Goal: Task Accomplishment & Management: Manage account settings

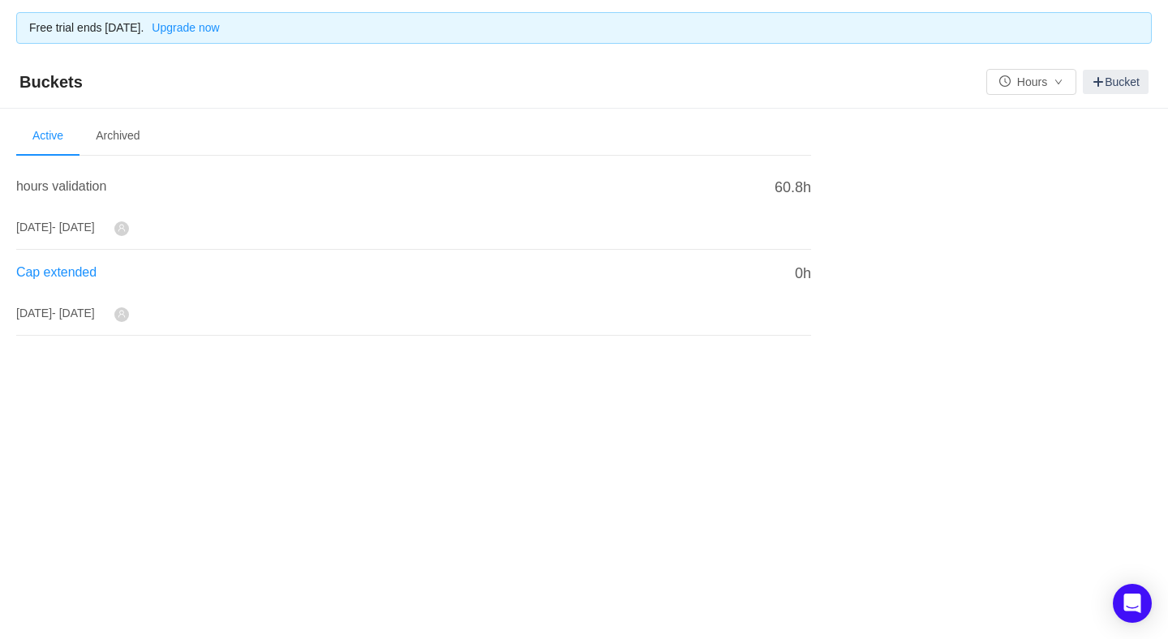
click at [62, 267] on span "Cap extended" at bounding box center [56, 272] width 80 height 14
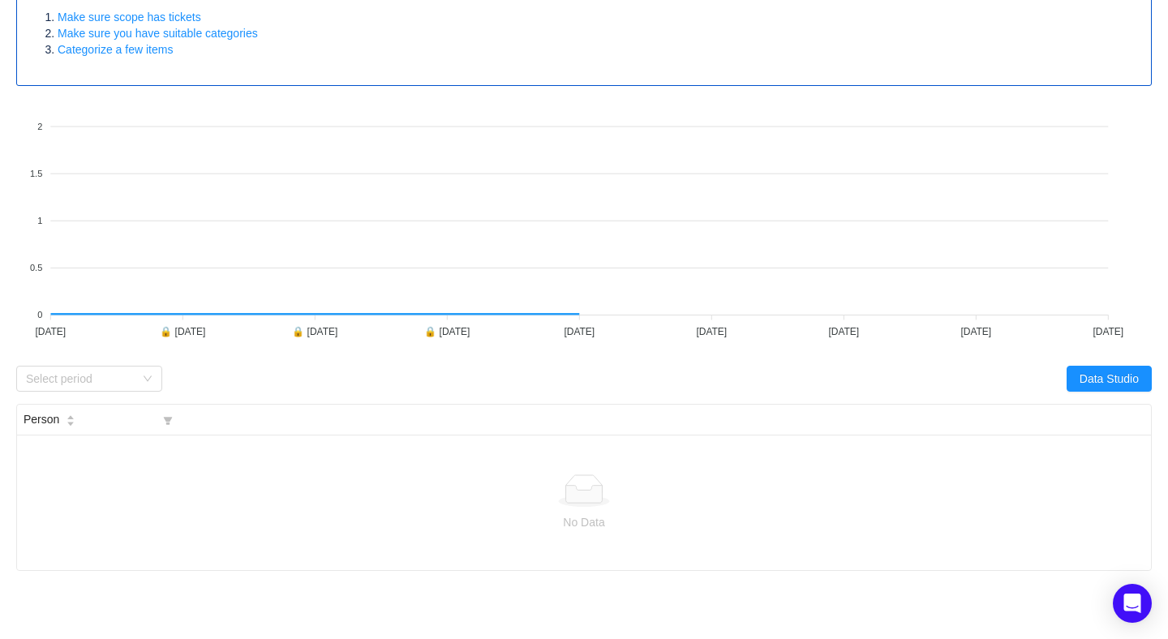
scroll to position [249, 0]
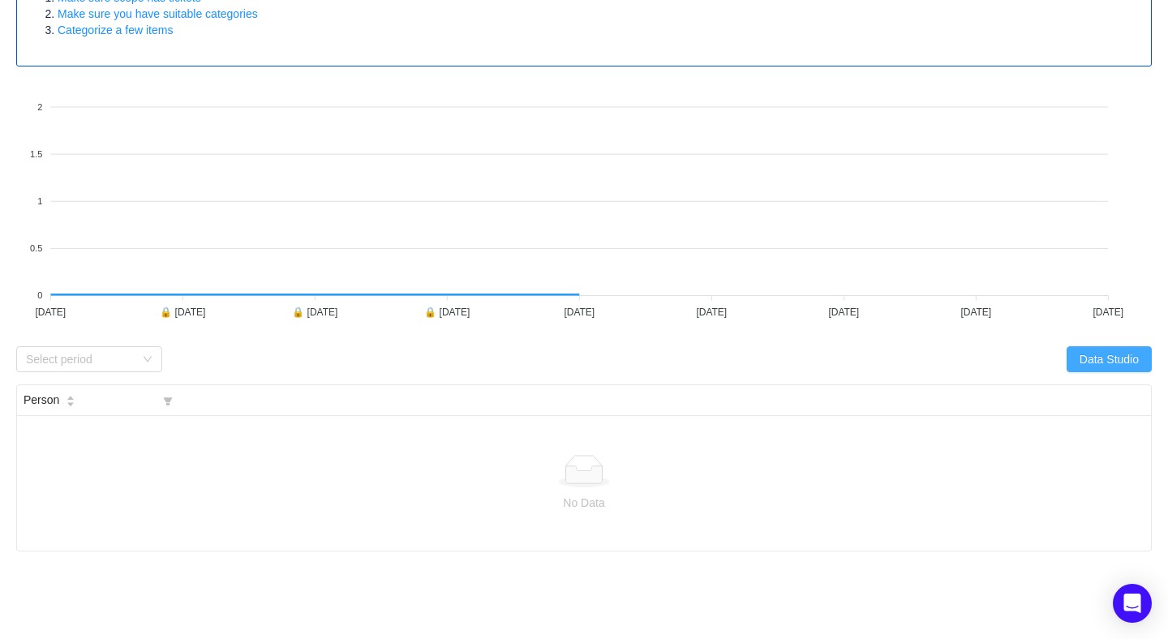
click at [1094, 362] on button "Data Studio" at bounding box center [1109, 359] width 85 height 26
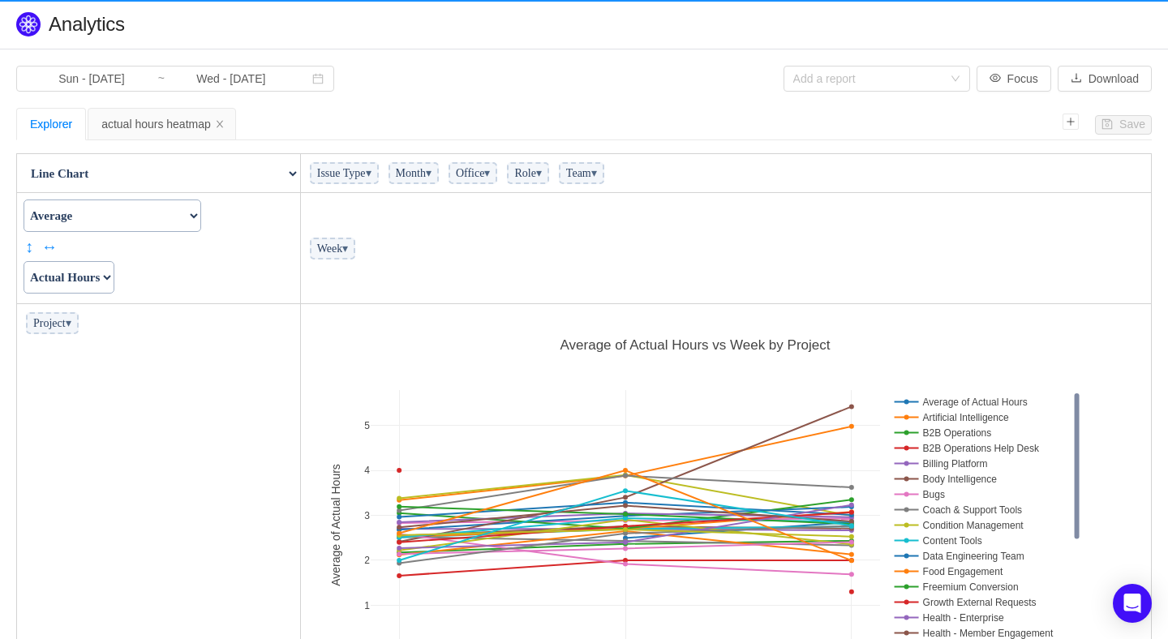
scroll to position [415, 841]
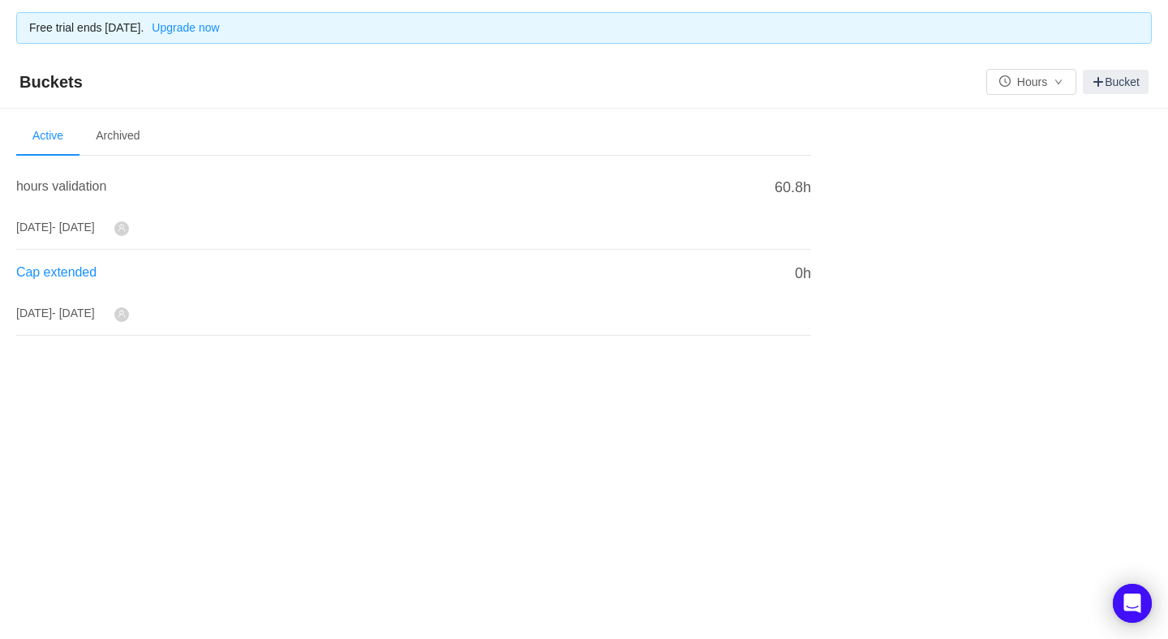
click at [71, 273] on span "Cap extended" at bounding box center [56, 272] width 80 height 14
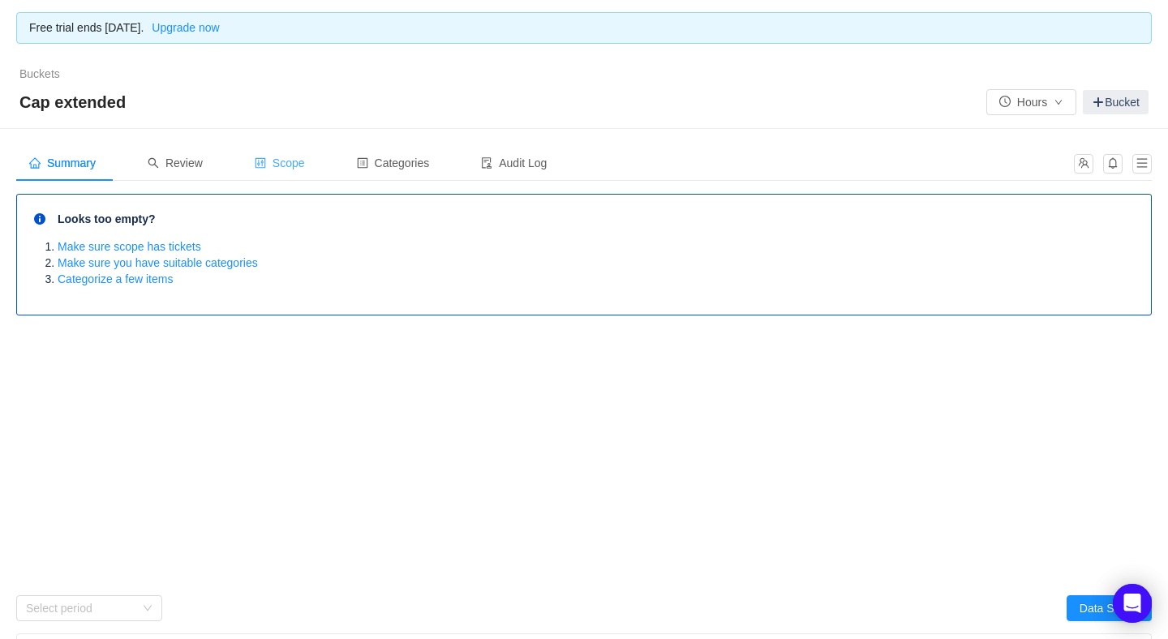
click at [282, 158] on span "Scope" at bounding box center [280, 163] width 50 height 13
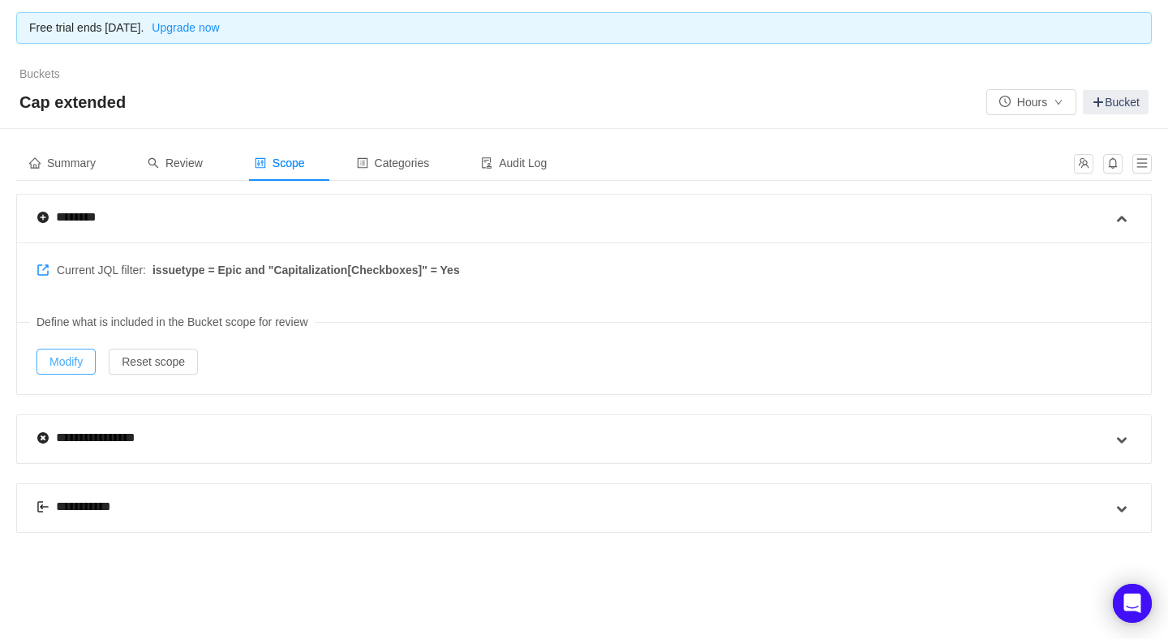
click at [83, 363] on button "Modify" at bounding box center [66, 362] width 59 height 26
click at [197, 157] on span "Review" at bounding box center [175, 163] width 55 height 13
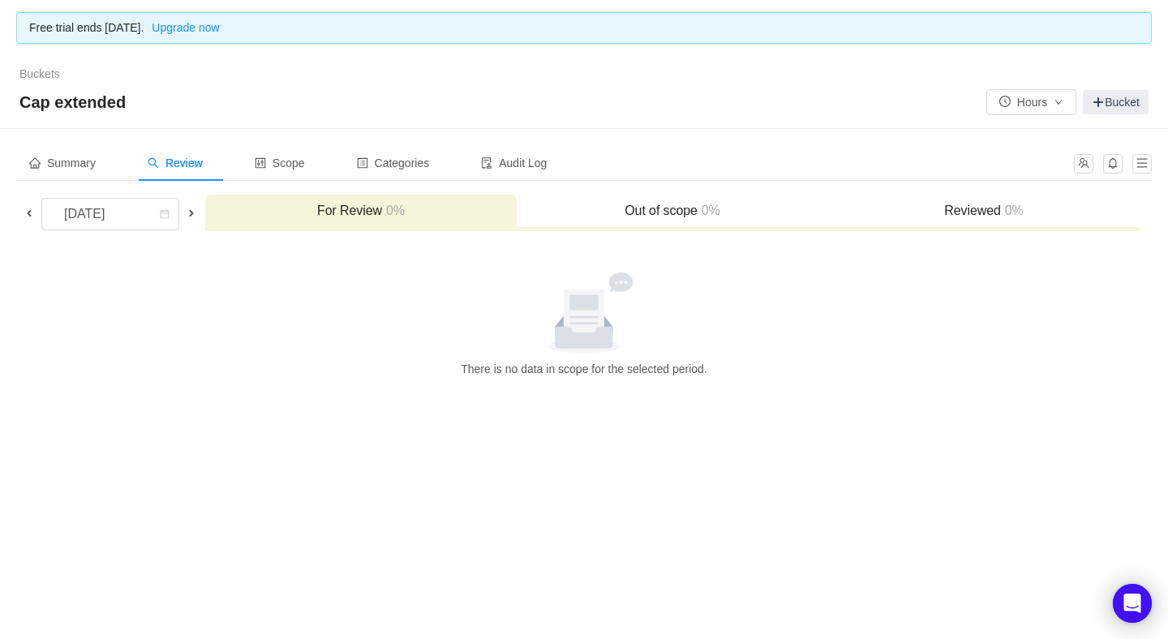
click at [960, 210] on h3 "Reviewed 0%" at bounding box center [983, 211] width 295 height 16
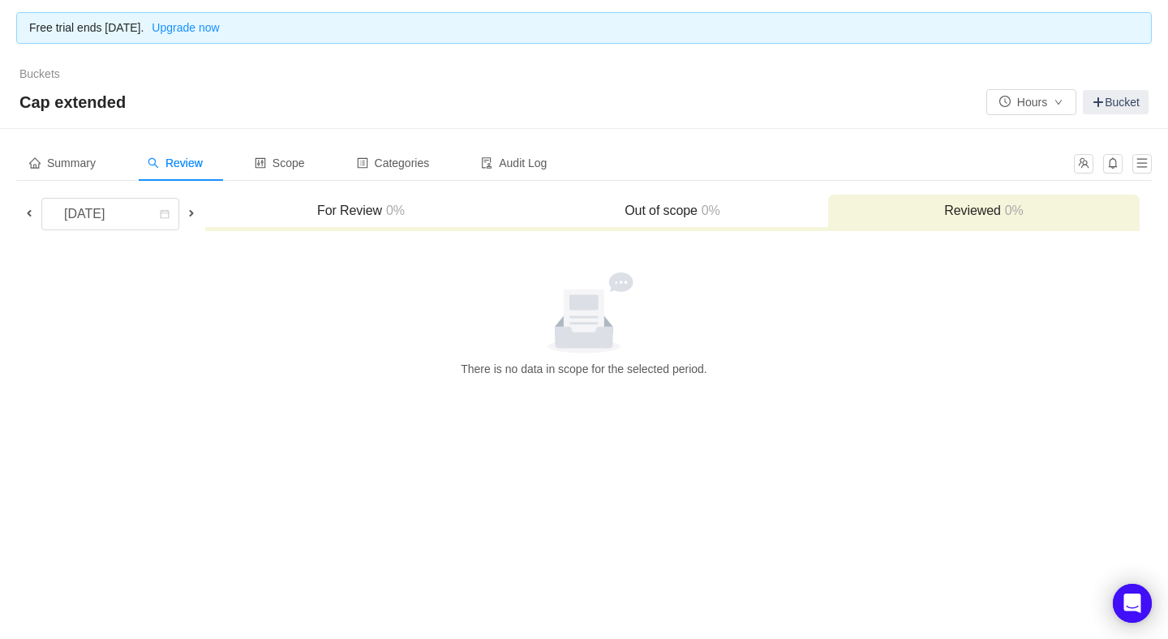
click at [668, 209] on h3 "Out of scope 0%" at bounding box center [672, 211] width 295 height 16
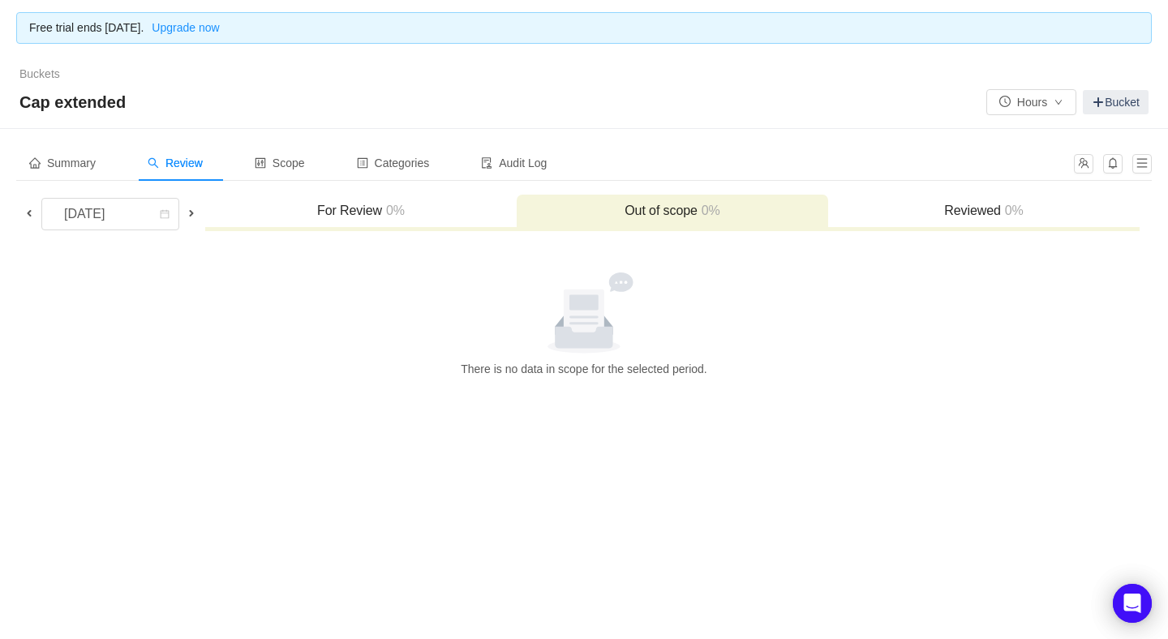
click at [358, 203] on h3 "For Review 0%" at bounding box center [360, 211] width 295 height 16
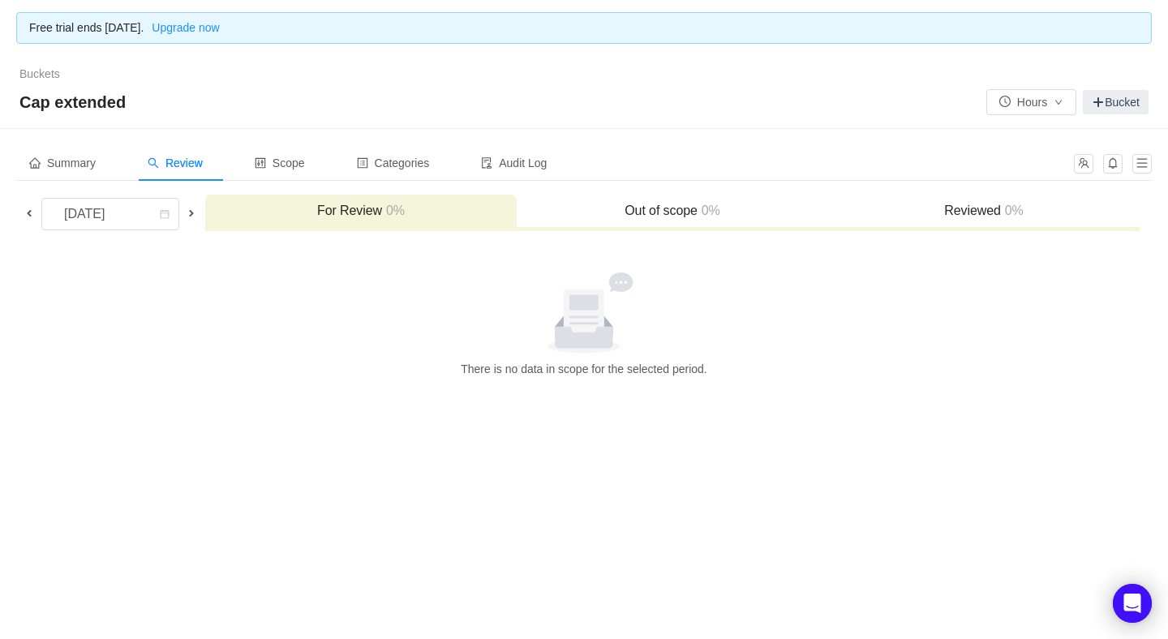
click at [27, 212] on span at bounding box center [29, 213] width 13 height 13
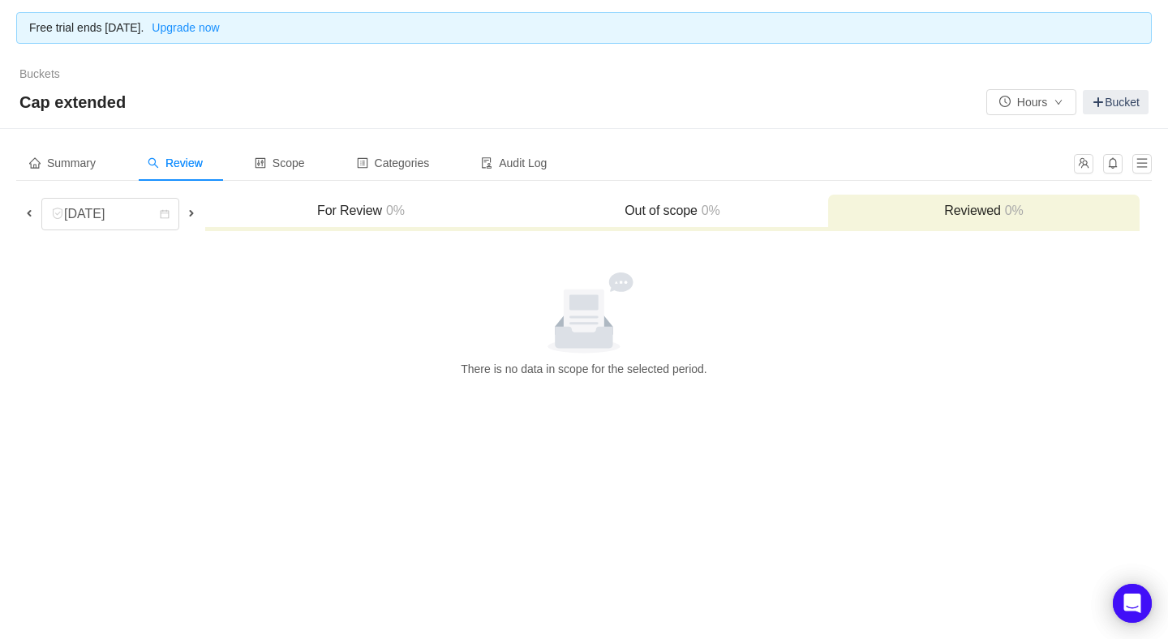
click at [27, 211] on span at bounding box center [29, 213] width 13 height 13
click at [72, 158] on span "Summary" at bounding box center [62, 163] width 67 height 13
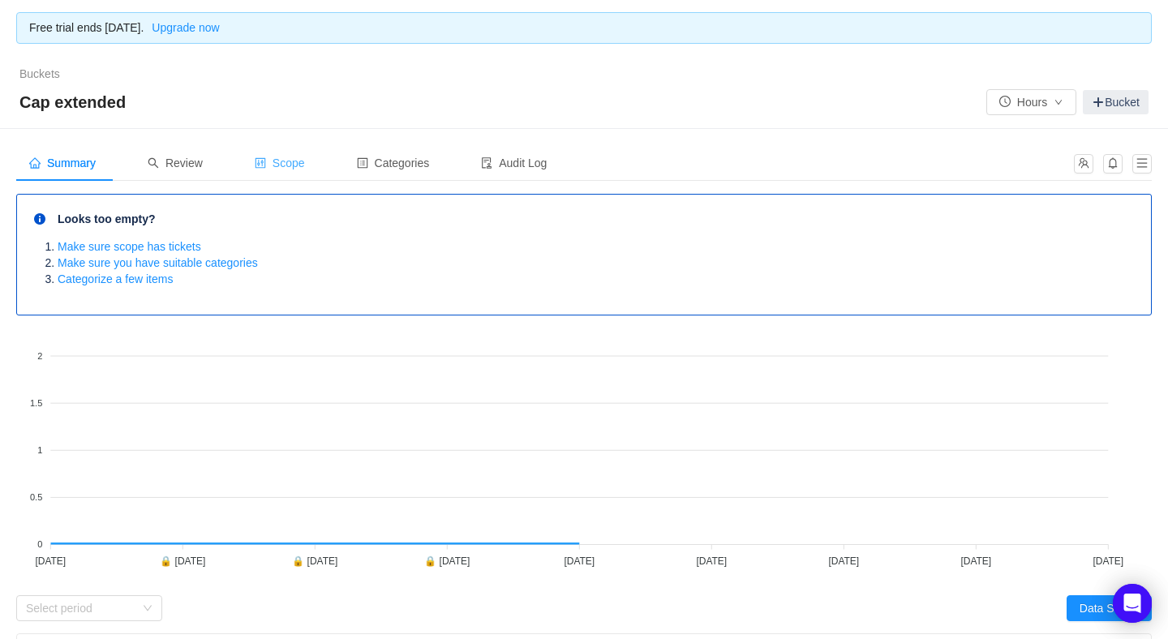
click at [297, 157] on span "Scope" at bounding box center [280, 163] width 50 height 13
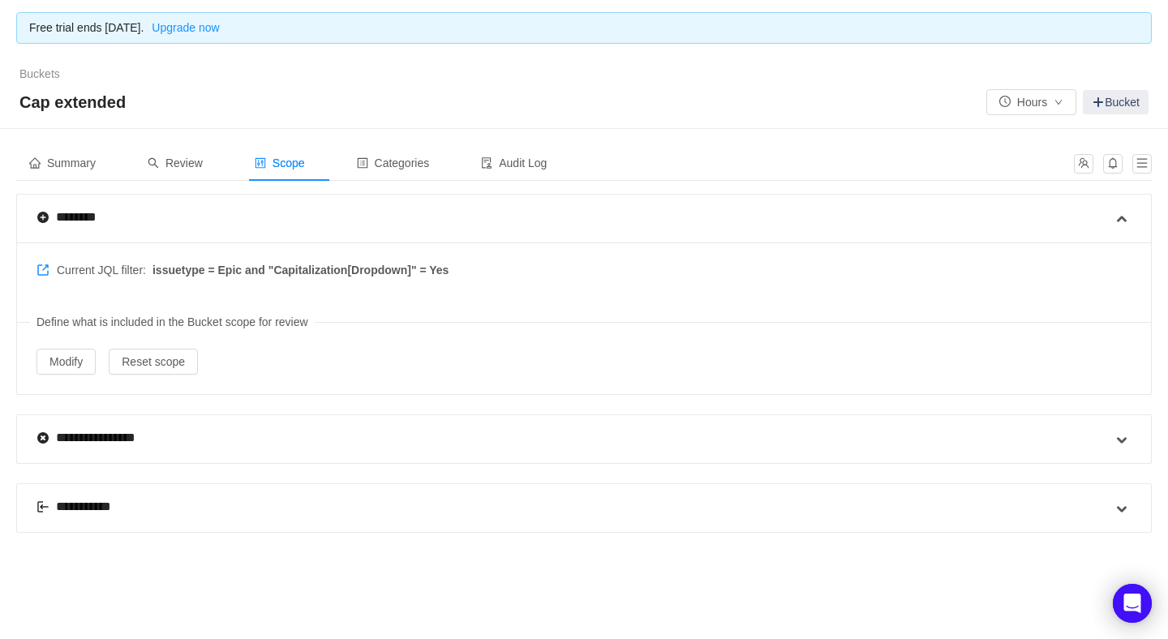
click at [200, 441] on div "**********" at bounding box center [575, 439] width 1076 height 48
click at [1110, 423] on div "**********" at bounding box center [575, 439] width 1076 height 48
click at [1123, 433] on span at bounding box center [1121, 440] width 19 height 19
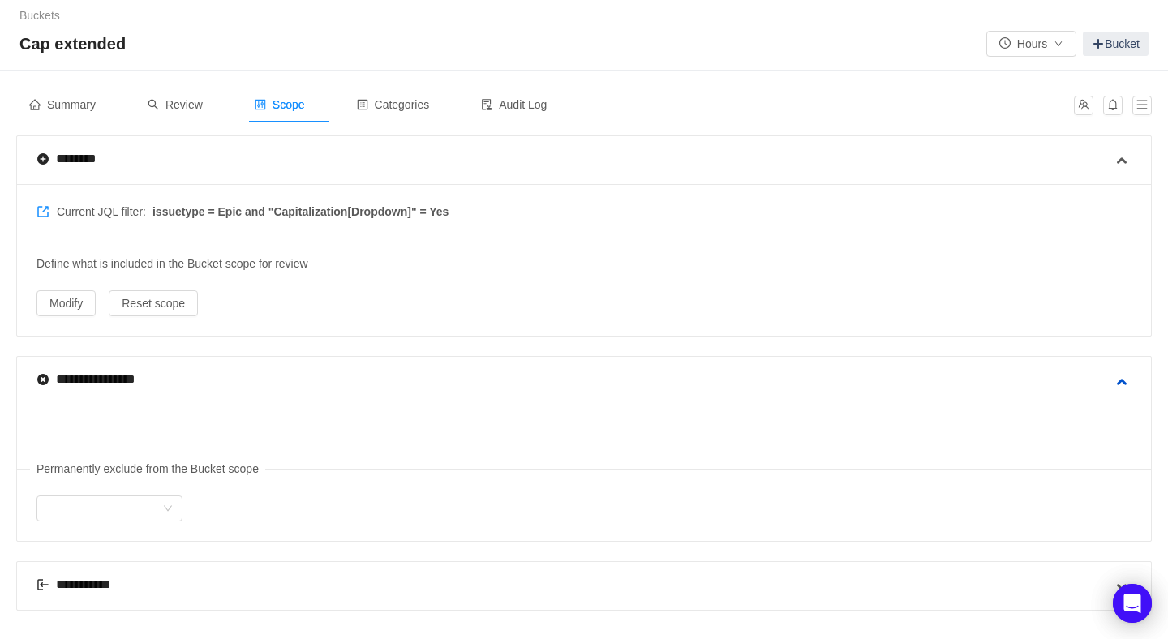
click at [1120, 378] on span at bounding box center [1121, 381] width 19 height 19
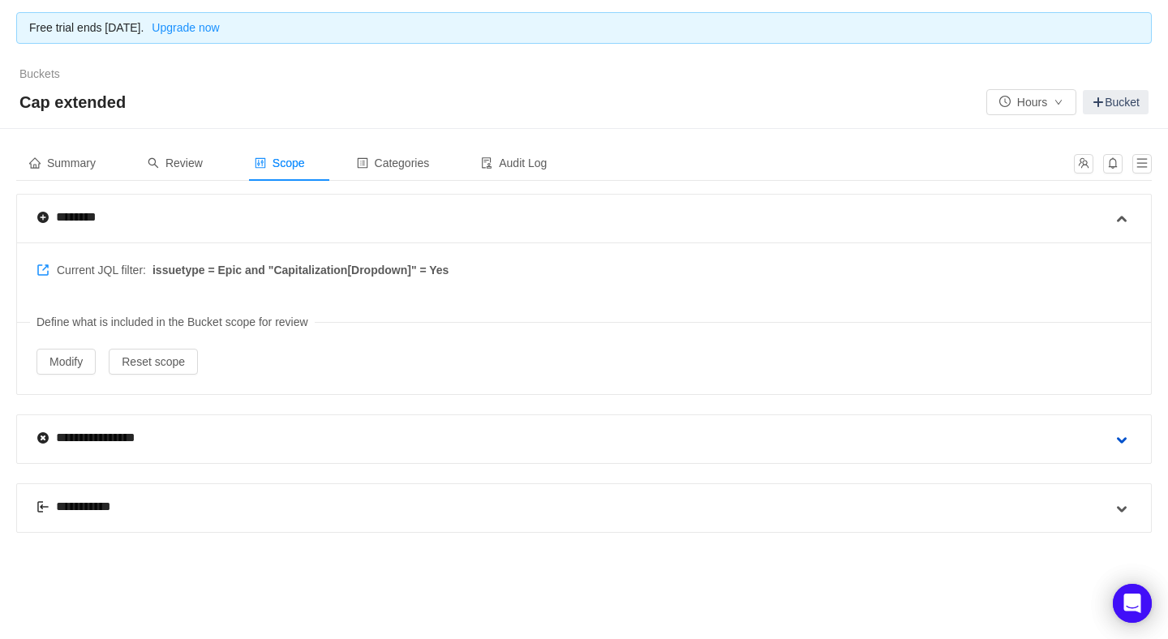
scroll to position [0, 0]
click at [1129, 500] on span at bounding box center [1121, 509] width 19 height 19
click at [71, 365] on button "Modify" at bounding box center [66, 362] width 59 height 26
click at [72, 157] on span "Summary" at bounding box center [62, 163] width 67 height 13
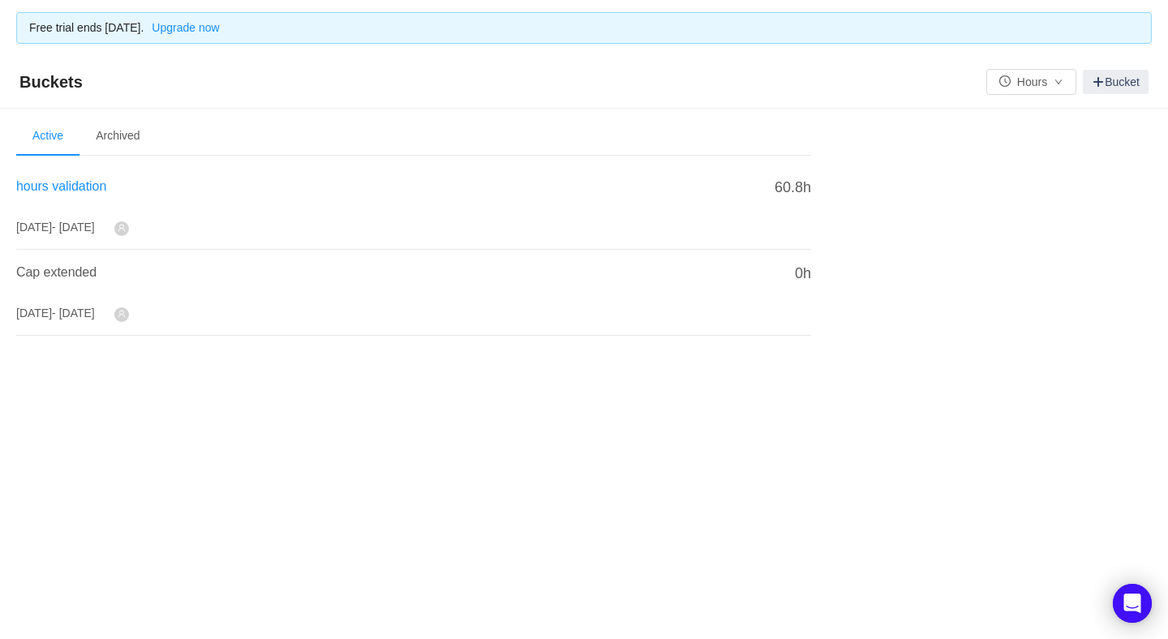
click at [73, 191] on span "hours validation" at bounding box center [61, 186] width 90 height 14
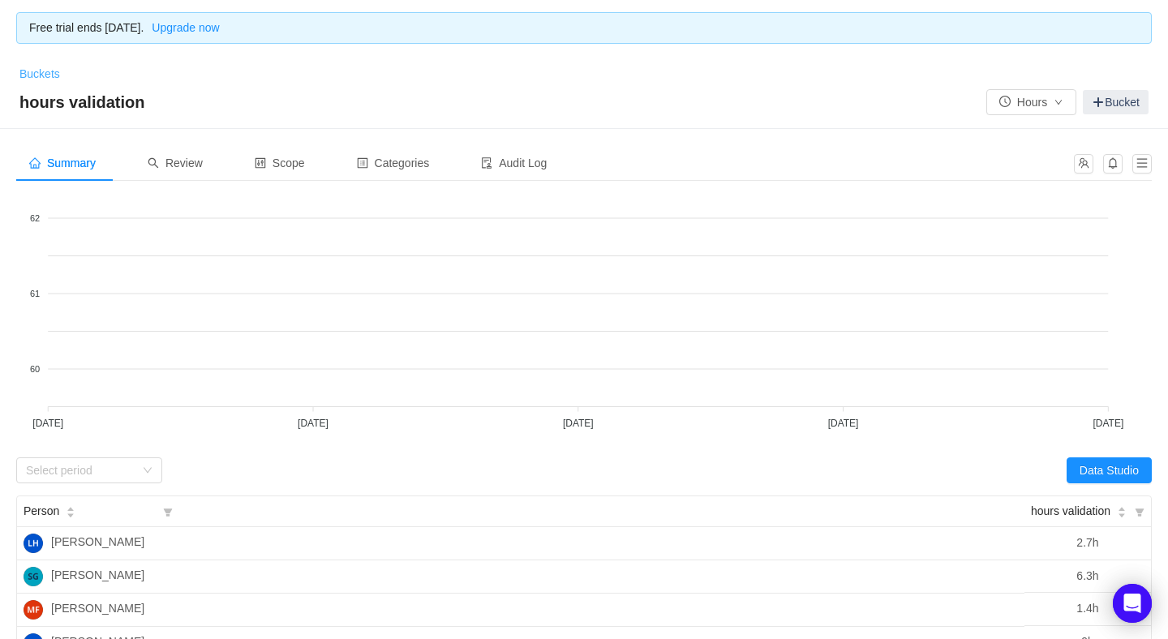
click at [41, 71] on link "Buckets" at bounding box center [39, 73] width 41 height 13
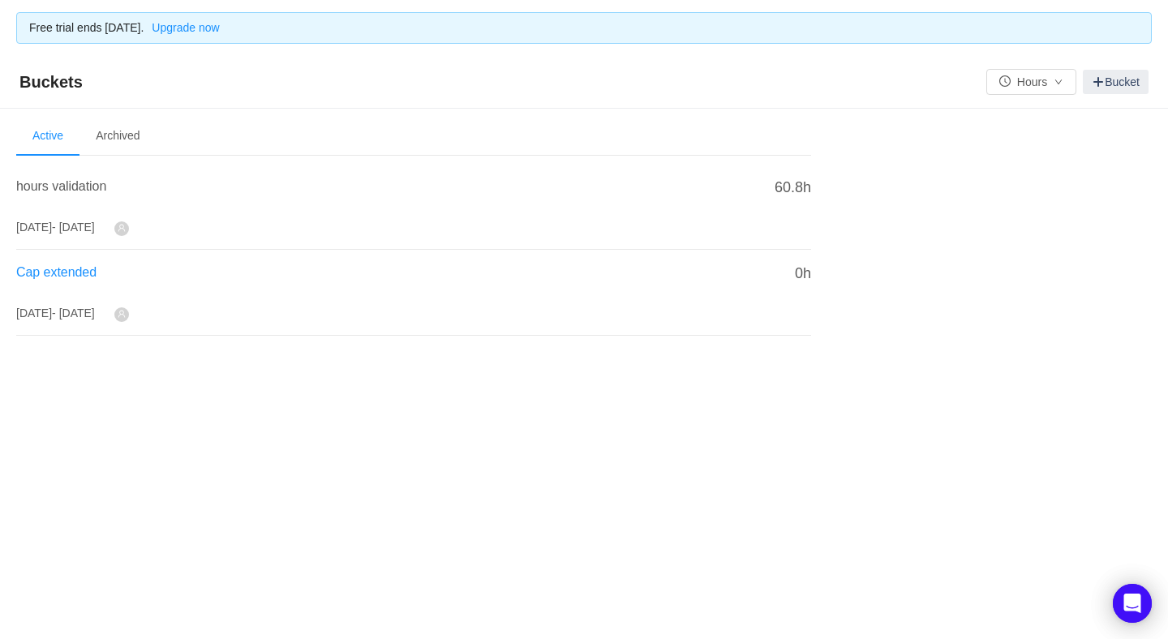
click at [82, 265] on span "Cap extended" at bounding box center [56, 272] width 80 height 14
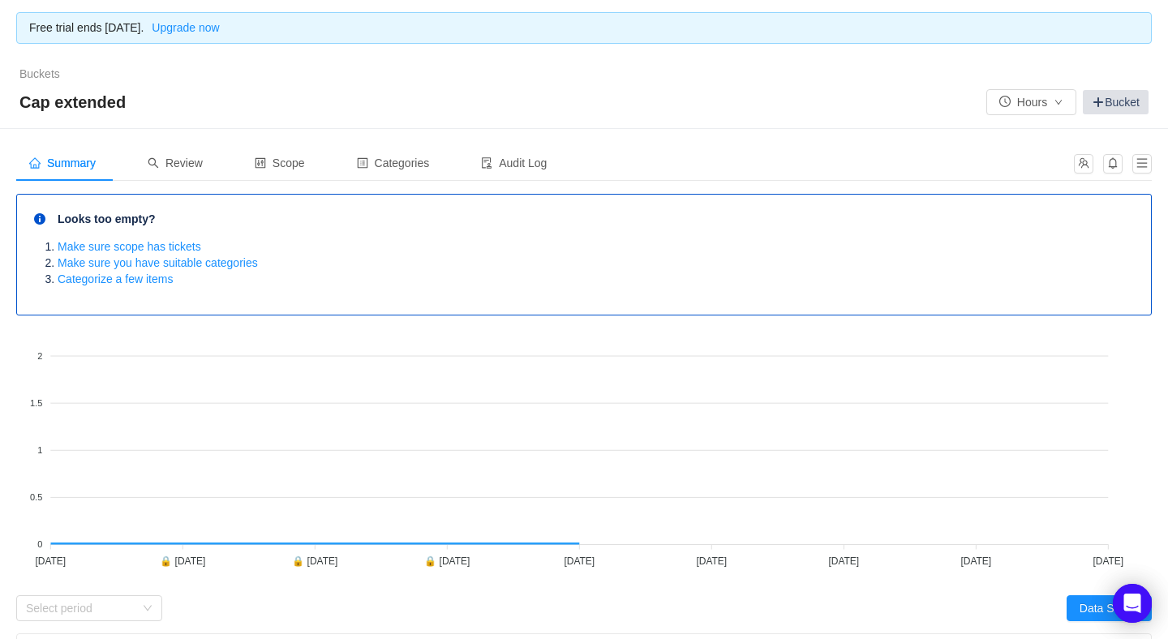
click at [1112, 104] on link "Bucket" at bounding box center [1116, 102] width 66 height 24
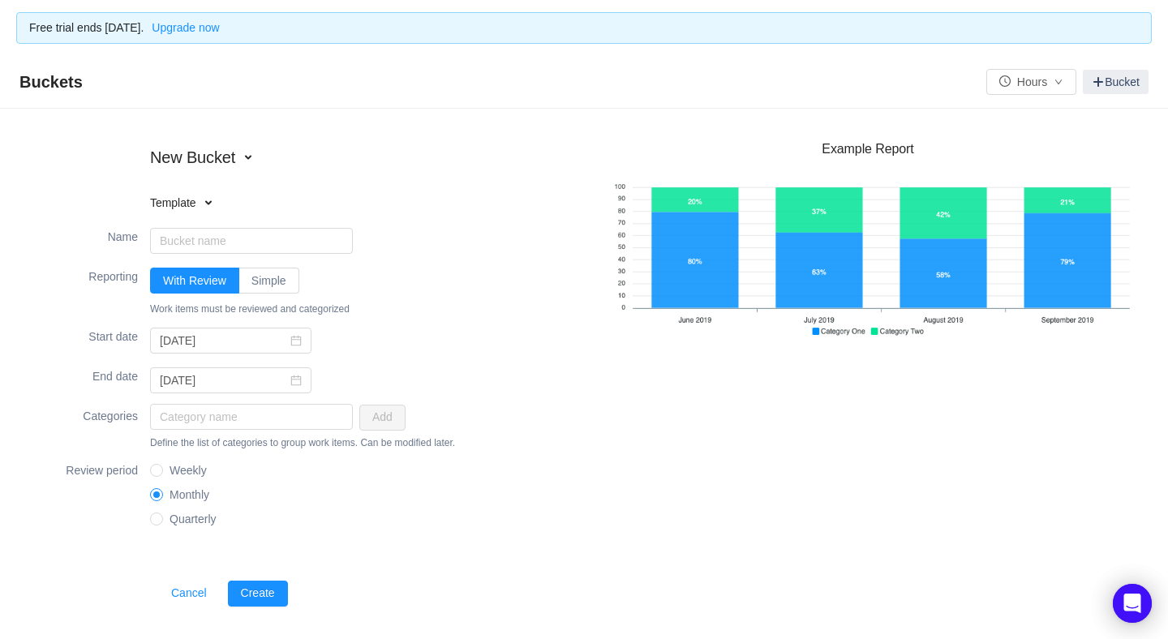
click at [209, 198] on span at bounding box center [208, 202] width 13 height 13
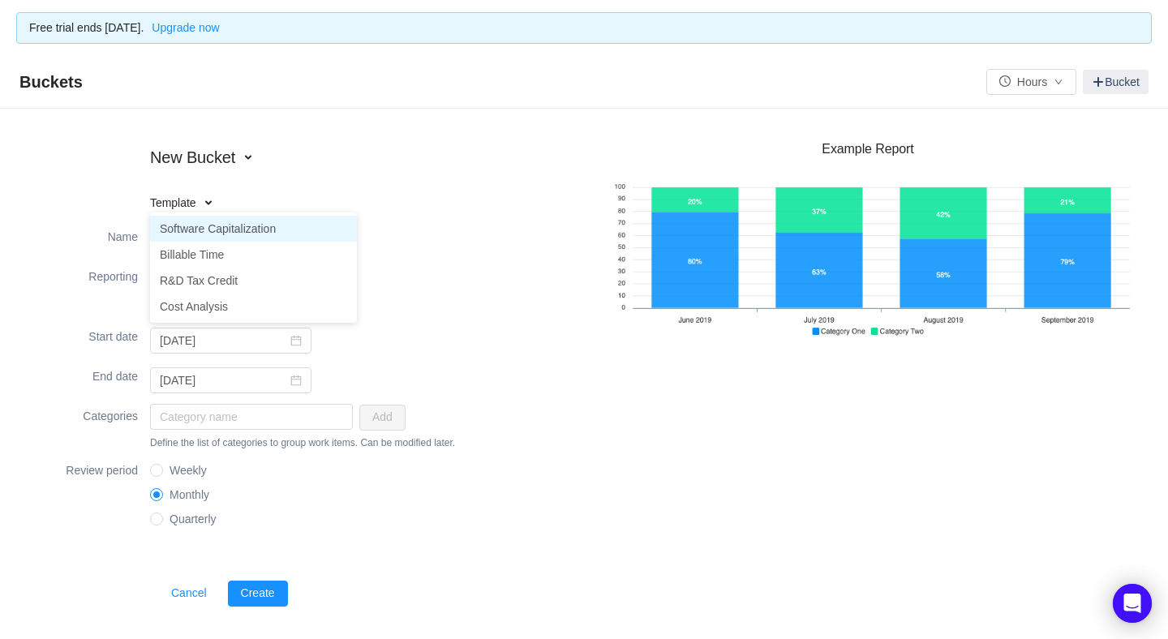
click at [210, 225] on li "Software Capitalization" at bounding box center [253, 229] width 207 height 26
type input "Software Capitalization"
type input "2025-01-01"
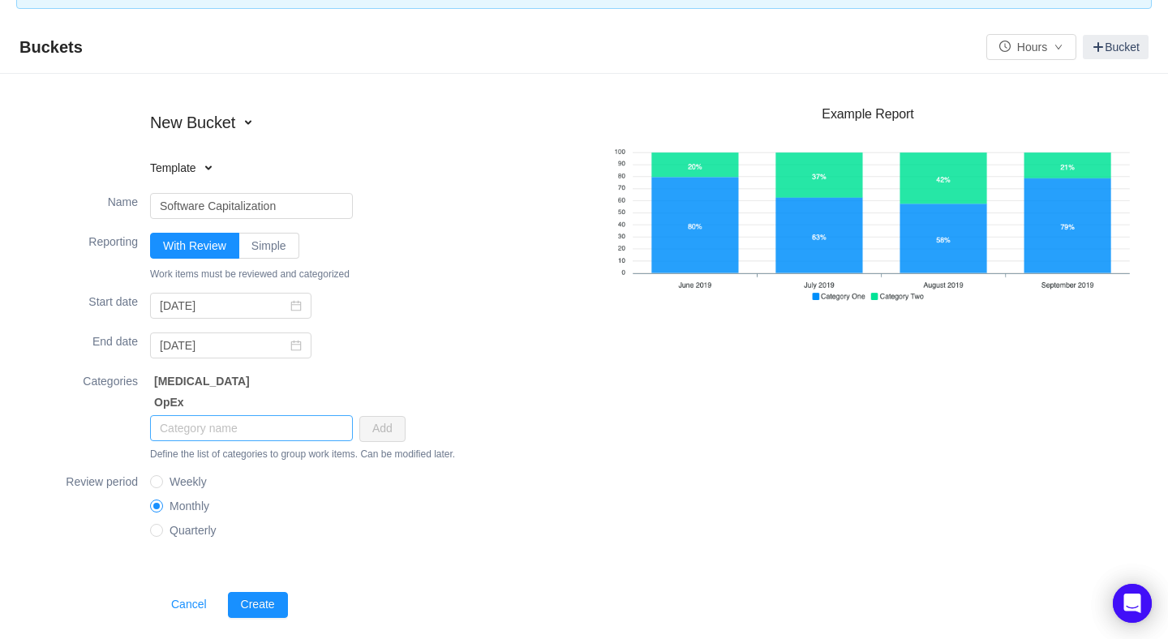
scroll to position [37, 0]
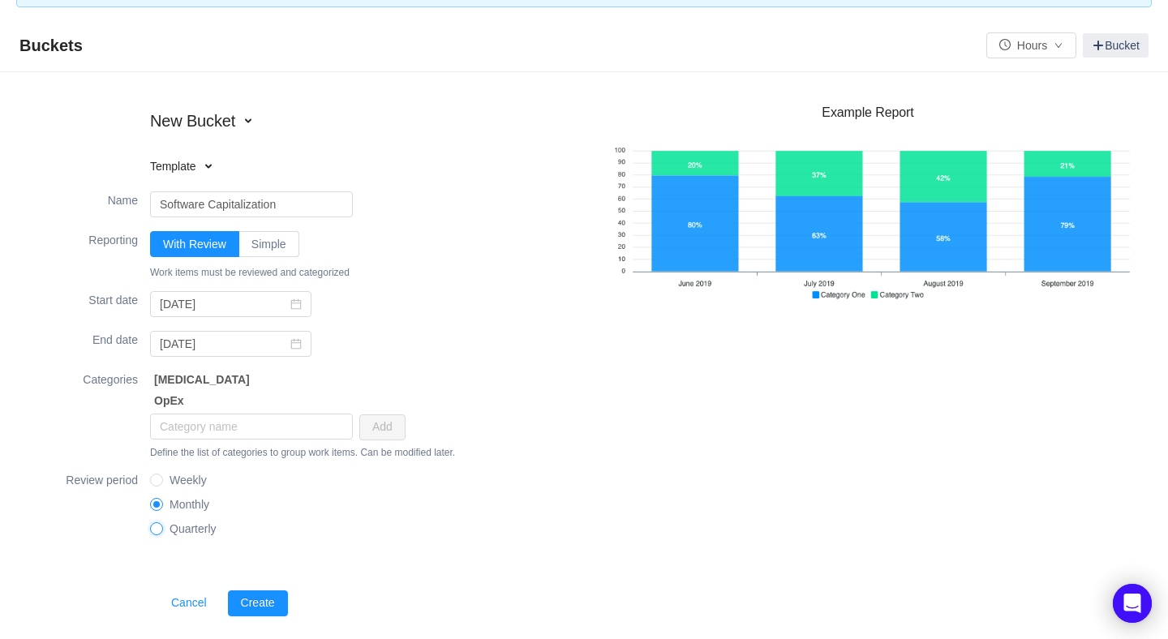
click at [157, 529] on input "Quarterly" at bounding box center [155, 527] width 11 height 11
radio input "true"
radio input "false"
radio input "true"
click at [401, 397] on span at bounding box center [399, 401] width 12 height 13
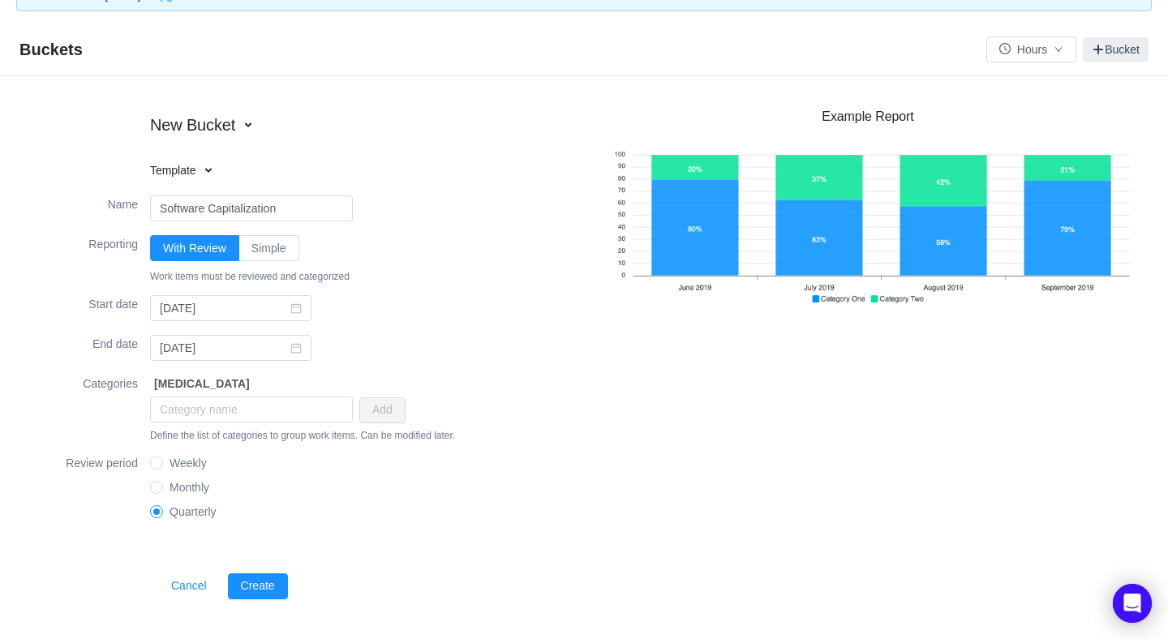
scroll to position [30, 0]
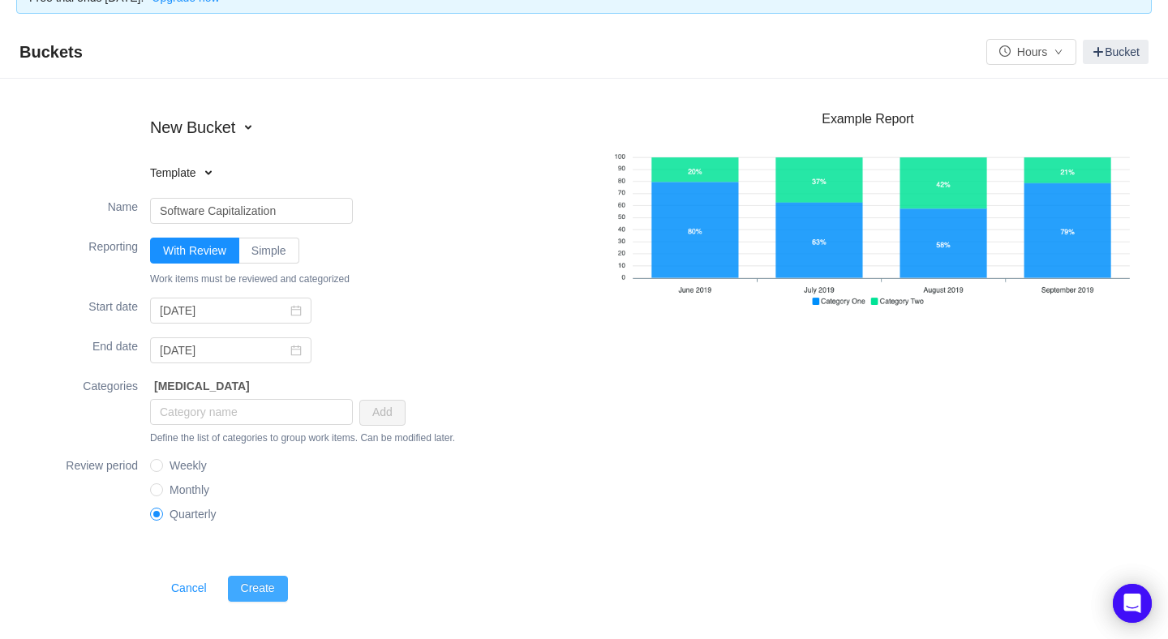
click at [264, 587] on button "Create" at bounding box center [258, 589] width 60 height 26
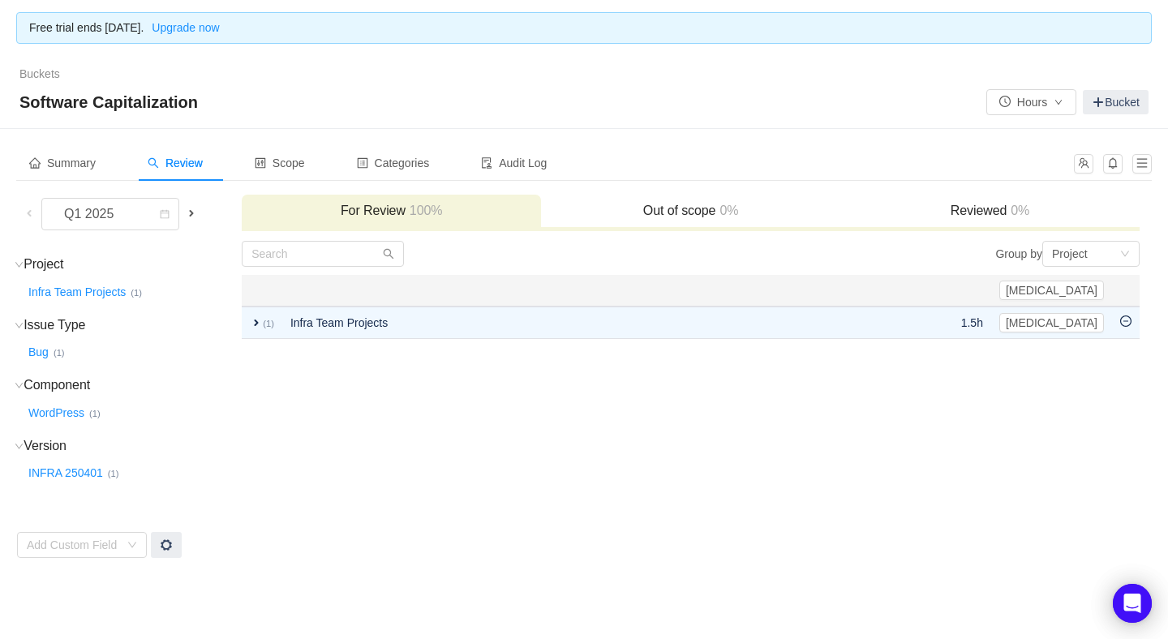
click at [655, 216] on h3 "Out of scope 0%" at bounding box center [690, 211] width 283 height 16
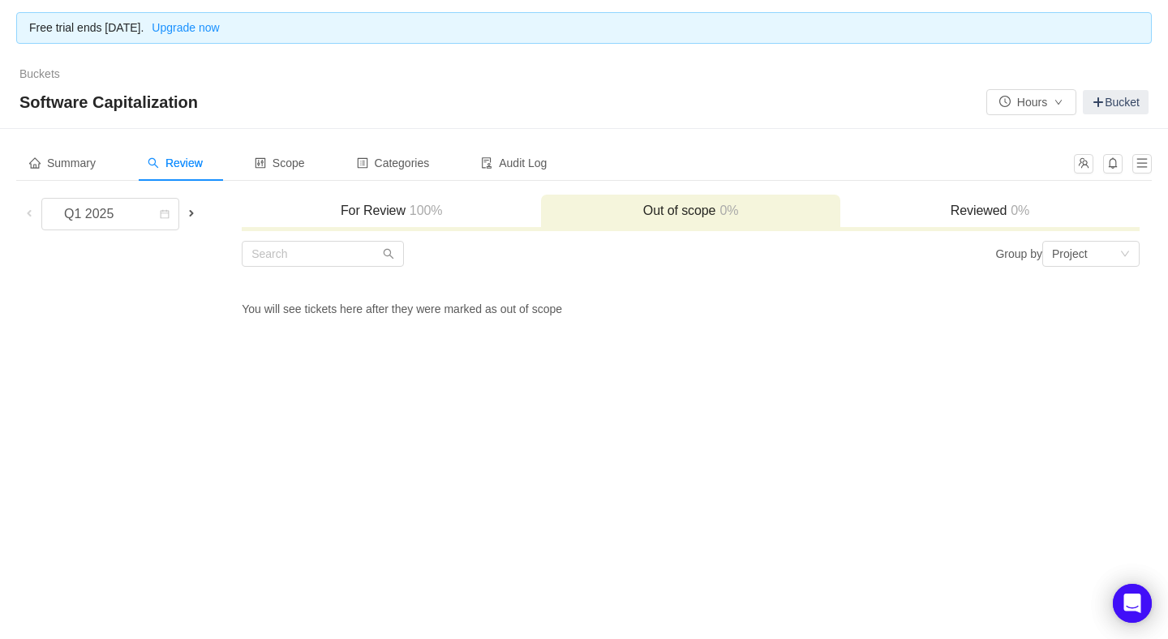
click at [958, 211] on h3 "Reviewed 0%" at bounding box center [990, 211] width 283 height 16
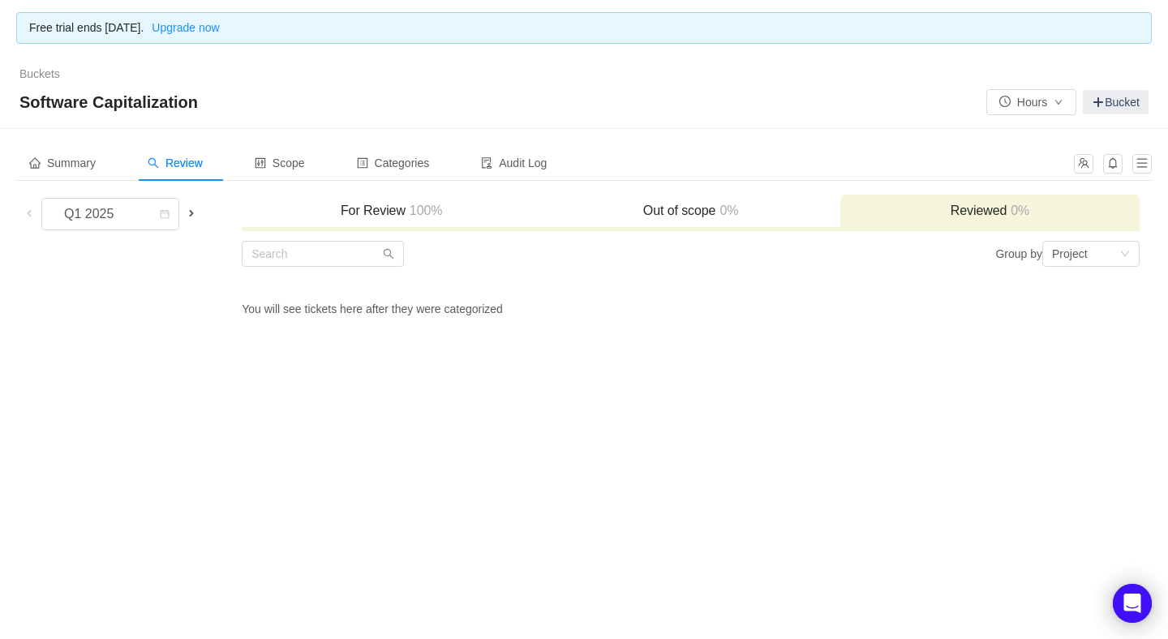
click at [451, 200] on div "For Review 100%" at bounding box center [391, 212] width 299 height 35
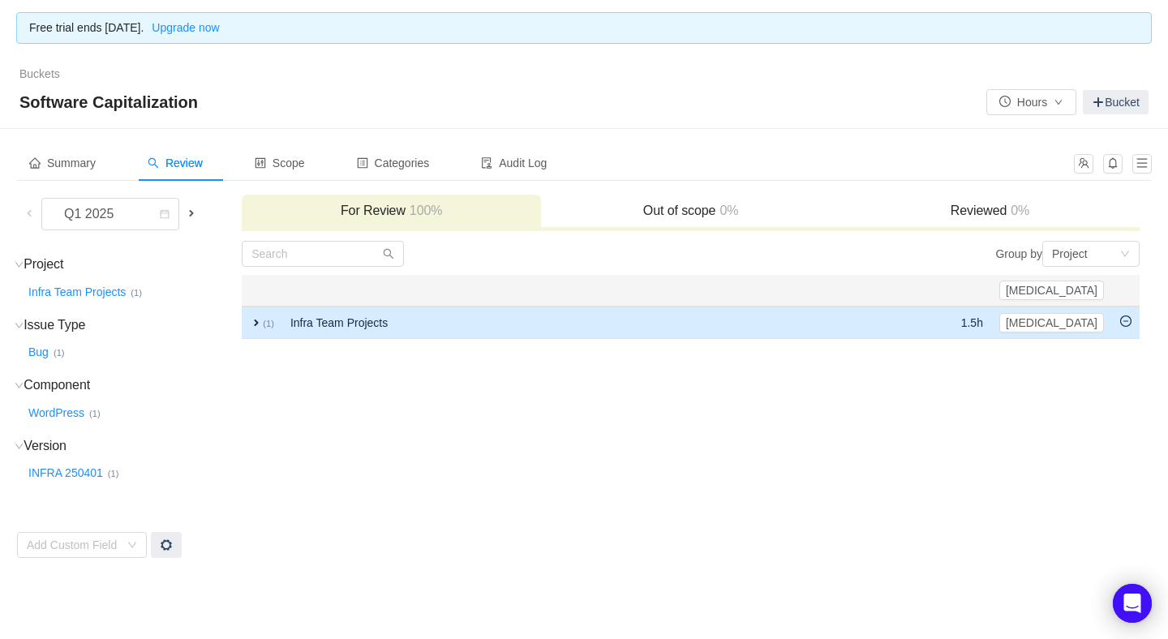
click at [256, 320] on span "expand" at bounding box center [256, 322] width 13 height 13
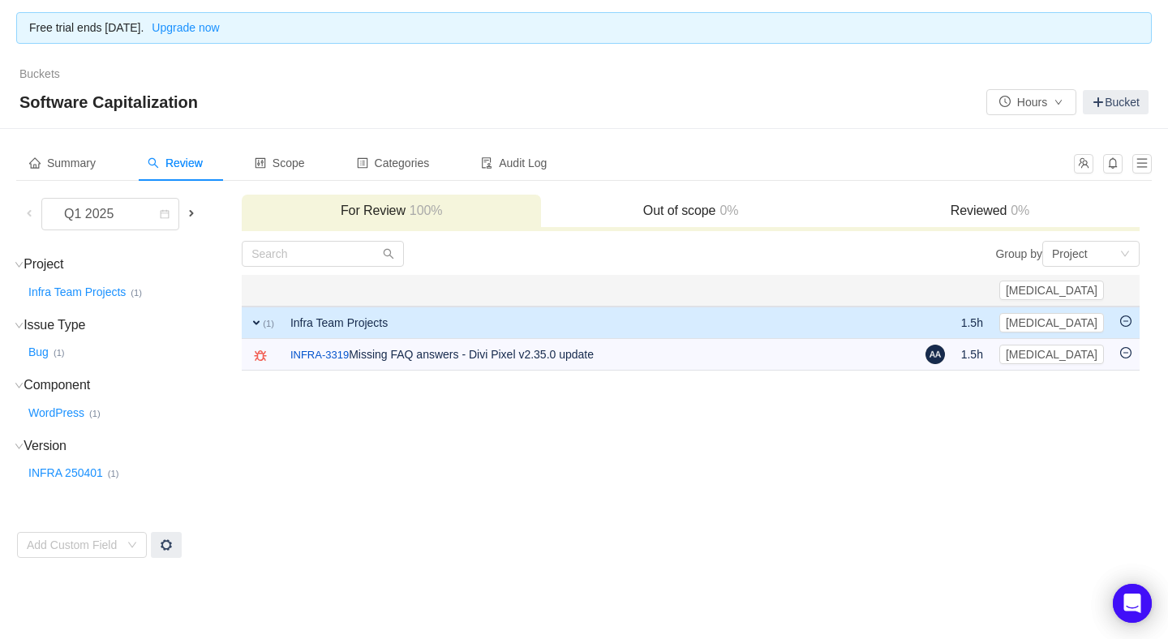
click at [256, 320] on span "expand" at bounding box center [256, 322] width 13 height 13
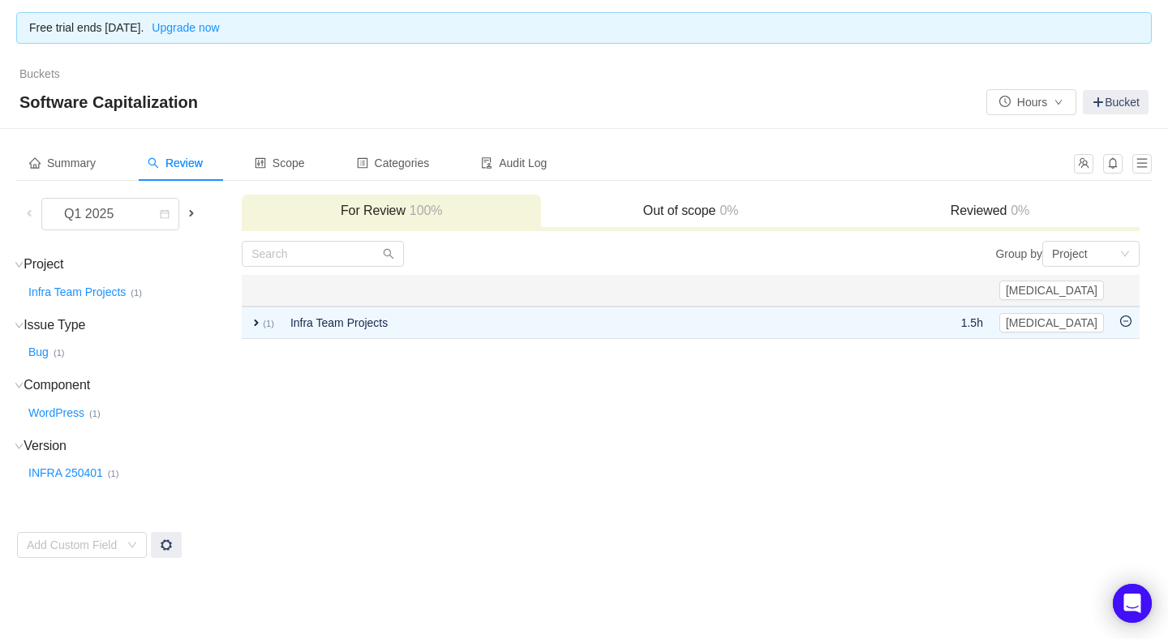
click at [193, 207] on span at bounding box center [191, 213] width 13 height 13
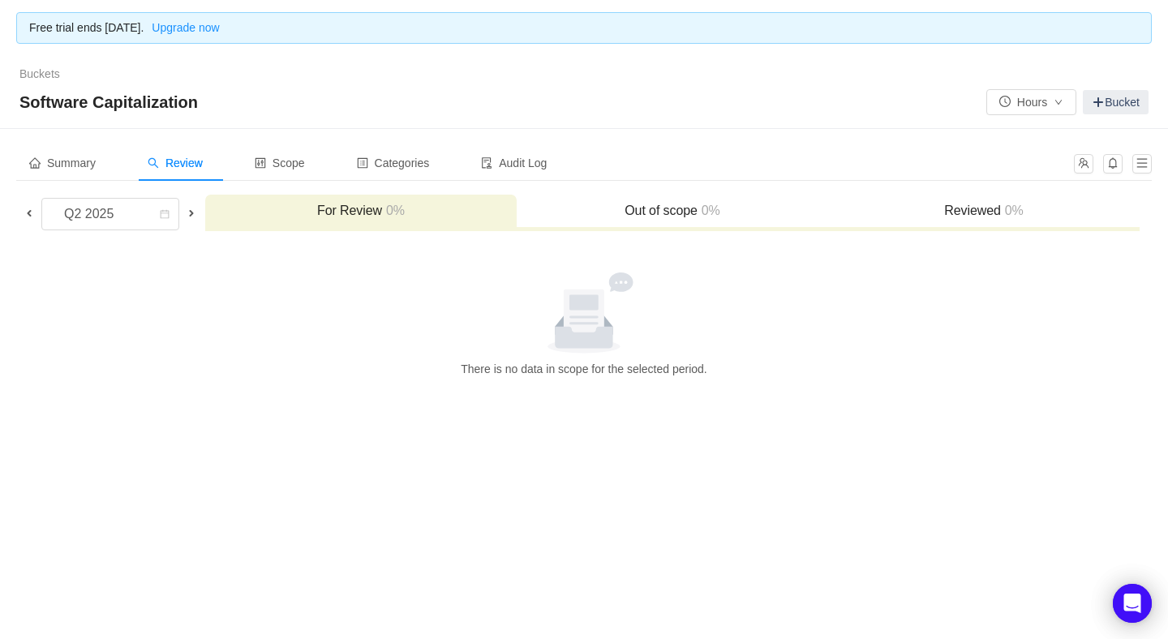
click at [189, 211] on span at bounding box center [191, 213] width 13 height 13
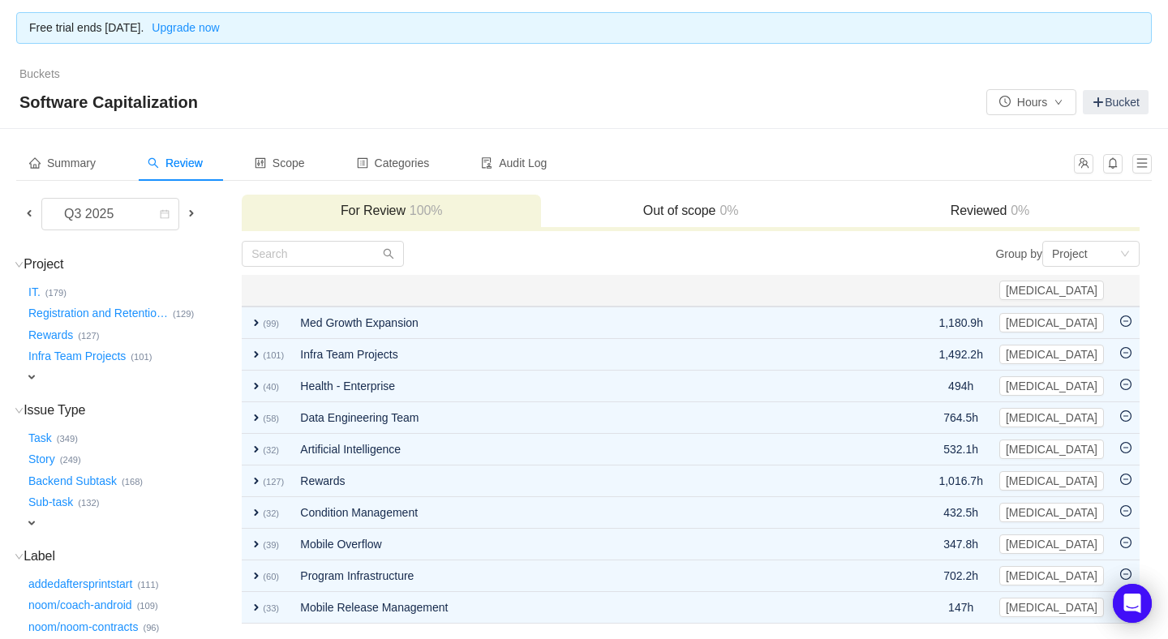
click at [28, 209] on span at bounding box center [29, 213] width 13 height 13
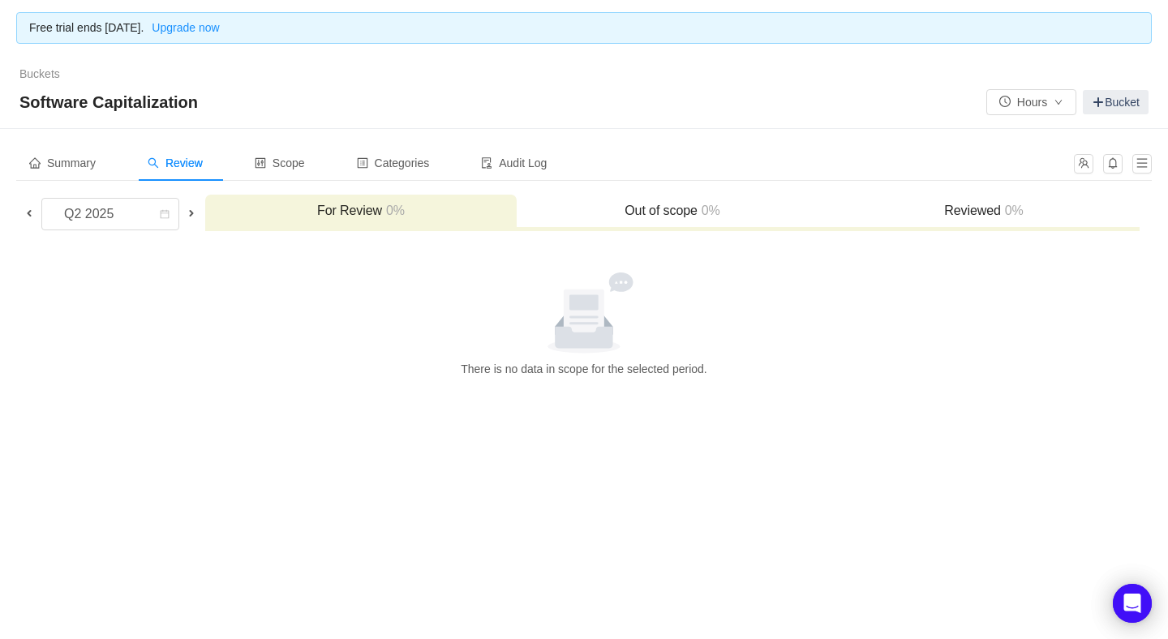
click at [28, 209] on span at bounding box center [29, 213] width 13 height 13
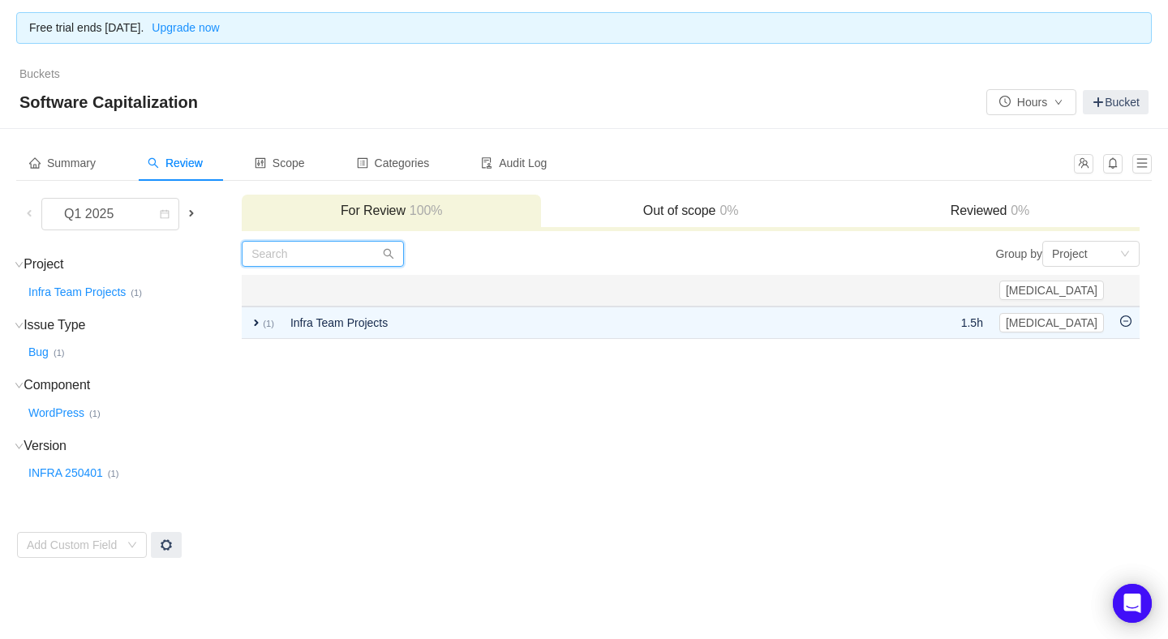
click at [296, 252] on input "text" at bounding box center [323, 254] width 162 height 26
click at [127, 545] on div "Add Custom Field" at bounding box center [77, 545] width 100 height 24
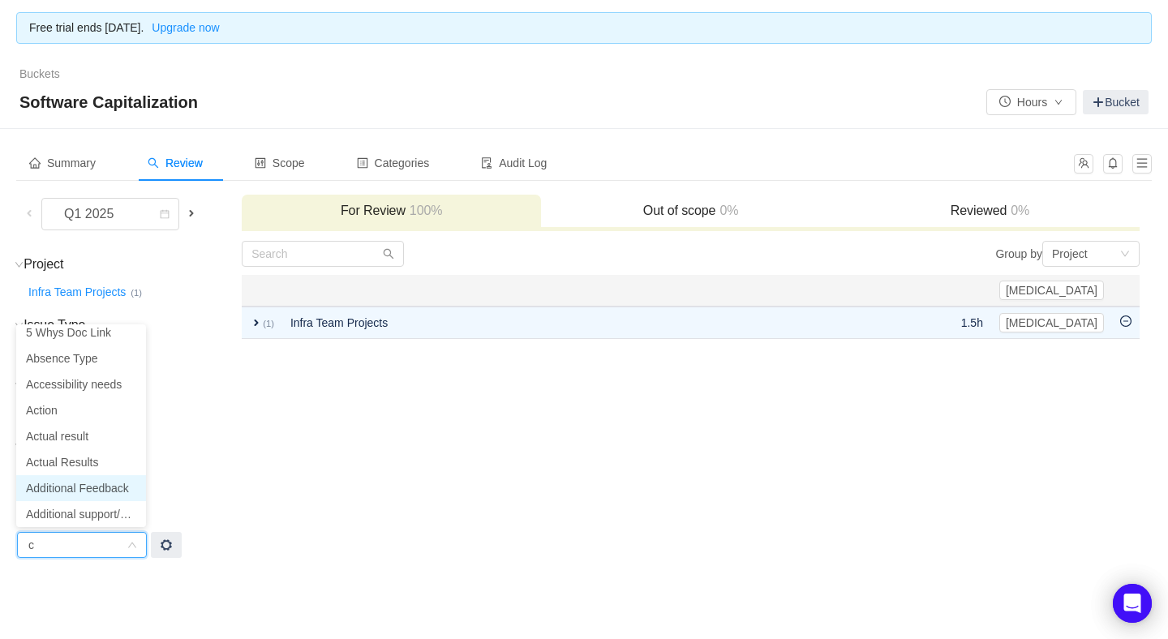
scroll to position [2, 0]
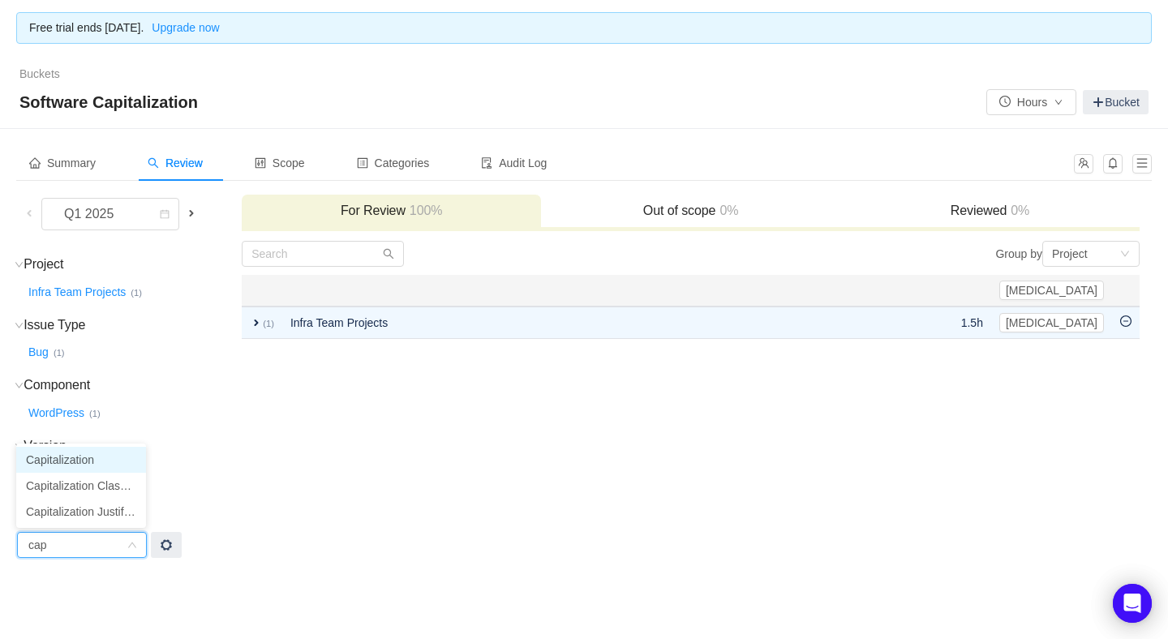
click at [72, 458] on li "Capitalization" at bounding box center [81, 460] width 130 height 26
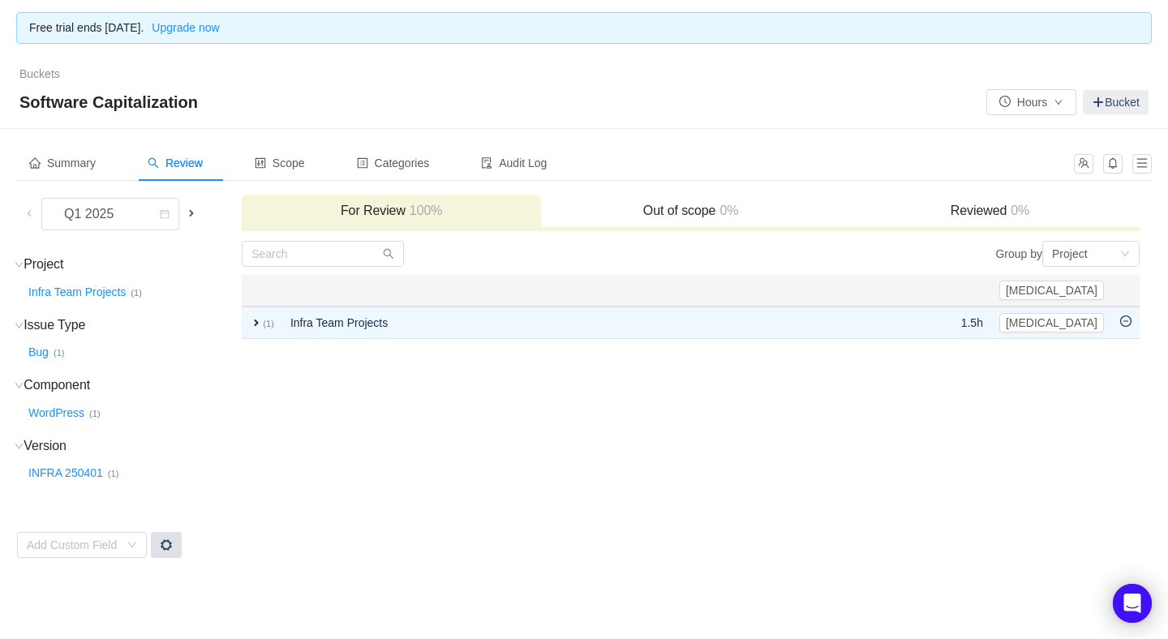
click at [169, 544] on span at bounding box center [166, 545] width 13 height 13
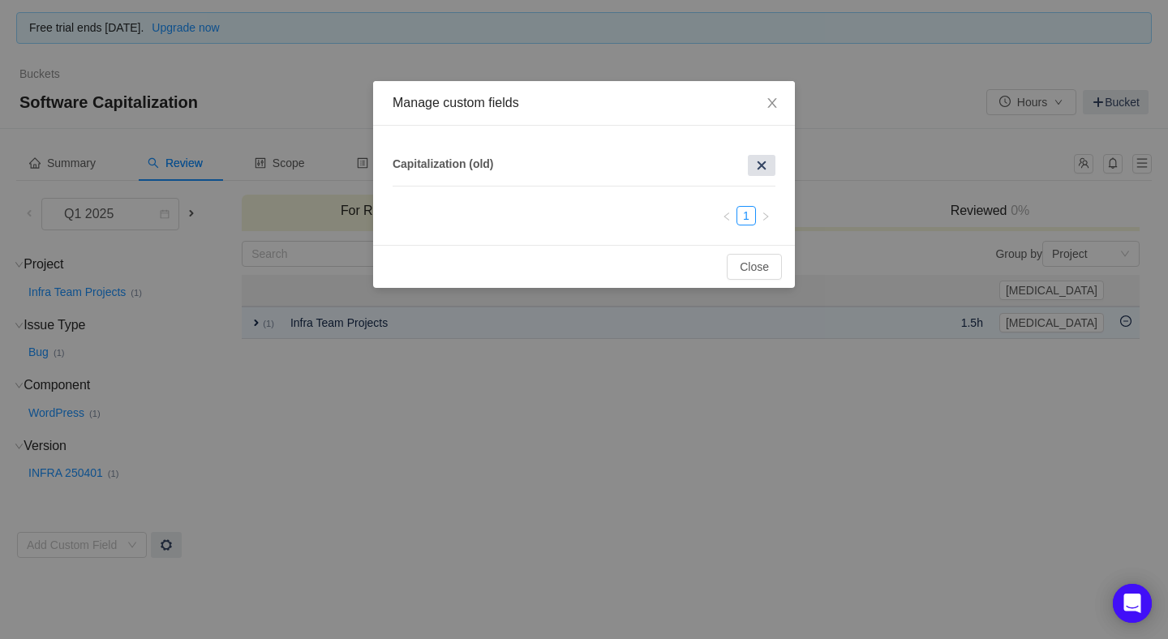
click at [764, 162] on span at bounding box center [761, 165] width 13 height 13
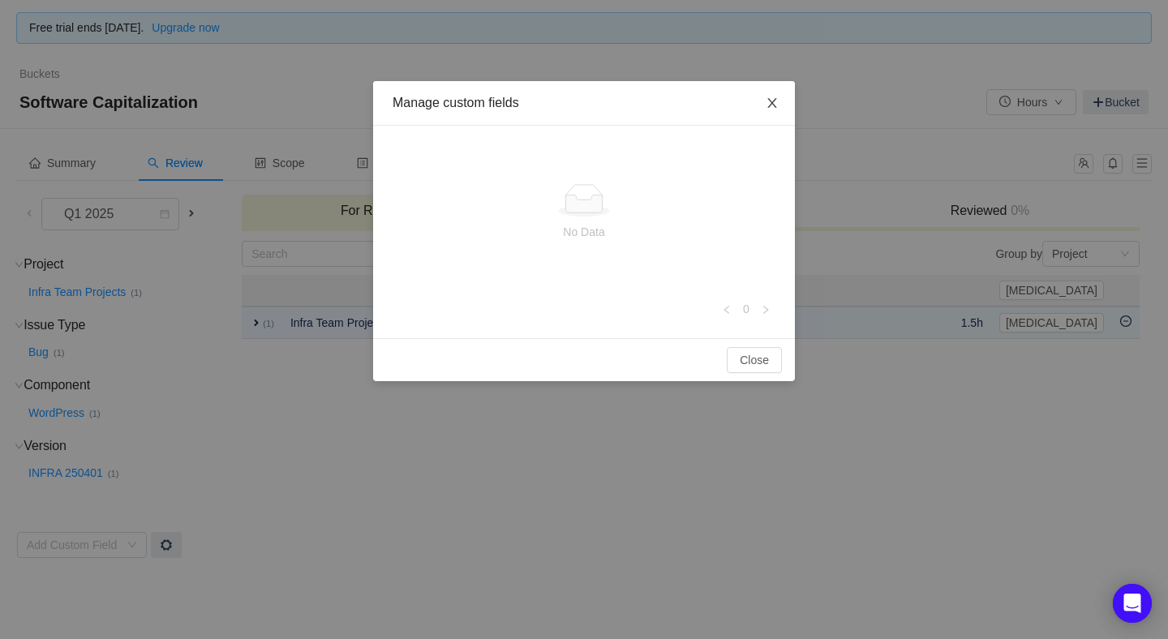
click at [773, 102] on icon "icon: close" at bounding box center [772, 103] width 9 height 10
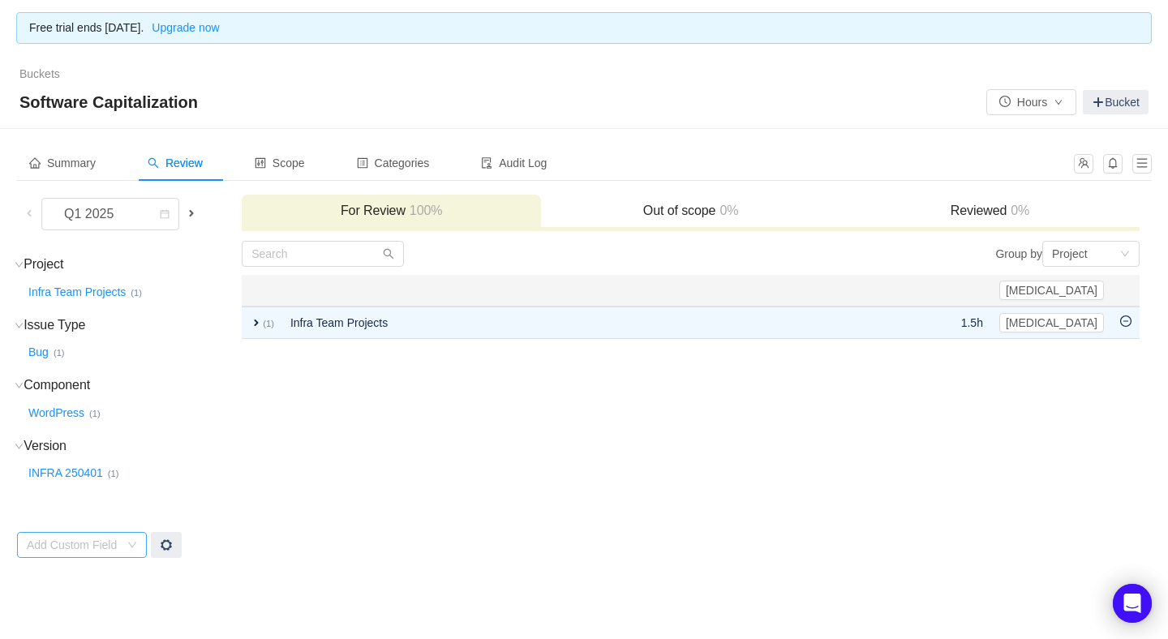
click at [114, 537] on div "Add Custom Field" at bounding box center [73, 545] width 92 height 16
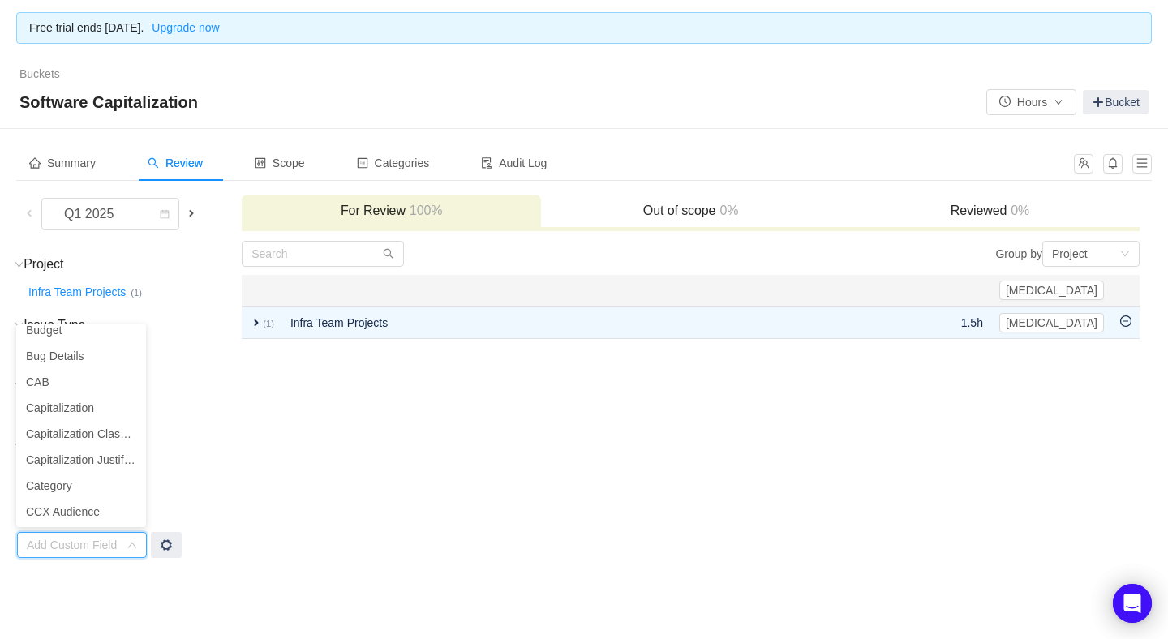
scroll to position [1443, 0]
click at [77, 400] on li "Capitalization" at bounding box center [81, 404] width 130 height 26
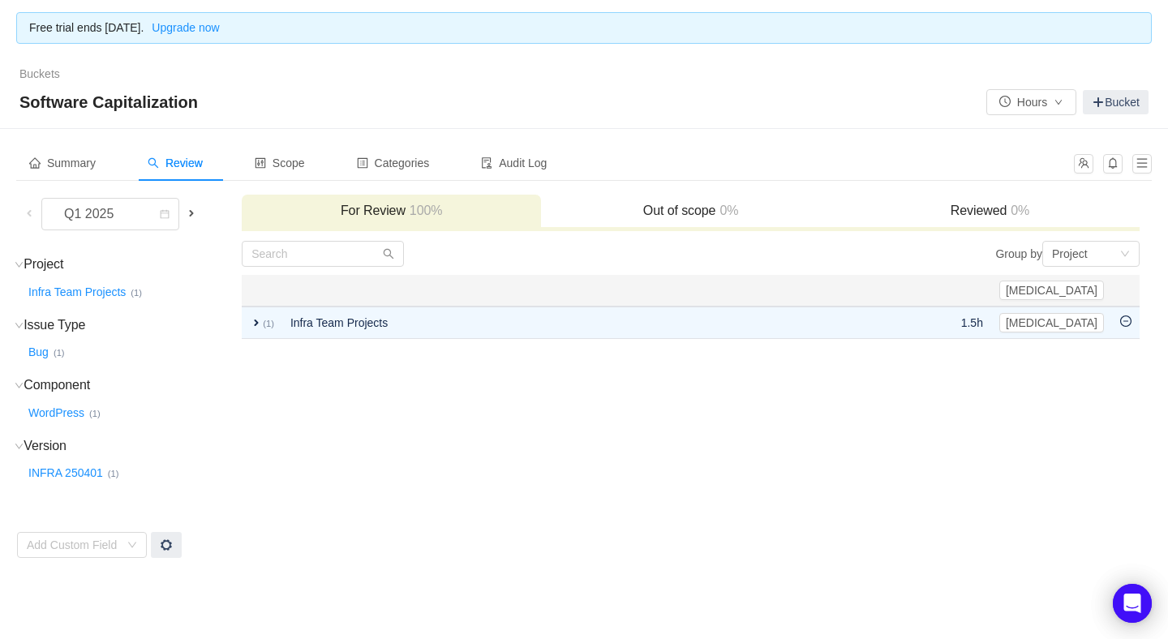
click at [192, 209] on span at bounding box center [191, 213] width 13 height 13
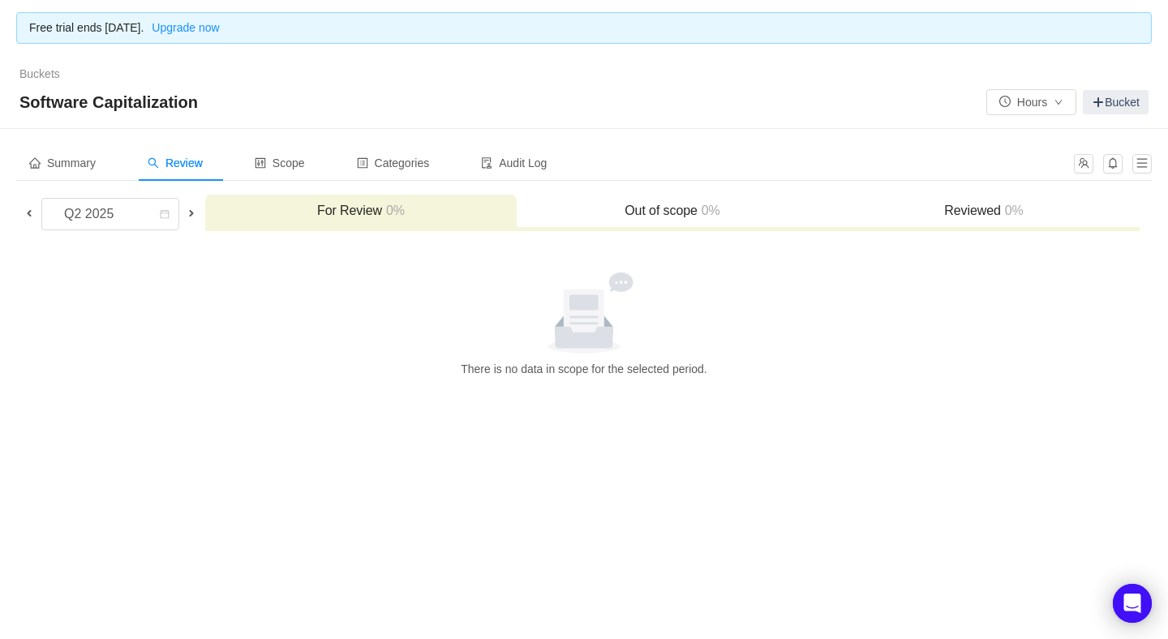
click at [193, 209] on span at bounding box center [191, 213] width 13 height 13
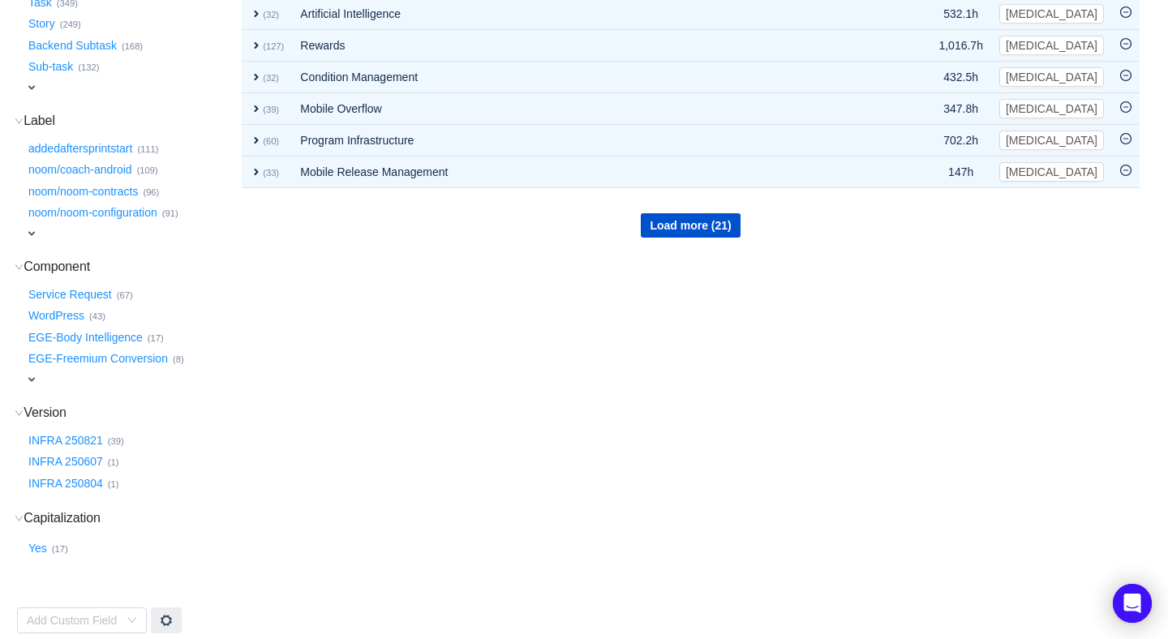
scroll to position [445, 0]
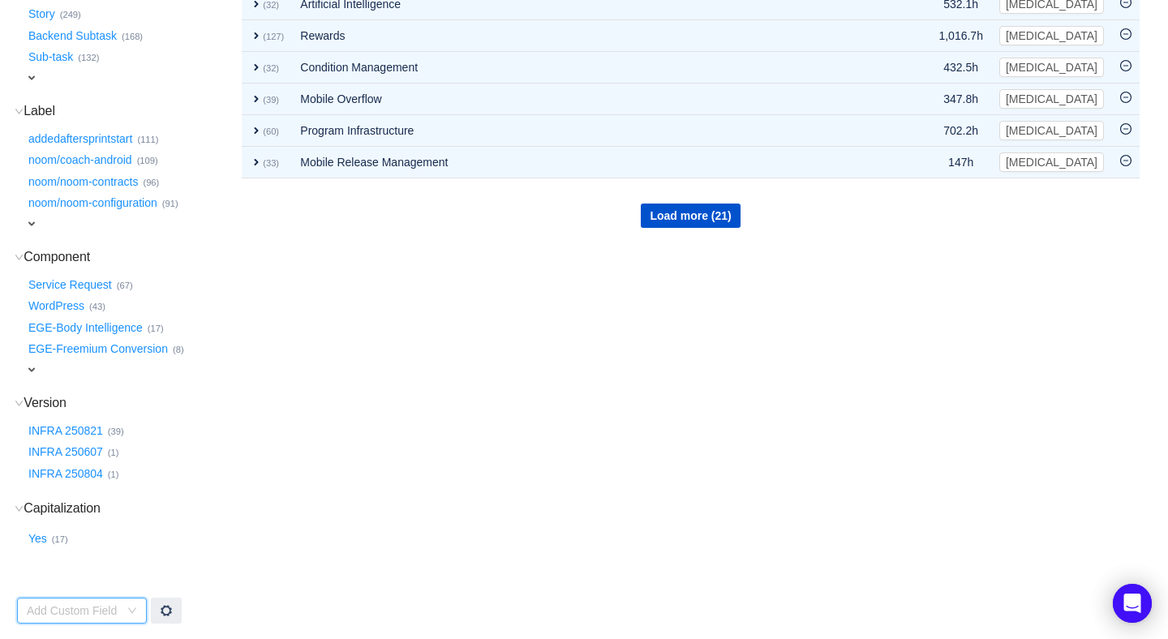
click at [136, 609] on icon "icon: down" at bounding box center [132, 611] width 10 height 10
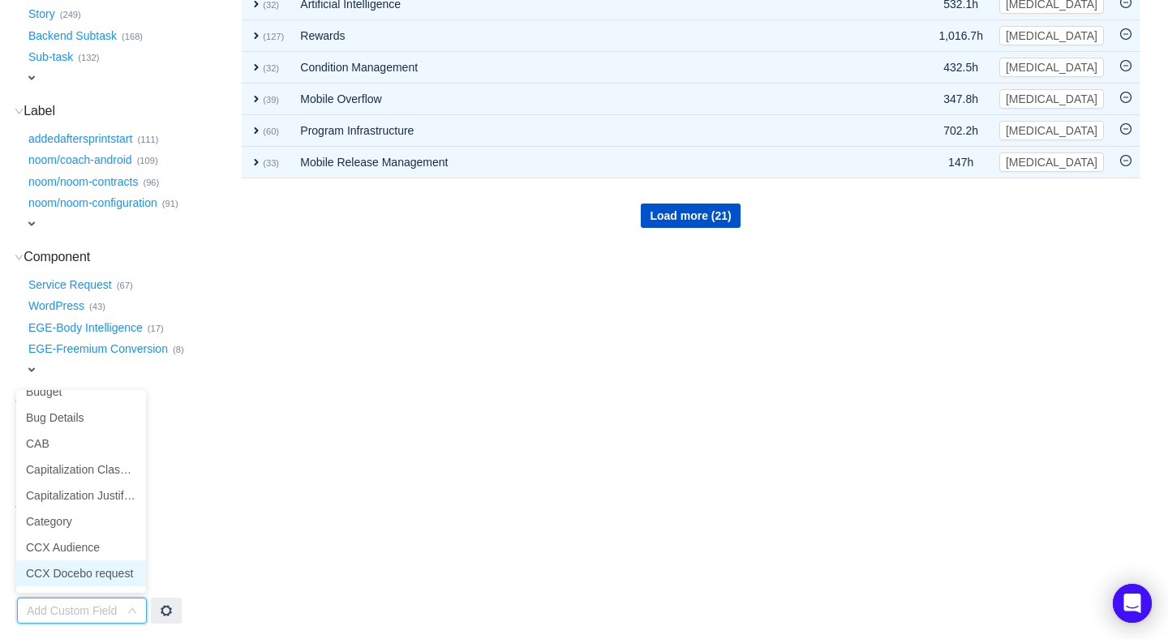
scroll to position [1461, 0]
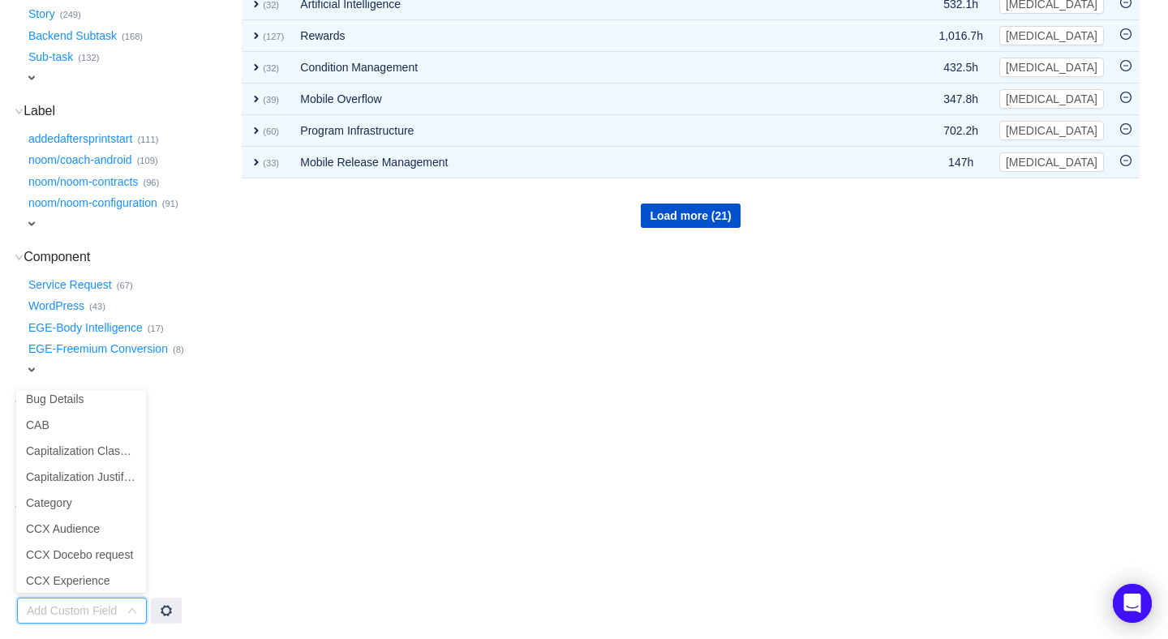
click at [319, 398] on td "Group by Project You will see tickets here after they were marked as out of sco…" at bounding box center [691, 210] width 900 height 830
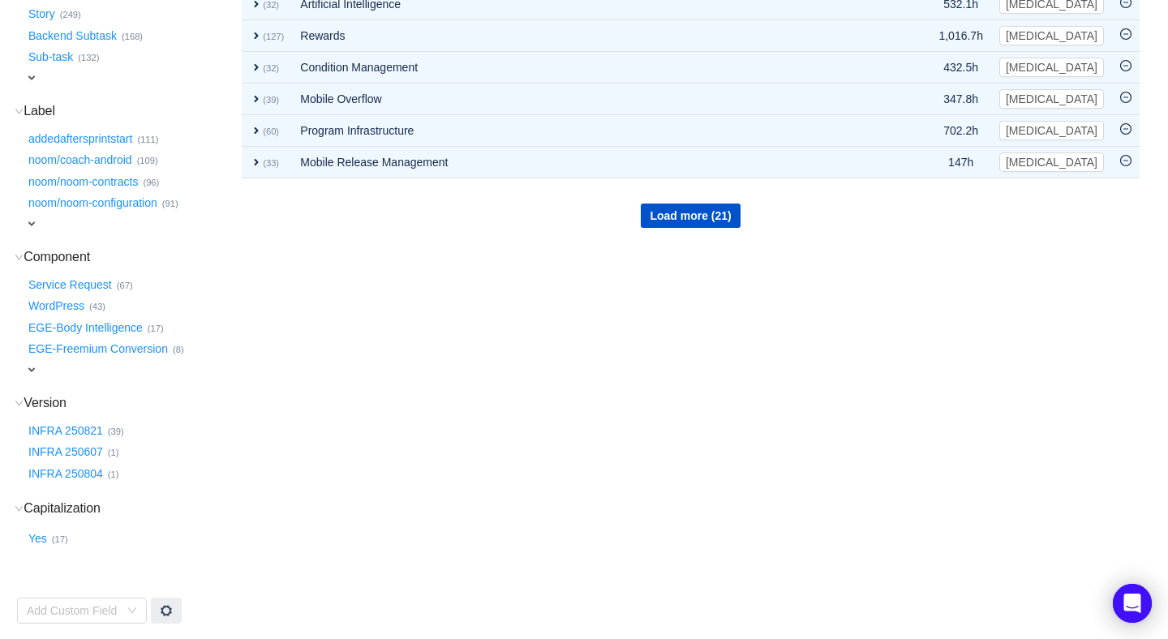
scroll to position [2, 0]
click at [41, 539] on button "Yes …" at bounding box center [38, 540] width 27 height 26
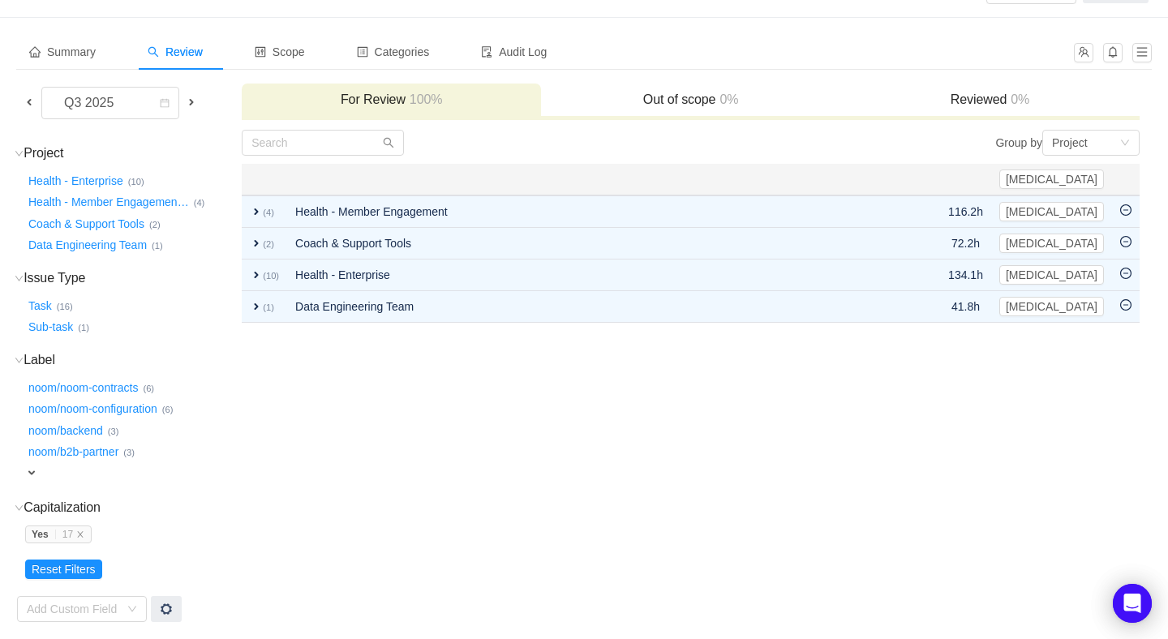
scroll to position [110, 0]
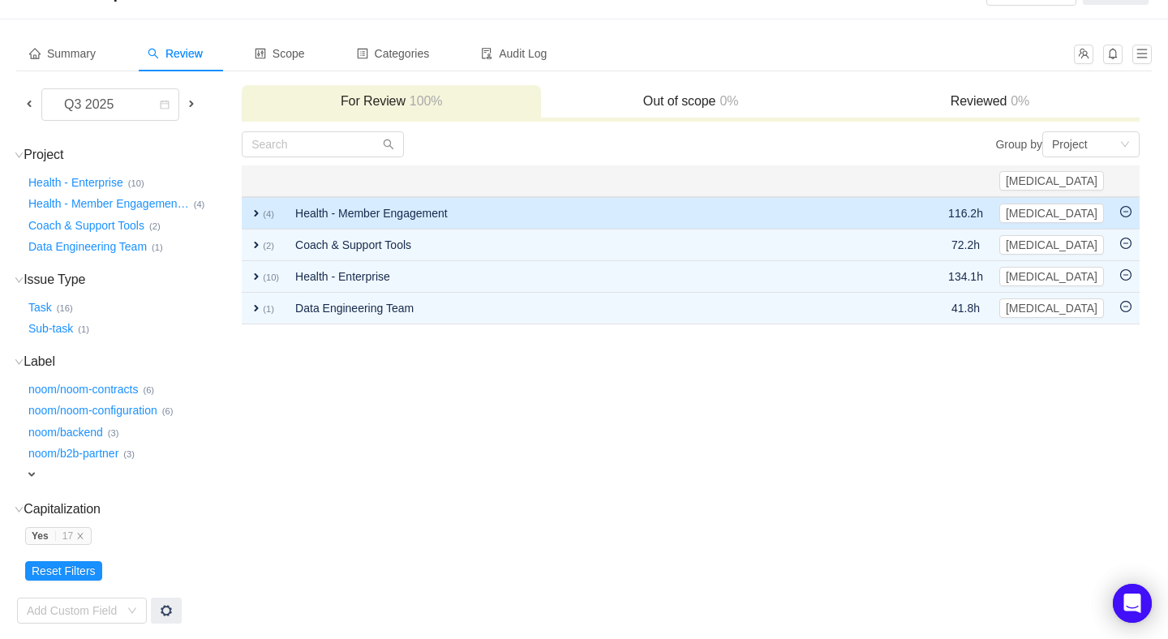
click at [255, 215] on span "expand" at bounding box center [256, 213] width 13 height 13
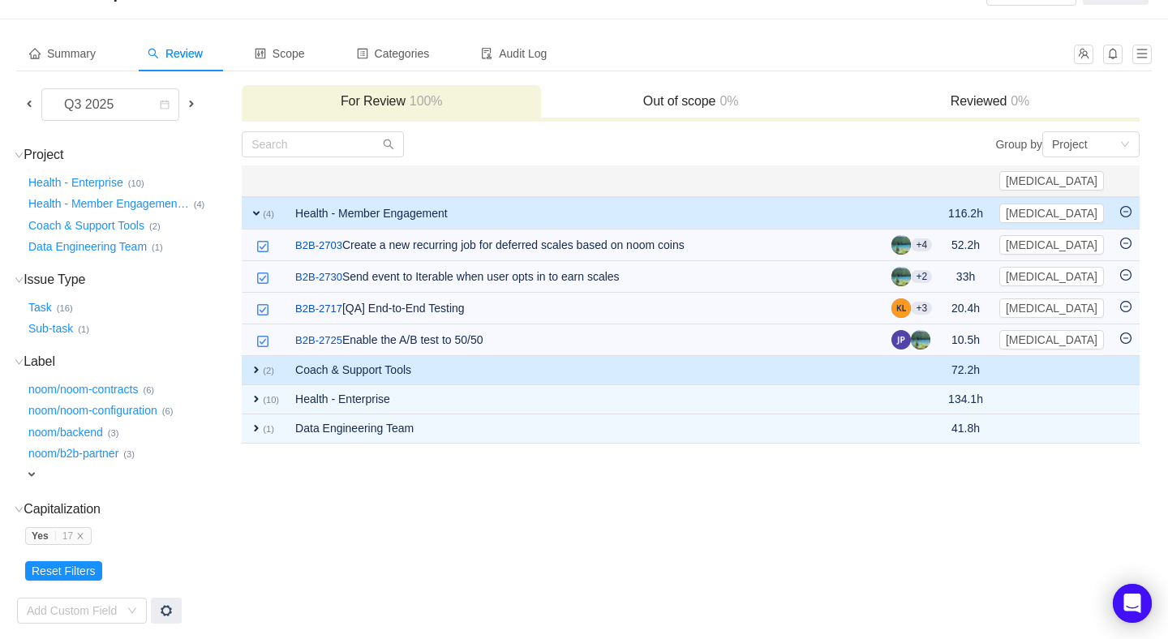
click at [252, 369] on span "expand" at bounding box center [256, 369] width 13 height 13
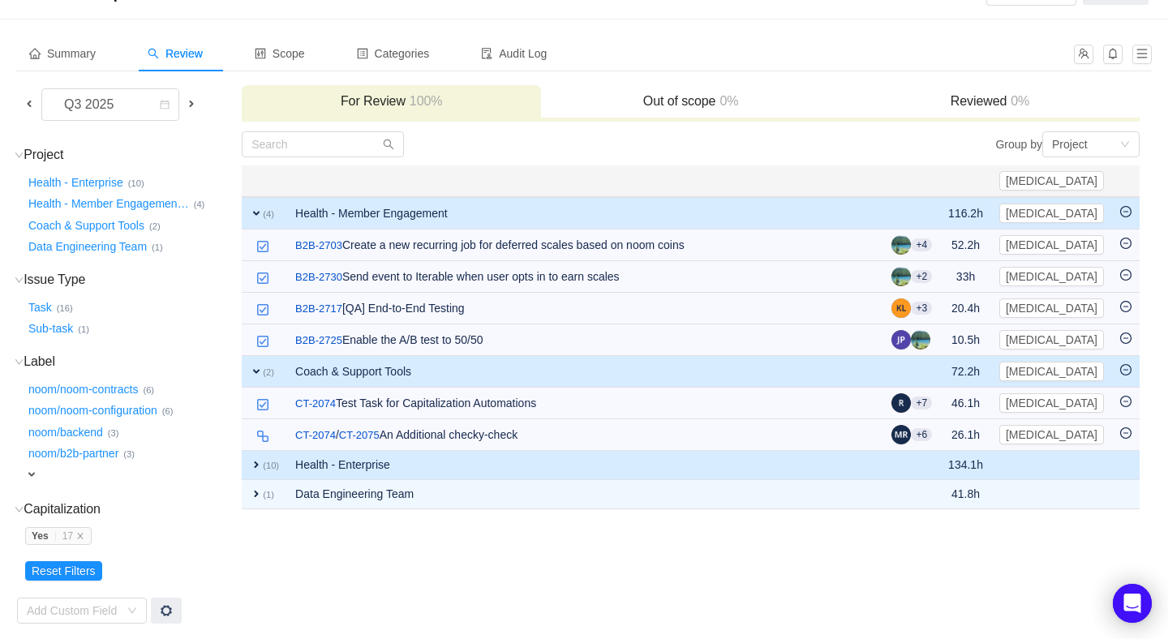
click at [254, 458] on span "expand" at bounding box center [256, 464] width 13 height 13
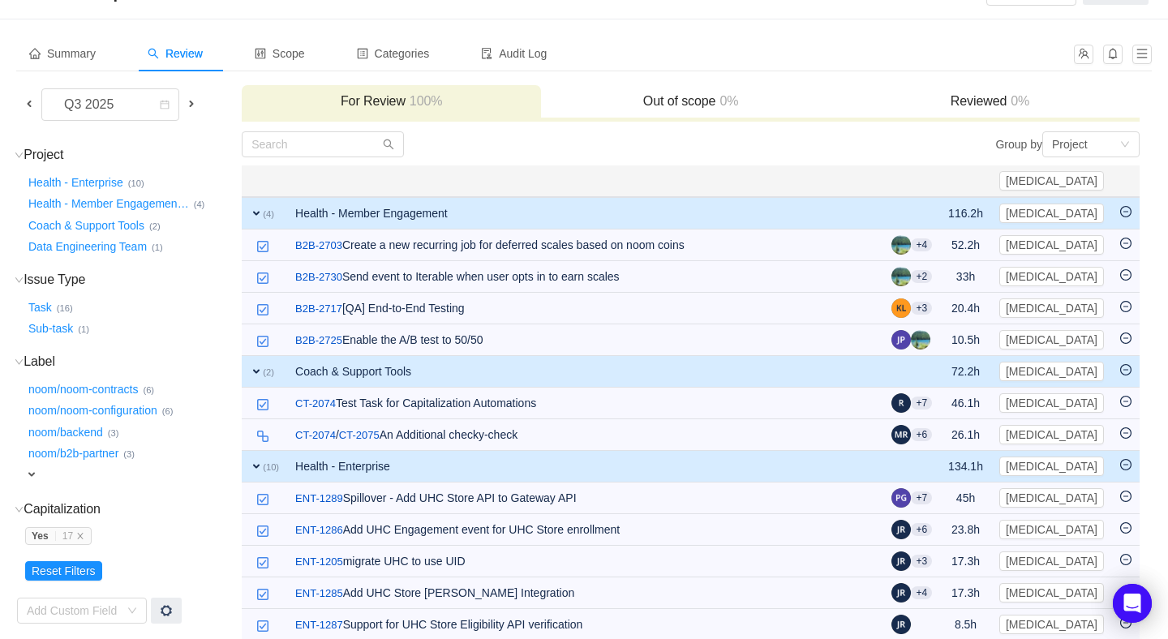
scroll to position [306, 0]
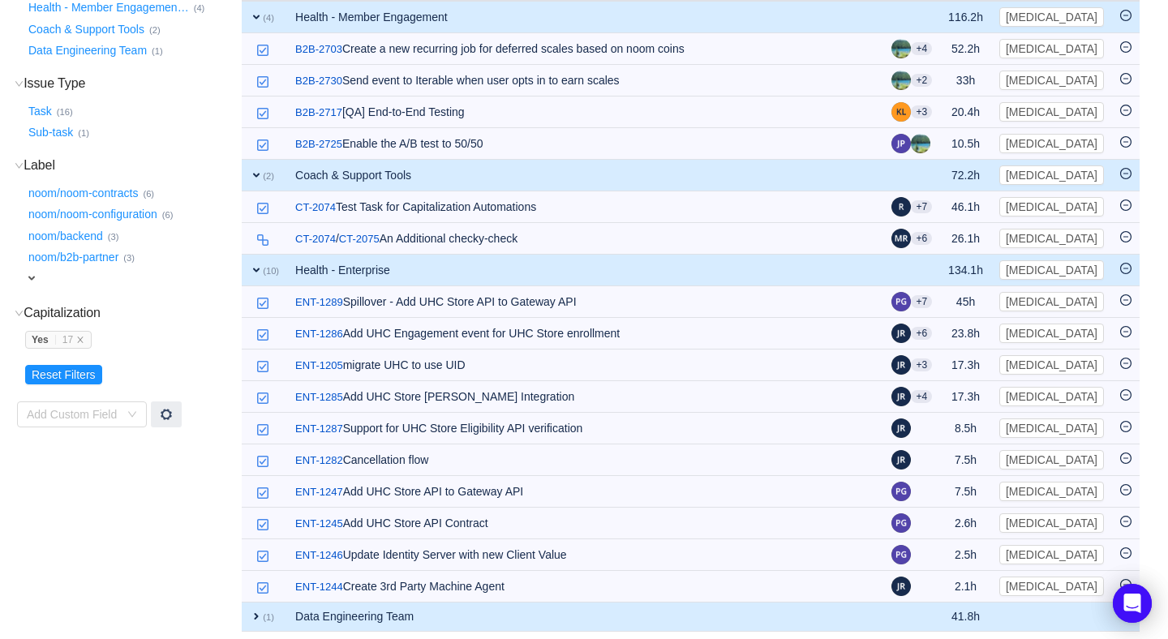
click at [250, 611] on span "expand" at bounding box center [256, 616] width 13 height 13
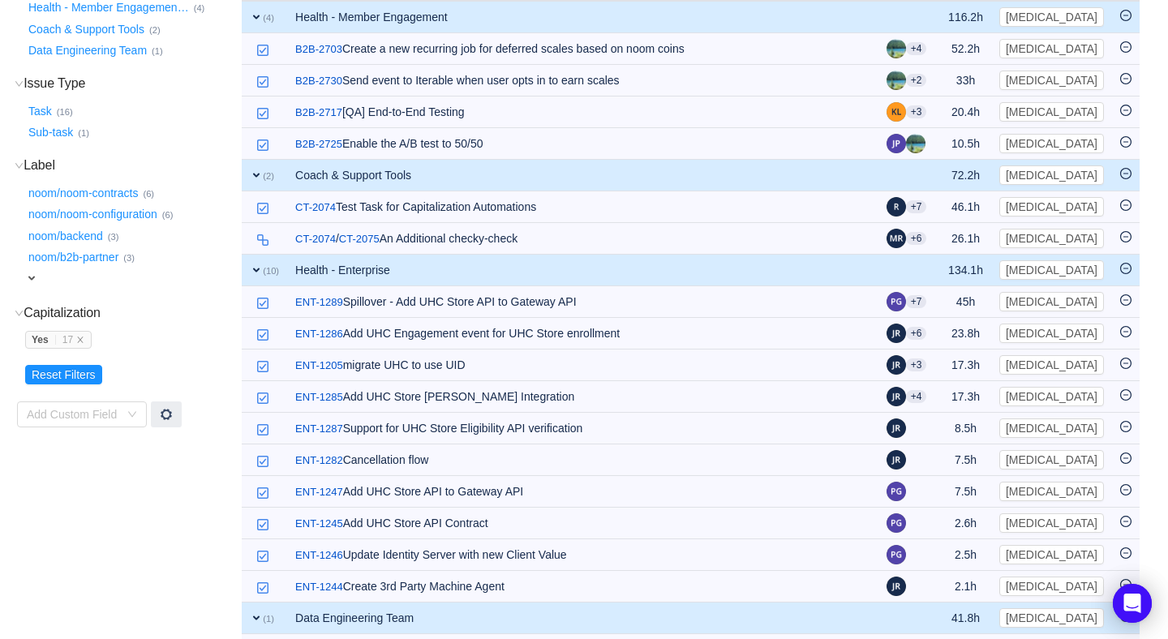
scroll to position [339, 0]
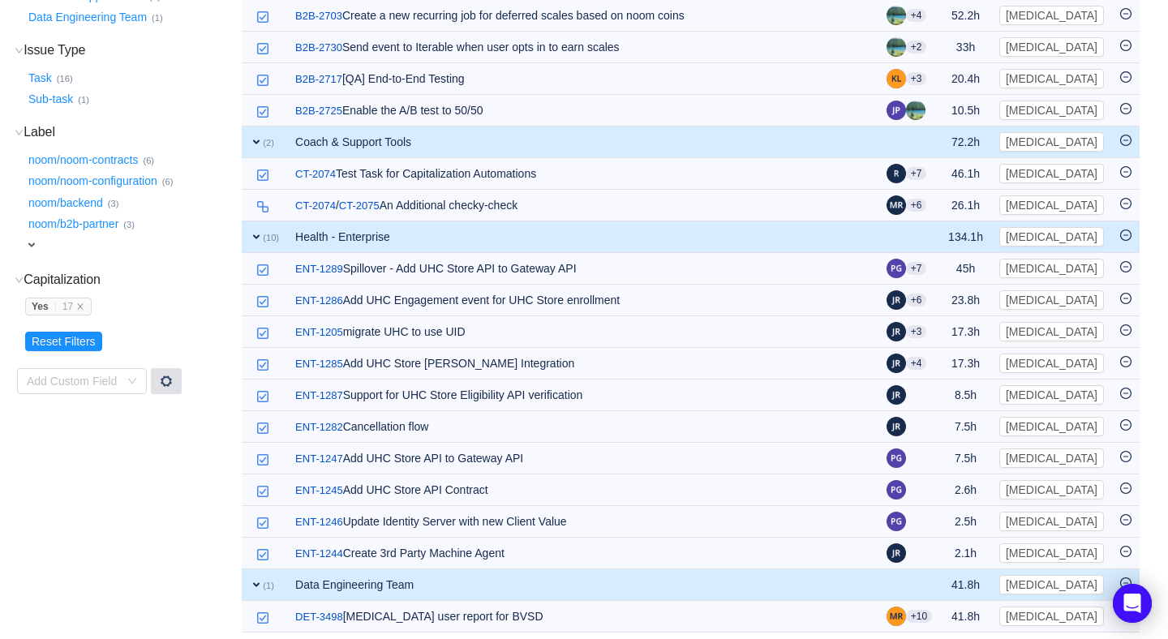
click at [165, 370] on div at bounding box center [166, 381] width 31 height 26
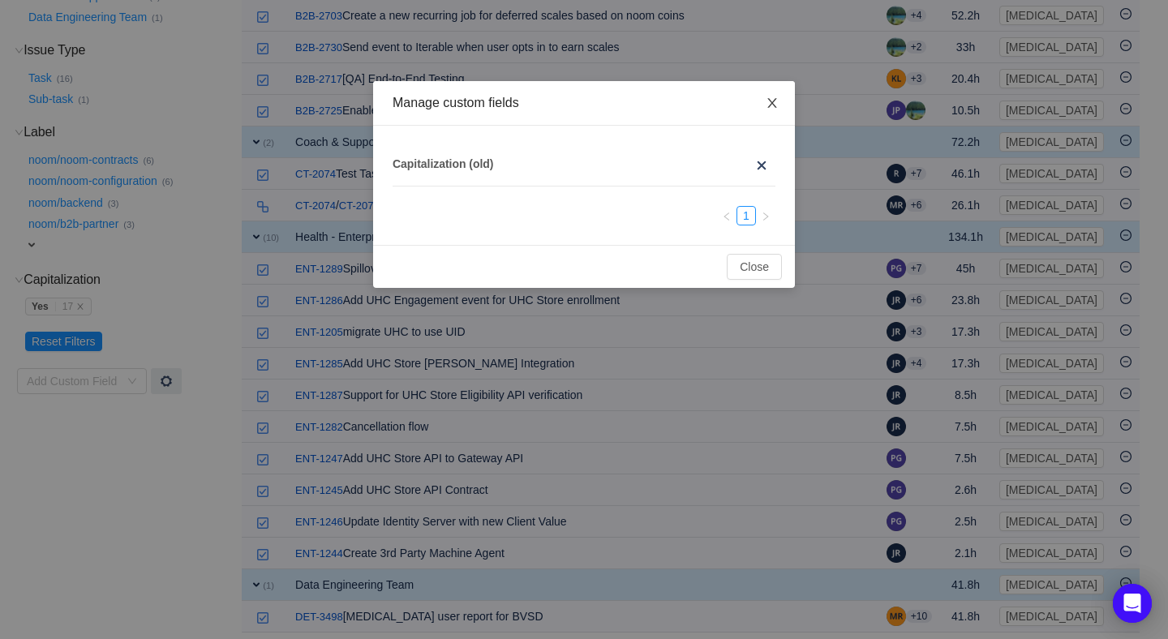
click at [772, 107] on icon "icon: close" at bounding box center [772, 103] width 13 height 13
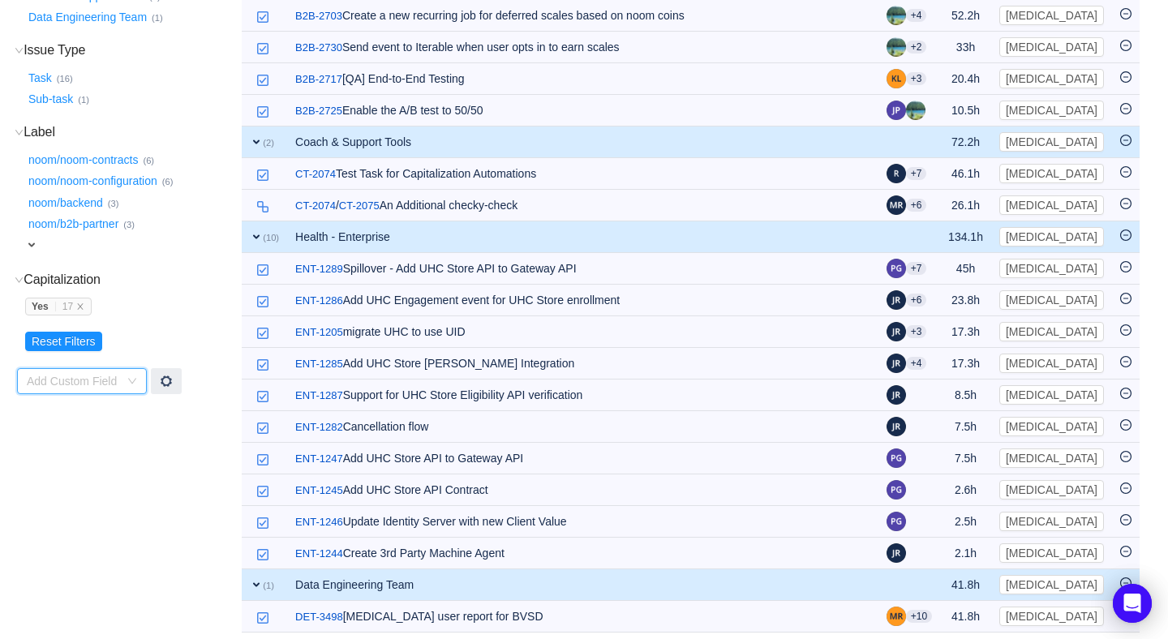
click at [140, 375] on div "Add Custom Field" at bounding box center [82, 381] width 130 height 26
click at [56, 374] on input at bounding box center [77, 381] width 100 height 24
click at [75, 411] on li "Capitalization Classification" at bounding box center [81, 411] width 130 height 26
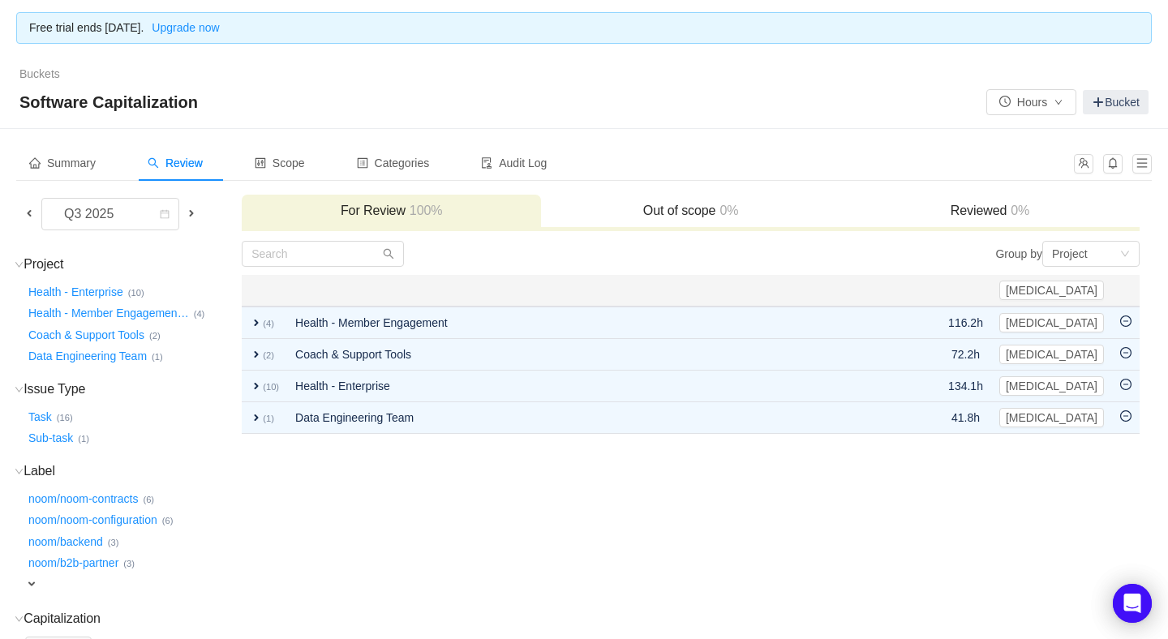
scroll to position [196, 0]
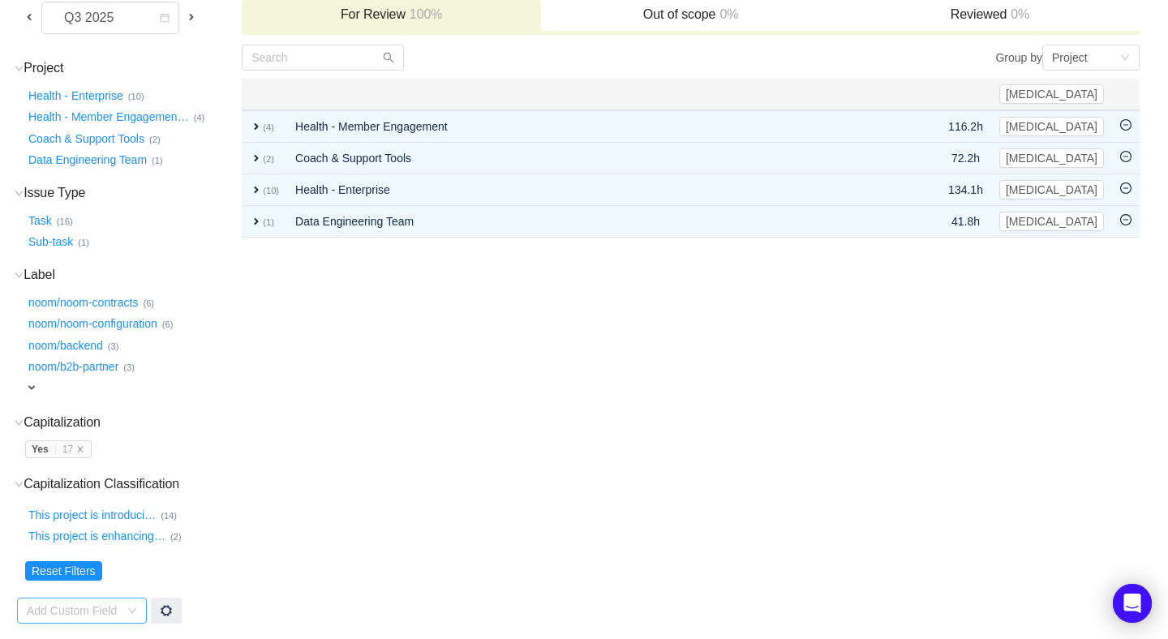
click at [75, 605] on div "Add Custom Field" at bounding box center [73, 611] width 92 height 16
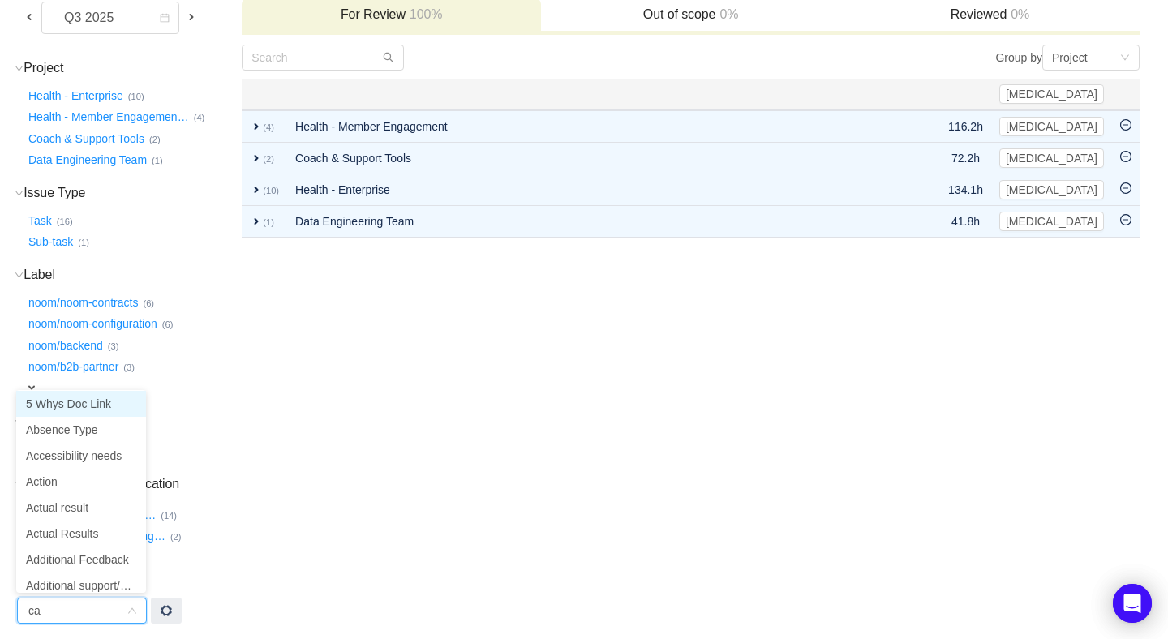
type input "cap"
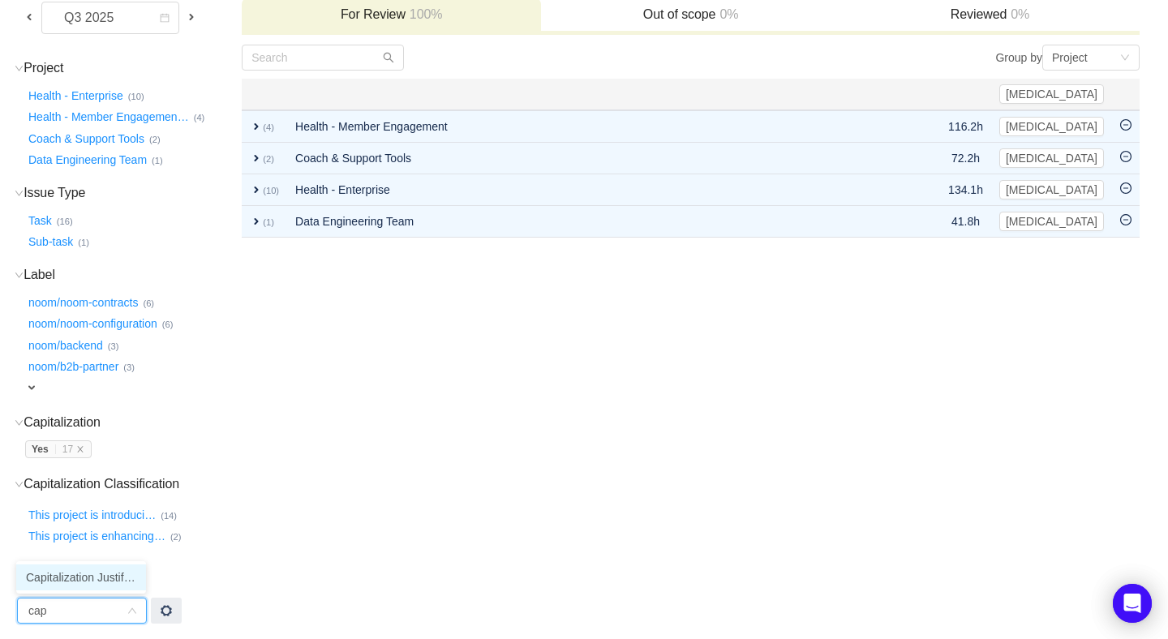
click at [79, 583] on li "Capitalization Justification" at bounding box center [81, 578] width 130 height 26
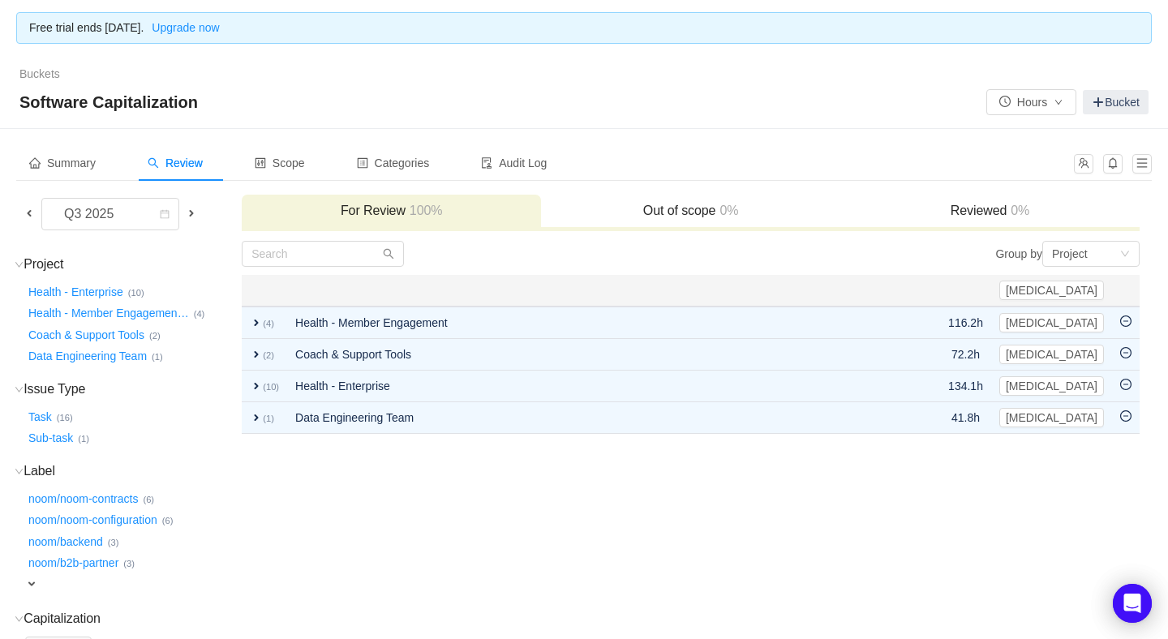
scroll to position [304, 0]
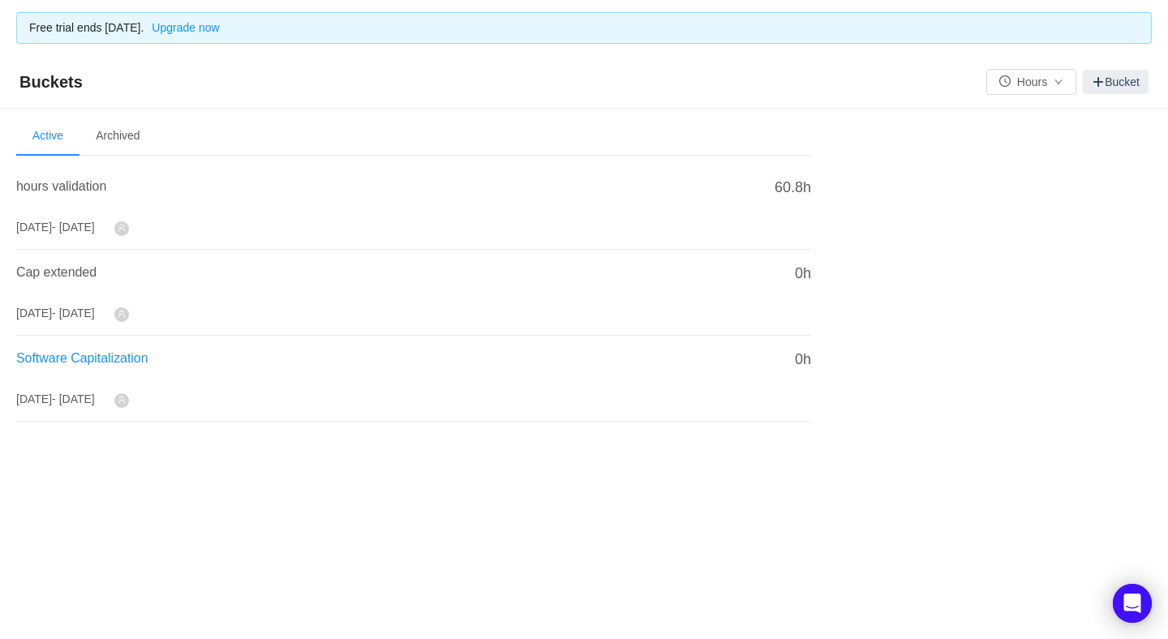
click at [96, 359] on span "Software Capitalization" at bounding box center [82, 358] width 132 height 14
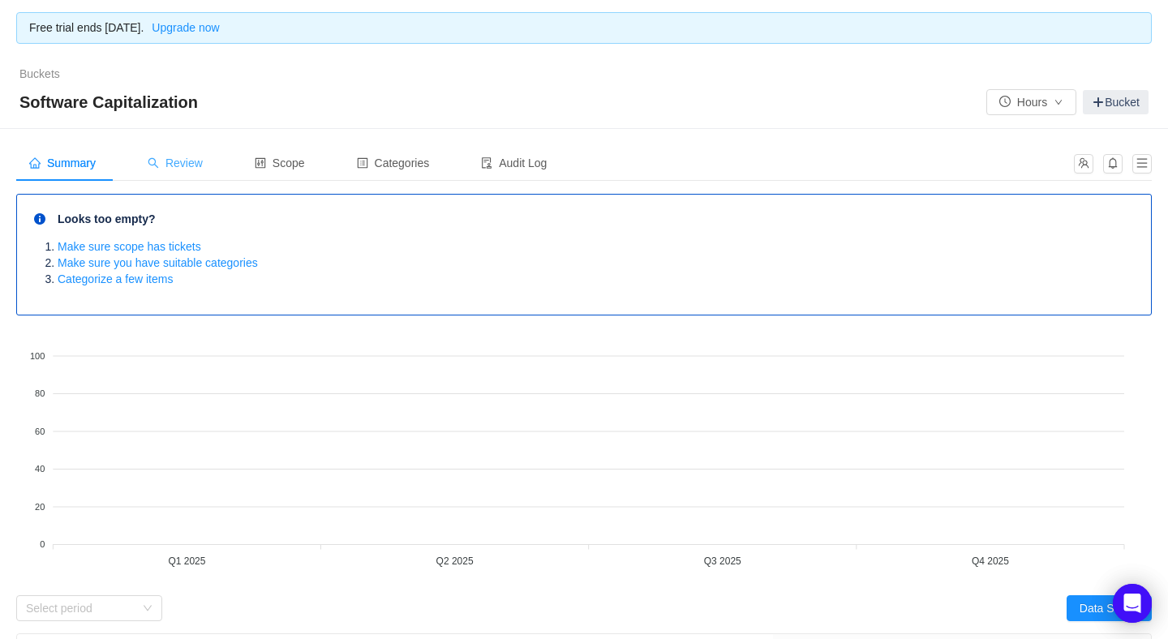
click at [202, 163] on span "Review" at bounding box center [175, 163] width 55 height 13
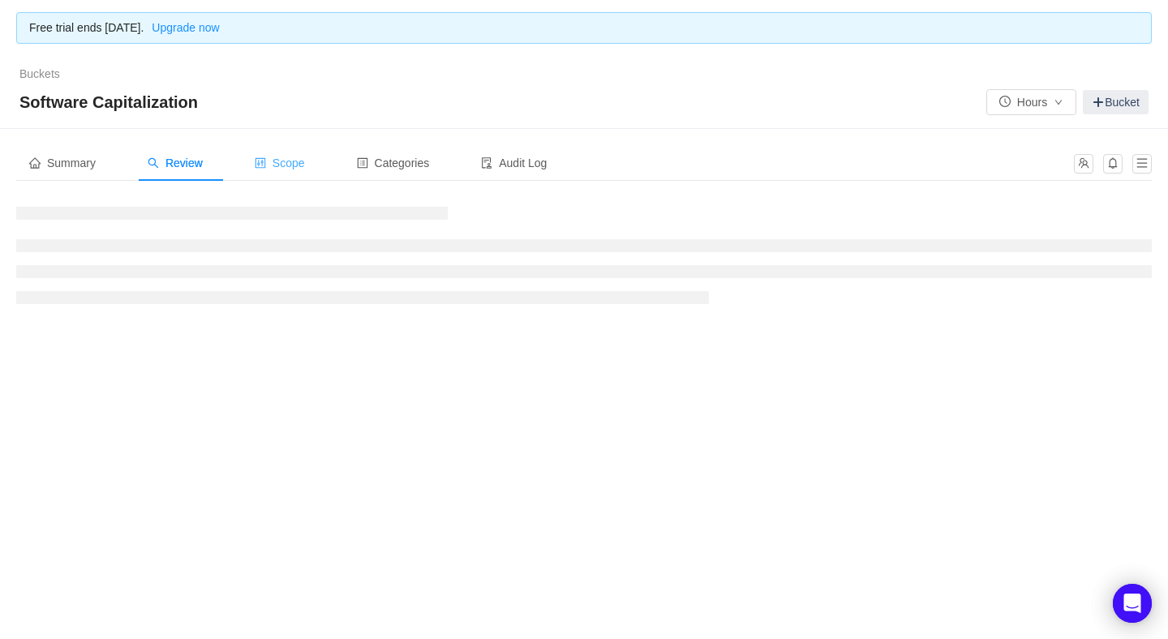
click at [294, 159] on span "Scope" at bounding box center [280, 163] width 50 height 13
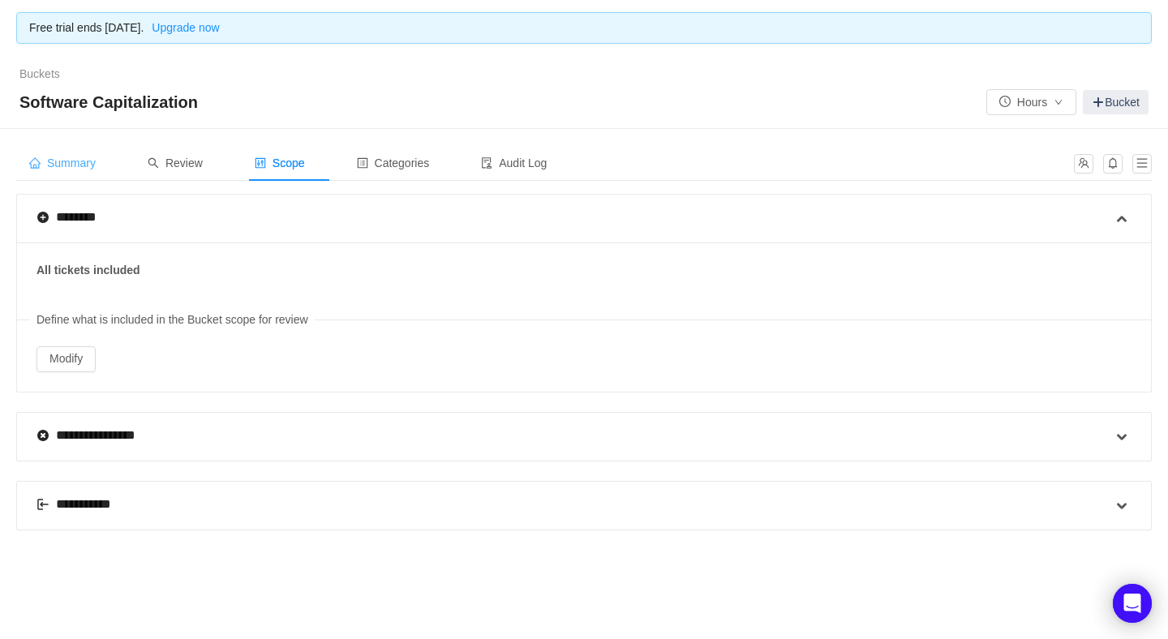
click at [74, 167] on span "Summary" at bounding box center [62, 163] width 67 height 13
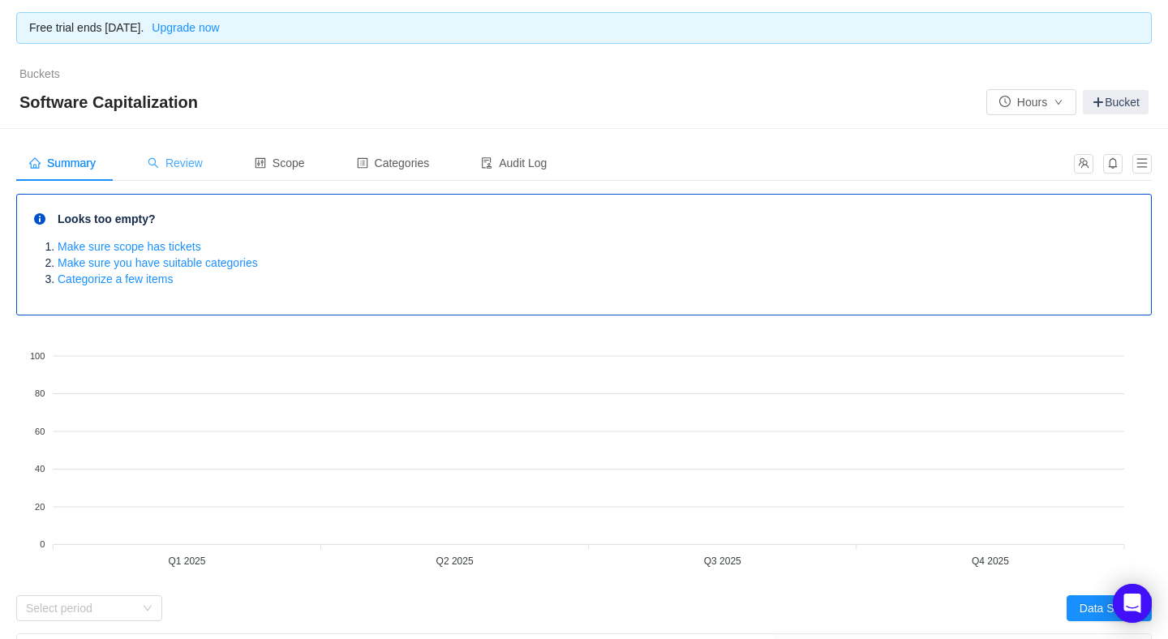
click at [201, 165] on span "Review" at bounding box center [175, 163] width 55 height 13
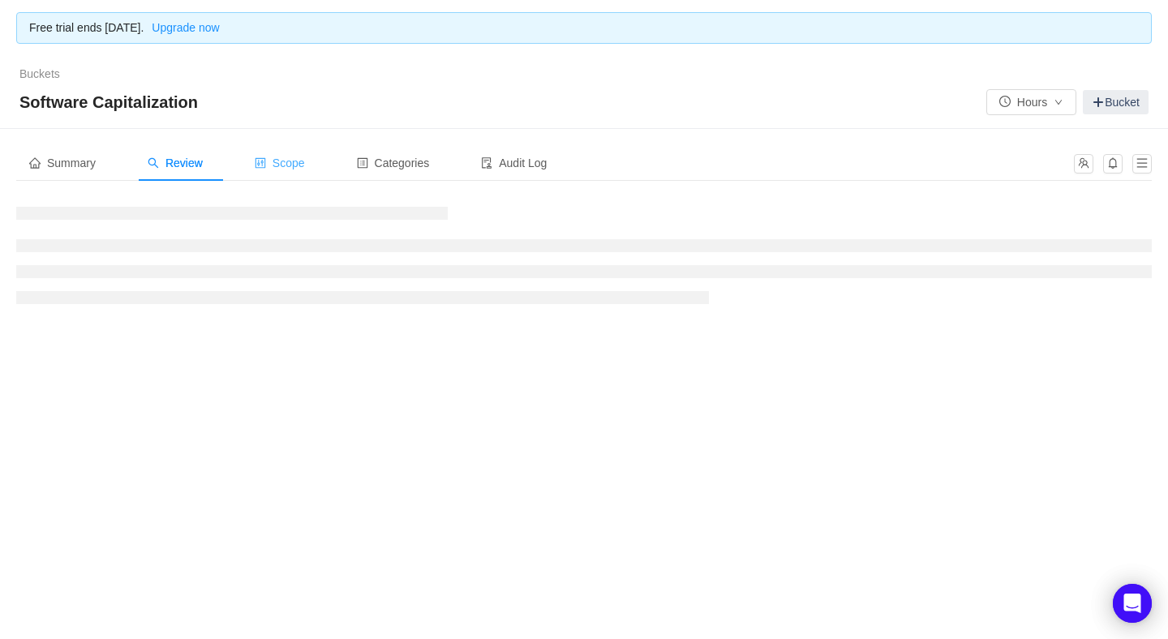
click at [296, 173] on div "Scope" at bounding box center [280, 163] width 76 height 37
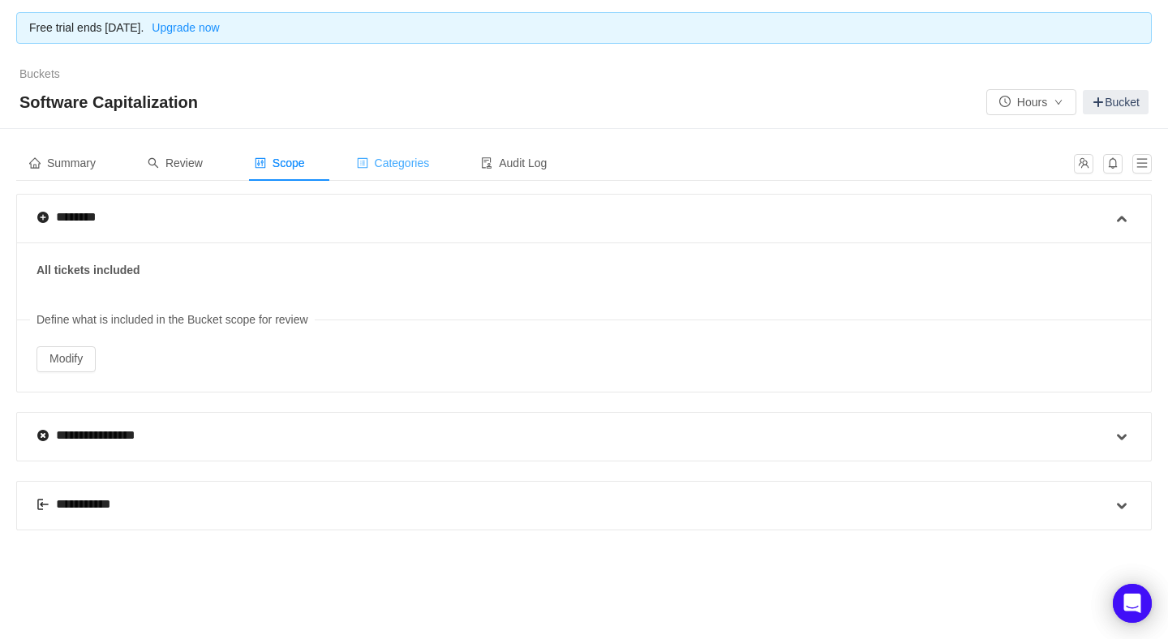
click at [421, 161] on span "Categories" at bounding box center [393, 163] width 73 height 13
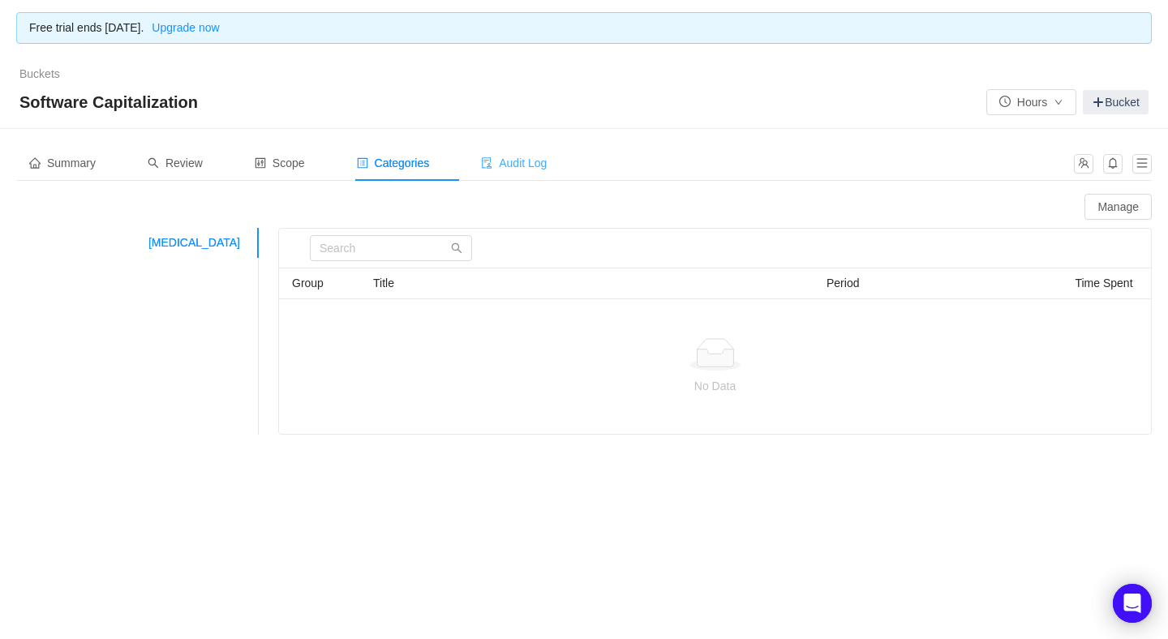
click at [532, 160] on span "Audit Log" at bounding box center [514, 163] width 66 height 13
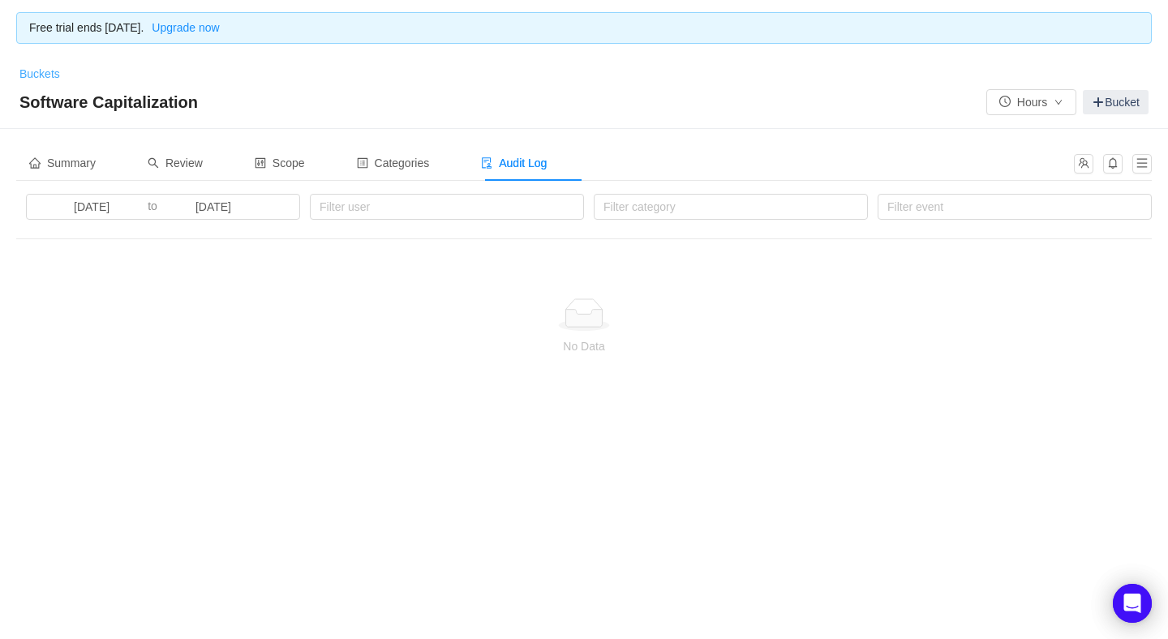
click at [39, 77] on link "Buckets" at bounding box center [39, 73] width 41 height 13
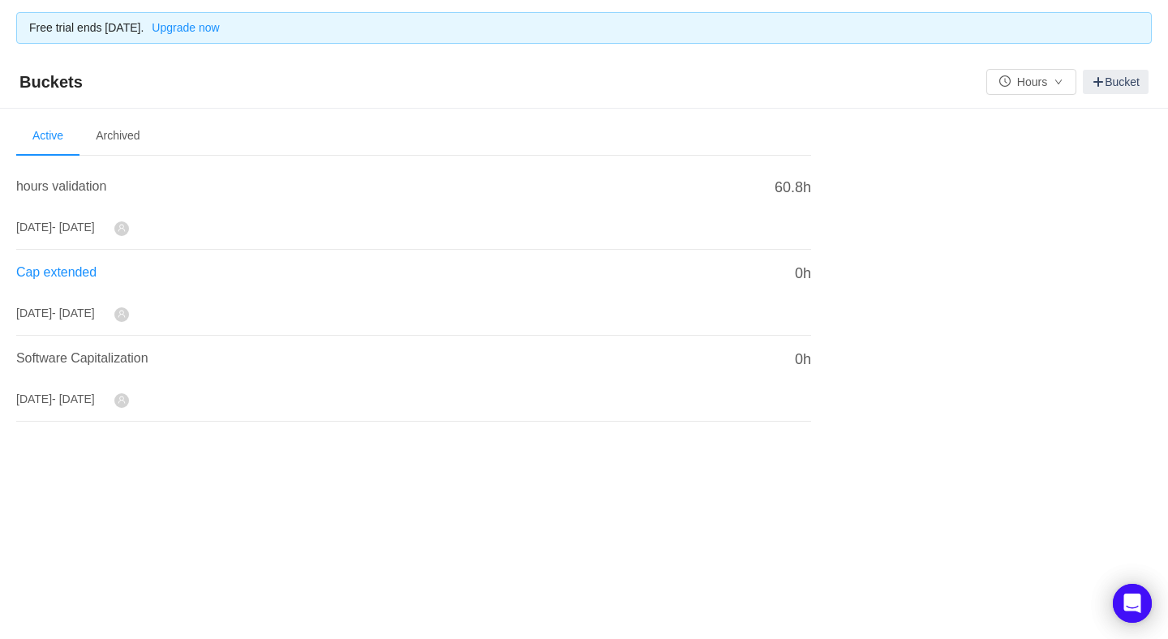
click at [71, 275] on span "Cap extended" at bounding box center [56, 272] width 80 height 14
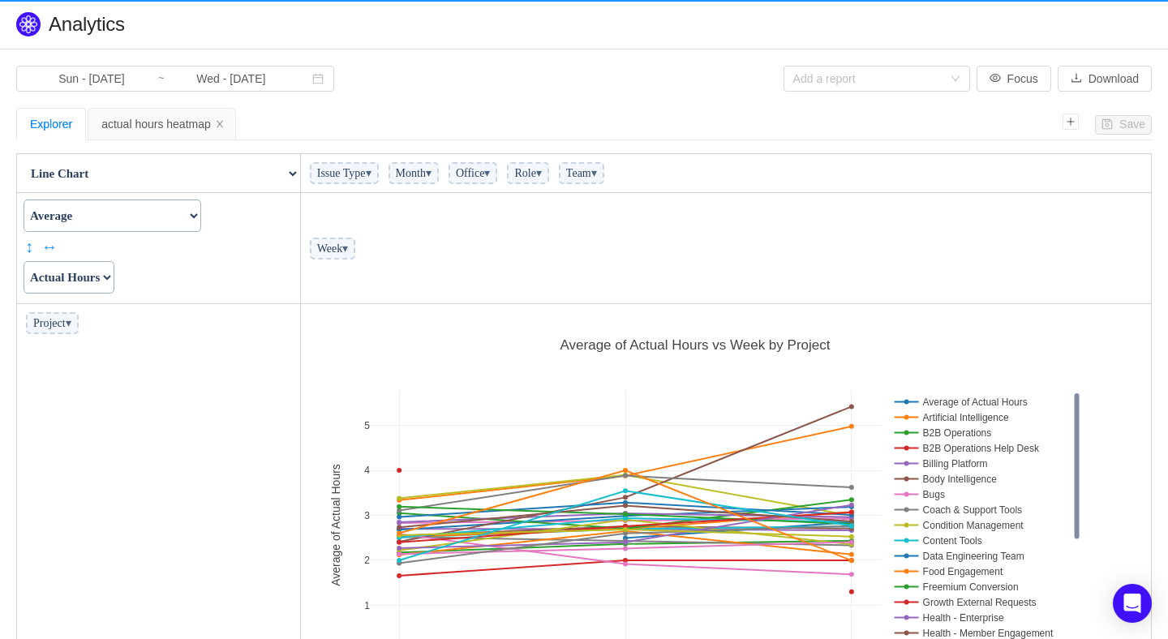
scroll to position [415, 841]
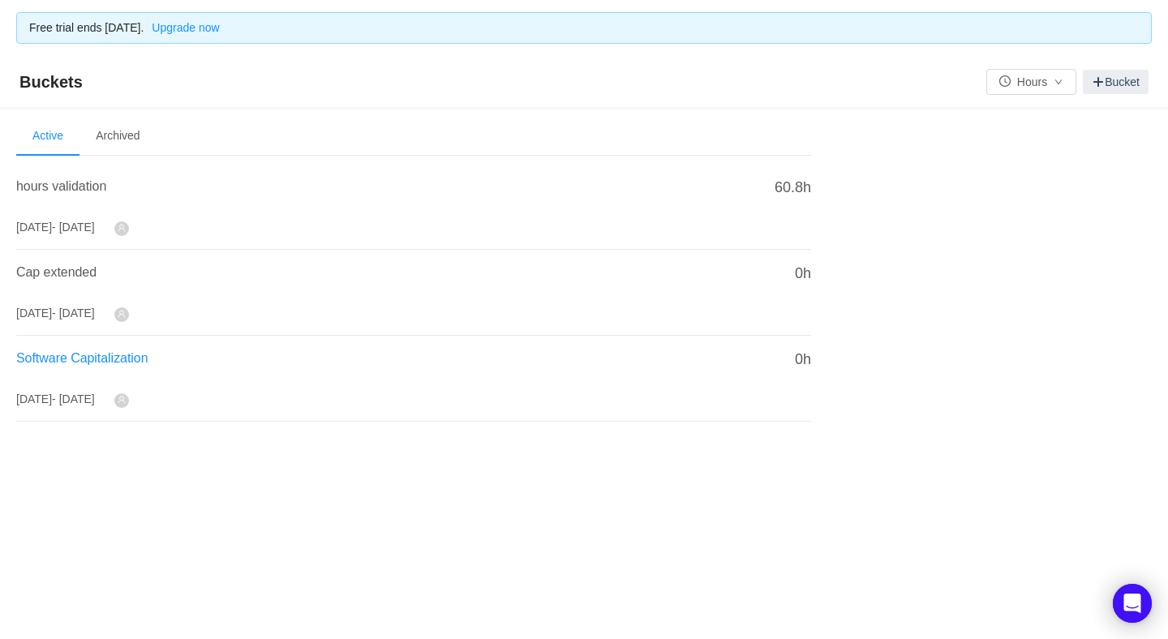
click at [66, 363] on span "Software Capitalization" at bounding box center [82, 358] width 132 height 14
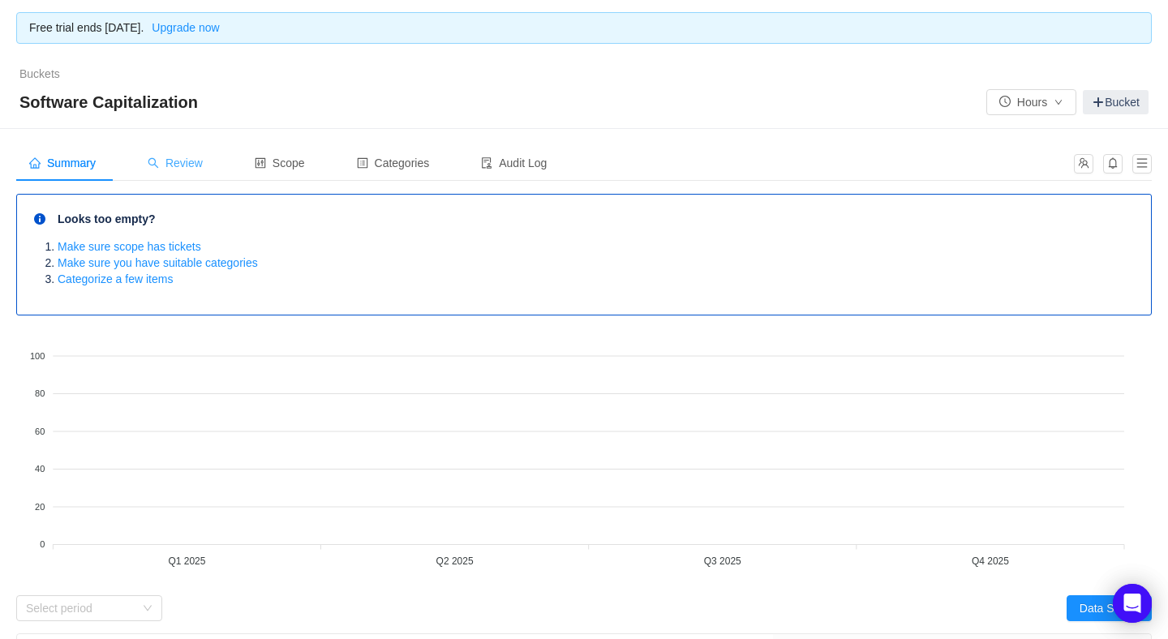
click at [188, 164] on span "Review" at bounding box center [175, 163] width 55 height 13
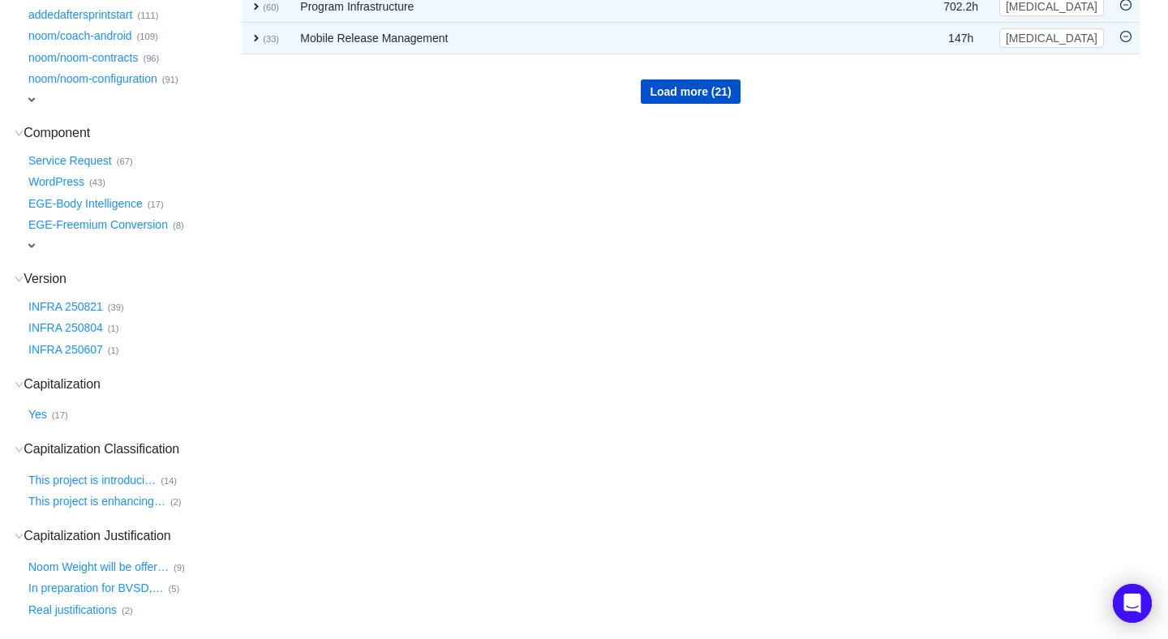
scroll to position [641, 0]
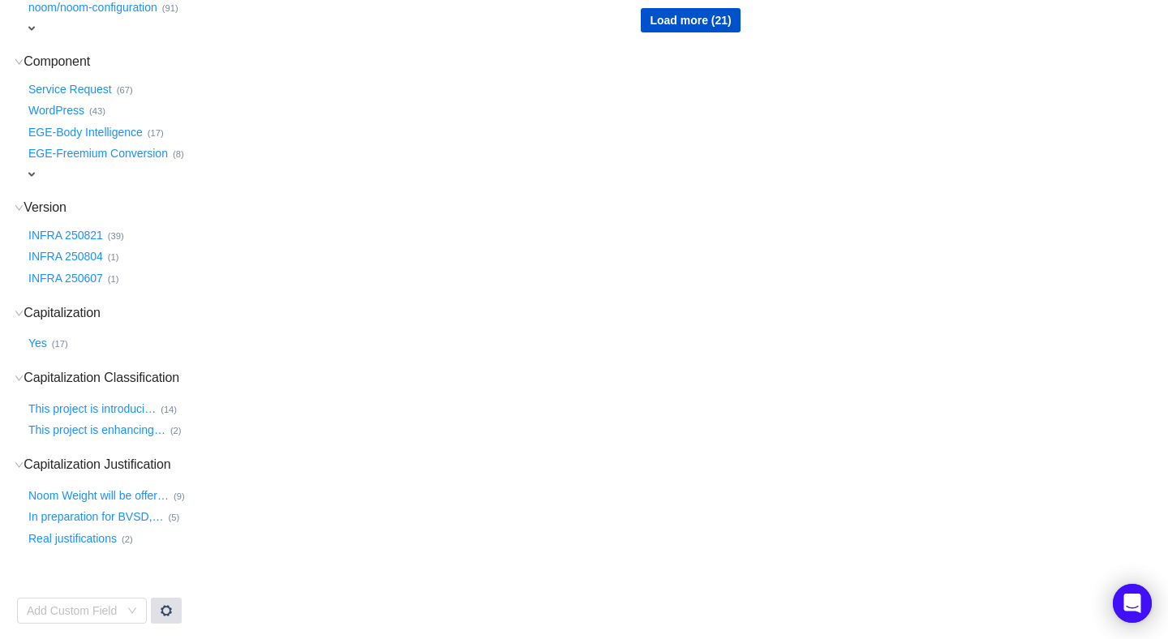
click at [170, 609] on span at bounding box center [166, 610] width 13 height 13
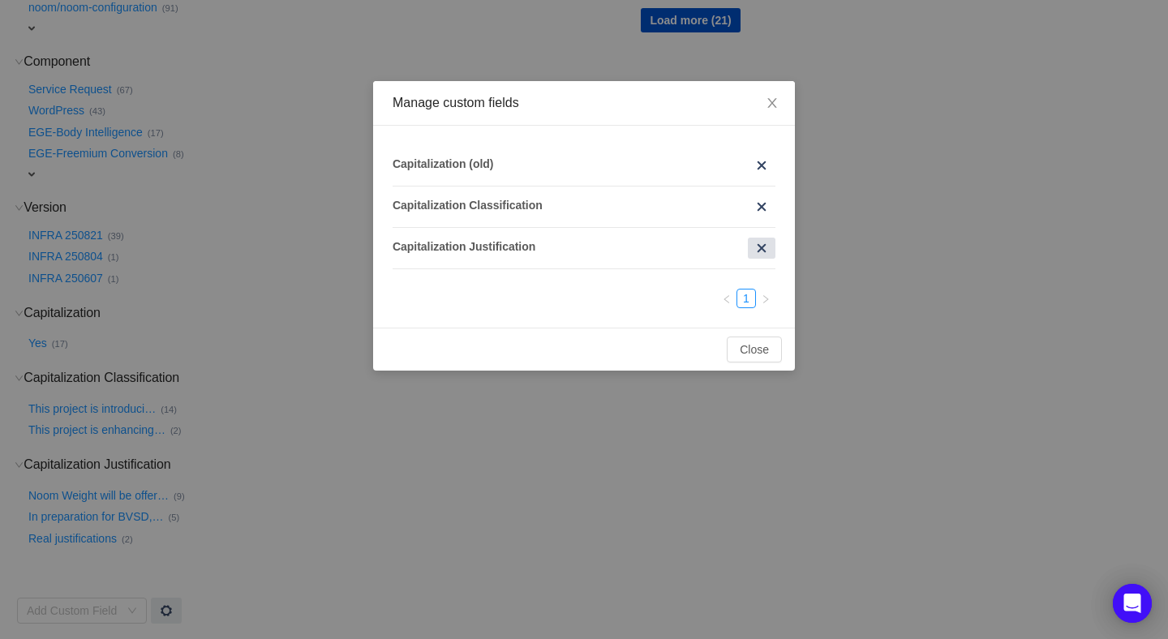
click at [763, 247] on span at bounding box center [761, 248] width 13 height 13
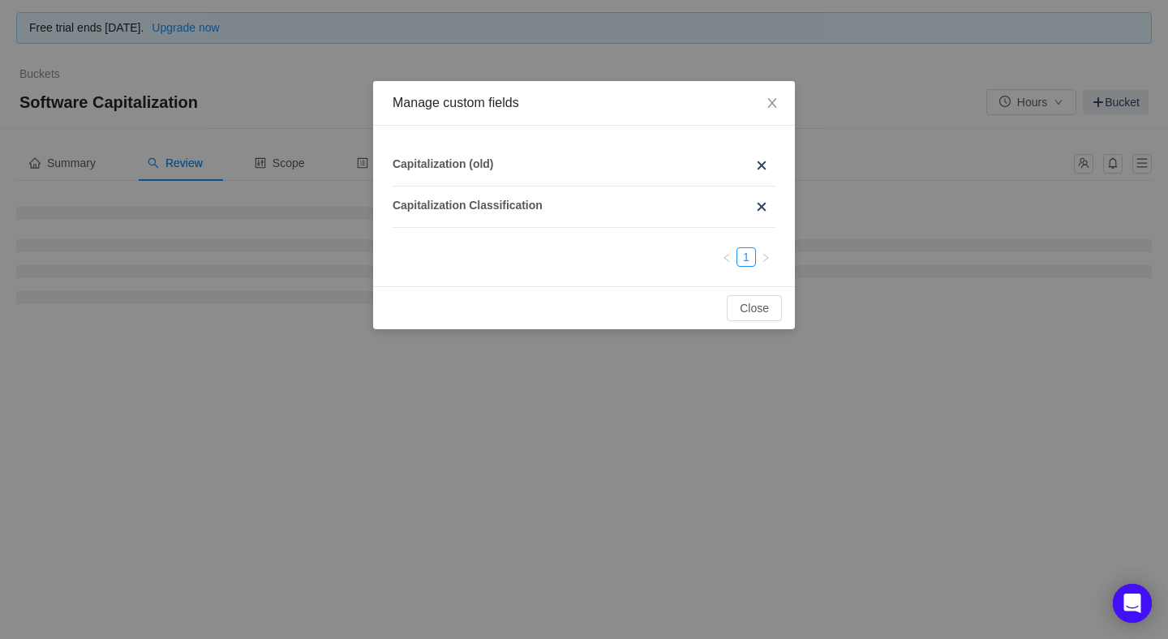
scroll to position [0, 0]
click at [761, 203] on span at bounding box center [761, 206] width 13 height 13
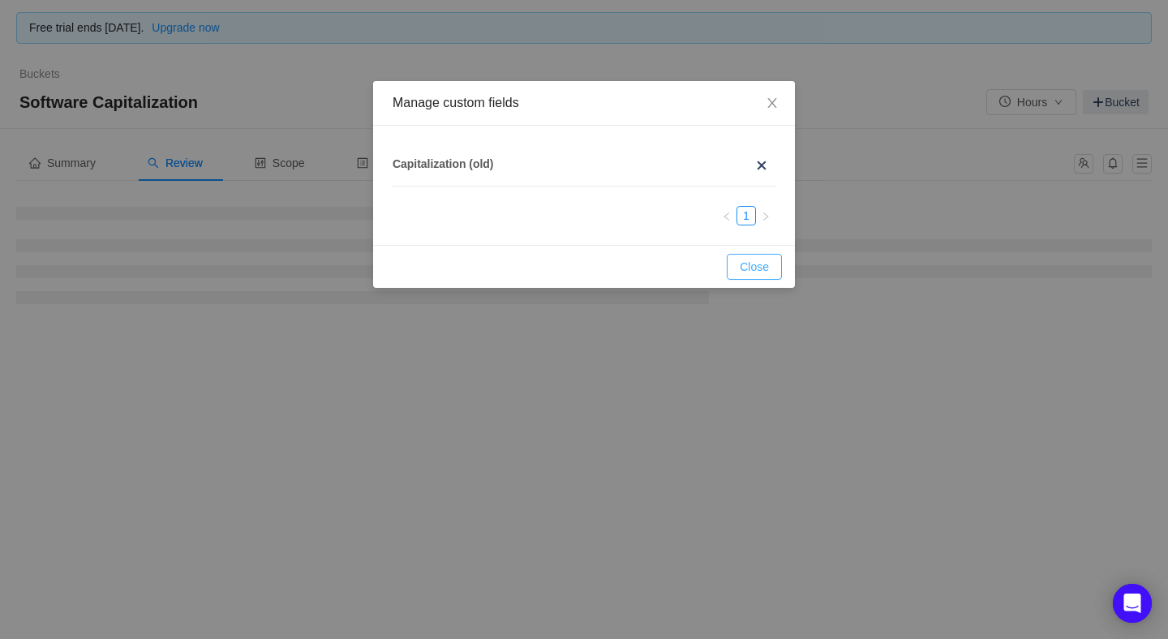
click at [759, 264] on button "Close" at bounding box center [754, 267] width 55 height 26
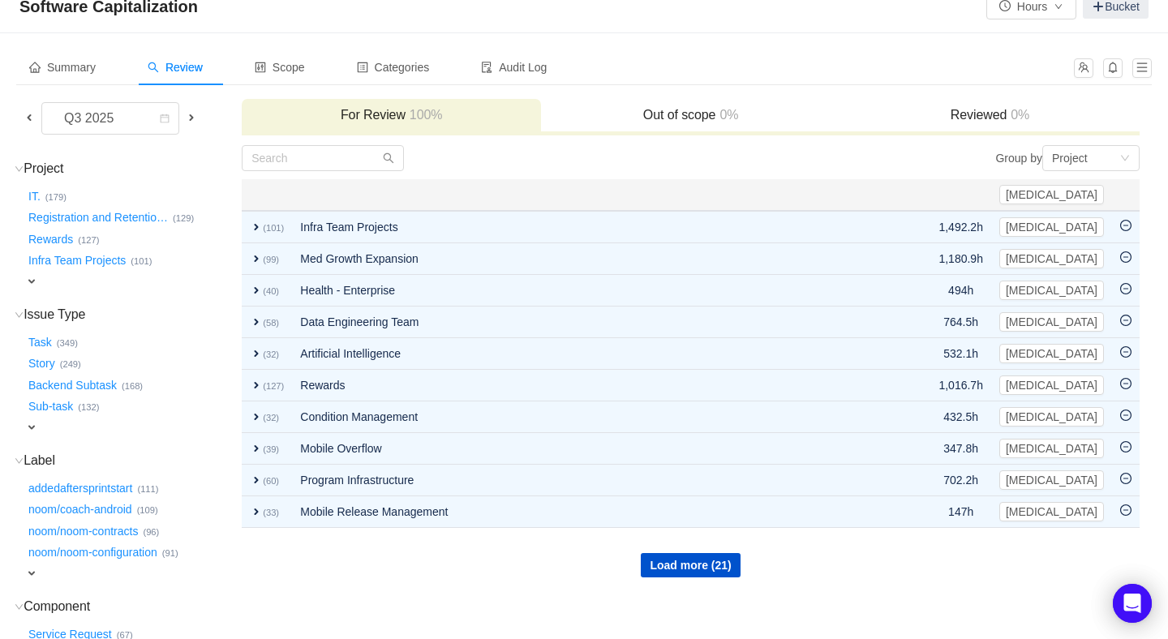
scroll to position [106, 0]
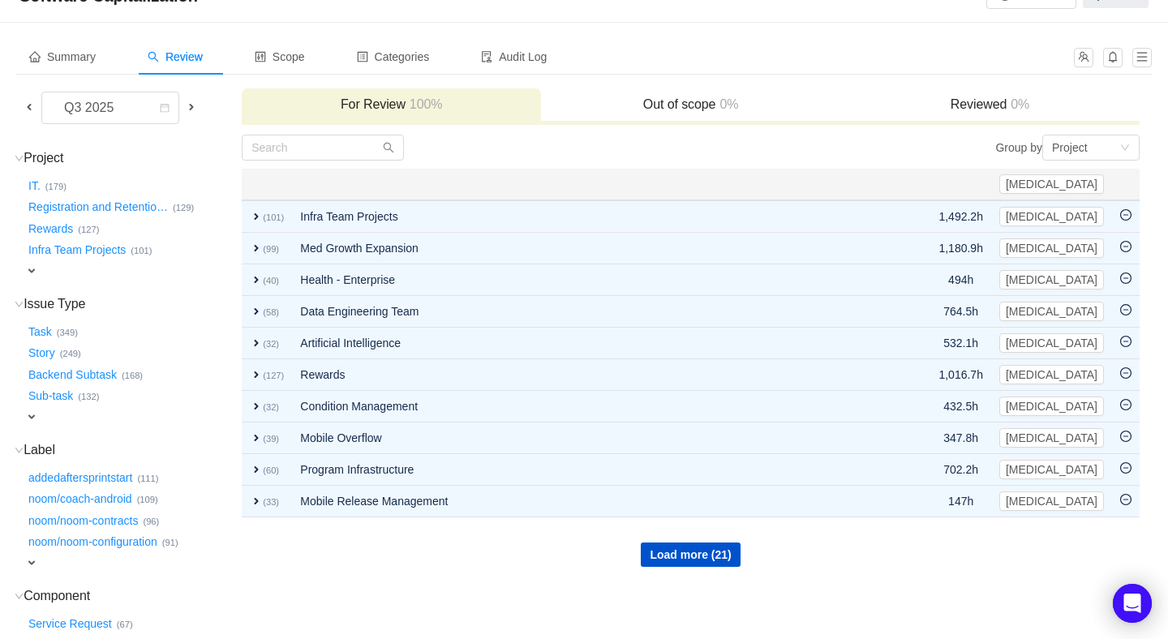
click at [188, 102] on span at bounding box center [191, 107] width 13 height 13
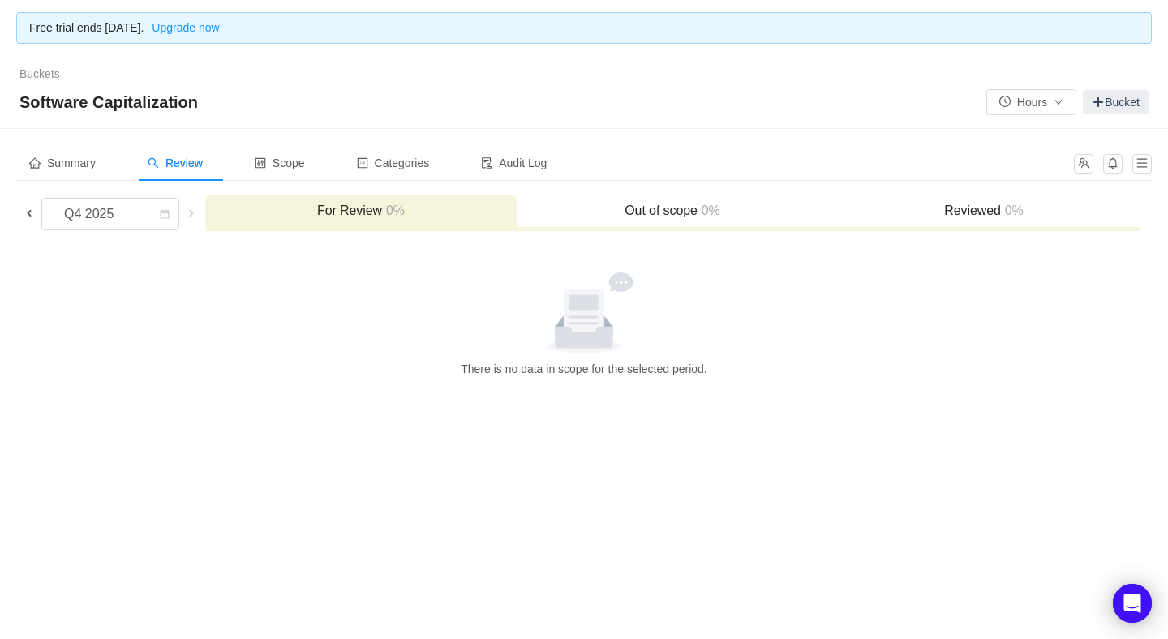
click at [31, 209] on span at bounding box center [29, 213] width 13 height 13
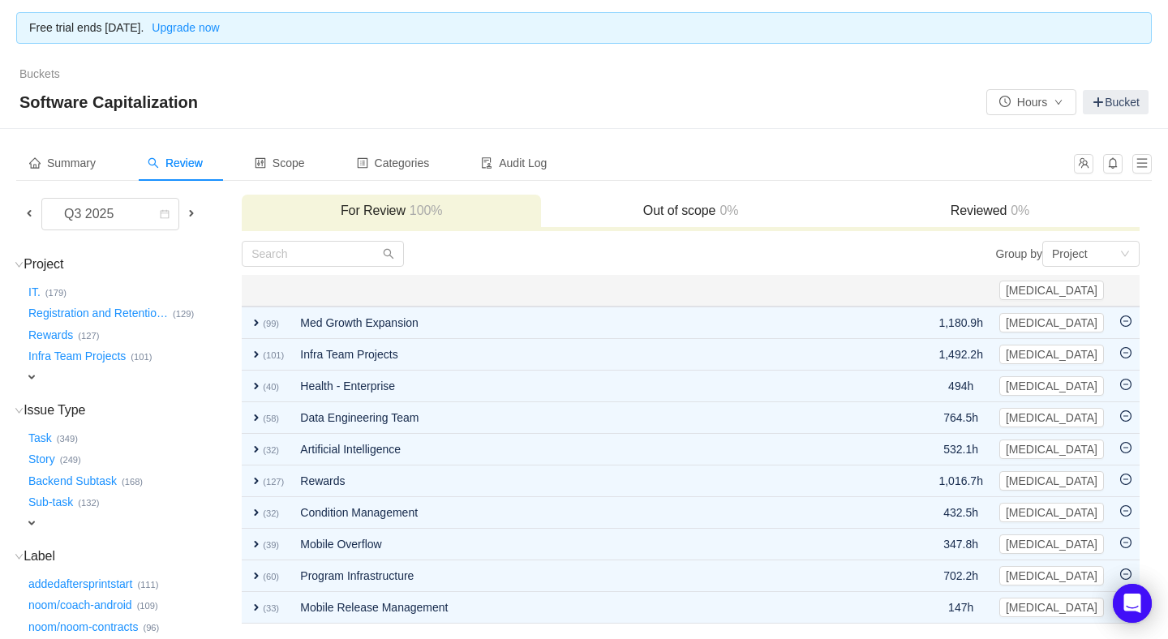
click at [31, 209] on span at bounding box center [29, 213] width 13 height 13
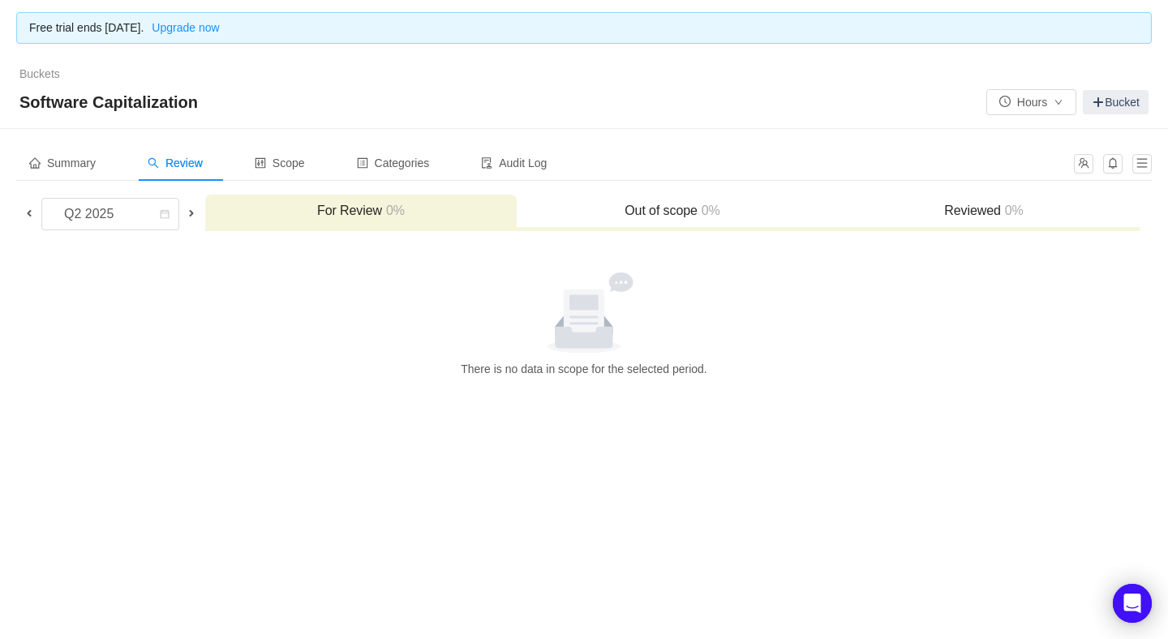
click at [31, 209] on span at bounding box center [29, 213] width 13 height 13
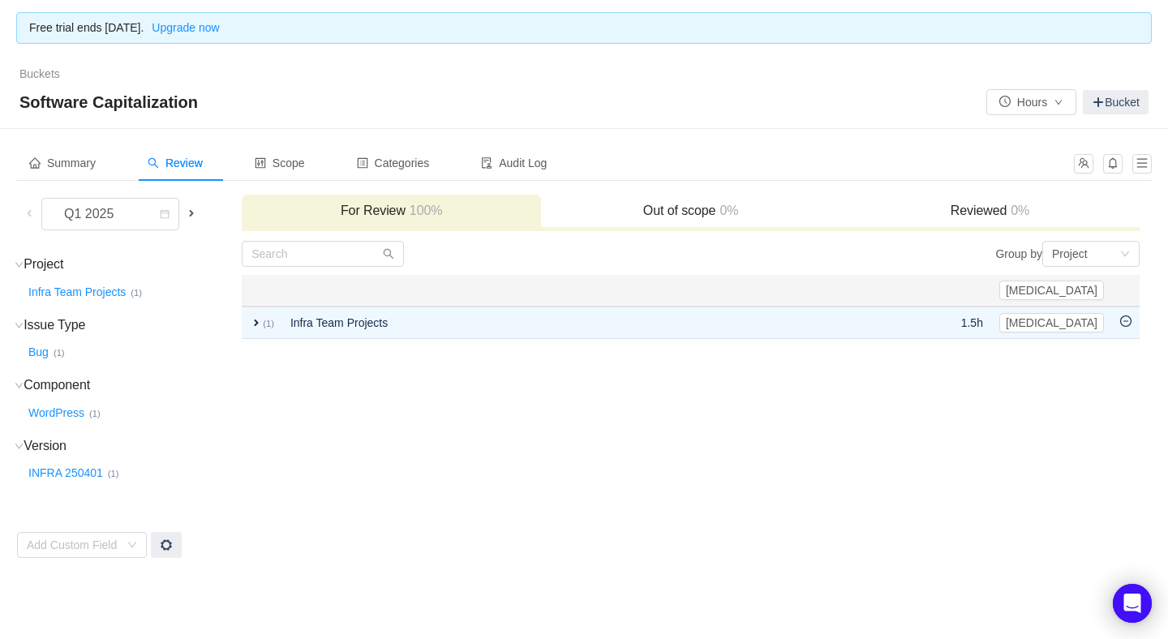
click at [28, 210] on span at bounding box center [29, 213] width 13 height 13
click at [190, 209] on span at bounding box center [191, 213] width 13 height 13
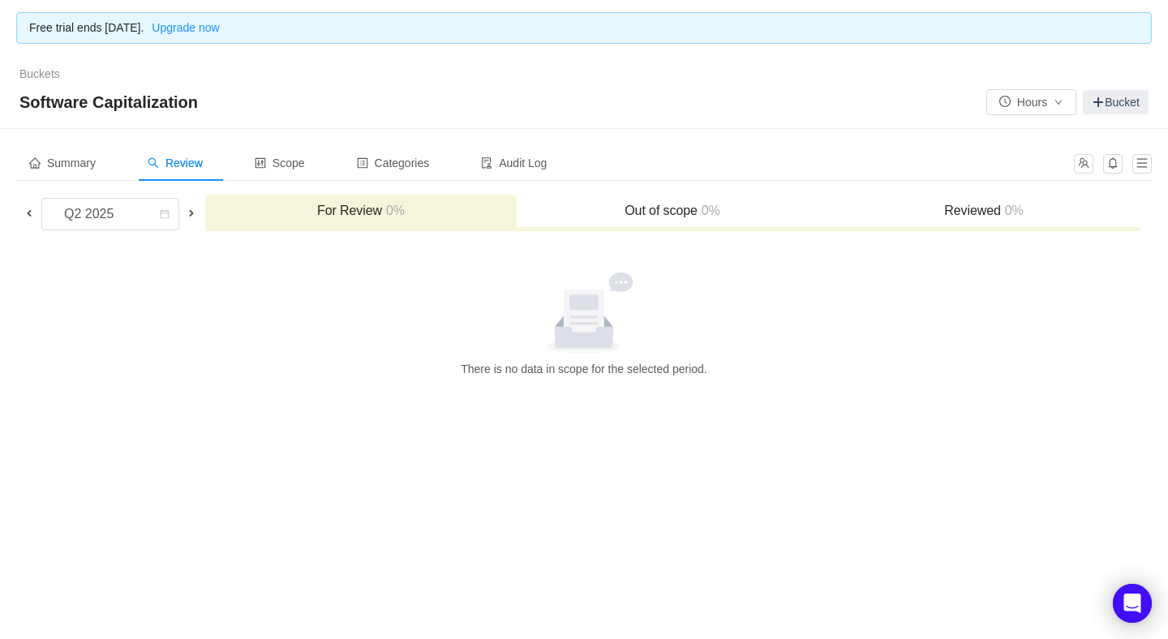
click at [190, 209] on span at bounding box center [191, 213] width 13 height 13
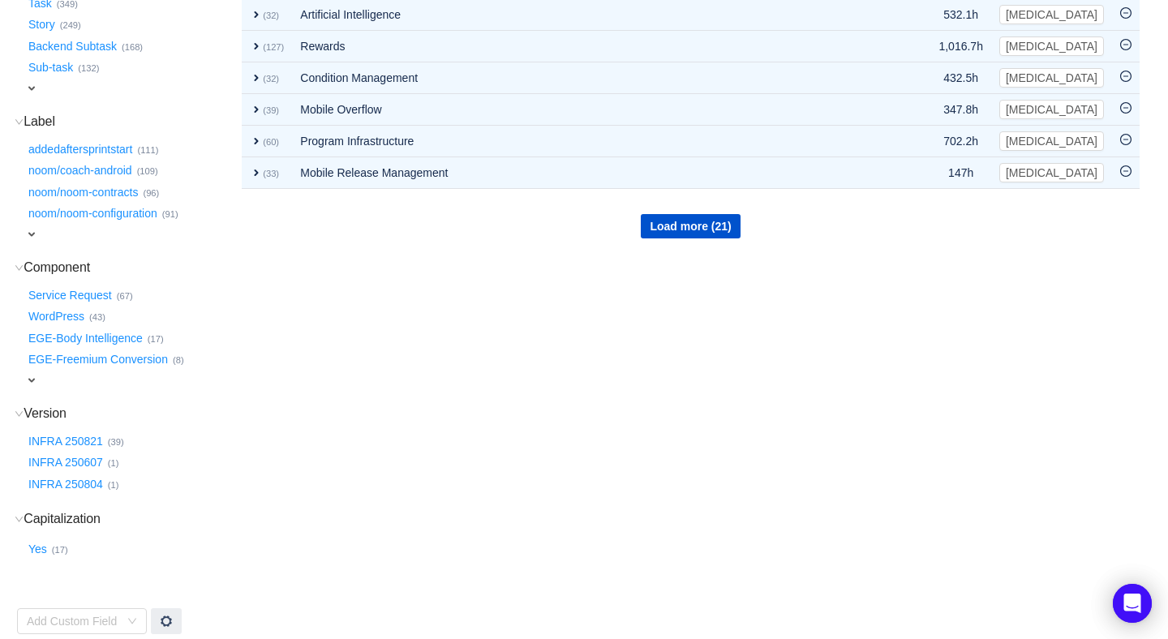
scroll to position [445, 0]
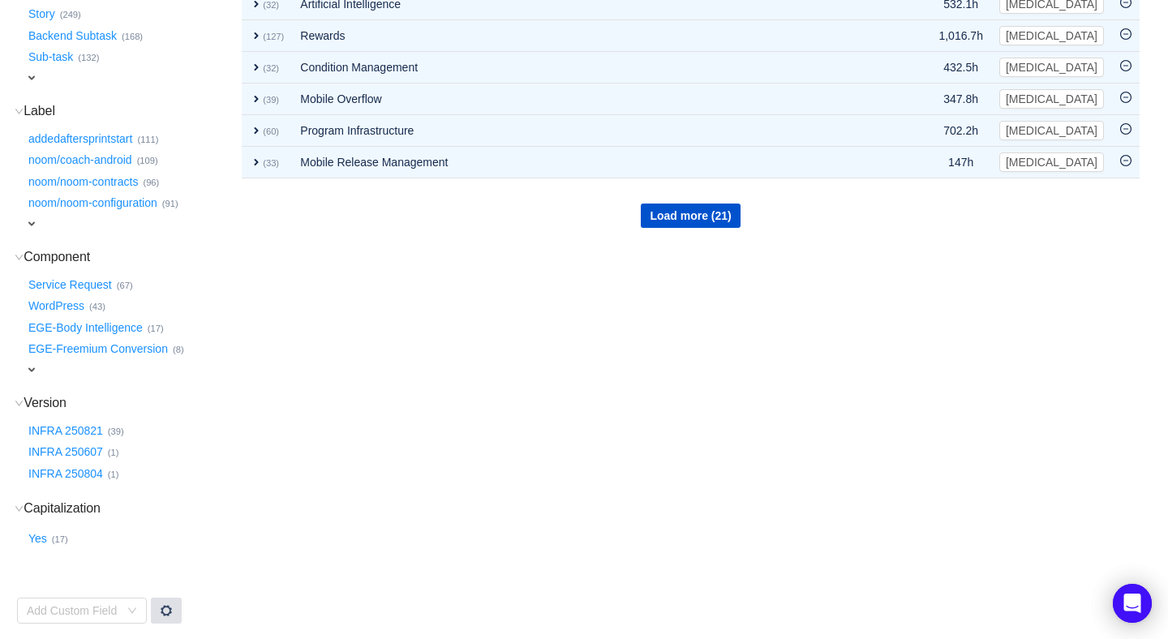
click at [167, 604] on span at bounding box center [166, 610] width 13 height 13
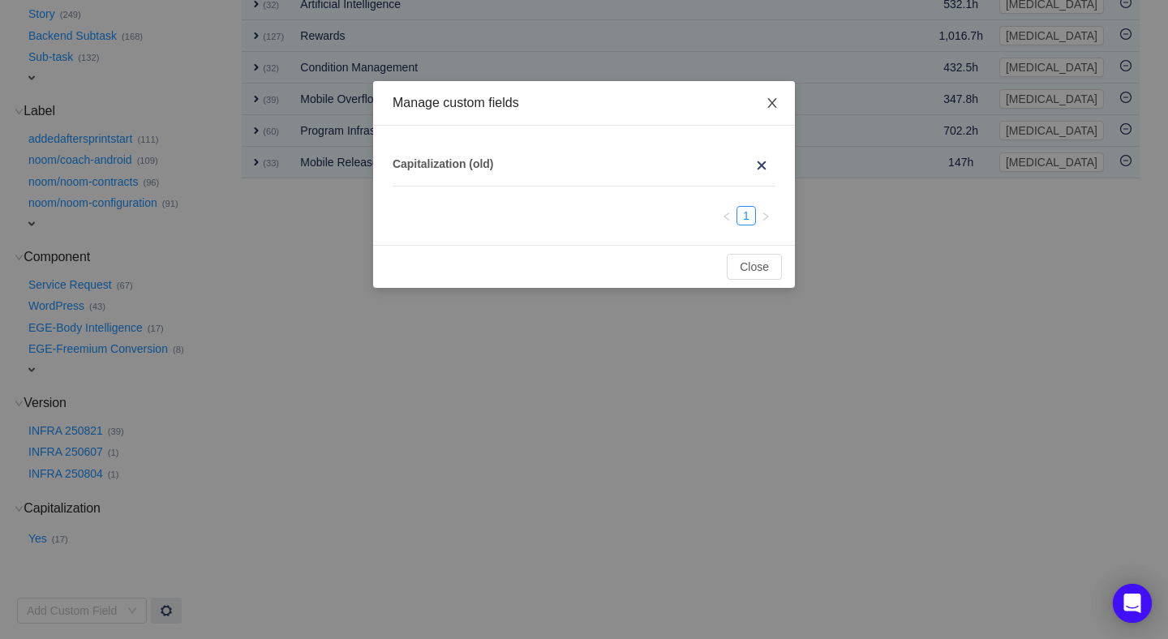
click at [772, 97] on icon "icon: close" at bounding box center [772, 103] width 13 height 13
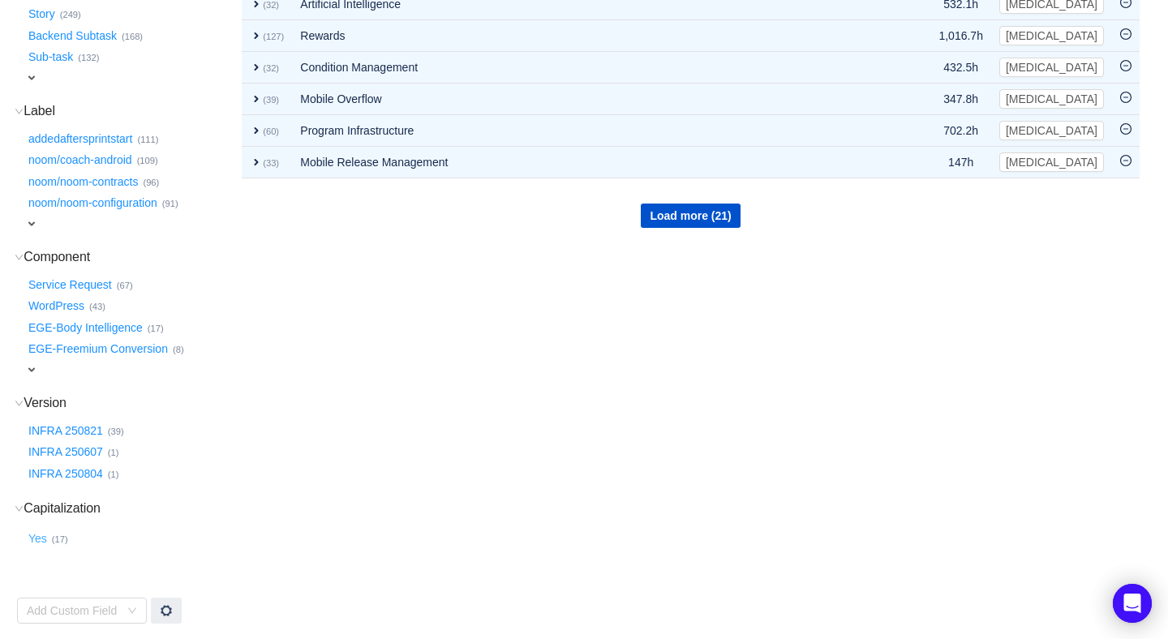
click at [36, 537] on button "Yes …" at bounding box center [38, 540] width 27 height 26
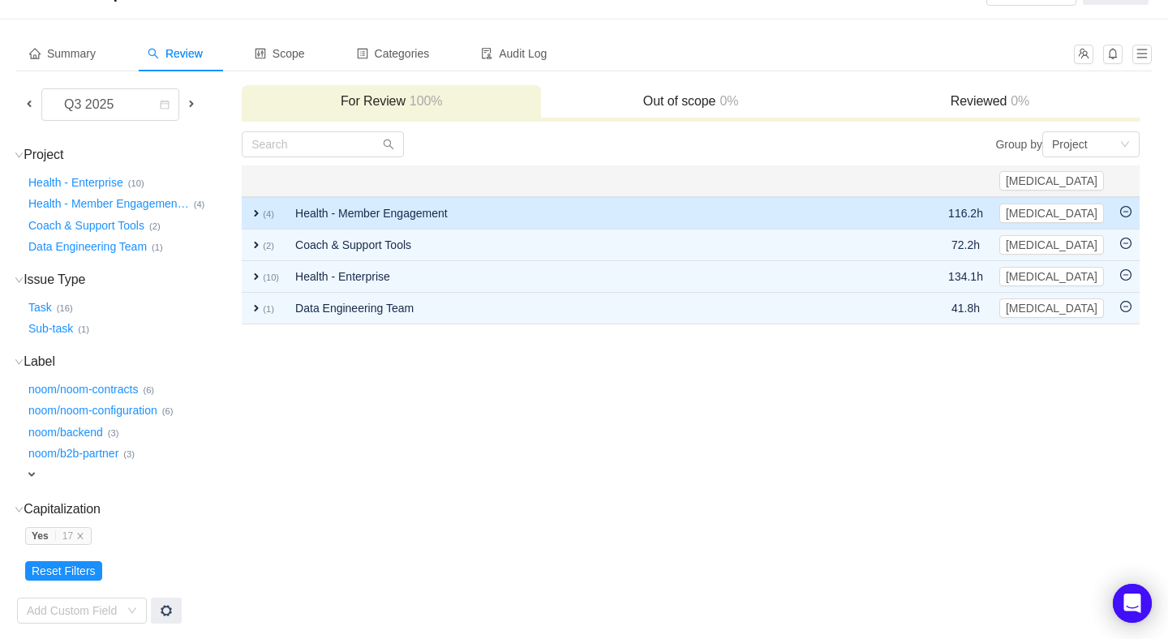
click at [255, 212] on span "expand" at bounding box center [256, 213] width 13 height 13
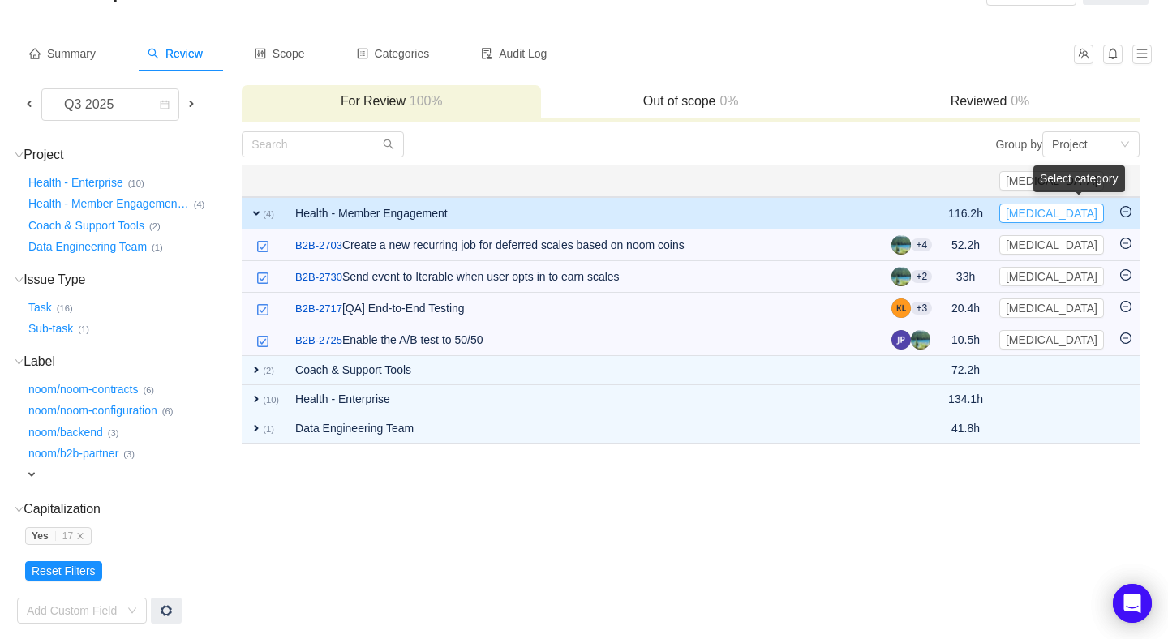
click at [1085, 213] on button "CapEx" at bounding box center [1052, 213] width 105 height 19
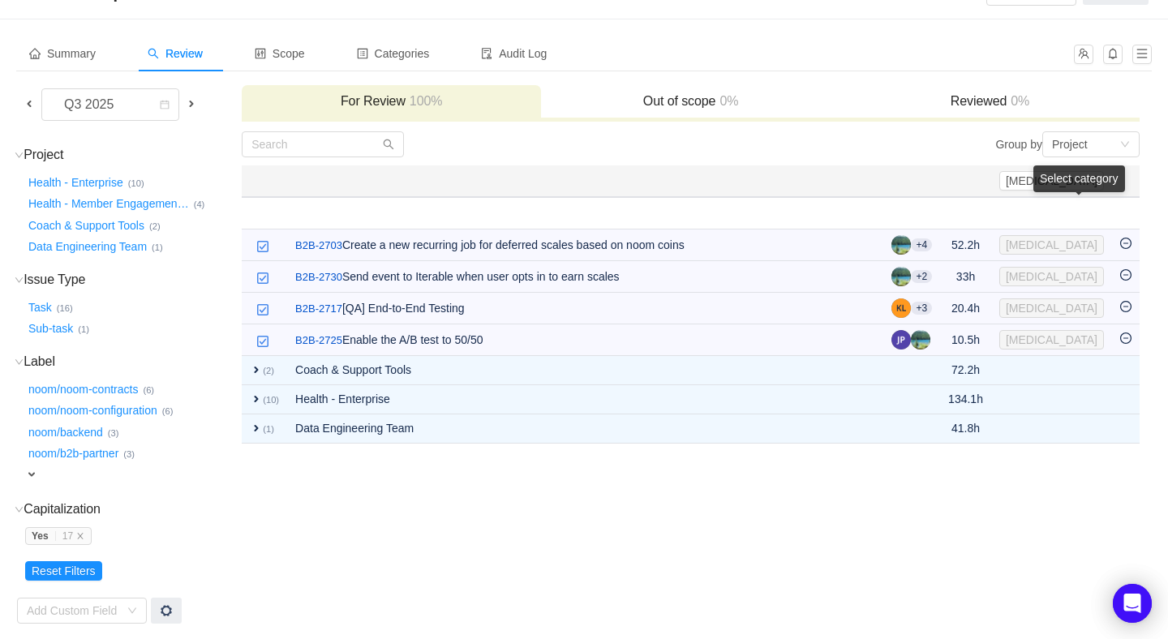
scroll to position [88, 0]
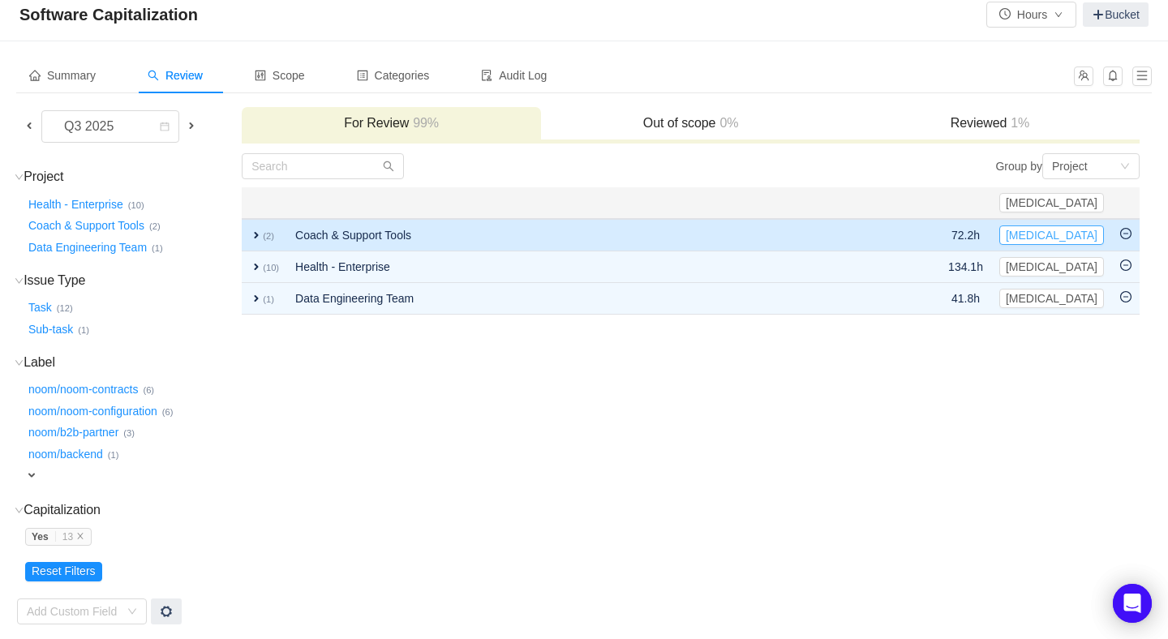
click at [1080, 235] on button "CapEx" at bounding box center [1052, 235] width 105 height 19
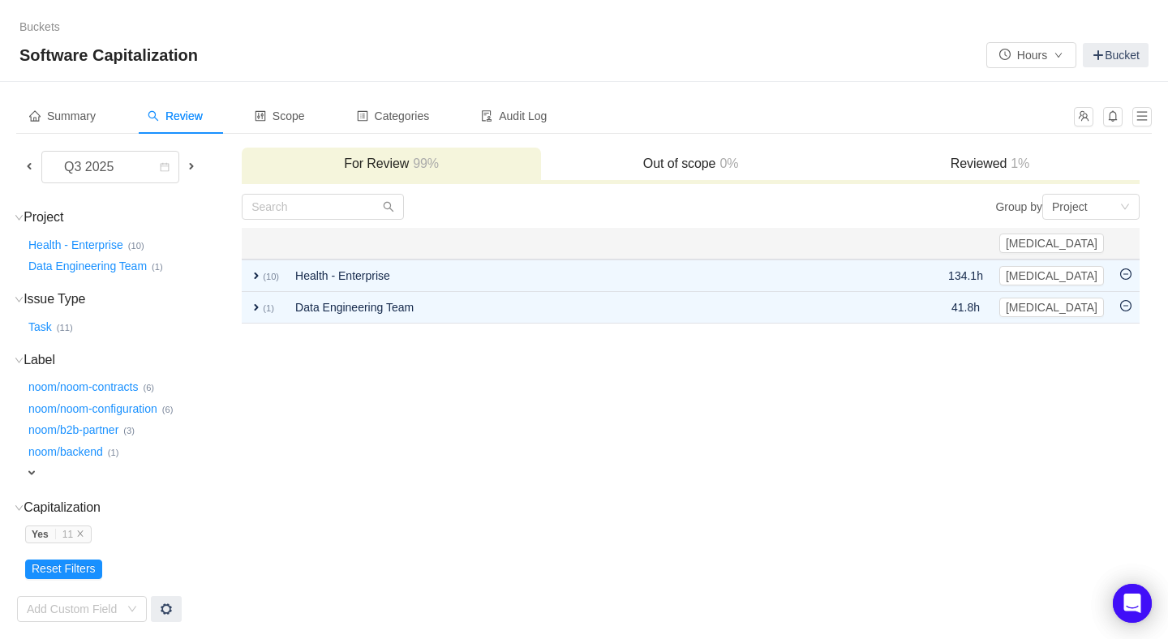
scroll to position [45, 0]
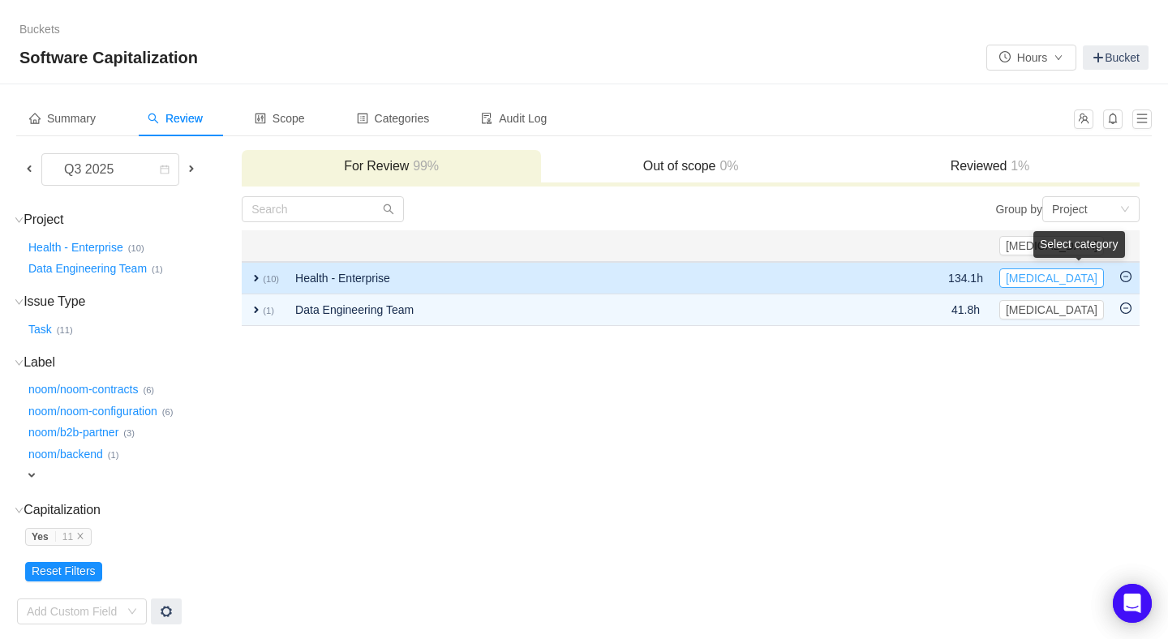
click at [1081, 273] on button "CapEx" at bounding box center [1052, 278] width 105 height 19
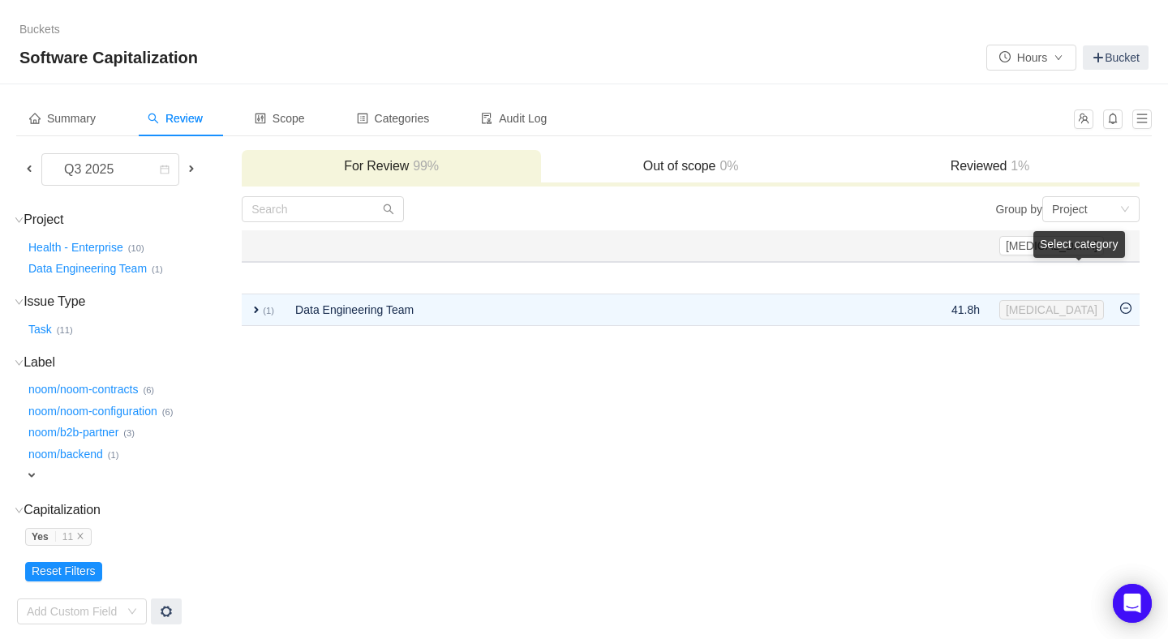
scroll to position [0, 0]
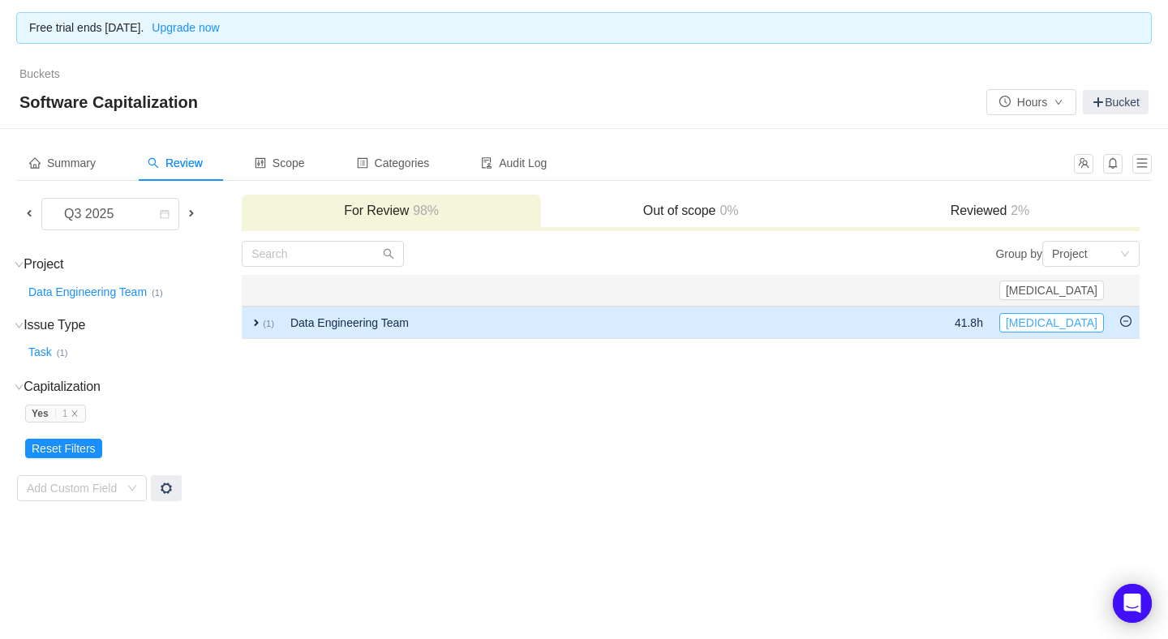
click at [1081, 320] on button "CapEx" at bounding box center [1052, 322] width 105 height 19
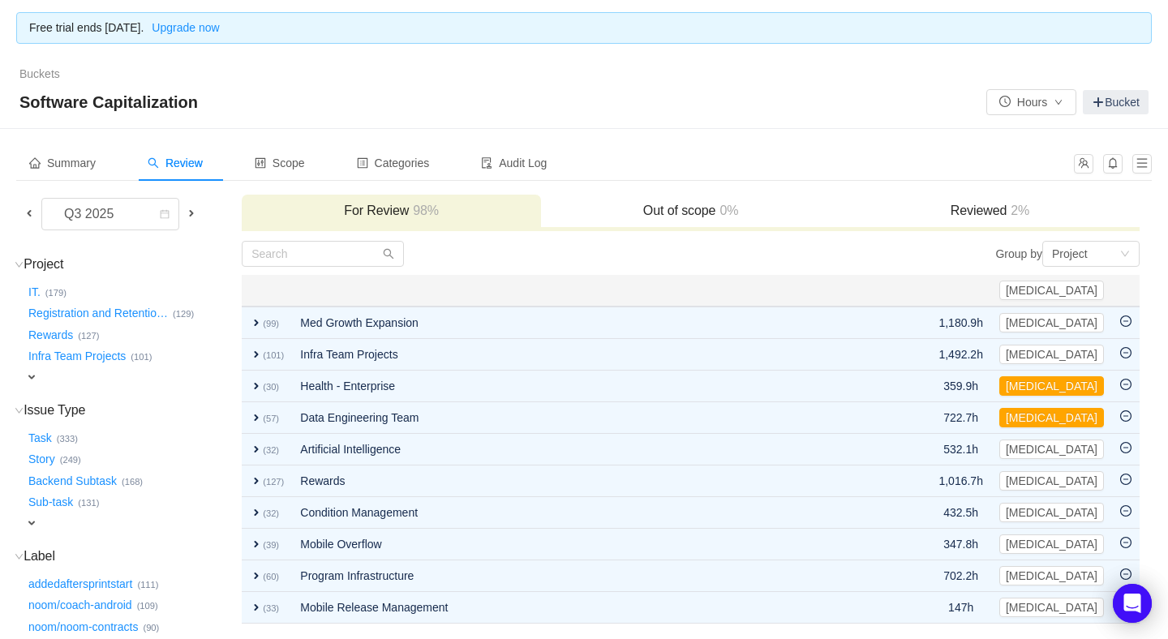
click at [985, 209] on h3 "Reviewed 2%" at bounding box center [990, 211] width 283 height 16
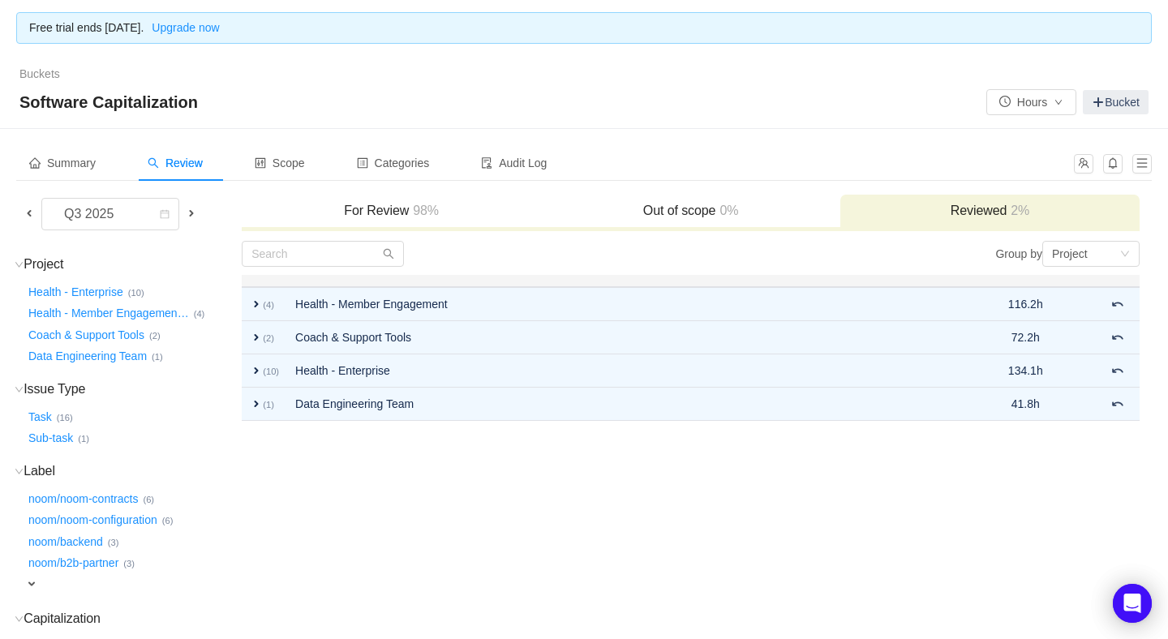
click at [406, 212] on h3 "For Review 98%" at bounding box center [391, 211] width 283 height 16
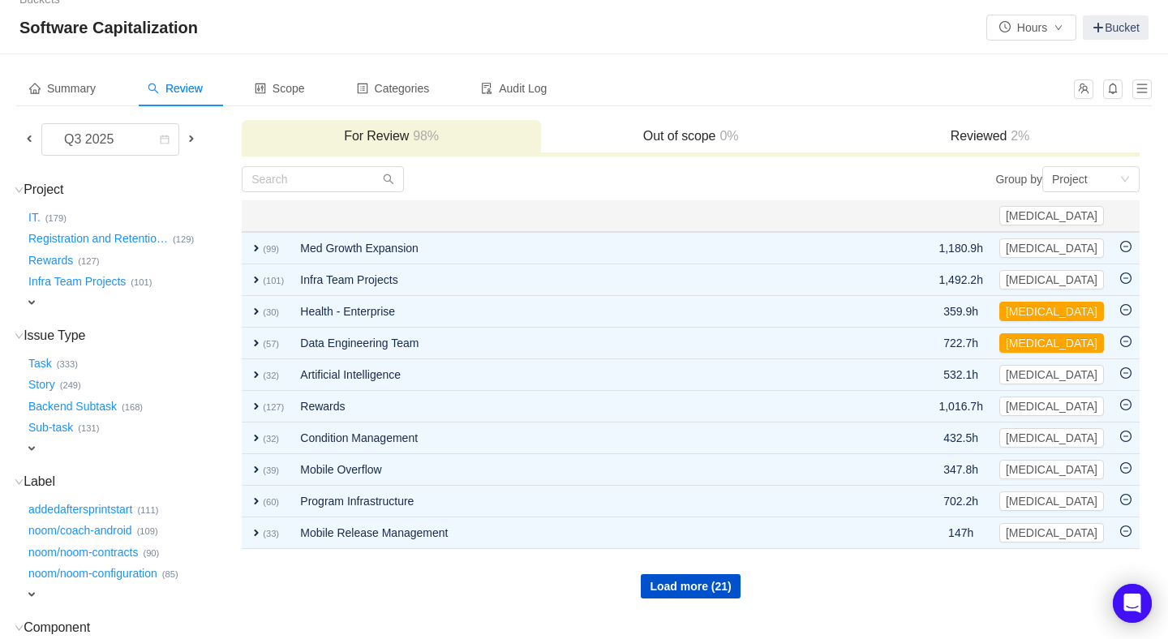
scroll to position [74, 0]
click at [666, 577] on button "Load more (21)" at bounding box center [690, 587] width 99 height 24
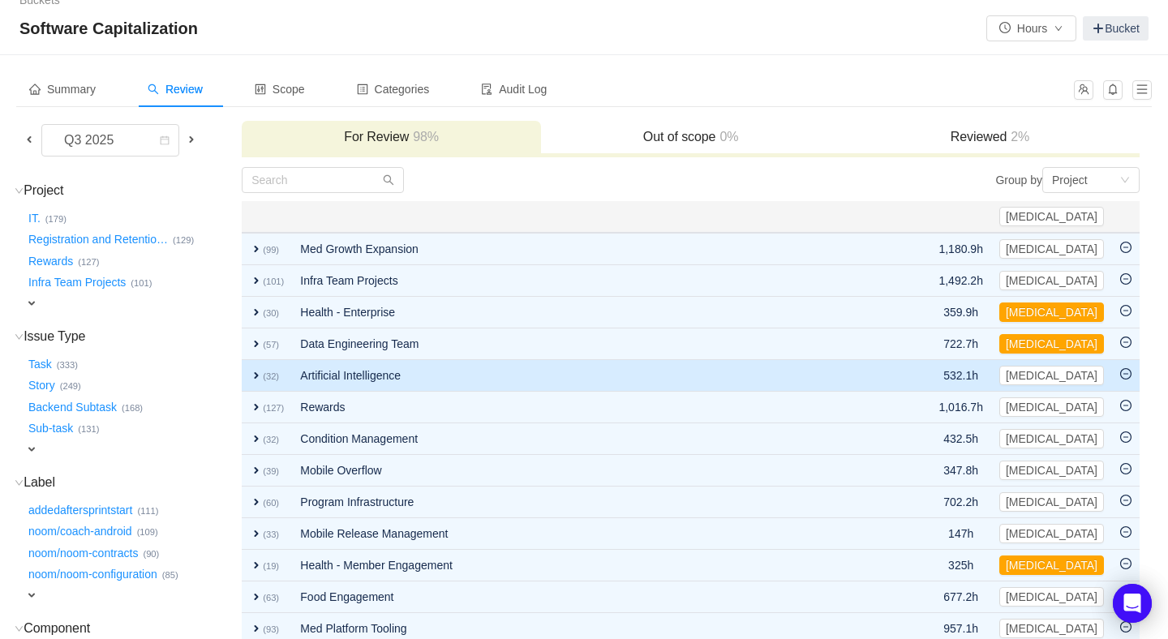
scroll to position [380, 0]
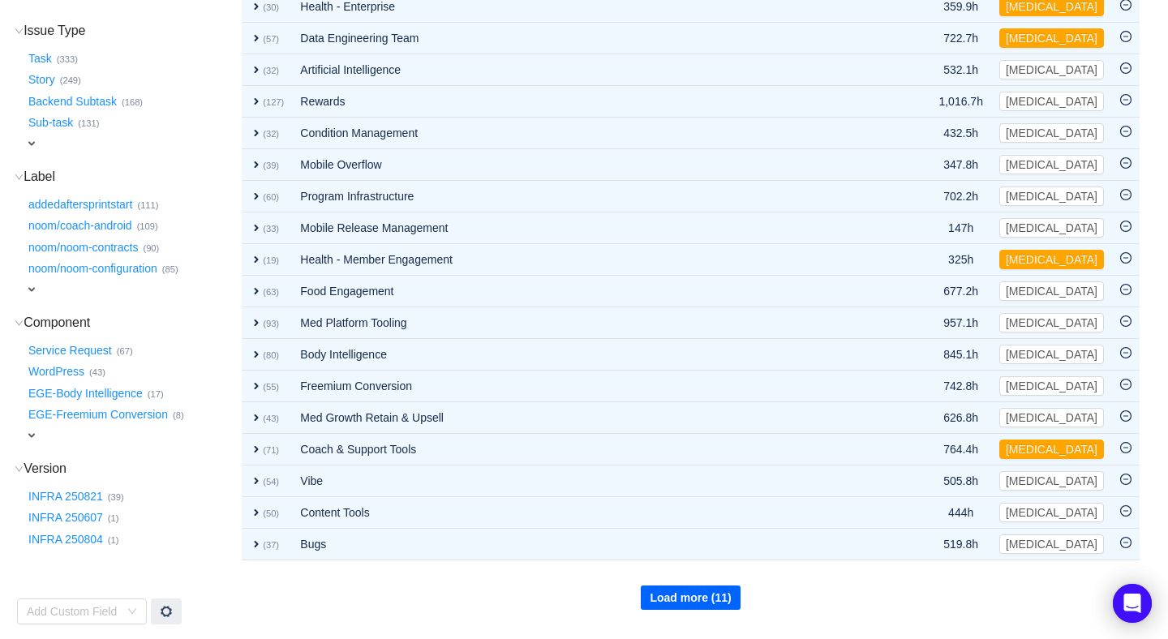
click at [697, 595] on button "Load more (11)" at bounding box center [690, 598] width 99 height 24
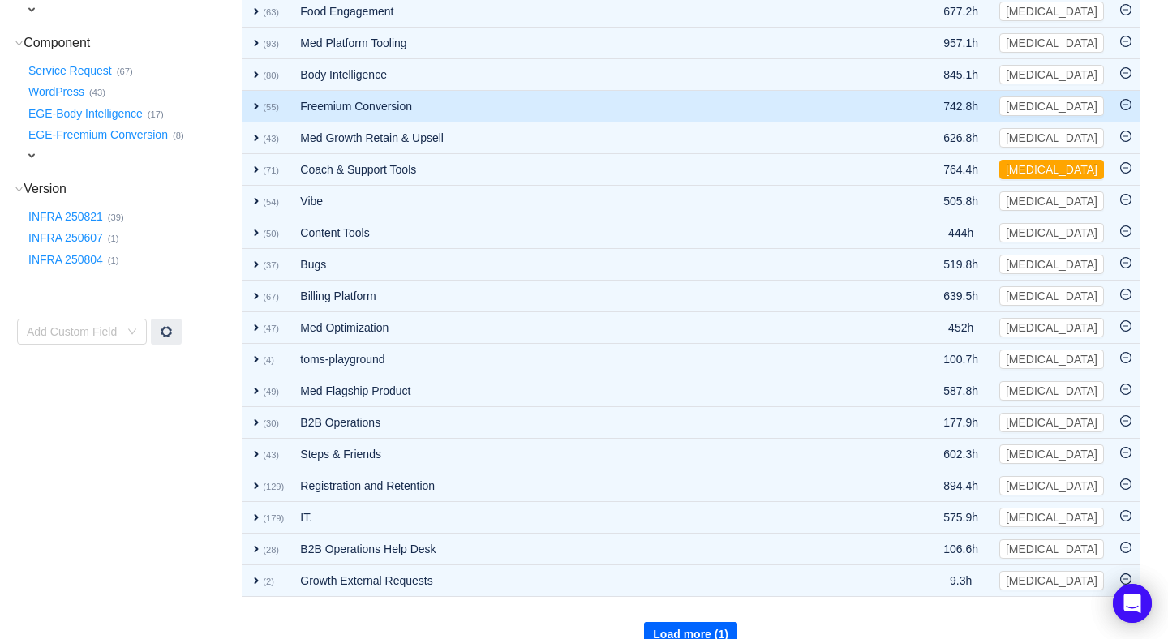
scroll to position [672, 0]
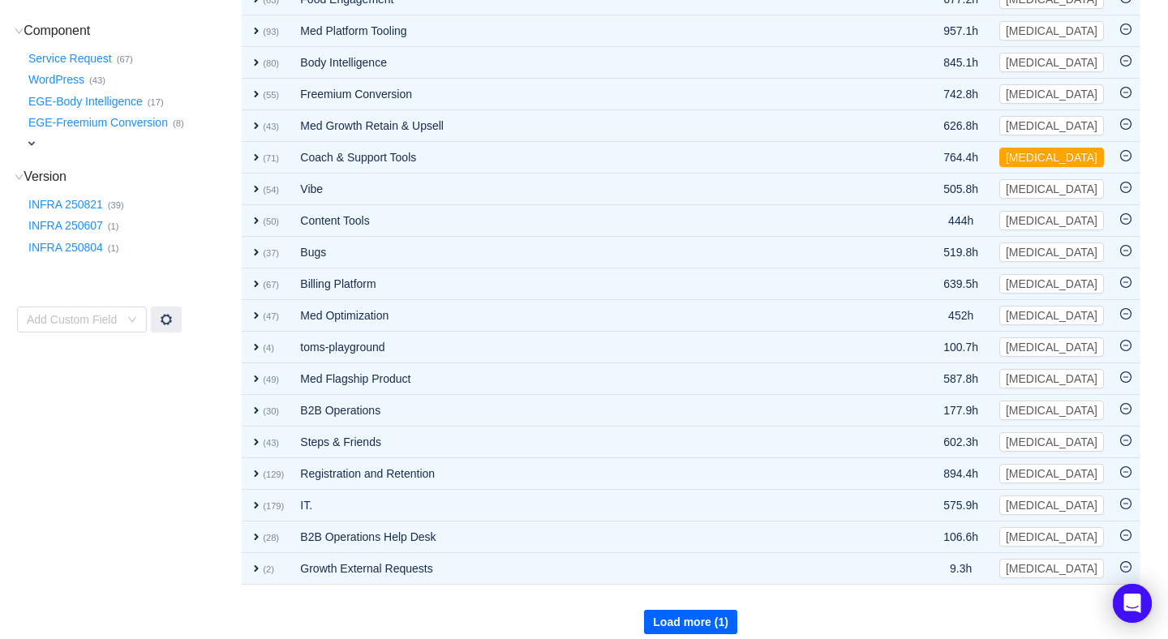
click at [707, 610] on button "Load more (1)" at bounding box center [690, 622] width 93 height 24
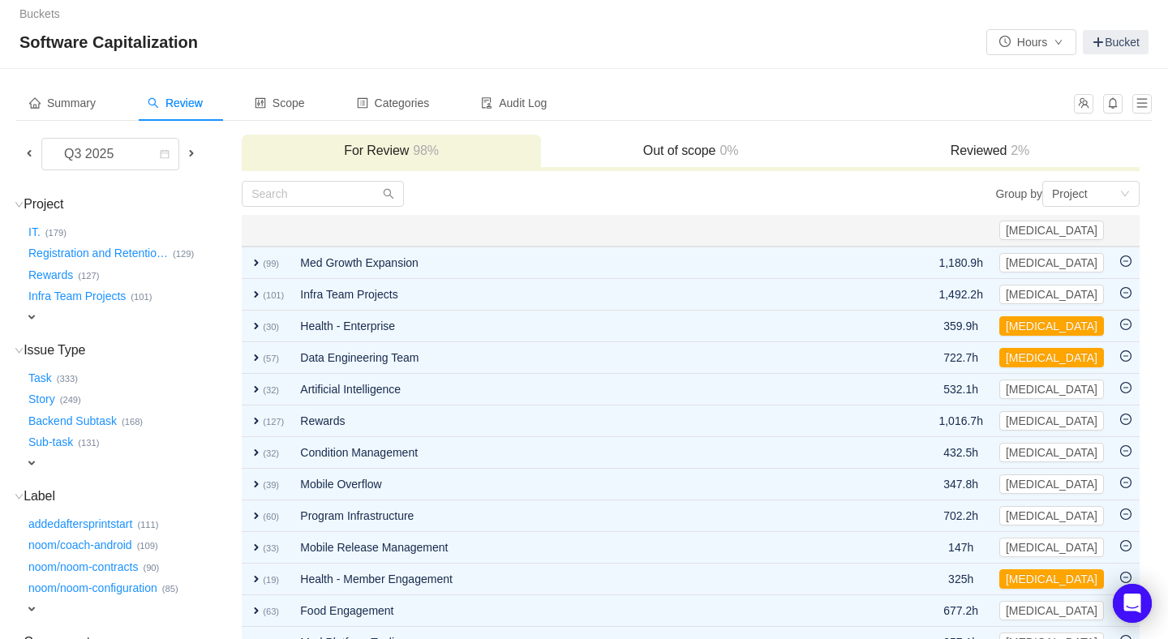
scroll to position [0, 0]
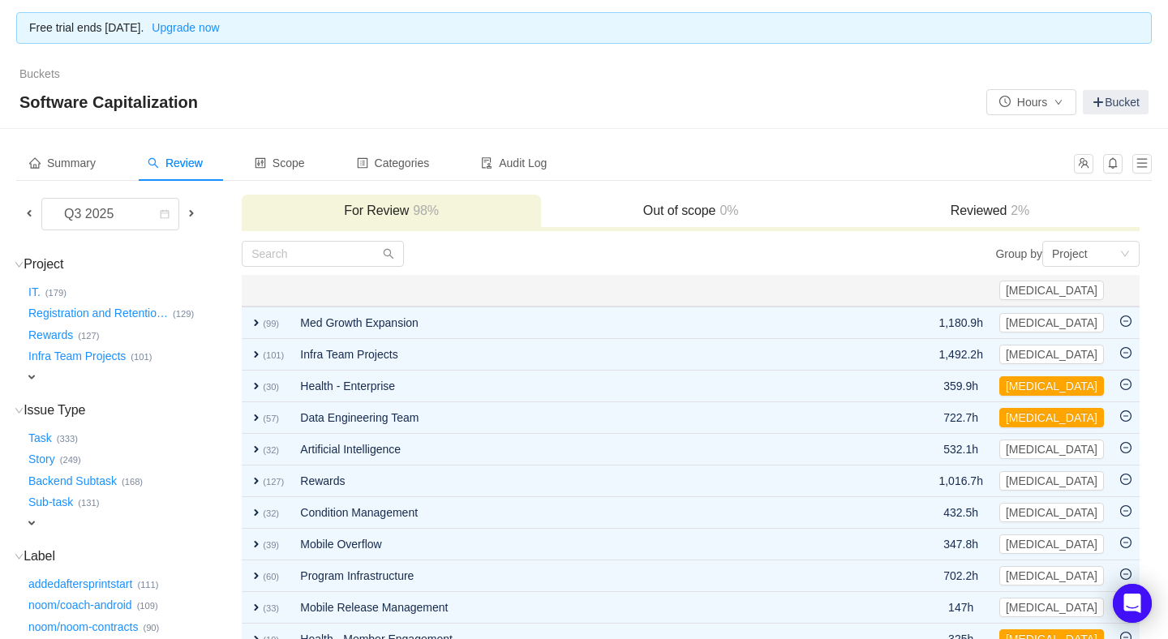
click at [982, 206] on h3 "Reviewed 2%" at bounding box center [990, 211] width 283 height 16
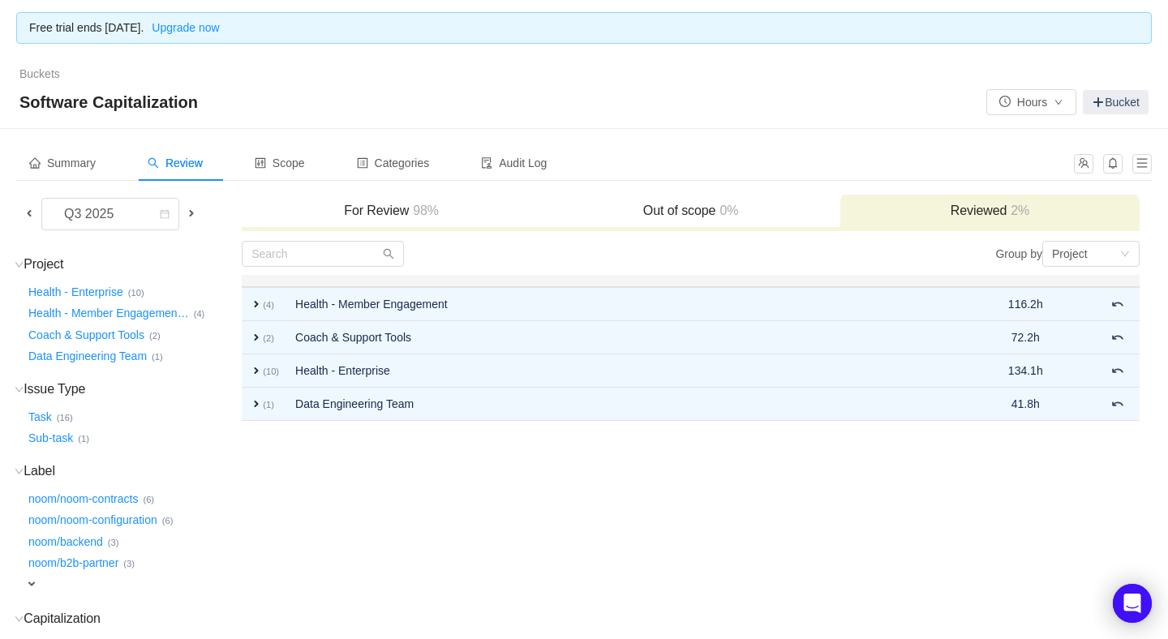
click at [423, 208] on span "98%" at bounding box center [424, 211] width 30 height 14
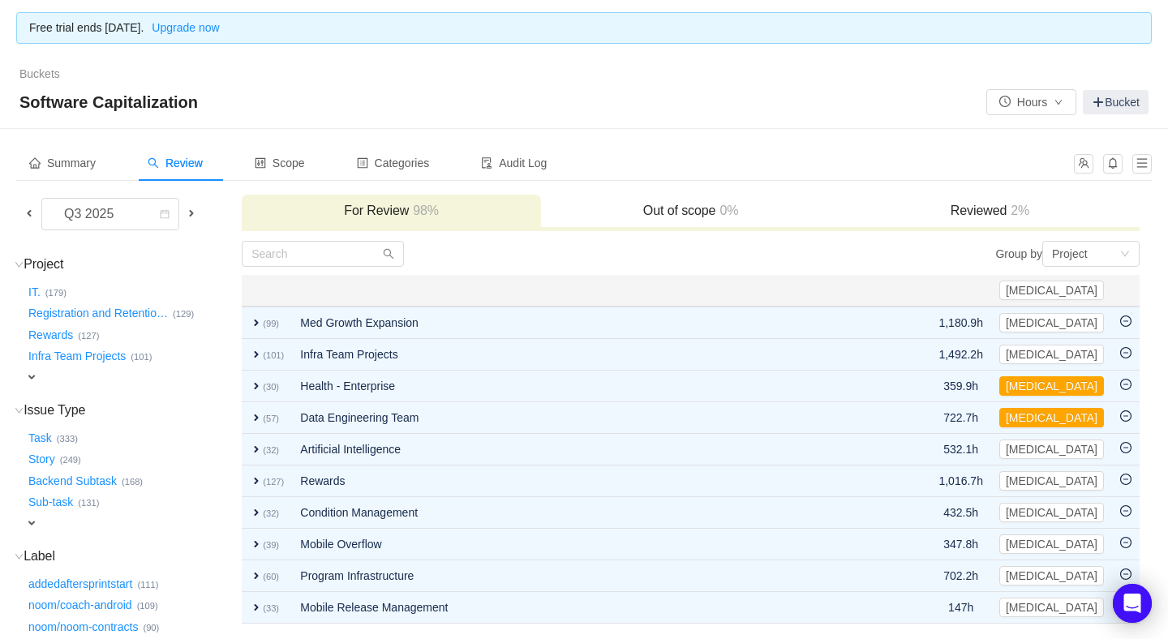
click at [24, 207] on span at bounding box center [29, 213] width 13 height 13
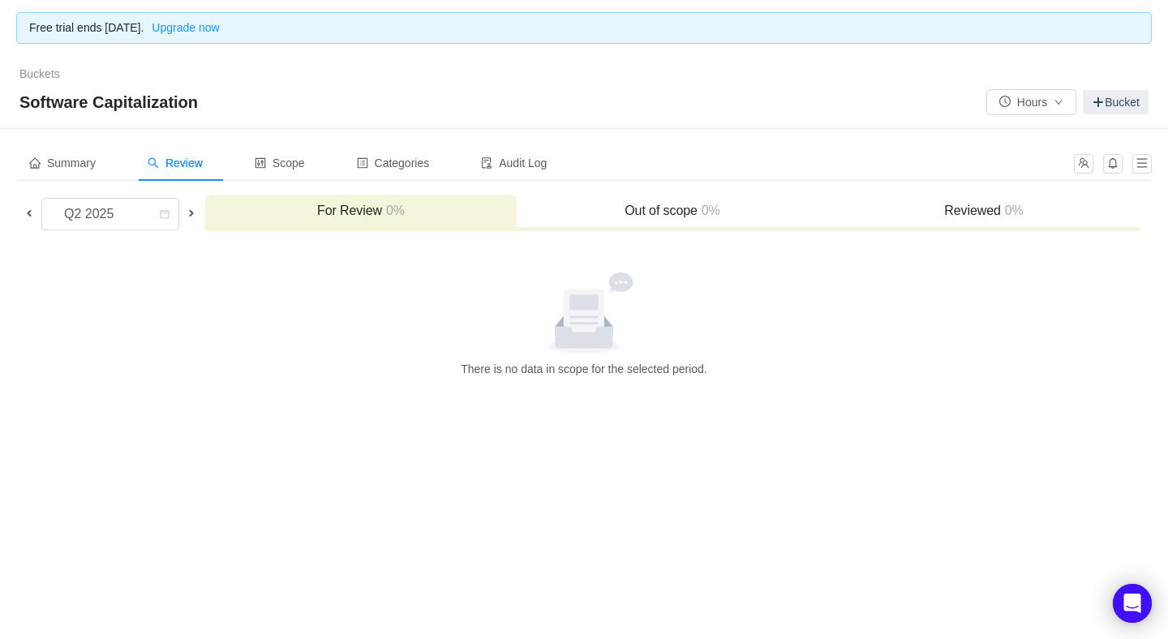
click at [30, 211] on span at bounding box center [29, 213] width 13 height 13
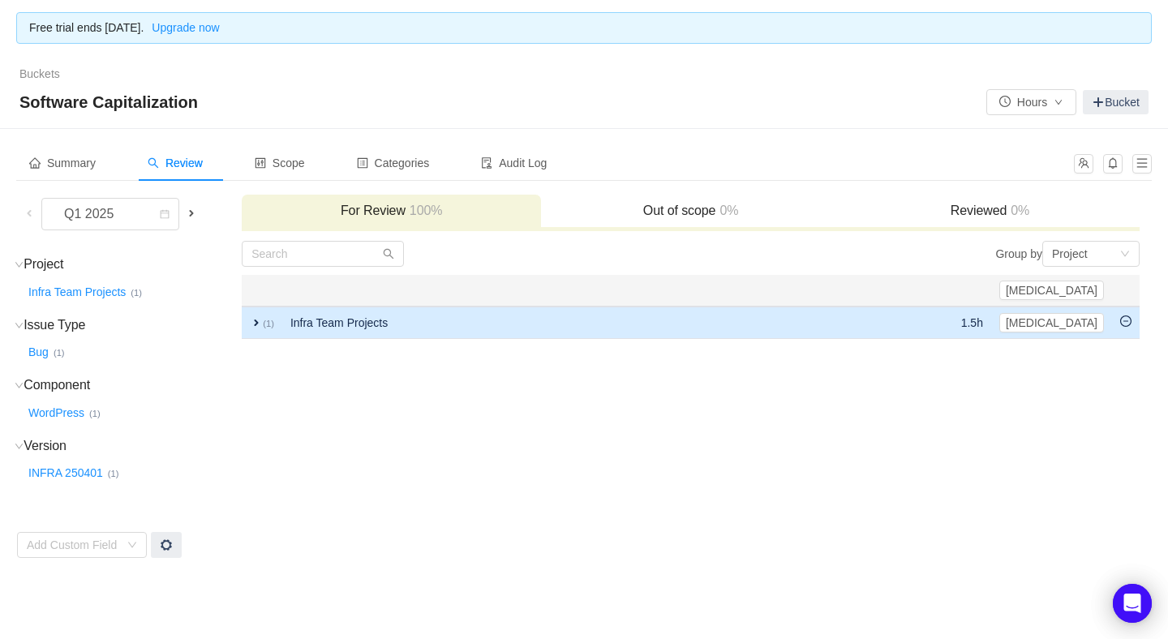
click at [257, 321] on span "expand" at bounding box center [256, 322] width 13 height 13
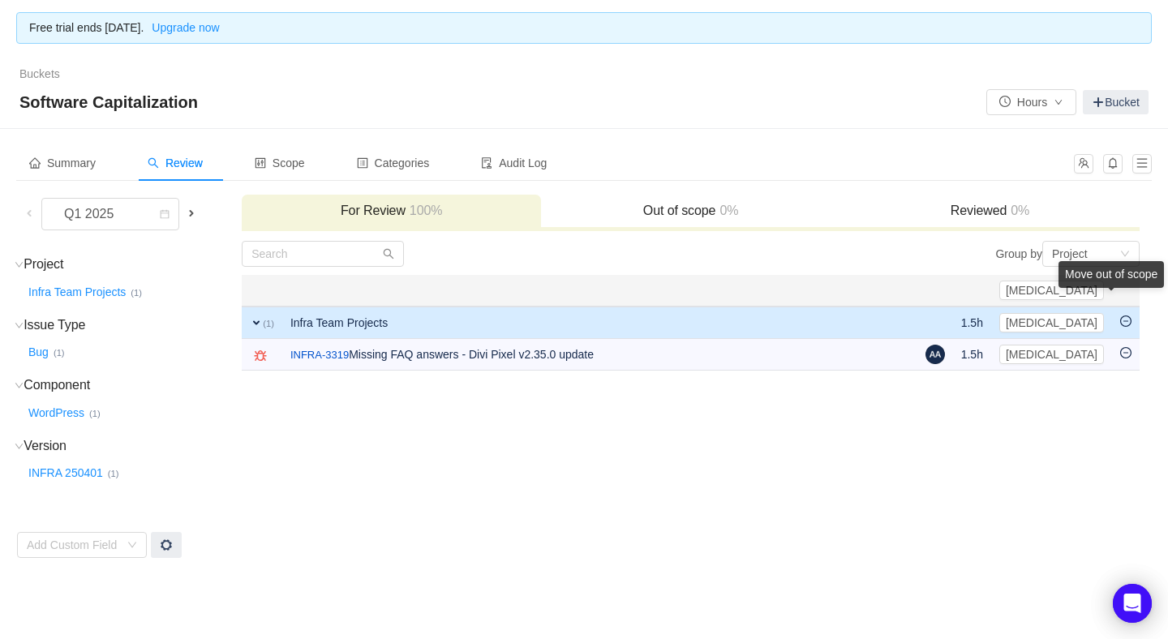
click at [1126, 318] on icon "icon: minus-circle" at bounding box center [1125, 321] width 11 height 11
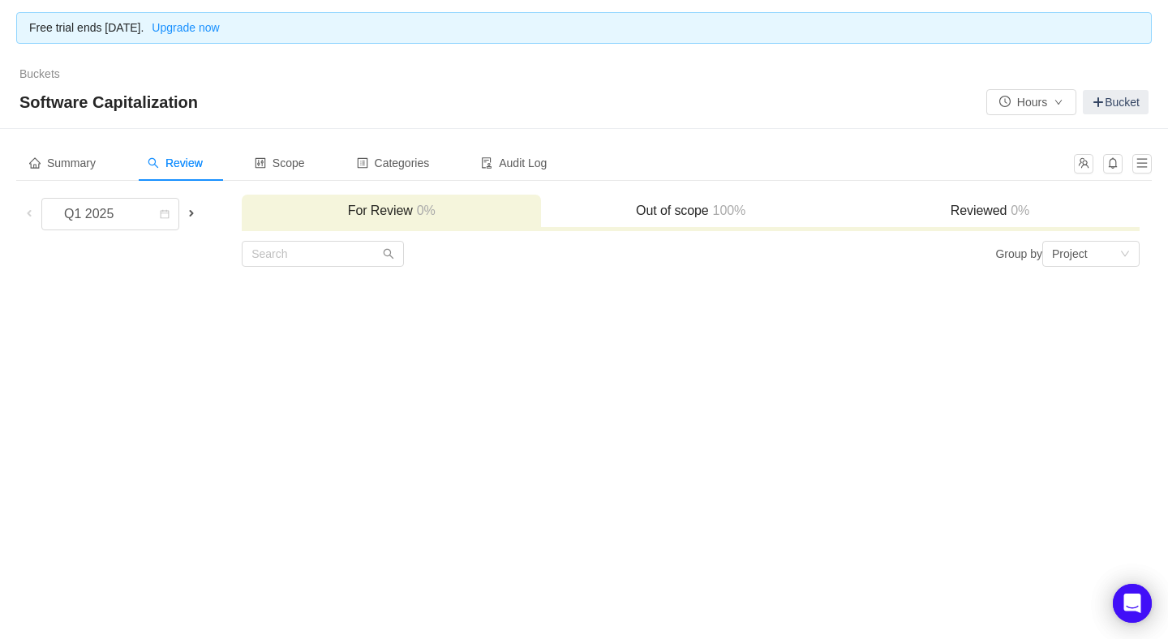
click at [195, 207] on span at bounding box center [191, 213] width 13 height 13
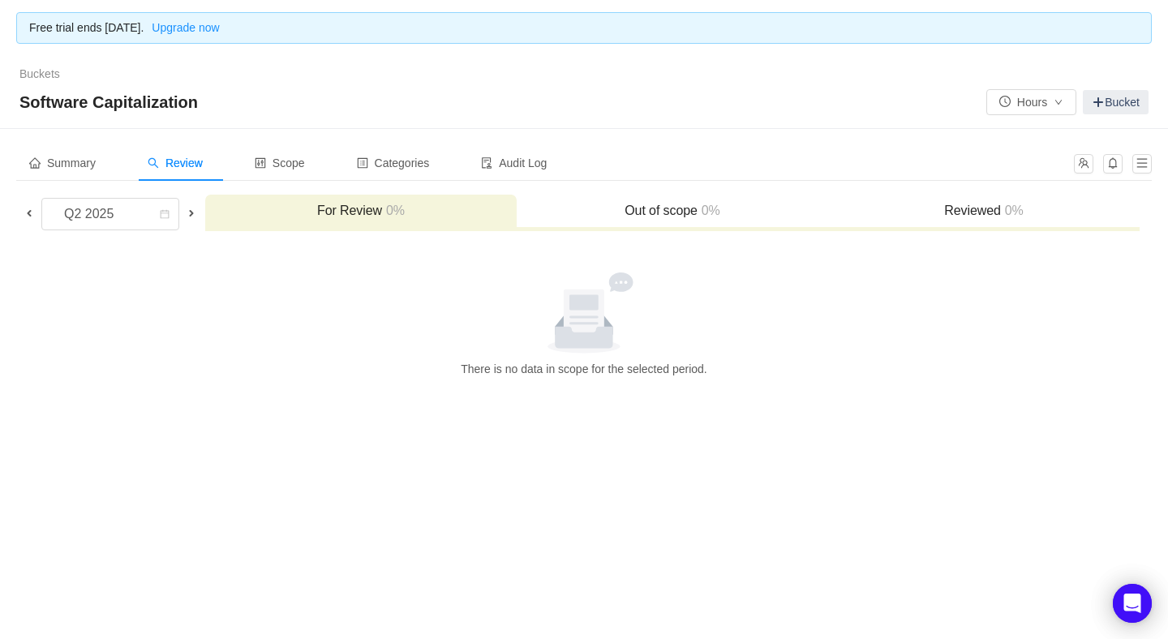
click at [195, 207] on span at bounding box center [191, 213] width 13 height 13
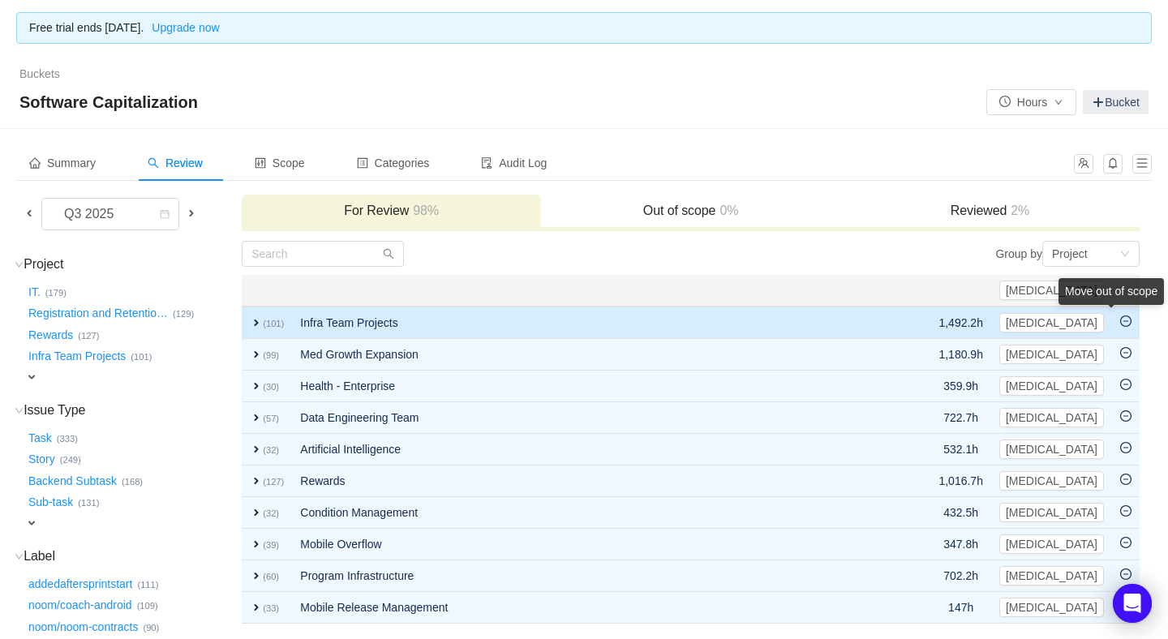
click at [1129, 305] on div "Move out of scope" at bounding box center [1111, 291] width 105 height 27
click at [1127, 316] on icon "icon: minus-circle" at bounding box center [1125, 321] width 11 height 11
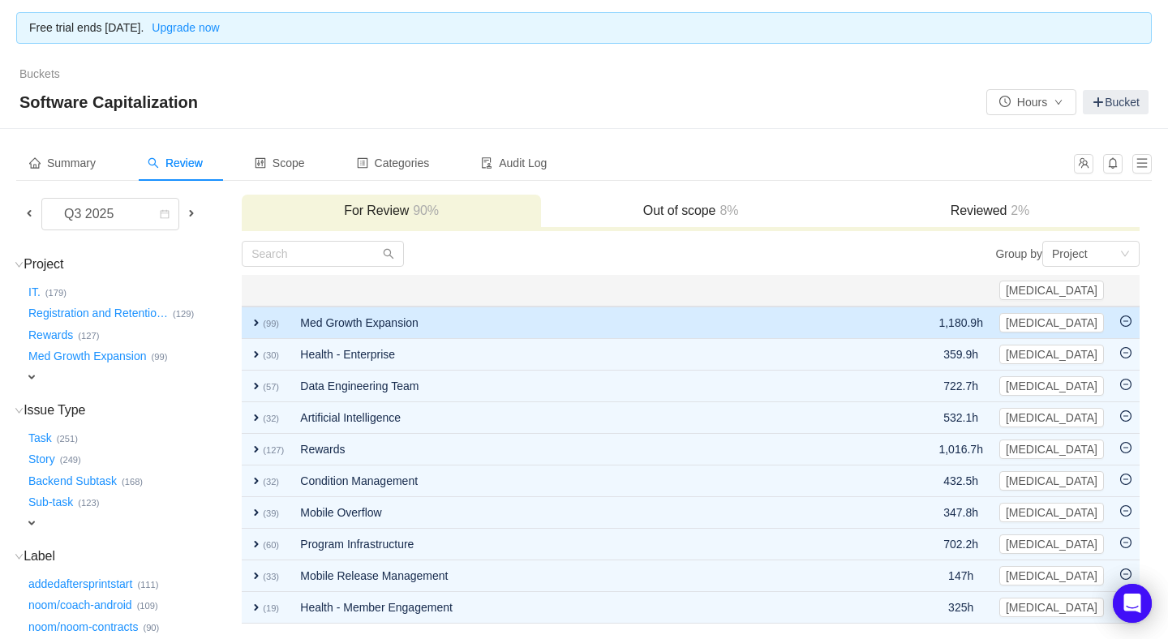
click at [1124, 320] on icon "icon: minus-circle" at bounding box center [1125, 321] width 11 height 11
click at [1124, 320] on icon "icon: minus-circle" at bounding box center [1126, 320] width 5 height 1
click at [1124, 319] on icon "icon: minus-circle" at bounding box center [1125, 321] width 11 height 11
click at [1127, 316] on icon "icon: minus-circle" at bounding box center [1125, 321] width 11 height 11
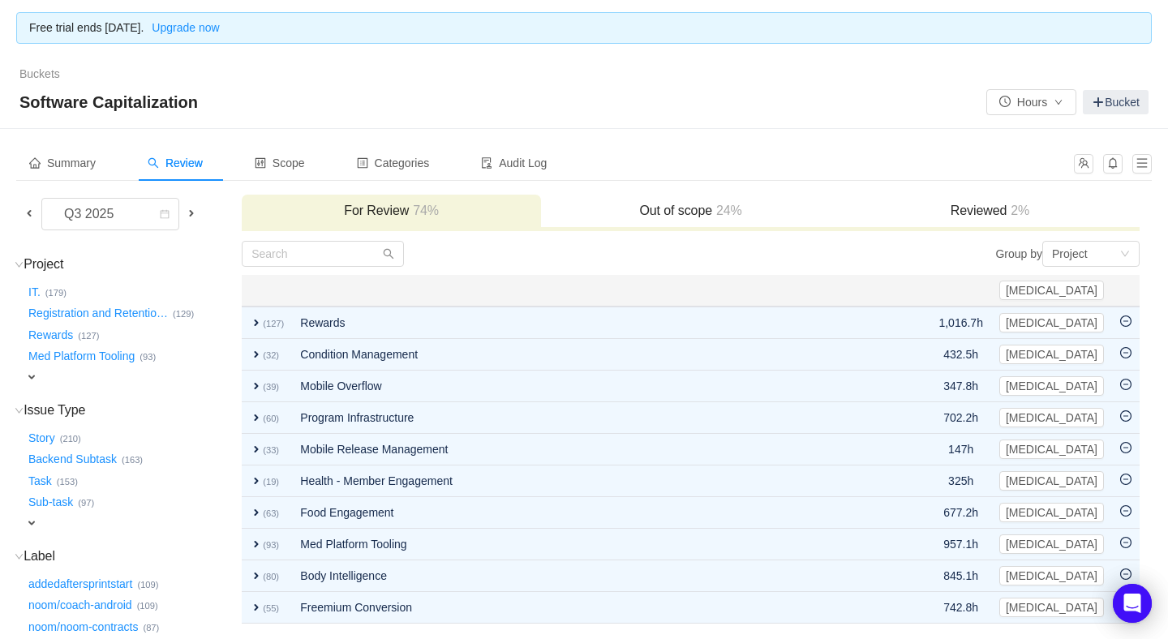
click at [1127, 316] on icon "icon: minus-circle" at bounding box center [1125, 321] width 11 height 11
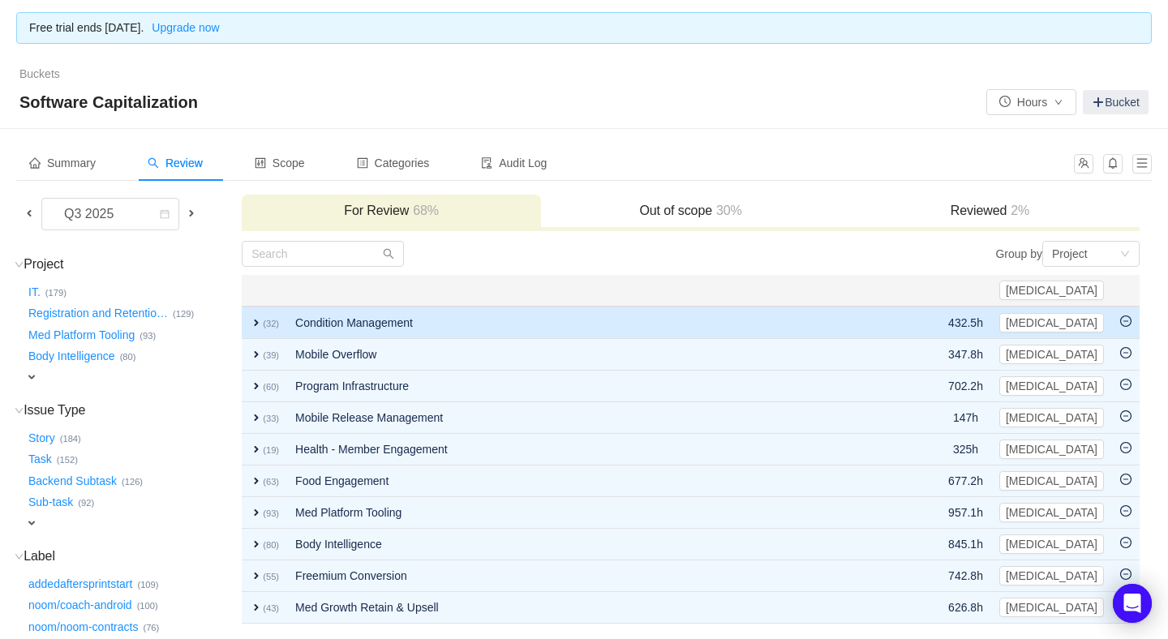
click at [1127, 316] on icon "icon: minus-circle" at bounding box center [1125, 321] width 11 height 11
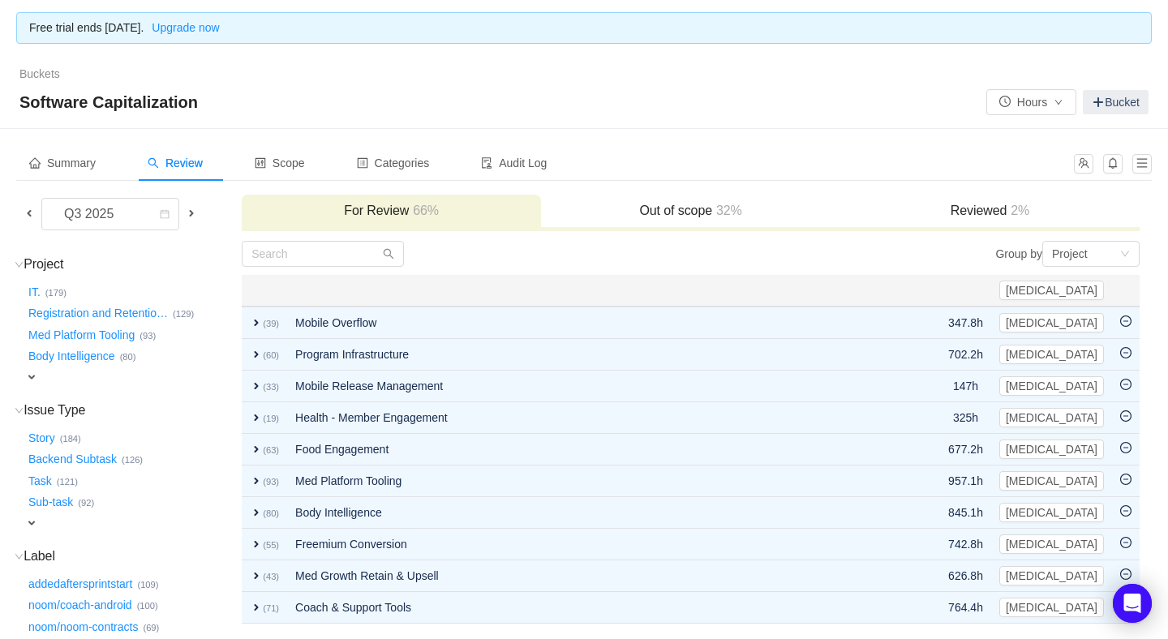
click at [1127, 316] on icon "icon: minus-circle" at bounding box center [1125, 321] width 11 height 11
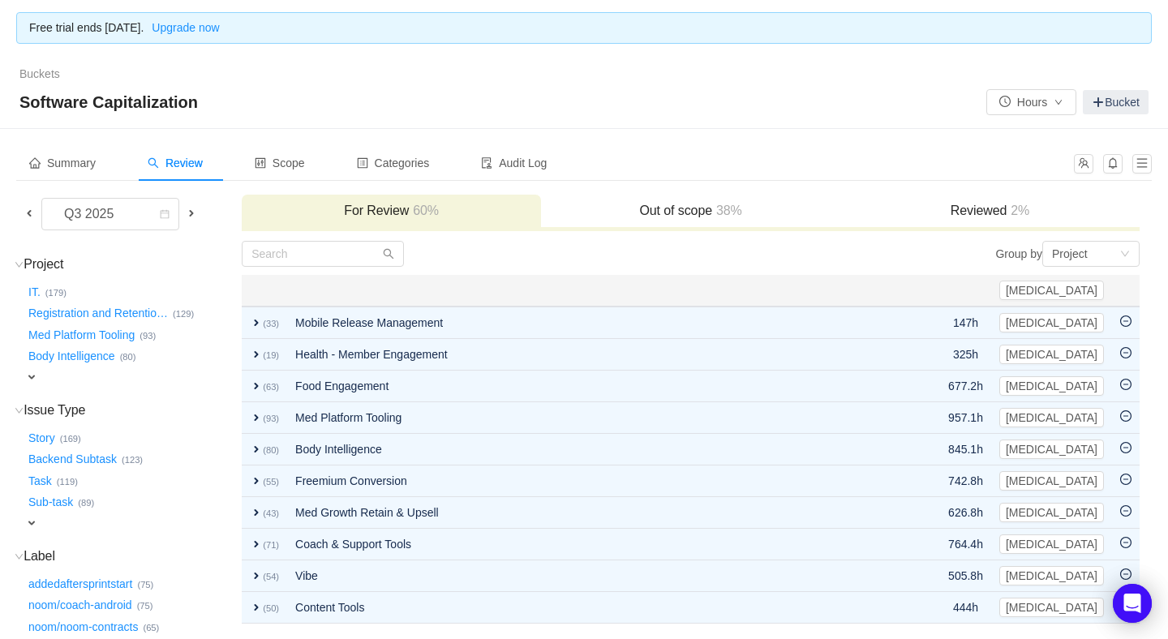
click at [1127, 316] on icon "icon: minus-circle" at bounding box center [1125, 321] width 11 height 11
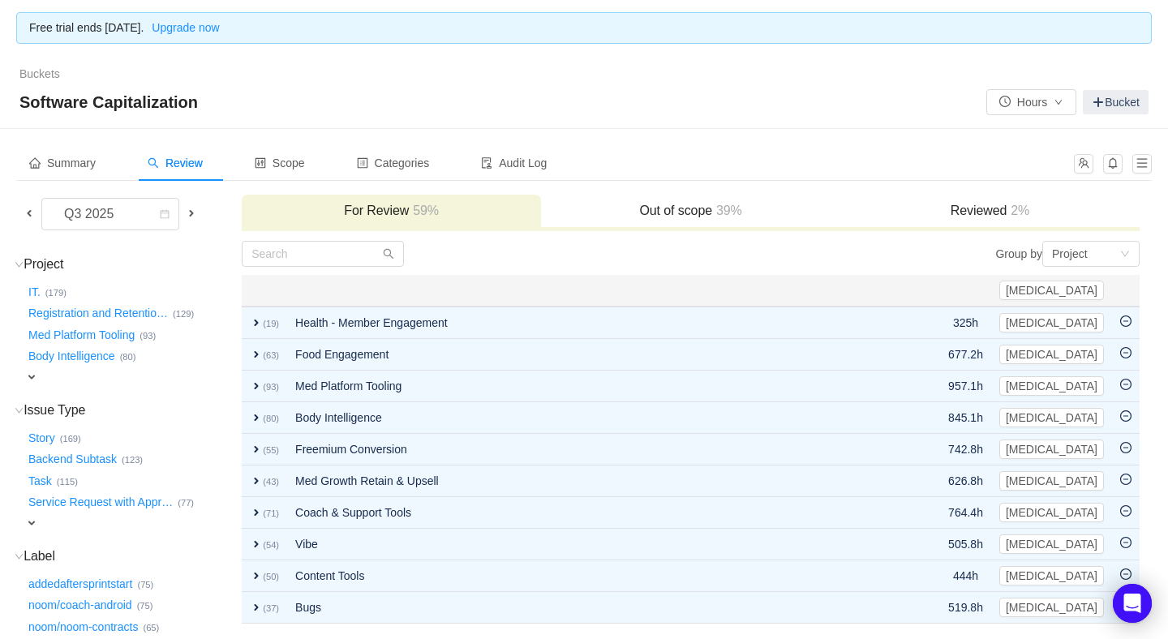
click at [1127, 316] on icon "icon: minus-circle" at bounding box center [1125, 321] width 11 height 11
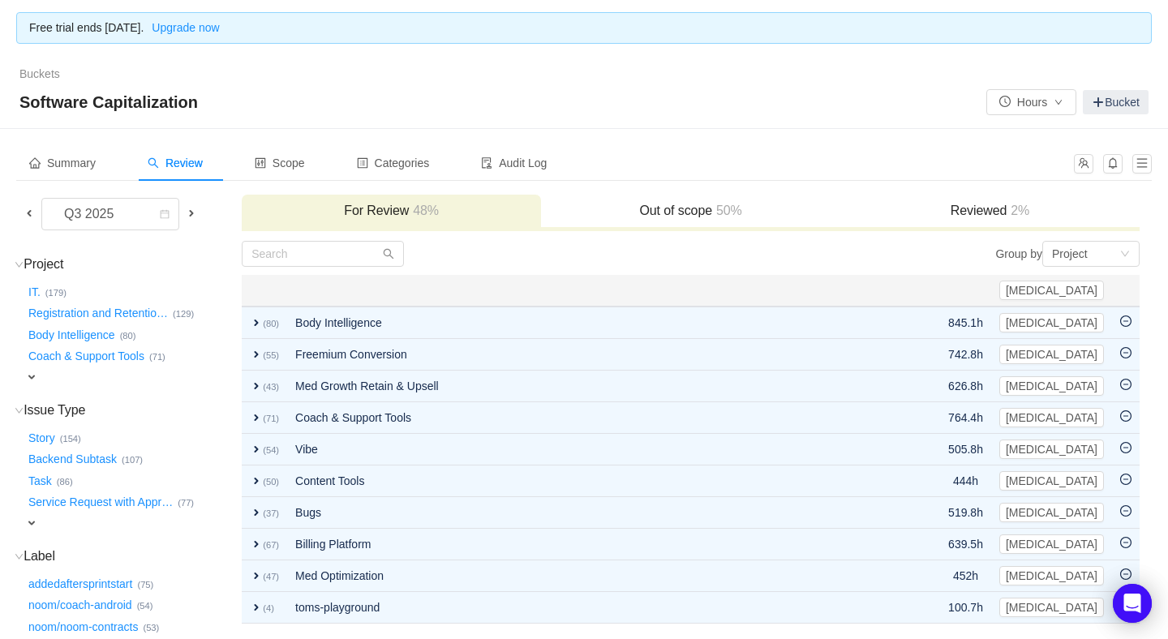
click at [1127, 316] on icon "icon: minus-circle" at bounding box center [1125, 321] width 11 height 11
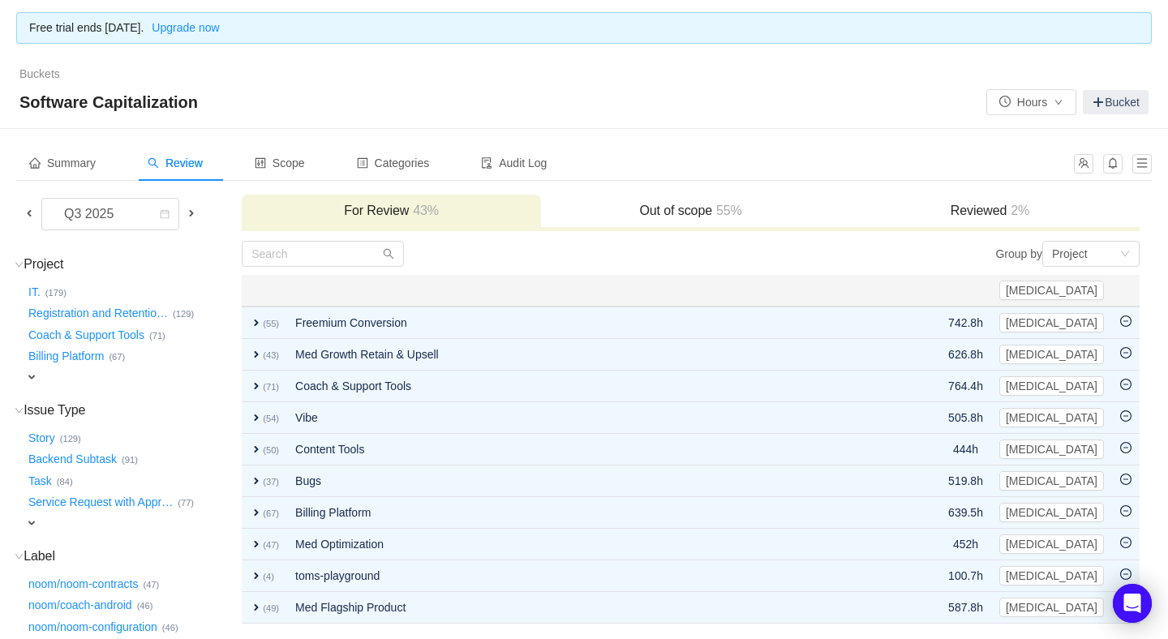
click at [1127, 316] on icon "icon: minus-circle" at bounding box center [1125, 321] width 11 height 11
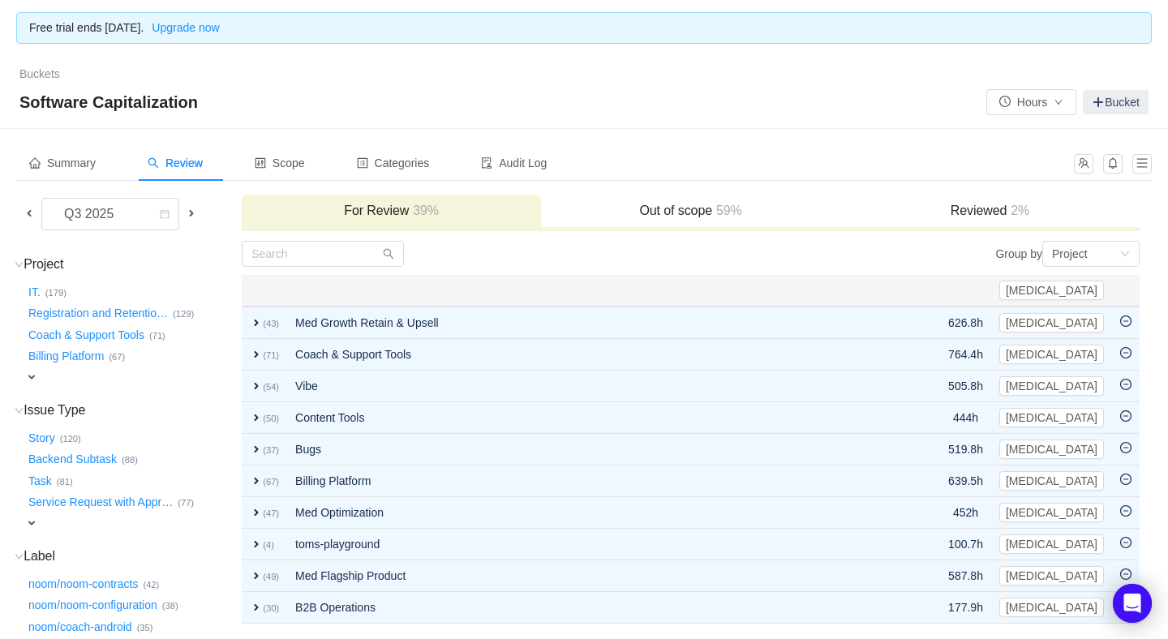
click at [1127, 316] on icon "icon: minus-circle" at bounding box center [1125, 321] width 11 height 11
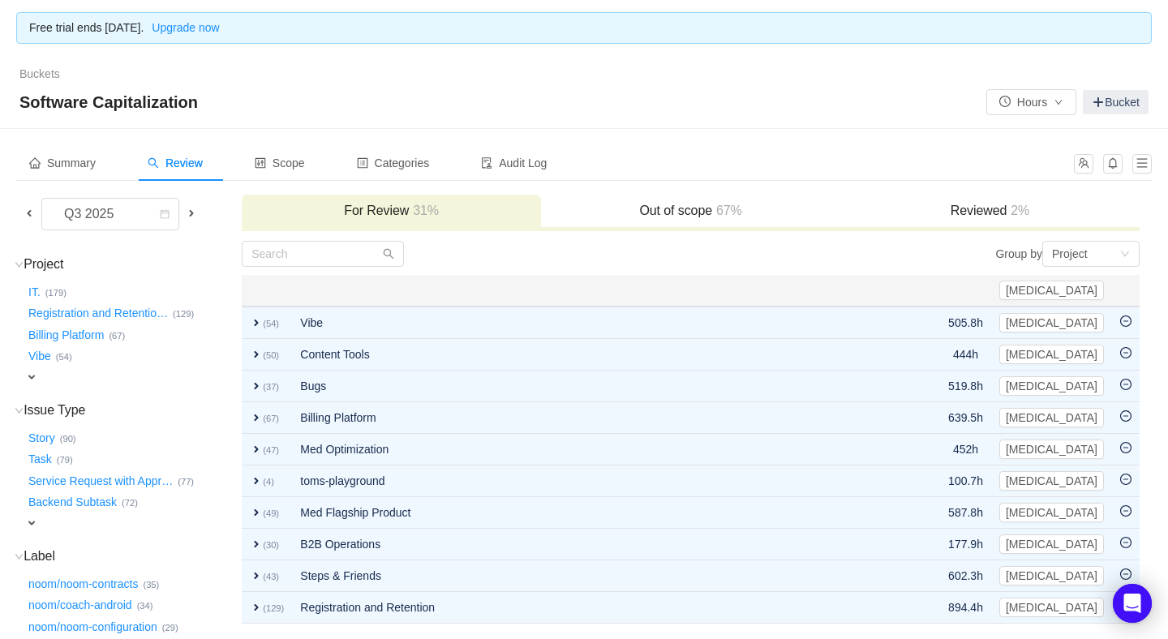
click at [1127, 316] on icon "icon: minus-circle" at bounding box center [1125, 321] width 11 height 11
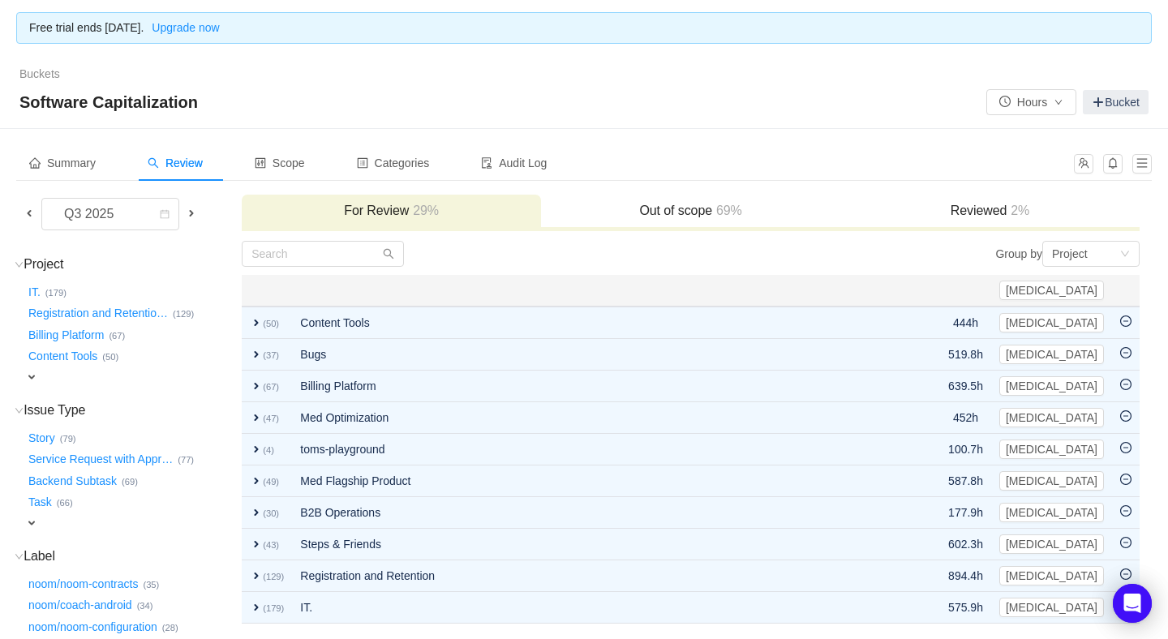
click at [1127, 316] on icon "icon: minus-circle" at bounding box center [1125, 321] width 11 height 11
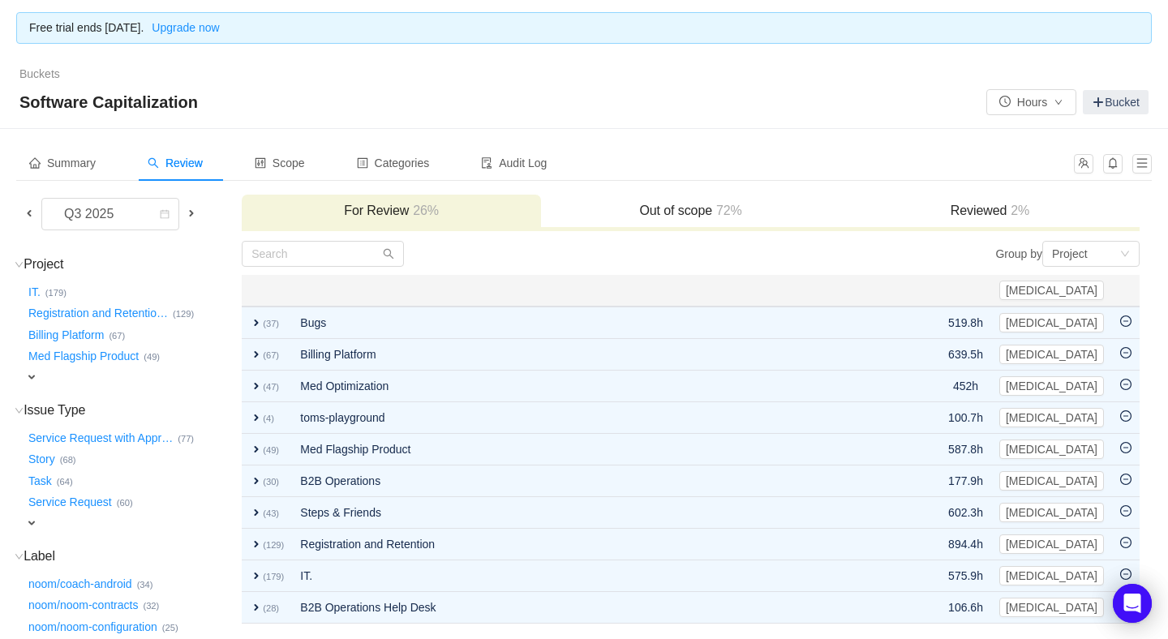
click at [1127, 316] on icon "icon: minus-circle" at bounding box center [1125, 321] width 11 height 11
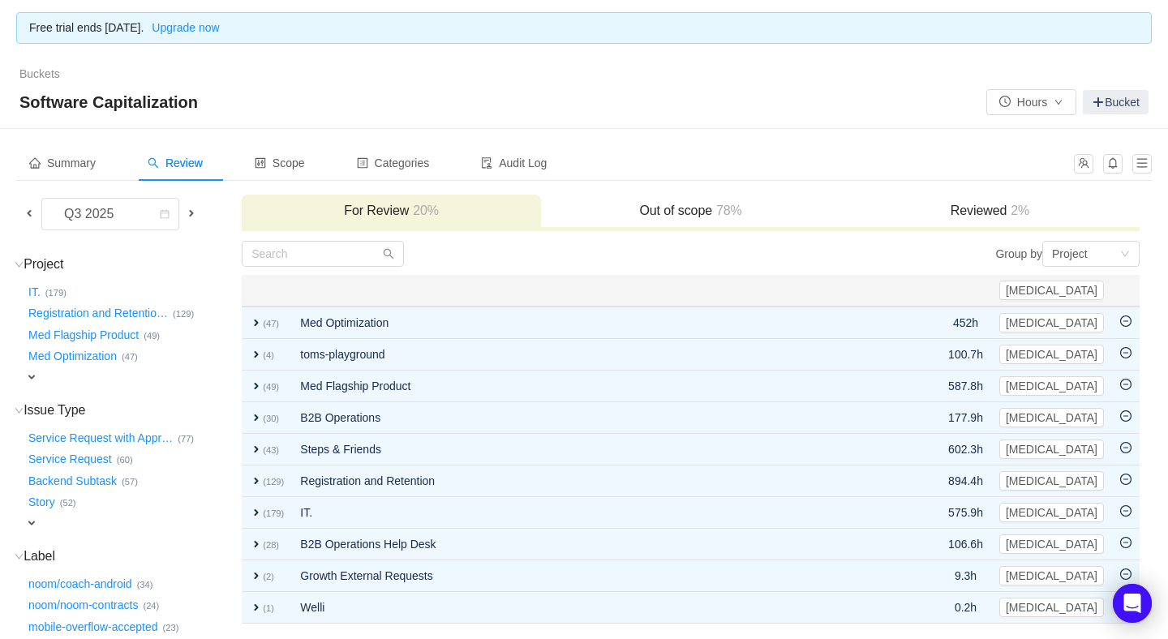
click at [1127, 316] on icon "icon: minus-circle" at bounding box center [1125, 321] width 11 height 11
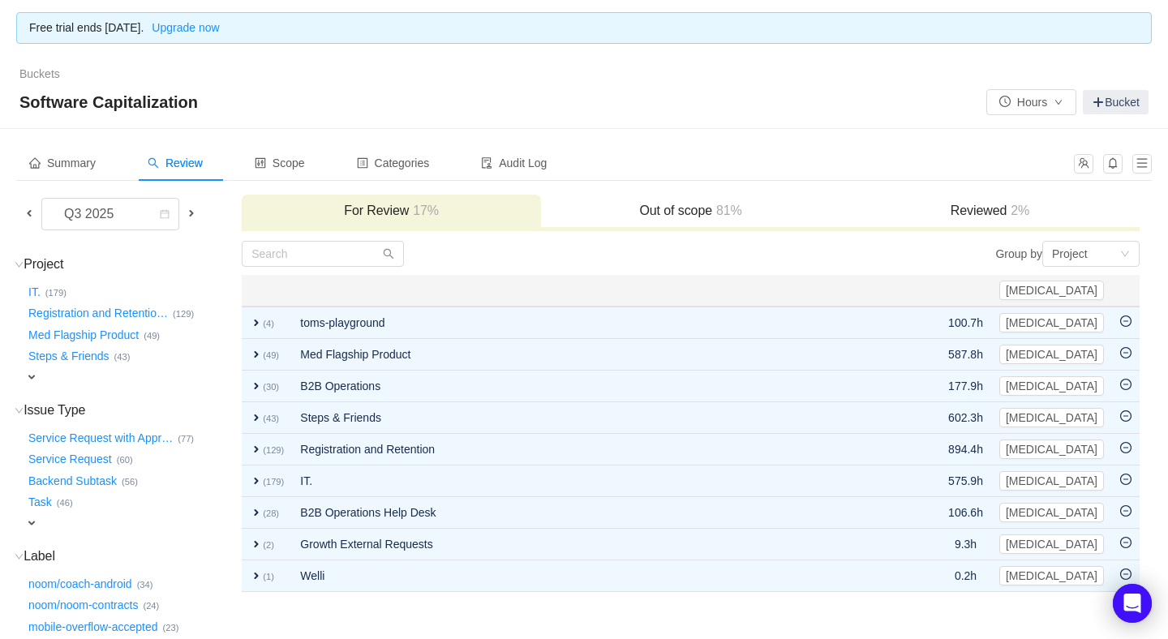
click at [1127, 316] on icon "icon: minus-circle" at bounding box center [1125, 321] width 11 height 11
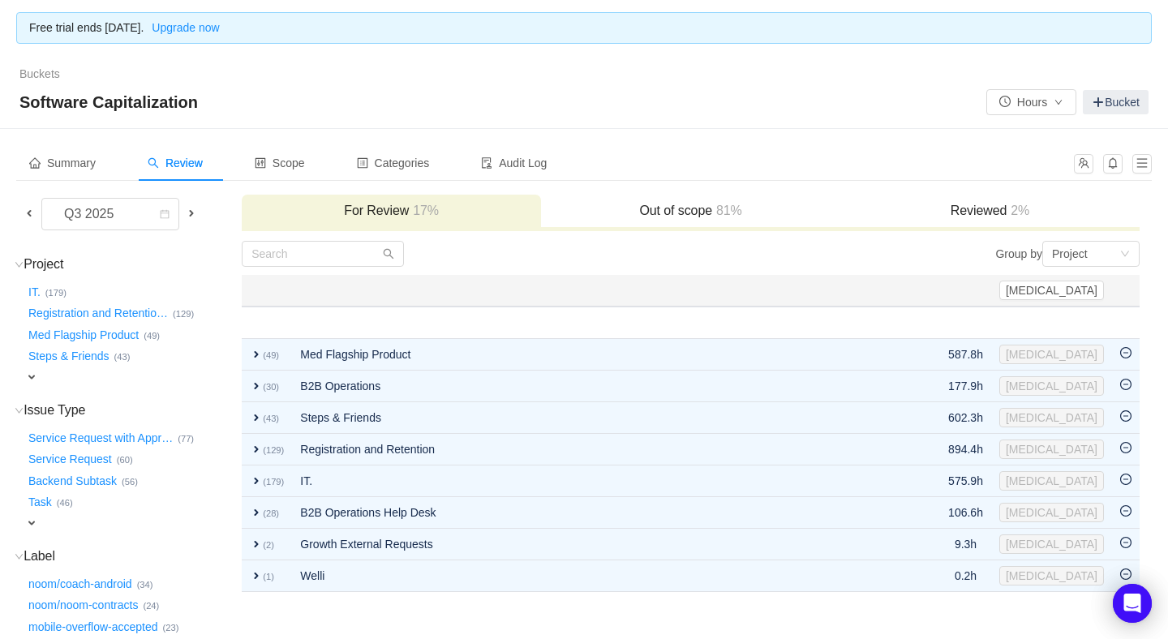
click at [1127, 315] on table "CapEx Apply Suggestions expand (4) toms-playground 100.7h CapEx Out of scope ex…" at bounding box center [691, 433] width 898 height 317
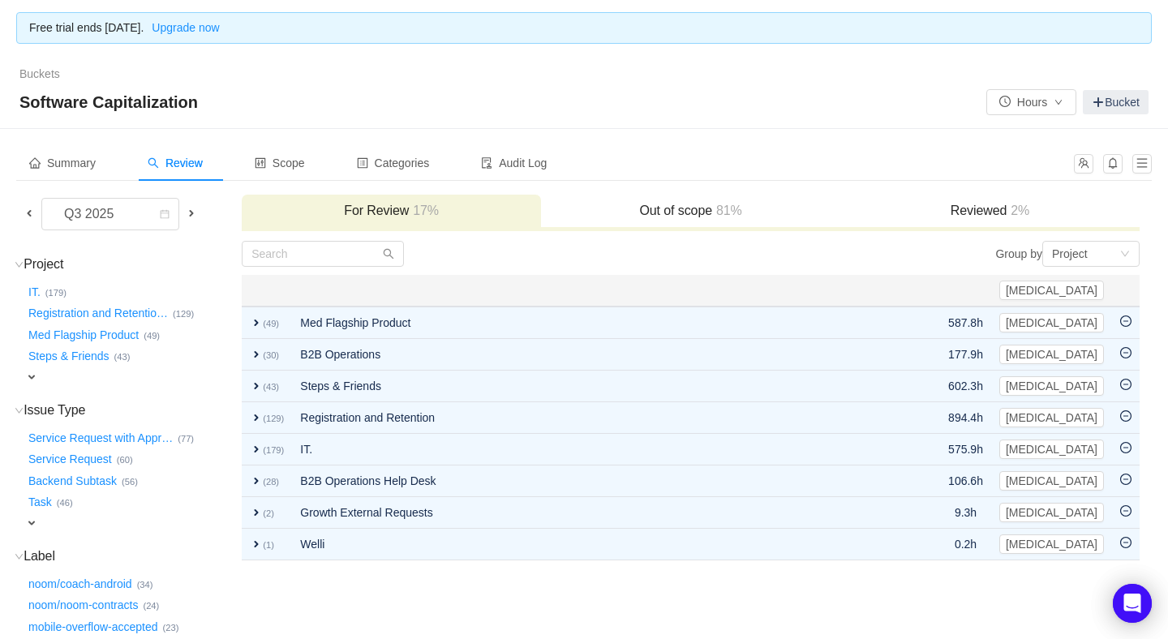
click at [1127, 316] on icon "icon: minus-circle" at bounding box center [1125, 321] width 11 height 11
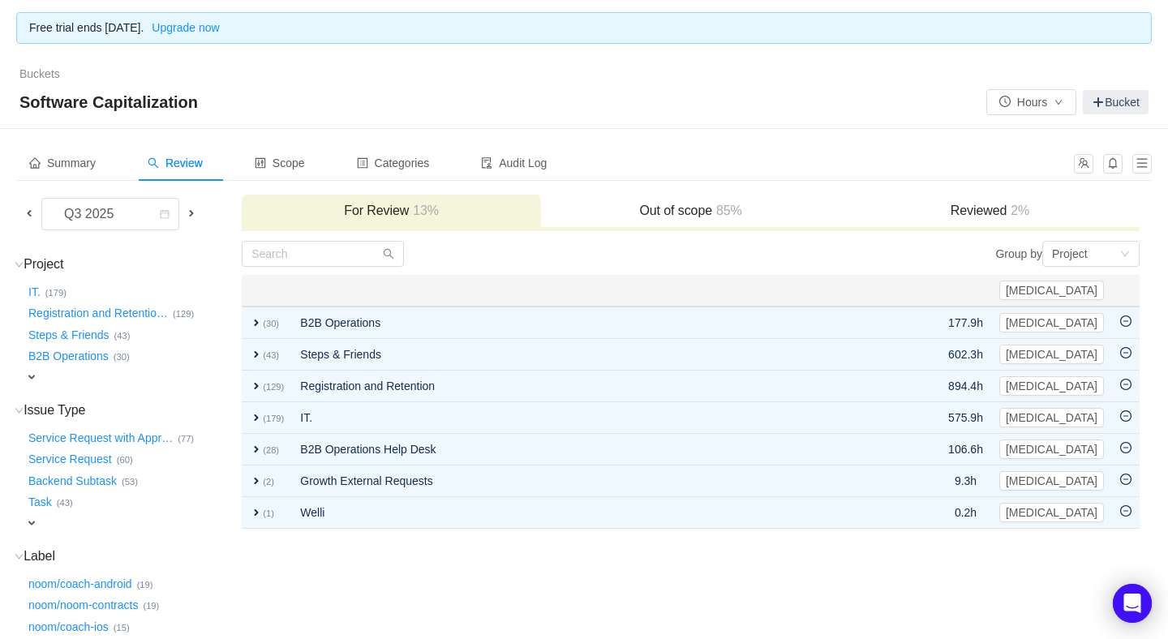
click at [1127, 316] on icon "icon: minus-circle" at bounding box center [1125, 321] width 11 height 11
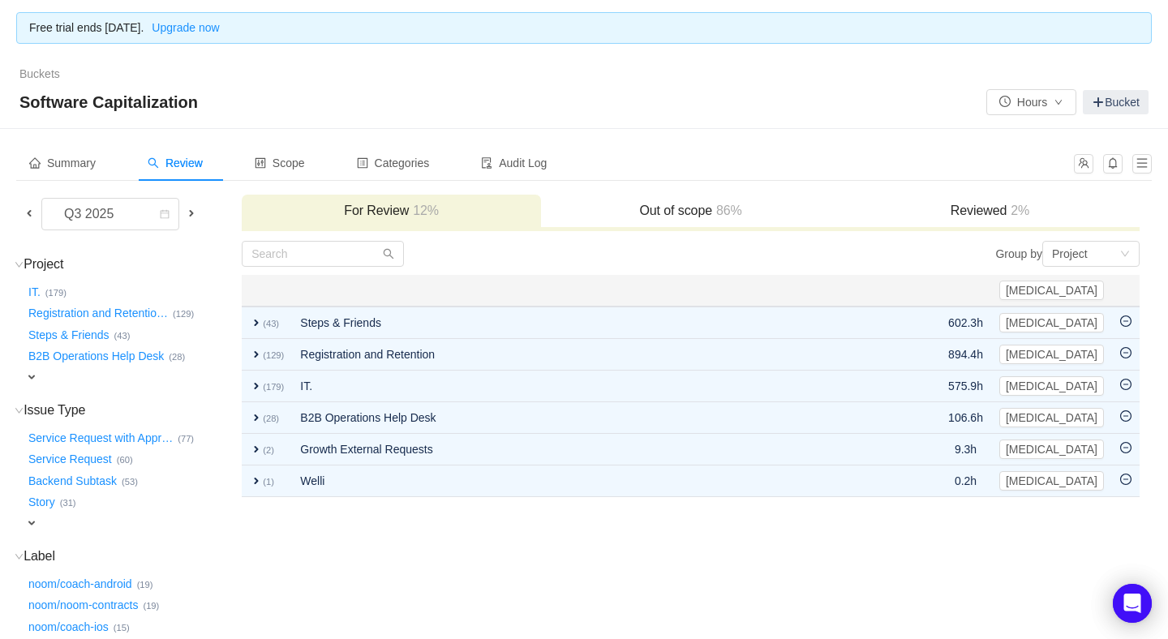
click at [1127, 316] on icon "icon: minus-circle" at bounding box center [1125, 321] width 11 height 11
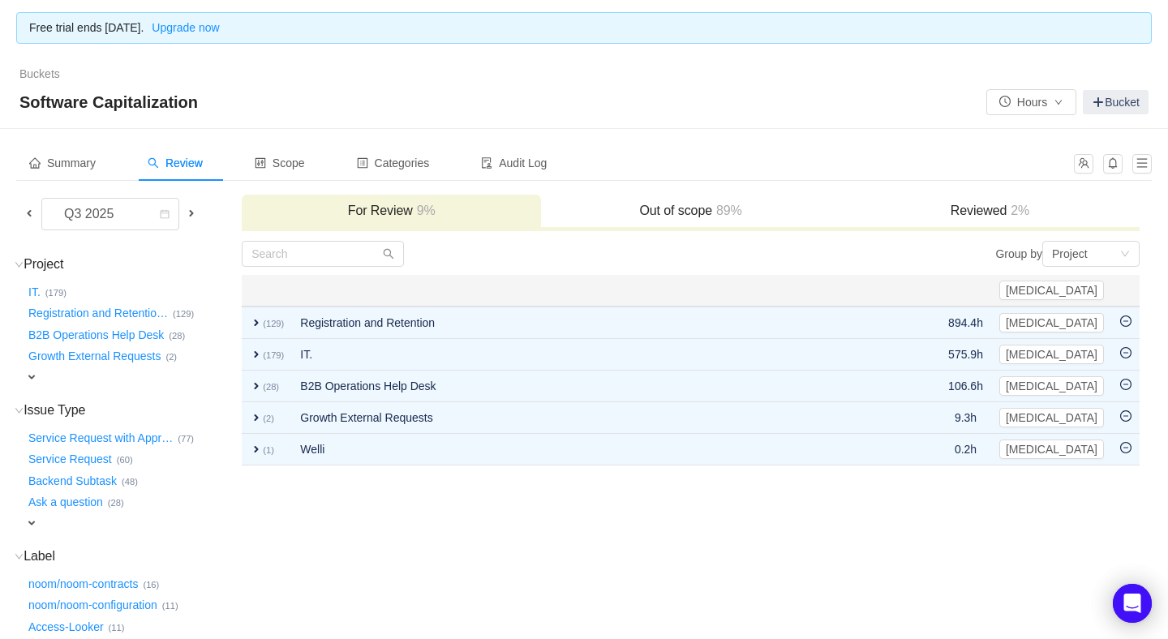
click at [1127, 316] on icon "icon: minus-circle" at bounding box center [1125, 321] width 11 height 11
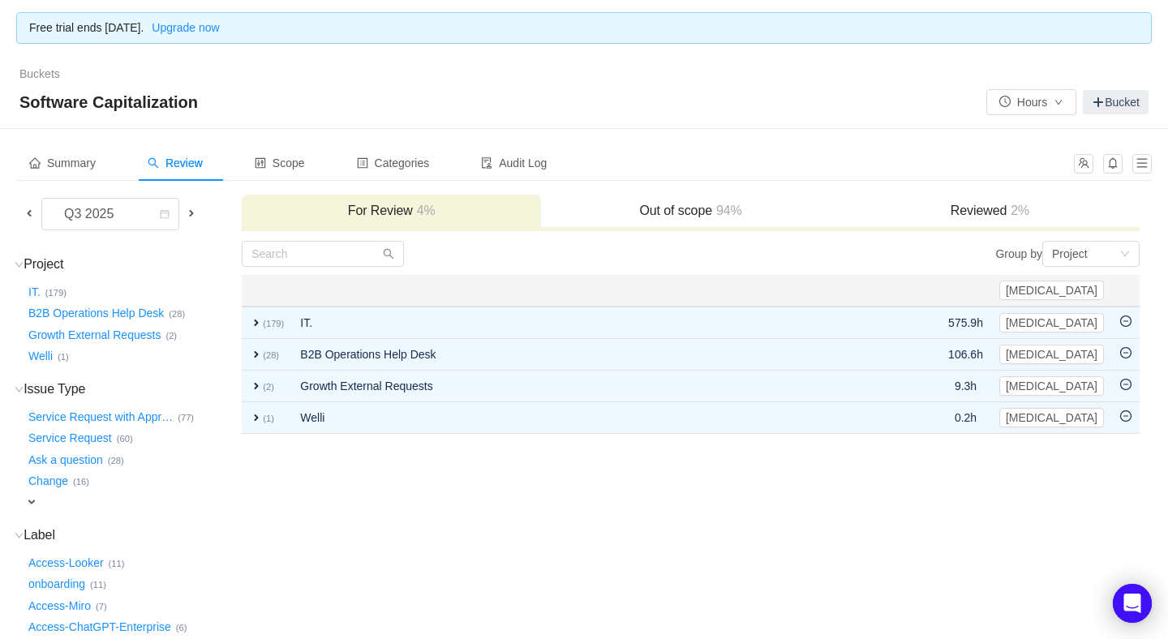
click at [1127, 316] on icon "icon: minus-circle" at bounding box center [1125, 321] width 11 height 11
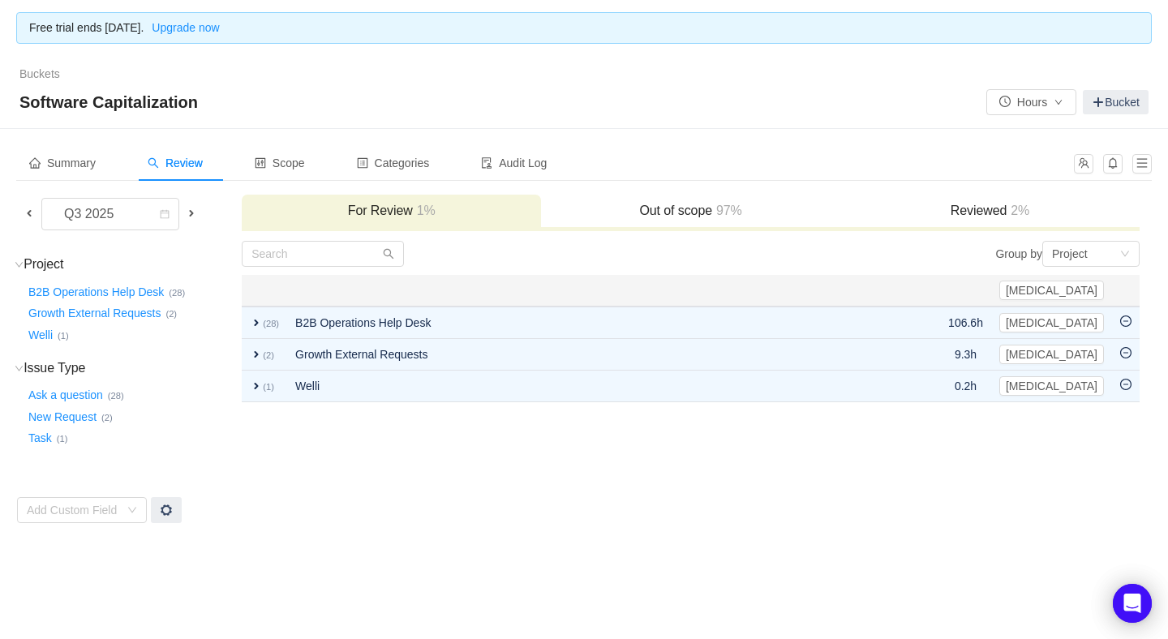
click at [1127, 316] on icon "icon: minus-circle" at bounding box center [1125, 321] width 11 height 11
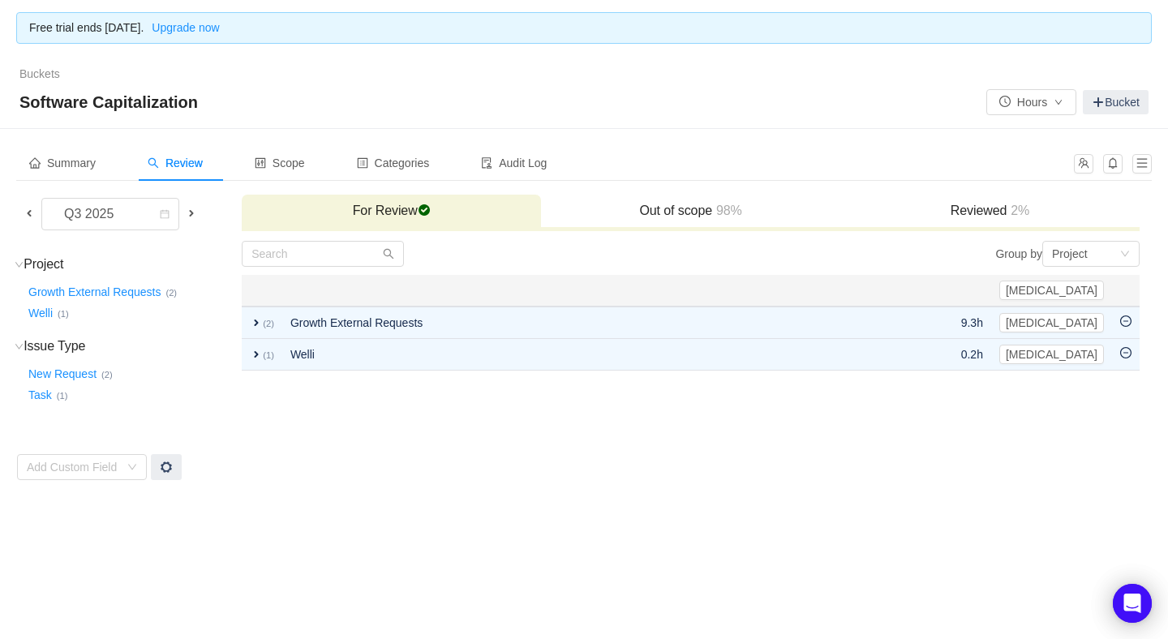
click at [1127, 316] on icon "icon: minus-circle" at bounding box center [1125, 321] width 11 height 11
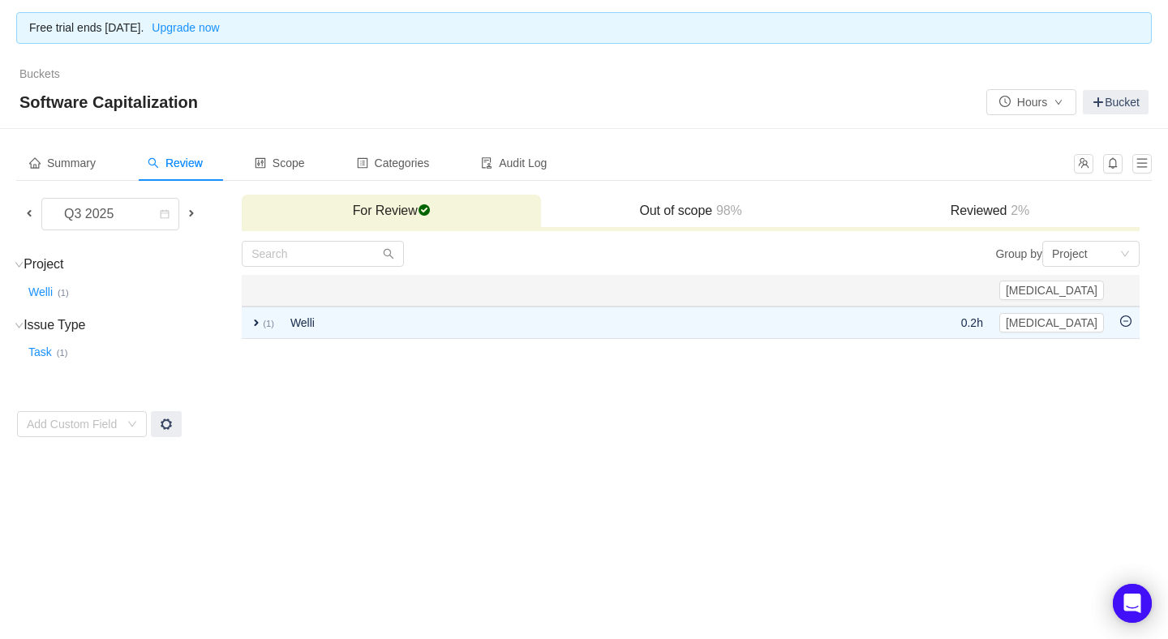
click at [1127, 316] on icon "icon: minus-circle" at bounding box center [1125, 321] width 11 height 11
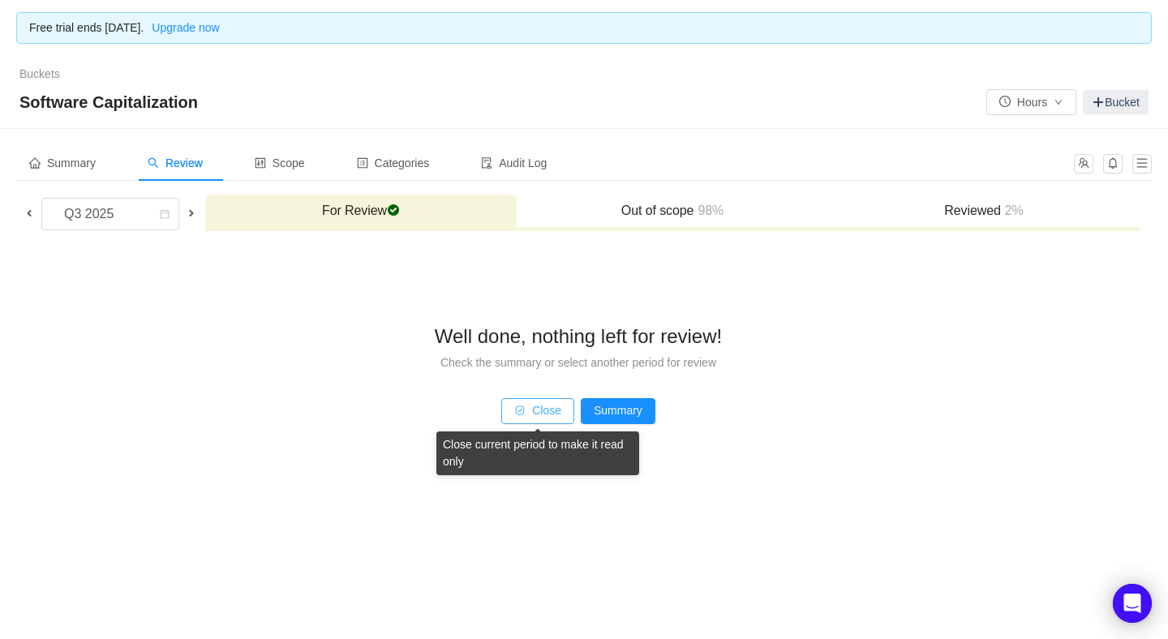
click at [541, 412] on button "Close" at bounding box center [537, 411] width 73 height 26
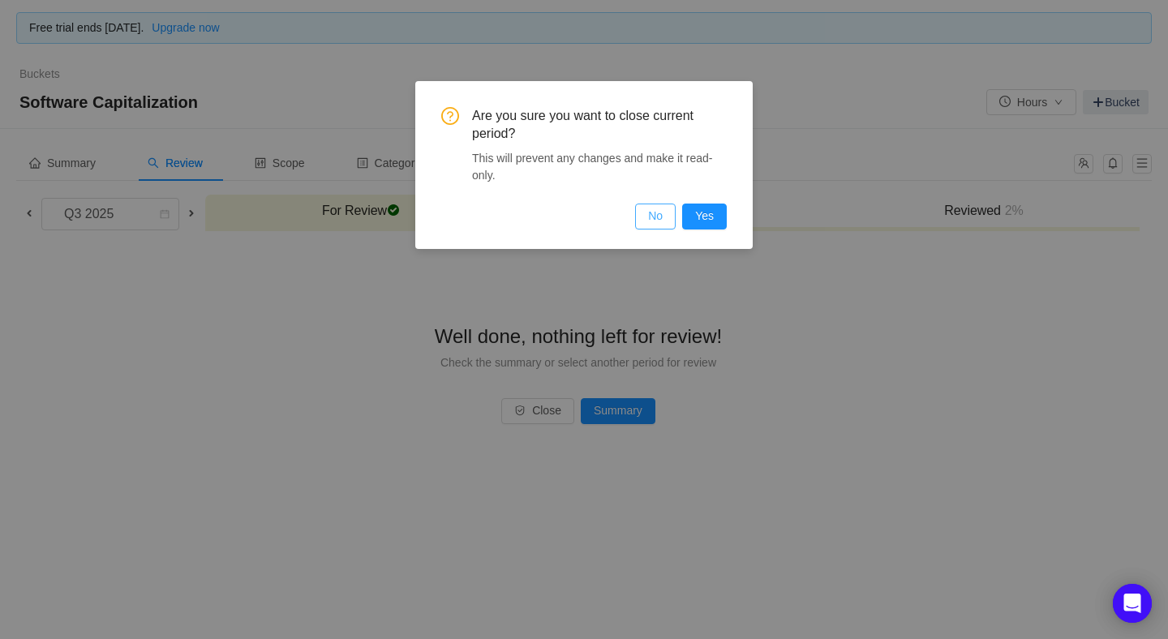
click at [651, 217] on button "No" at bounding box center [655, 217] width 41 height 26
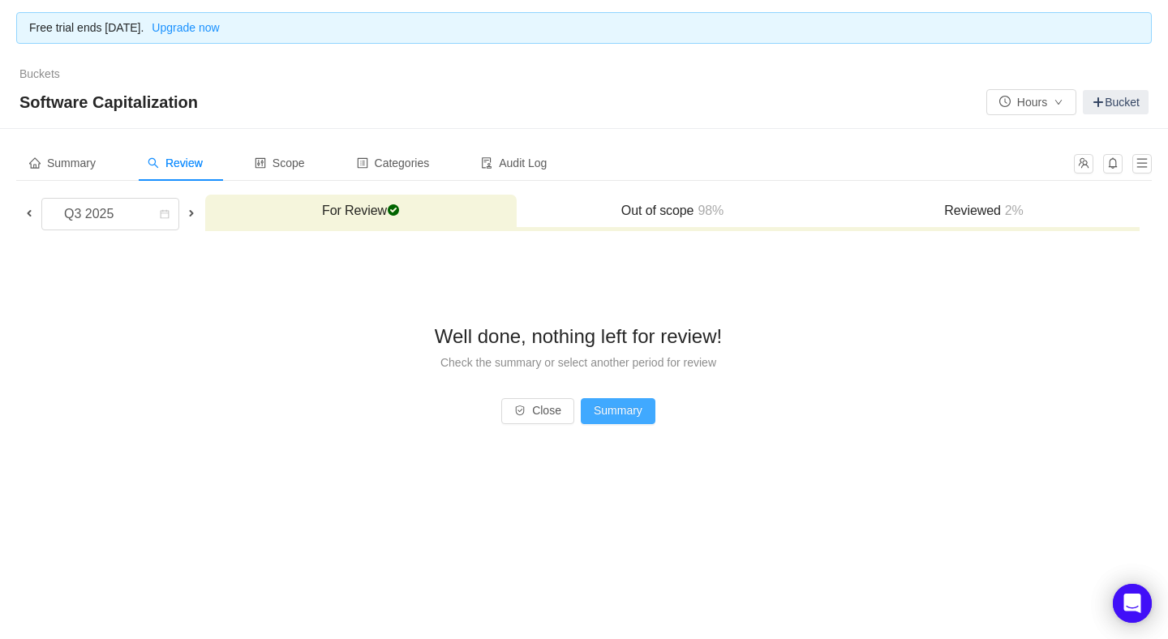
click at [617, 405] on button "Summary" at bounding box center [618, 411] width 75 height 26
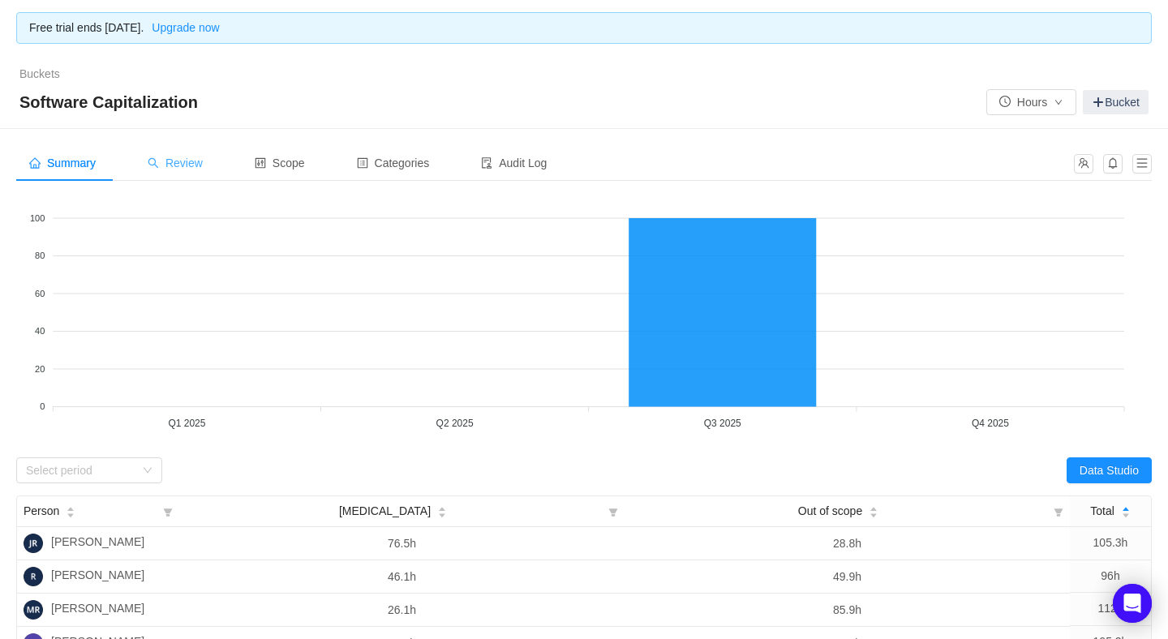
click at [186, 157] on span "Review" at bounding box center [175, 163] width 55 height 13
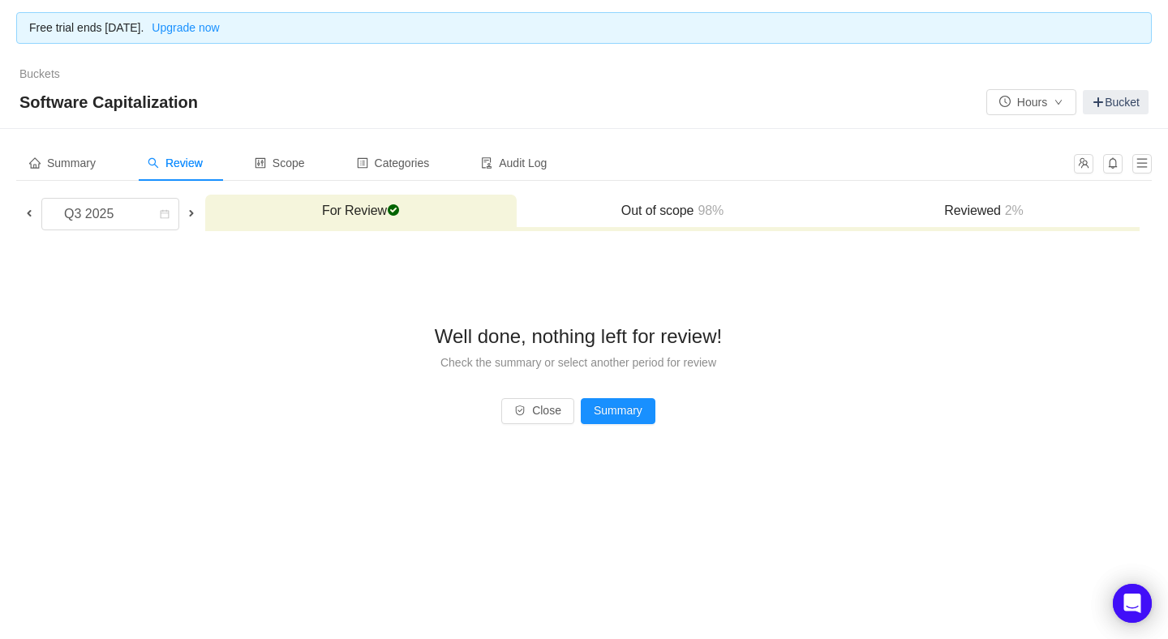
click at [703, 209] on span "98%" at bounding box center [709, 211] width 30 height 14
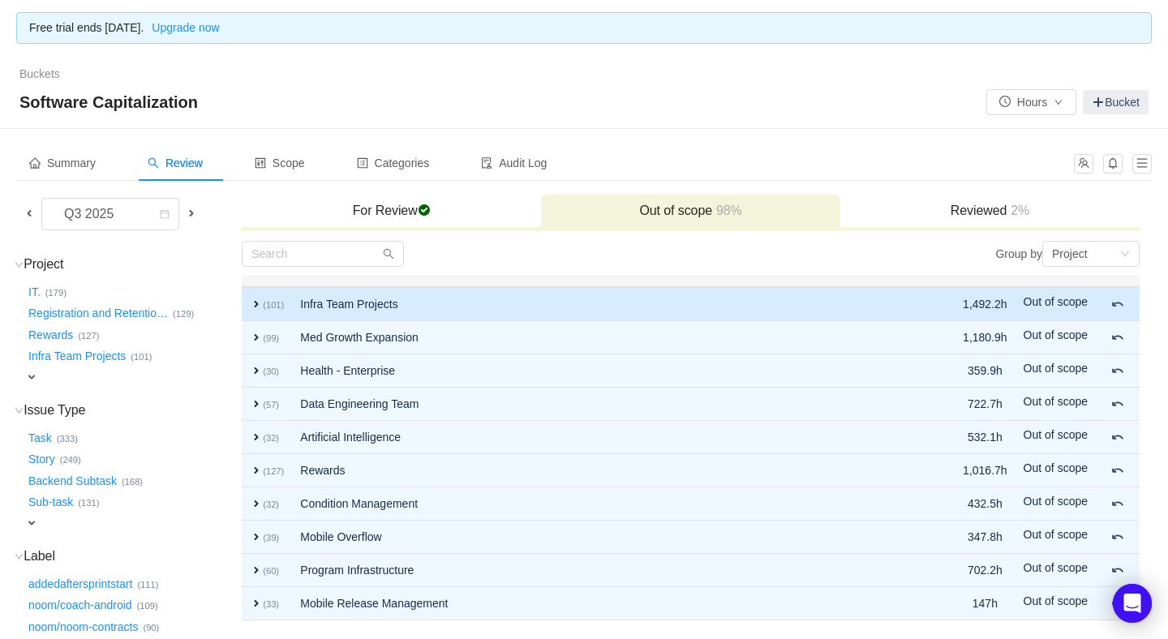
click at [252, 300] on span "expand" at bounding box center [256, 304] width 13 height 13
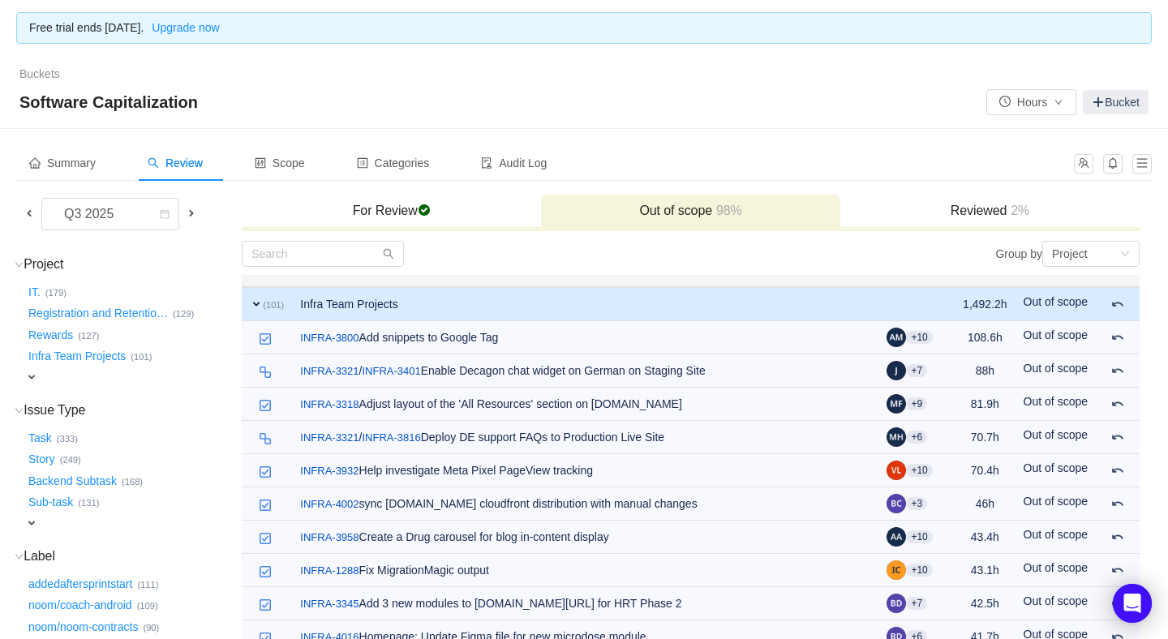
click at [256, 303] on span "expand" at bounding box center [256, 304] width 13 height 13
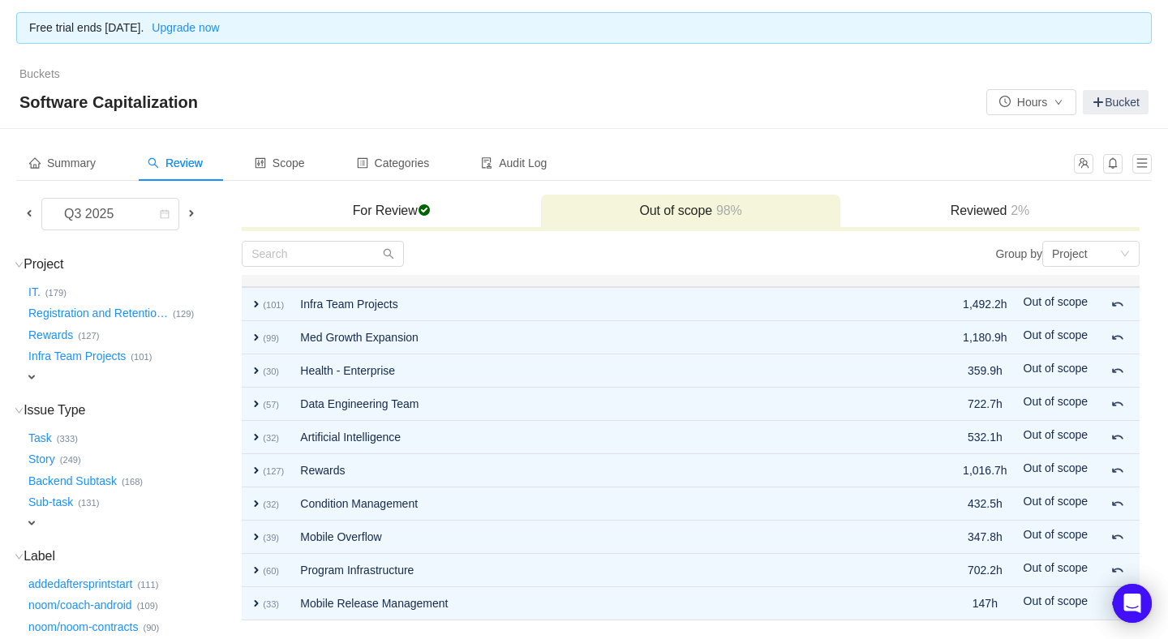
click at [992, 216] on h3 "Reviewed 2%" at bounding box center [990, 211] width 283 height 16
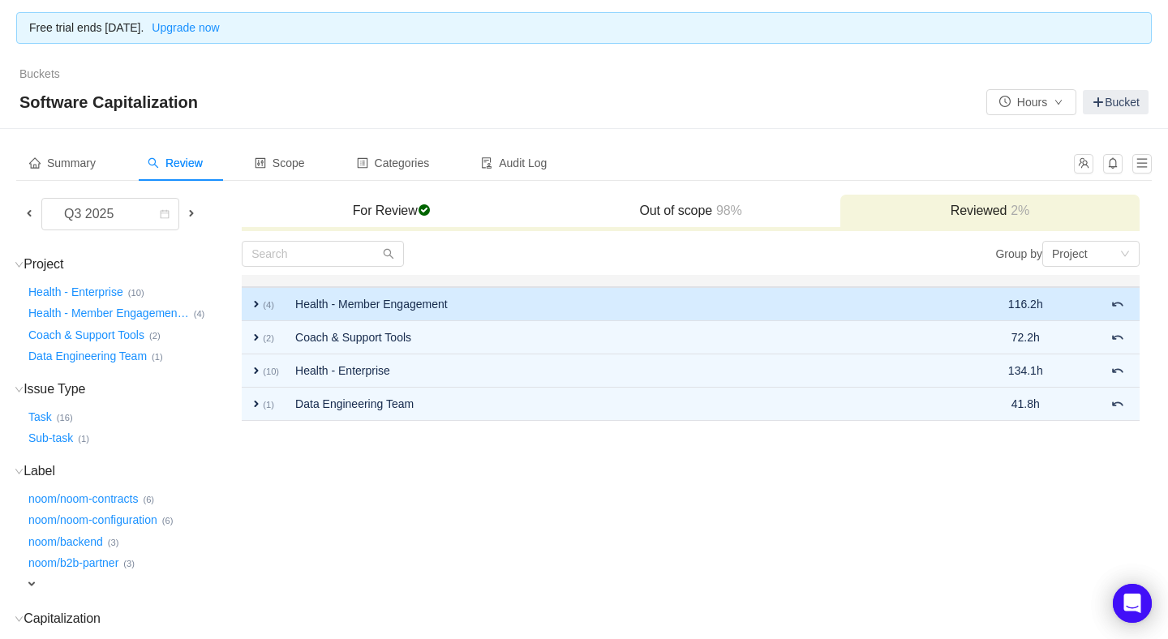
click at [254, 298] on span "expand" at bounding box center [256, 304] width 13 height 13
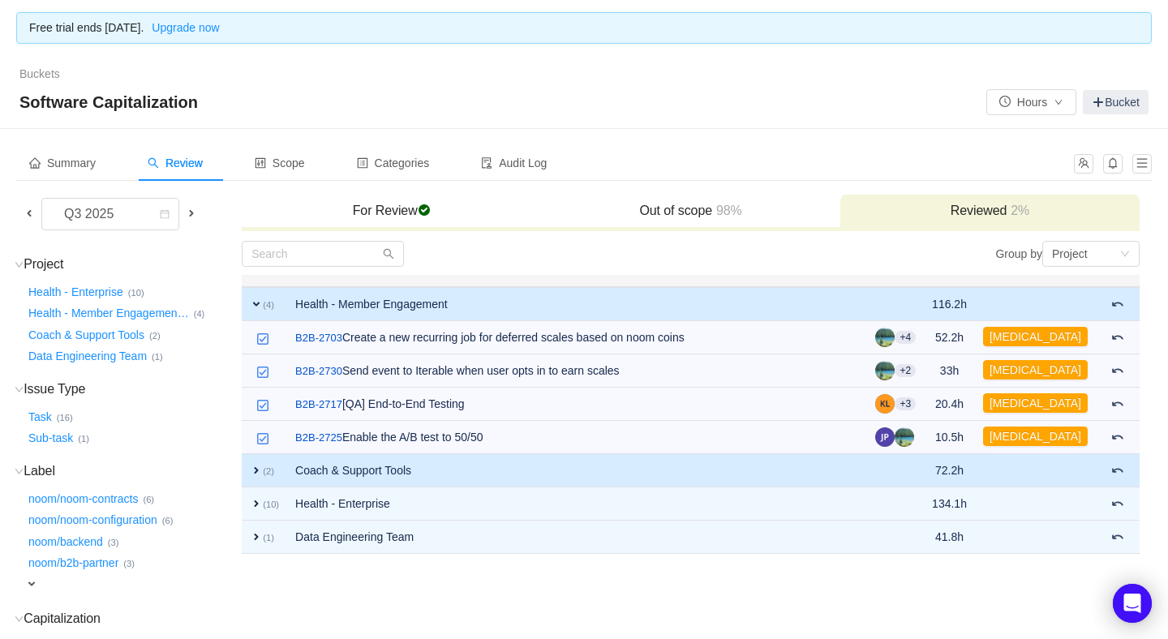
click at [256, 465] on span "expand" at bounding box center [256, 470] width 13 height 13
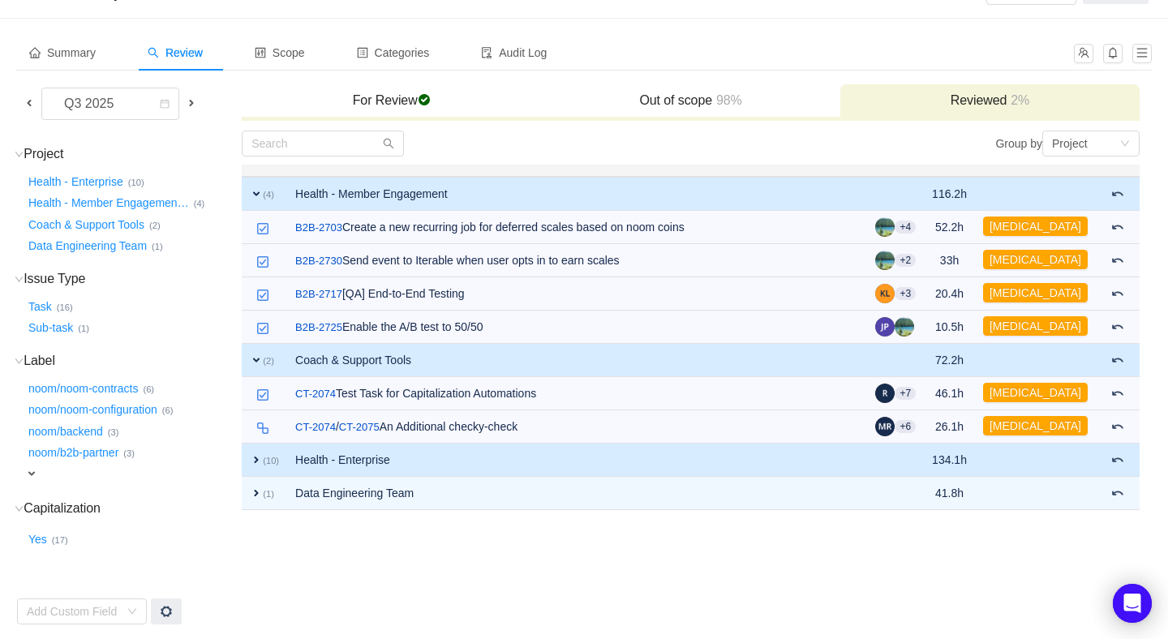
click at [256, 462] on td "expand (10)" at bounding box center [264, 460] width 45 height 33
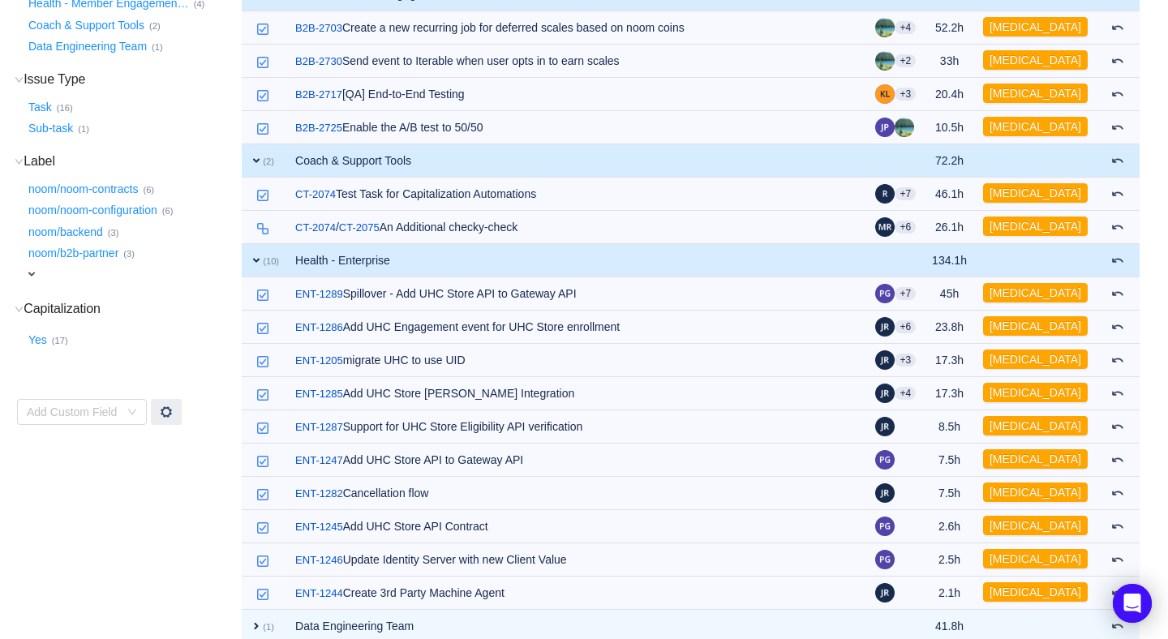
scroll to position [321, 0]
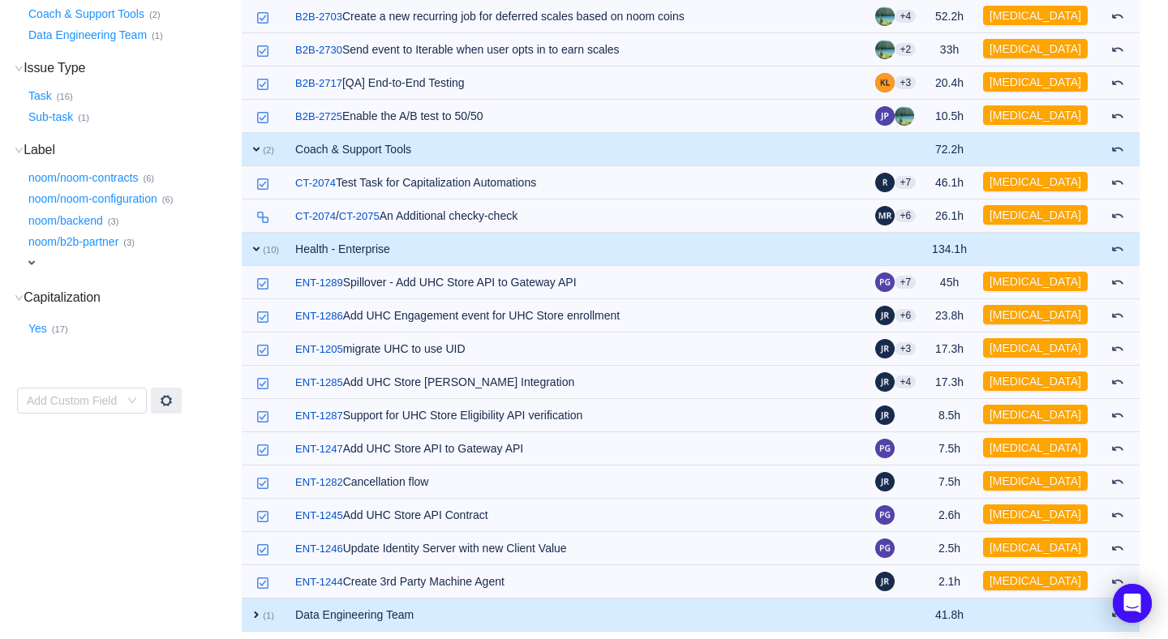
click at [257, 608] on span "expand" at bounding box center [256, 614] width 13 height 13
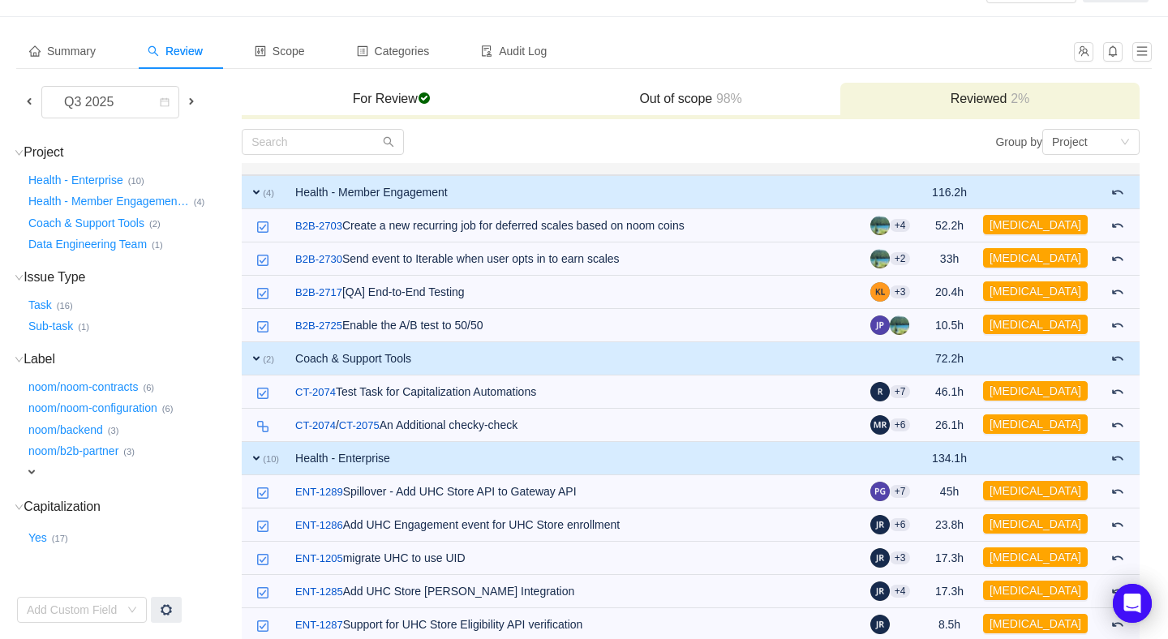
scroll to position [0, 0]
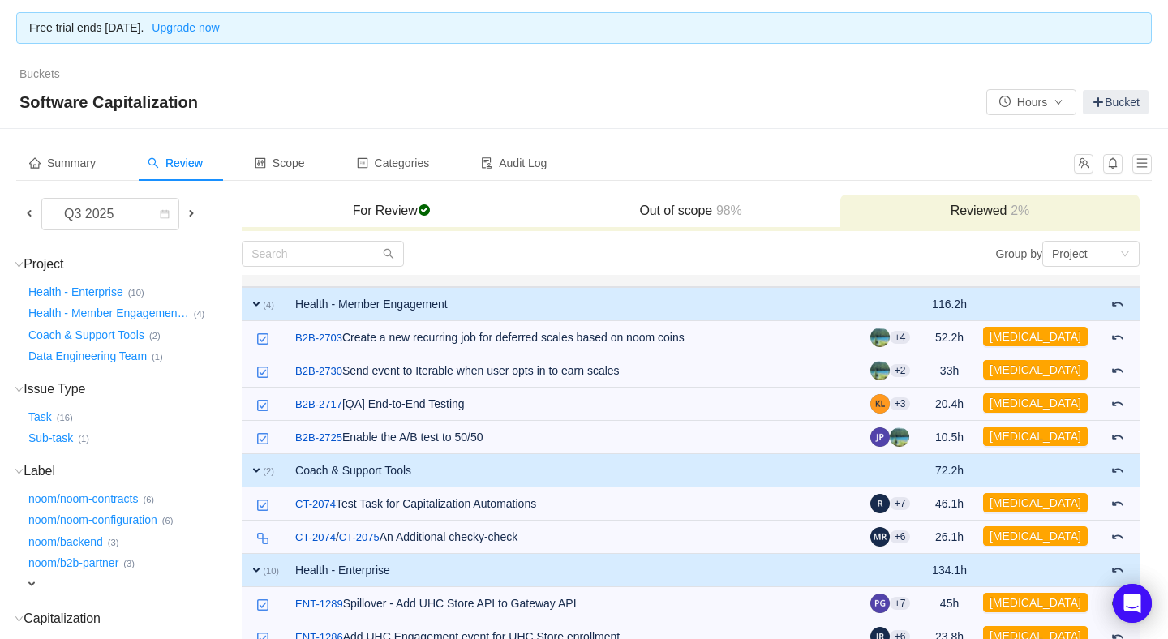
click at [647, 213] on h3 "Out of scope 98%" at bounding box center [690, 211] width 283 height 16
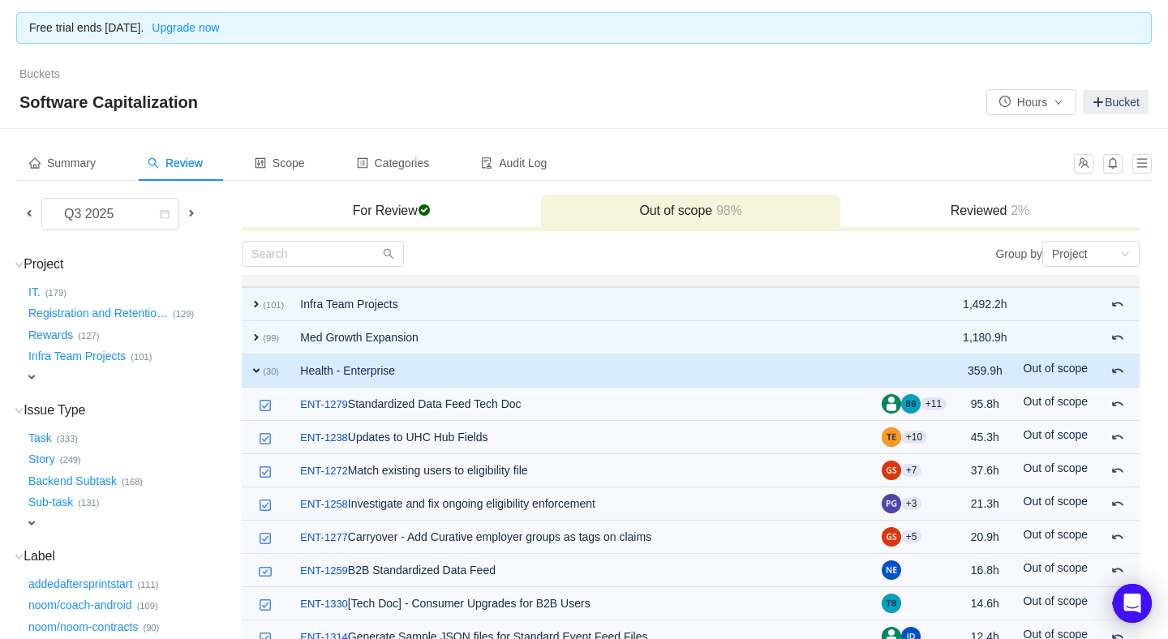
click at [393, 205] on h3 "For Review checked" at bounding box center [391, 211] width 283 height 16
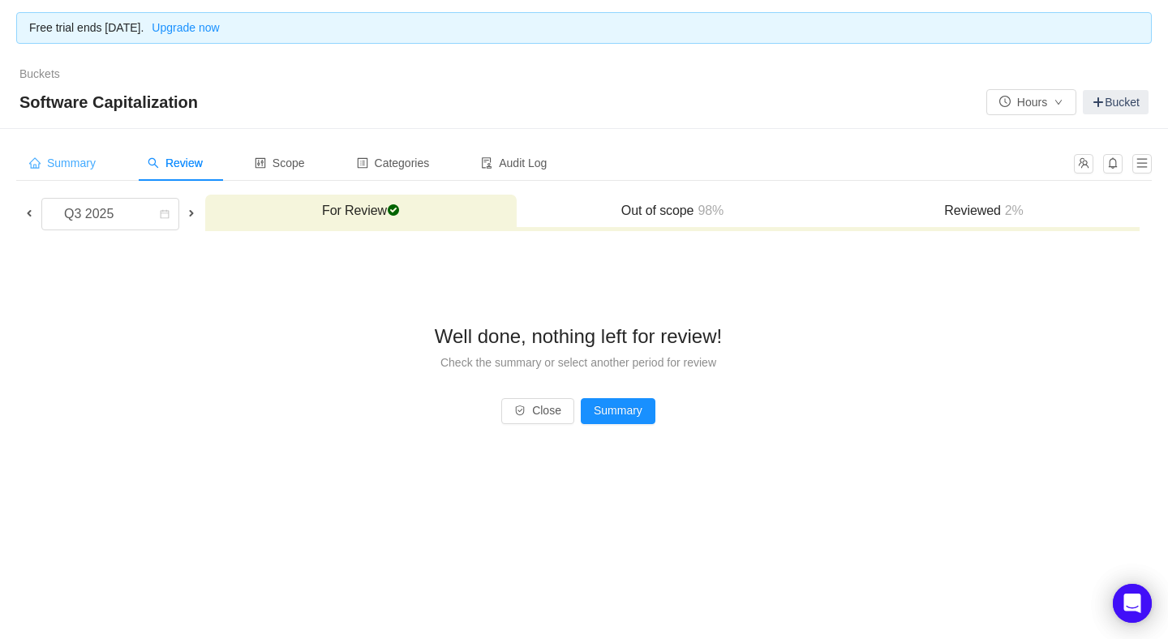
click at [86, 166] on span "Summary" at bounding box center [62, 163] width 67 height 13
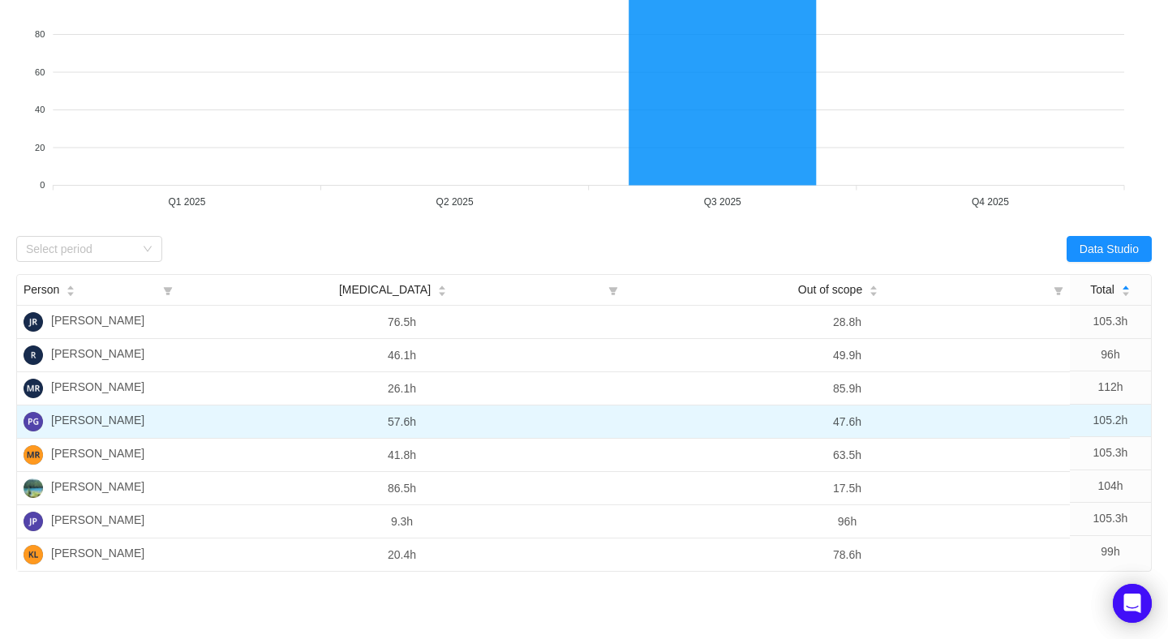
scroll to position [263, 0]
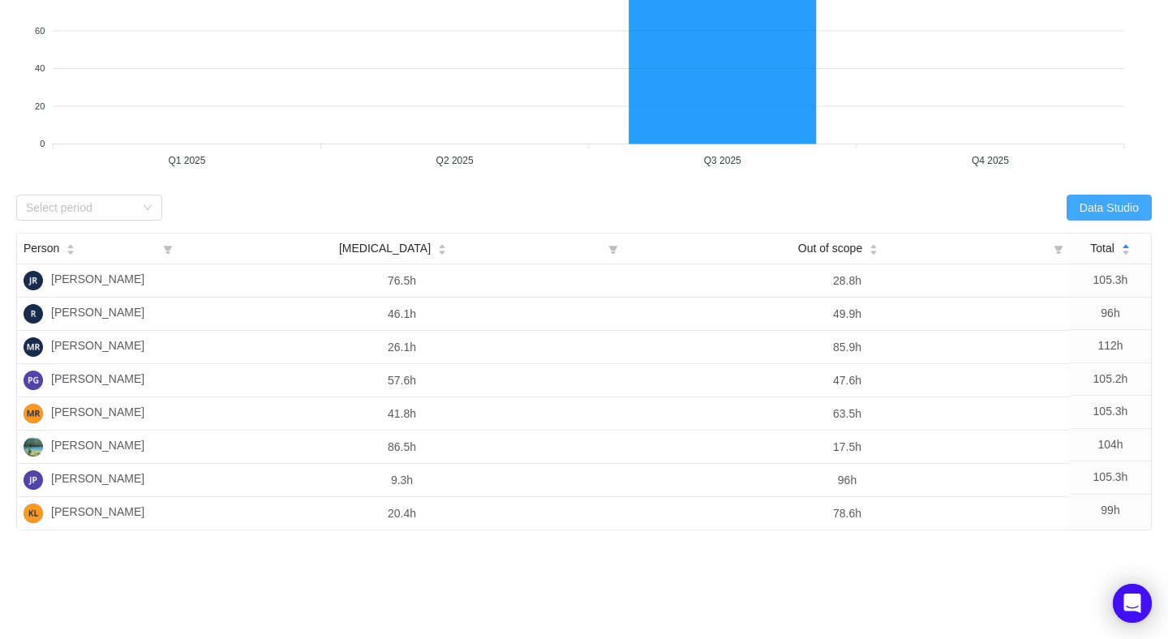
click at [1099, 204] on button "Data Studio" at bounding box center [1109, 208] width 85 height 26
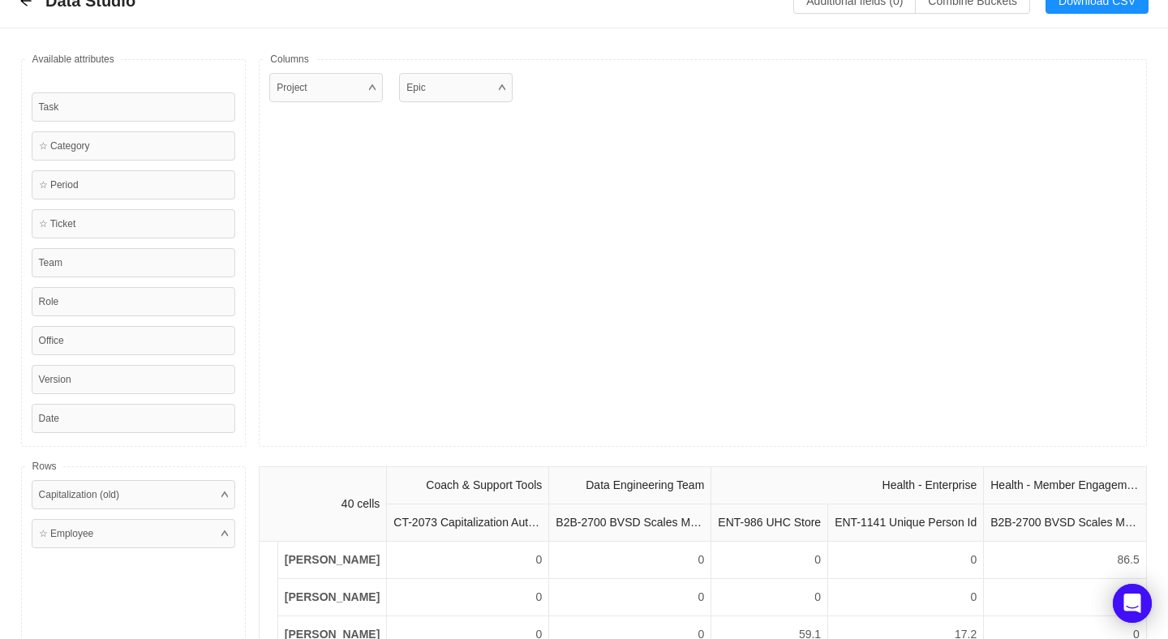
scroll to position [0, 0]
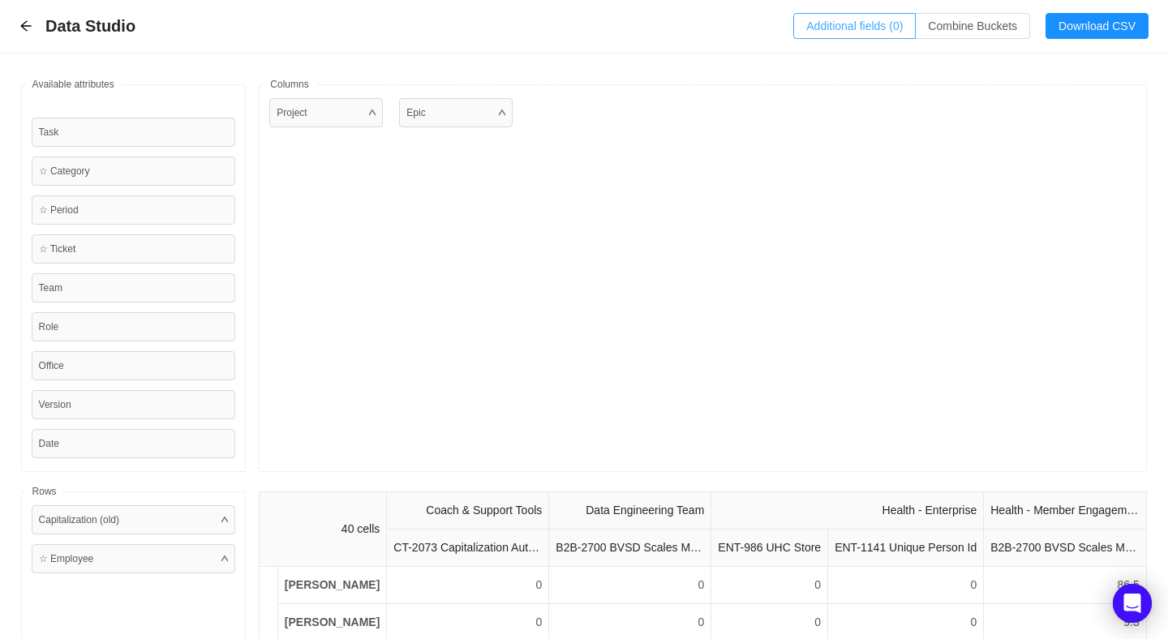
click at [869, 27] on button "Additional fields (0)" at bounding box center [854, 26] width 123 height 26
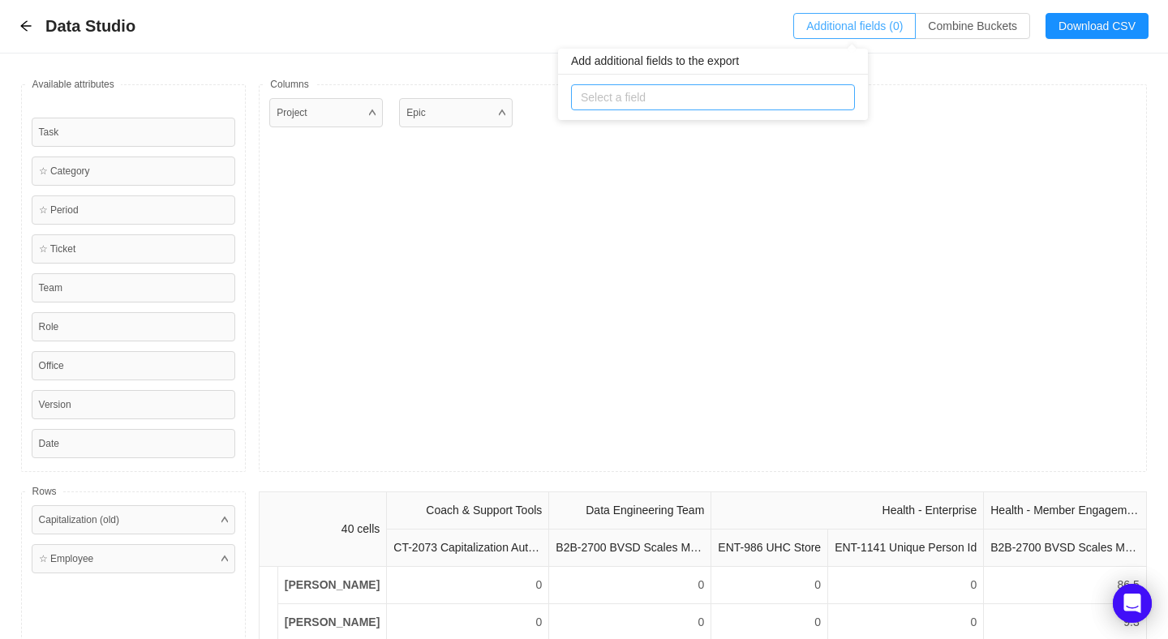
click at [641, 96] on div "Select a field" at bounding box center [709, 97] width 257 height 16
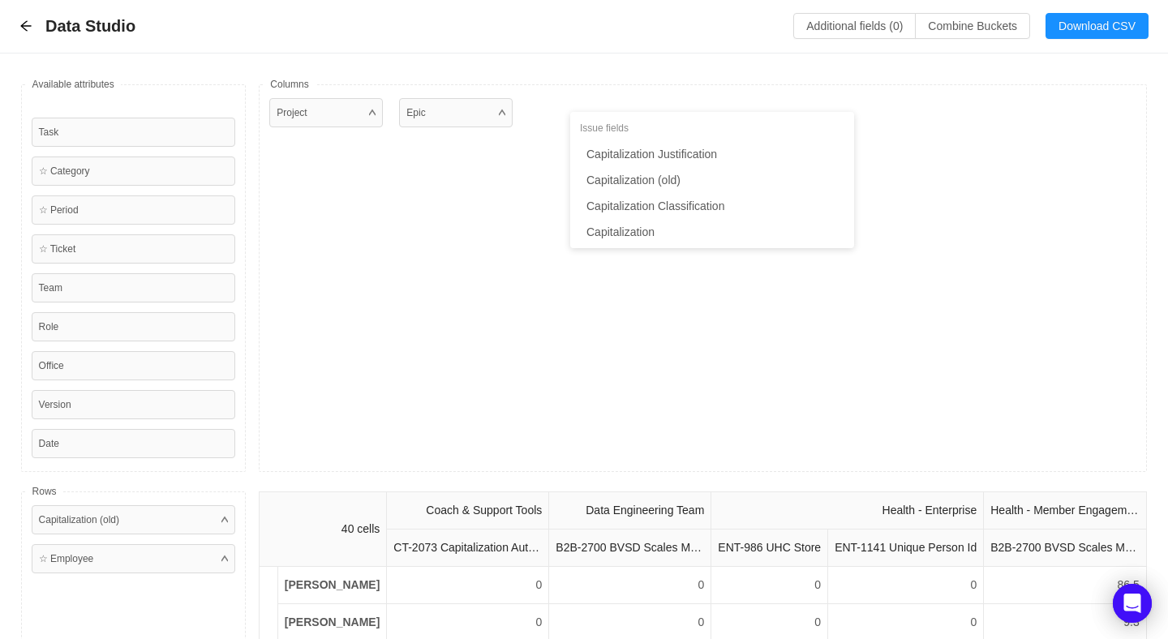
click at [439, 120] on div "Epic" at bounding box center [456, 112] width 114 height 29
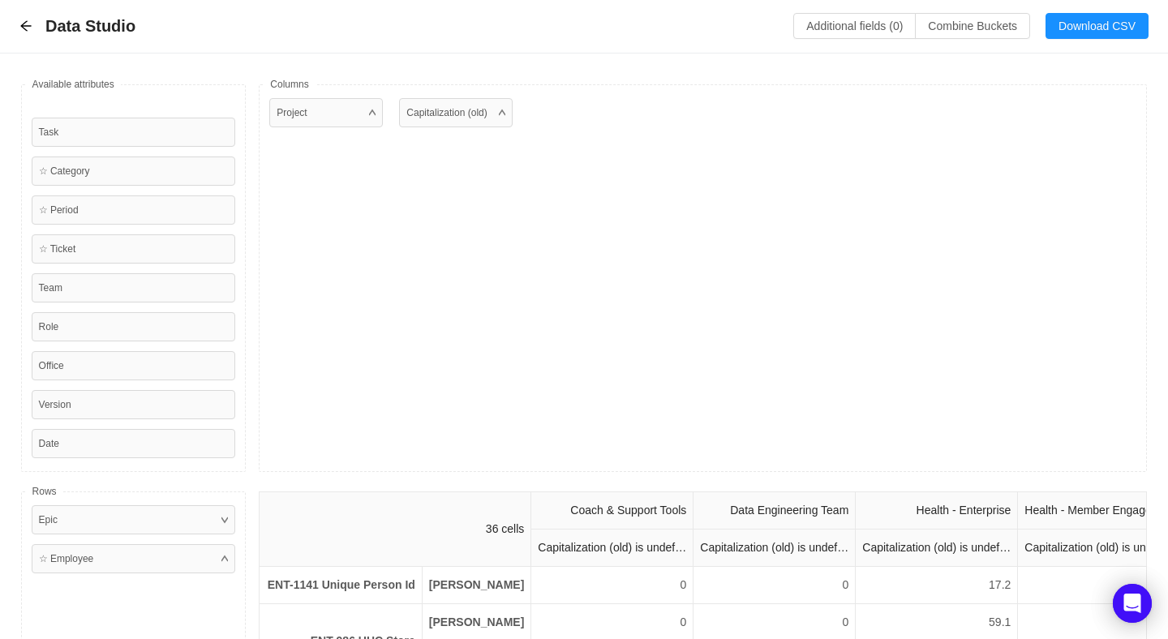
click at [578, 336] on div "Project Capitalization (old)" at bounding box center [703, 278] width 888 height 388
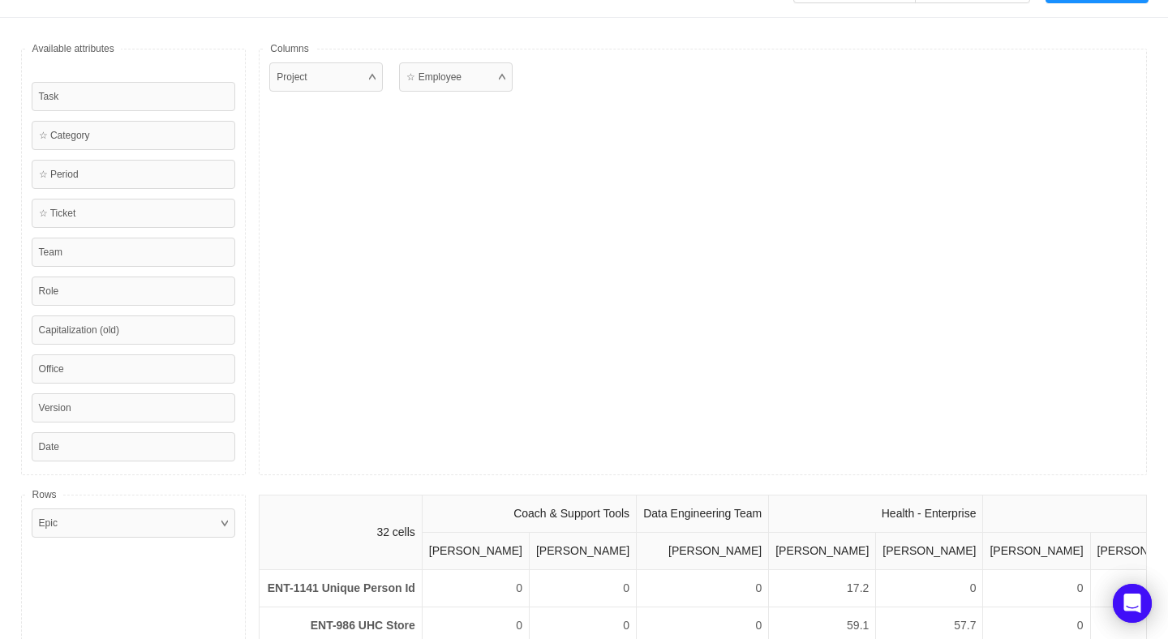
scroll to position [47, 0]
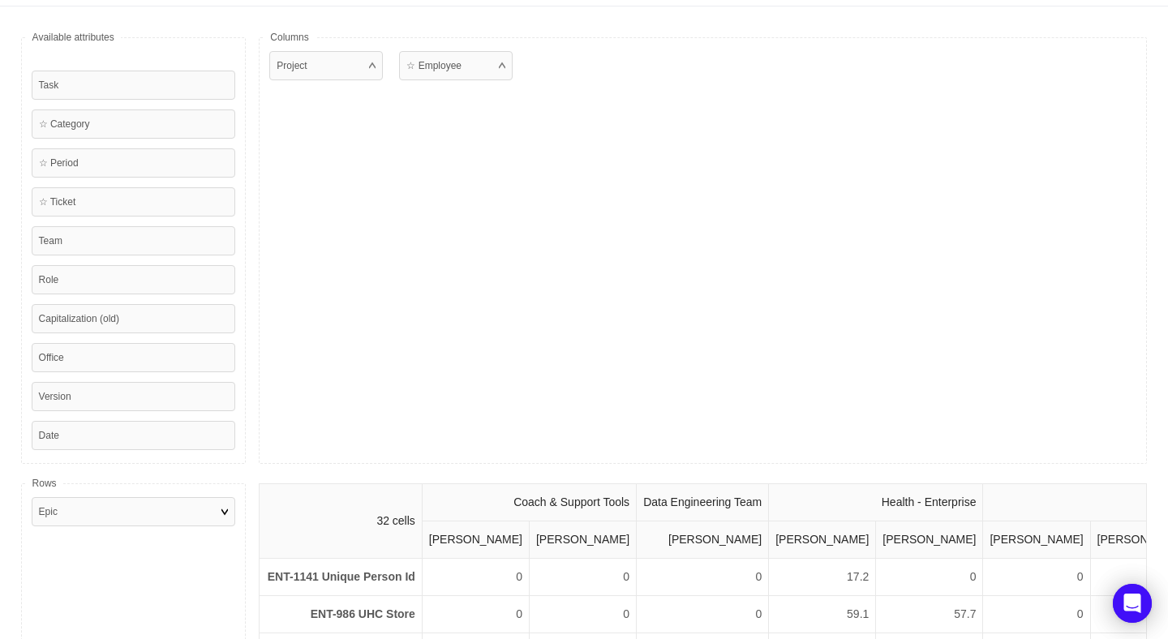
click at [144, 502] on div "Epic" at bounding box center [134, 511] width 204 height 29
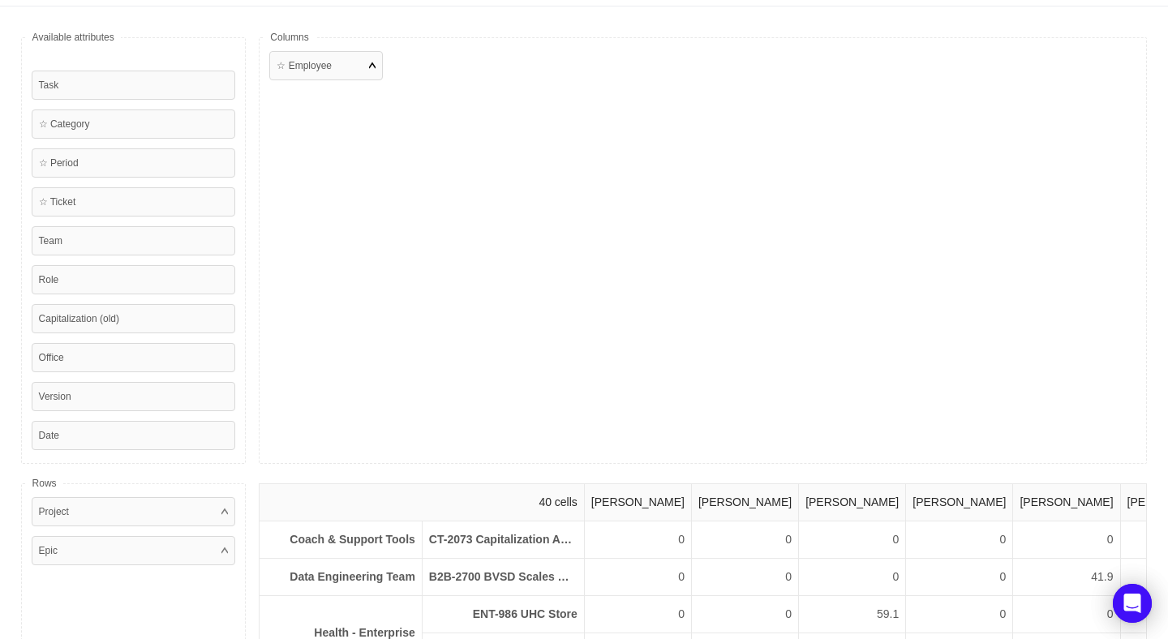
click at [312, 76] on div "☆ Employee" at bounding box center [326, 65] width 114 height 29
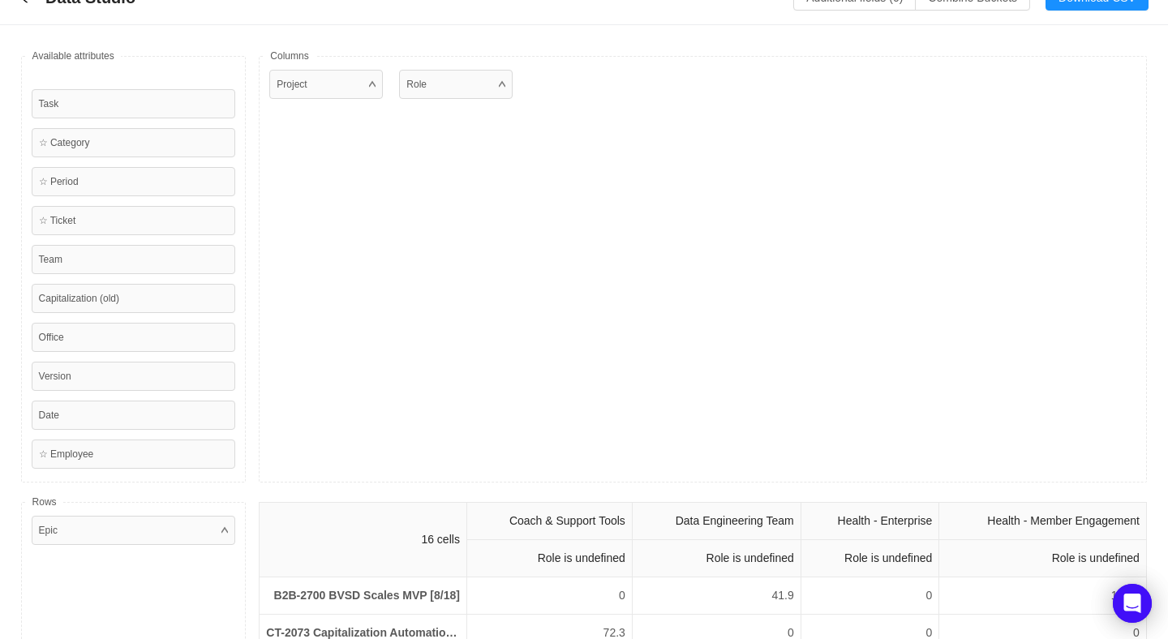
scroll to position [0, 0]
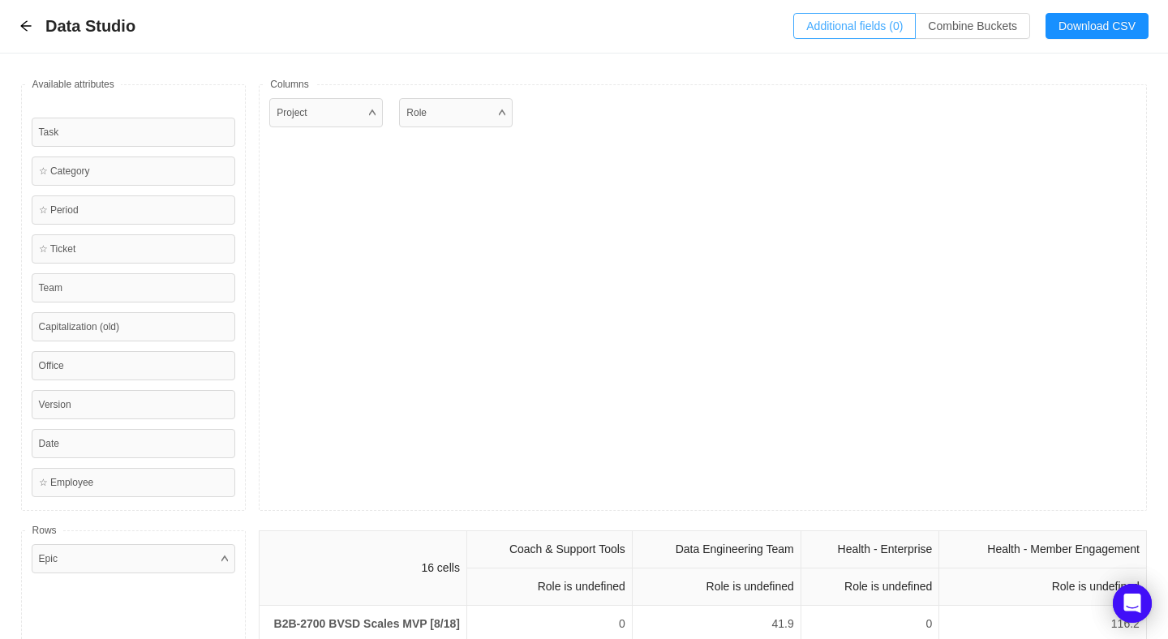
click at [832, 19] on button "Additional fields (0)" at bounding box center [854, 26] width 123 height 26
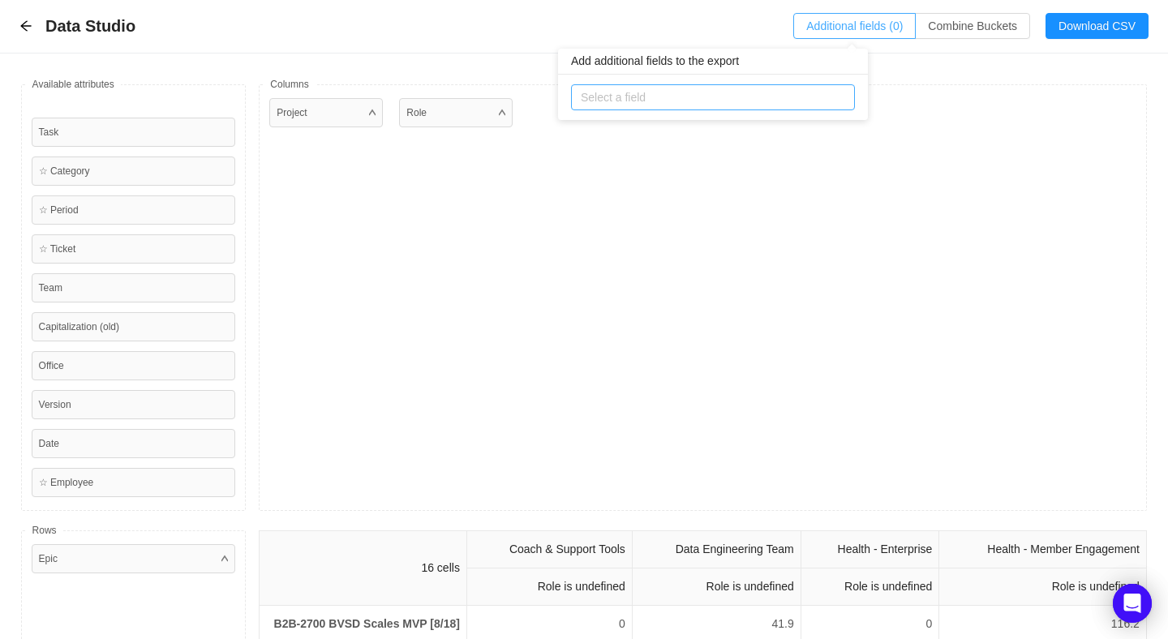
click at [632, 97] on div "Select a field" at bounding box center [709, 97] width 257 height 16
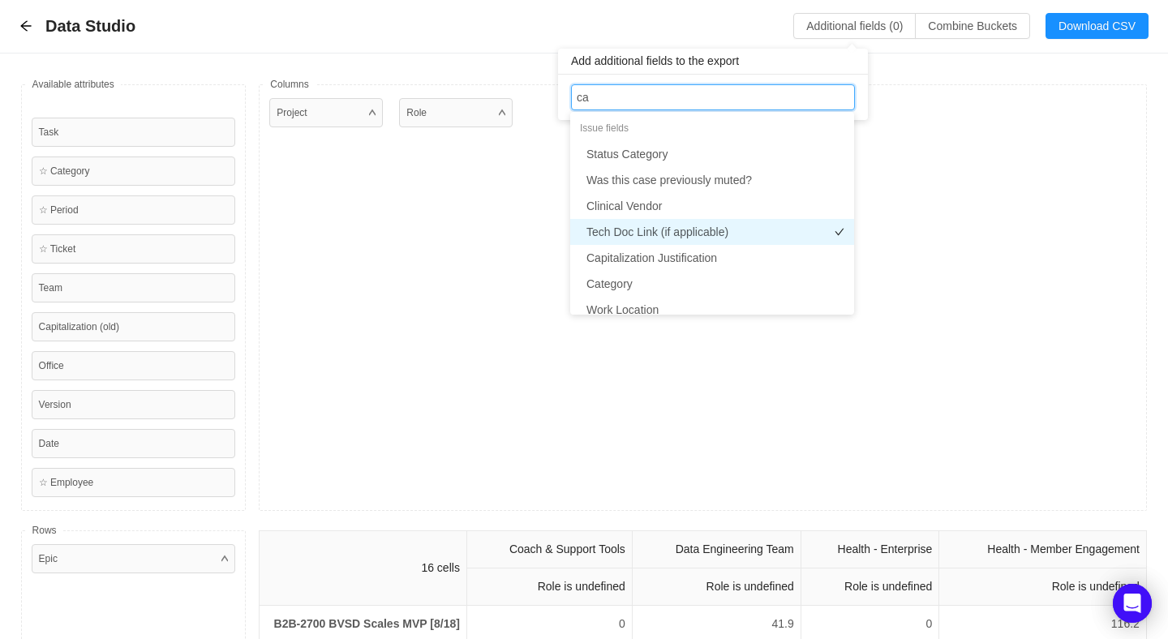
type input "cap"
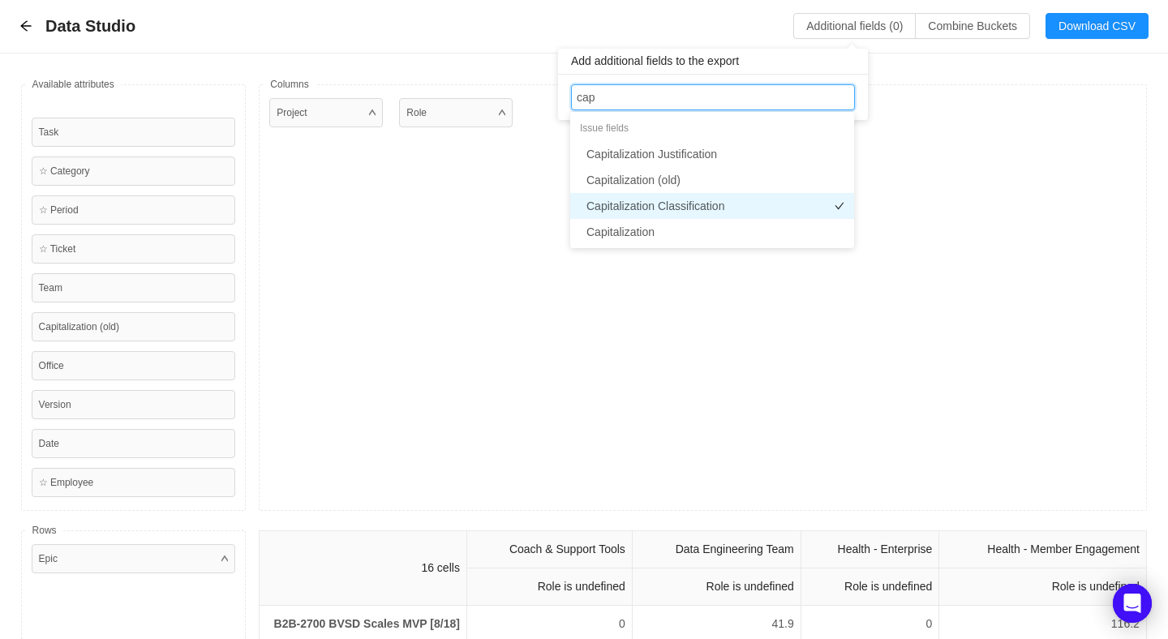
click at [639, 206] on li "Capitalization Classification" at bounding box center [712, 206] width 284 height 26
type input "ca"
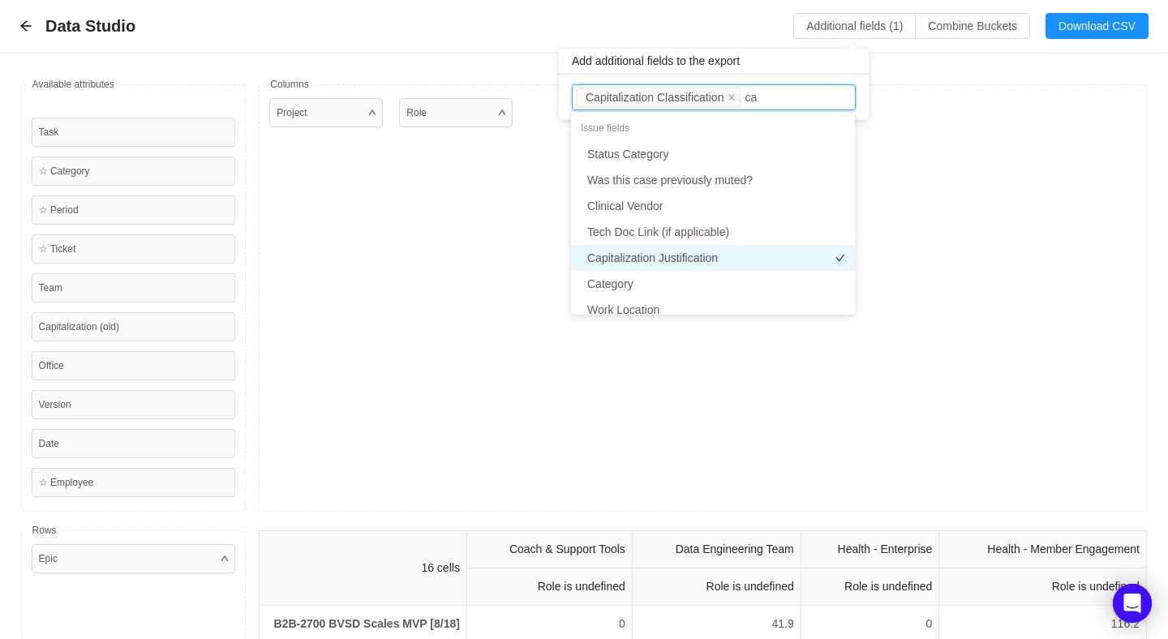
click at [657, 255] on li "Capitalization Justification" at bounding box center [713, 258] width 284 height 26
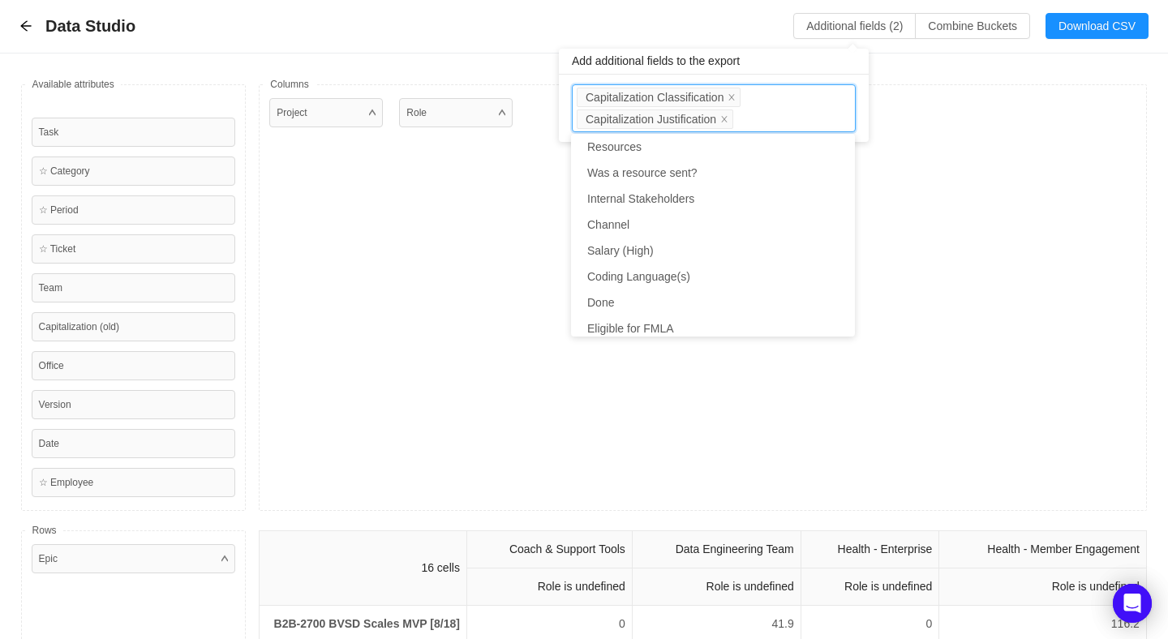
scroll to position [319, 0]
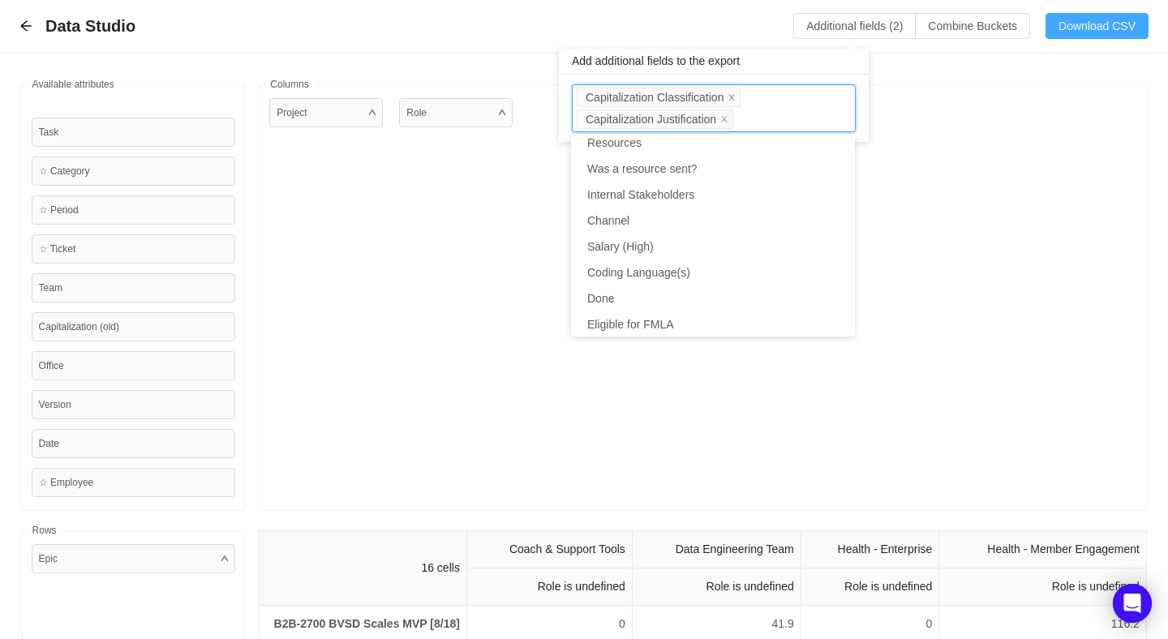
click at [1099, 28] on button "Download CSV" at bounding box center [1097, 26] width 103 height 26
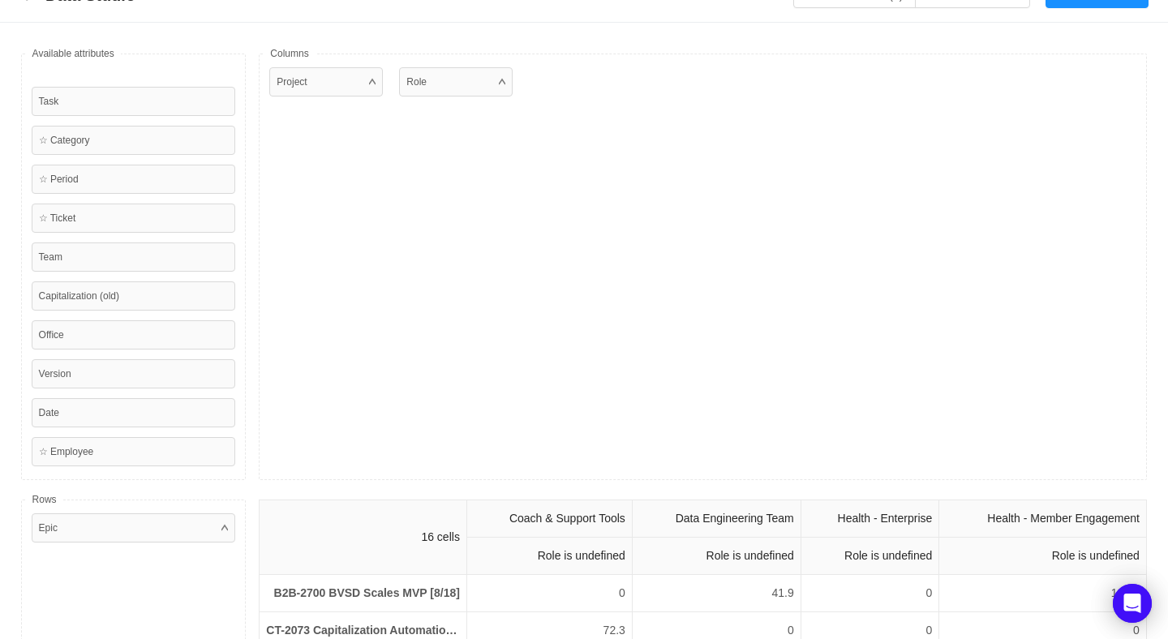
scroll to position [0, 0]
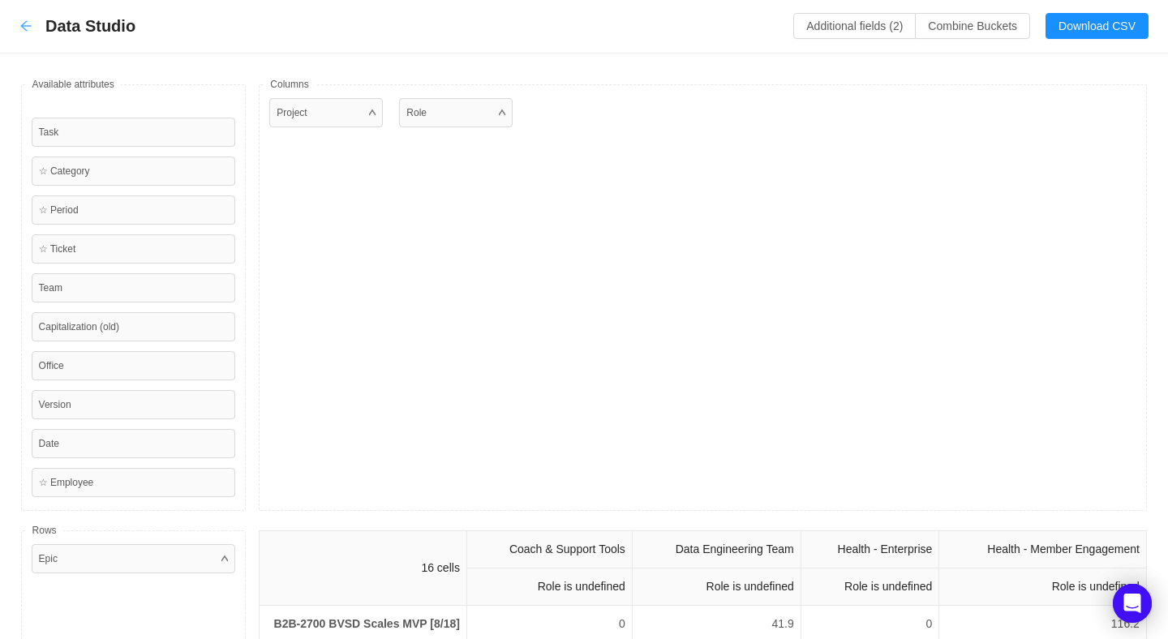
click at [23, 28] on icon "icon: arrow-left" at bounding box center [25, 26] width 11 height 11
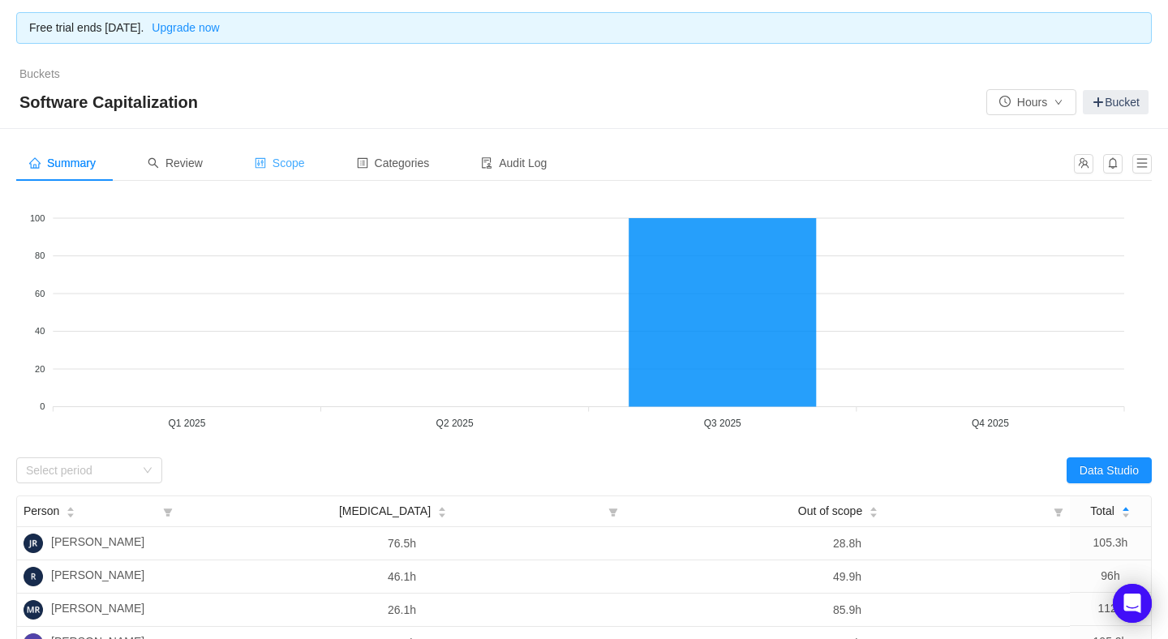
click at [295, 169] on div "Scope" at bounding box center [280, 163] width 76 height 37
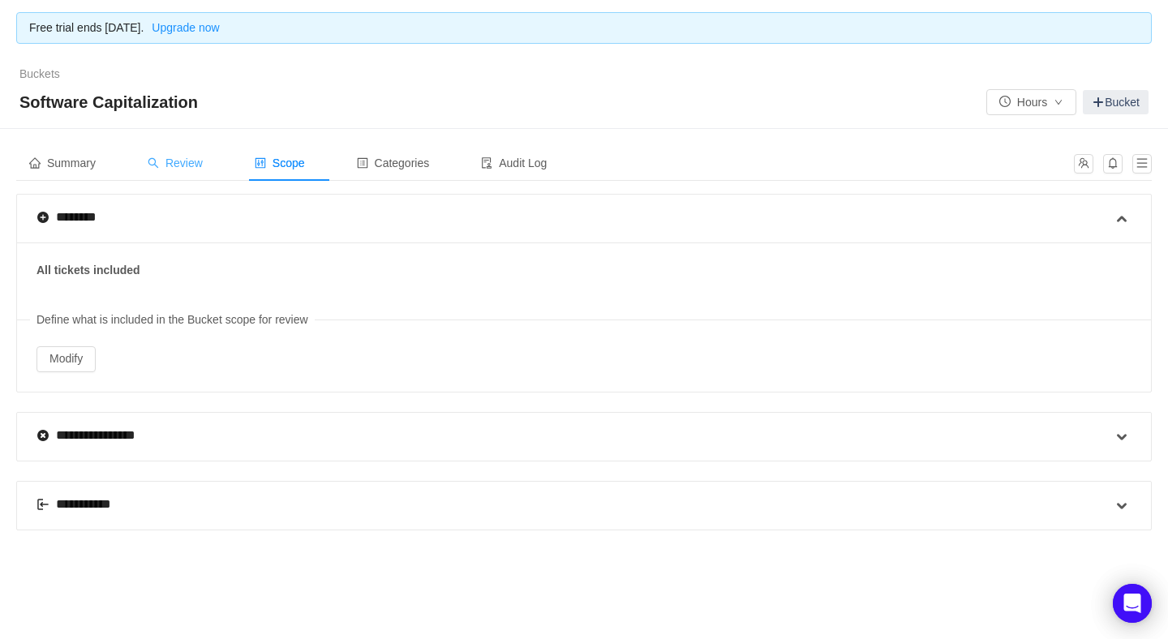
click at [187, 161] on span "Review" at bounding box center [175, 163] width 55 height 13
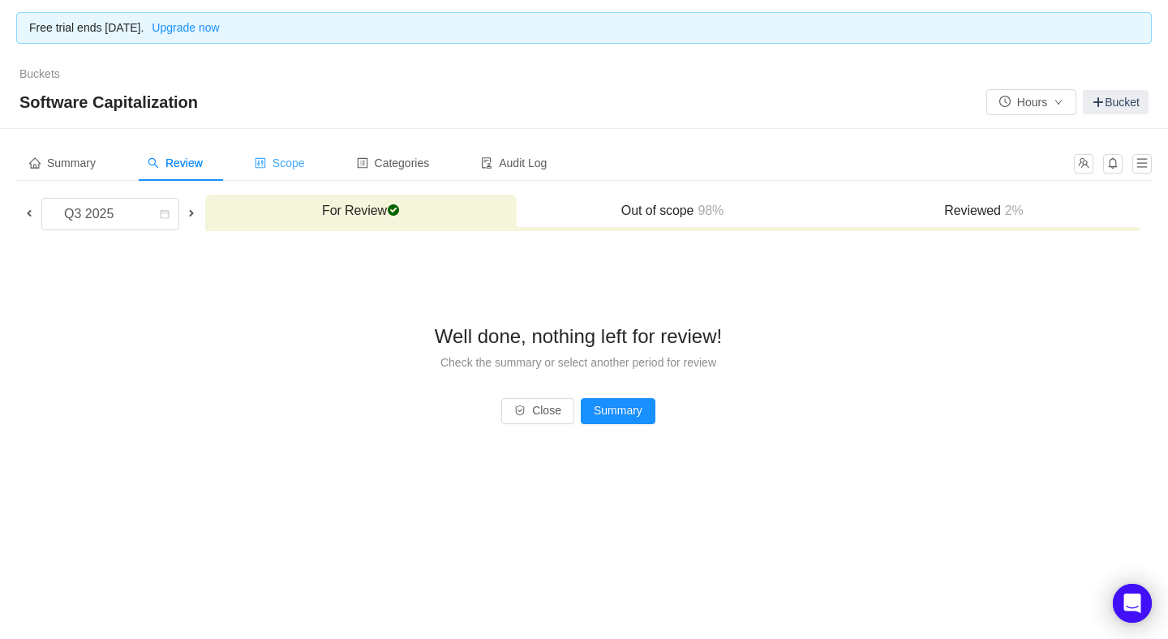
click at [293, 157] on span "Scope" at bounding box center [280, 163] width 50 height 13
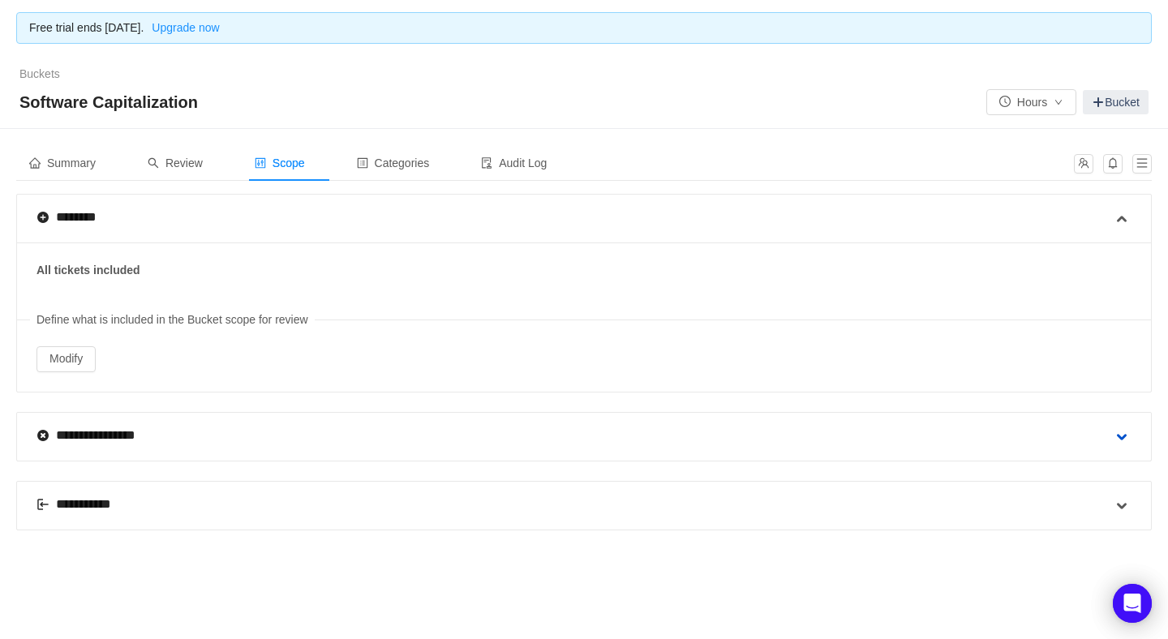
click at [1127, 431] on span at bounding box center [1121, 437] width 19 height 19
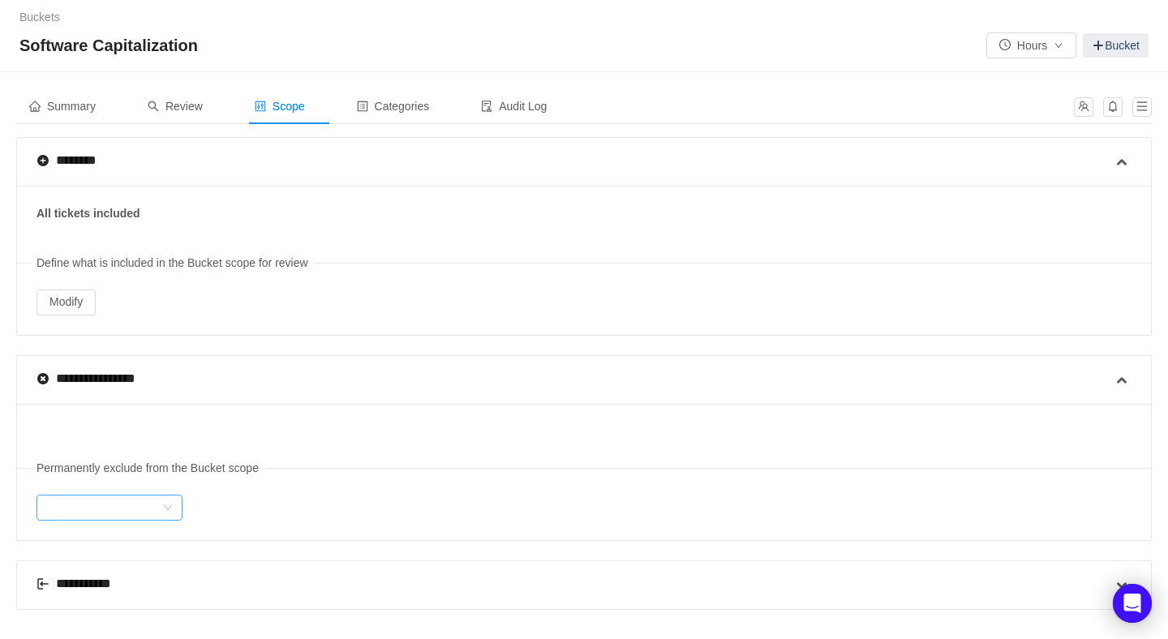
click at [170, 505] on icon "icon: down" at bounding box center [168, 508] width 10 height 10
click at [97, 557] on li "Fields" at bounding box center [109, 561] width 146 height 26
click at [256, 503] on div at bounding box center [263, 508] width 116 height 24
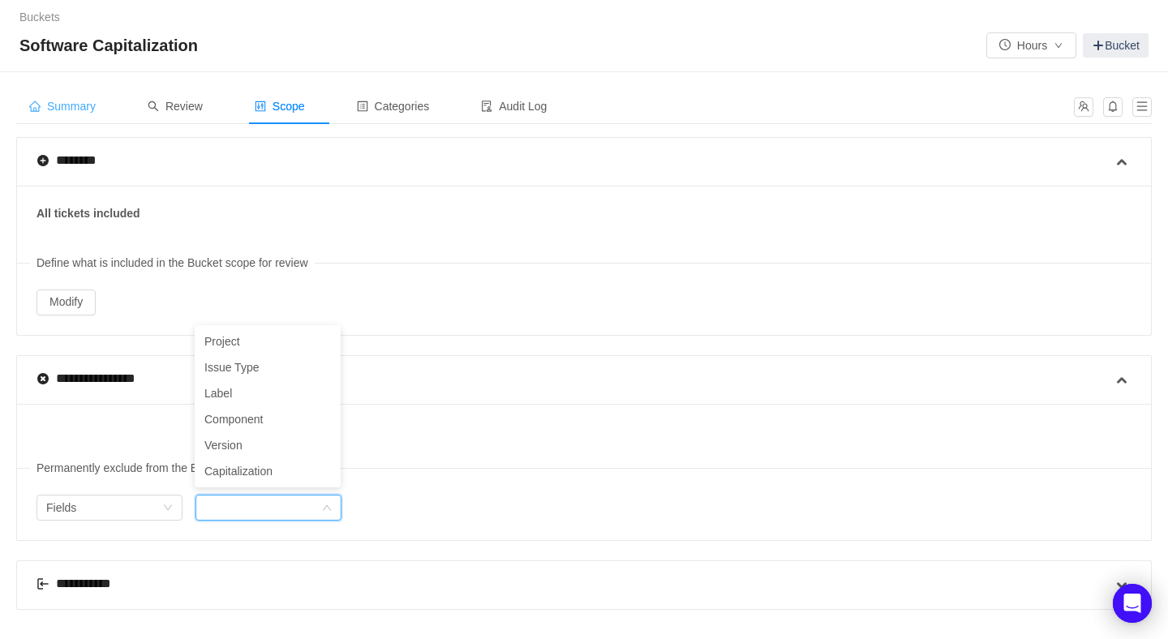
click at [83, 108] on span "Summary" at bounding box center [62, 106] width 67 height 13
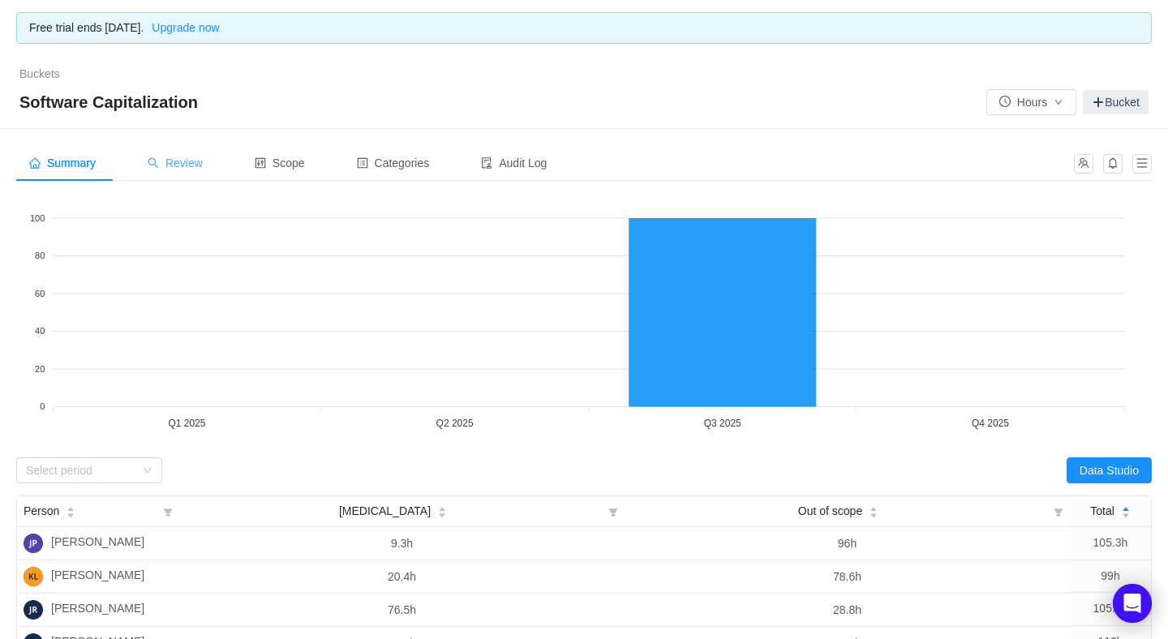
click at [185, 160] on span "Review" at bounding box center [175, 163] width 55 height 13
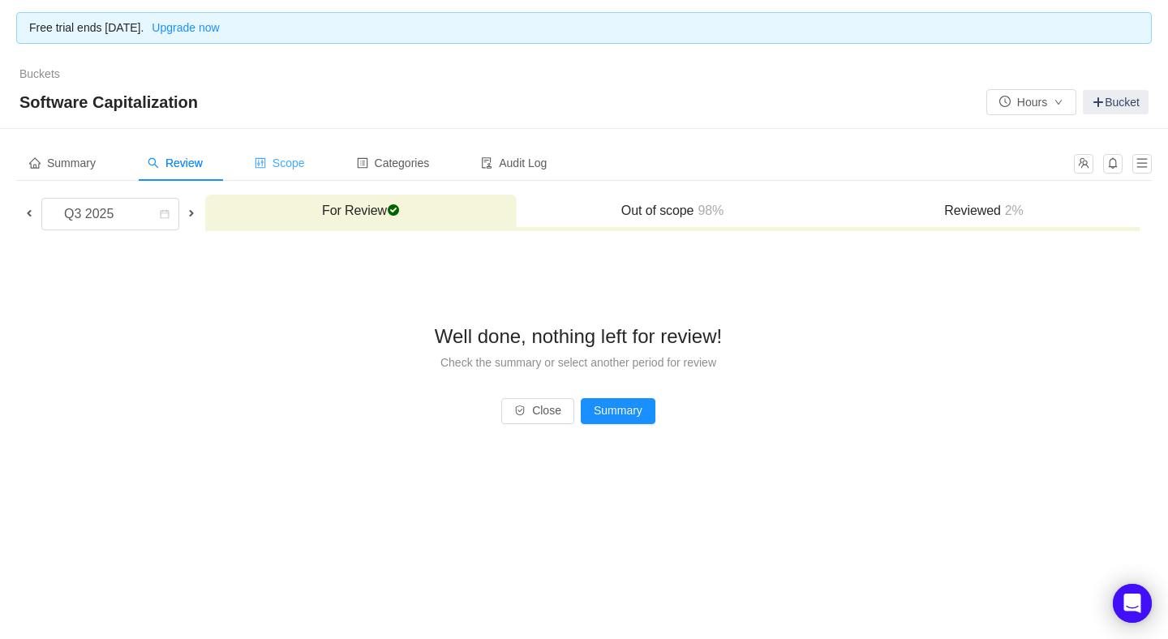
click at [303, 160] on span "Scope" at bounding box center [280, 163] width 50 height 13
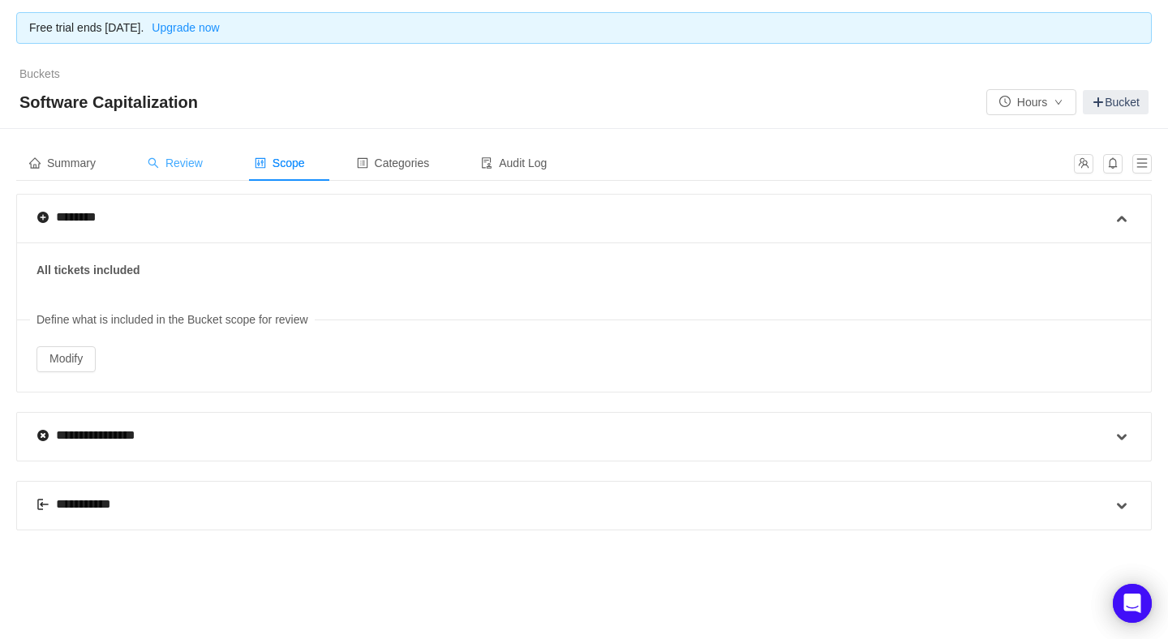
click at [188, 148] on div "Review" at bounding box center [175, 163] width 81 height 37
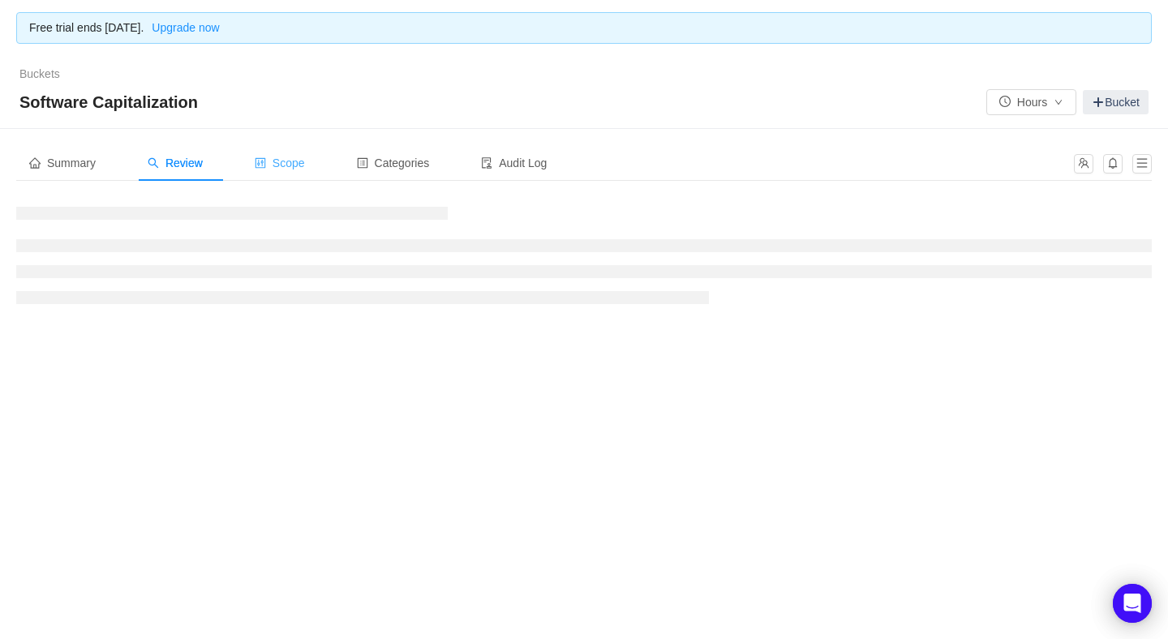
click at [303, 163] on span "Scope" at bounding box center [280, 163] width 50 height 13
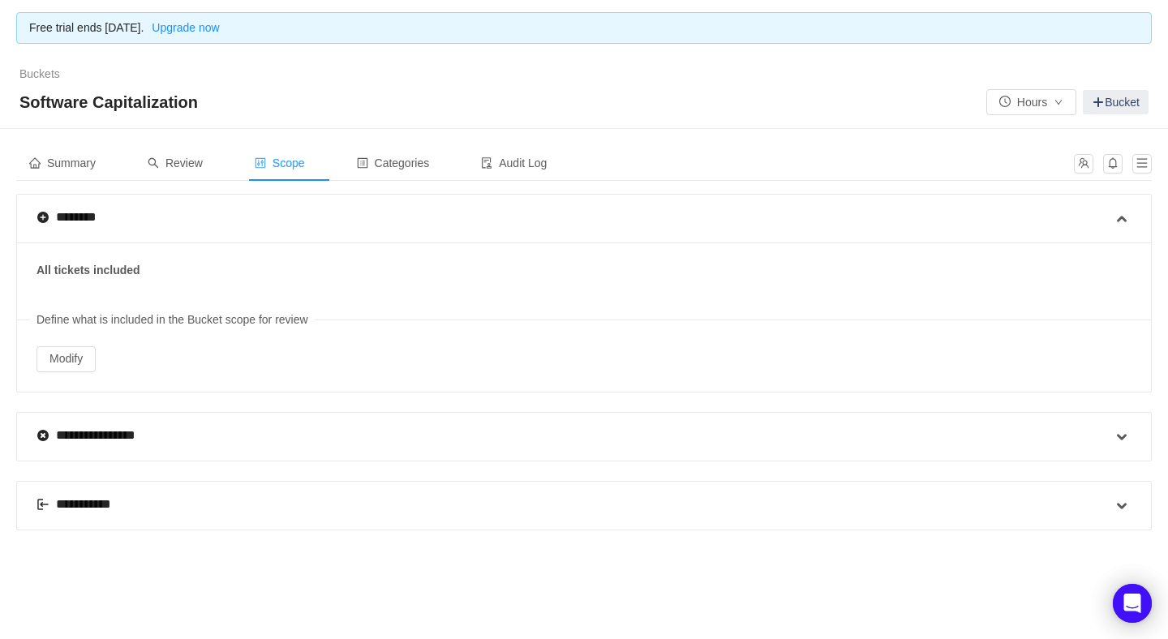
click at [303, 163] on span "Scope" at bounding box center [280, 163] width 50 height 13
click at [429, 168] on div "Categories" at bounding box center [393, 163] width 99 height 37
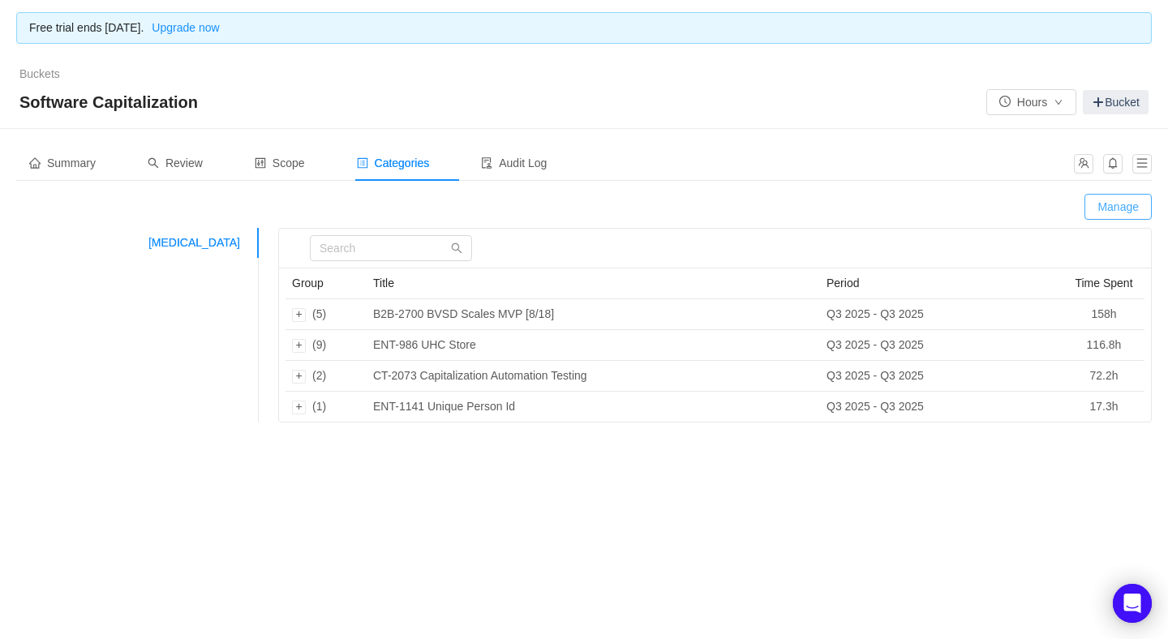
click at [1108, 204] on button "Manage" at bounding box center [1118, 207] width 67 height 26
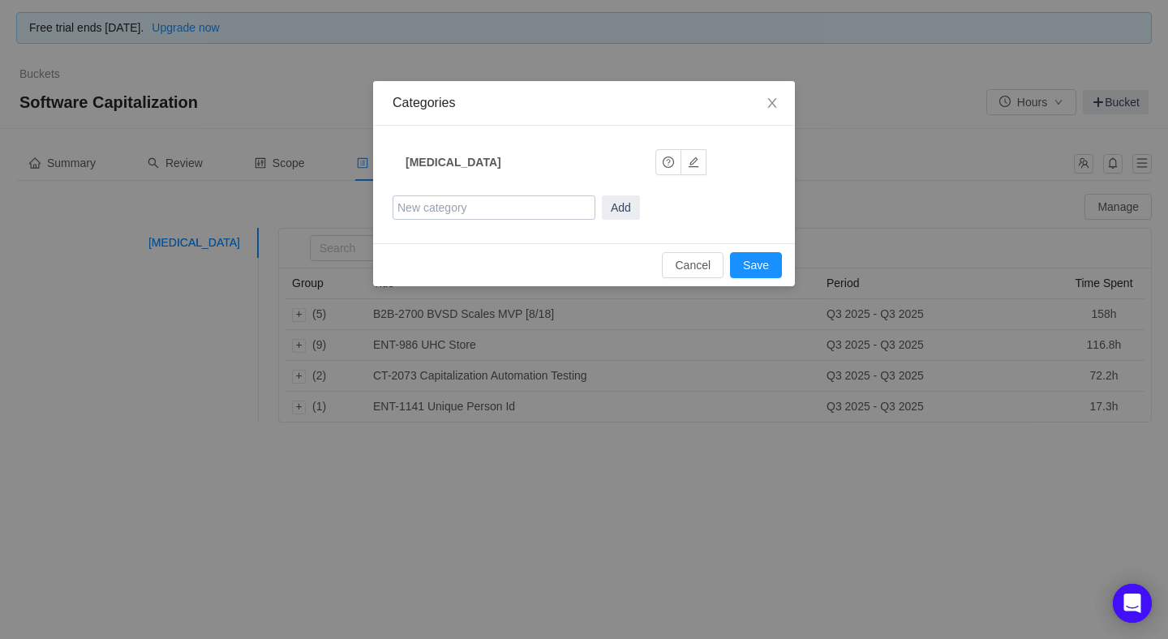
click at [555, 211] on input "text" at bounding box center [494, 208] width 203 height 24
click at [690, 160] on button "button" at bounding box center [694, 162] width 26 height 26
click at [685, 157] on button "Okay" at bounding box center [682, 162] width 53 height 26
click at [690, 262] on button "Cancel" at bounding box center [693, 265] width 62 height 26
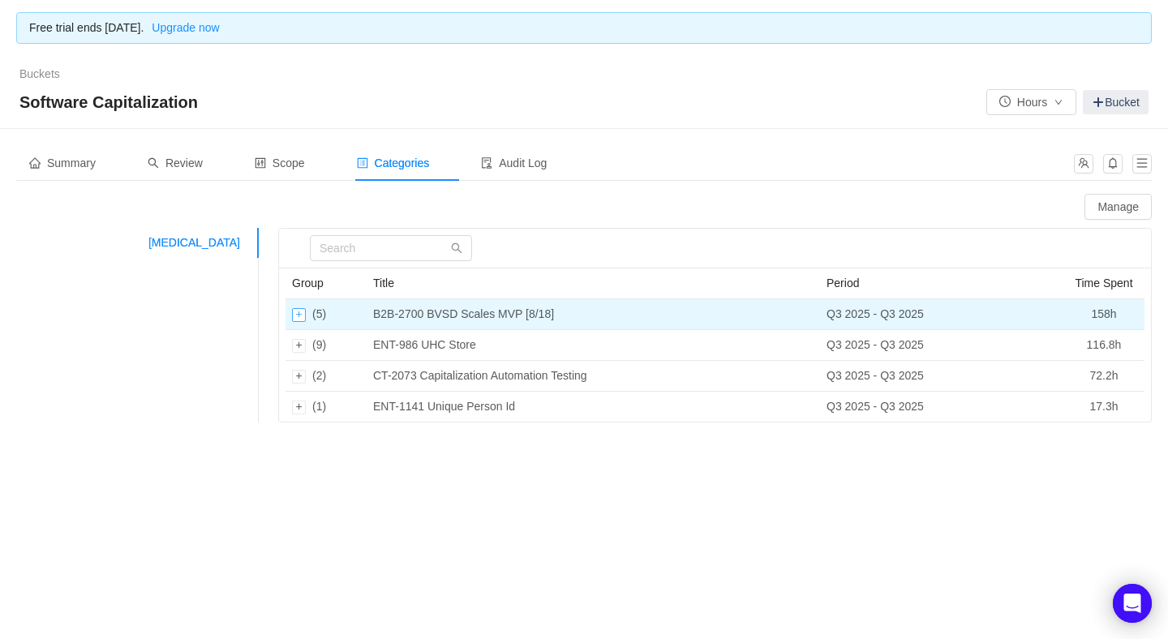
click at [296, 313] on div "Expand row" at bounding box center [299, 315] width 14 height 14
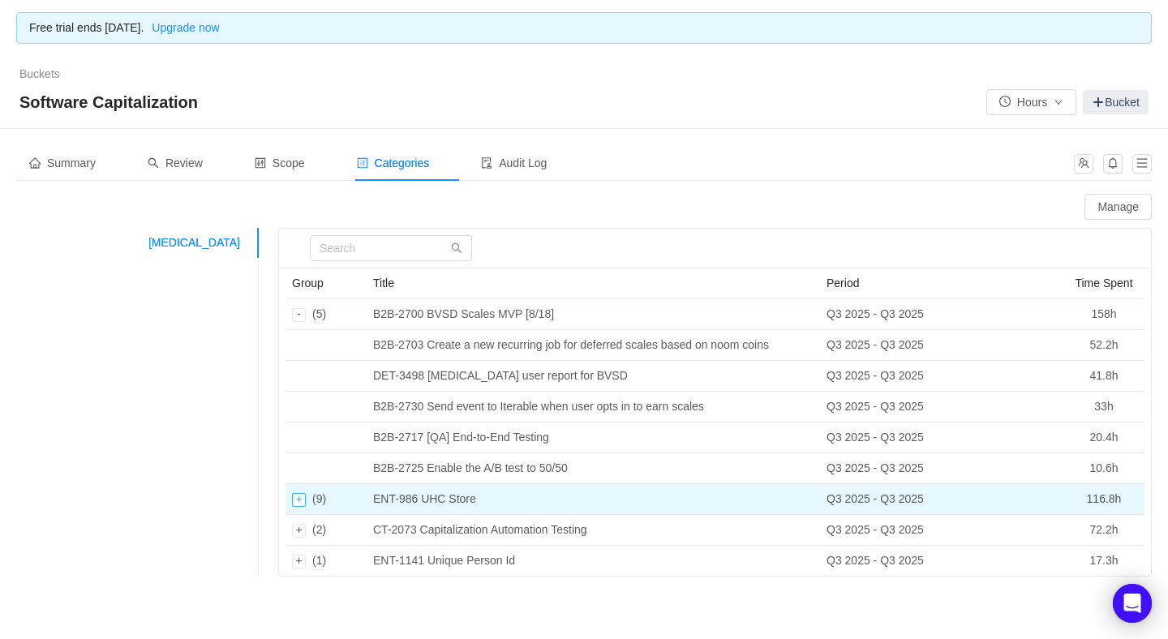
click at [296, 493] on div "Expand row" at bounding box center [299, 500] width 14 height 14
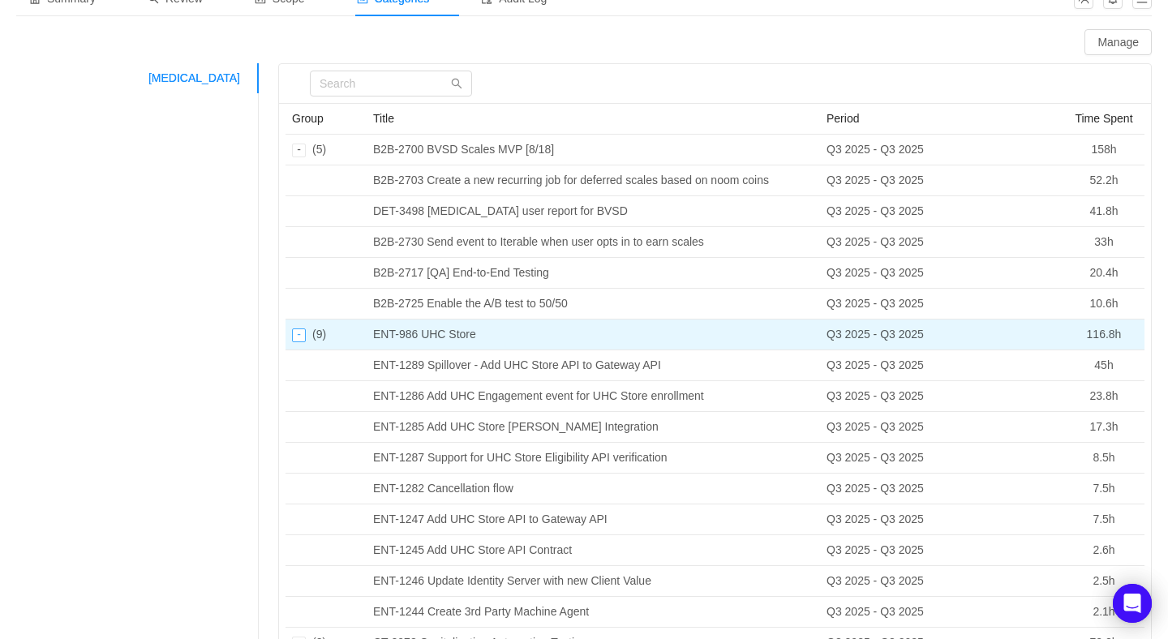
scroll to position [221, 0]
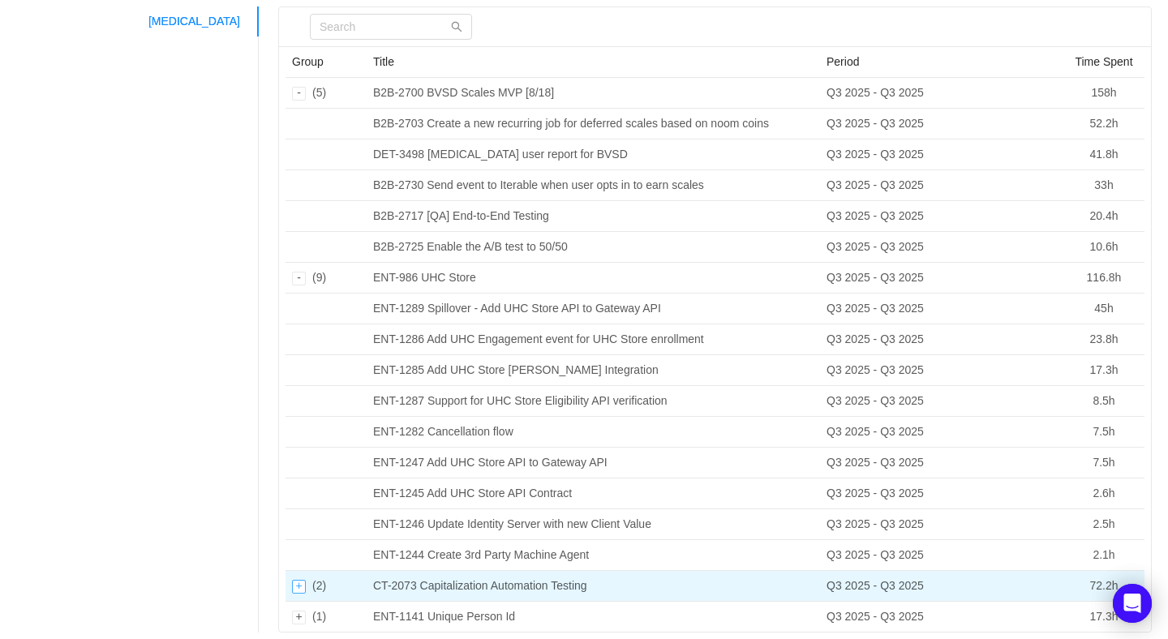
click at [297, 580] on div "Expand row" at bounding box center [299, 587] width 14 height 14
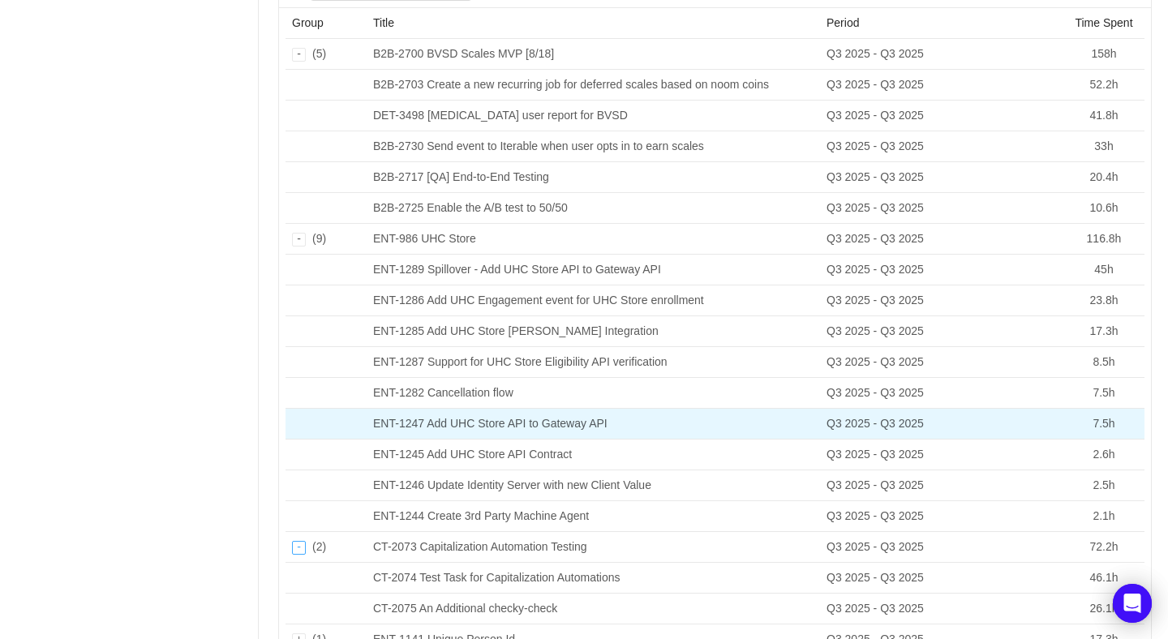
scroll to position [282, 0]
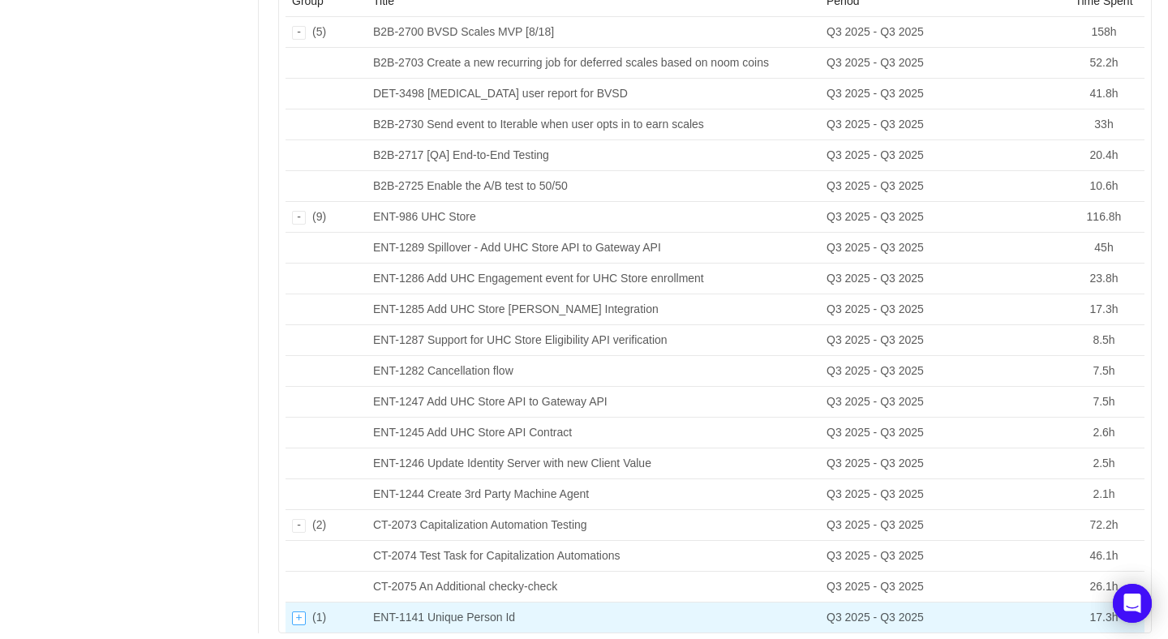
click at [301, 612] on div "Expand row" at bounding box center [299, 619] width 14 height 14
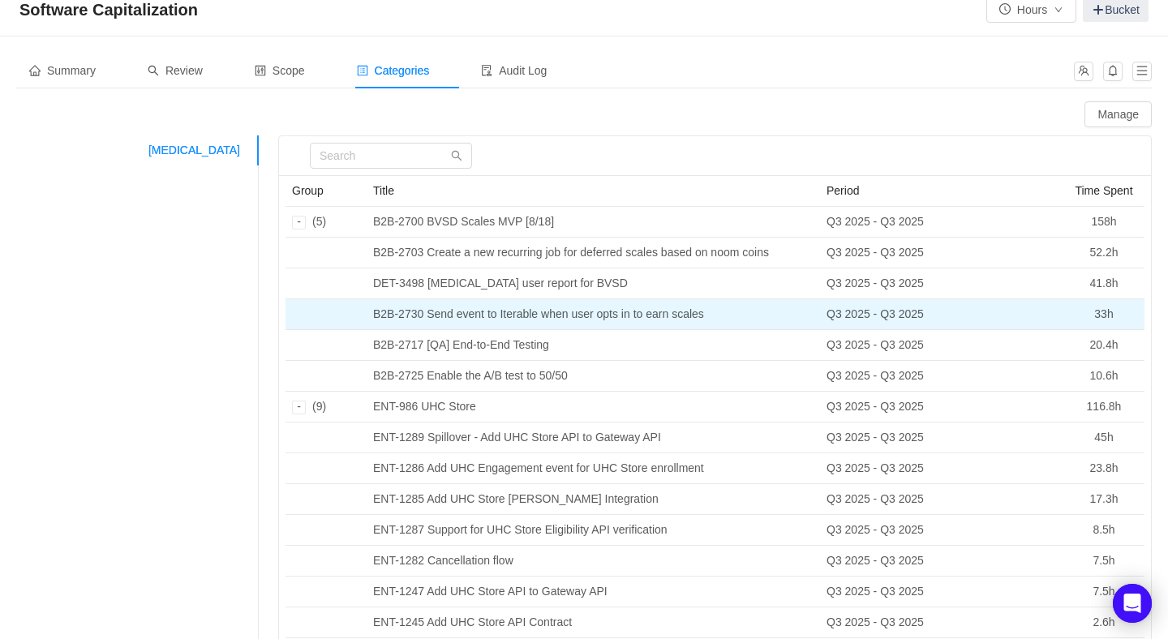
scroll to position [0, 0]
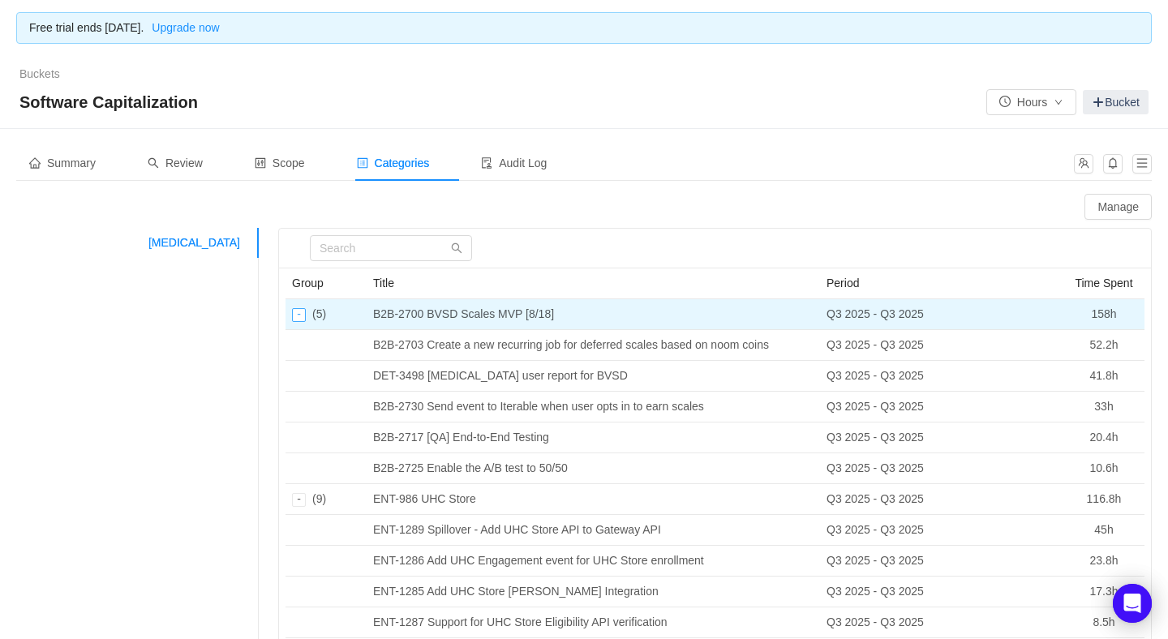
click at [301, 316] on div "Collapse row" at bounding box center [299, 315] width 14 height 14
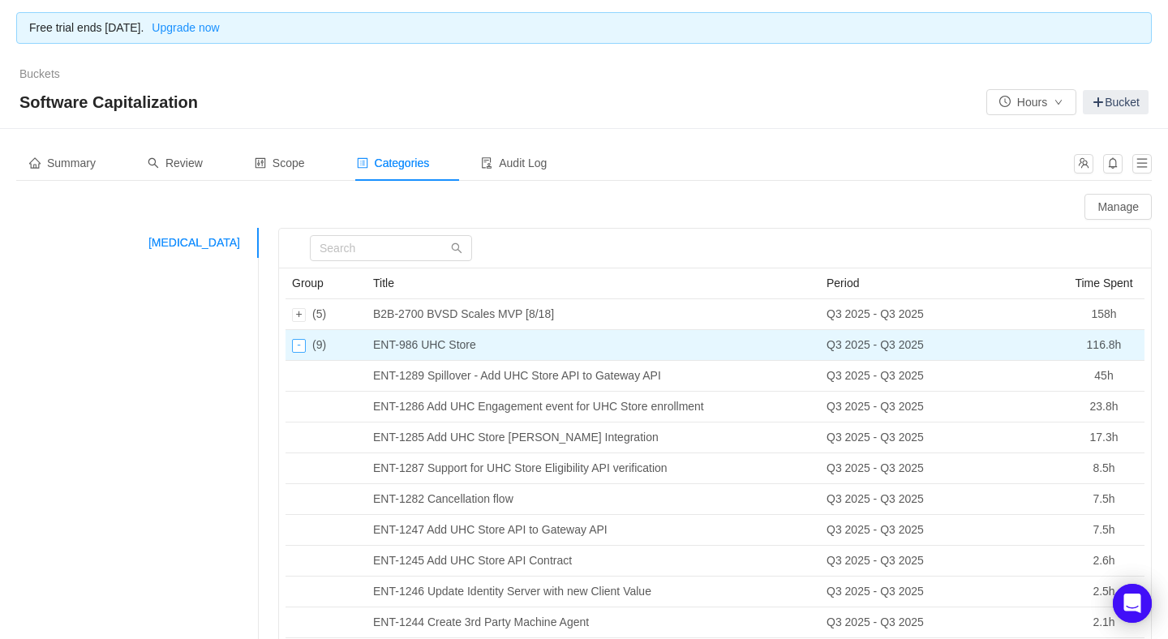
click at [299, 347] on div "Collapse row" at bounding box center [299, 346] width 14 height 14
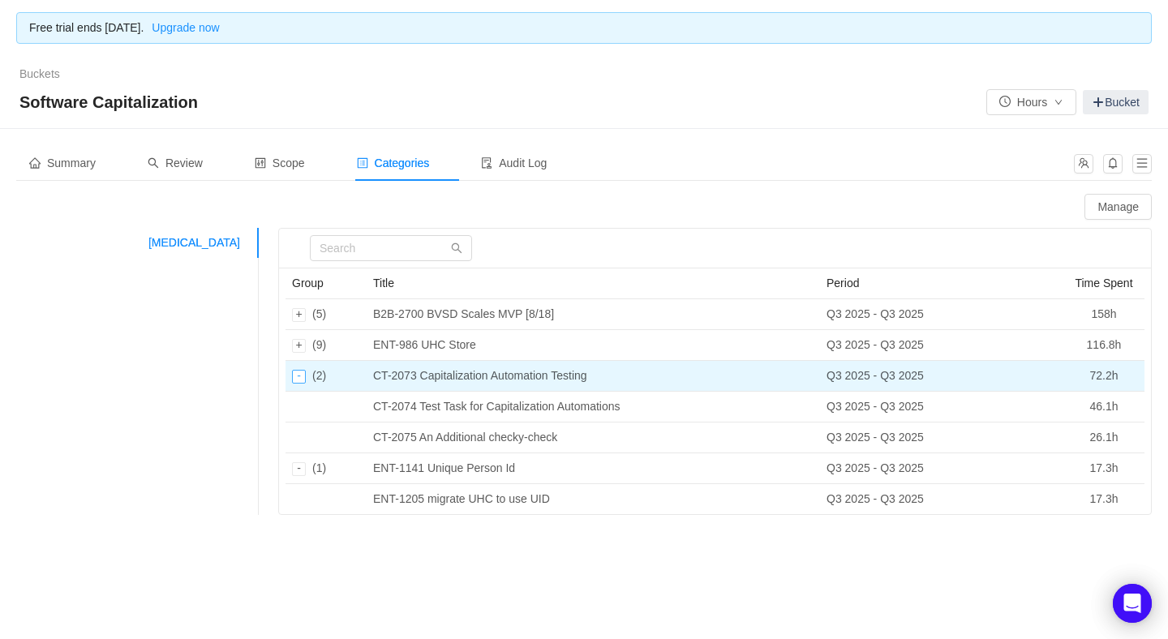
click at [300, 375] on div "Collapse row" at bounding box center [299, 377] width 14 height 14
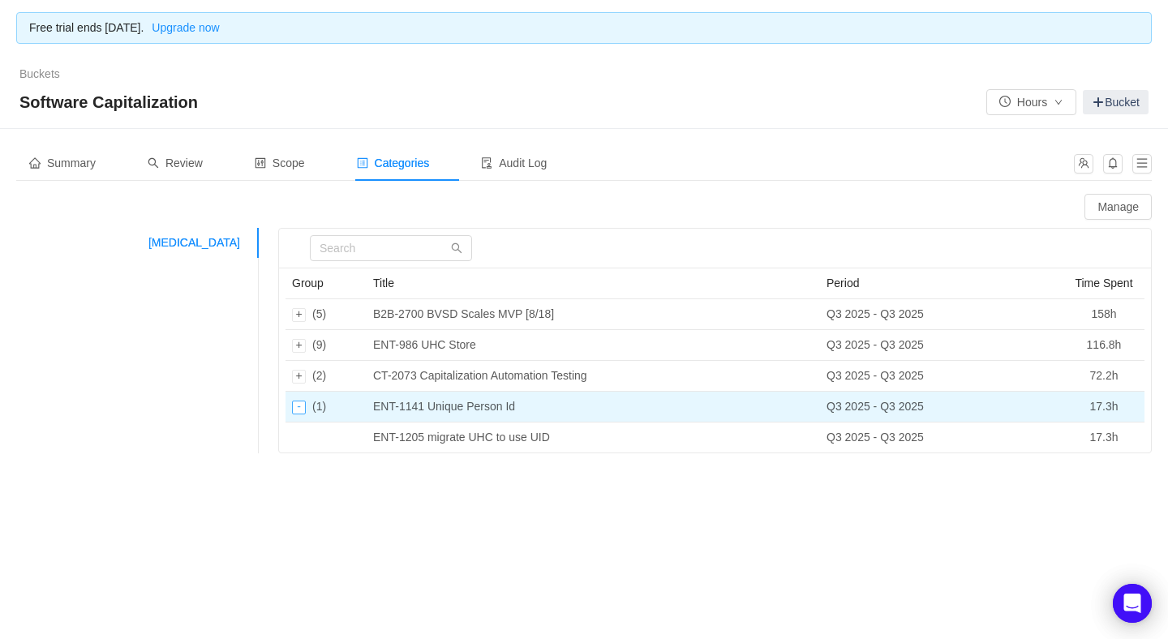
click at [299, 401] on div "Collapse row" at bounding box center [299, 408] width 14 height 14
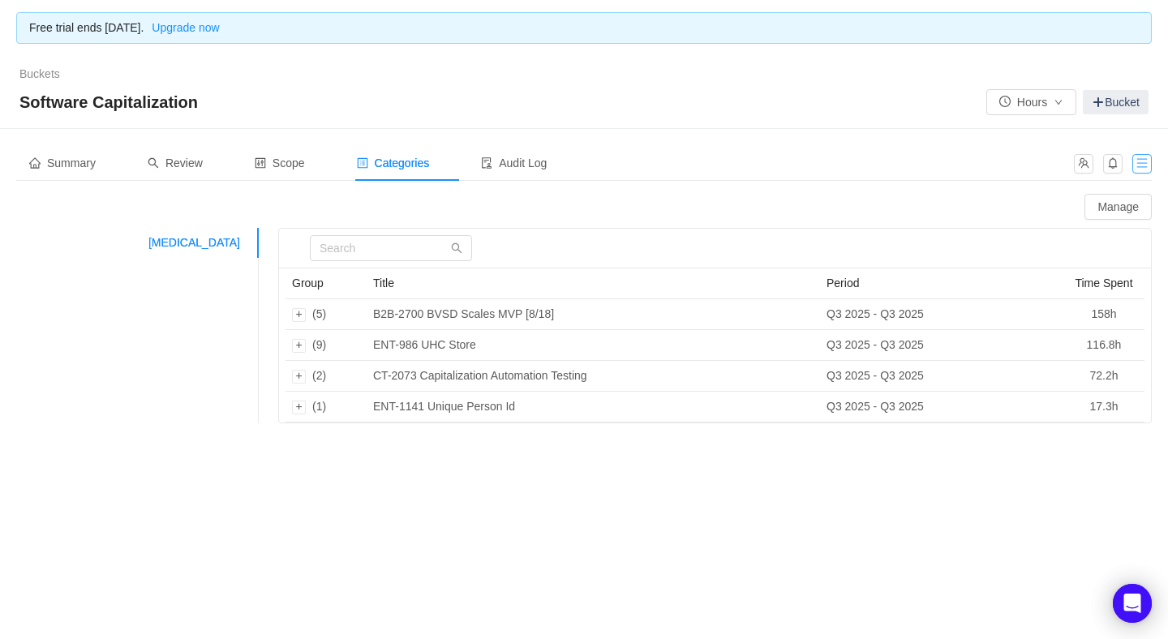
click at [1147, 158] on button "button" at bounding box center [1142, 163] width 19 height 19
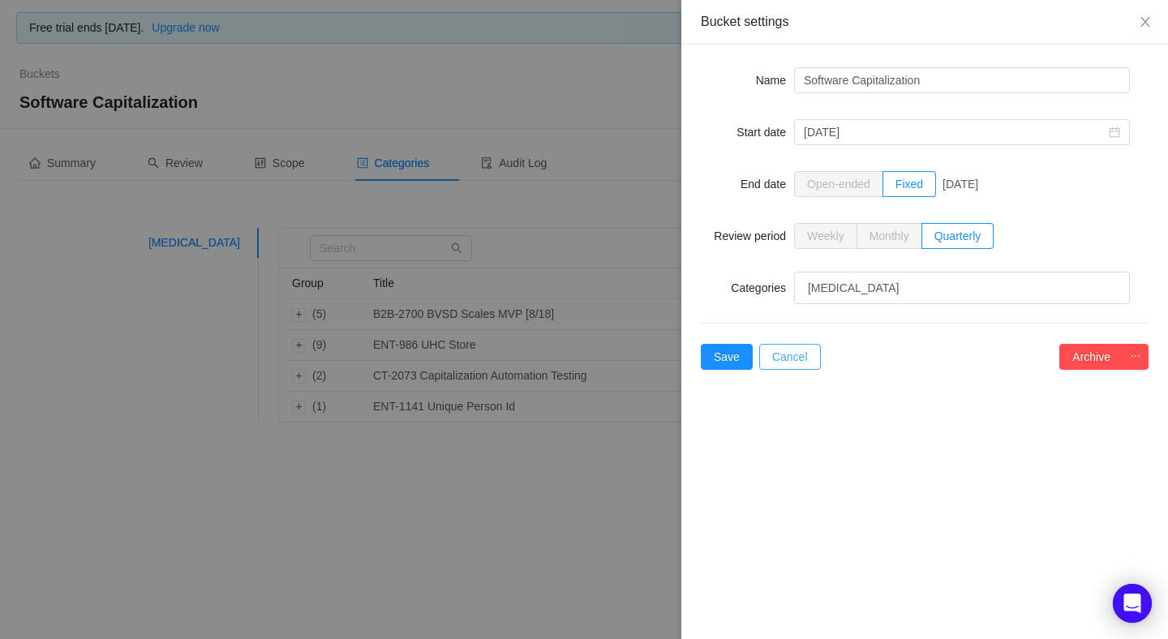
click at [796, 357] on button "Cancel" at bounding box center [790, 357] width 62 height 26
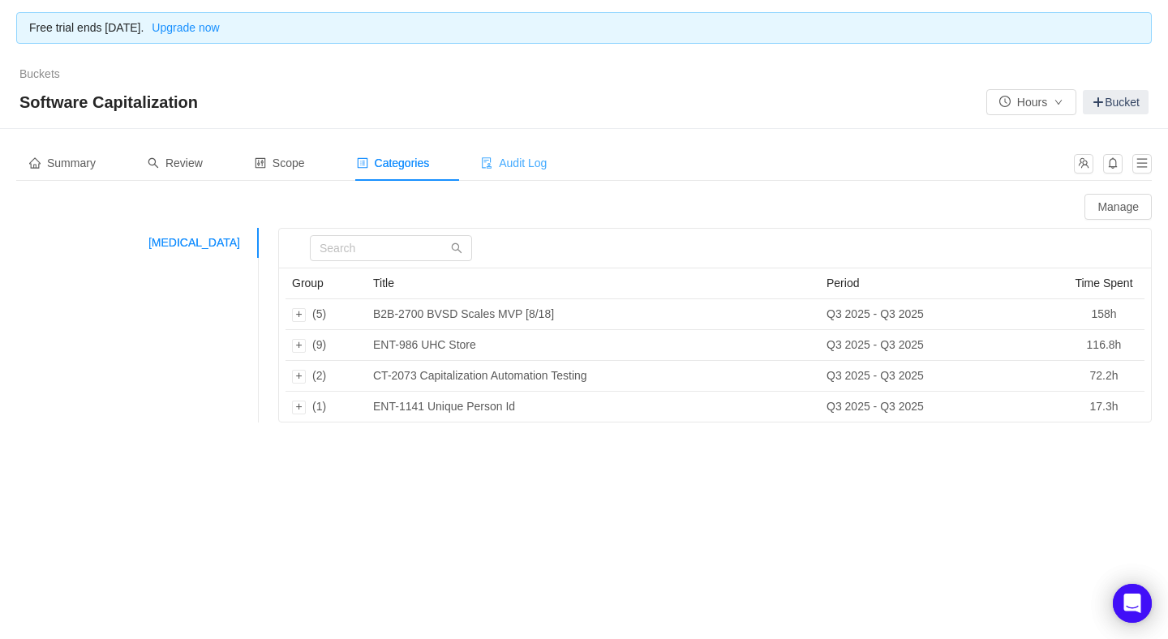
click at [533, 166] on span "Audit Log" at bounding box center [514, 163] width 66 height 13
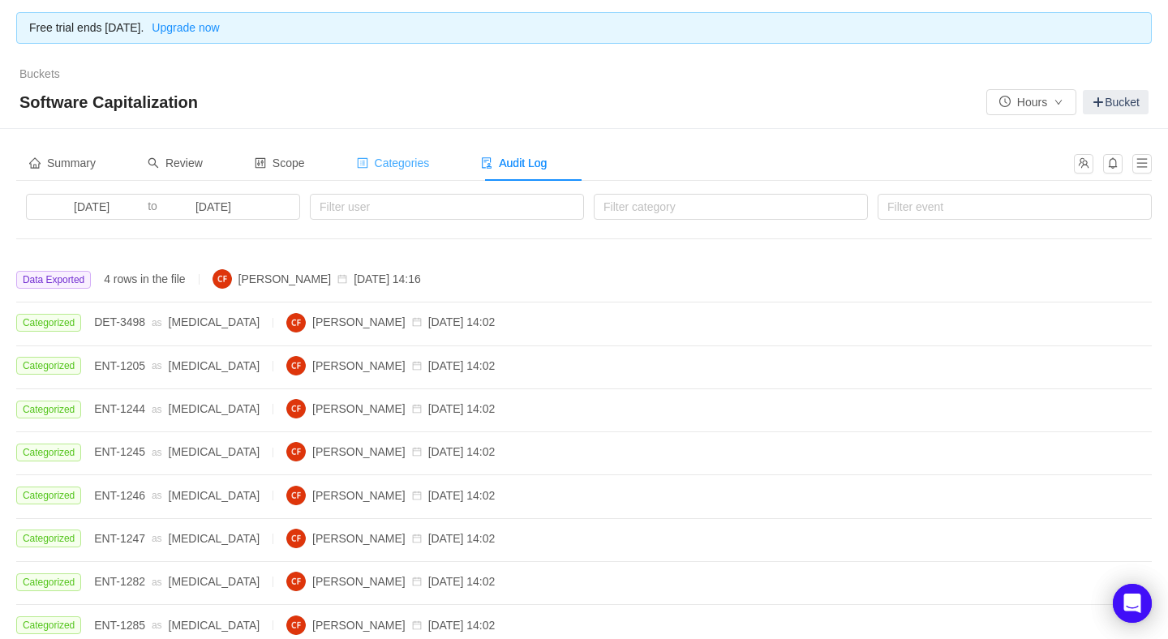
click at [419, 165] on span "Categories" at bounding box center [393, 163] width 73 height 13
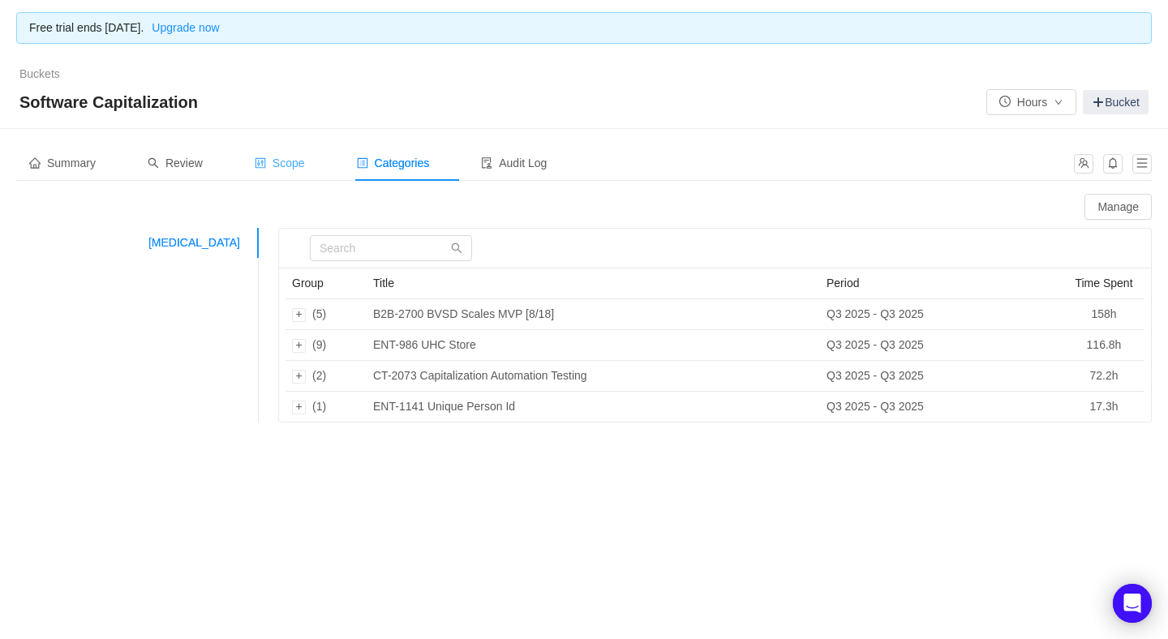
click at [283, 170] on div "Scope" at bounding box center [280, 163] width 76 height 37
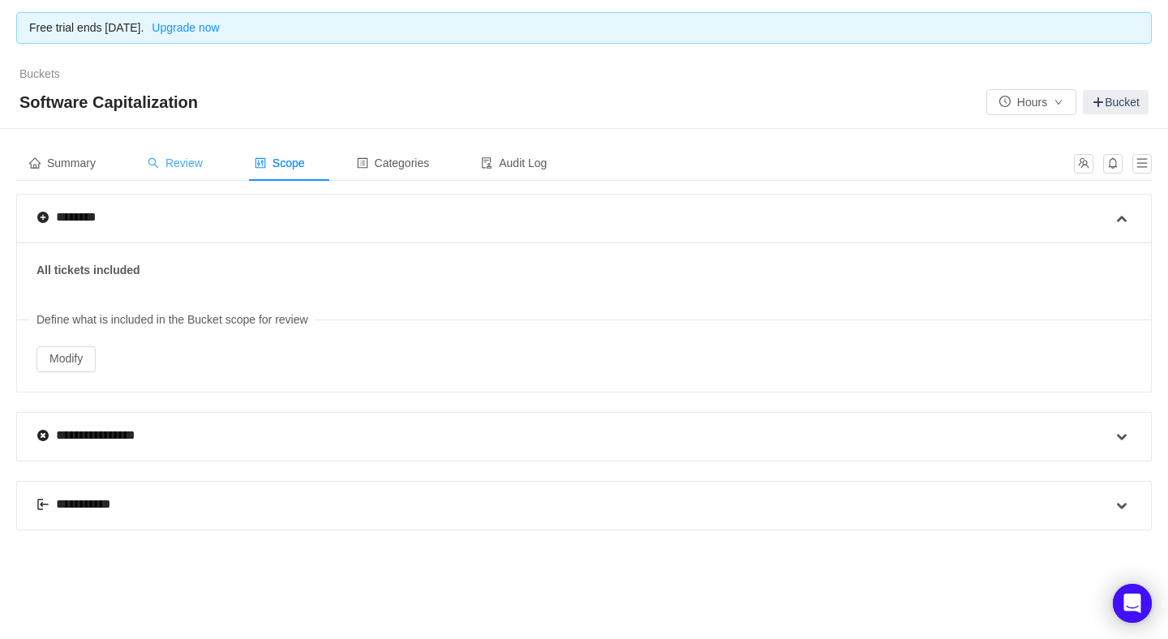
click at [183, 169] on div "Review" at bounding box center [175, 163] width 81 height 37
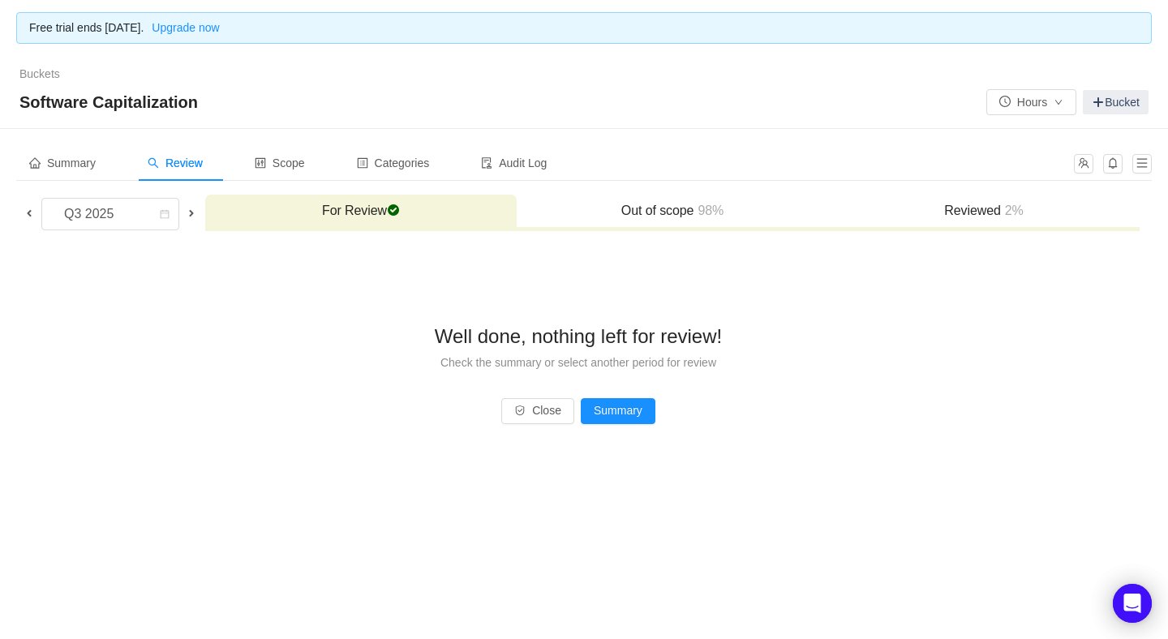
click at [198, 209] on span at bounding box center [191, 213] width 19 height 19
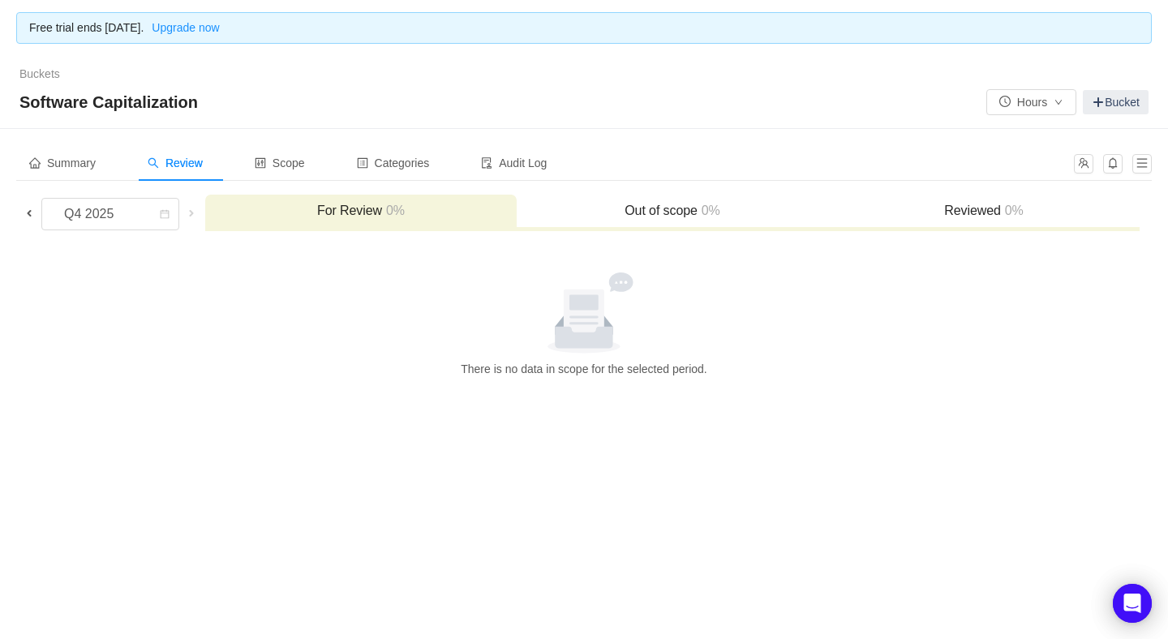
click at [25, 214] on span at bounding box center [29, 213] width 13 height 13
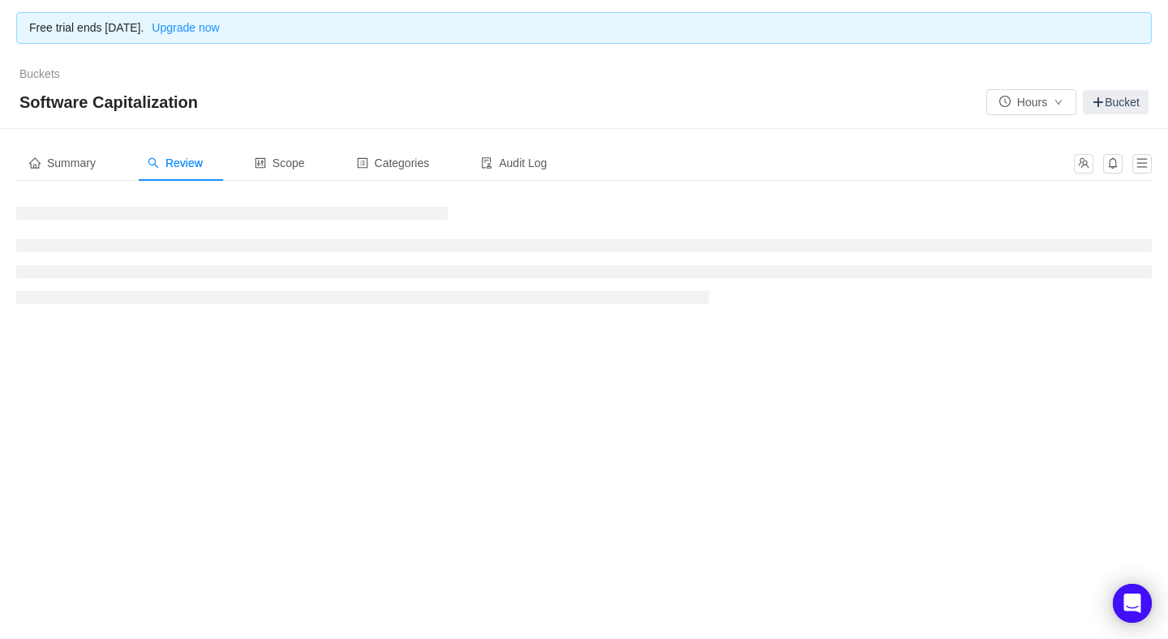
click at [25, 214] on h3 at bounding box center [232, 213] width 432 height 13
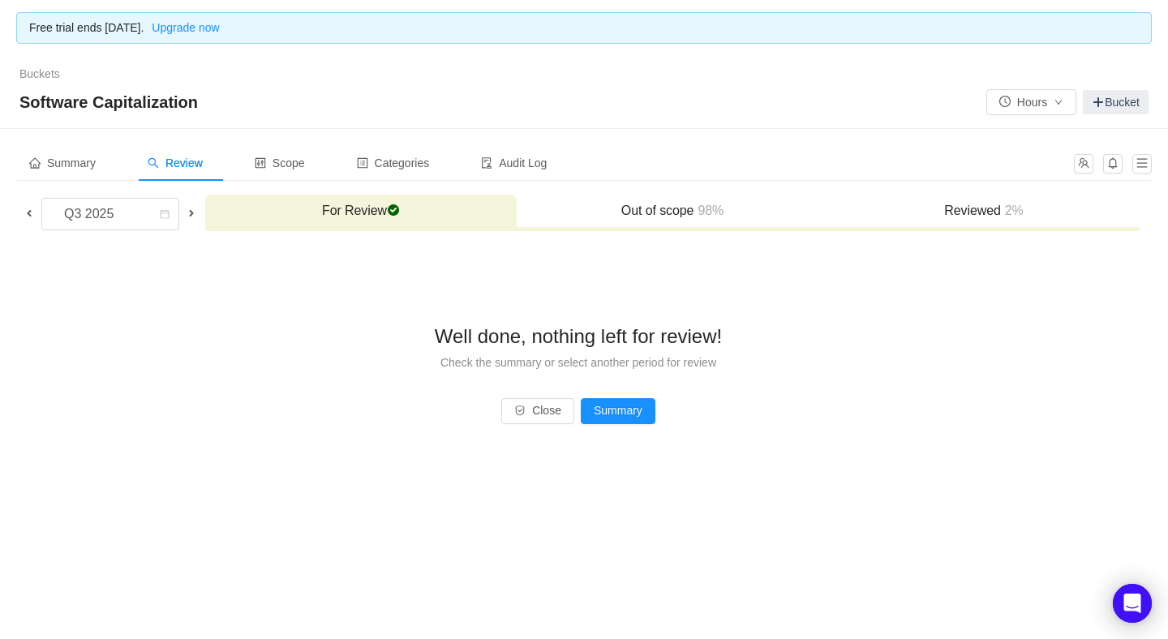
click at [25, 214] on span at bounding box center [29, 213] width 13 height 13
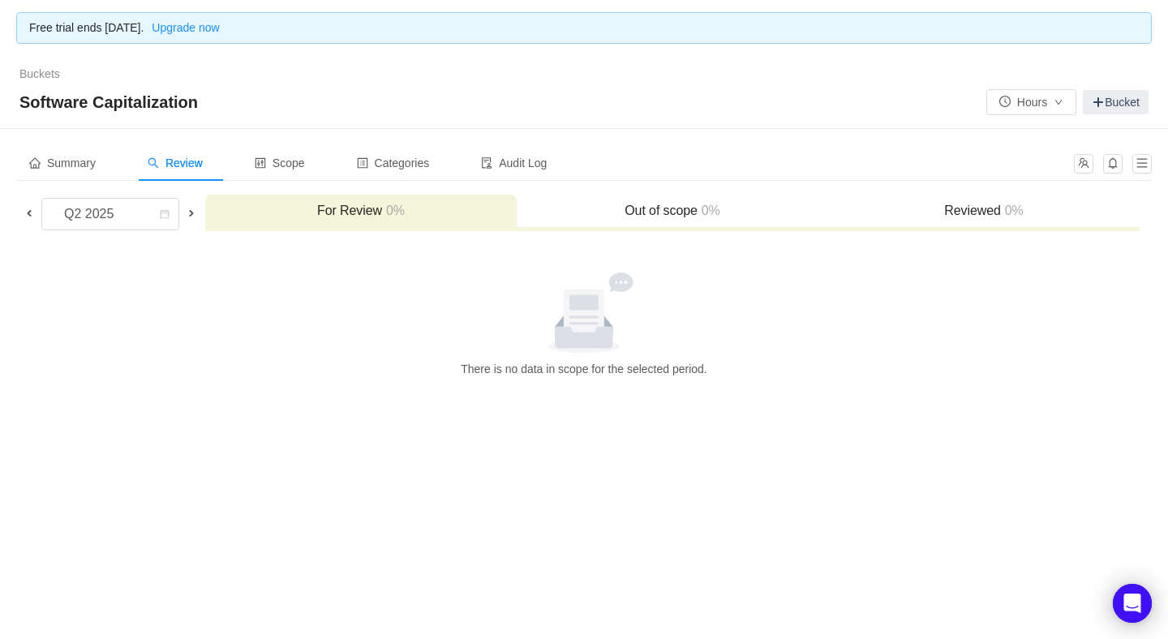
click at [29, 213] on span at bounding box center [29, 213] width 13 height 13
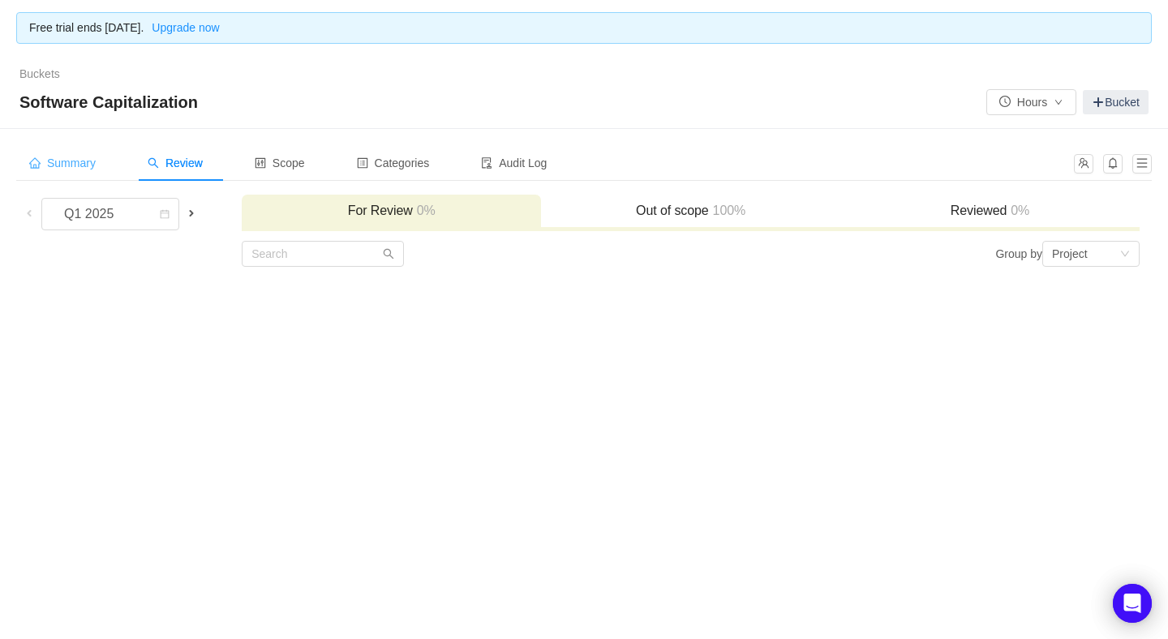
click at [62, 174] on div "Summary" at bounding box center [62, 163] width 92 height 37
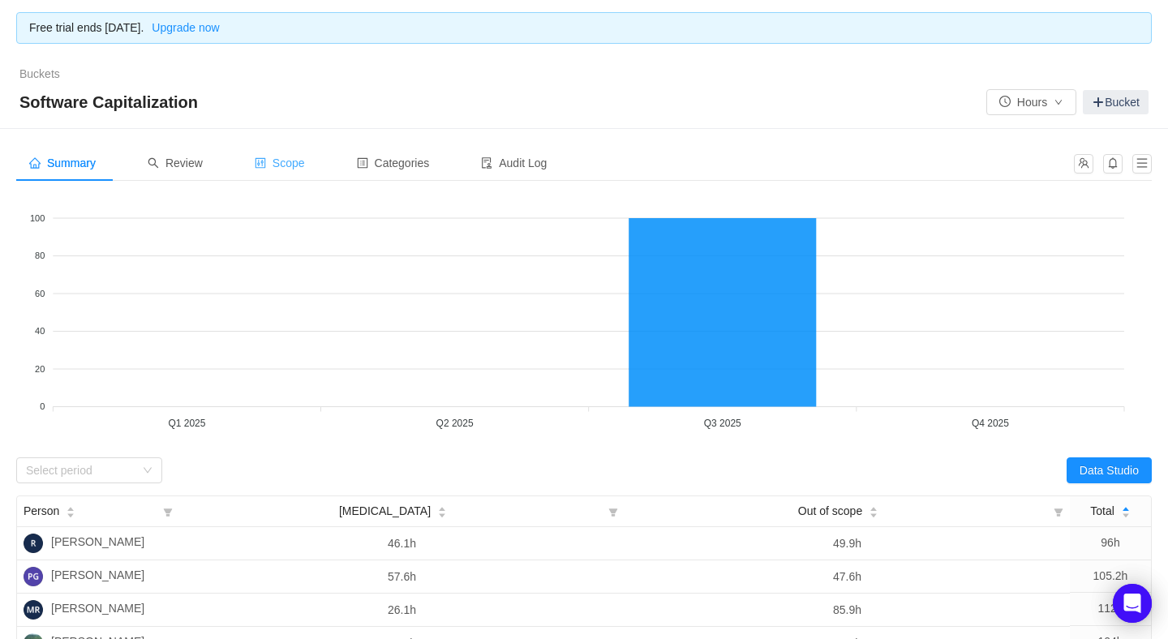
click at [305, 157] on span "Scope" at bounding box center [280, 163] width 50 height 13
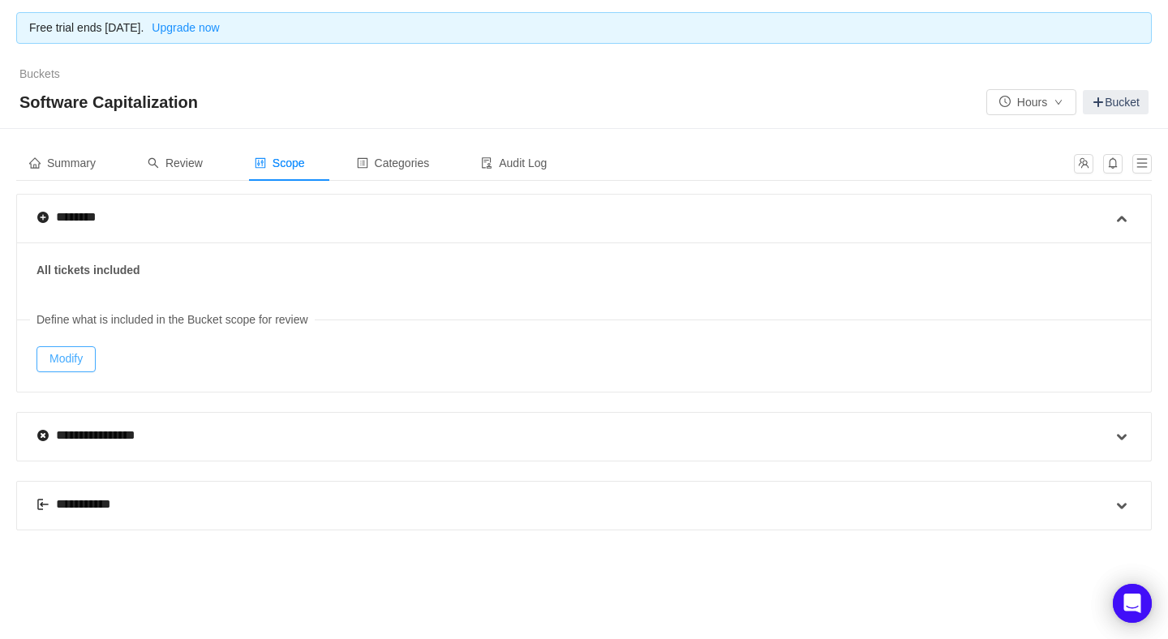
click at [73, 353] on button "Modify" at bounding box center [66, 359] width 59 height 26
click at [197, 165] on span "Review" at bounding box center [175, 163] width 55 height 13
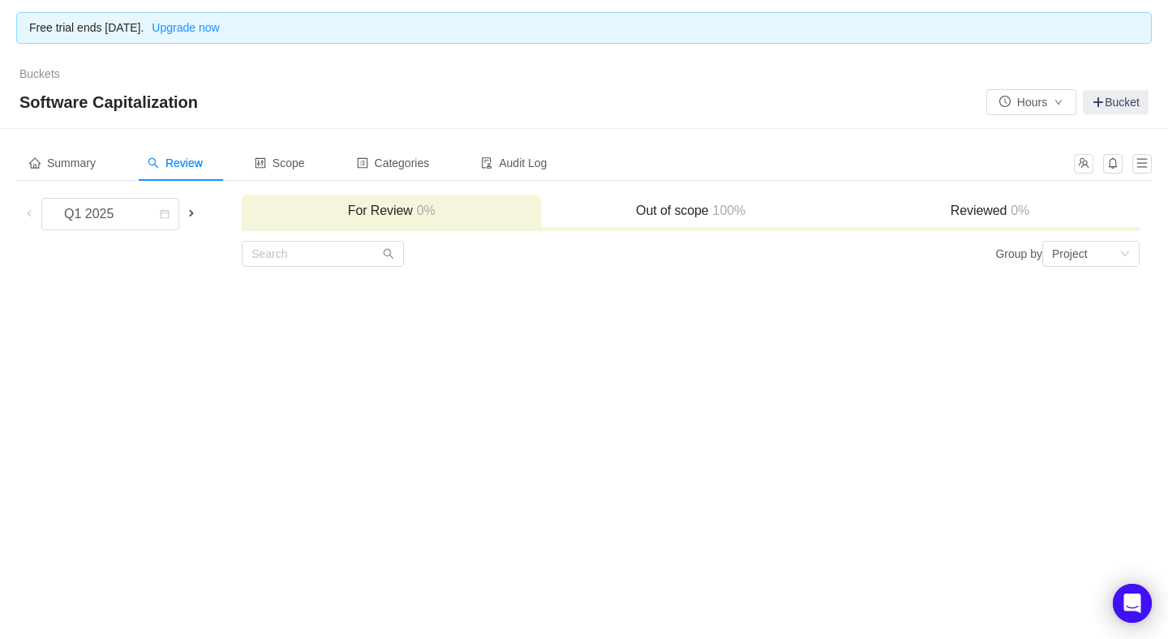
click at [194, 208] on span at bounding box center [191, 213] width 13 height 13
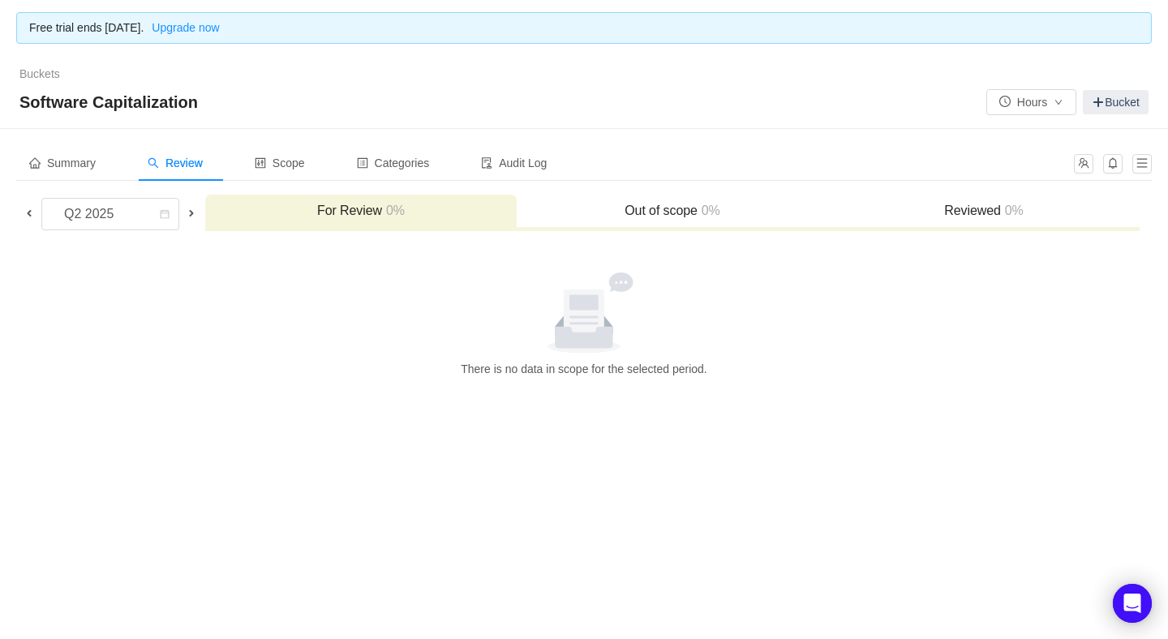
click at [194, 208] on span at bounding box center [191, 213] width 13 height 13
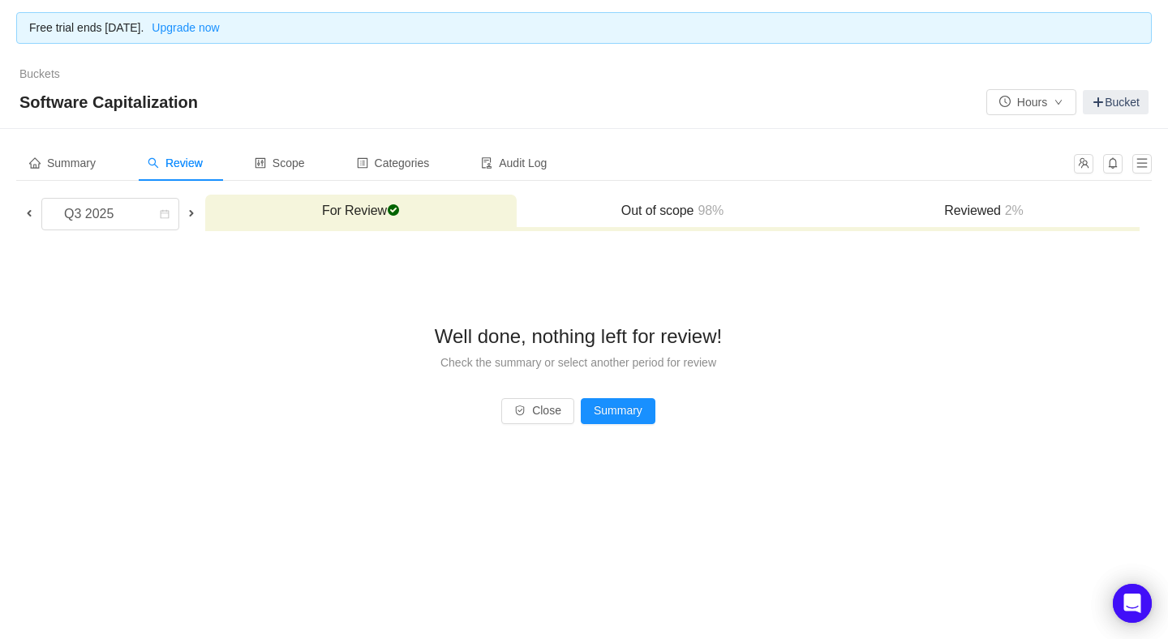
click at [187, 207] on span at bounding box center [191, 213] width 13 height 13
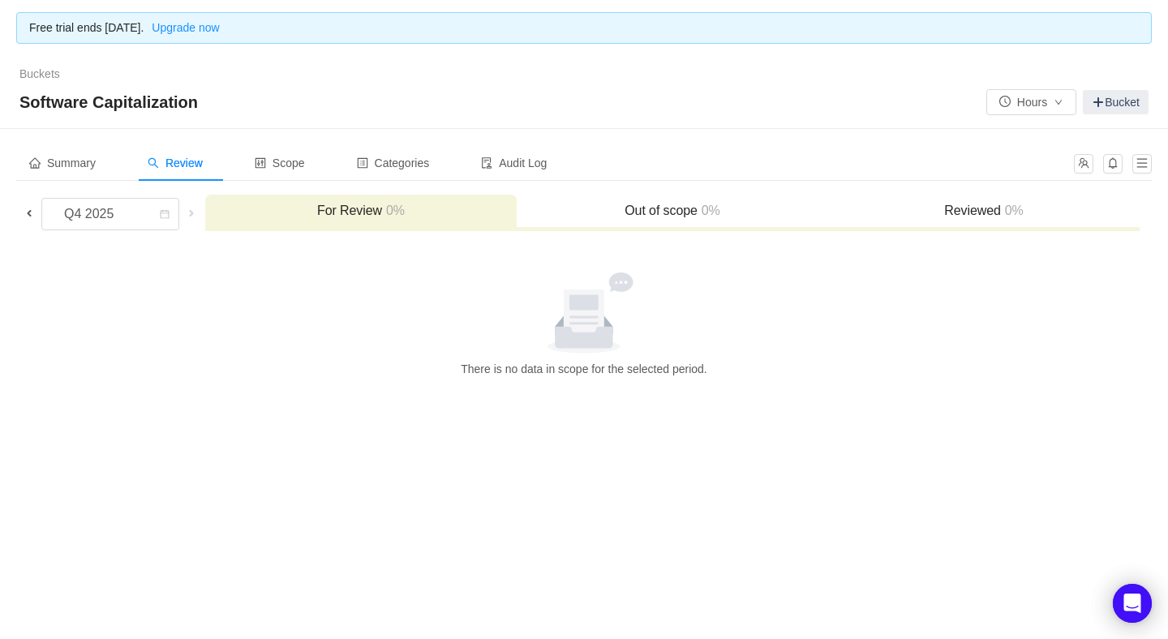
click at [27, 209] on span at bounding box center [29, 213] width 13 height 13
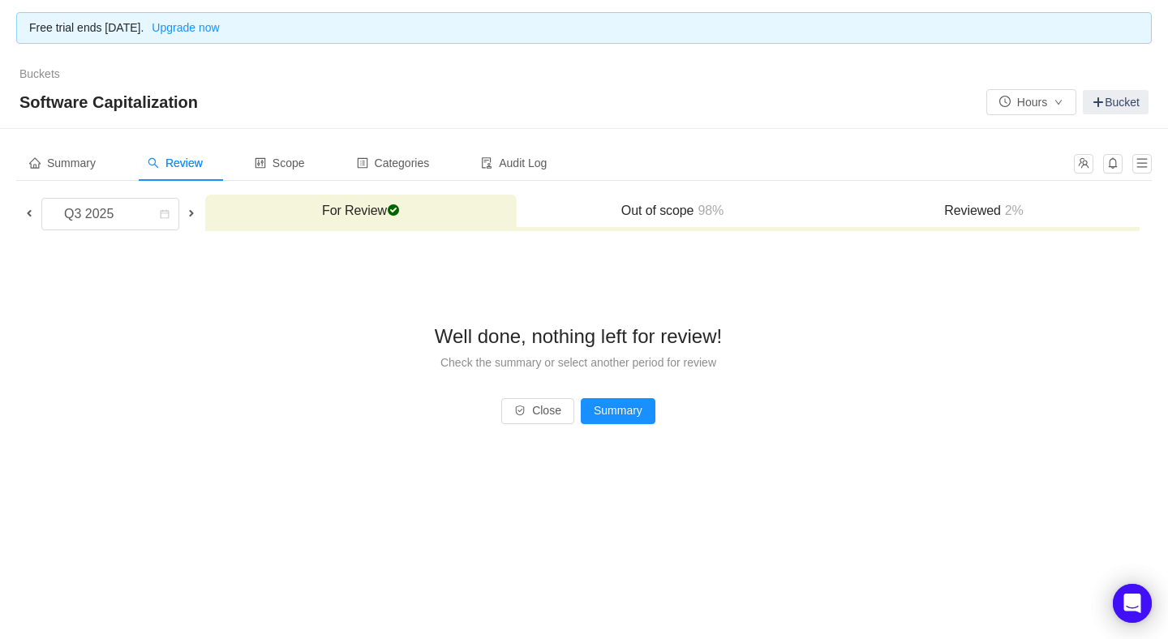
click at [647, 209] on h3 "Out of scope 98%" at bounding box center [672, 211] width 295 height 16
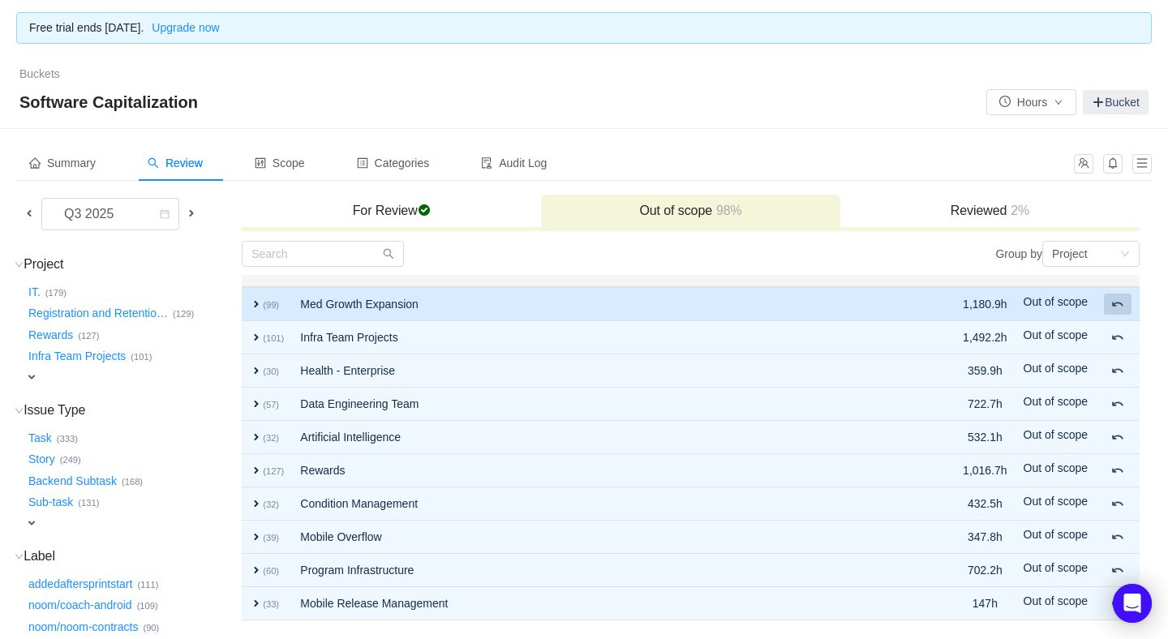
click at [1118, 301] on span at bounding box center [1118, 304] width 13 height 13
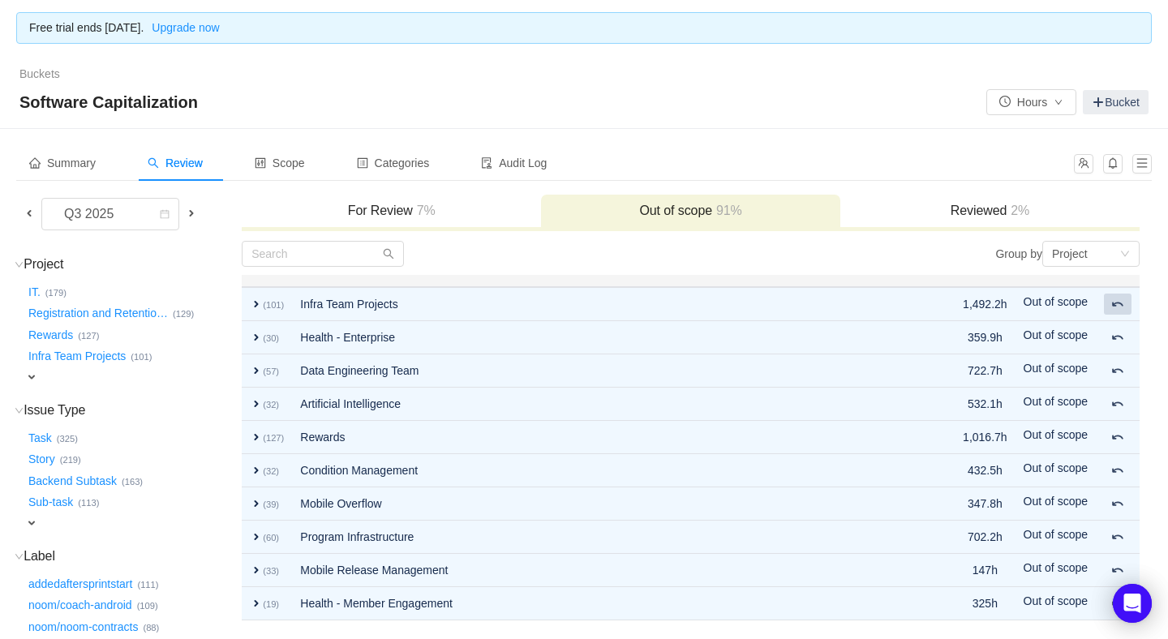
click at [1116, 309] on button at bounding box center [1118, 304] width 28 height 21
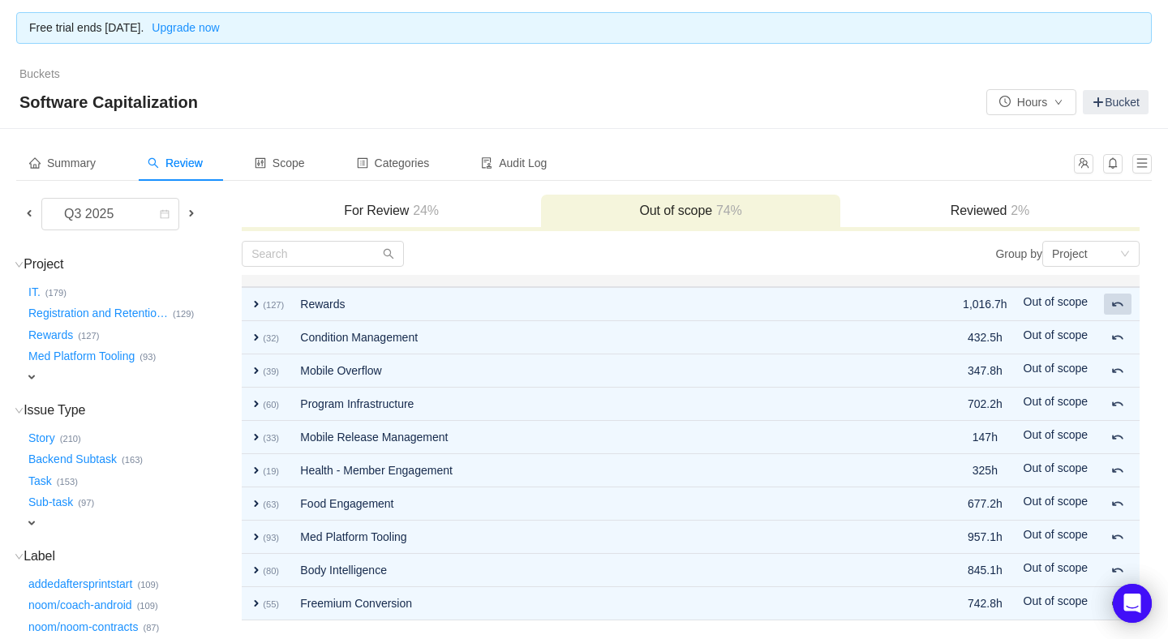
click at [1116, 309] on button at bounding box center [1118, 304] width 28 height 21
click at [1116, 327] on button at bounding box center [1118, 337] width 28 height 21
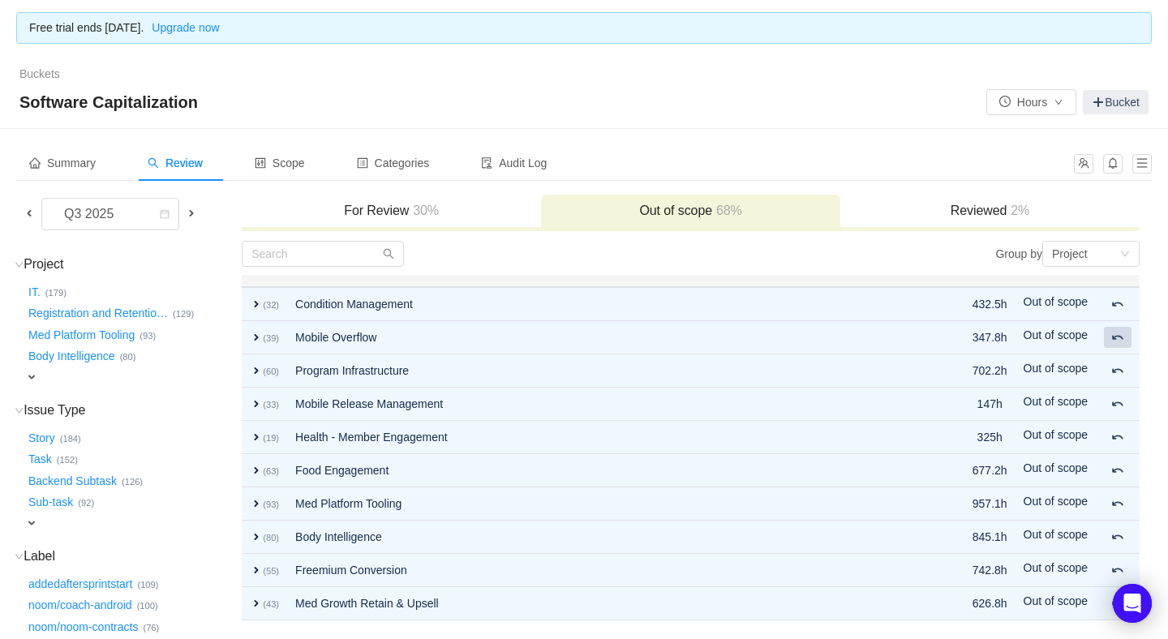
click at [1116, 327] on button at bounding box center [1118, 337] width 28 height 21
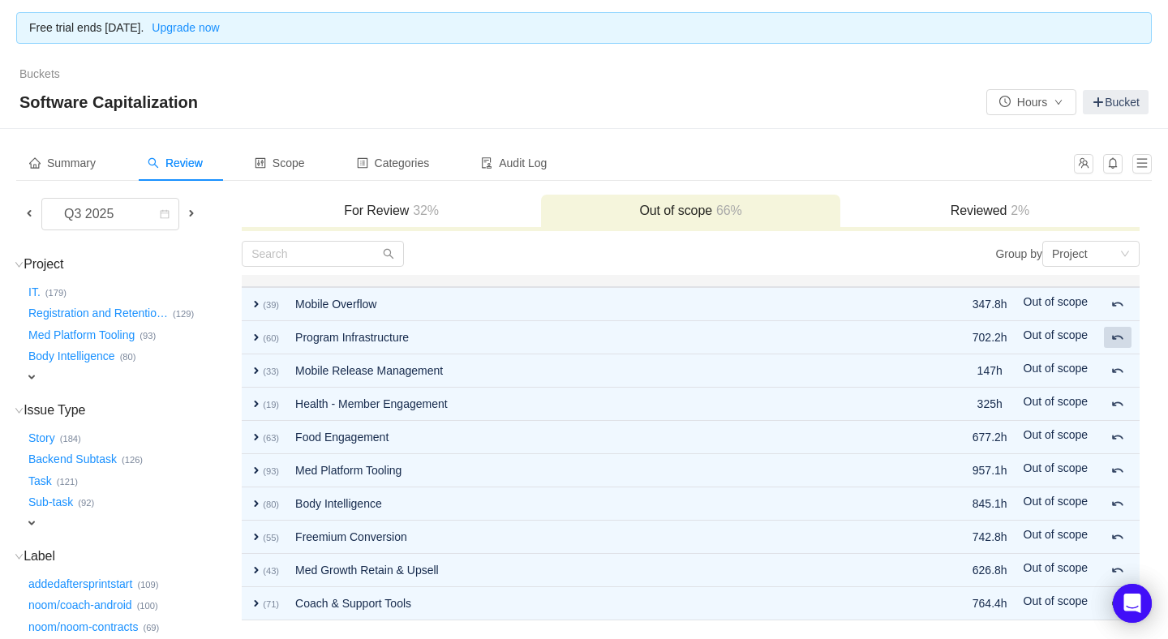
click at [1116, 327] on button at bounding box center [1118, 337] width 28 height 21
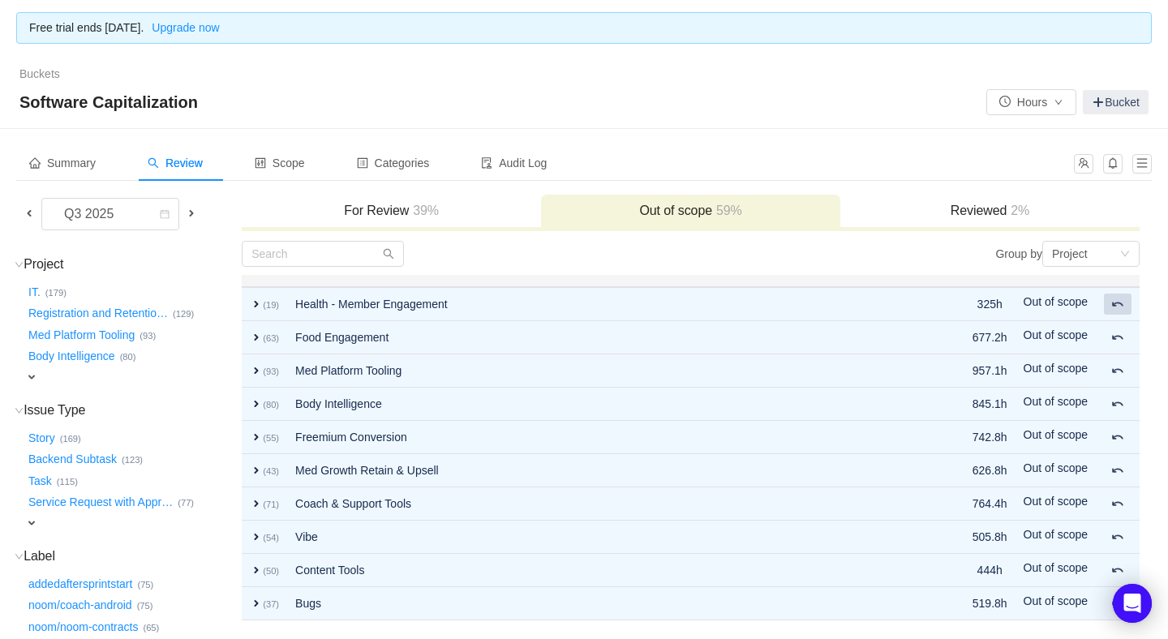
click at [1116, 309] on button at bounding box center [1118, 304] width 28 height 21
click at [1116, 327] on button at bounding box center [1118, 337] width 28 height 21
click at [1116, 309] on button at bounding box center [1118, 304] width 28 height 21
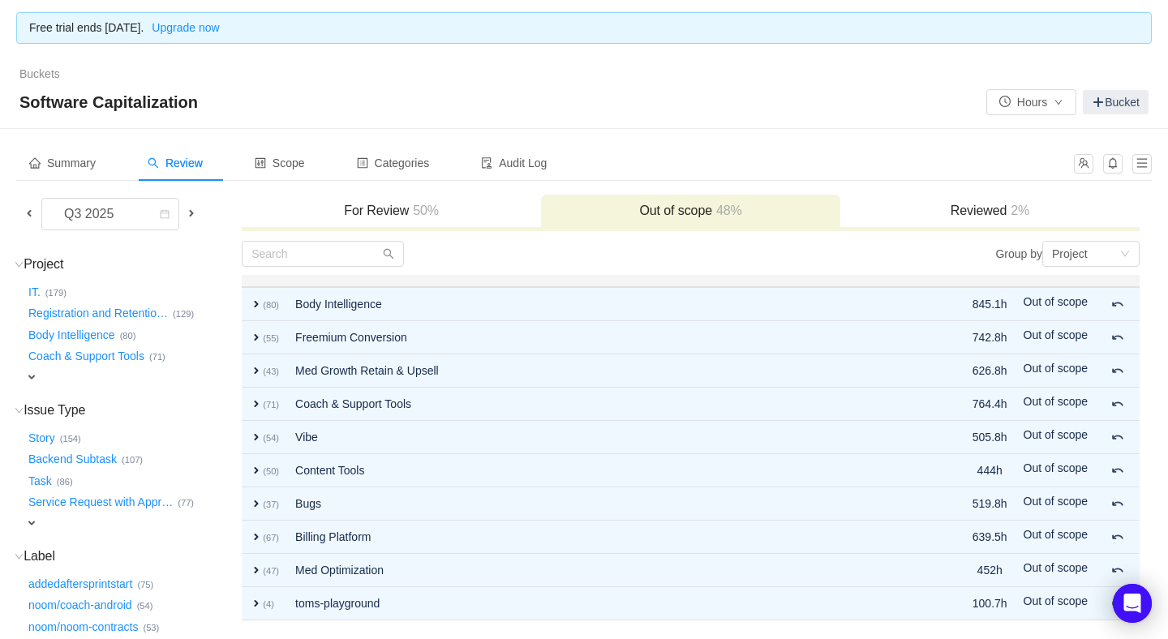
click at [1116, 309] on button at bounding box center [1118, 304] width 28 height 21
click at [1116, 327] on button at bounding box center [1118, 337] width 28 height 21
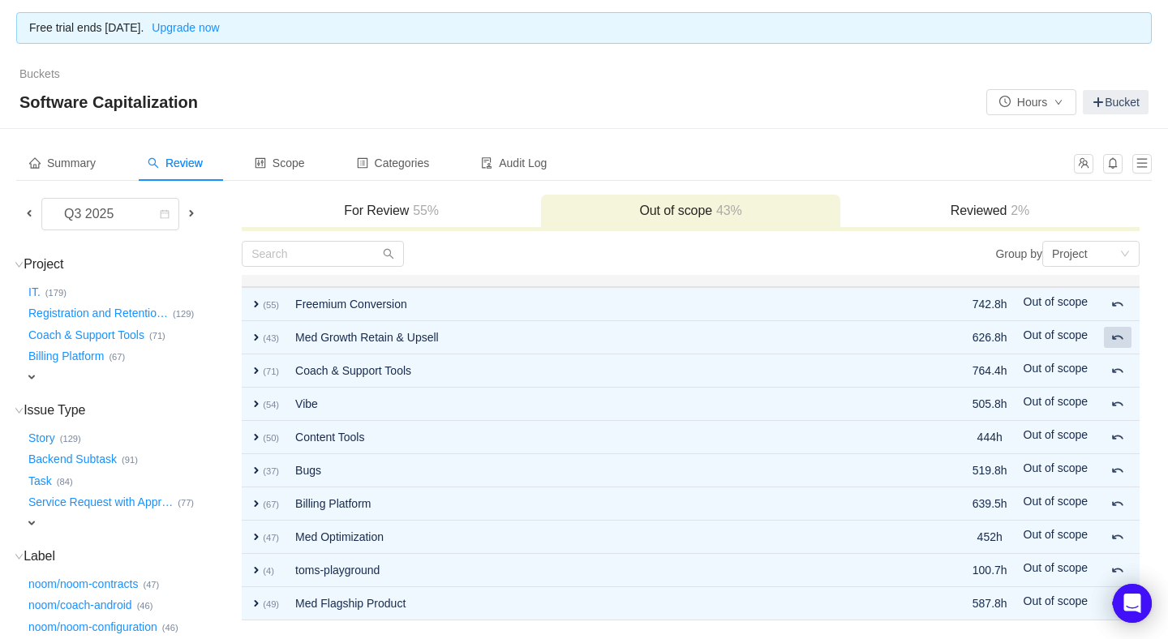
click at [1116, 327] on button at bounding box center [1118, 337] width 28 height 21
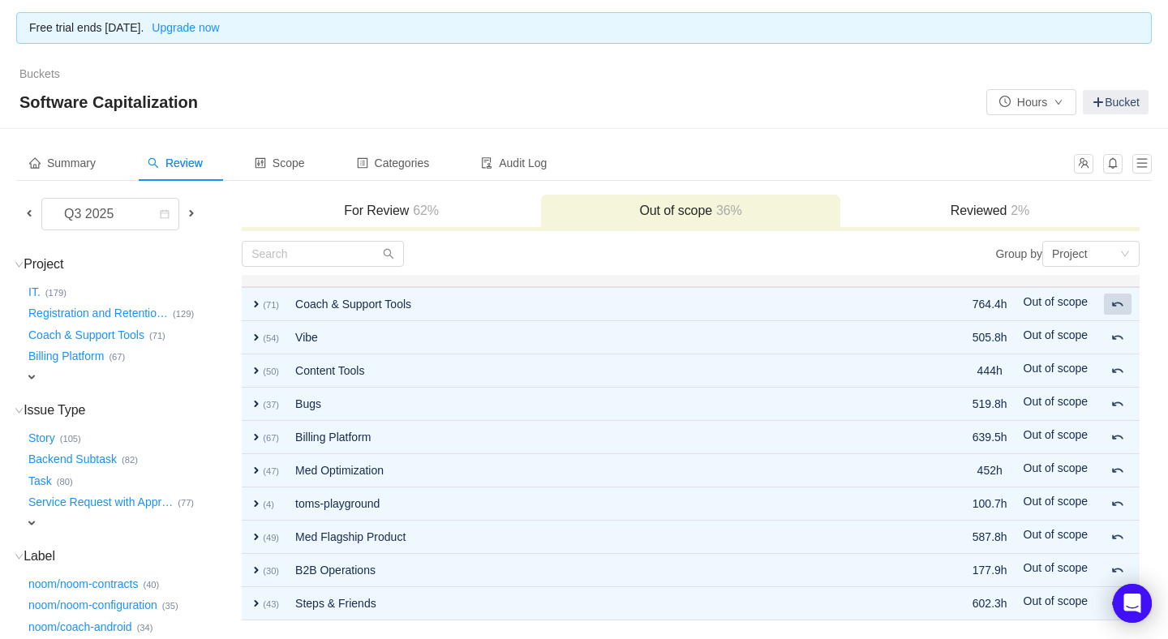
click at [1116, 309] on button at bounding box center [1118, 304] width 28 height 21
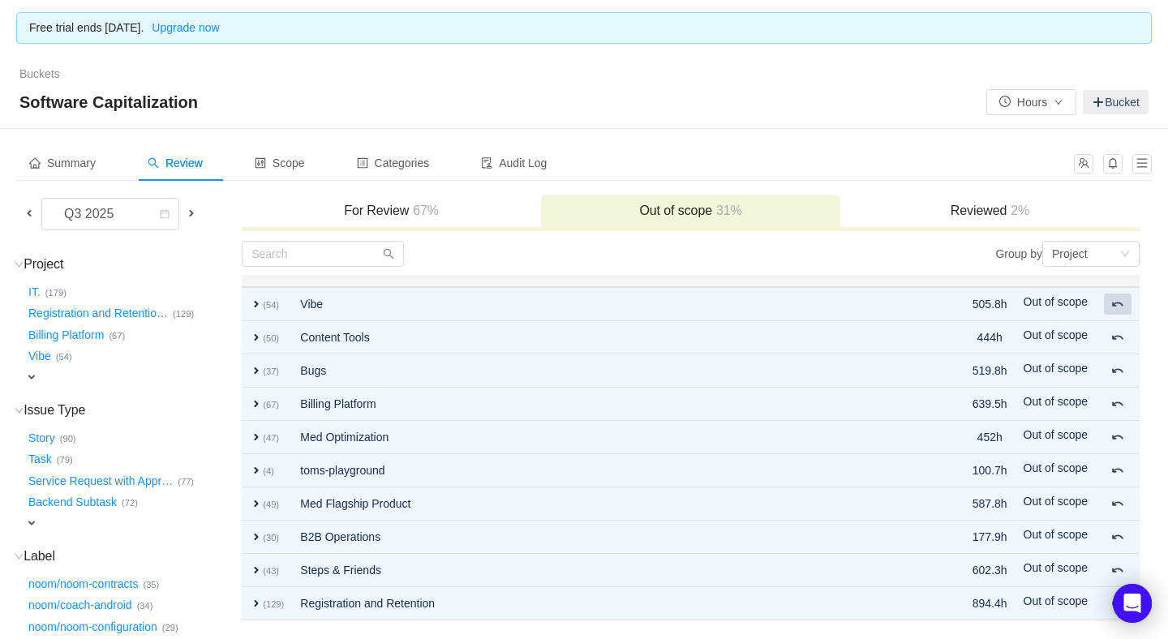
click at [1116, 309] on button at bounding box center [1118, 304] width 28 height 21
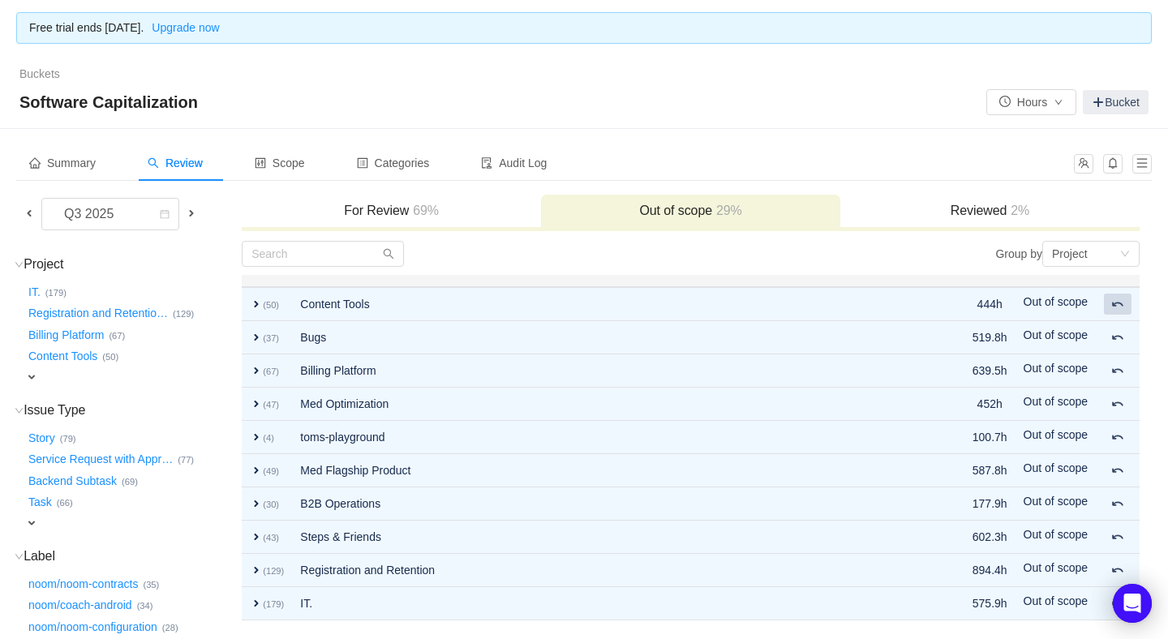
click at [1116, 309] on button at bounding box center [1118, 304] width 28 height 21
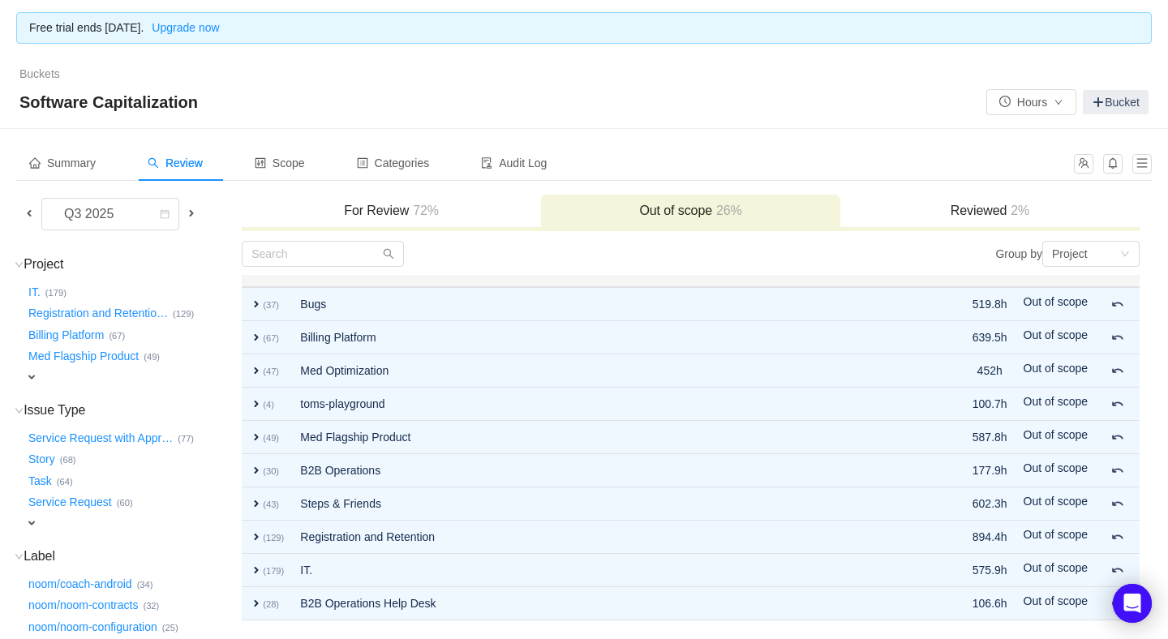
click at [1116, 309] on button at bounding box center [1118, 304] width 28 height 21
click at [1116, 327] on button at bounding box center [1118, 337] width 28 height 21
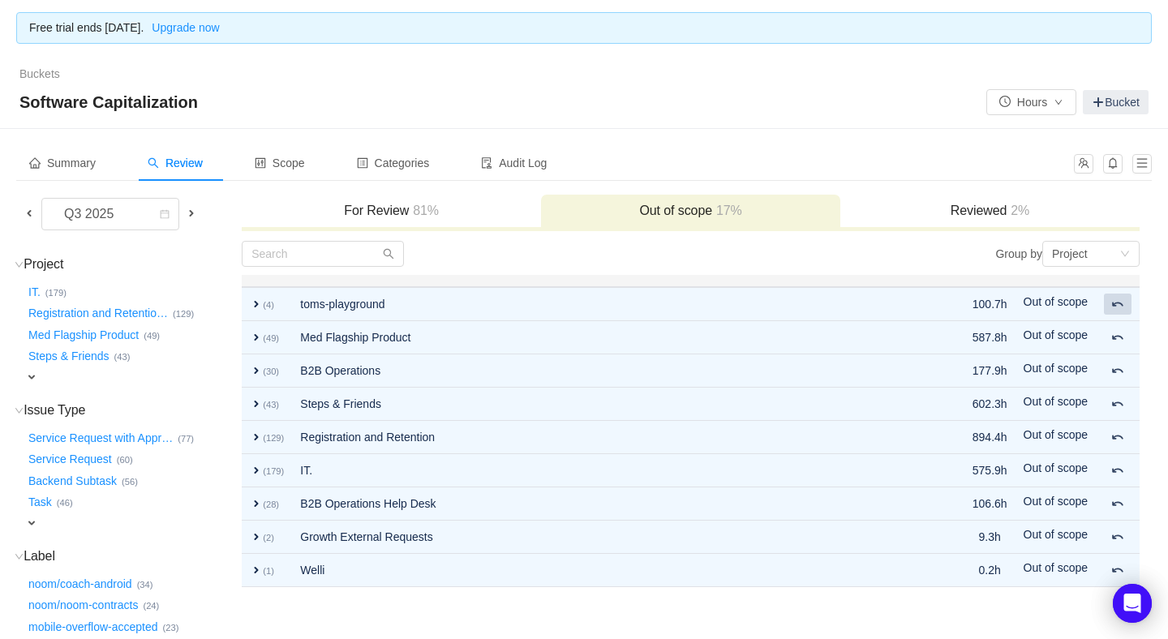
click at [1116, 309] on button at bounding box center [1118, 304] width 28 height 21
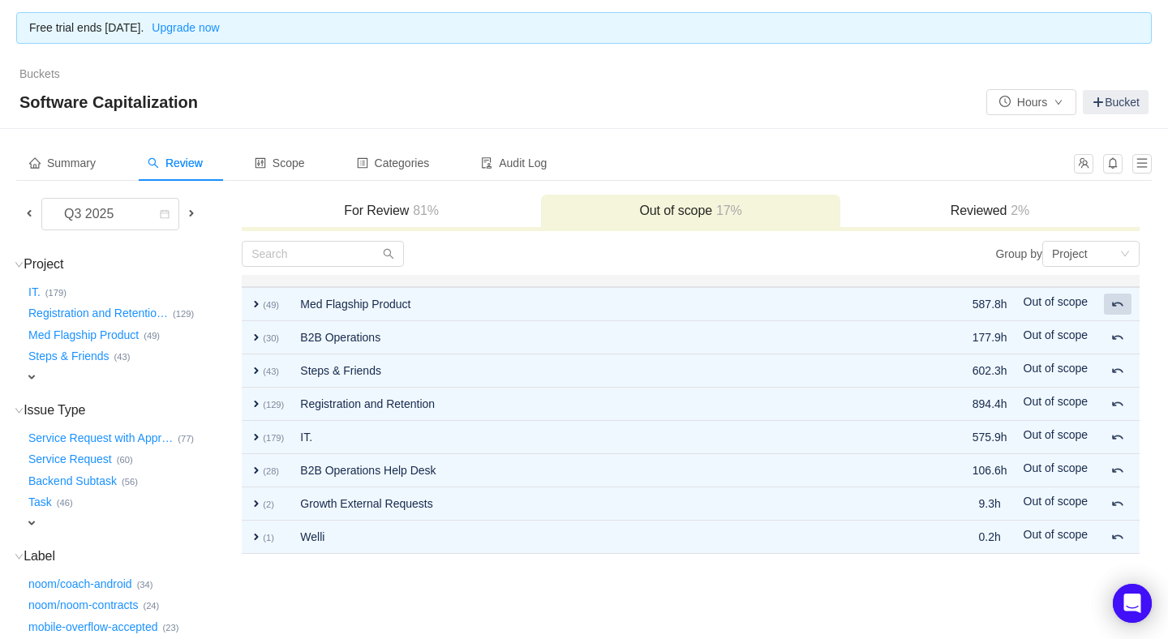
click at [1116, 309] on button at bounding box center [1118, 304] width 28 height 21
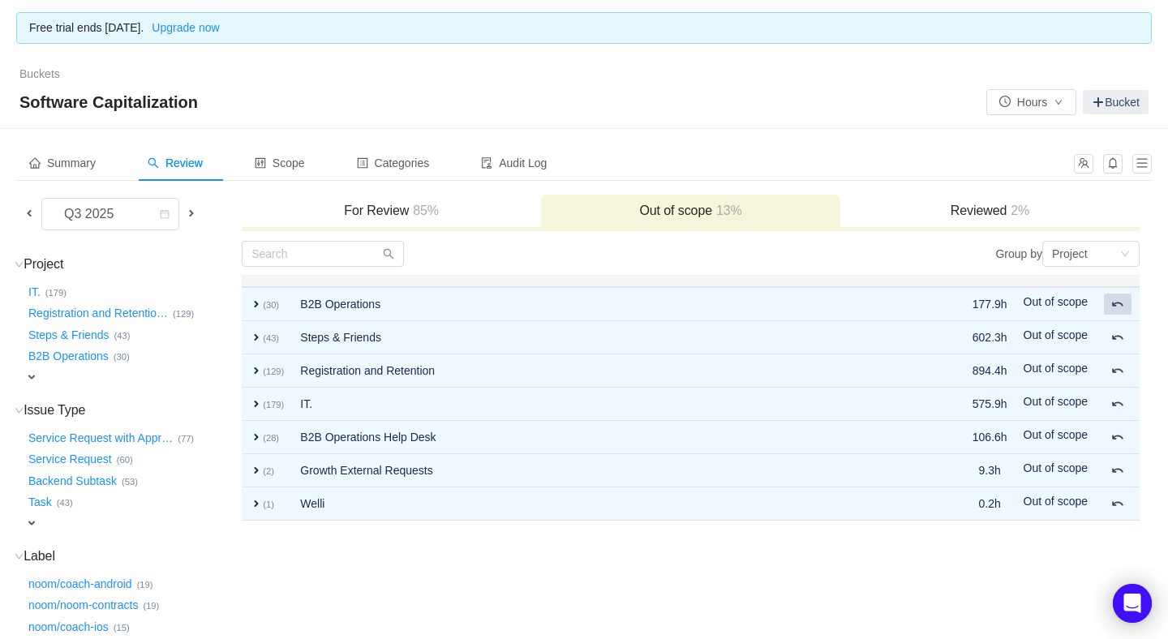
click at [1116, 309] on button at bounding box center [1118, 304] width 28 height 21
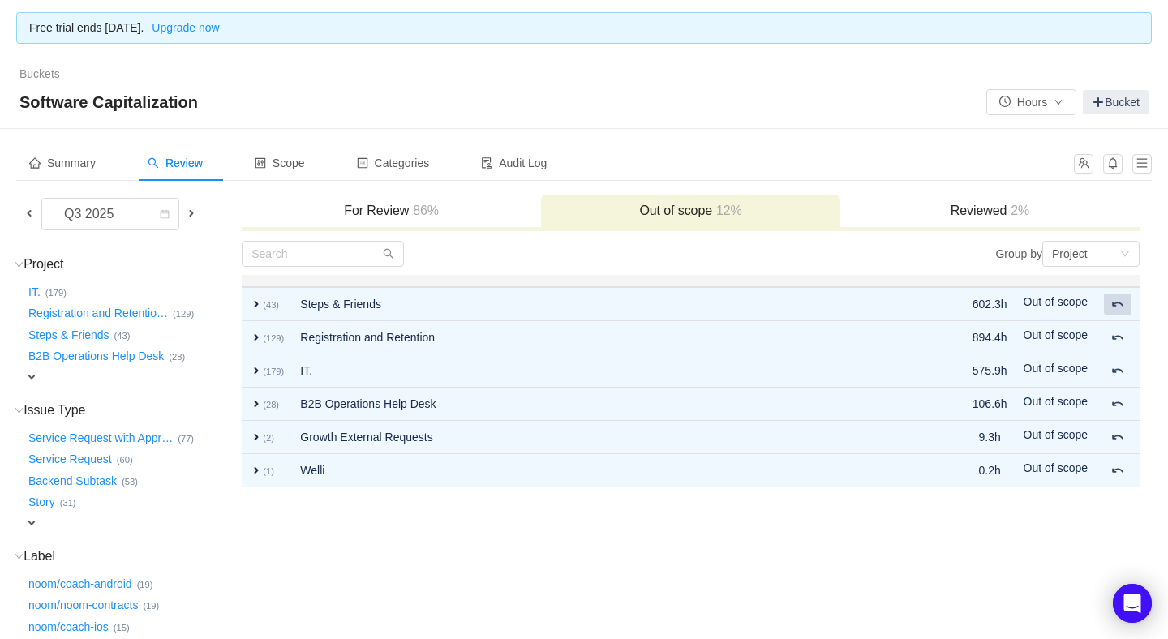
click at [1116, 309] on button at bounding box center [1118, 304] width 28 height 21
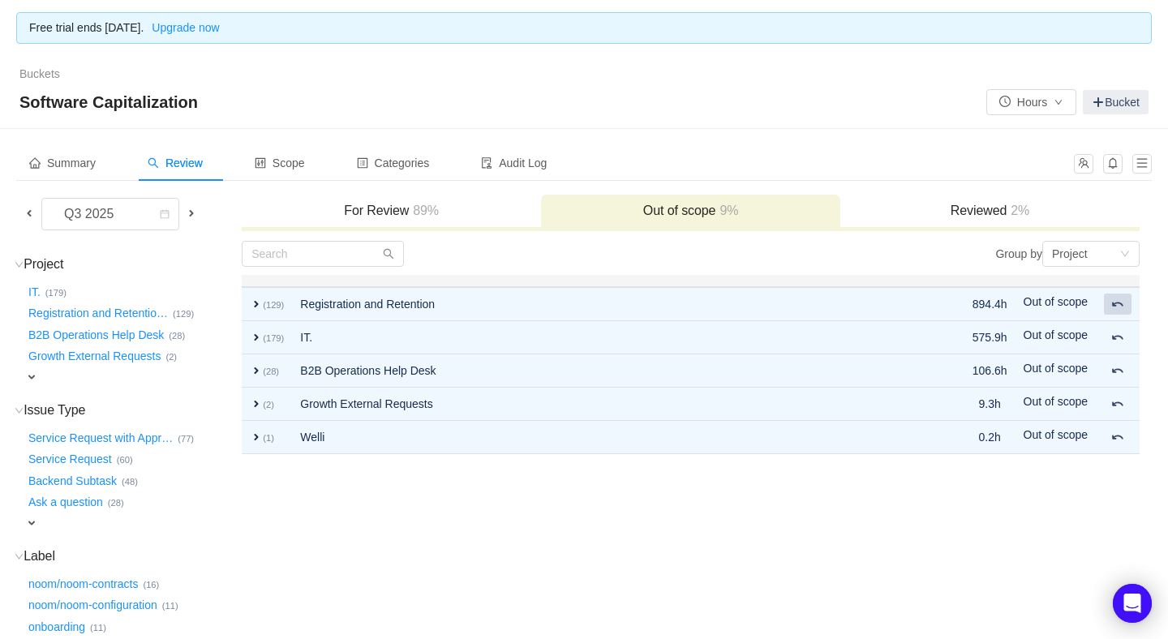
click at [1116, 309] on button at bounding box center [1118, 304] width 28 height 21
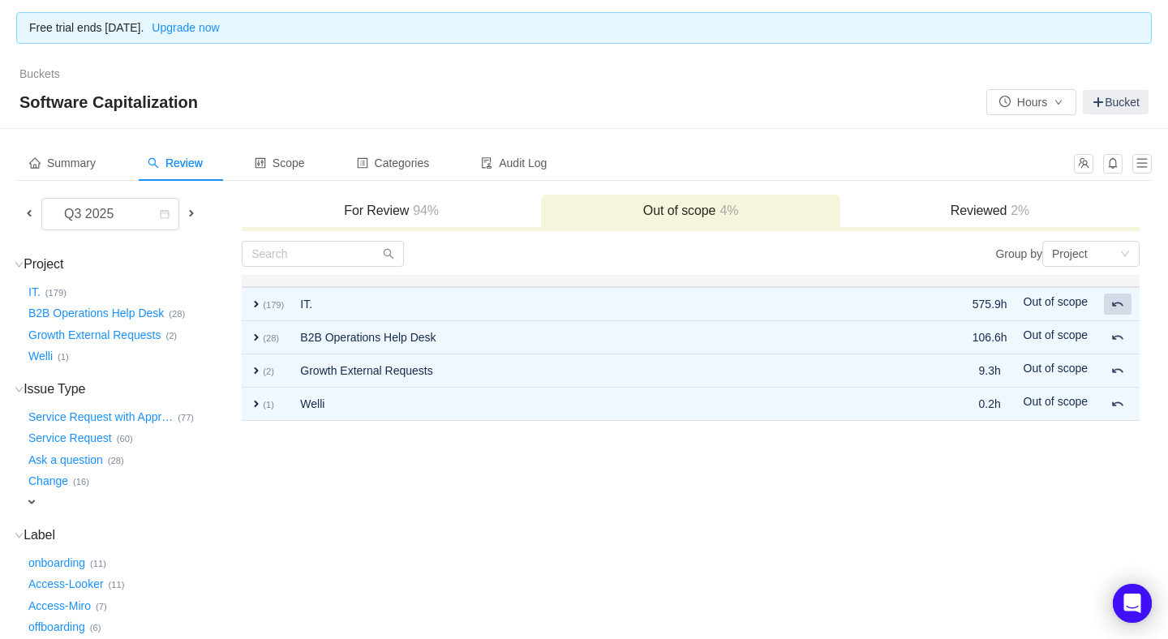
click at [1116, 309] on button at bounding box center [1118, 304] width 28 height 21
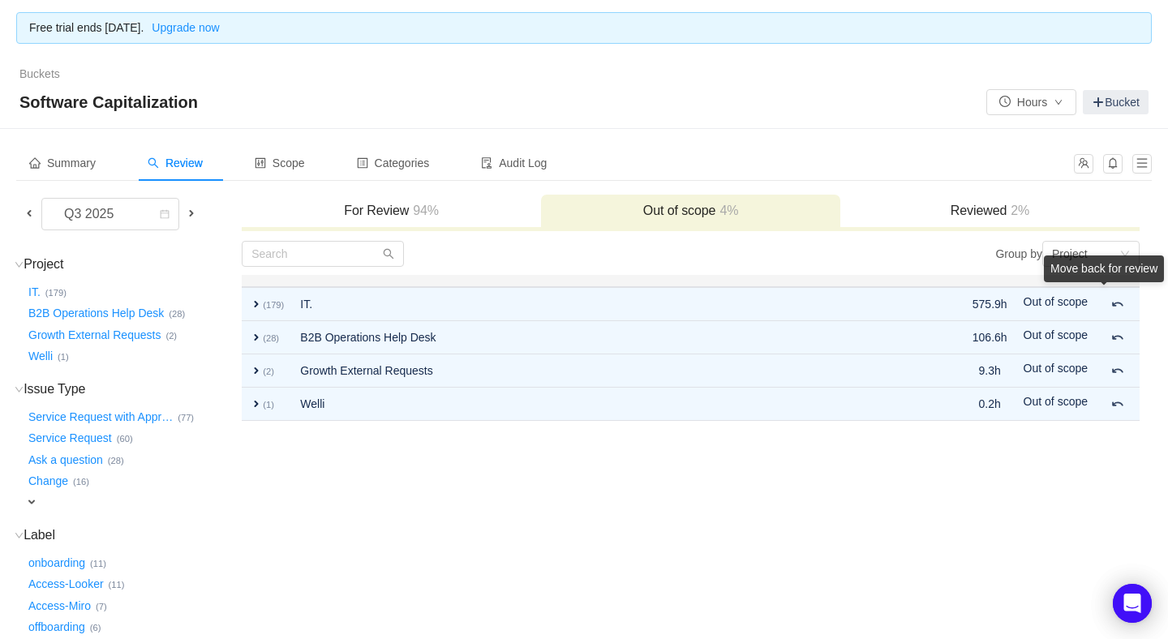
click at [1116, 289] on div "Move back for review" at bounding box center [1104, 272] width 120 height 33
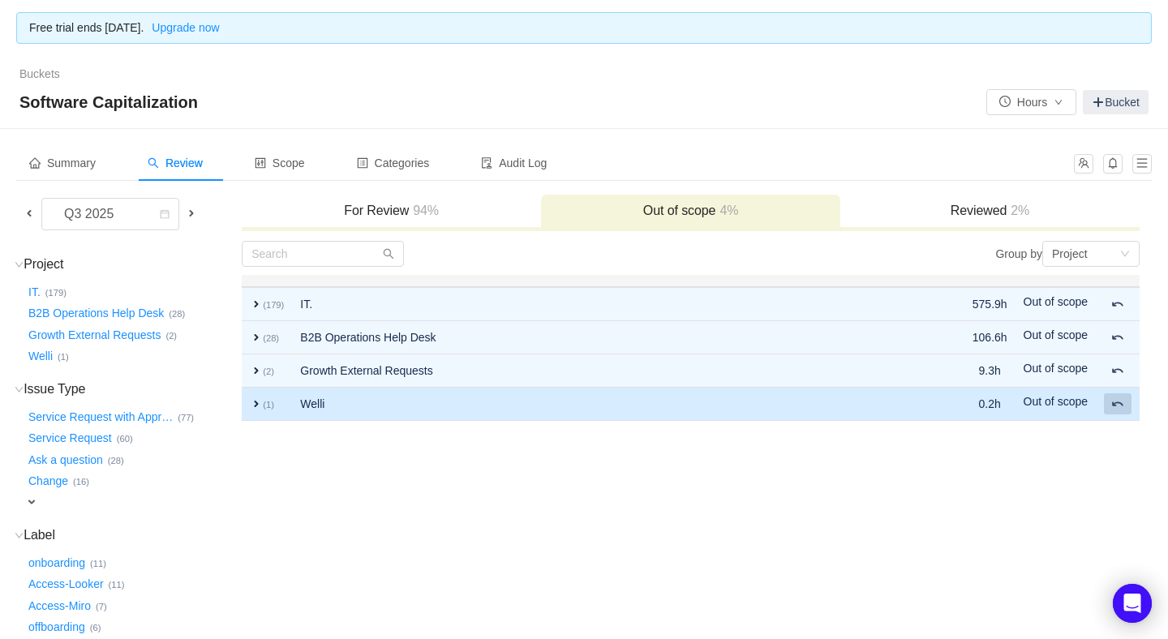
click at [1118, 404] on span at bounding box center [1118, 404] width 13 height 13
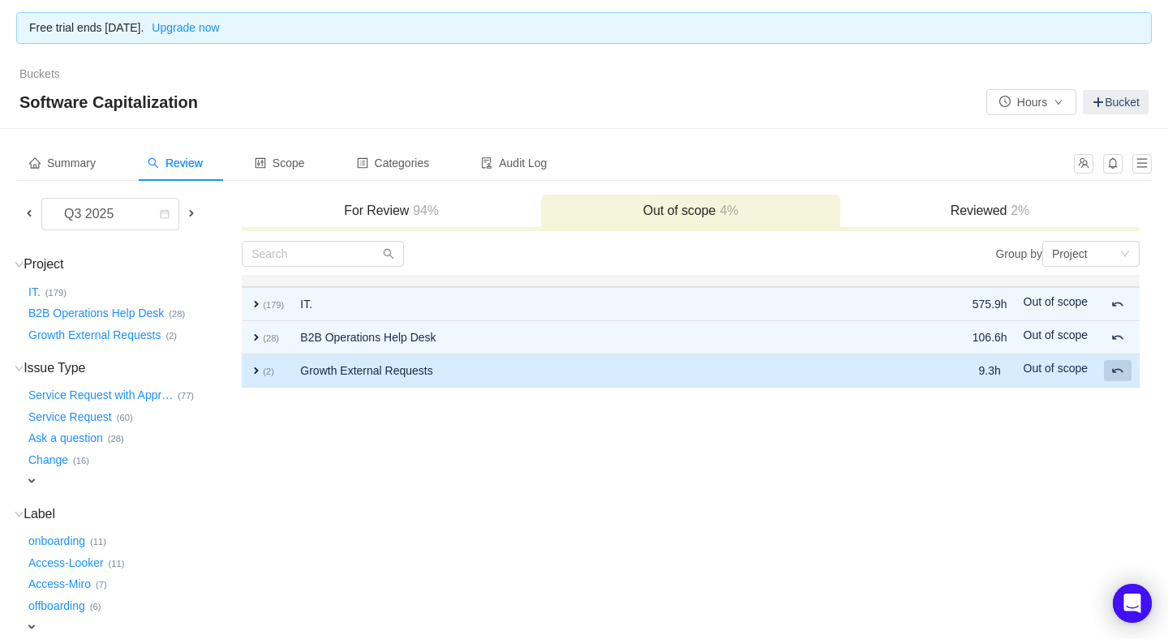
click at [1116, 364] on span at bounding box center [1118, 370] width 13 height 13
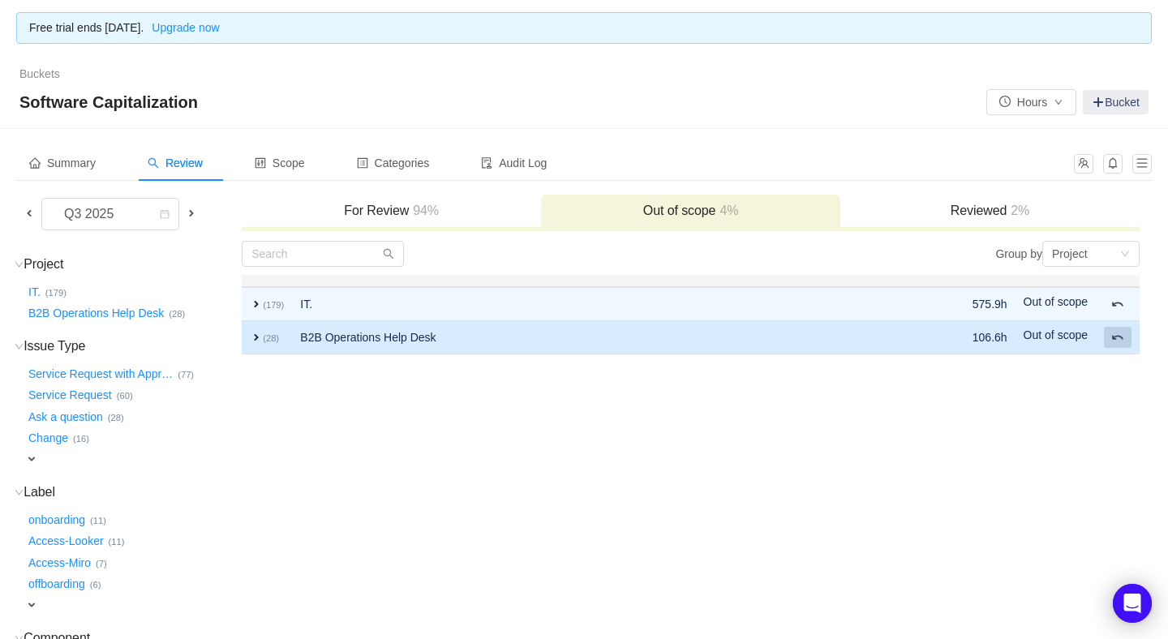
click at [1115, 327] on button at bounding box center [1118, 337] width 28 height 21
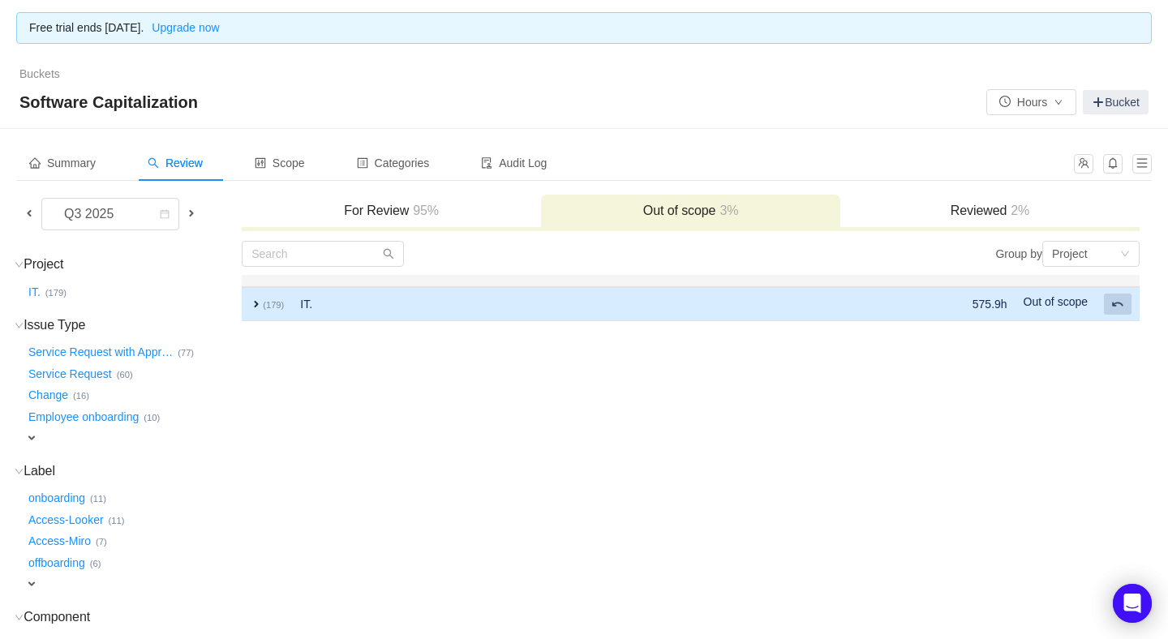
click at [1116, 307] on span at bounding box center [1118, 304] width 13 height 13
click at [1116, 299] on span at bounding box center [1118, 304] width 13 height 13
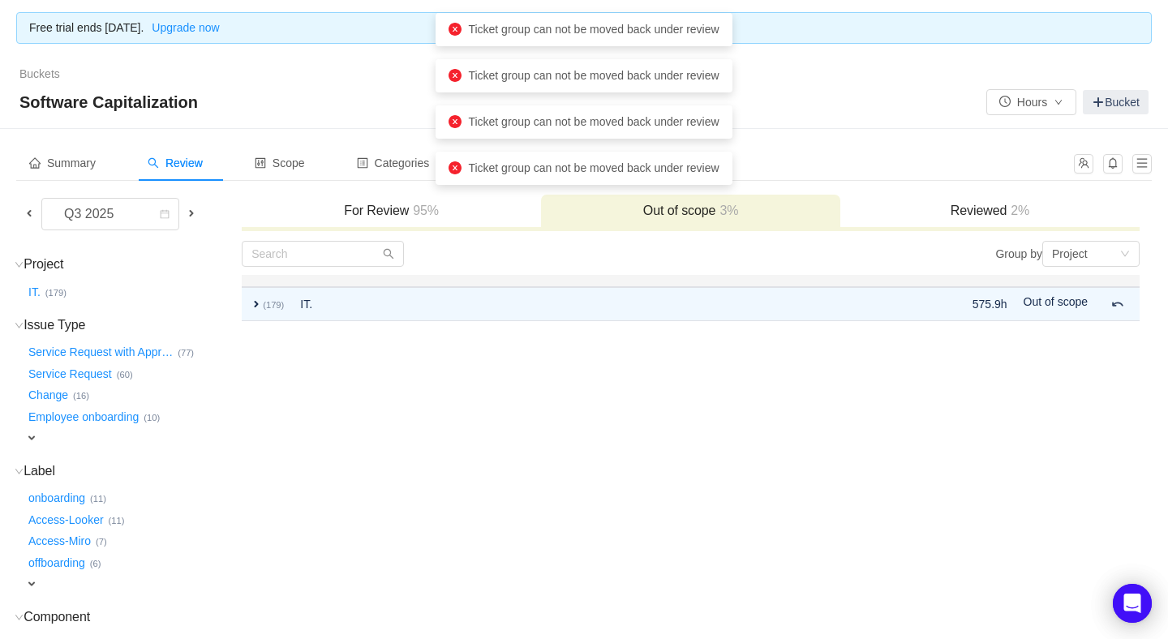
click at [591, 458] on td "Group by Project You will see tickets here after they were marked as out of sco…" at bounding box center [691, 515] width 900 height 551
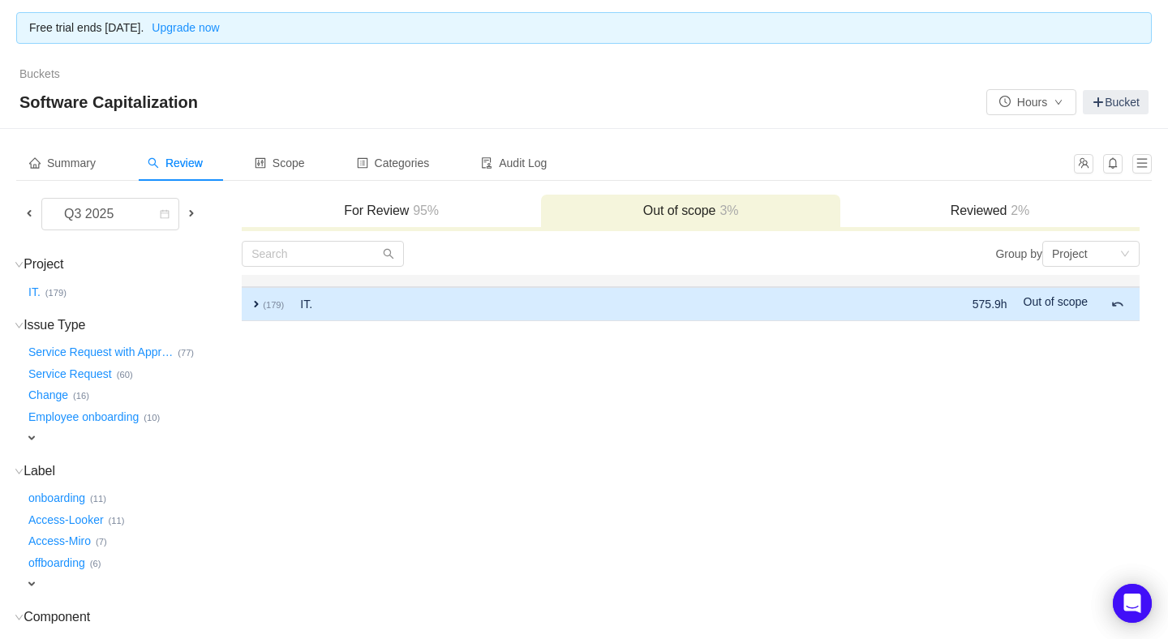
click at [255, 299] on span "expand" at bounding box center [256, 304] width 13 height 13
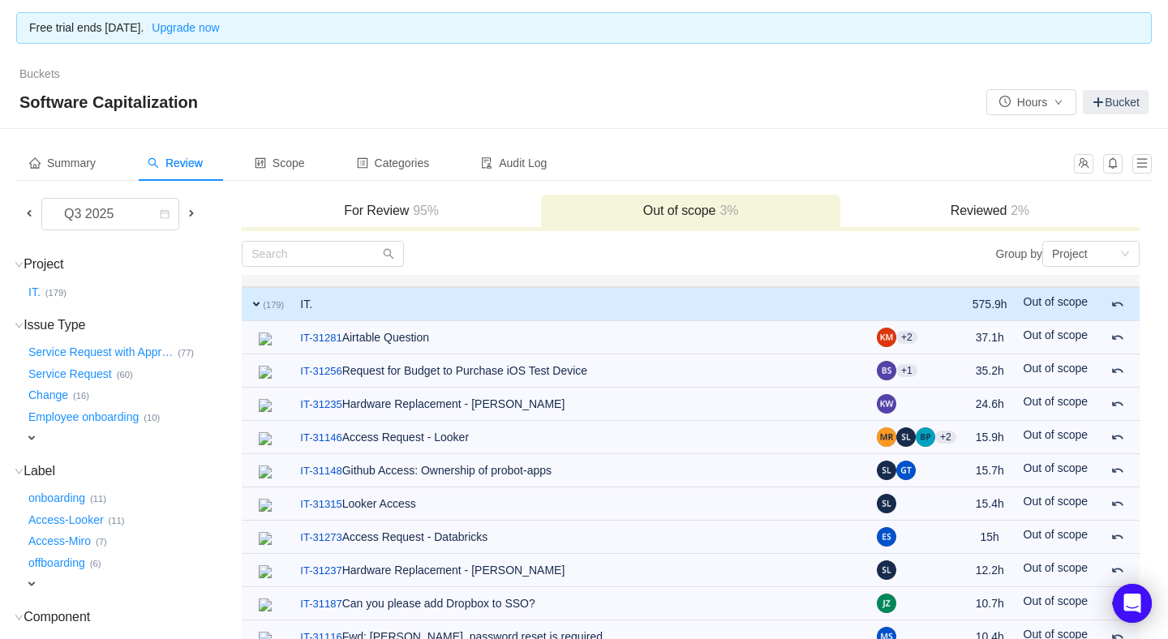
click at [255, 299] on span "expand" at bounding box center [256, 304] width 13 height 13
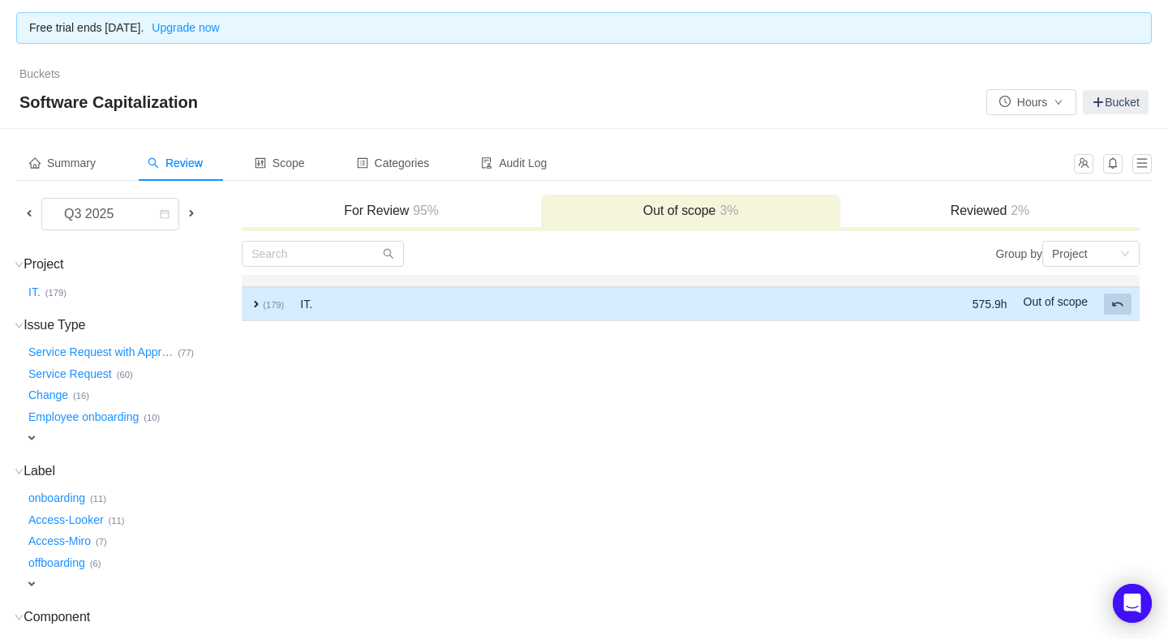
click at [1112, 300] on span at bounding box center [1118, 304] width 13 height 13
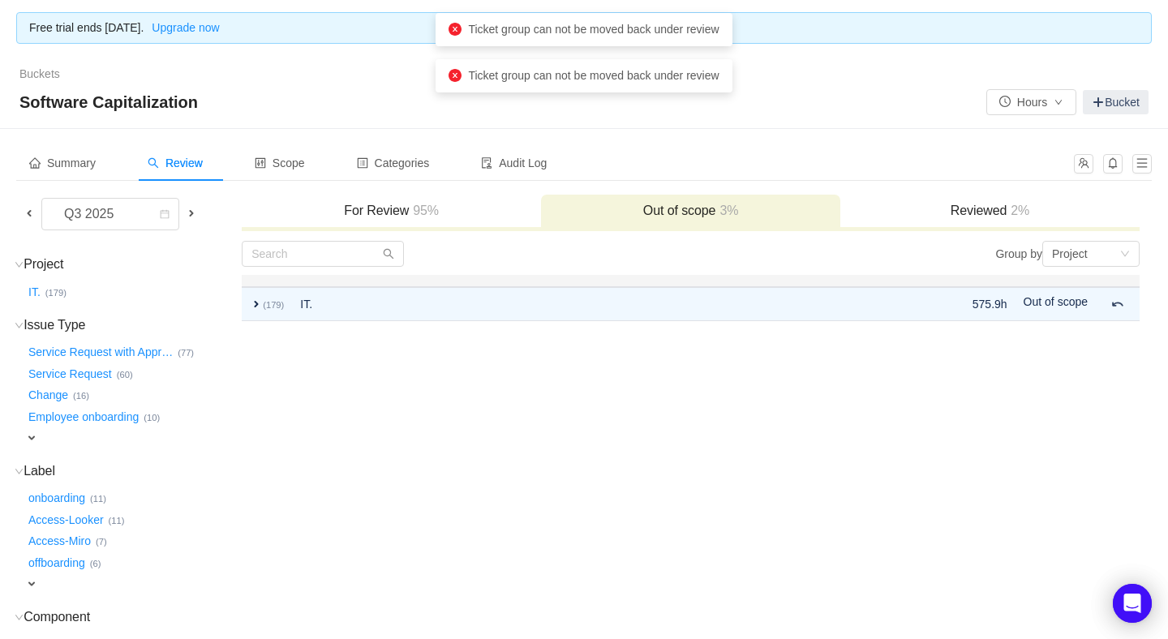
click at [540, 437] on td "Group by Project You will see tickets here after they were marked as out of sco…" at bounding box center [691, 515] width 900 height 551
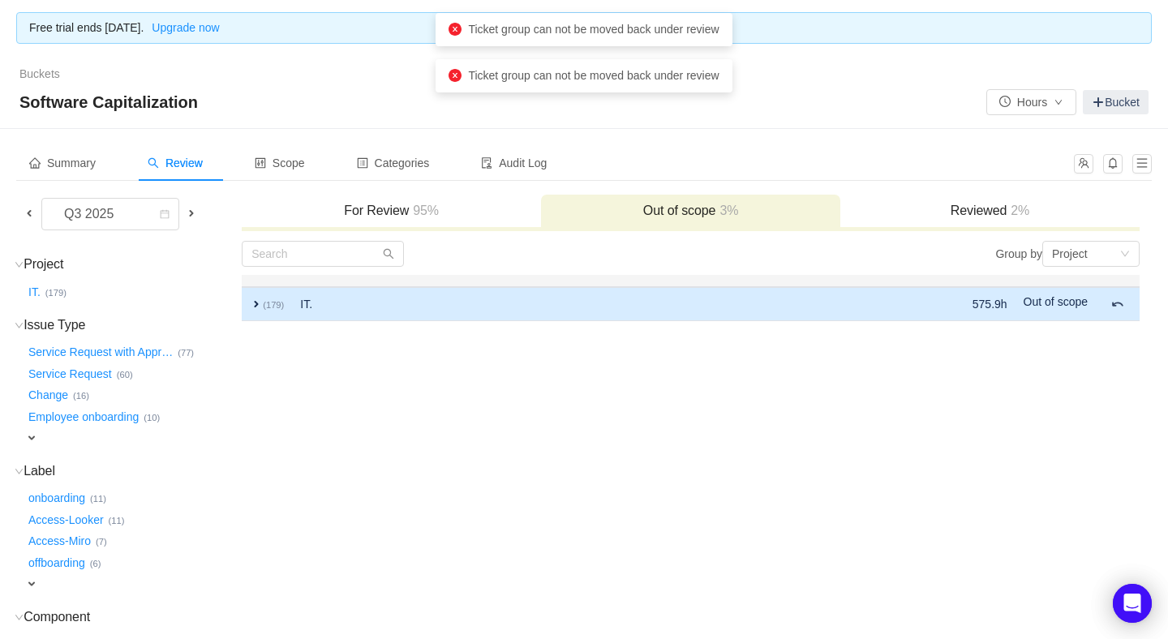
click at [256, 298] on span "expand" at bounding box center [256, 304] width 13 height 13
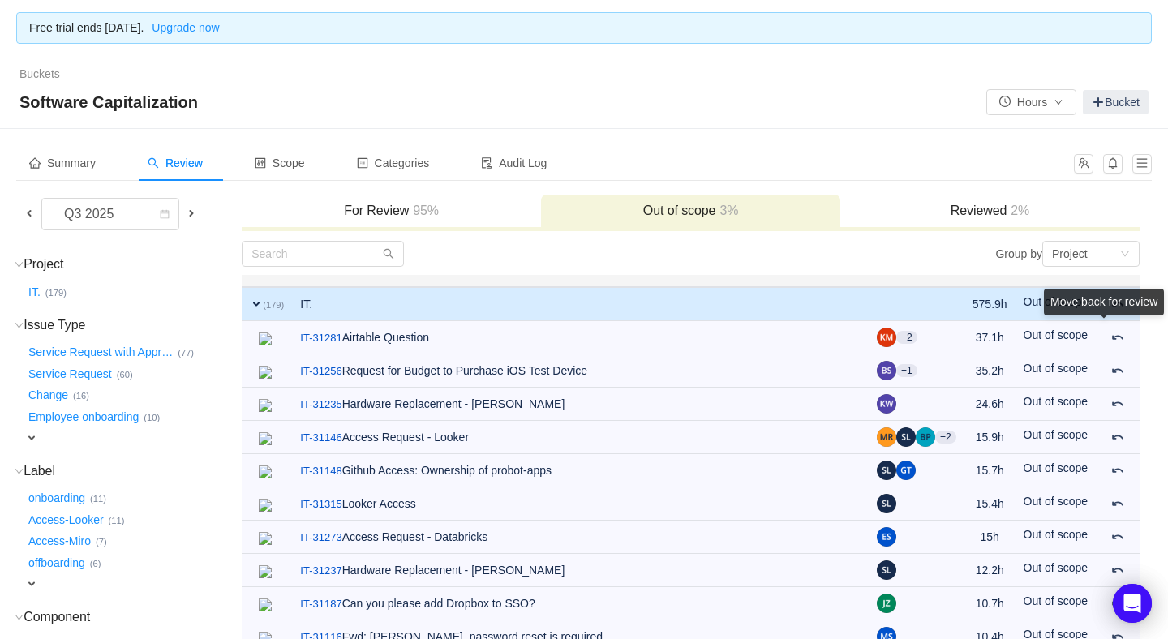
click at [1114, 316] on div "Move back for review" at bounding box center [1104, 302] width 120 height 27
click at [1115, 322] on div "Move back for review" at bounding box center [1104, 305] width 120 height 33
click at [1113, 316] on div "Move back for review" at bounding box center [1104, 302] width 120 height 27
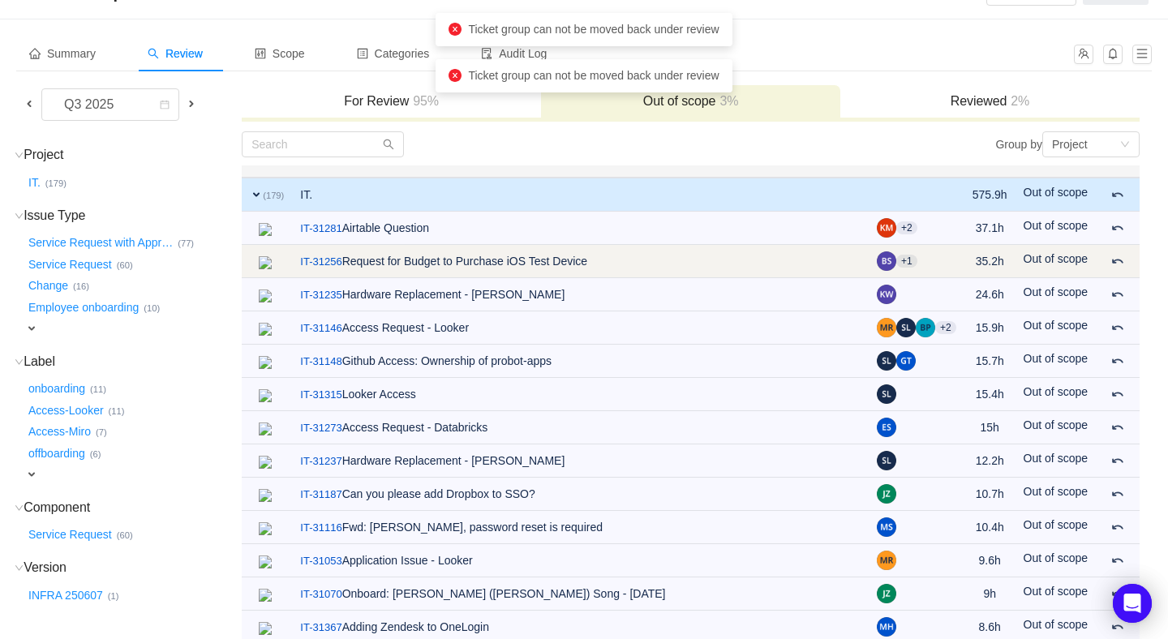
scroll to position [111, 0]
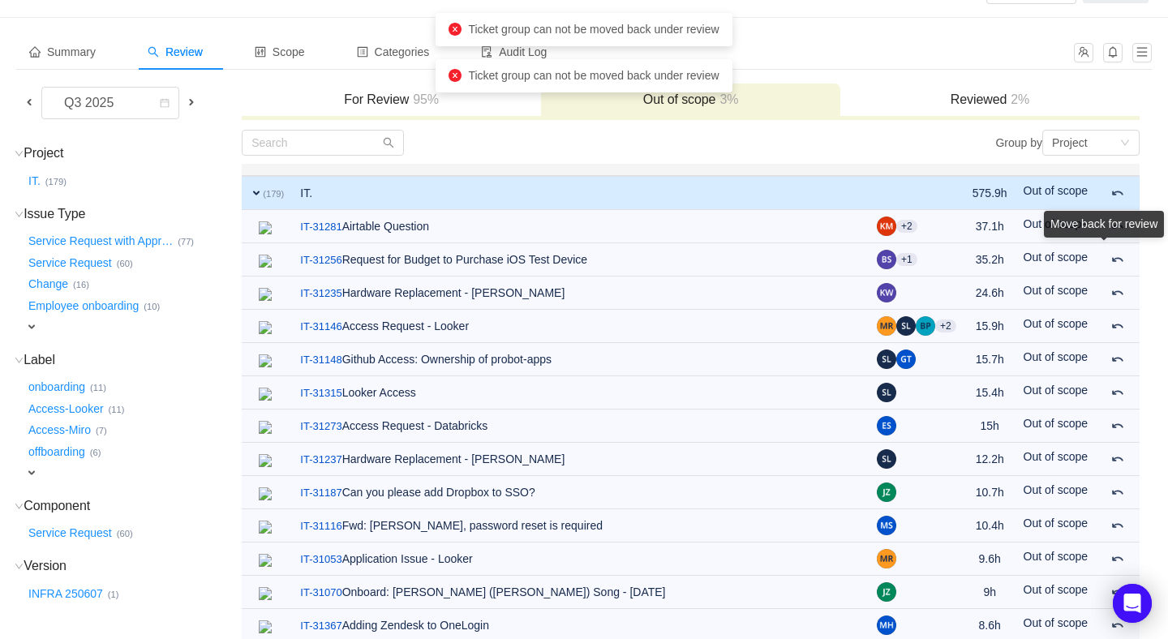
click at [1115, 238] on div "Move back for review" at bounding box center [1104, 224] width 120 height 27
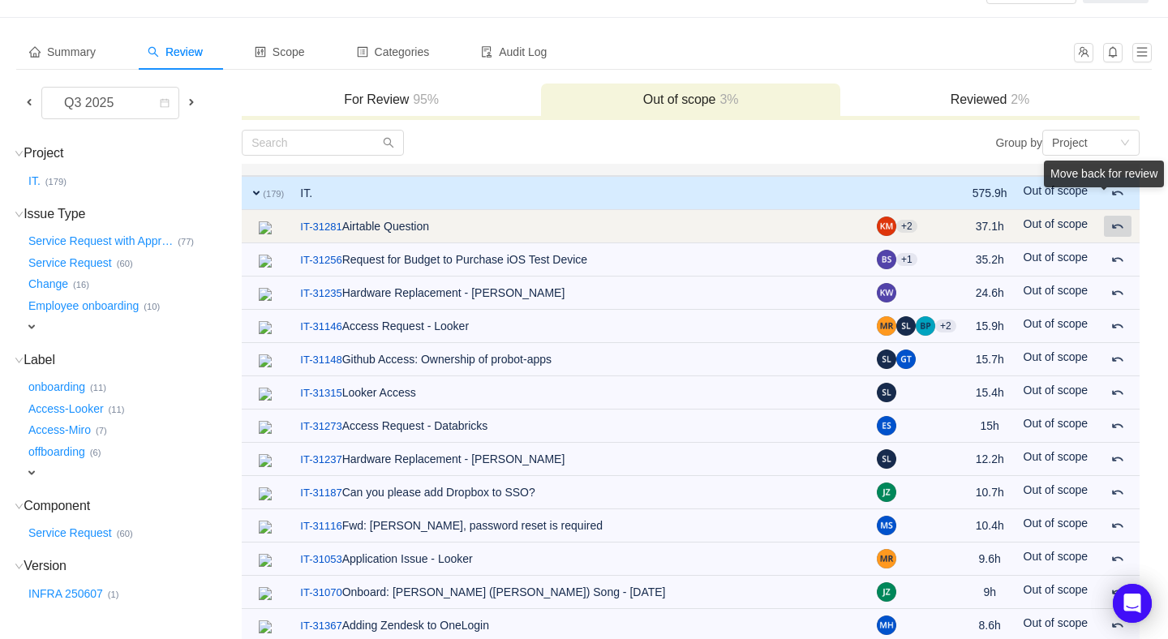
click at [1113, 220] on span at bounding box center [1118, 226] width 13 height 13
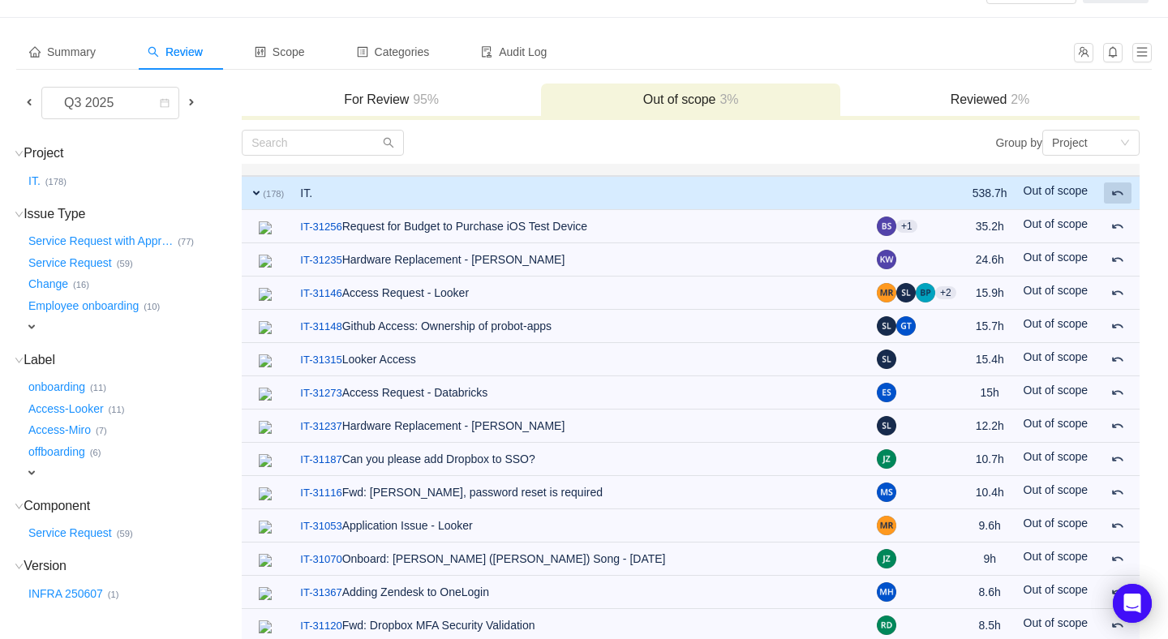
click at [1118, 189] on span at bounding box center [1118, 193] width 13 height 13
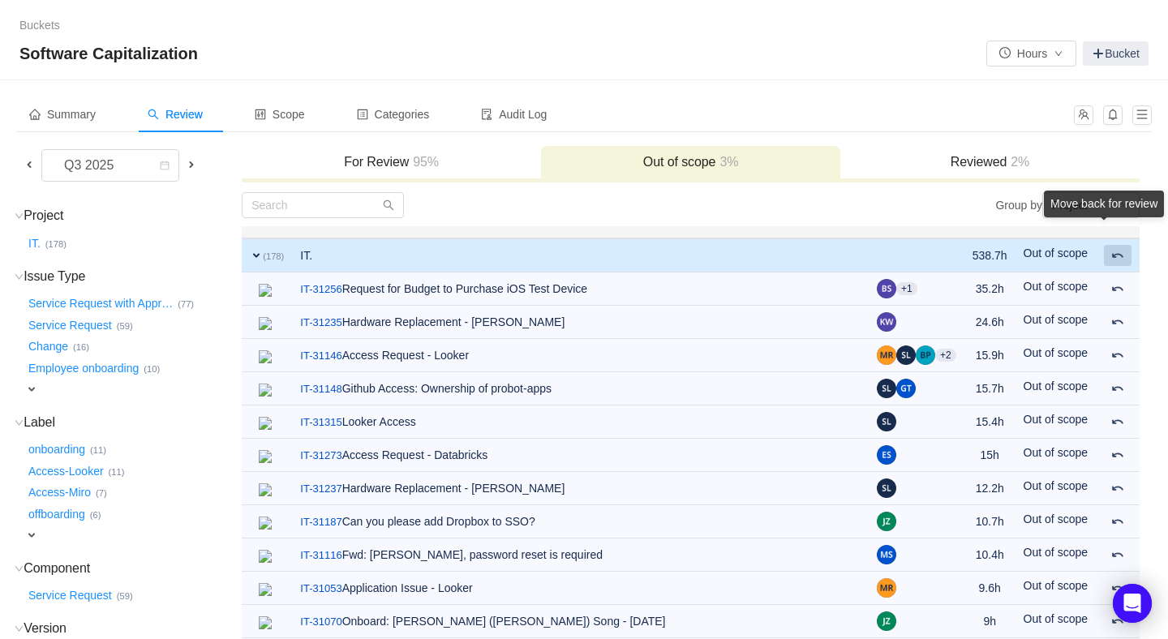
scroll to position [45, 0]
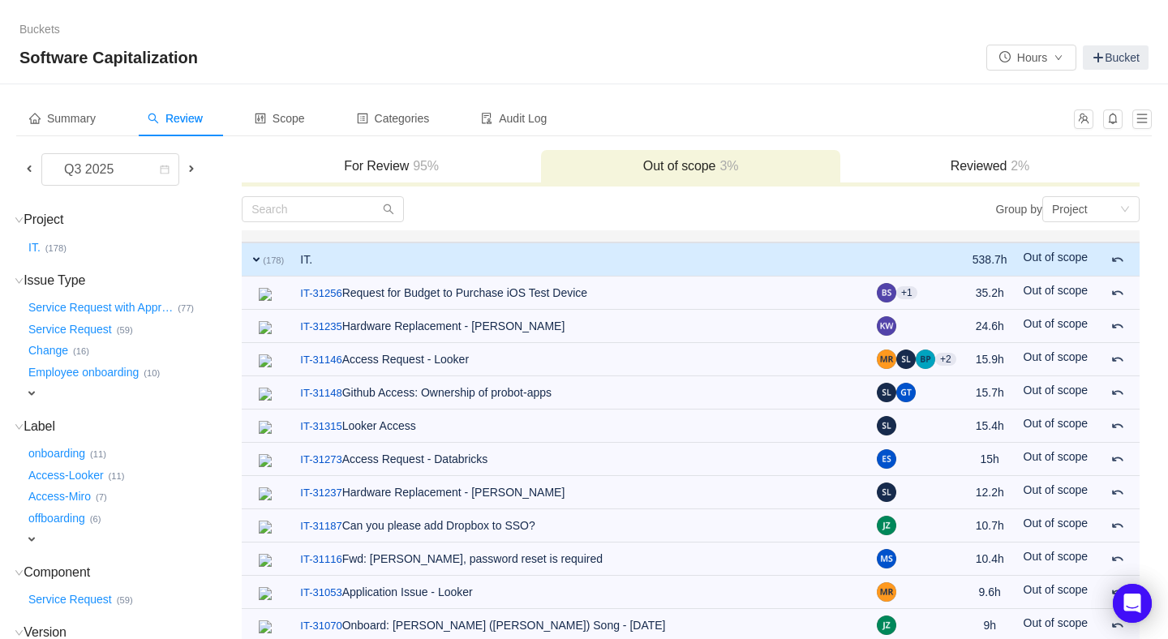
click at [925, 162] on h3 "Reviewed 2%" at bounding box center [990, 166] width 283 height 16
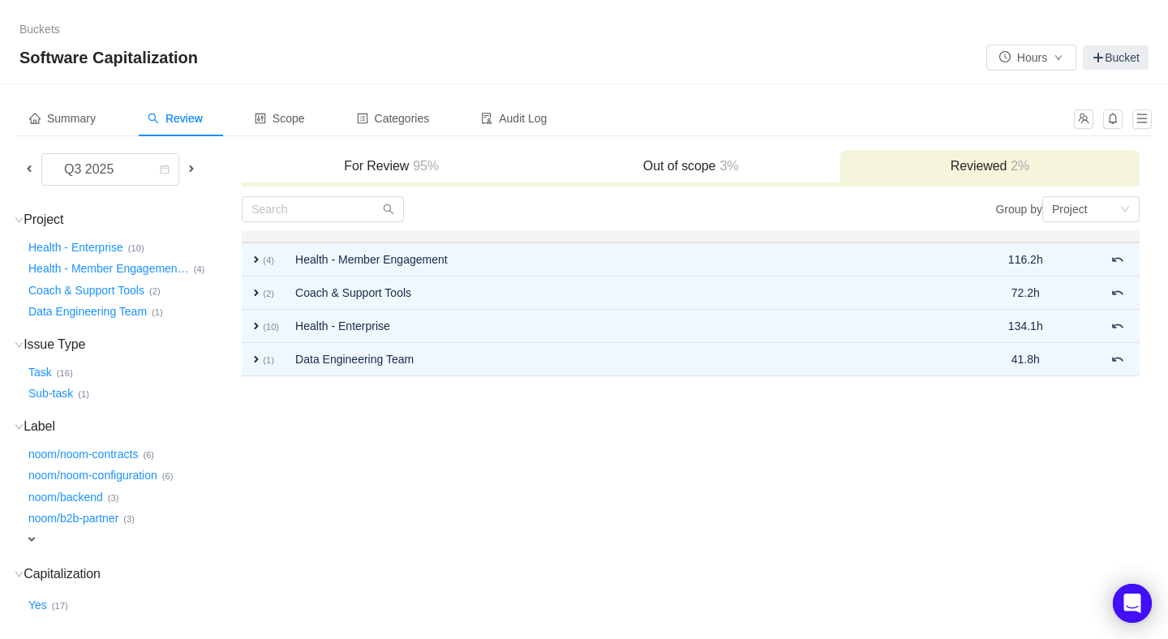
click at [663, 167] on h3 "Out of scope 3%" at bounding box center [690, 166] width 283 height 16
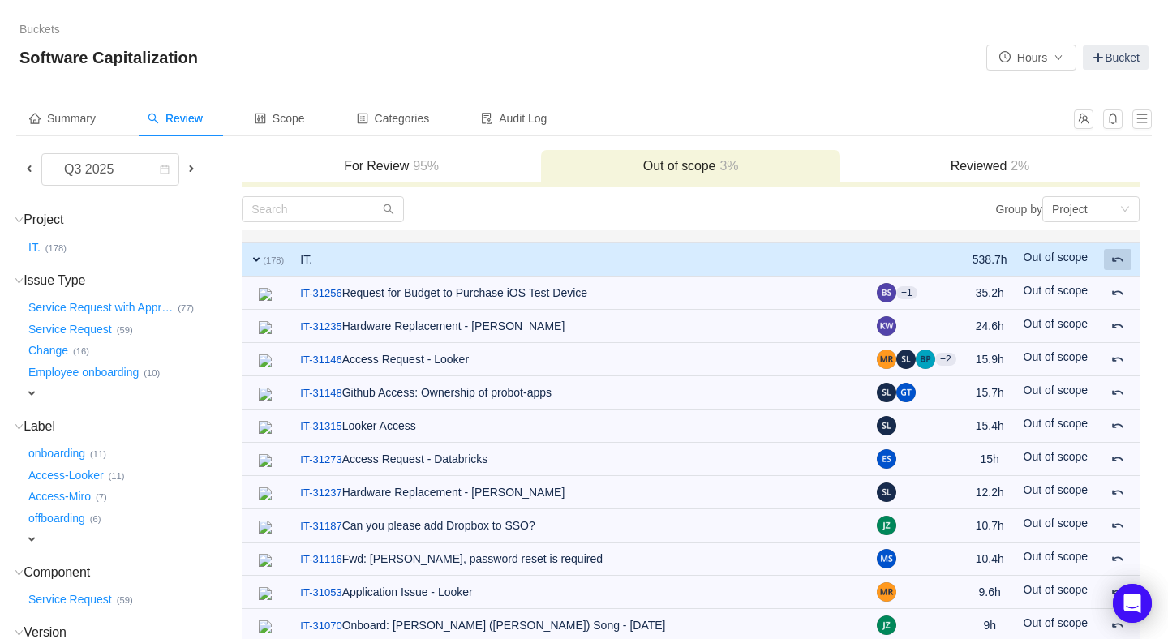
click at [1115, 256] on body "Free trial ends in 13 days. Upgrade now Buckets / / Software Capitalization Hou…" at bounding box center [584, 274] width 1168 height 639
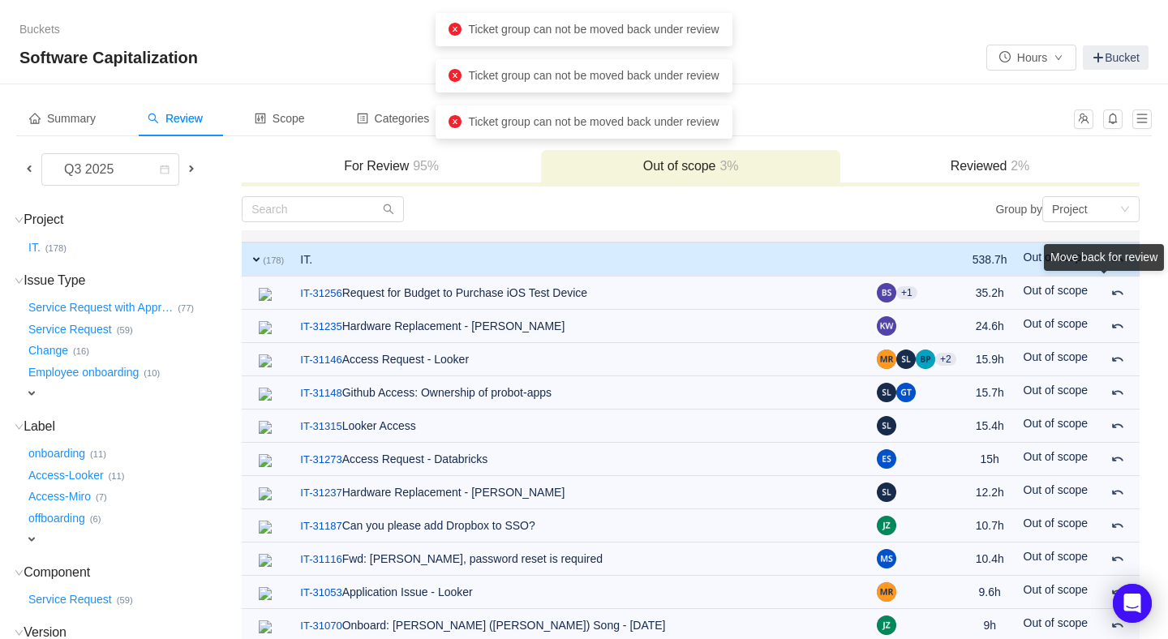
click at [1116, 271] on div "Move back for review" at bounding box center [1104, 257] width 120 height 27
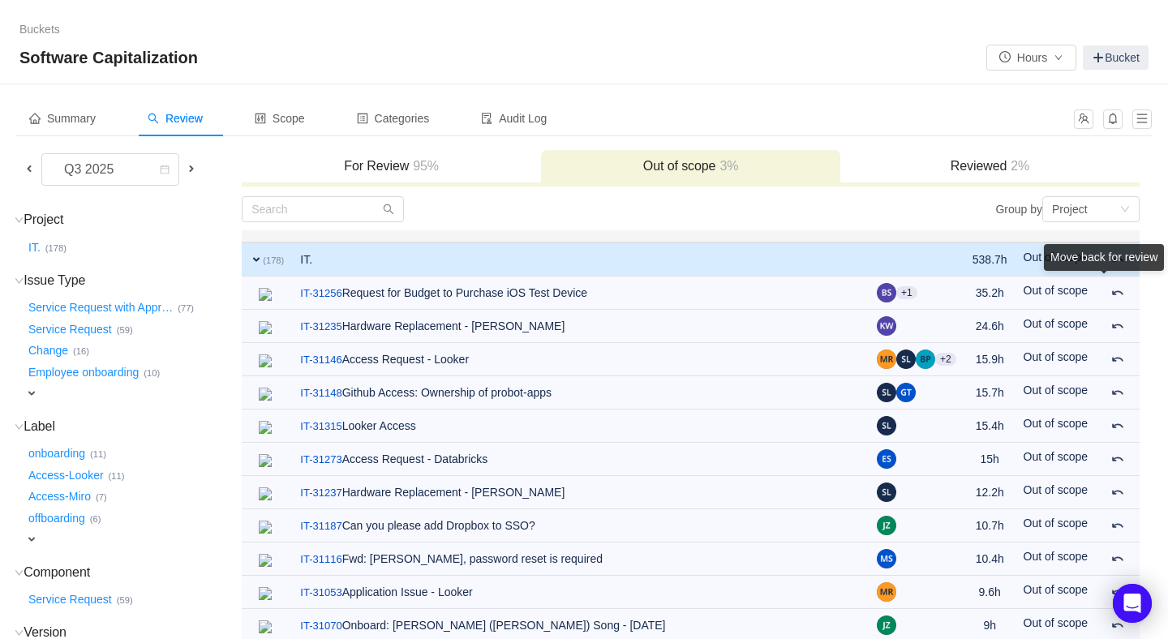
click at [1113, 277] on div "Move back for review" at bounding box center [1104, 260] width 120 height 33
click at [1116, 311] on div "Move back for review" at bounding box center [1104, 293] width 120 height 33
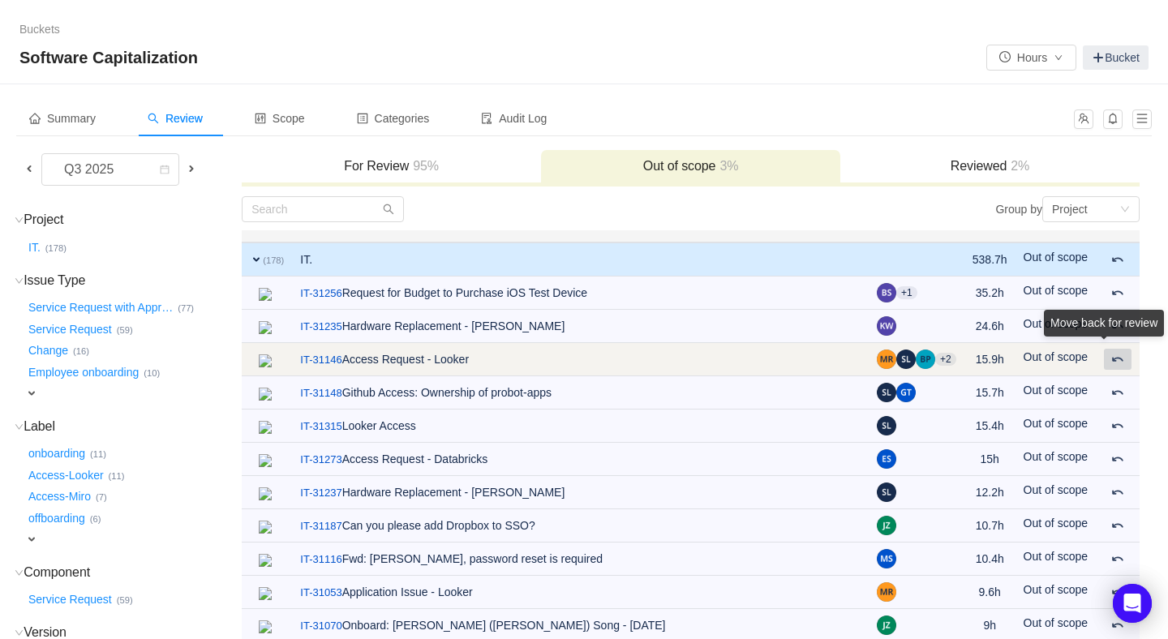
click at [1116, 337] on div "Move back for review" at bounding box center [1104, 323] width 120 height 27
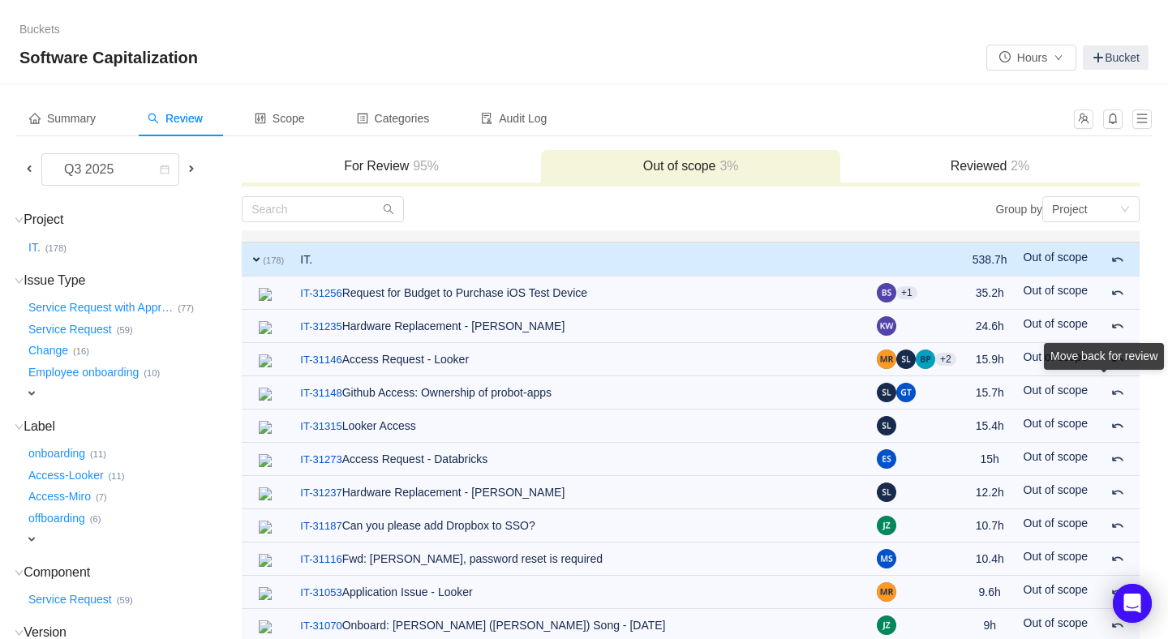
click at [1114, 376] on div "Move back for review" at bounding box center [1104, 359] width 120 height 33
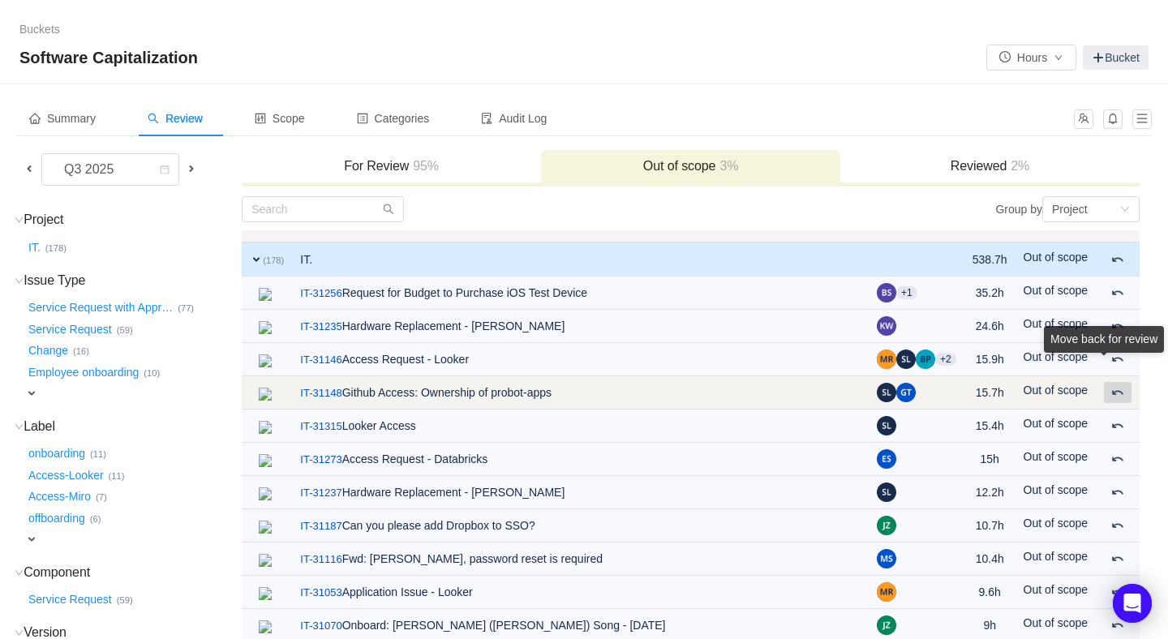
click at [1116, 389] on span at bounding box center [1118, 392] width 13 height 13
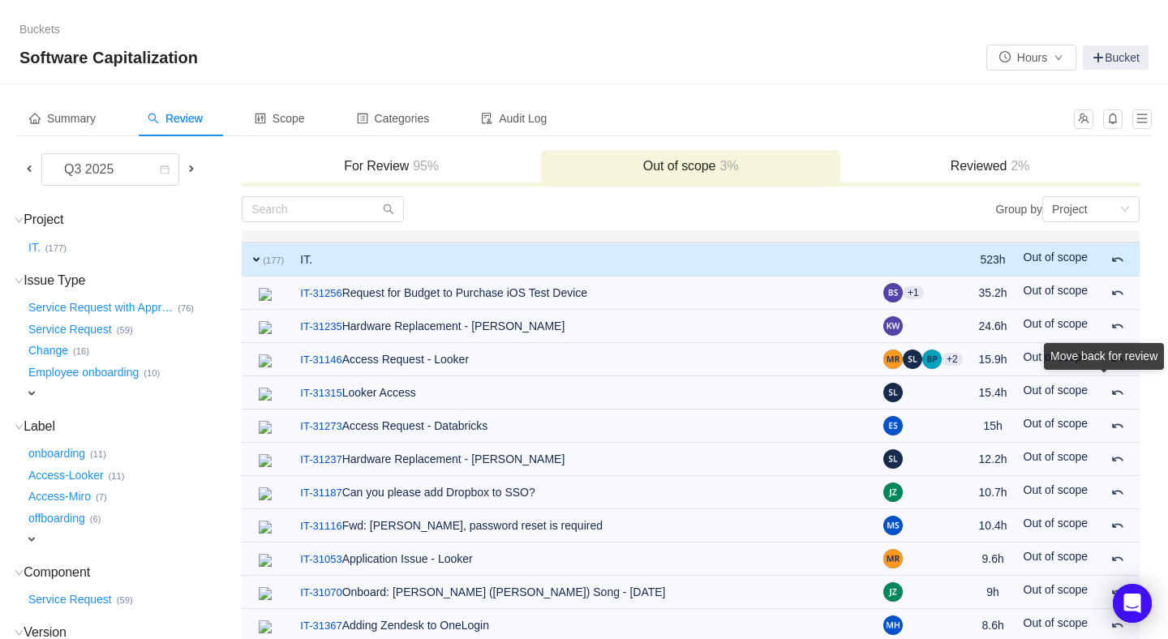
click at [1115, 376] on div "Move back for review" at bounding box center [1104, 359] width 120 height 33
click at [258, 256] on span "expand" at bounding box center [256, 259] width 13 height 13
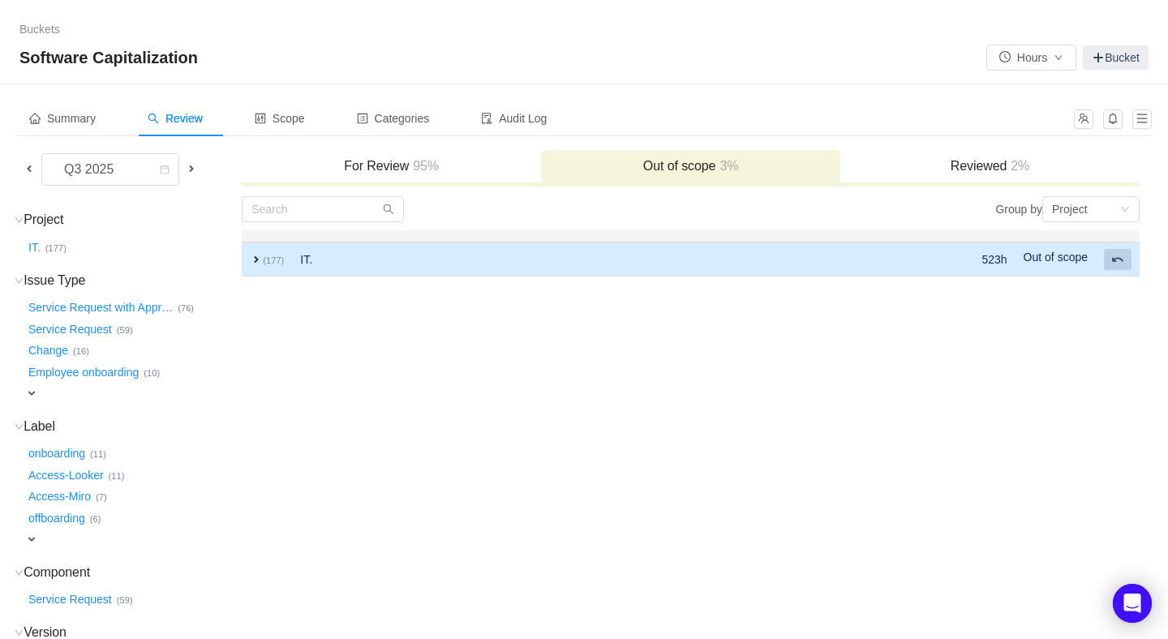
click at [1116, 259] on span at bounding box center [1118, 259] width 13 height 13
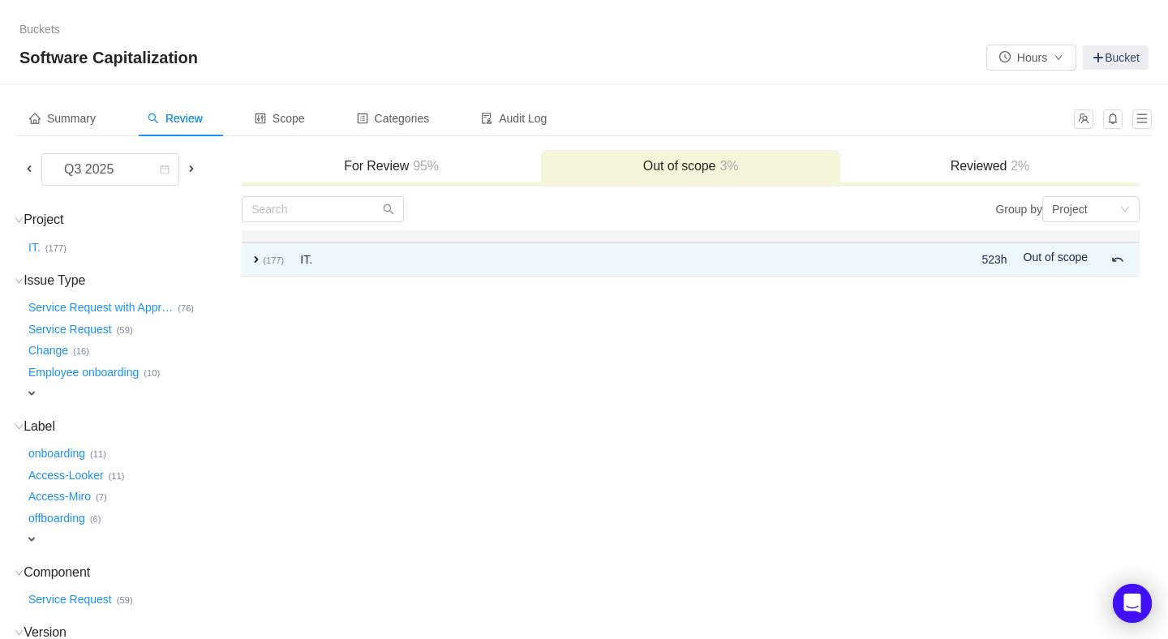
click at [408, 158] on h3 "For Review 95%" at bounding box center [391, 166] width 283 height 16
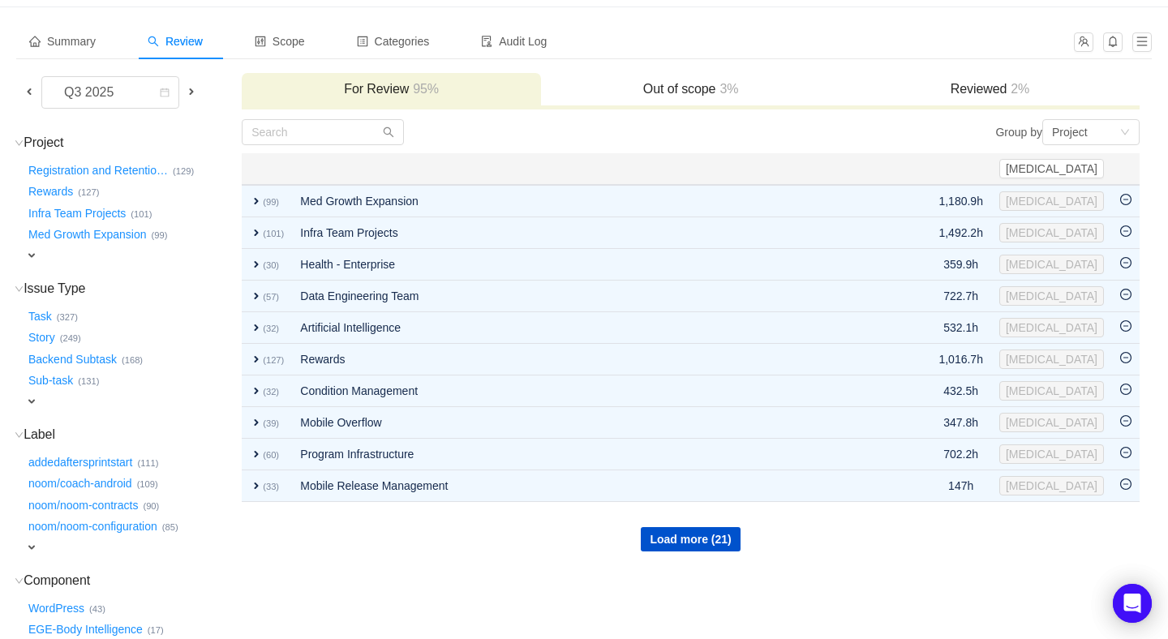
scroll to position [359, 0]
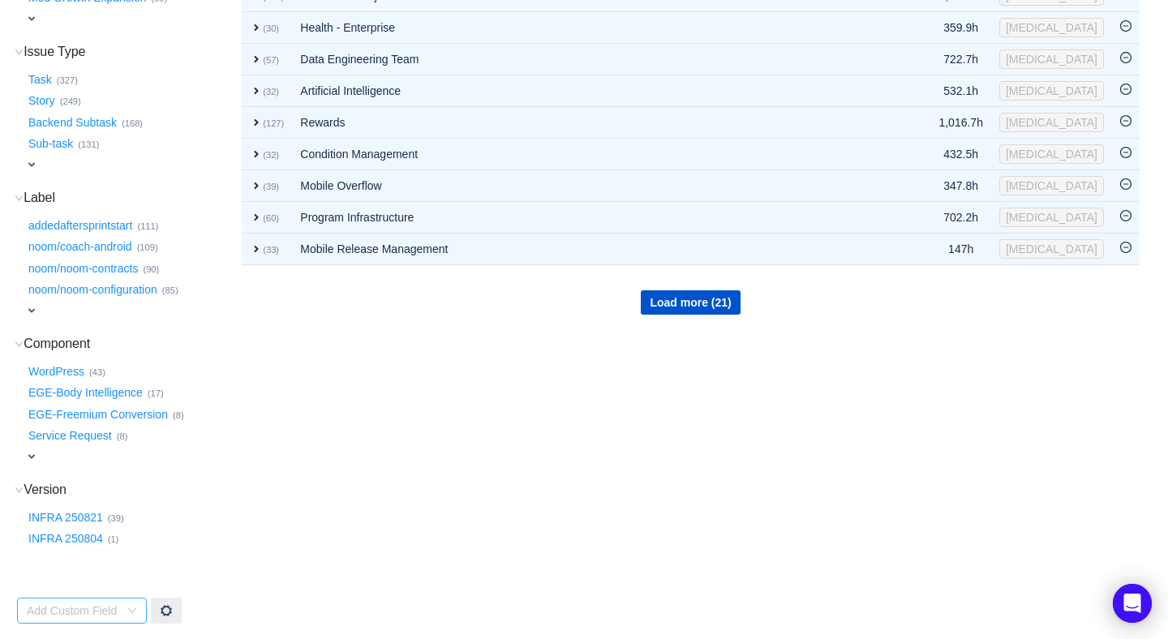
click at [118, 604] on div "Add Custom Field" at bounding box center [73, 611] width 92 height 16
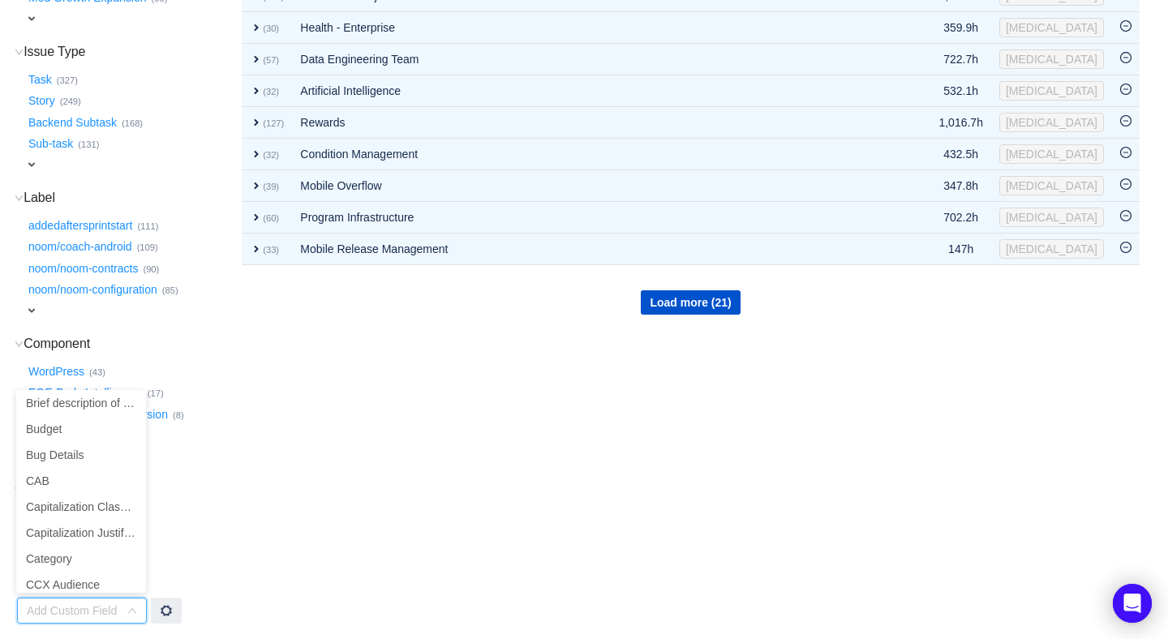
scroll to position [1426, 0]
click at [102, 510] on li "Capitalization Justification" at bounding box center [81, 512] width 130 height 26
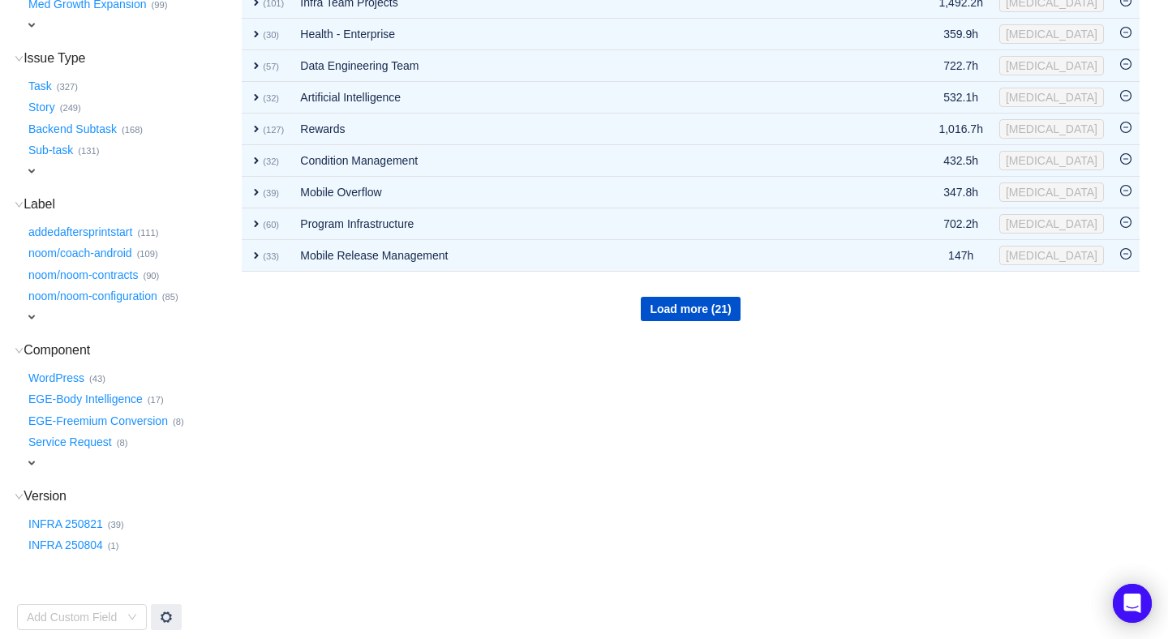
scroll to position [359, 0]
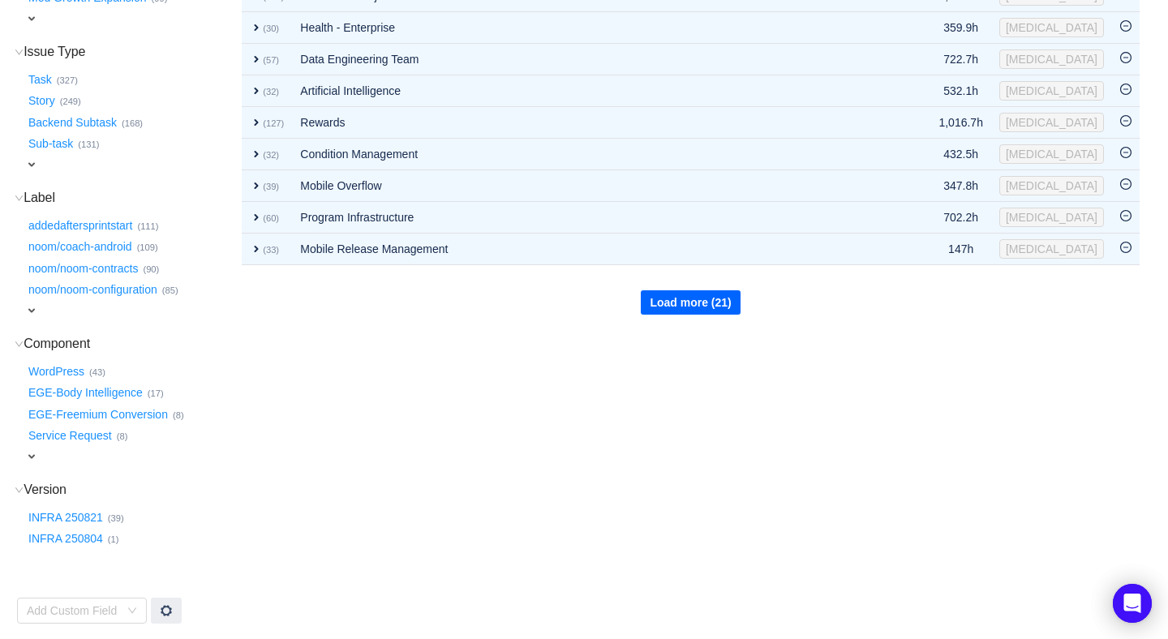
click at [690, 299] on button "Load more (21)" at bounding box center [690, 302] width 99 height 24
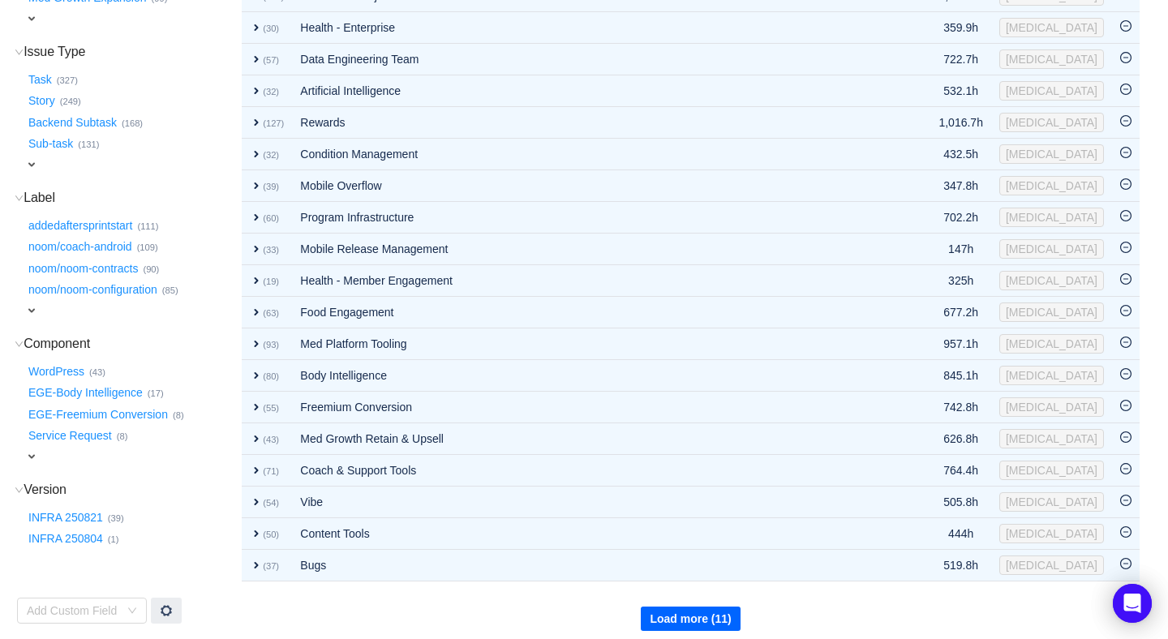
click at [673, 608] on button "Load more (11)" at bounding box center [690, 619] width 99 height 24
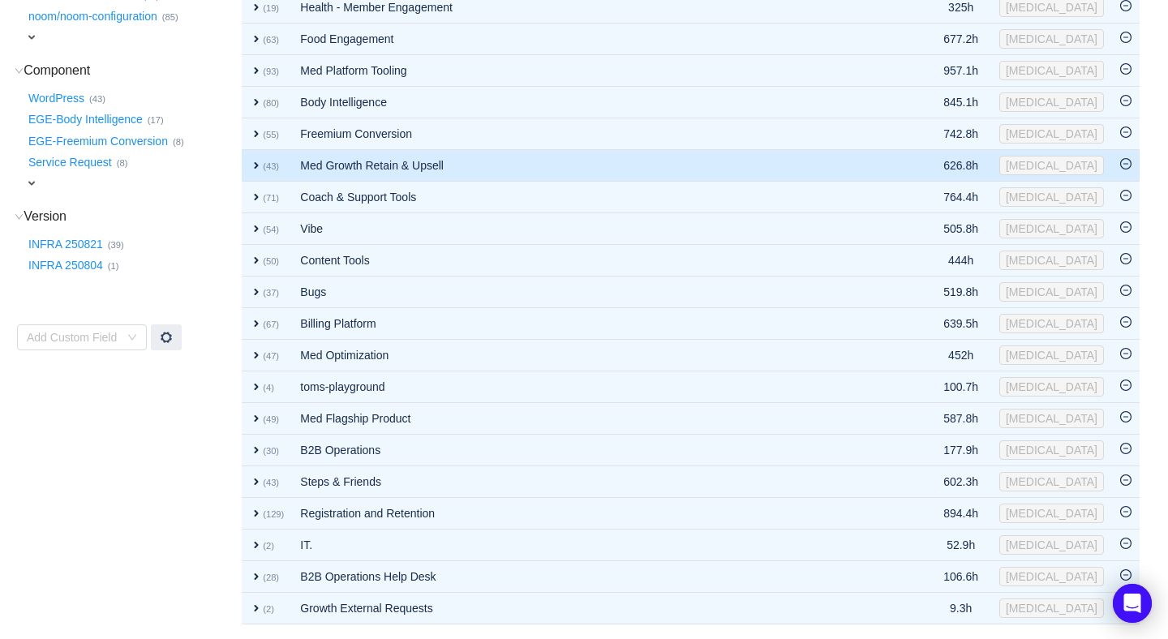
scroll to position [672, 0]
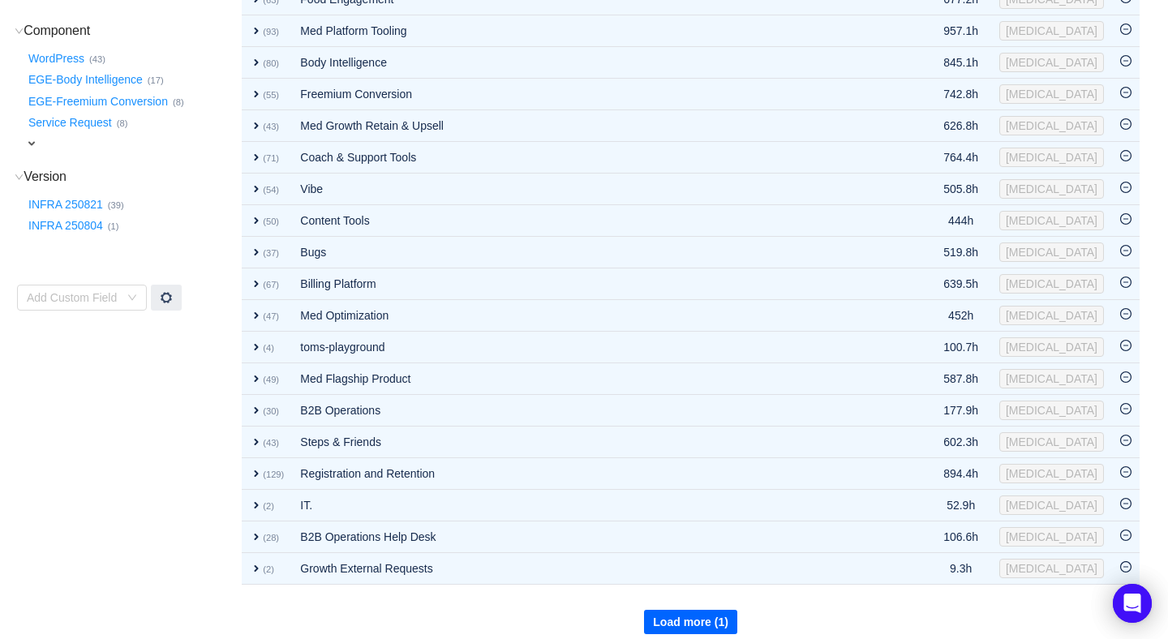
click at [707, 610] on button "Load more (1)" at bounding box center [690, 622] width 93 height 24
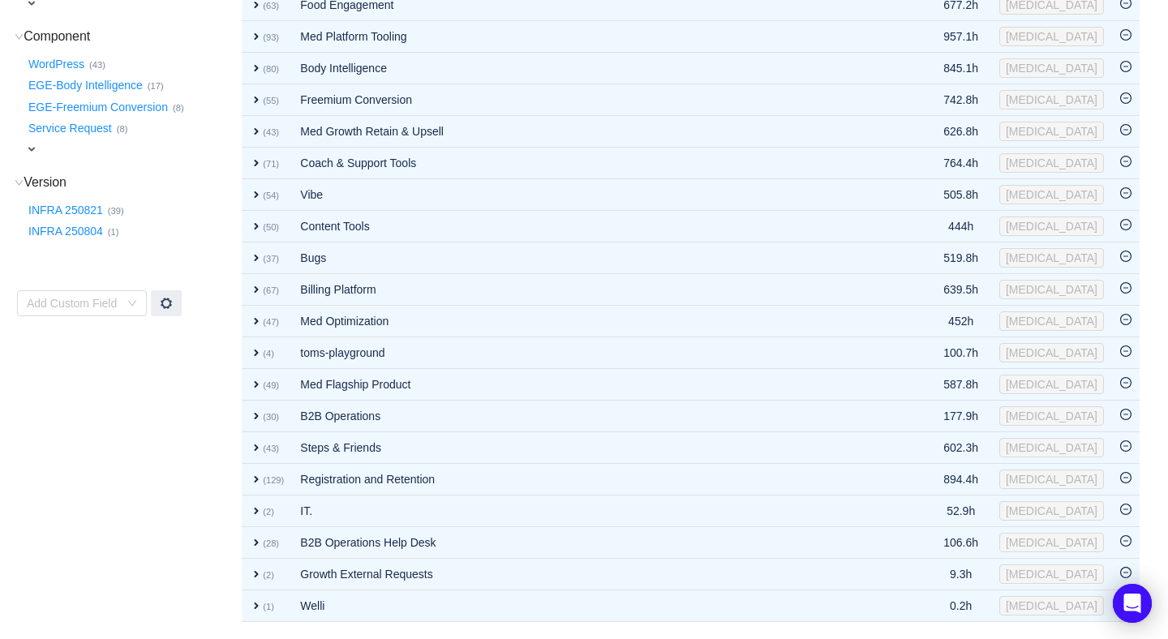
scroll to position [652, 0]
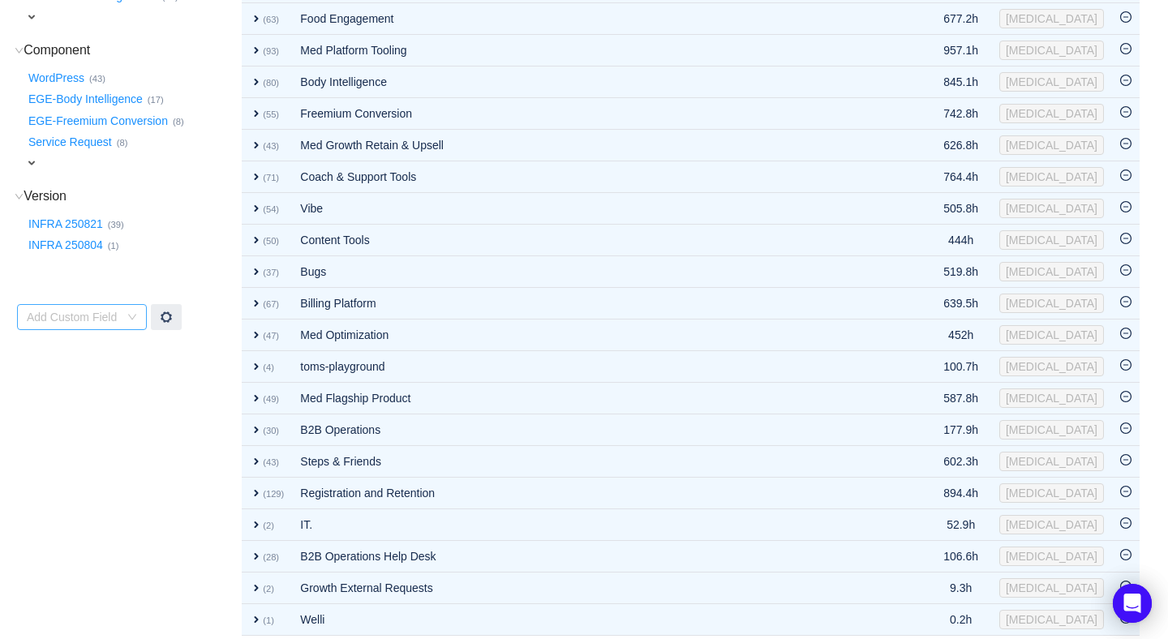
click at [112, 314] on div "Add Custom Field" at bounding box center [73, 317] width 92 height 16
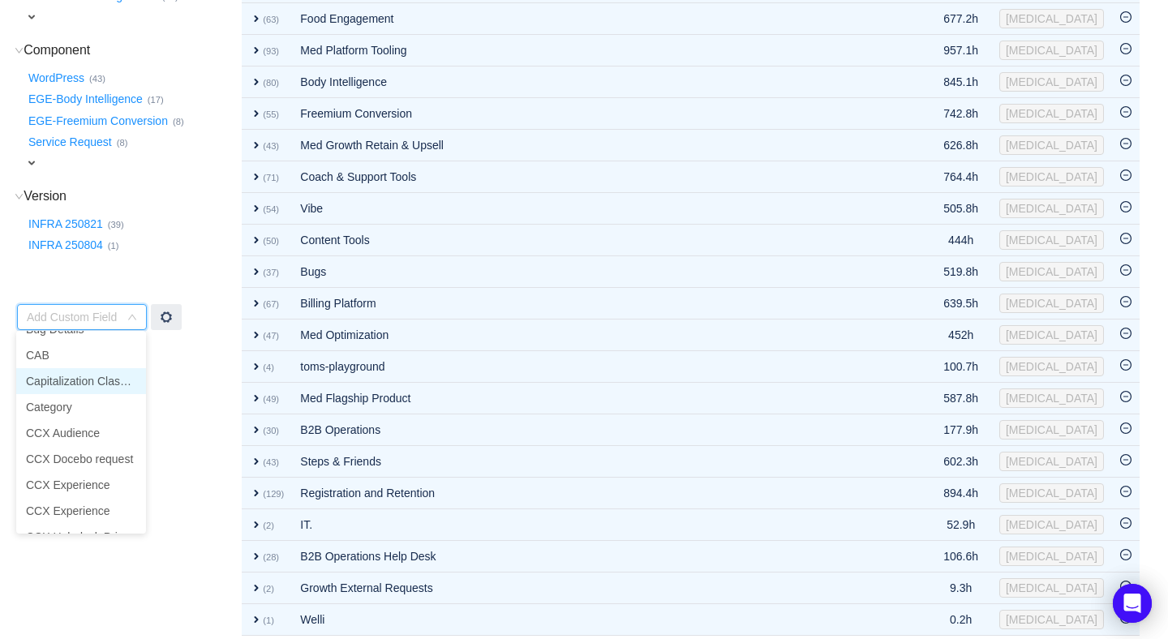
scroll to position [1473, 0]
click at [84, 379] on li "Capitalization Classification" at bounding box center [81, 380] width 130 height 26
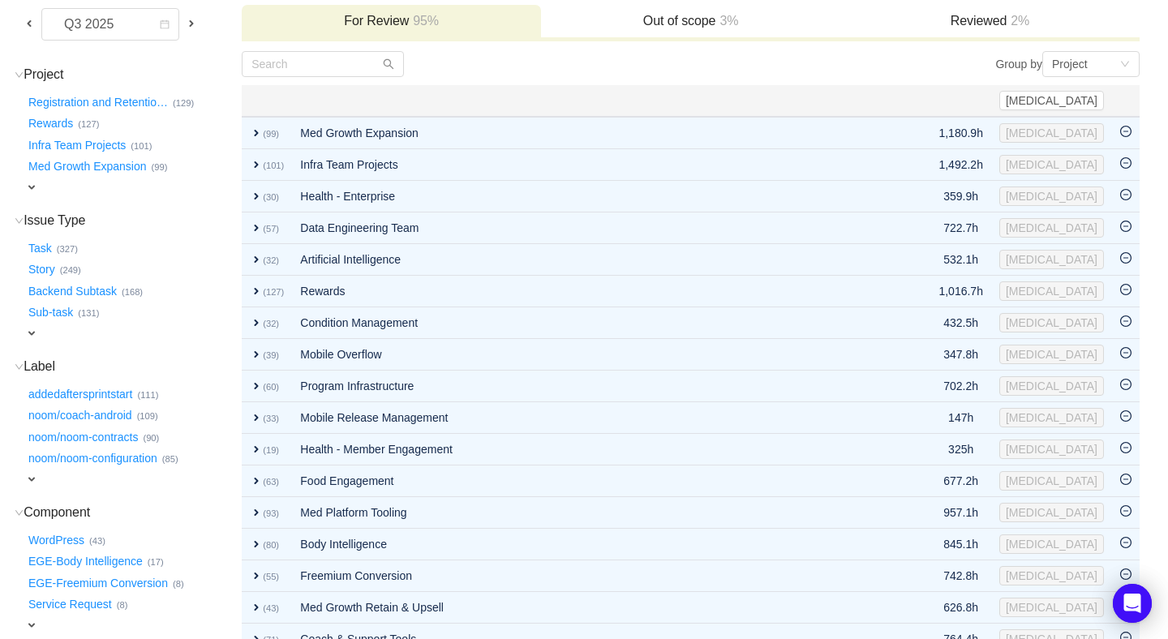
scroll to position [0, 0]
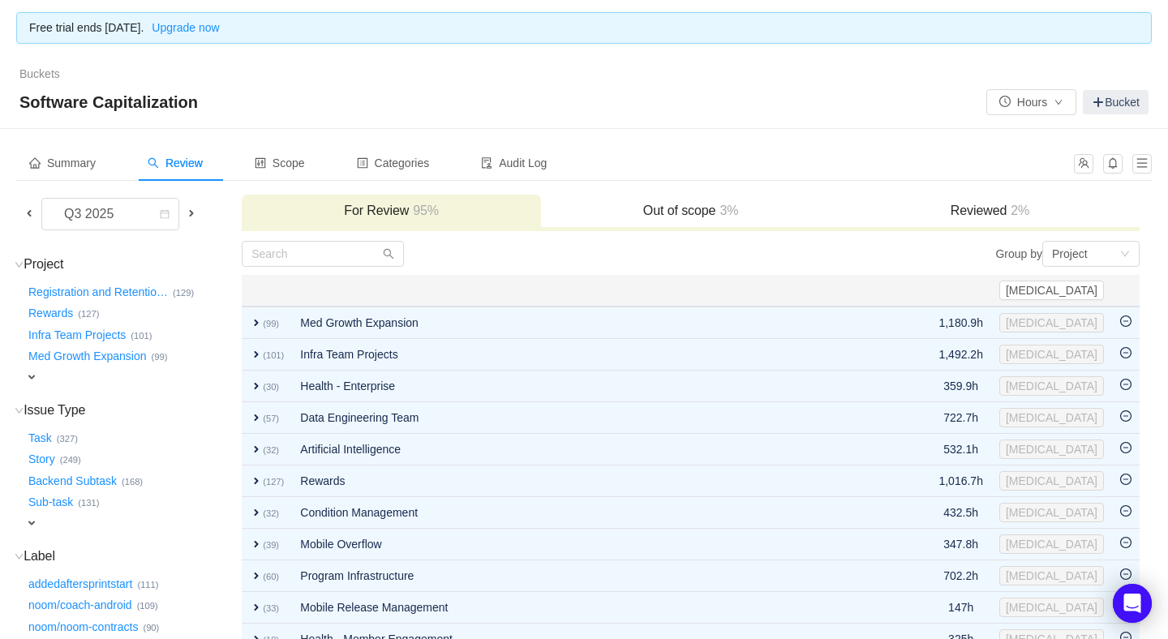
click at [687, 217] on h3 "Out of scope 3%" at bounding box center [690, 211] width 283 height 16
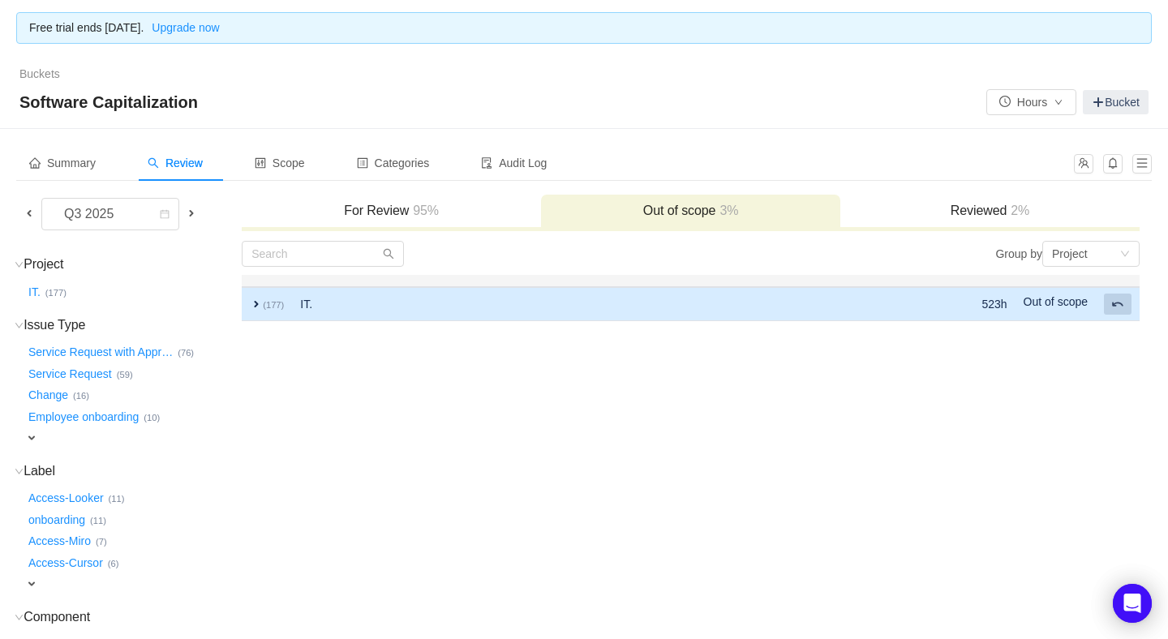
click at [1112, 300] on span at bounding box center [1118, 304] width 13 height 13
click at [1114, 302] on span at bounding box center [1118, 304] width 13 height 13
click at [1116, 303] on span at bounding box center [1118, 304] width 13 height 13
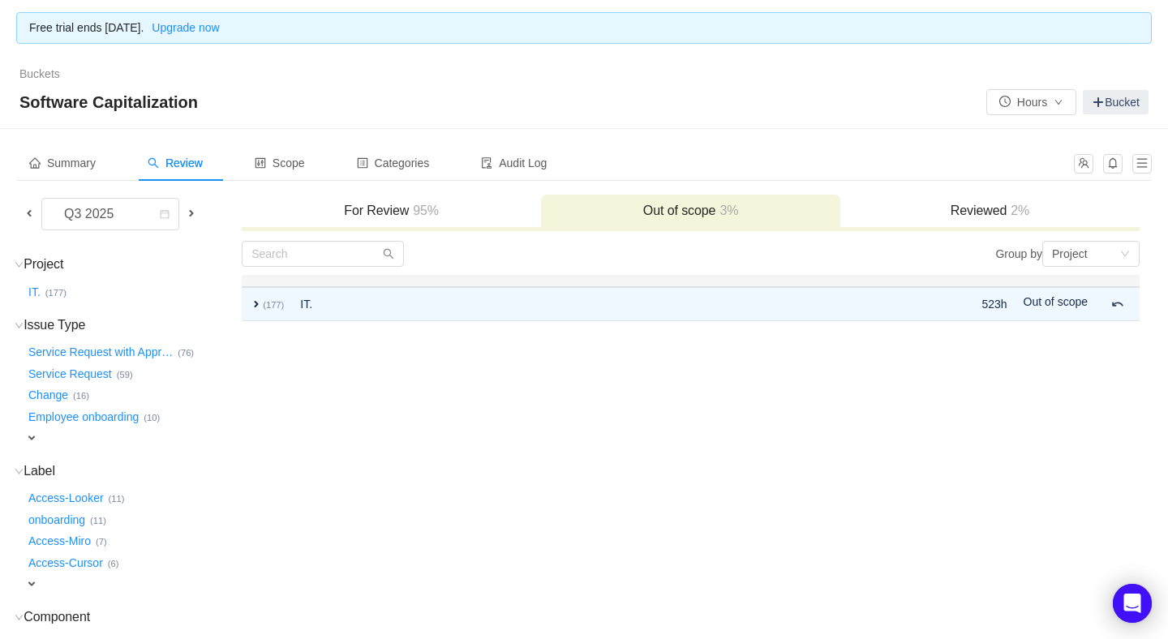
click at [192, 210] on span at bounding box center [191, 213] width 13 height 13
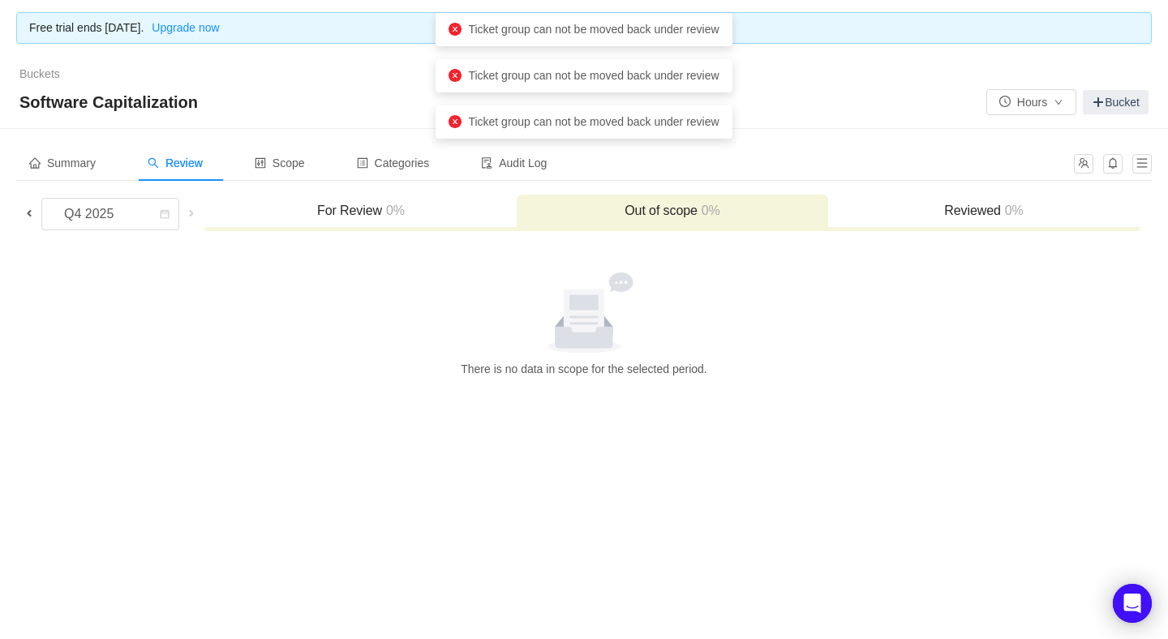
click at [24, 208] on span at bounding box center [29, 213] width 13 height 13
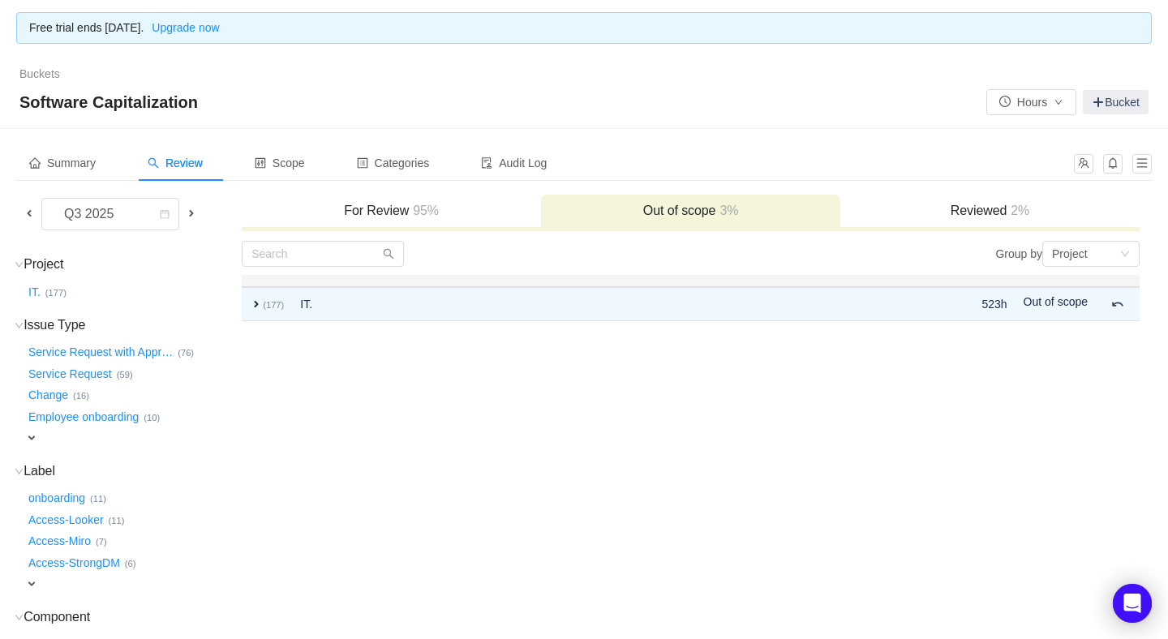
click at [34, 209] on span at bounding box center [29, 213] width 13 height 13
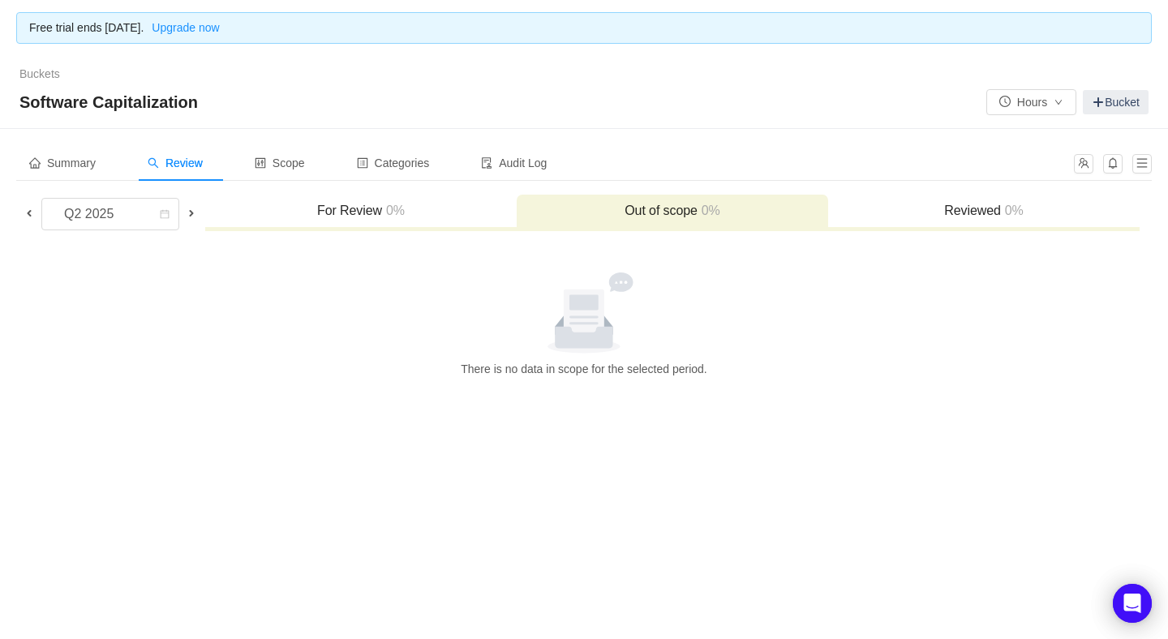
click at [32, 209] on span at bounding box center [29, 213] width 13 height 13
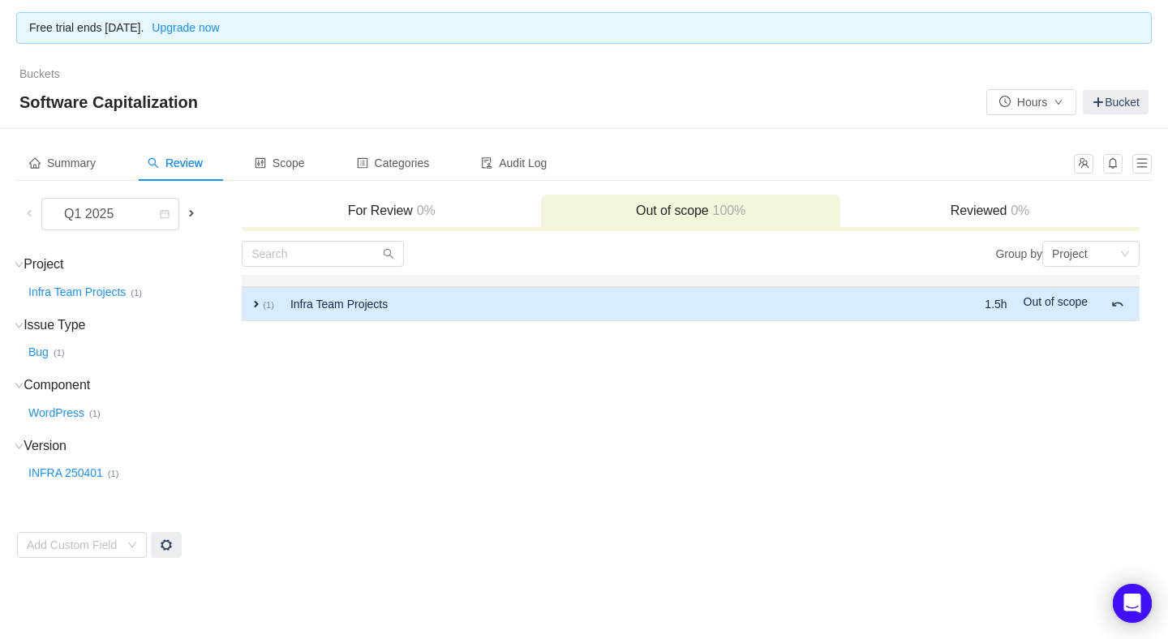
click at [258, 302] on span "expand" at bounding box center [256, 304] width 13 height 13
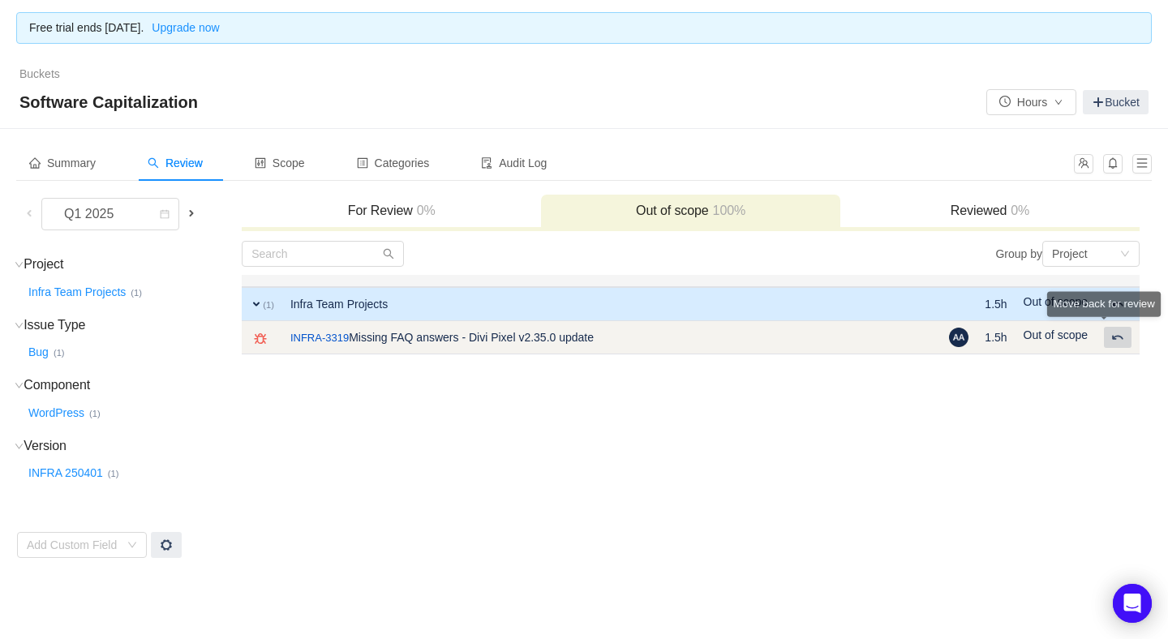
click at [1121, 316] on div "Move back for review" at bounding box center [1104, 302] width 120 height 27
click at [1119, 335] on span at bounding box center [1118, 337] width 13 height 13
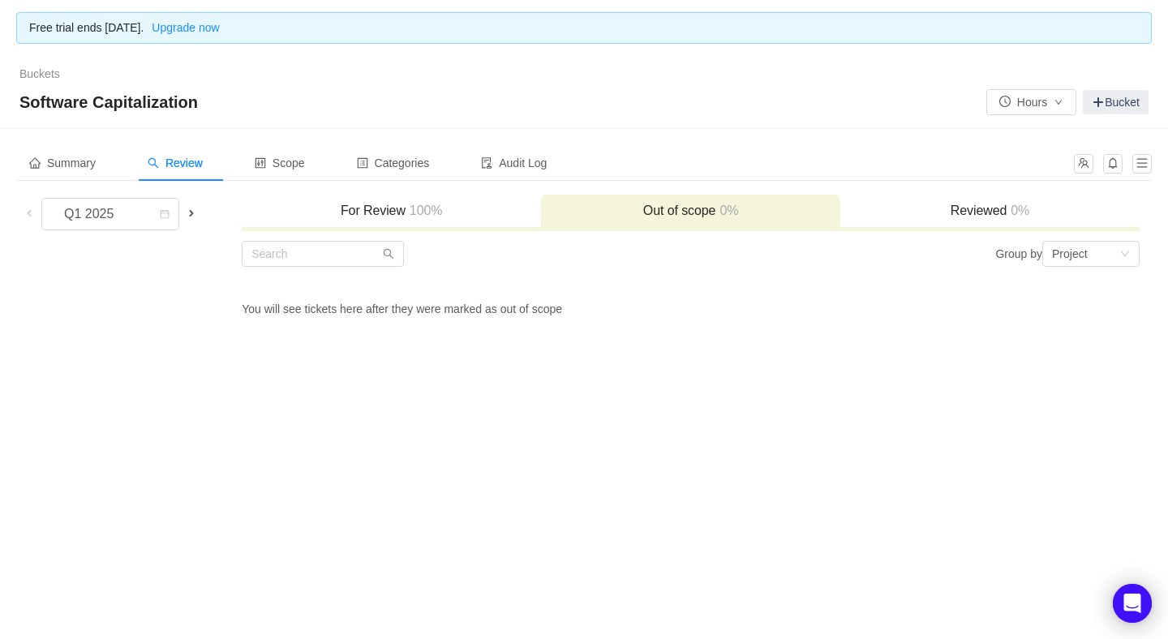
click at [374, 217] on h3 "For Review 100%" at bounding box center [391, 211] width 283 height 16
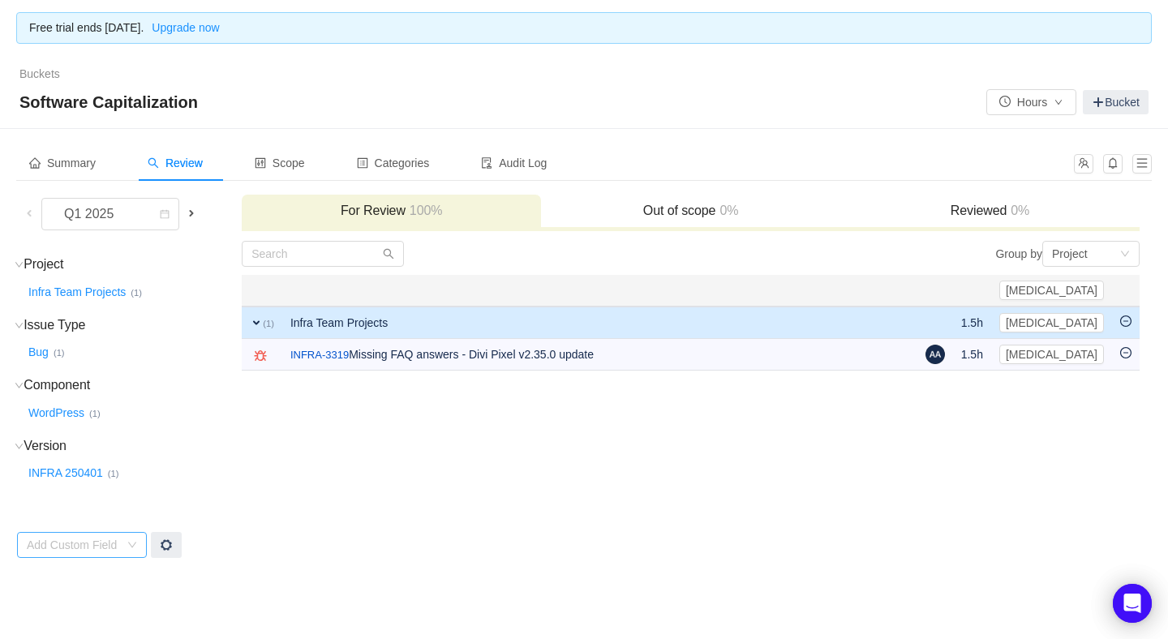
click at [123, 542] on div "Add Custom Field" at bounding box center [77, 545] width 100 height 24
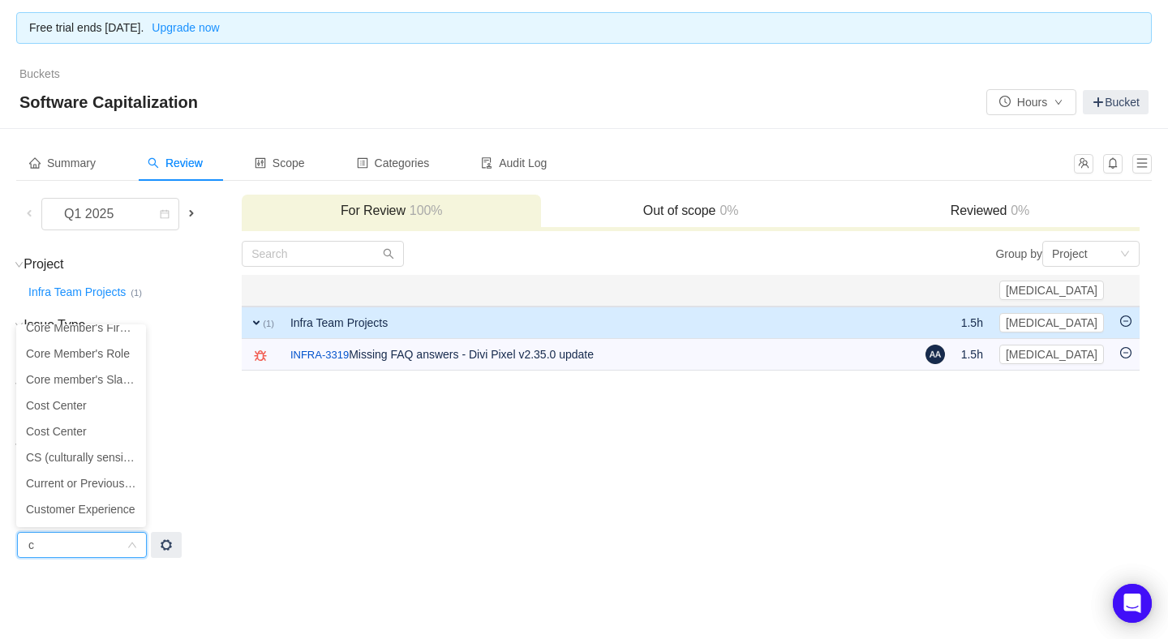
scroll to position [2, 0]
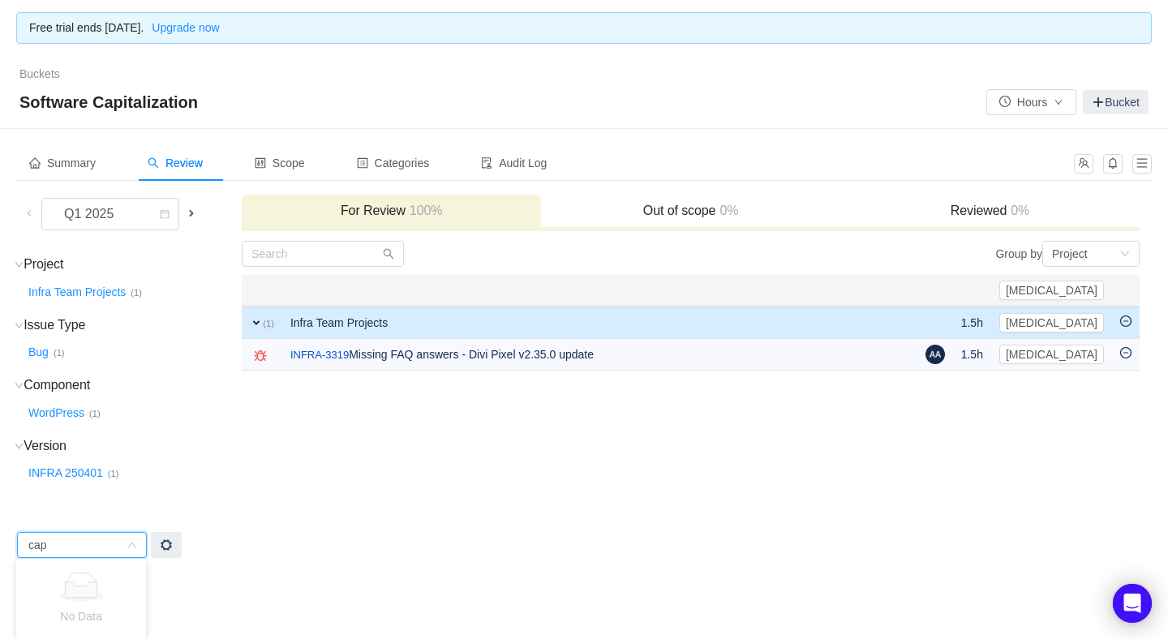
click at [193, 210] on span at bounding box center [191, 213] width 13 height 13
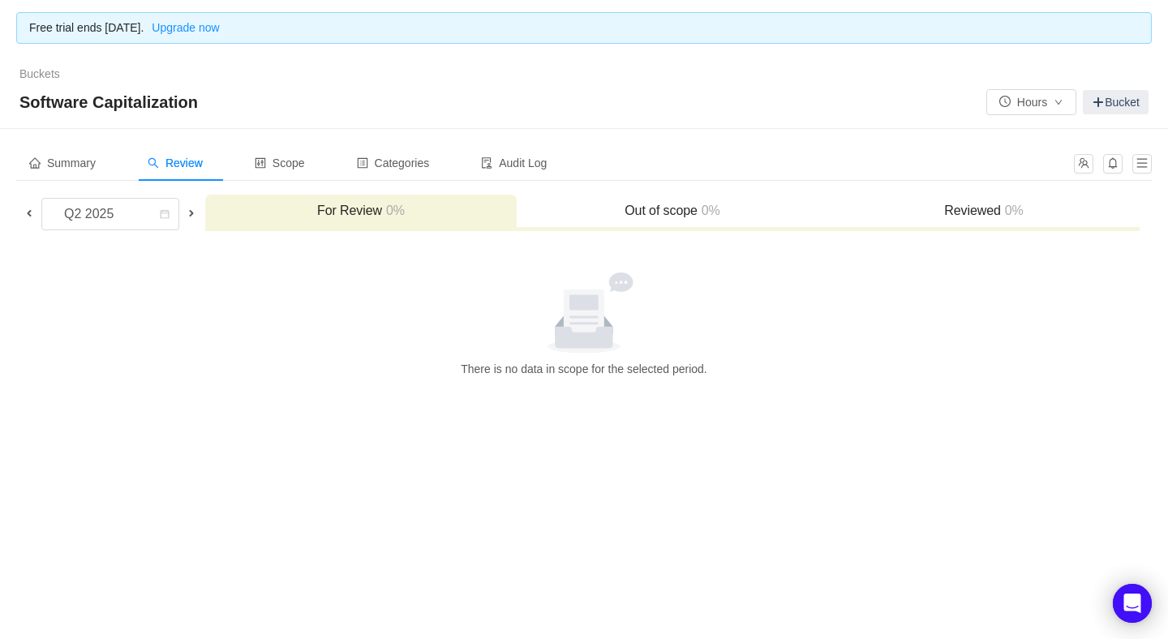
click at [193, 210] on span at bounding box center [191, 213] width 13 height 13
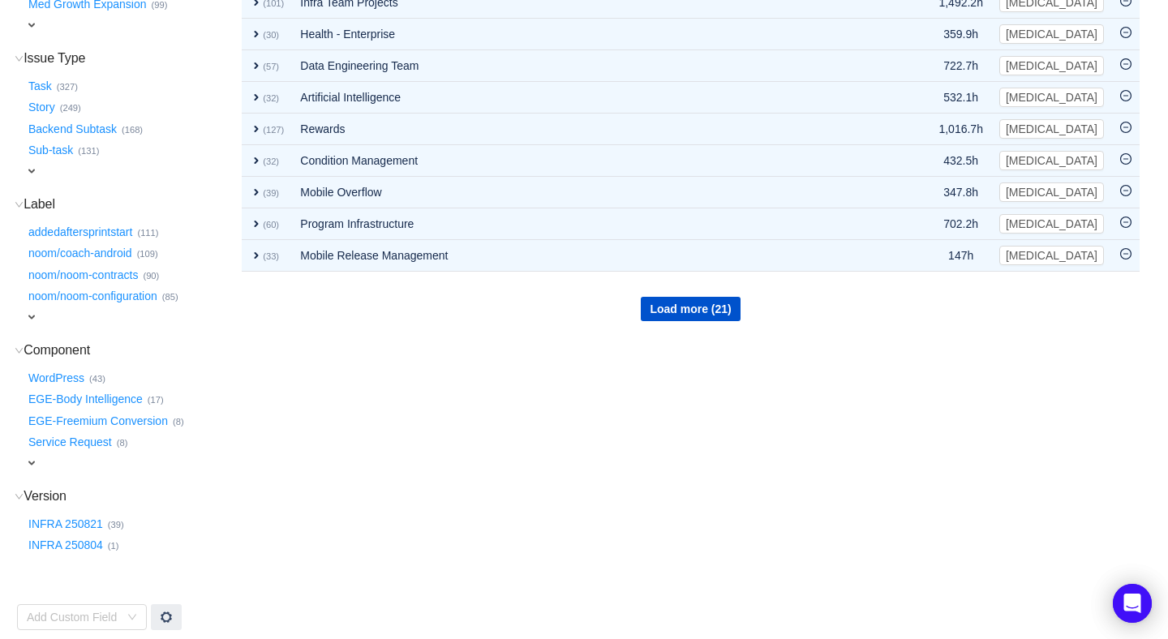
scroll to position [359, 0]
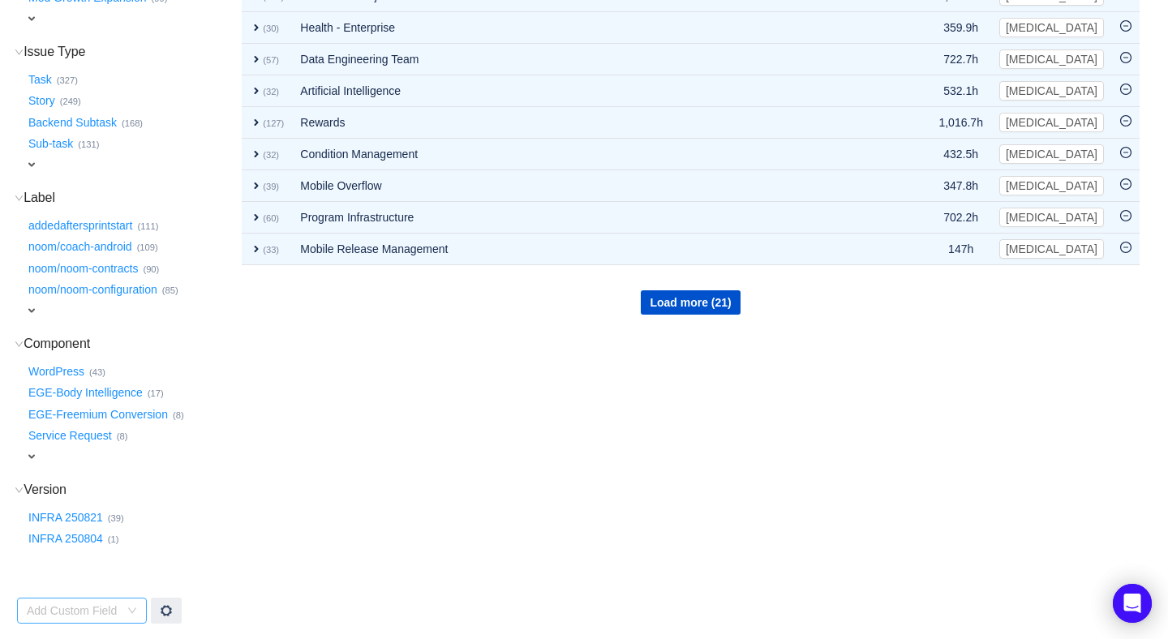
click at [76, 605] on div "Add Custom Field" at bounding box center [73, 611] width 92 height 16
click at [342, 448] on td "Group by Project You will see tickets here after they were marked as out of sco…" at bounding box center [691, 253] width 900 height 743
click at [673, 298] on button "Load more (21)" at bounding box center [690, 302] width 99 height 24
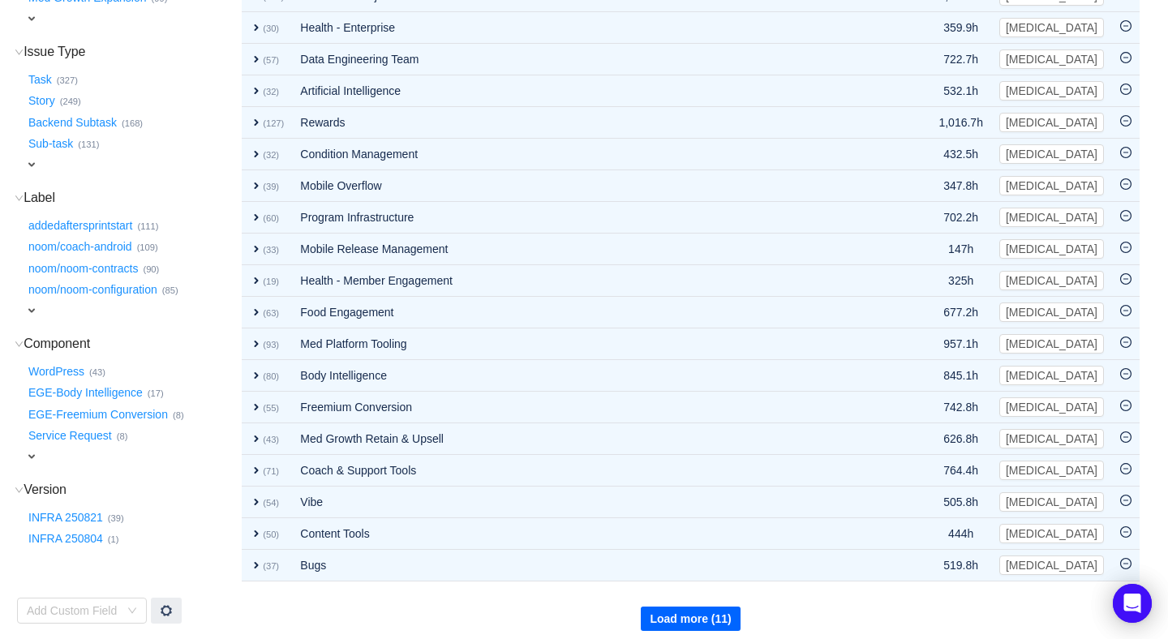
click at [681, 608] on button "Load more (11)" at bounding box center [690, 619] width 99 height 24
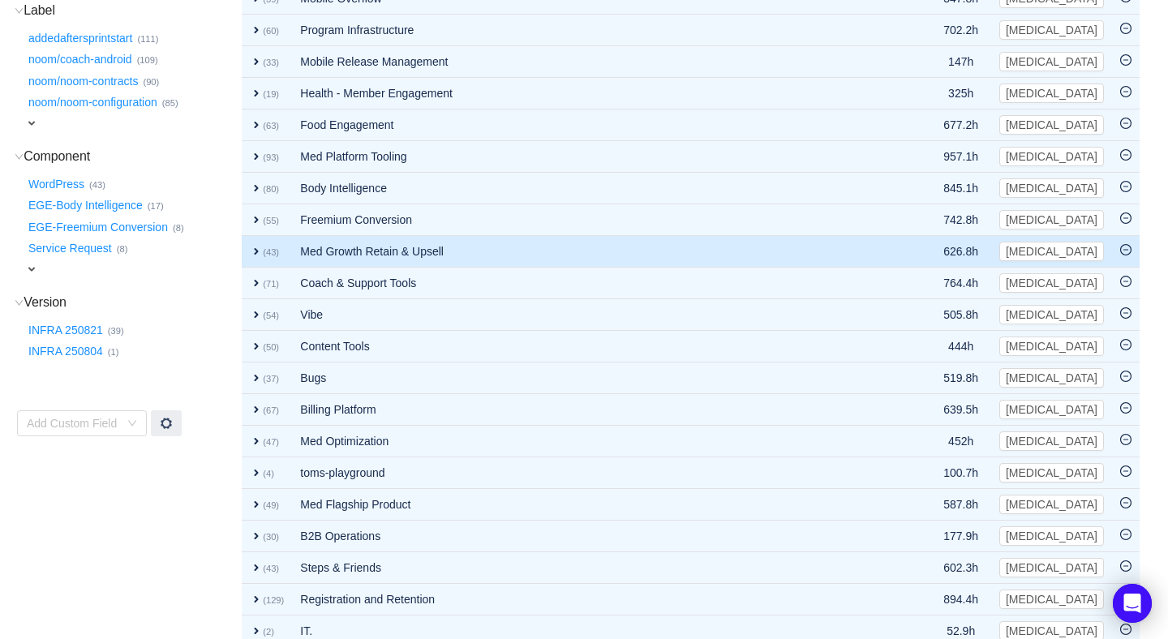
scroll to position [672, 0]
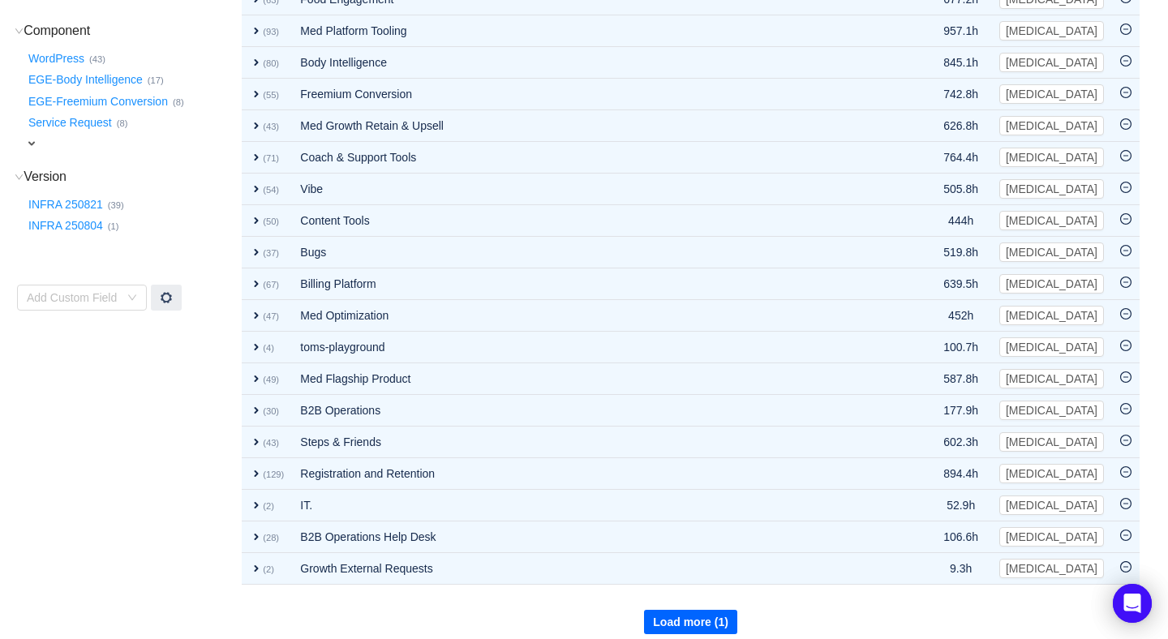
click at [685, 617] on button "Load more (1)" at bounding box center [690, 622] width 93 height 24
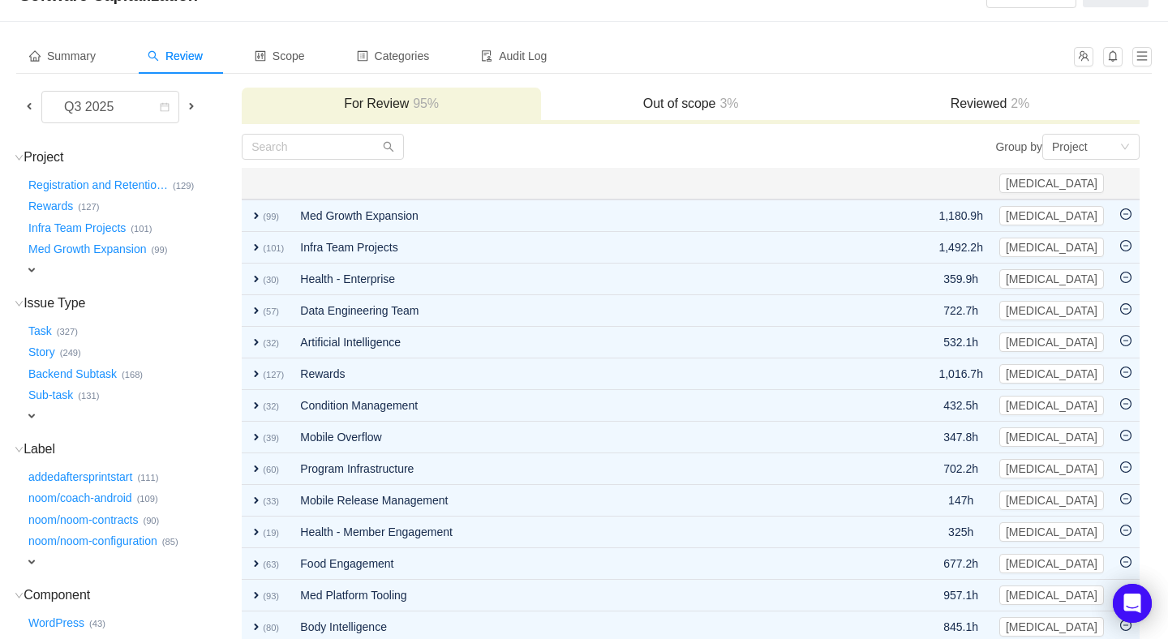
scroll to position [106, 0]
click at [665, 97] on h3 "Out of scope 3%" at bounding box center [690, 105] width 283 height 16
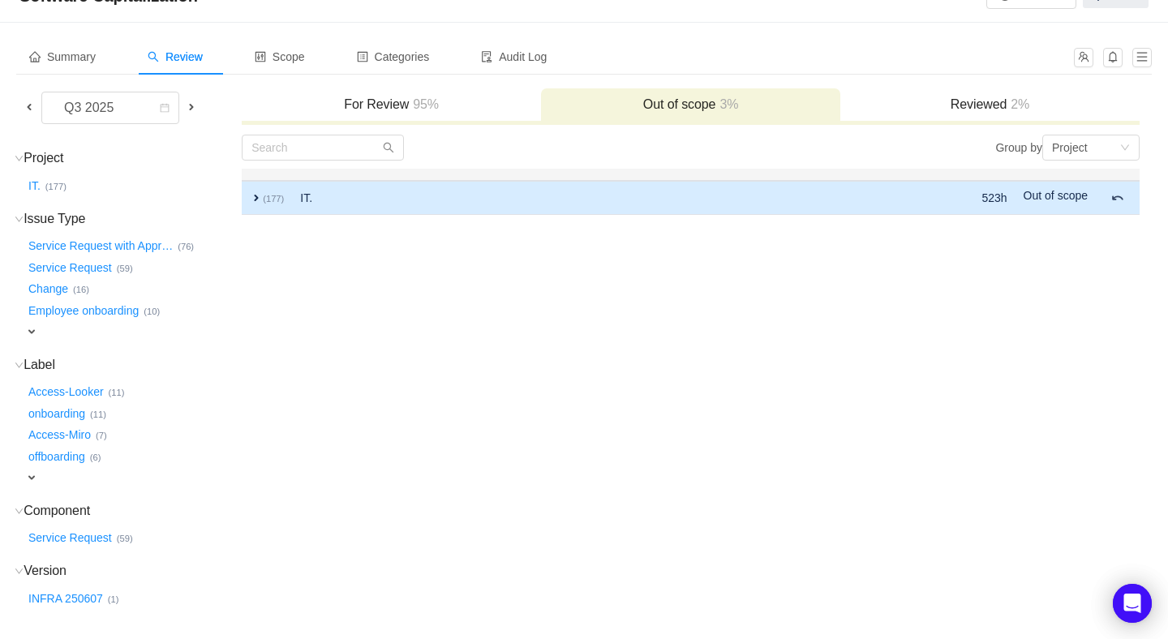
click at [262, 191] on span "expand" at bounding box center [256, 197] width 13 height 13
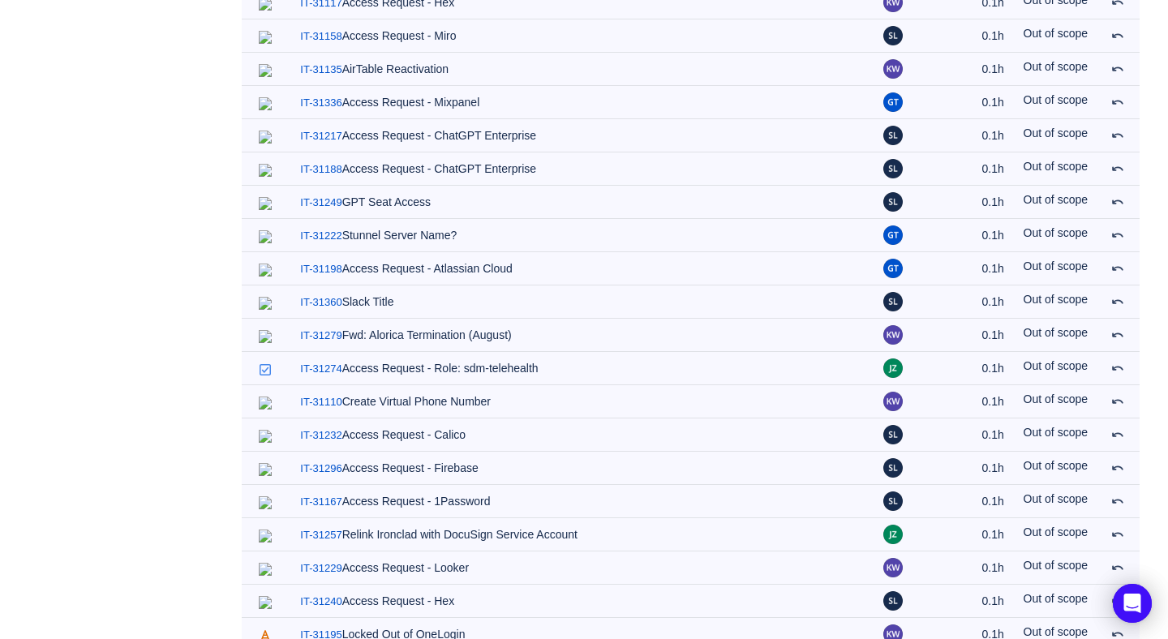
scroll to position [5519, 0]
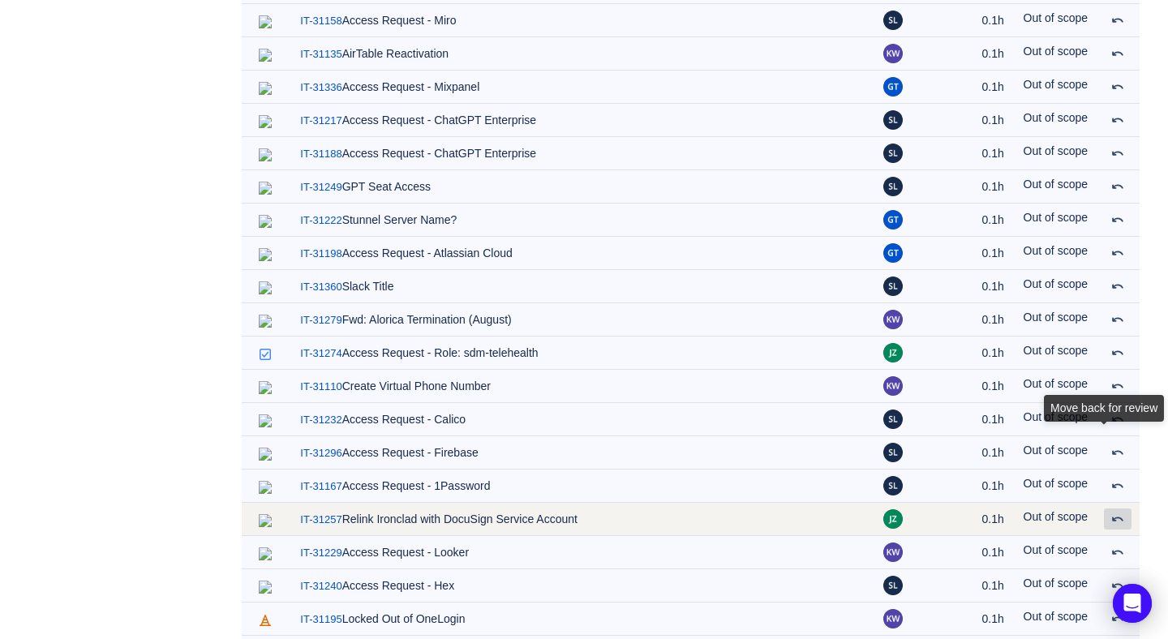
click at [1117, 513] on span at bounding box center [1118, 519] width 13 height 13
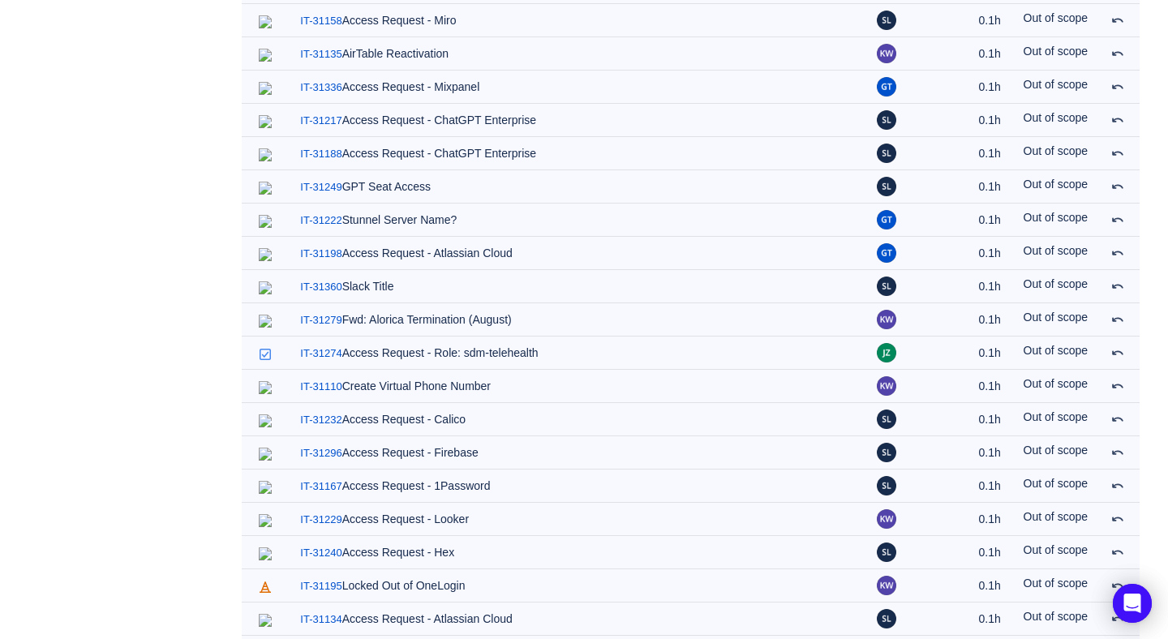
scroll to position [5486, 0]
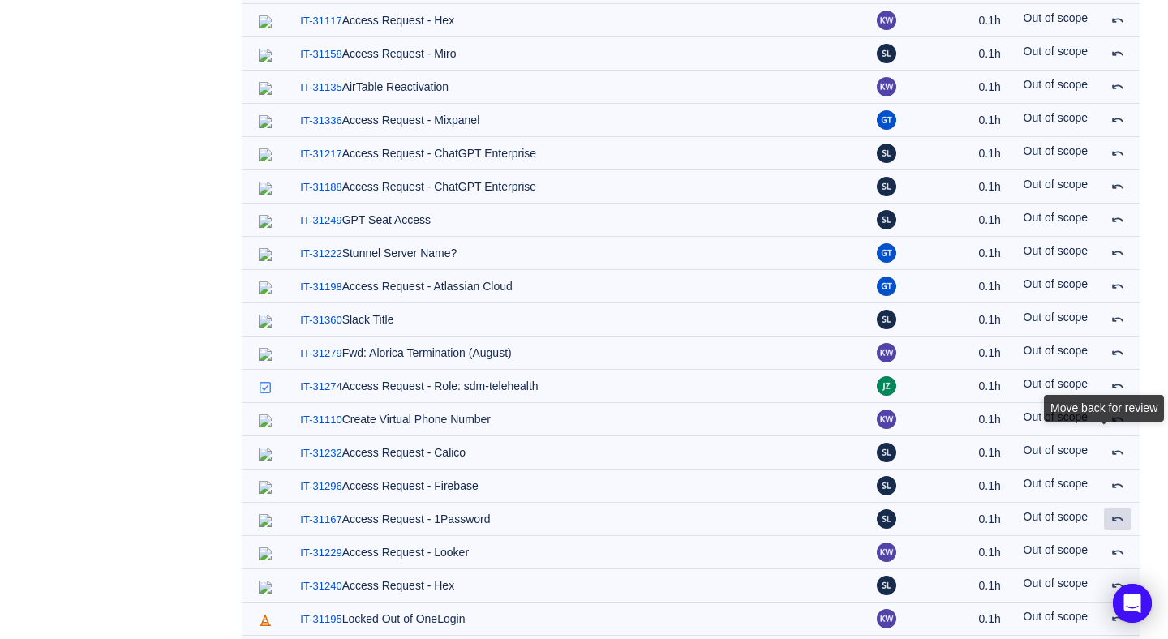
click at [1117, 513] on span at bounding box center [1118, 519] width 13 height 13
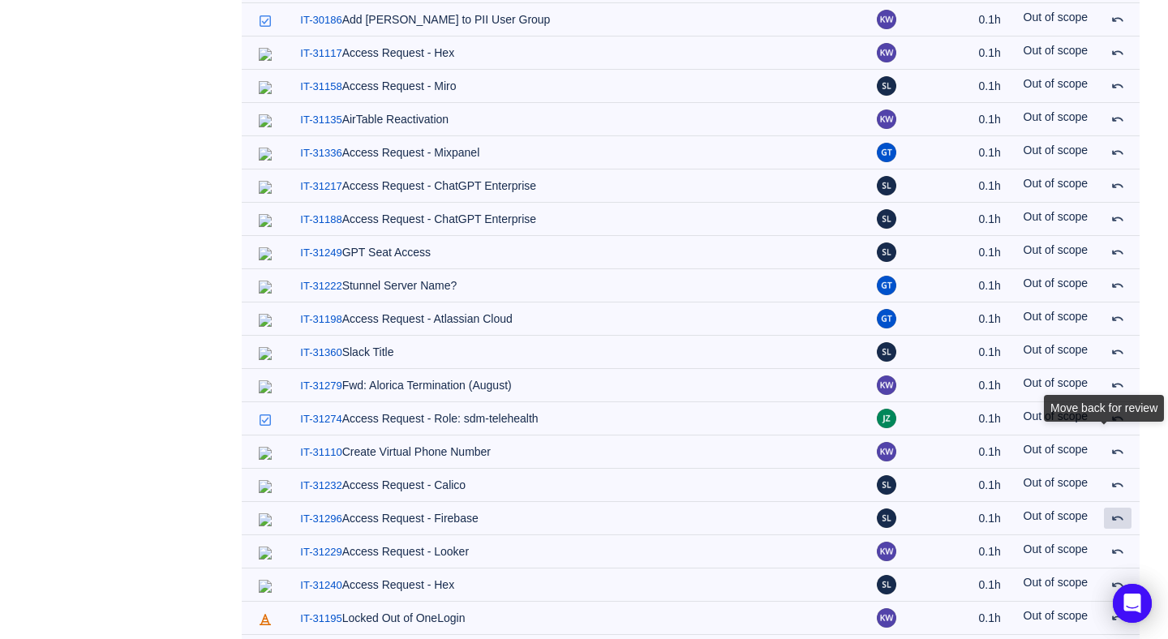
click at [1117, 512] on span at bounding box center [1118, 518] width 13 height 13
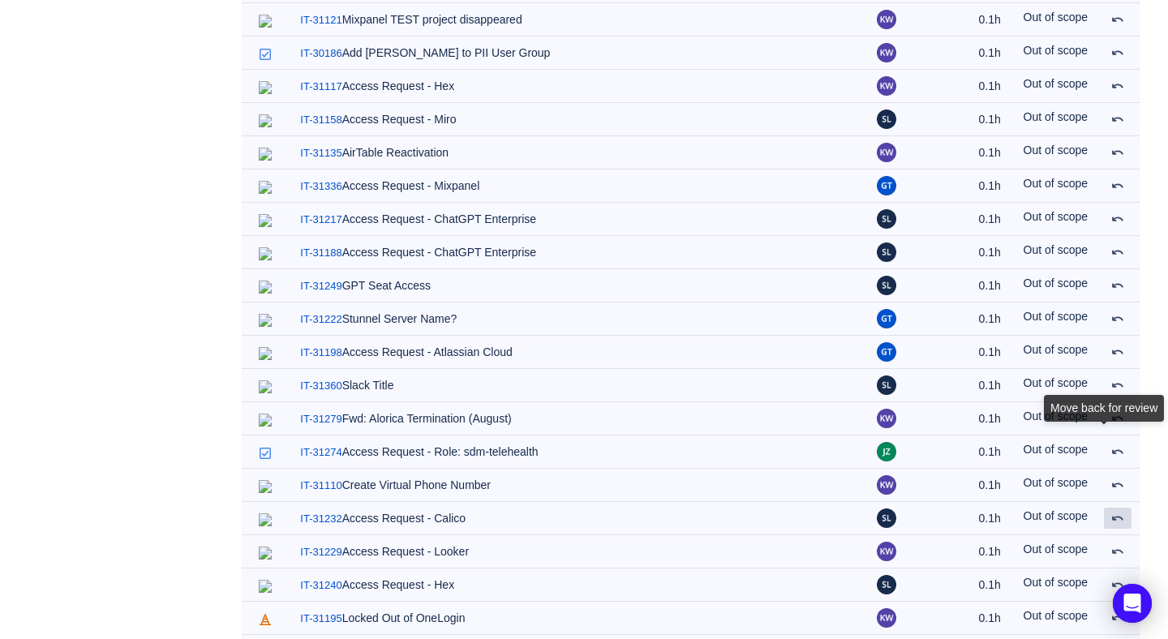
click at [1117, 512] on span at bounding box center [1118, 518] width 13 height 13
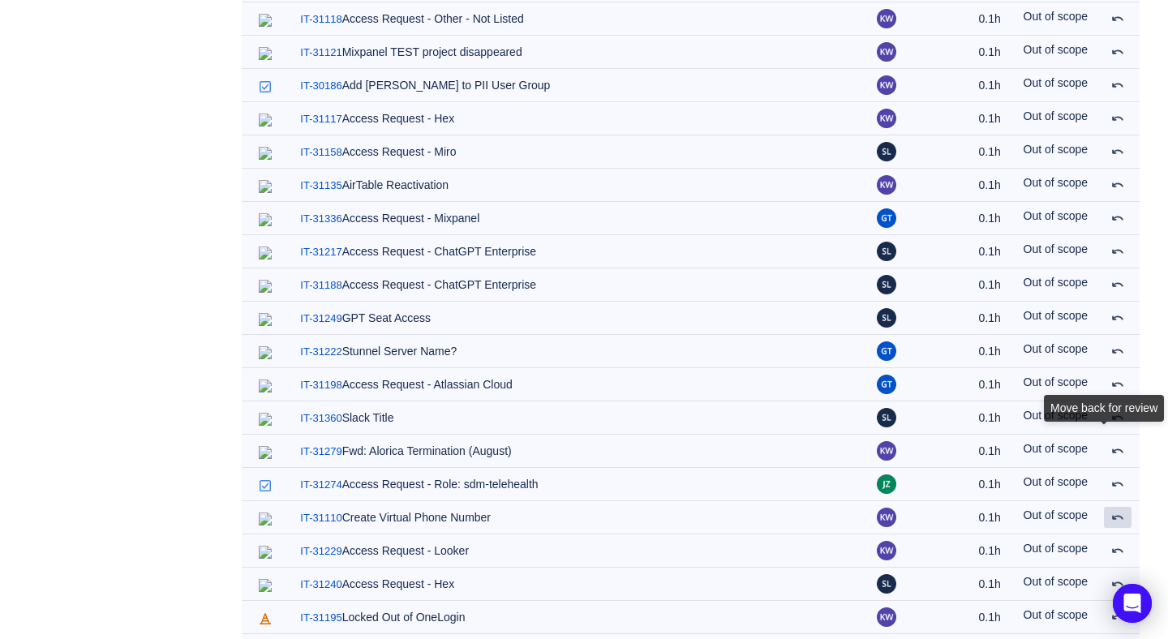
click at [1117, 511] on span at bounding box center [1118, 517] width 13 height 13
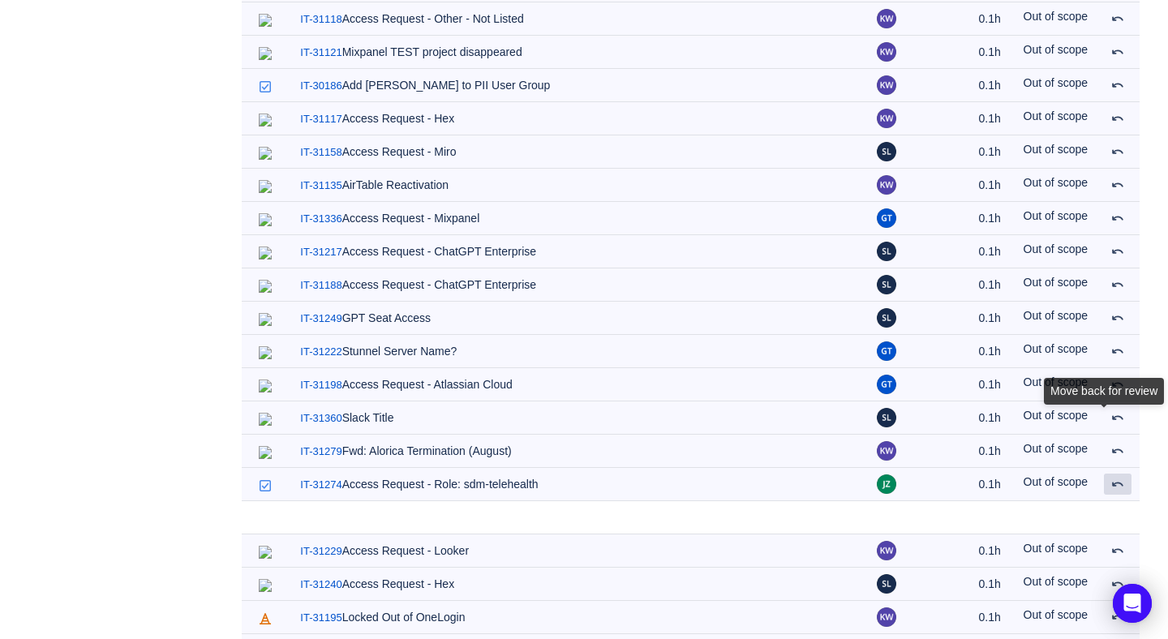
click at [1117, 478] on span at bounding box center [1118, 484] width 13 height 13
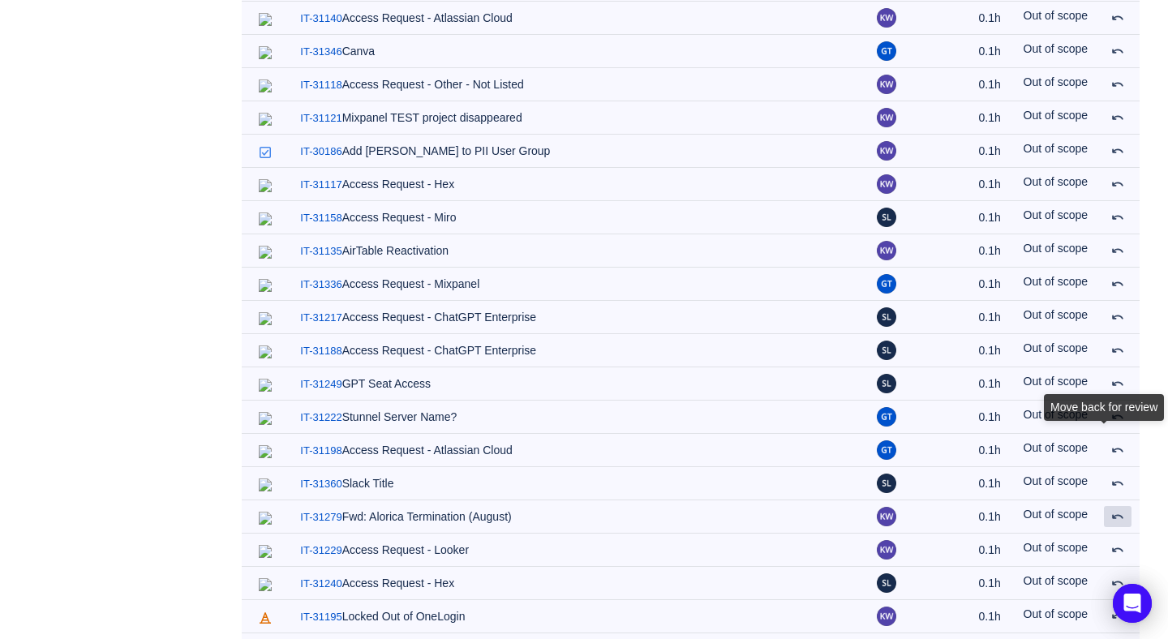
click at [1117, 510] on span at bounding box center [1118, 516] width 13 height 13
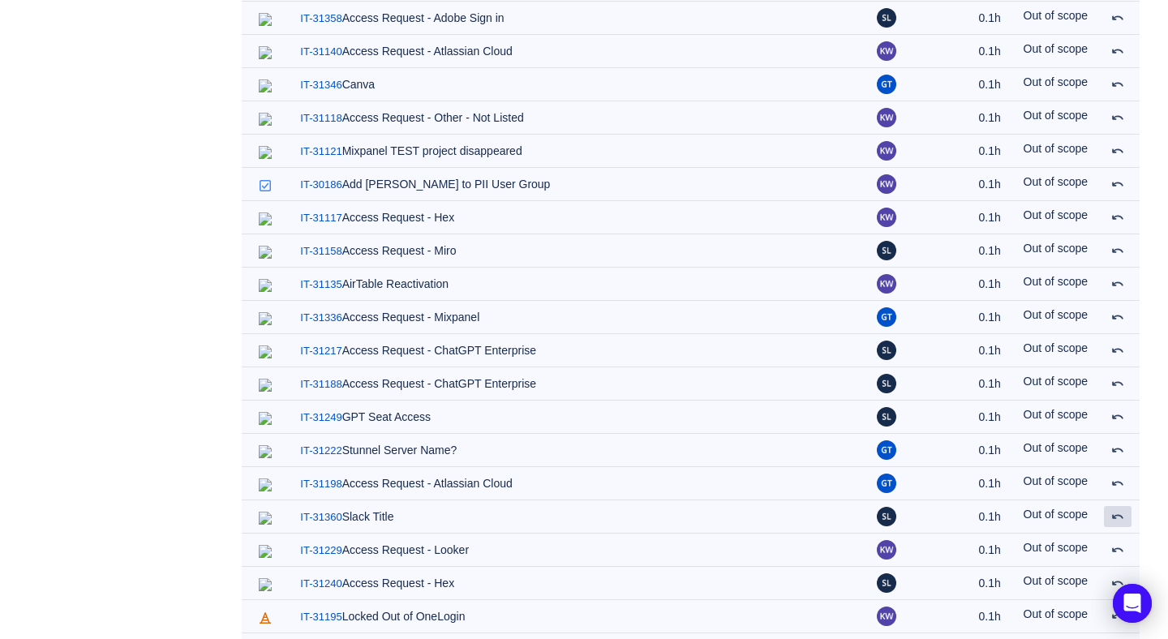
click at [1117, 510] on span at bounding box center [1118, 516] width 13 height 13
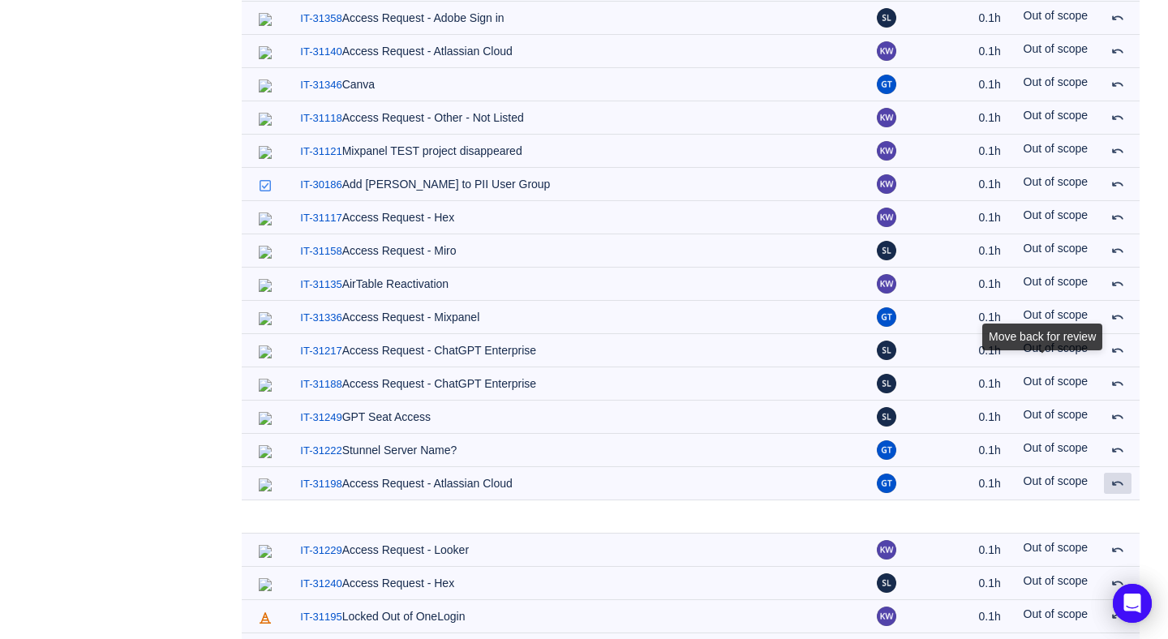
click at [1117, 477] on span at bounding box center [1118, 483] width 13 height 13
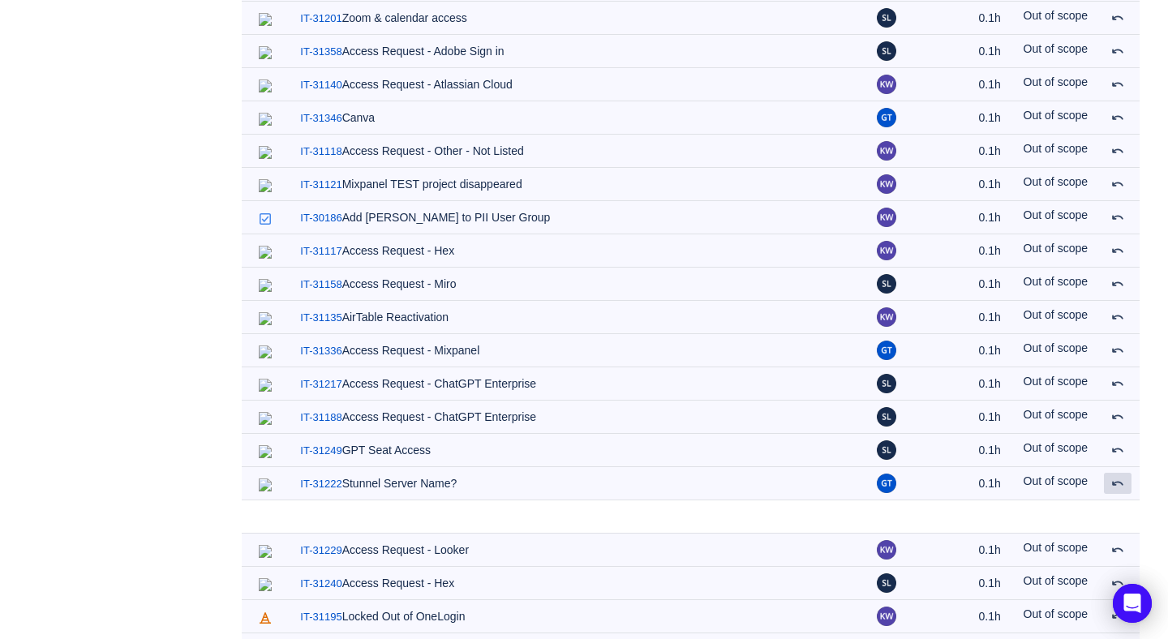
click at [1117, 477] on span at bounding box center [1118, 483] width 13 height 13
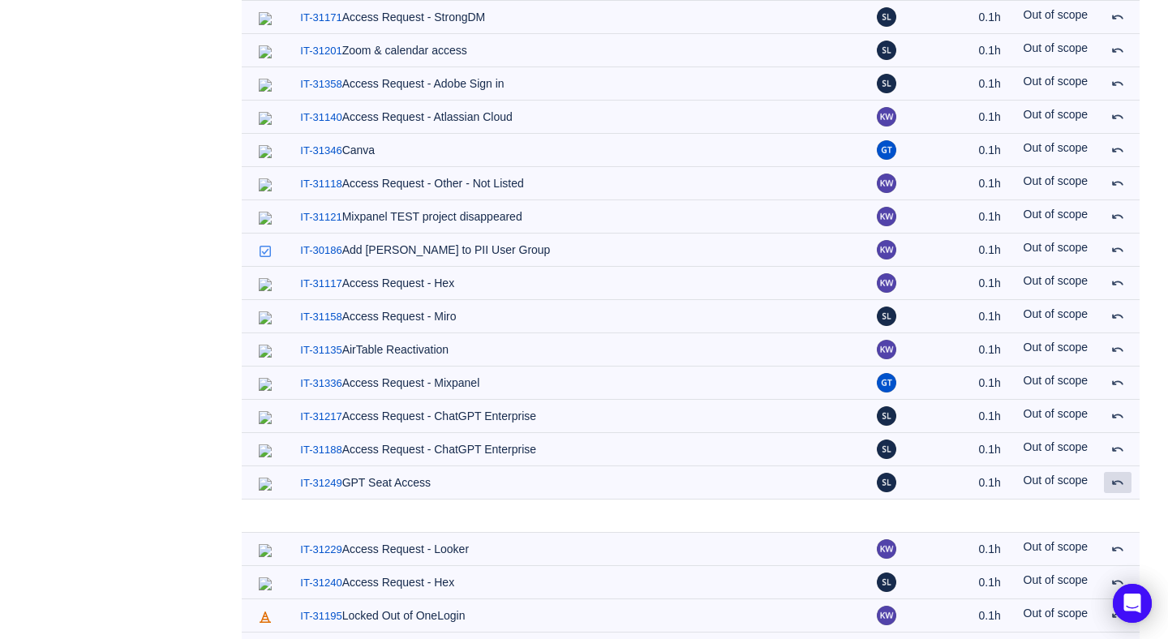
click at [1117, 476] on span at bounding box center [1118, 482] width 13 height 13
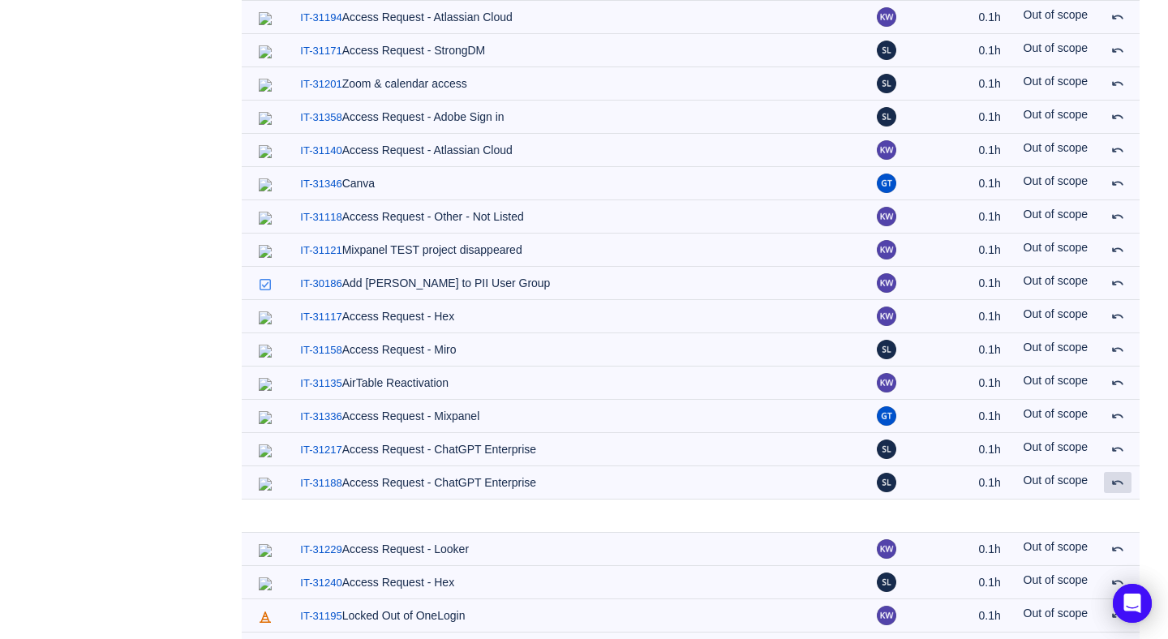
click at [1117, 476] on span at bounding box center [1118, 482] width 13 height 13
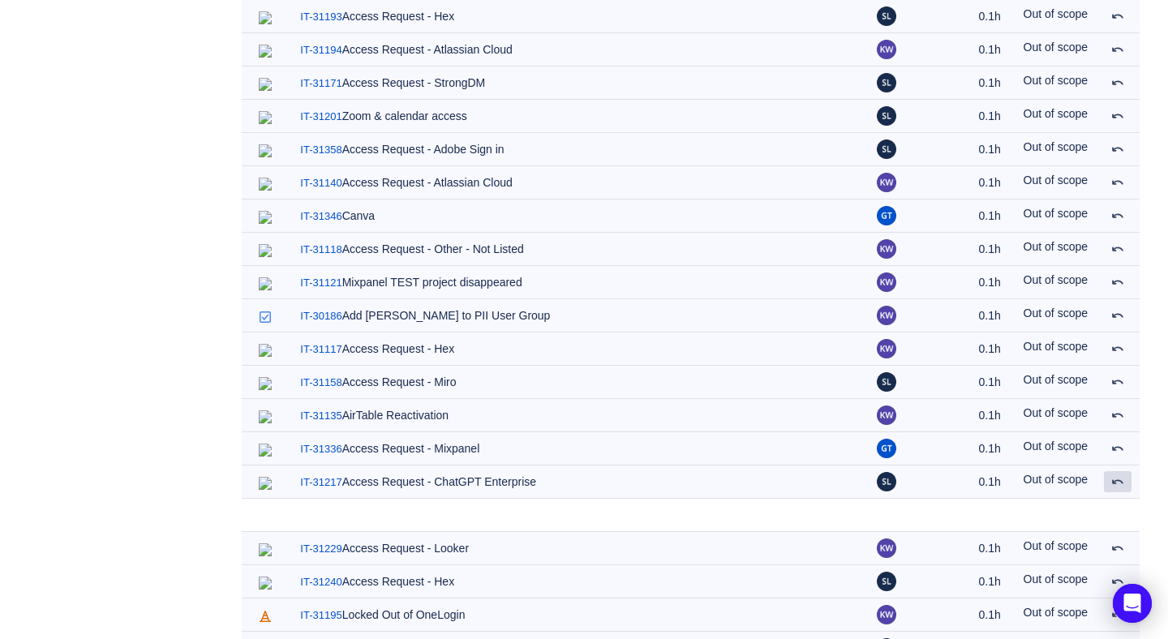
click at [1117, 475] on span at bounding box center [1118, 481] width 13 height 13
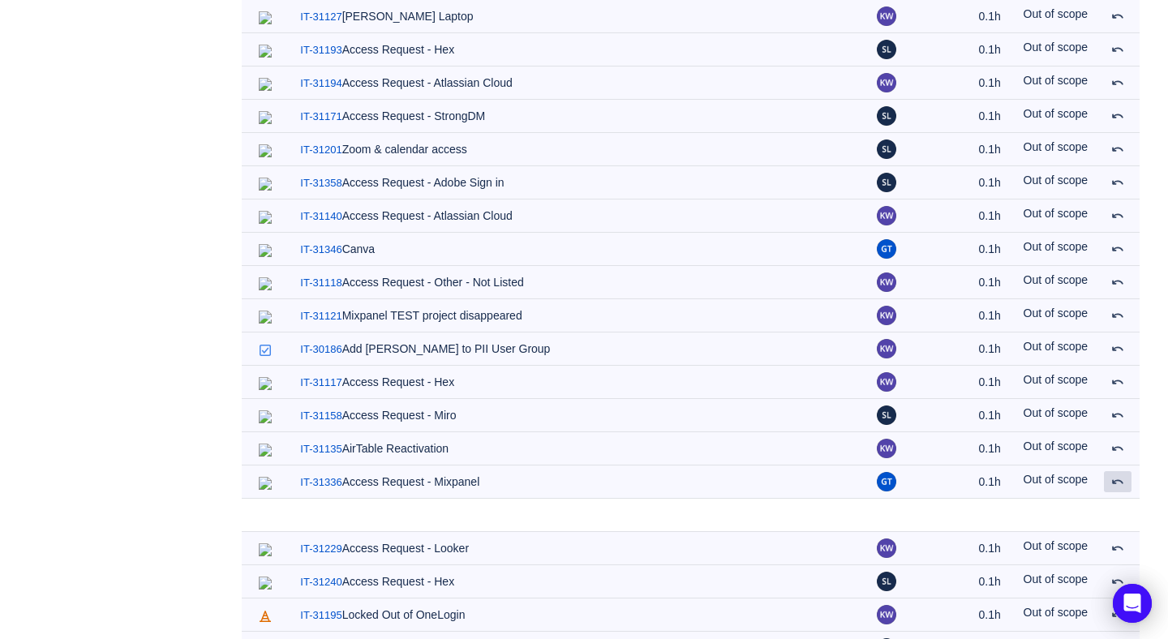
click at [1117, 475] on span at bounding box center [1118, 481] width 13 height 13
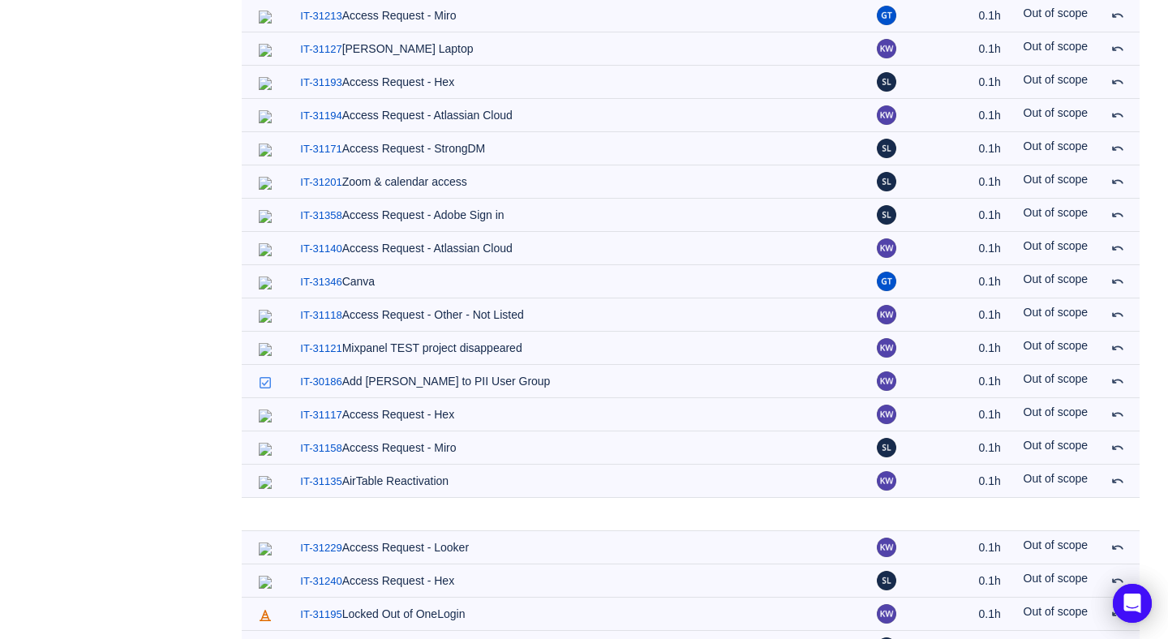
click at [1117, 475] on span at bounding box center [1118, 481] width 13 height 13
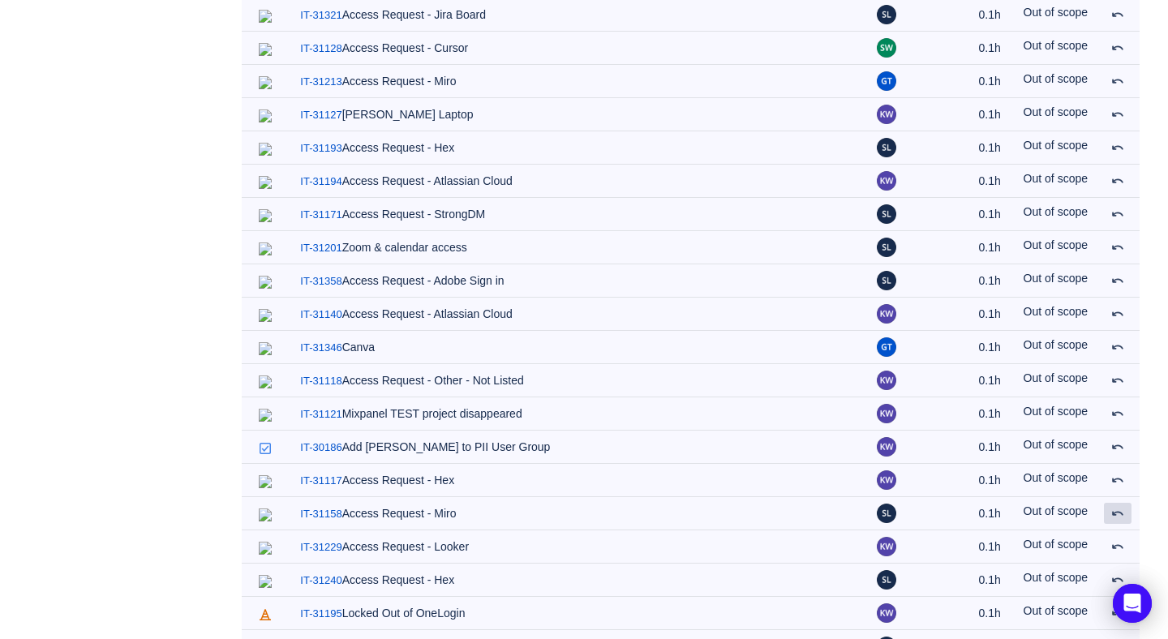
click at [1117, 507] on span at bounding box center [1118, 513] width 13 height 13
click at [1117, 474] on span at bounding box center [1118, 480] width 13 height 13
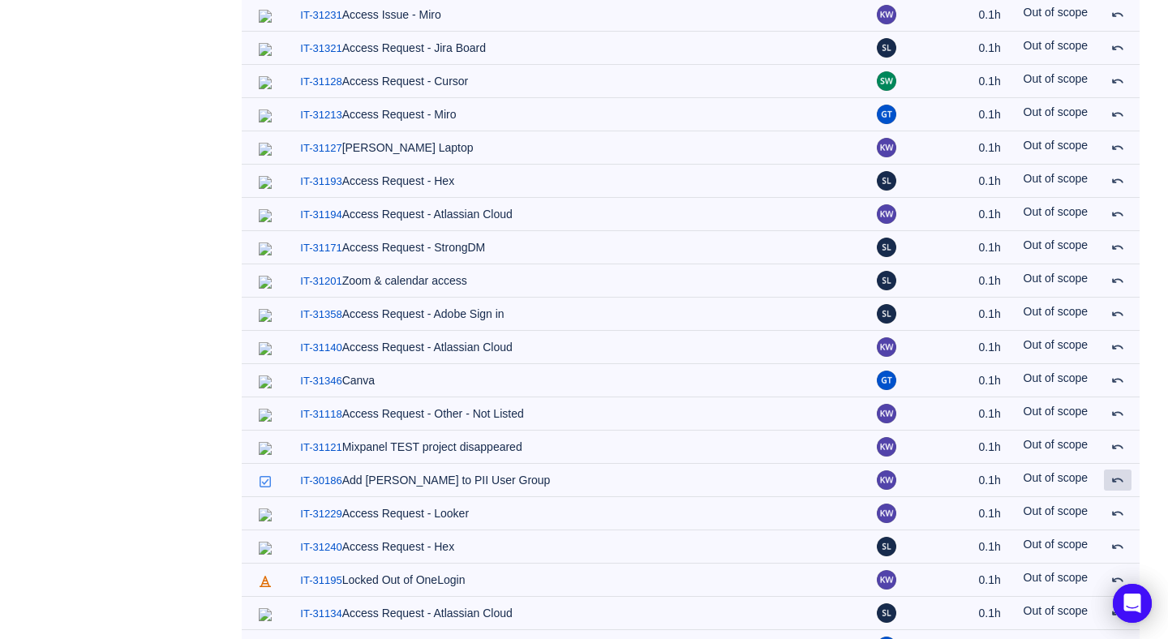
click at [1117, 474] on span at bounding box center [1118, 480] width 13 height 13
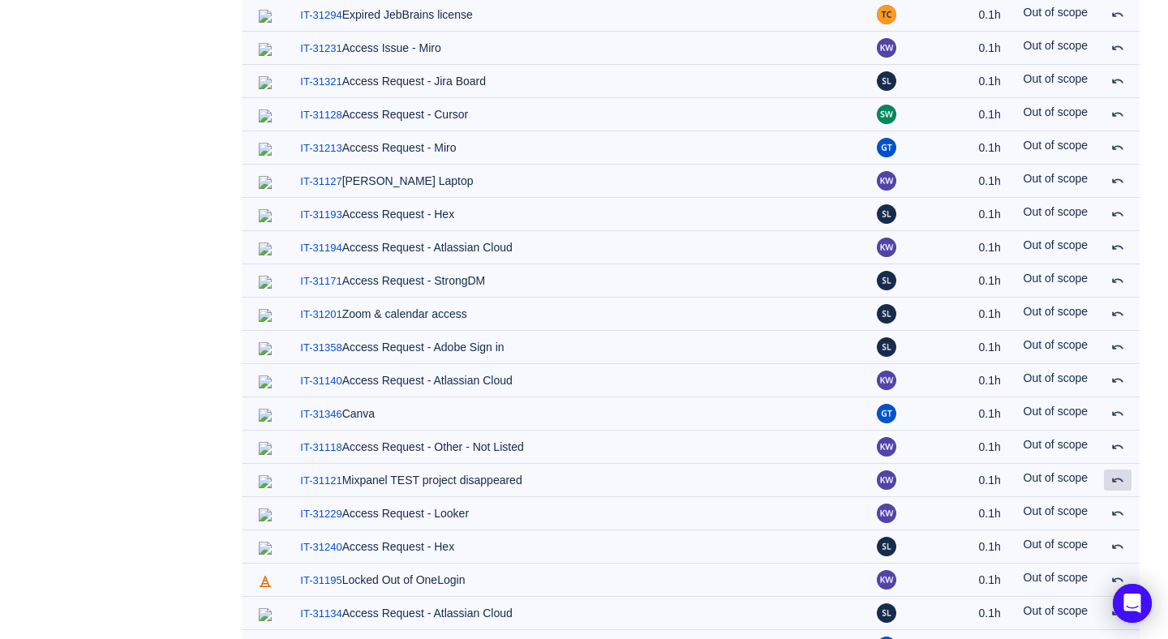
click at [1117, 474] on span at bounding box center [1118, 480] width 13 height 13
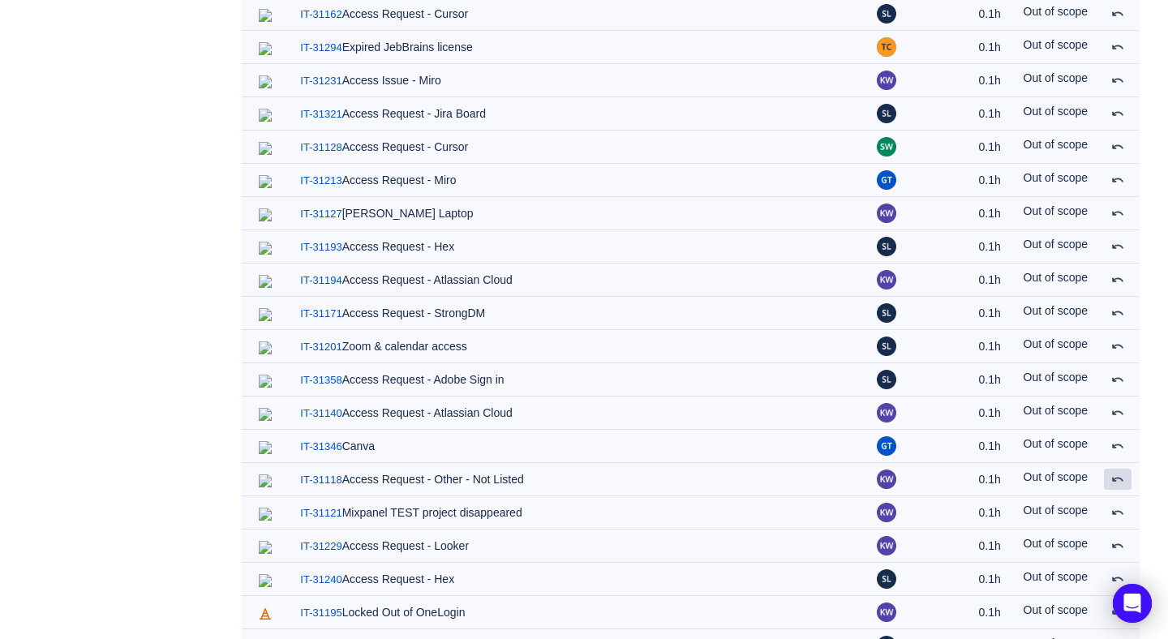
click at [1117, 473] on span at bounding box center [1118, 479] width 13 height 13
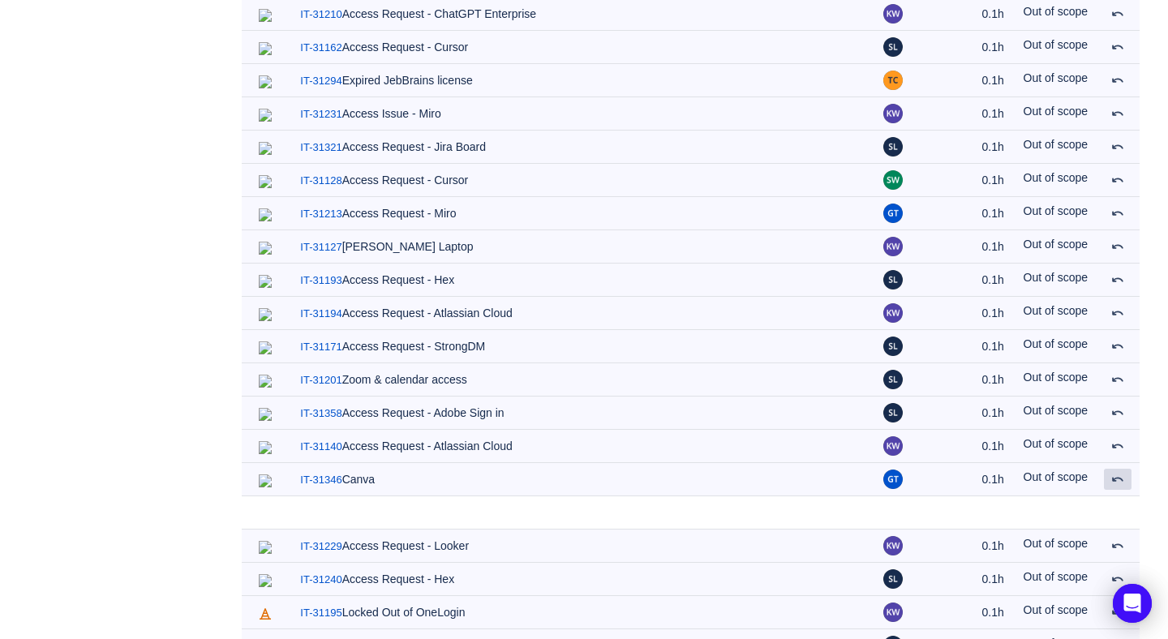
click at [1117, 473] on span at bounding box center [1118, 479] width 13 height 13
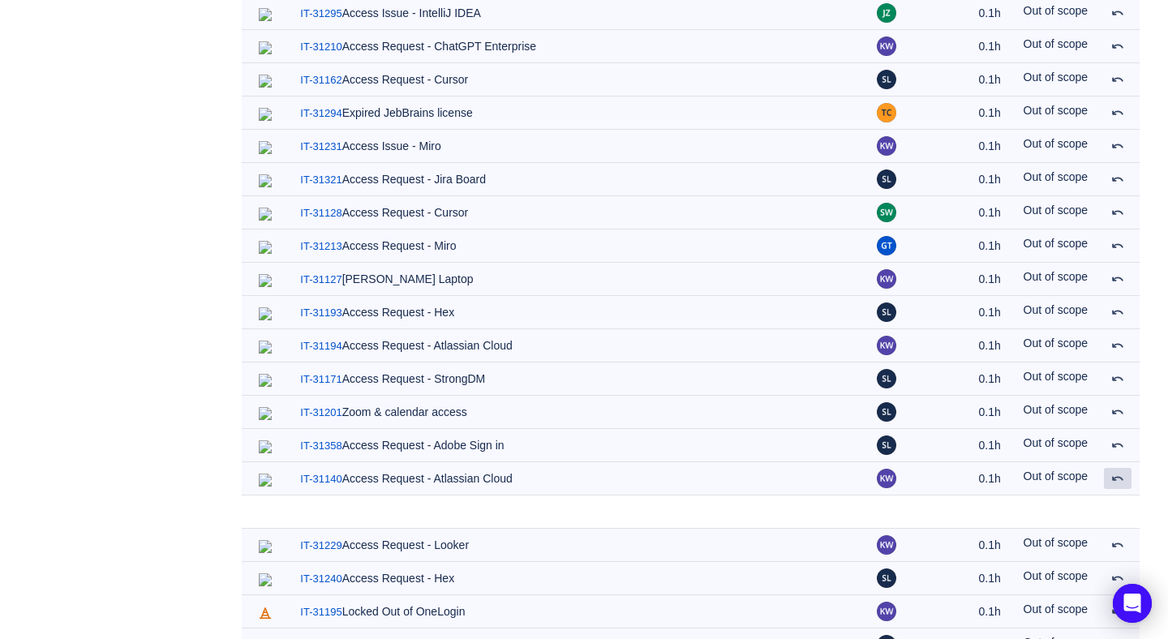
click at [1117, 472] on span at bounding box center [1118, 478] width 13 height 13
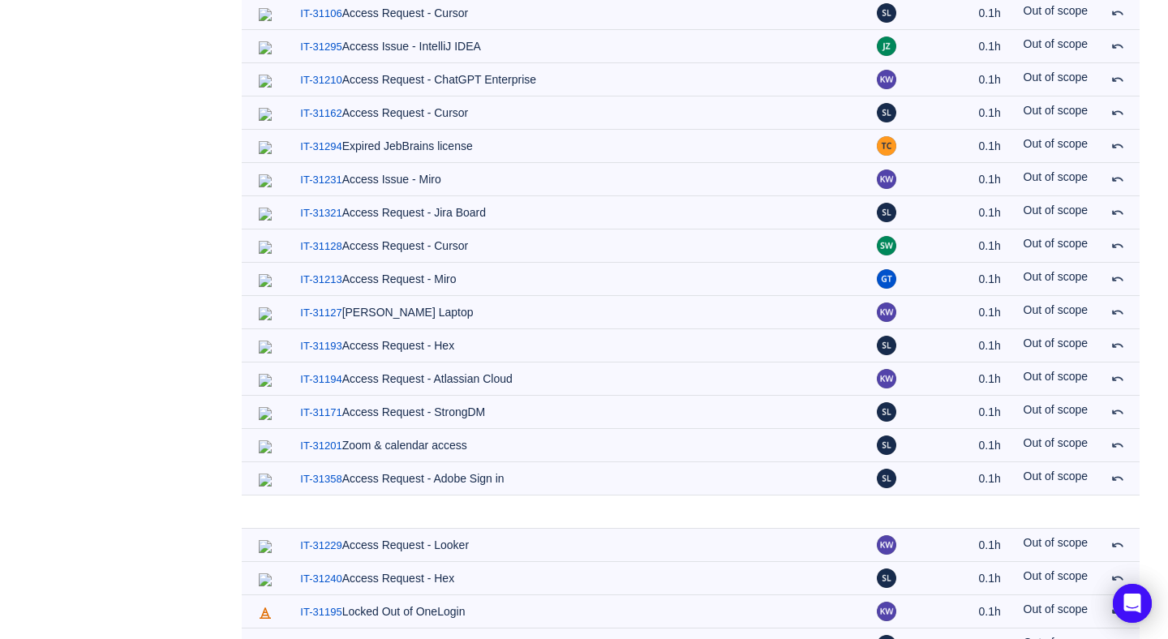
click at [1117, 472] on span at bounding box center [1118, 478] width 13 height 13
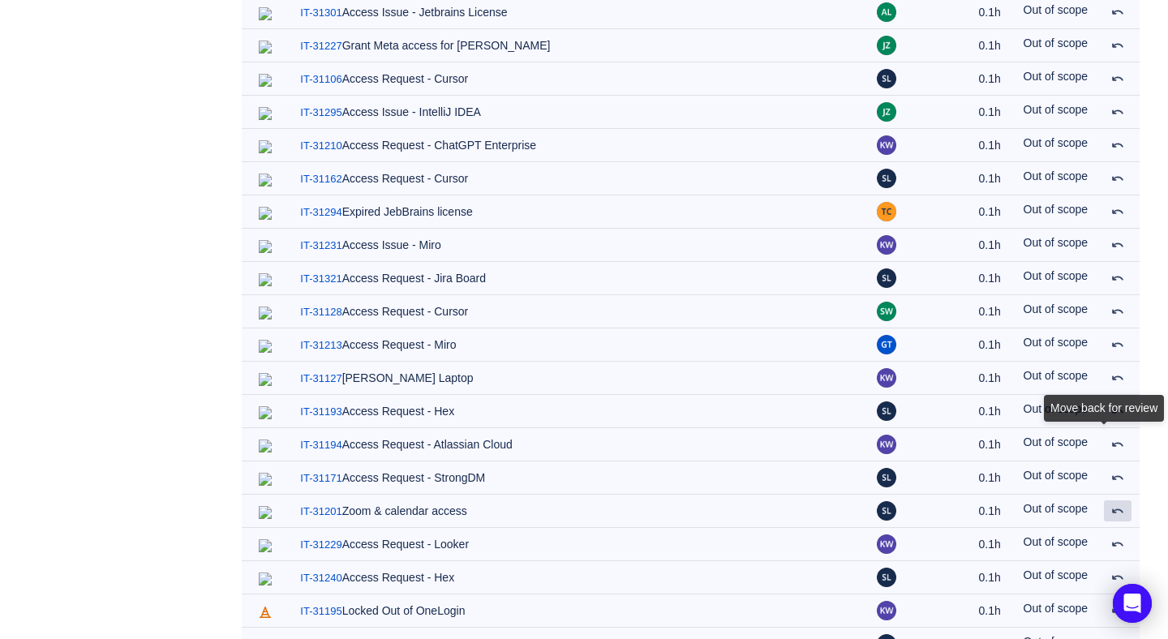
click at [1117, 505] on span at bounding box center [1118, 511] width 13 height 13
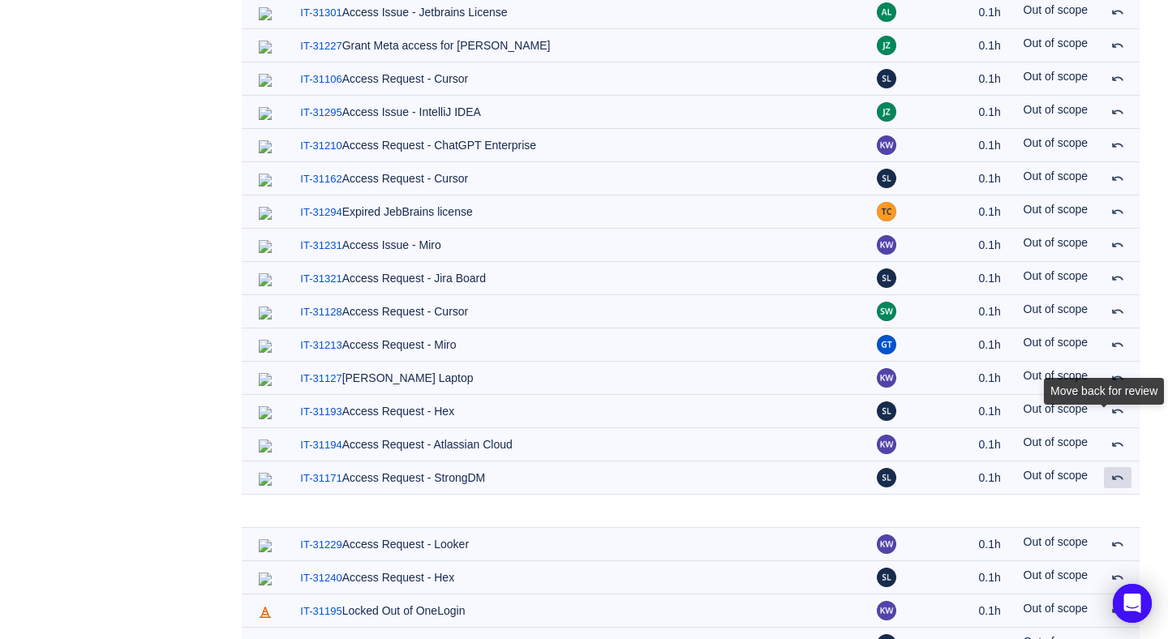
click at [1117, 471] on span at bounding box center [1118, 477] width 13 height 13
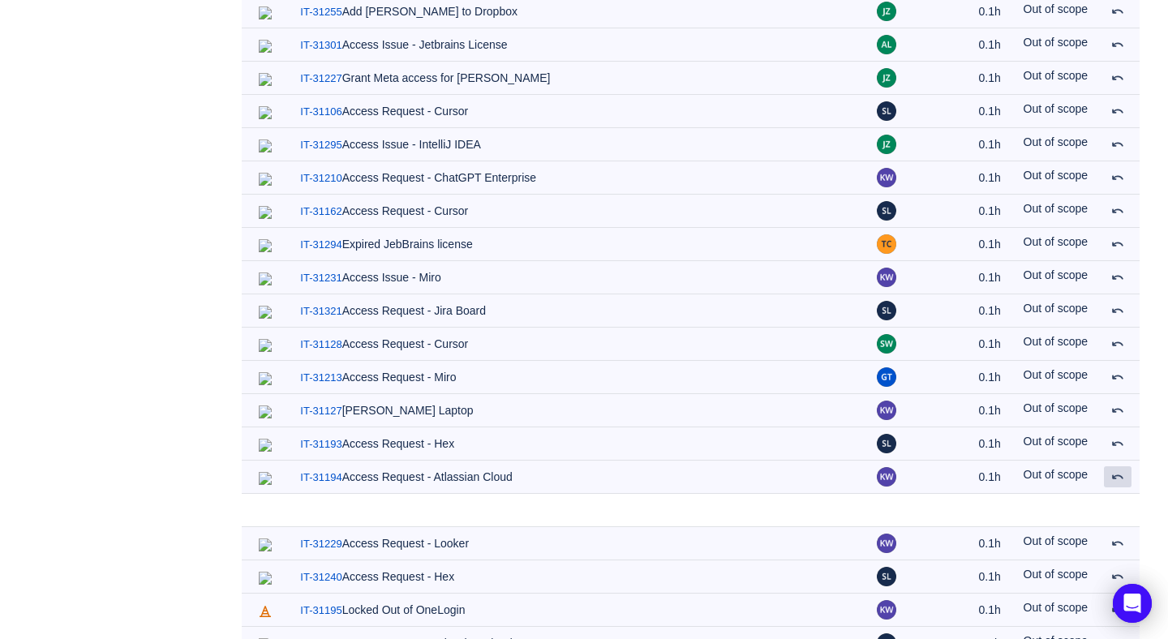
click at [1117, 471] on span at bounding box center [1118, 477] width 13 height 13
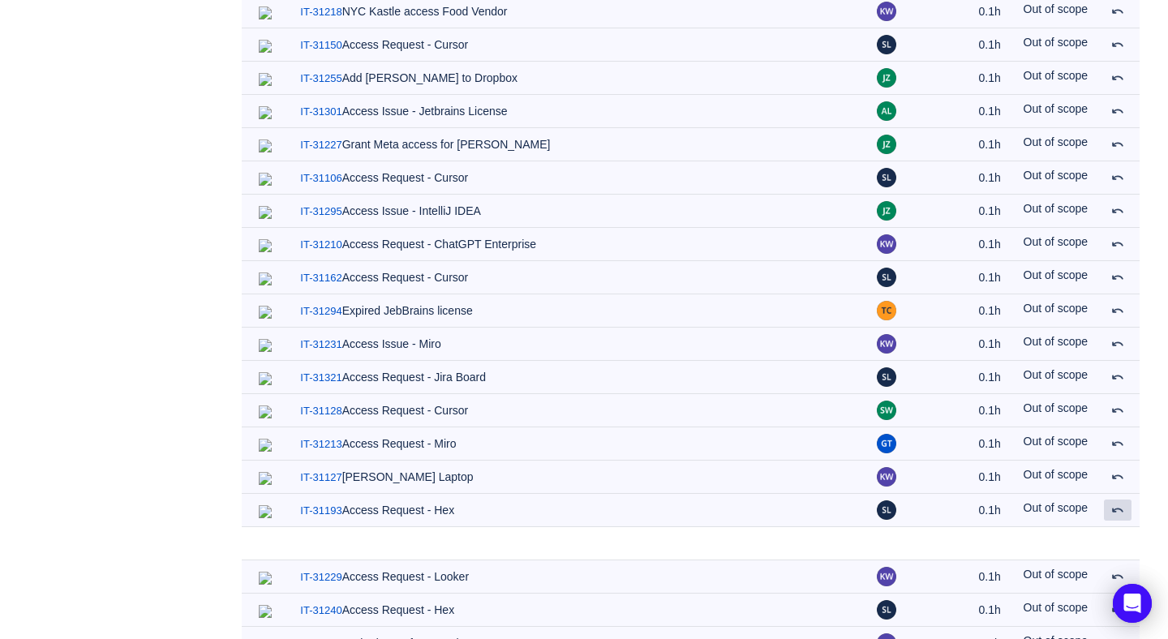
click at [1117, 504] on span at bounding box center [1118, 510] width 13 height 13
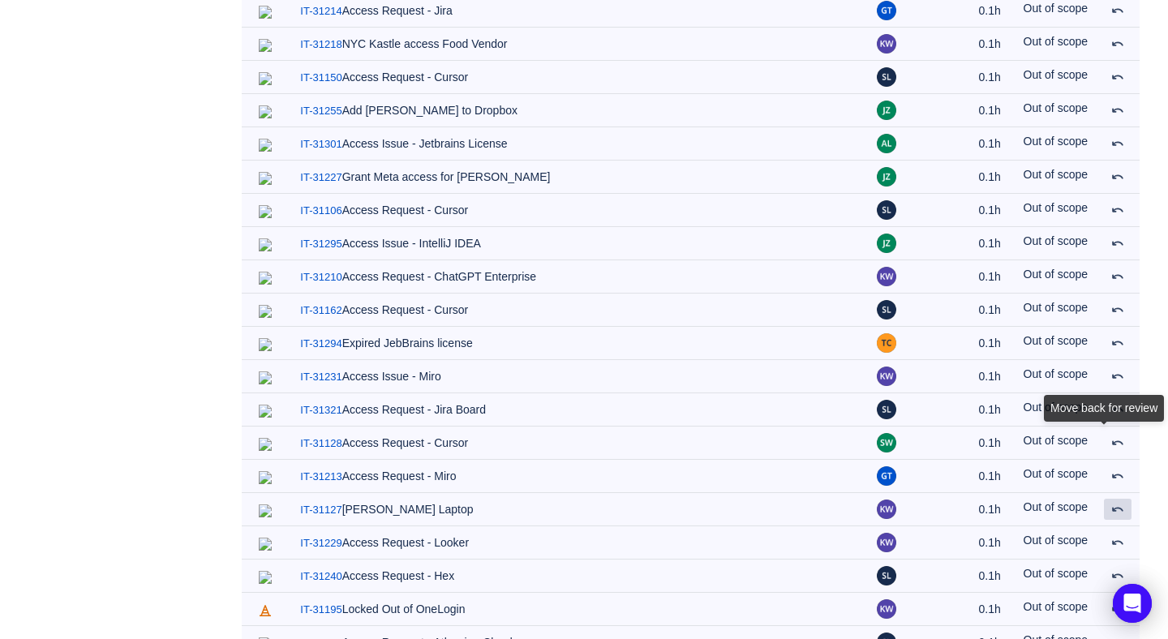
click at [1117, 503] on span at bounding box center [1118, 509] width 13 height 13
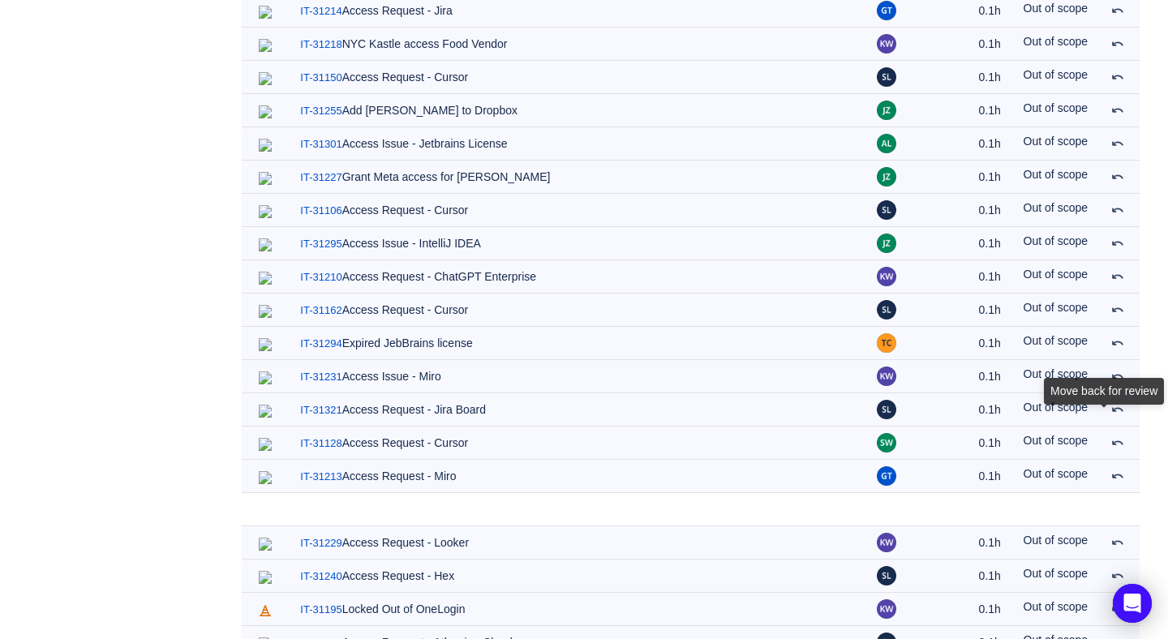
click at [1117, 470] on span at bounding box center [1118, 476] width 13 height 13
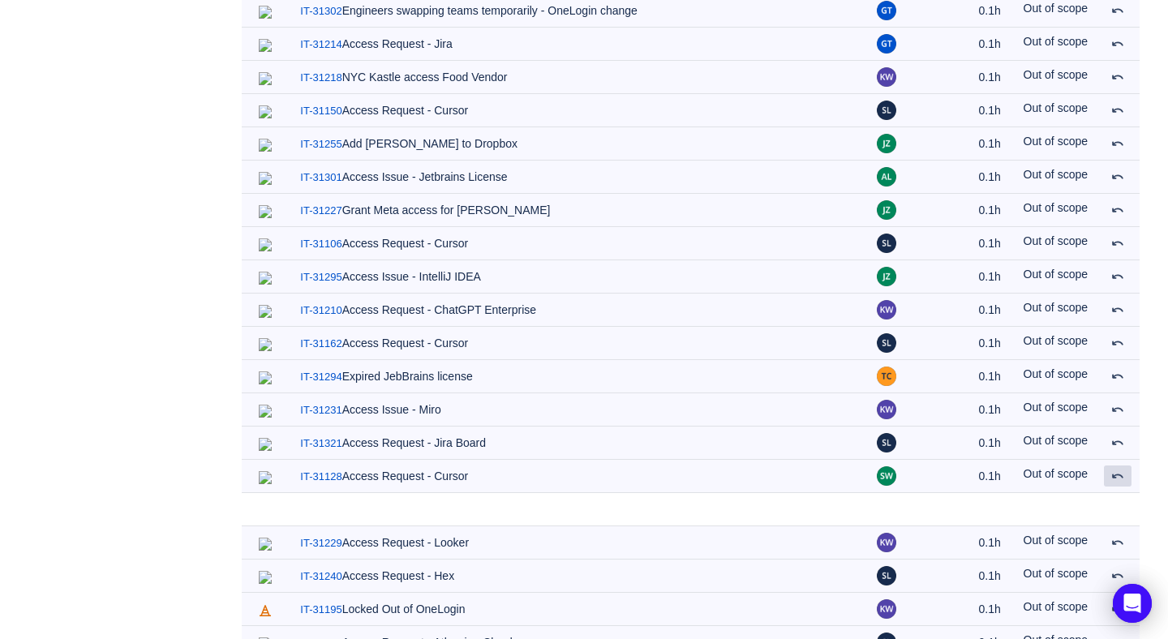
click at [1117, 470] on span at bounding box center [1118, 476] width 13 height 13
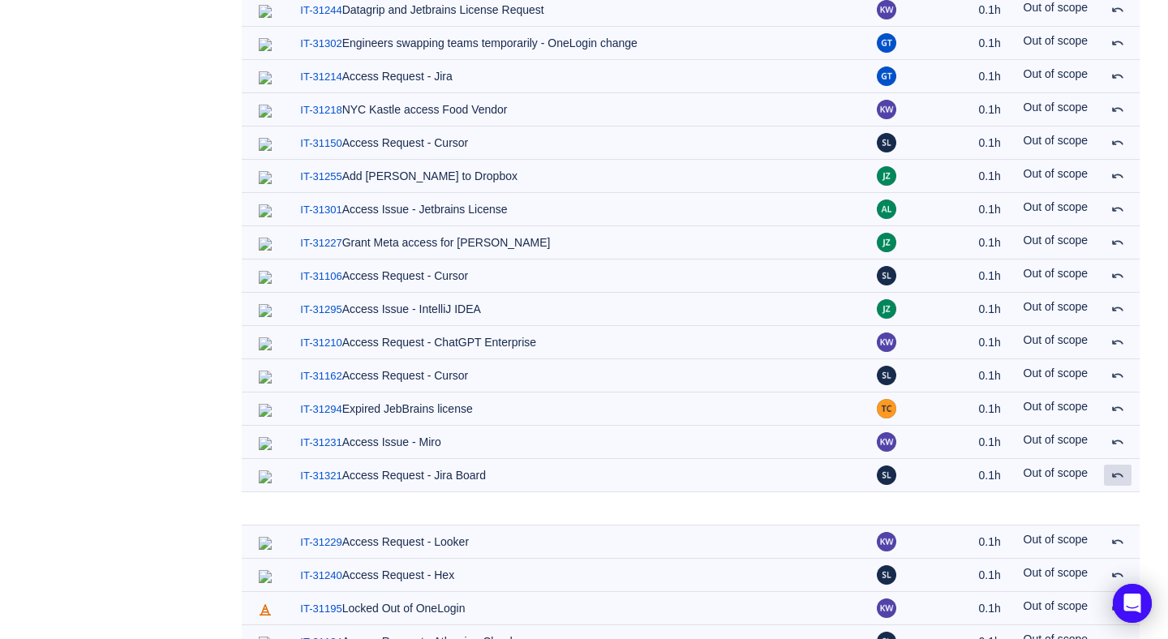
click at [1117, 469] on span at bounding box center [1118, 475] width 13 height 13
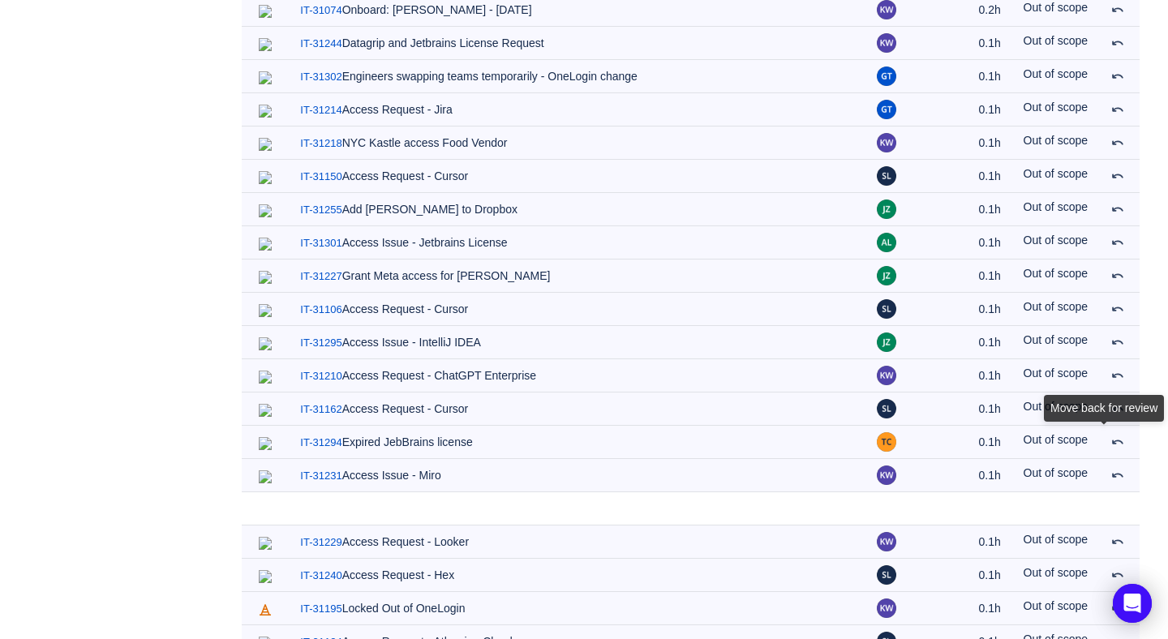
click at [1117, 469] on span at bounding box center [1118, 475] width 13 height 13
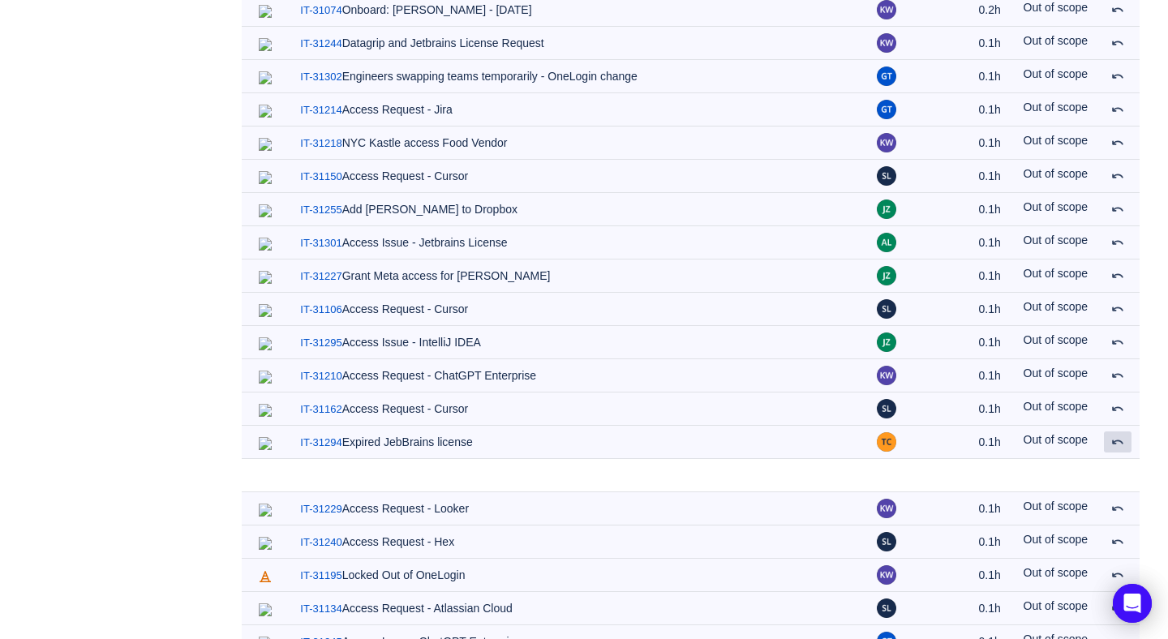
click at [1117, 445] on span at bounding box center [1118, 442] width 13 height 13
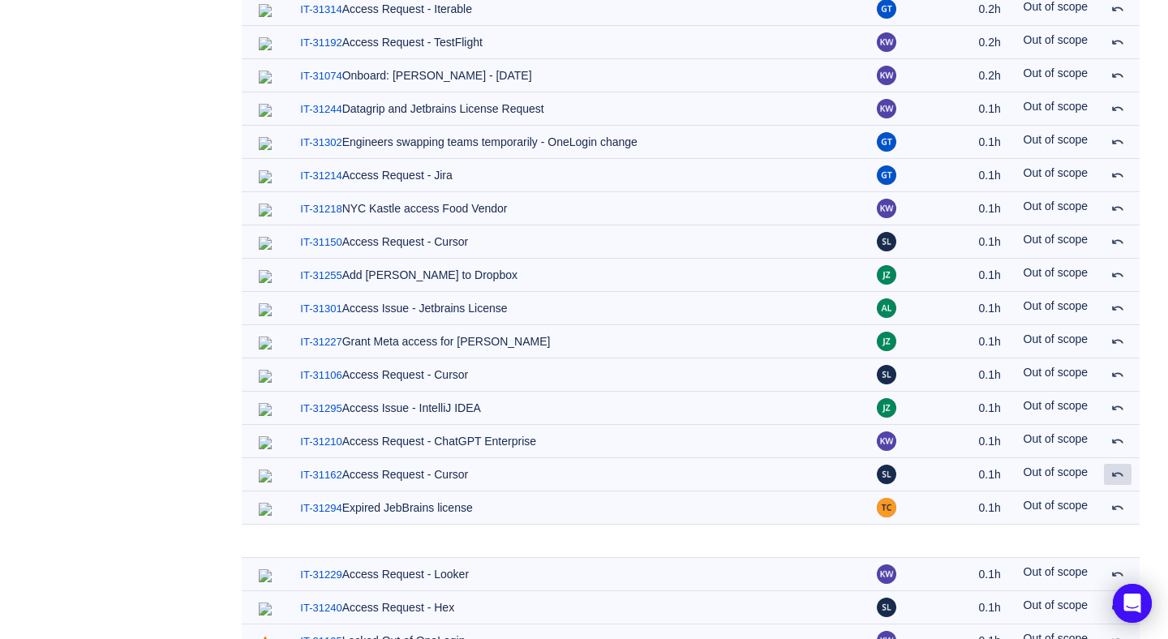
click at [1117, 468] on span at bounding box center [1118, 474] width 13 height 13
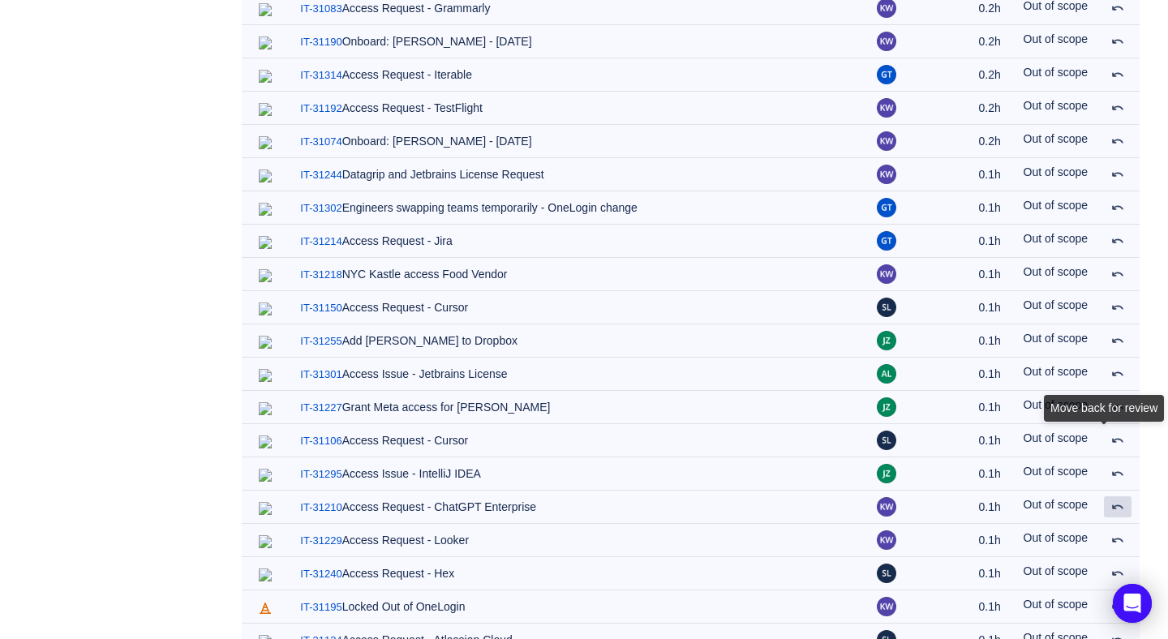
click at [1117, 501] on span at bounding box center [1118, 507] width 13 height 13
click at [1117, 467] on span at bounding box center [1118, 473] width 13 height 13
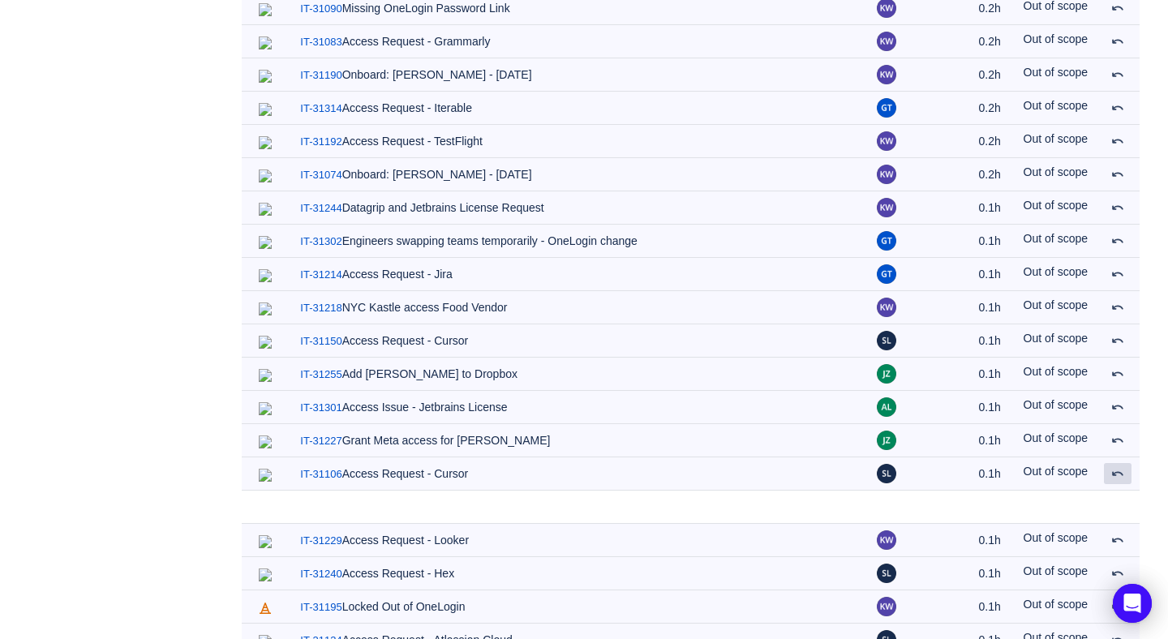
click at [1117, 467] on span at bounding box center [1118, 473] width 13 height 13
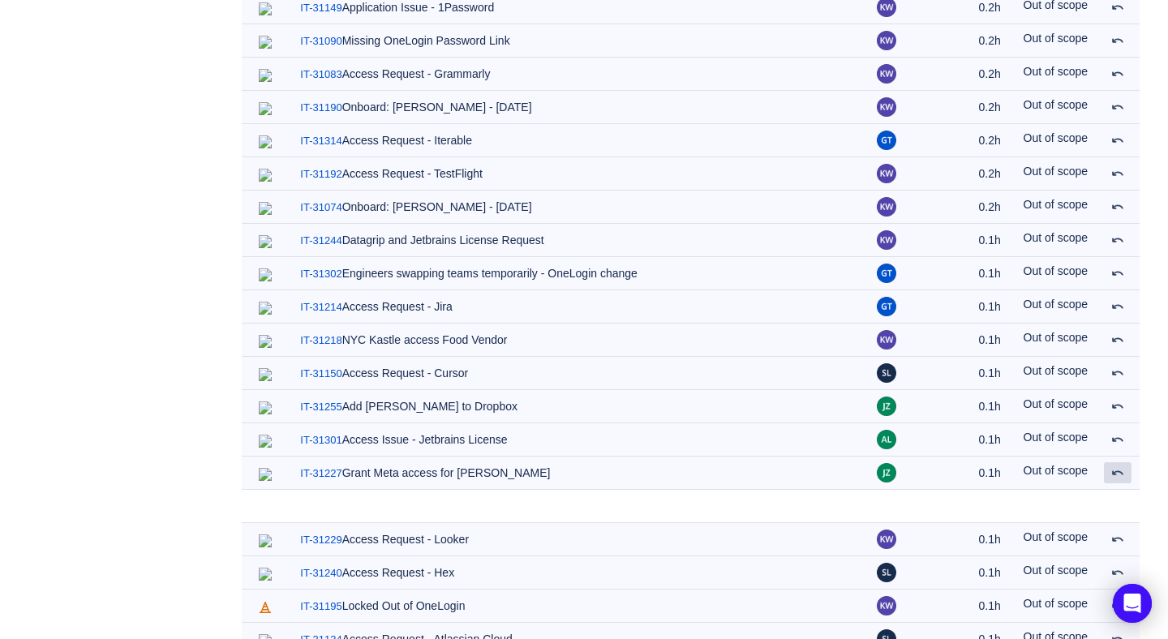
click at [1117, 467] on span at bounding box center [1118, 473] width 13 height 13
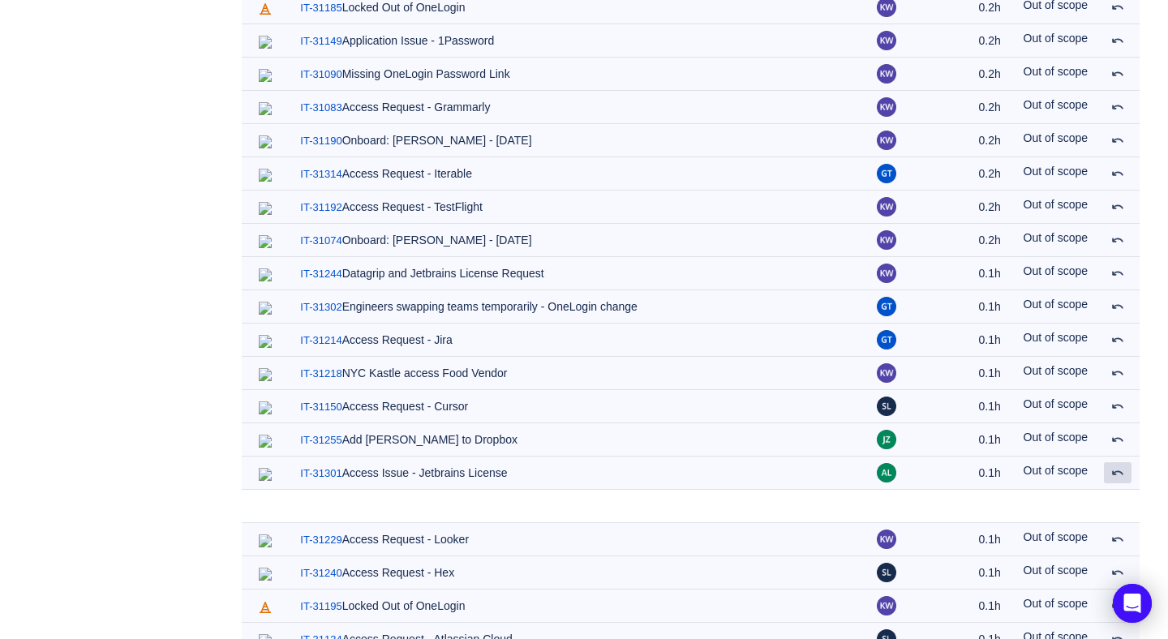
click at [1117, 467] on span at bounding box center [1118, 473] width 13 height 13
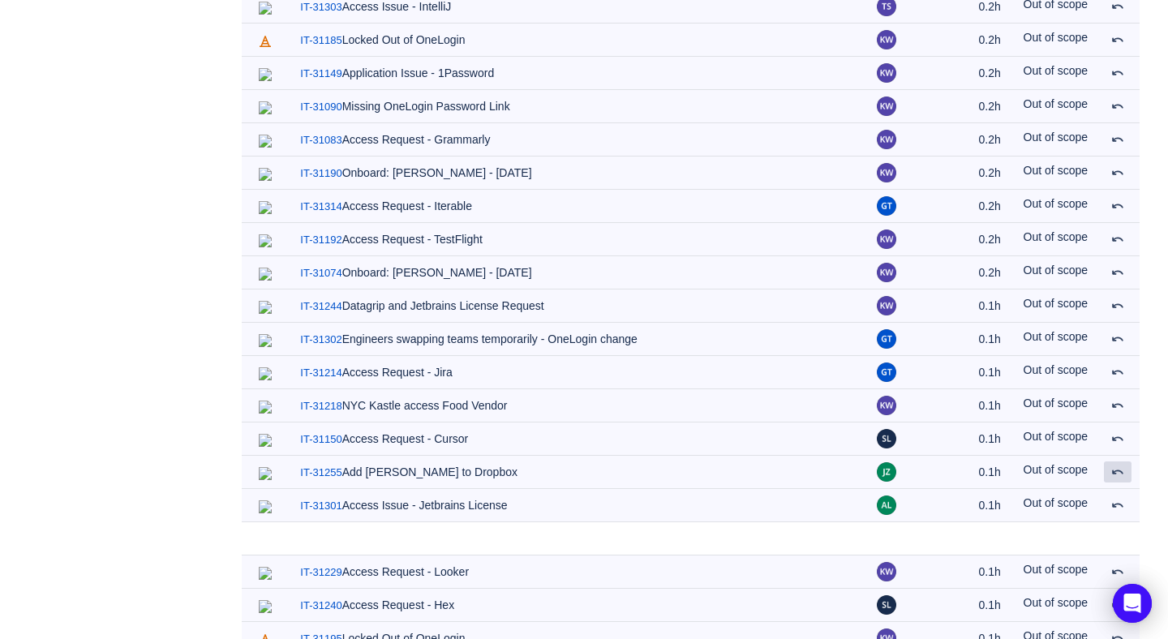
click at [1117, 466] on span at bounding box center [1118, 472] width 13 height 13
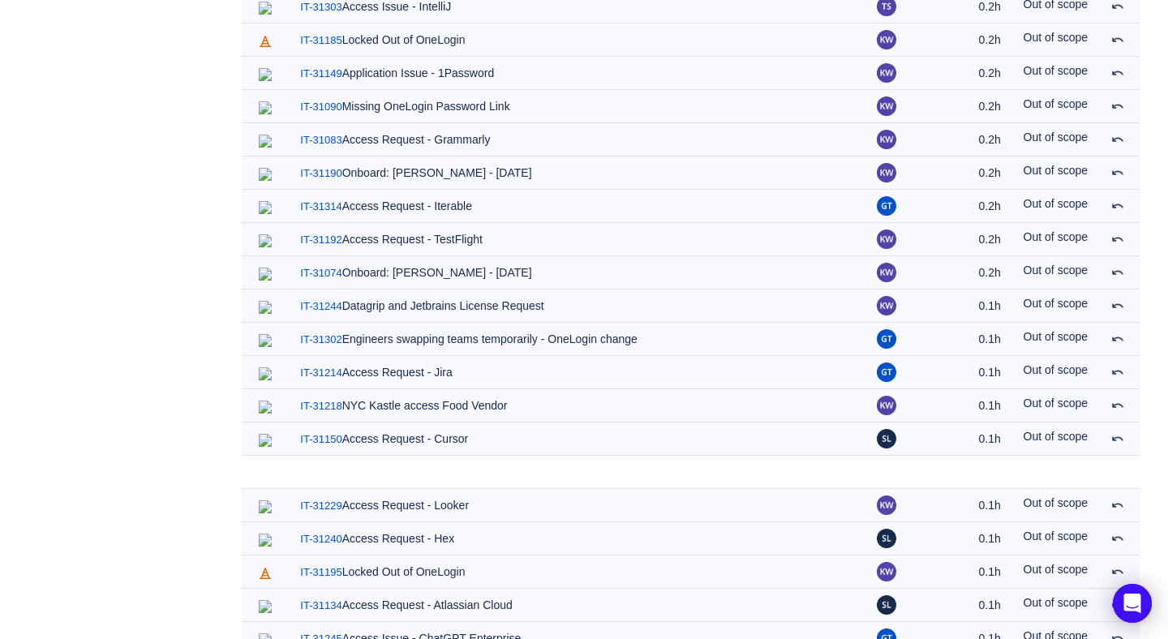
scroll to position [4236, 0]
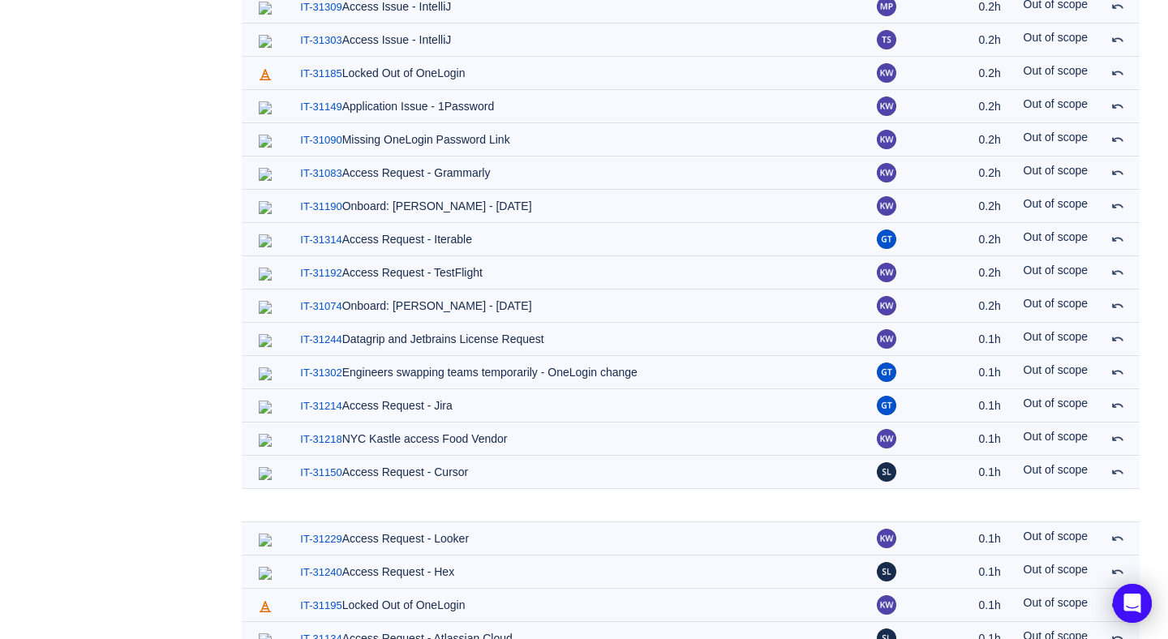
click at [1117, 495] on button at bounding box center [1118, 505] width 28 height 21
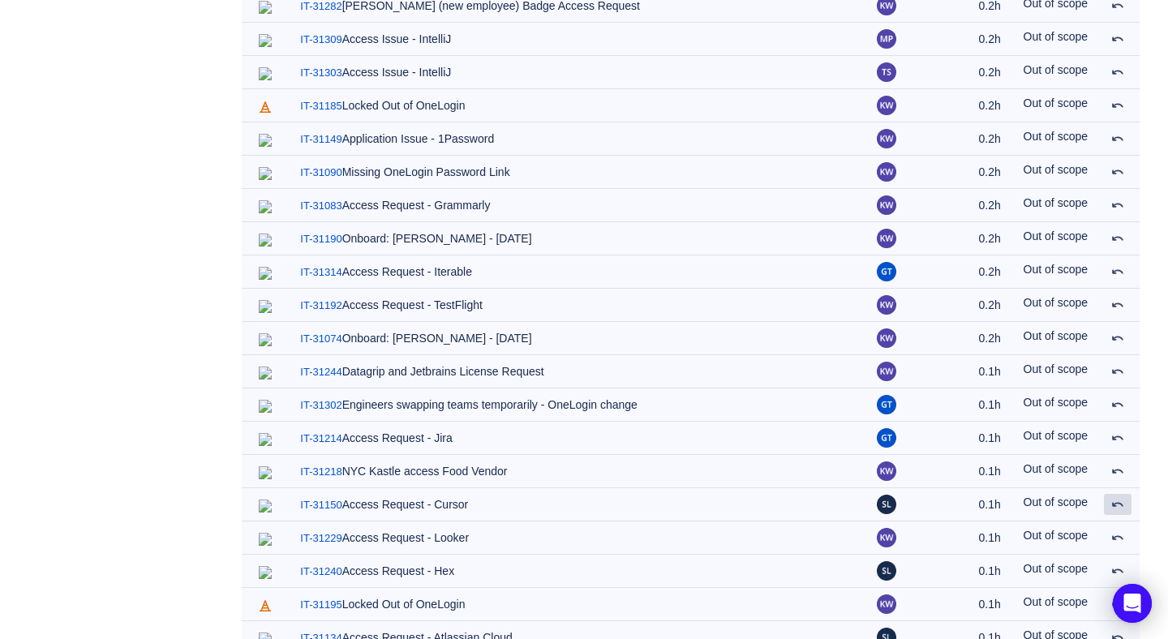
click at [1117, 498] on span at bounding box center [1118, 504] width 13 height 13
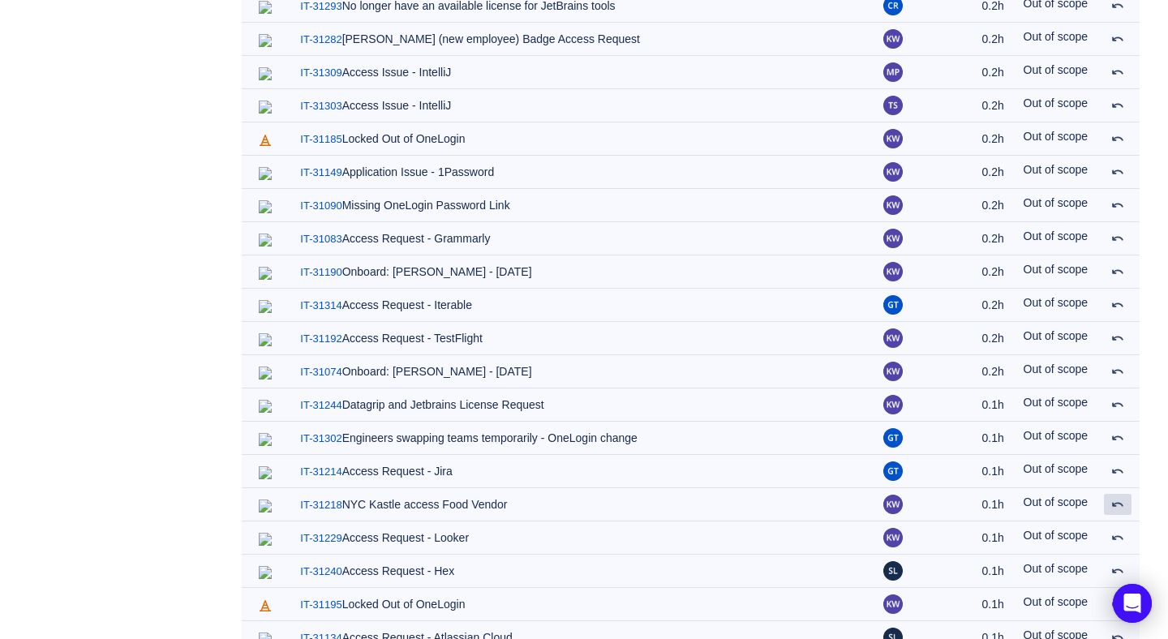
click at [1117, 498] on span at bounding box center [1118, 504] width 13 height 13
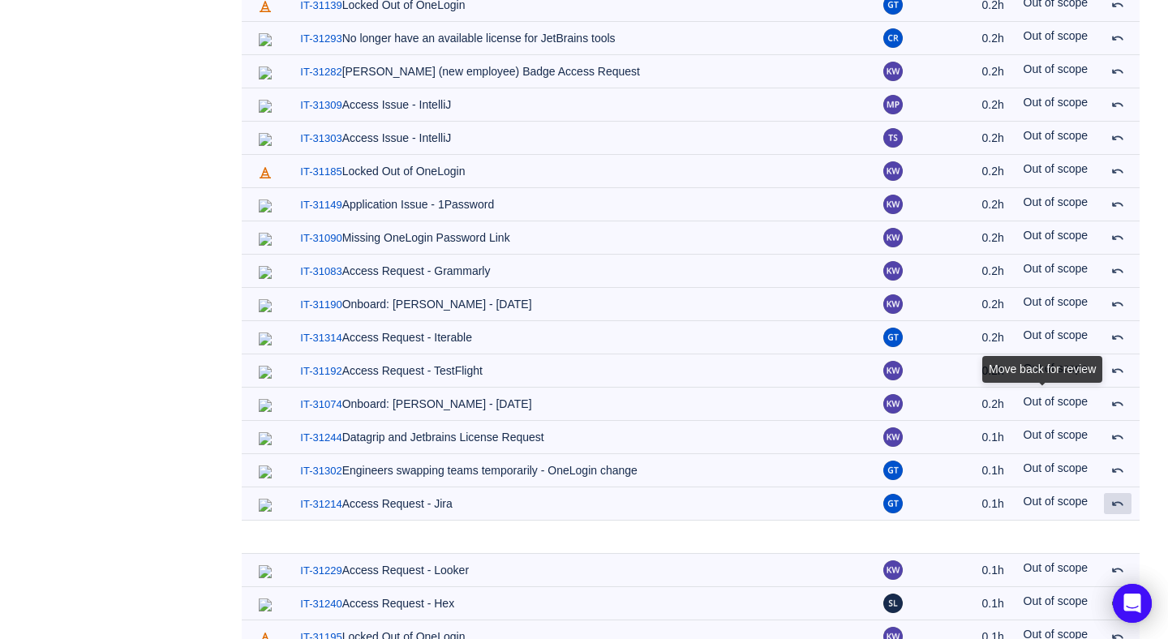
click at [1117, 497] on span at bounding box center [1118, 503] width 13 height 13
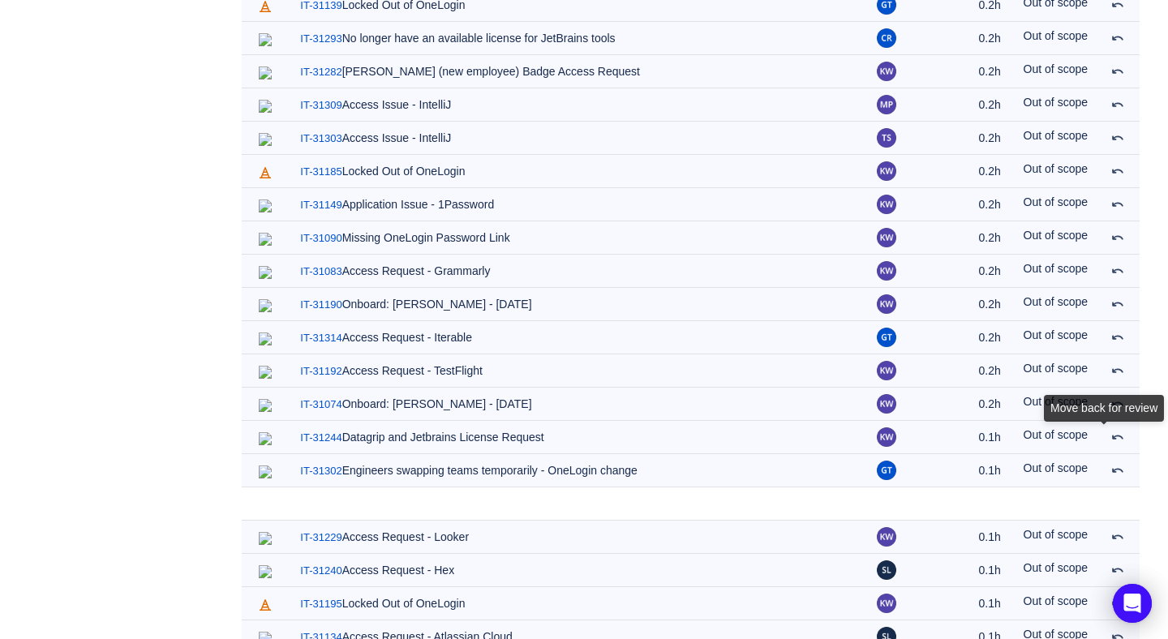
click at [1117, 464] on span at bounding box center [1118, 470] width 13 height 13
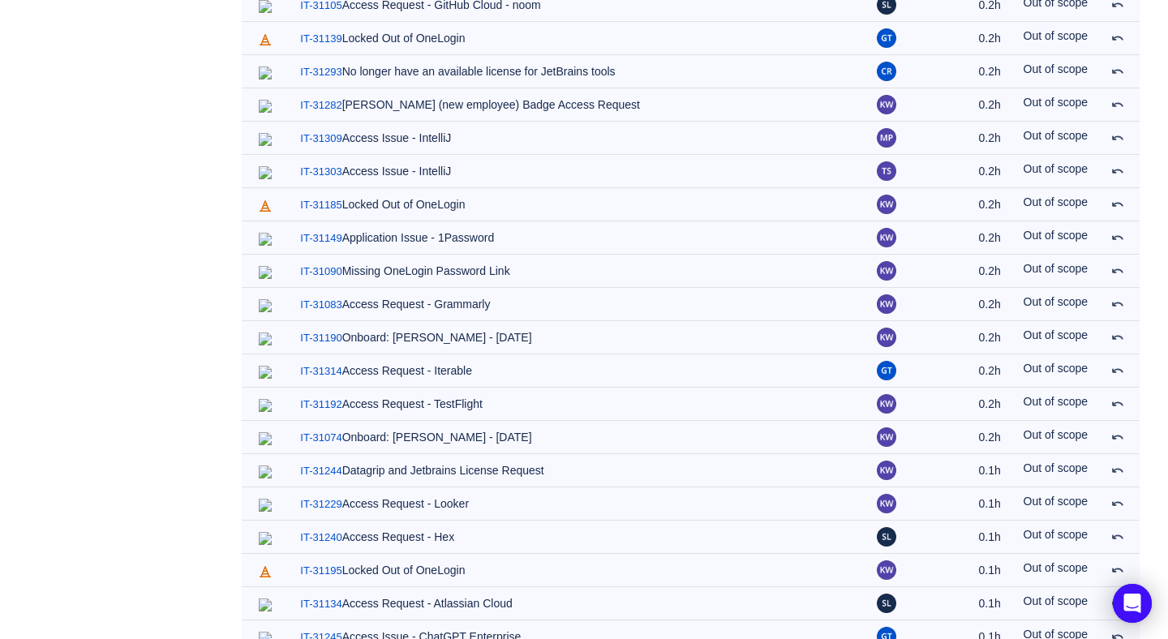
scroll to position [4071, 0]
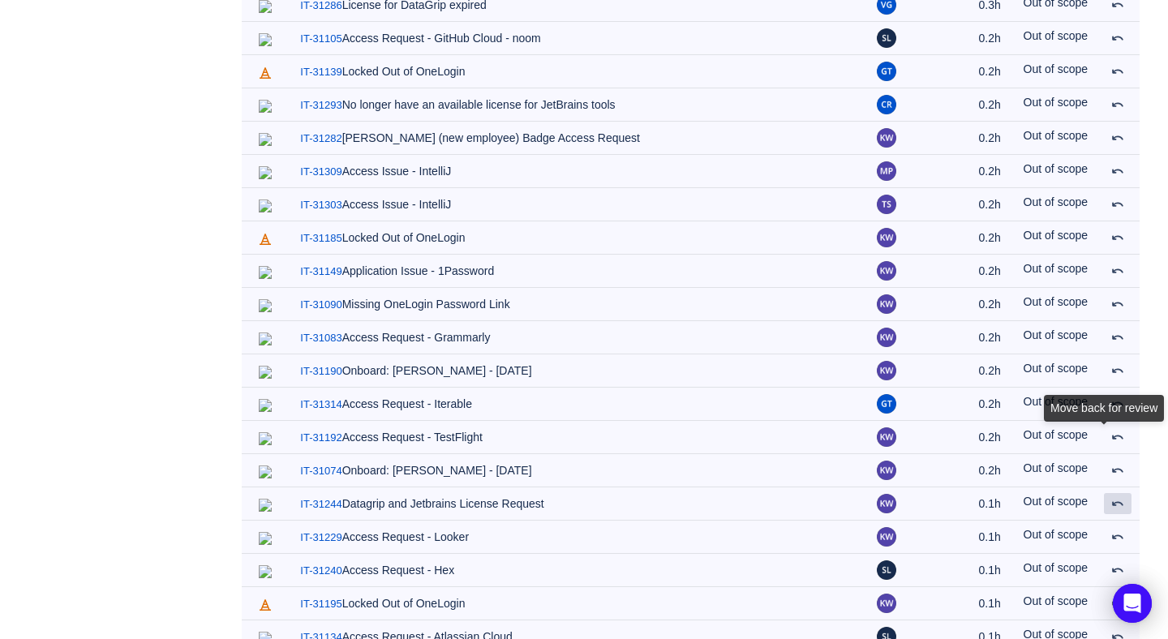
click at [1117, 497] on span at bounding box center [1118, 503] width 13 height 13
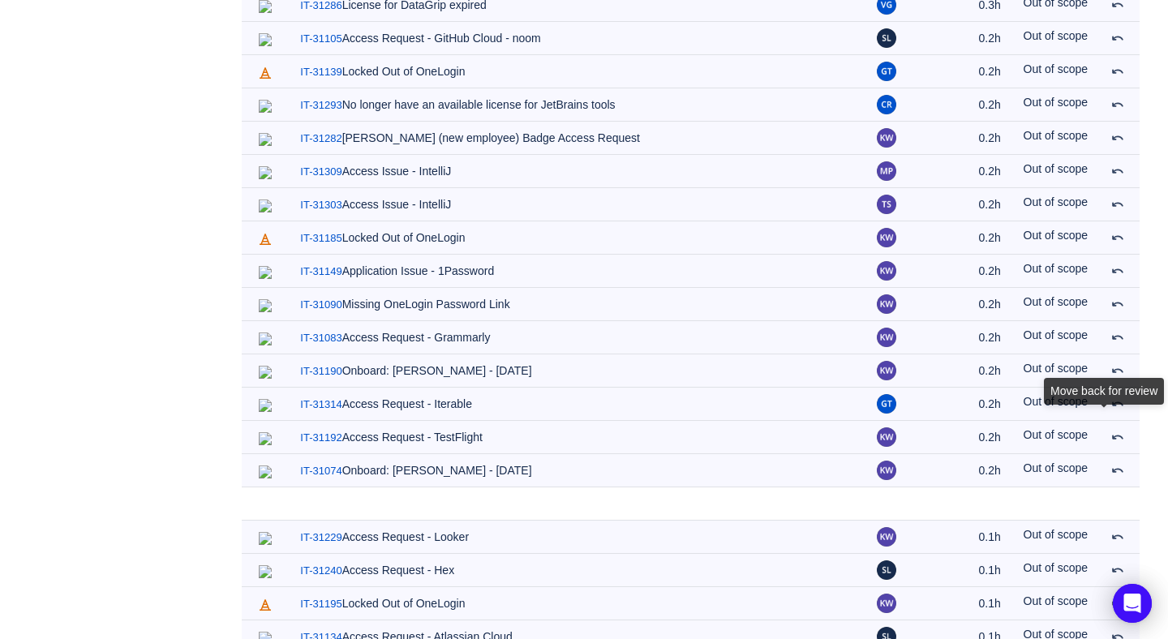
scroll to position [4039, 0]
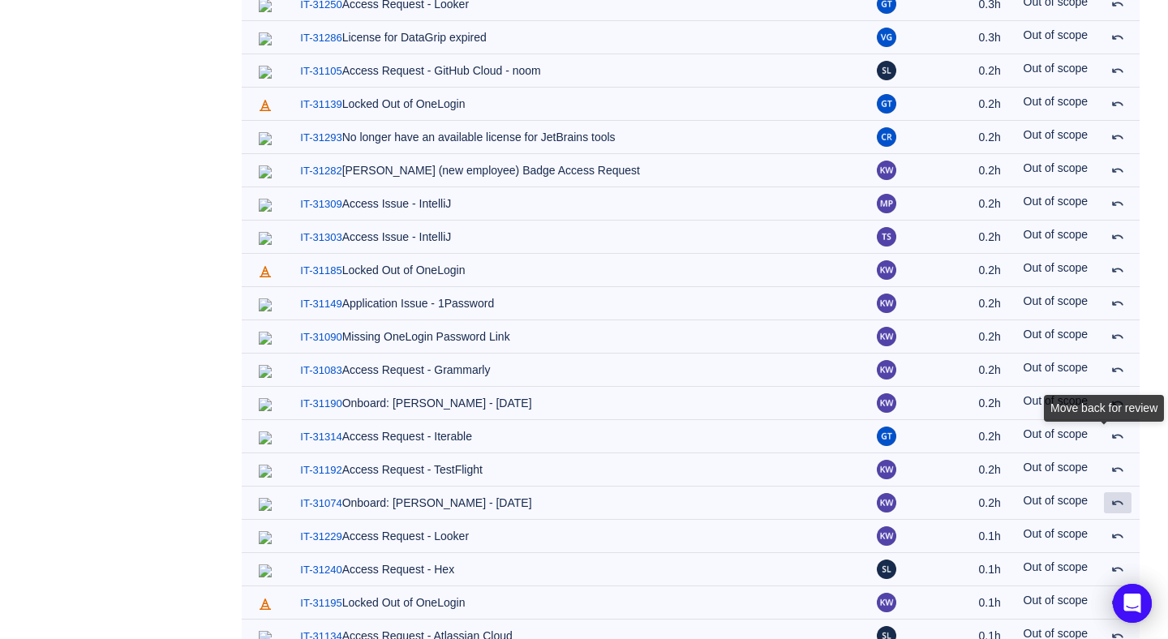
click at [1117, 497] on span at bounding box center [1118, 503] width 13 height 13
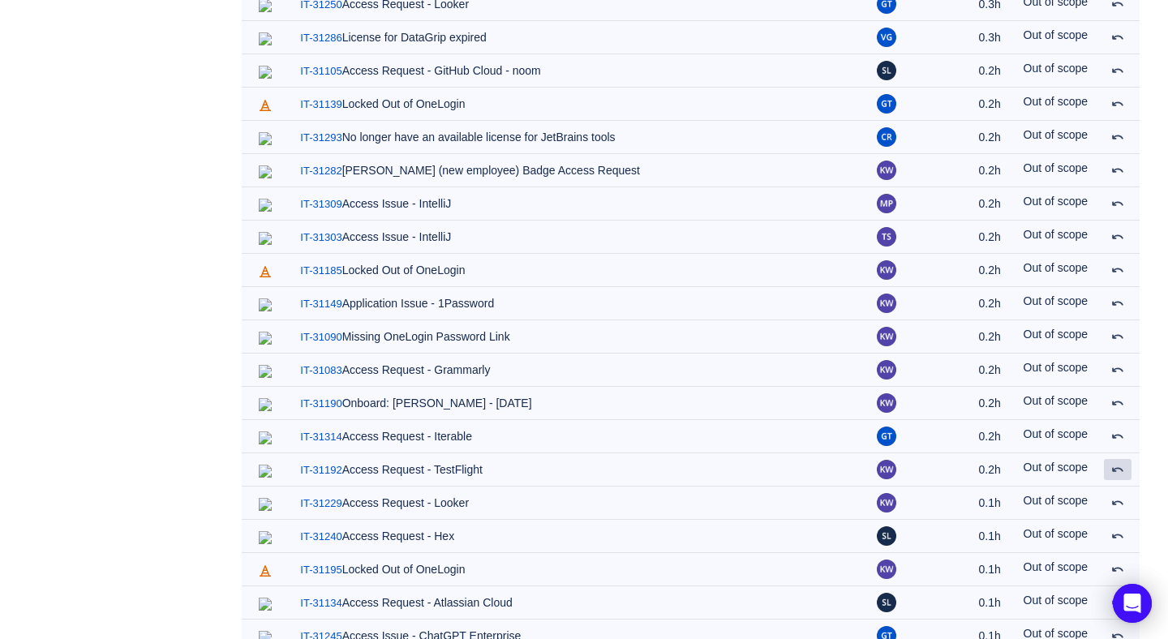
click at [1117, 463] on span at bounding box center [1118, 469] width 13 height 13
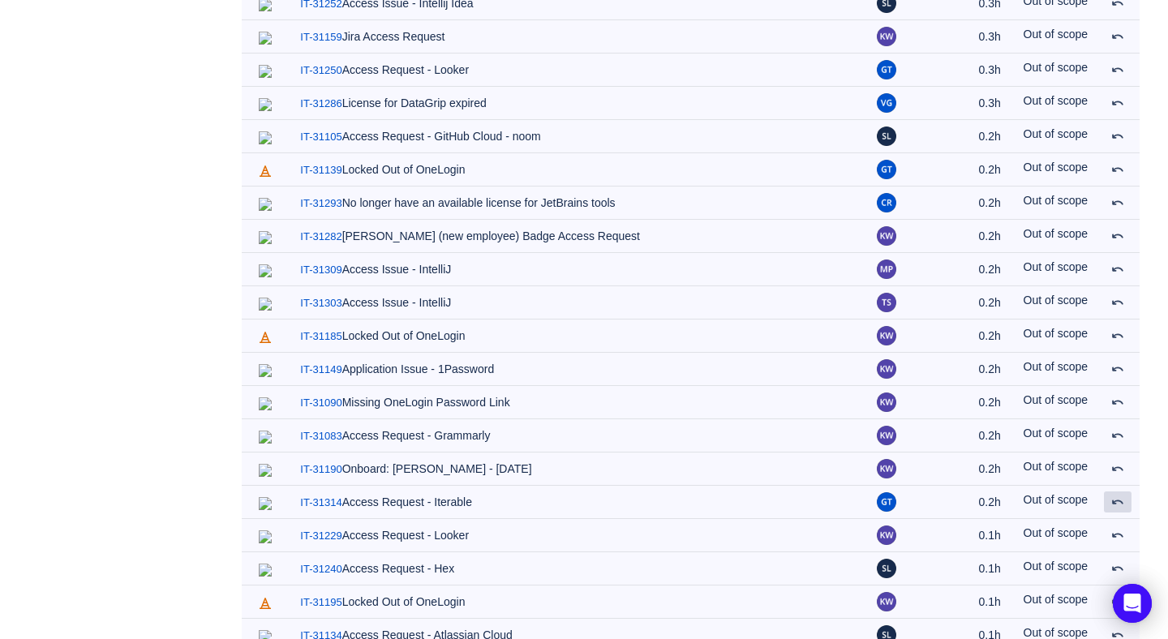
click at [1117, 496] on span at bounding box center [1118, 502] width 13 height 13
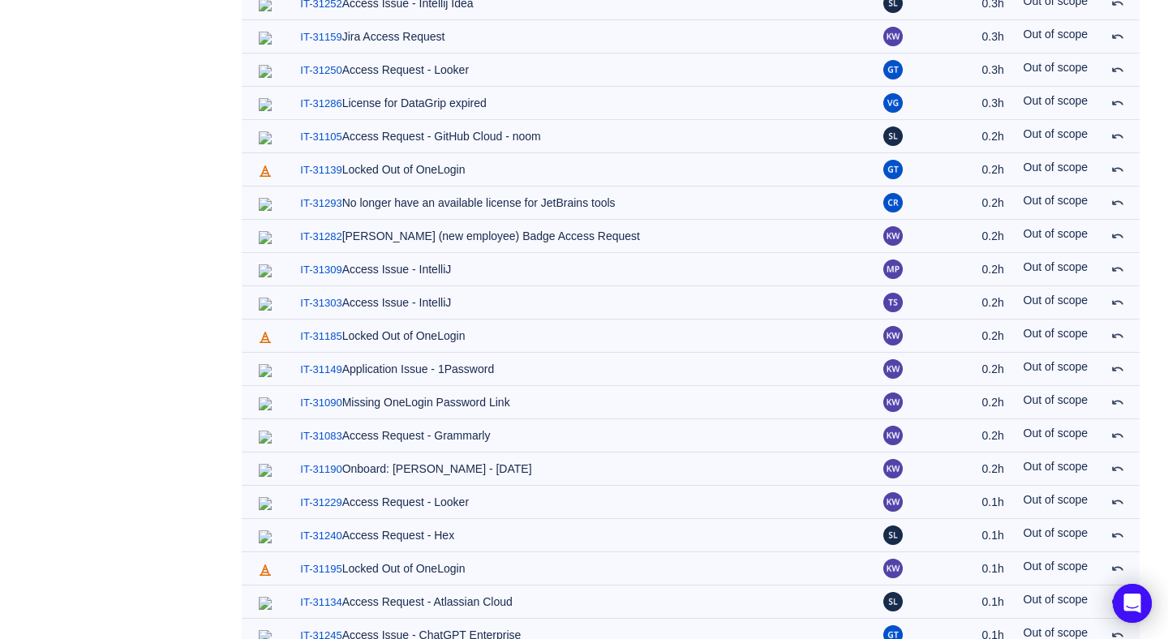
scroll to position [3940, 0]
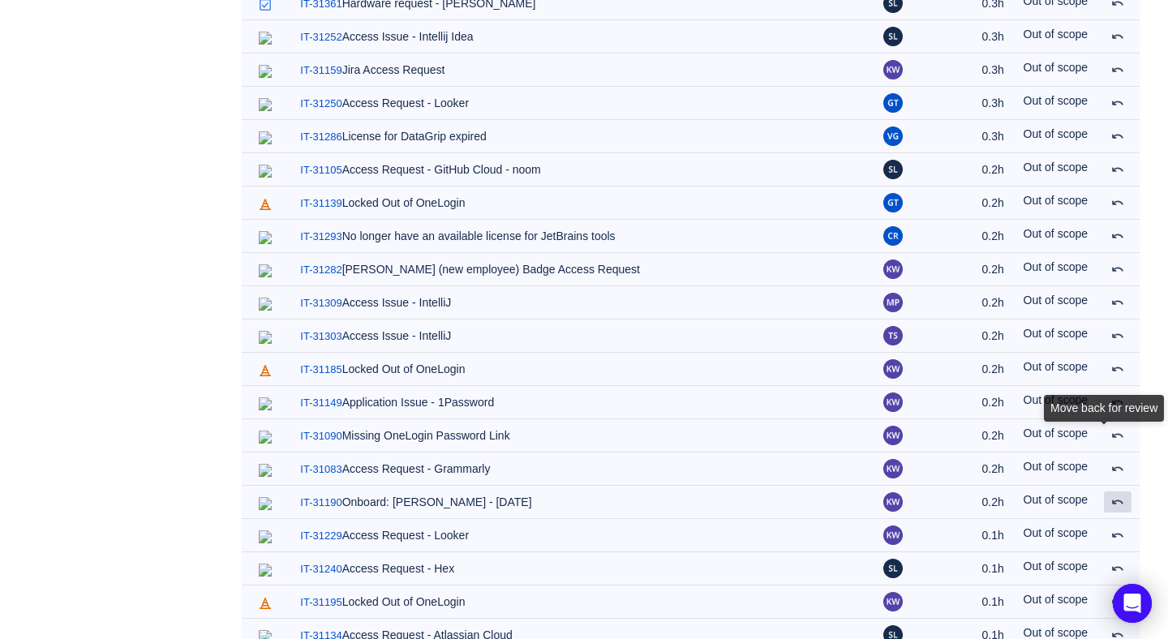
click at [1117, 496] on span at bounding box center [1118, 502] width 13 height 13
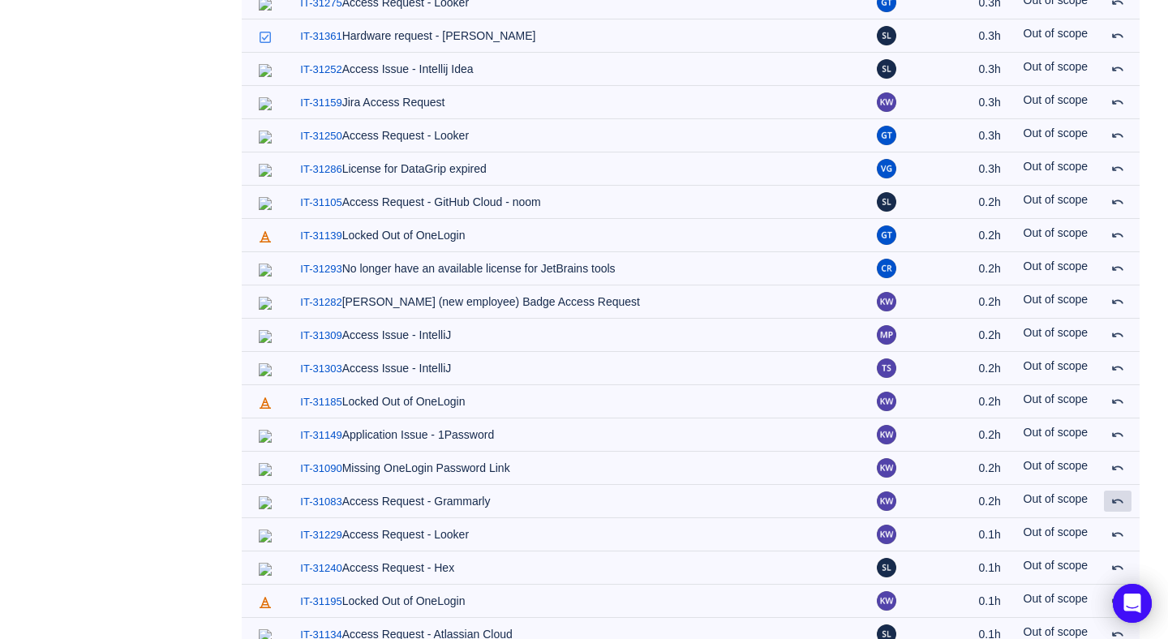
click at [1117, 495] on span at bounding box center [1118, 501] width 13 height 13
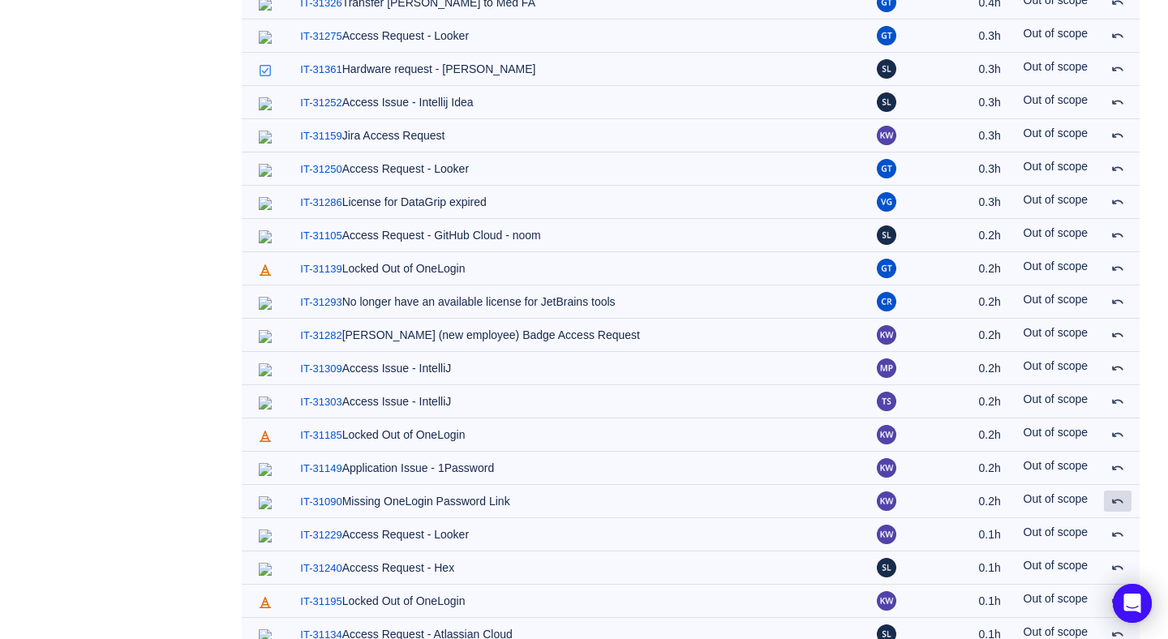
click at [1117, 495] on span at bounding box center [1118, 501] width 13 height 13
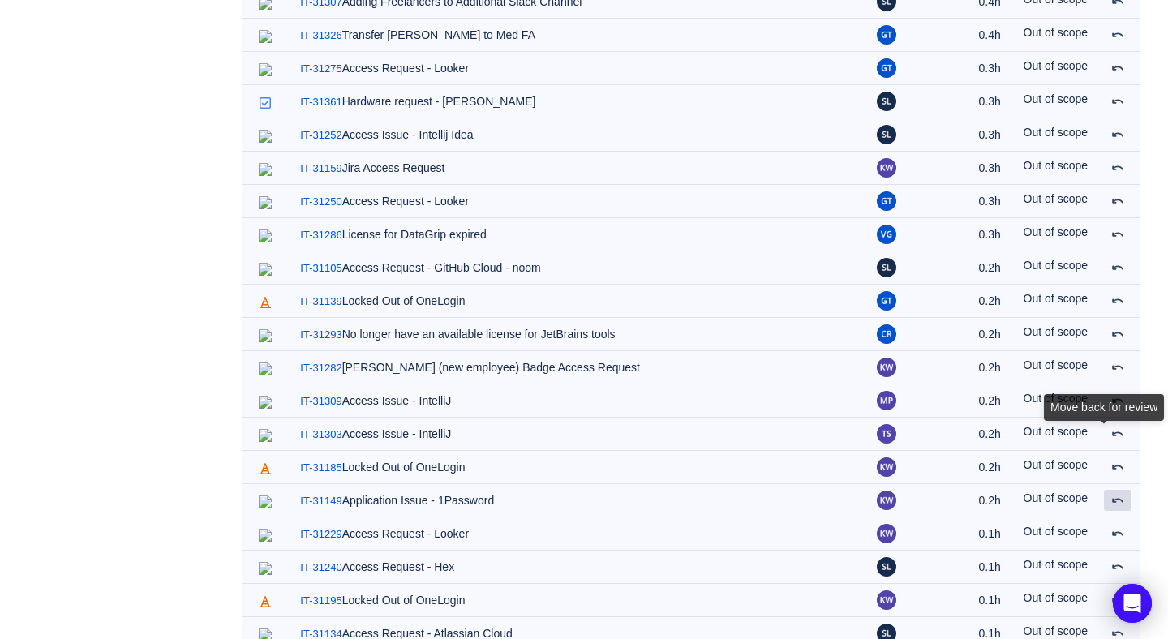
click at [1117, 494] on span at bounding box center [1118, 500] width 13 height 13
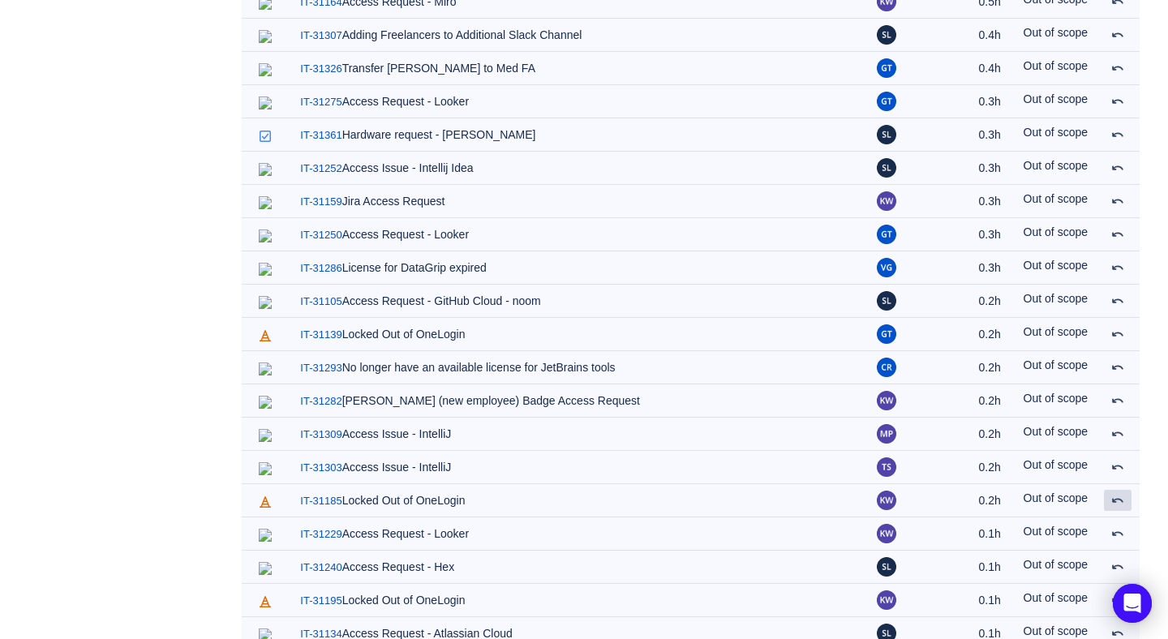
click at [1117, 494] on span at bounding box center [1118, 500] width 13 height 13
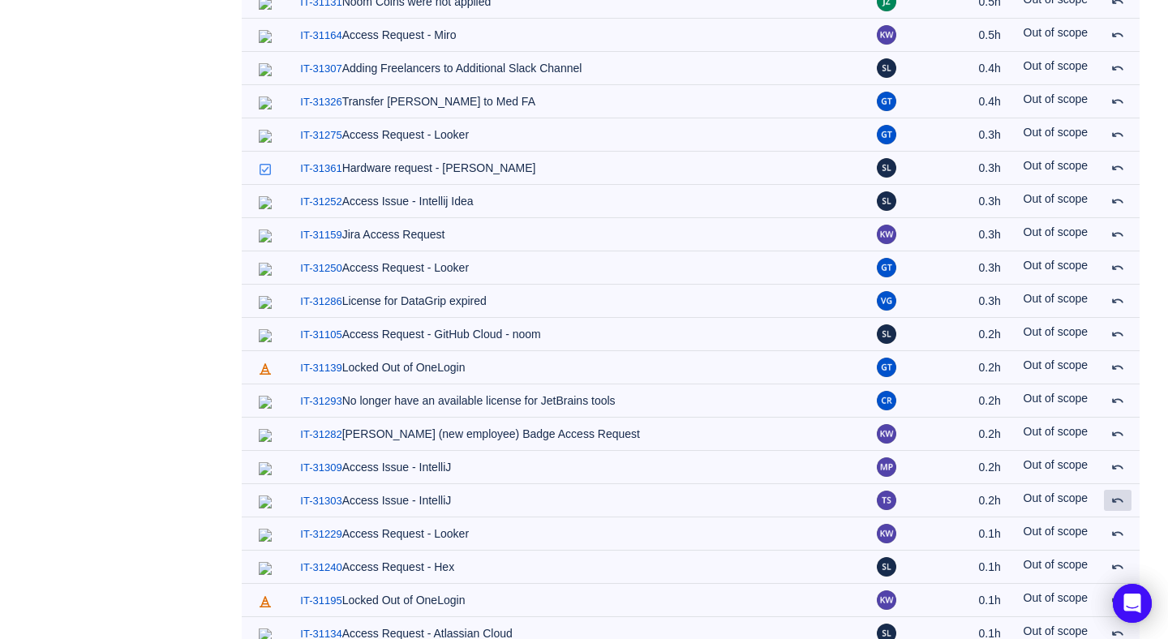
click at [1117, 494] on span at bounding box center [1118, 500] width 13 height 13
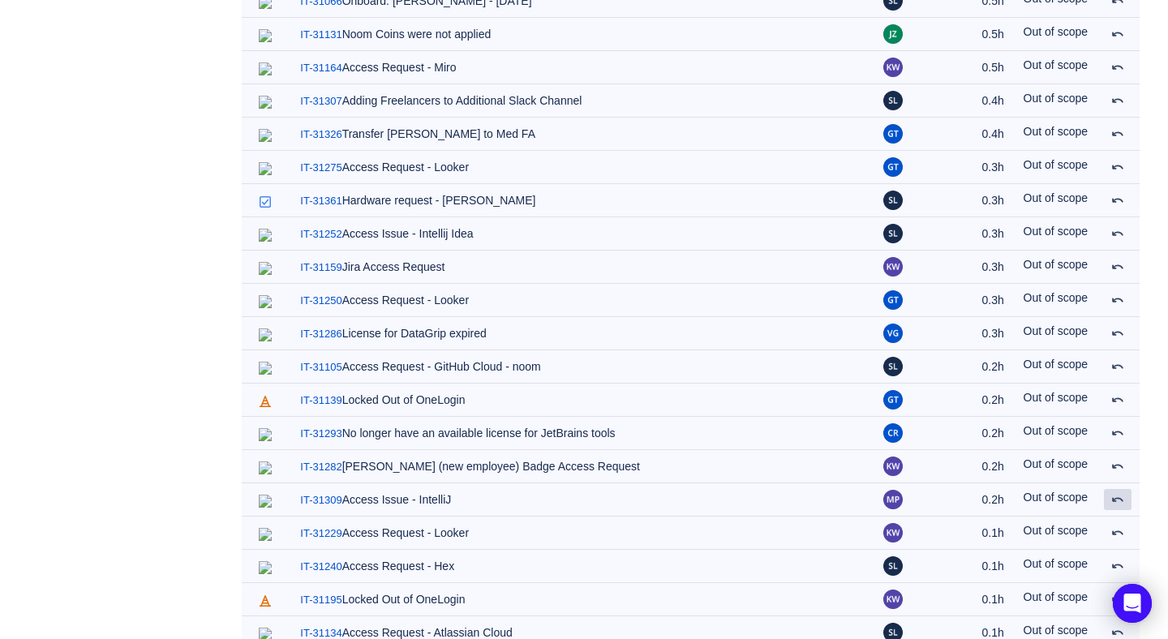
click at [1117, 493] on span at bounding box center [1118, 499] width 13 height 13
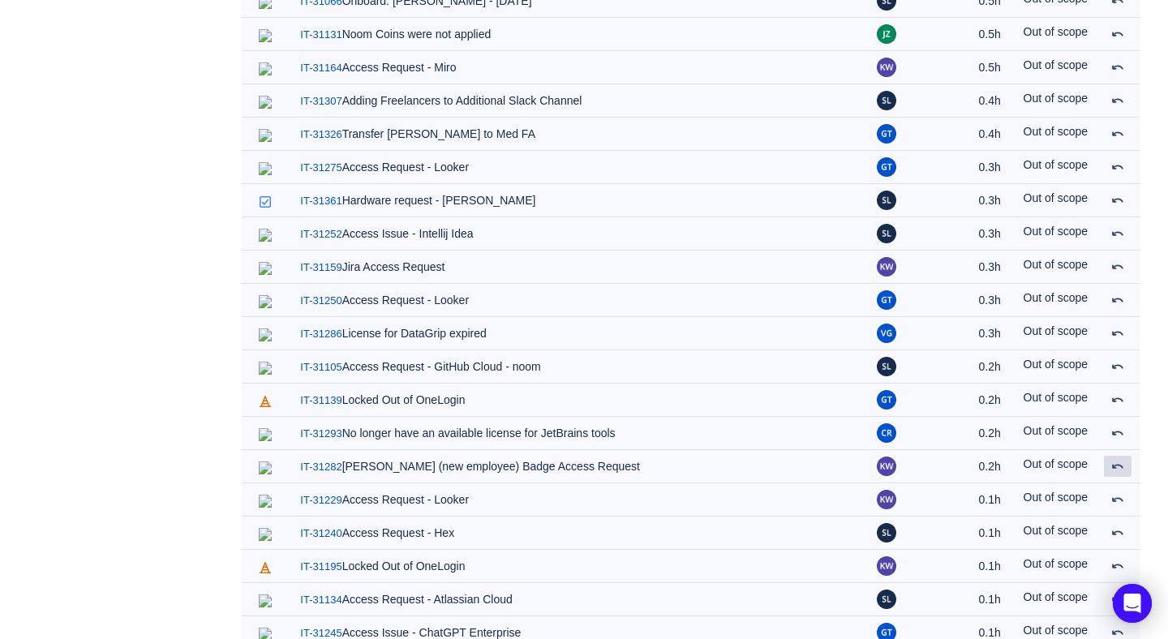
click at [1117, 460] on span at bounding box center [1118, 466] width 13 height 13
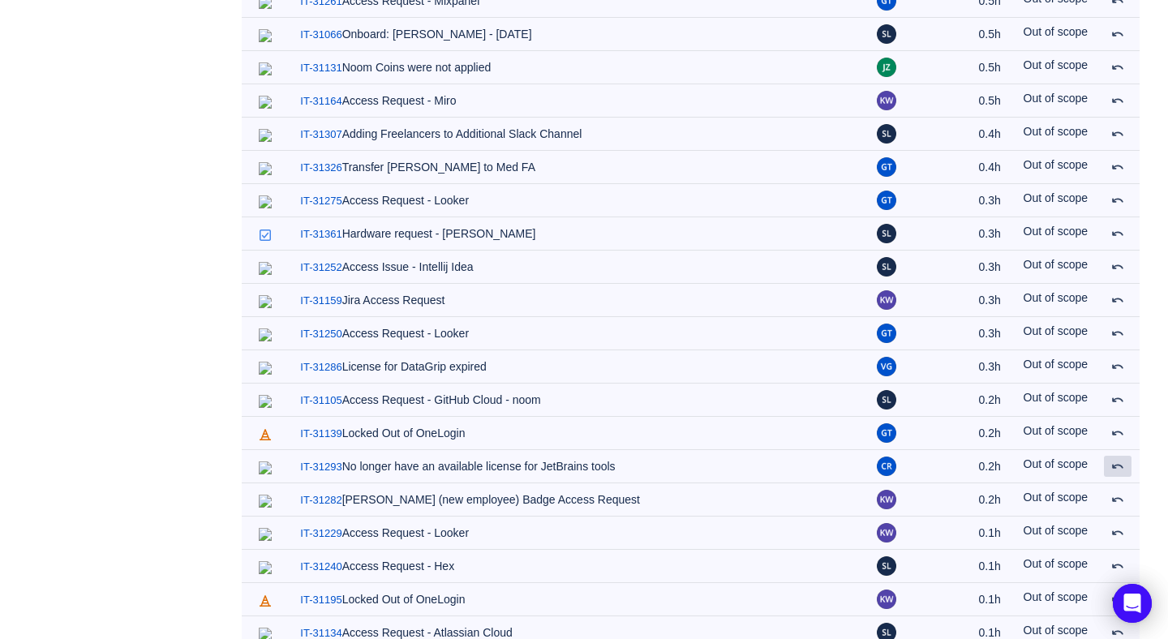
click at [1117, 460] on span at bounding box center [1118, 466] width 13 height 13
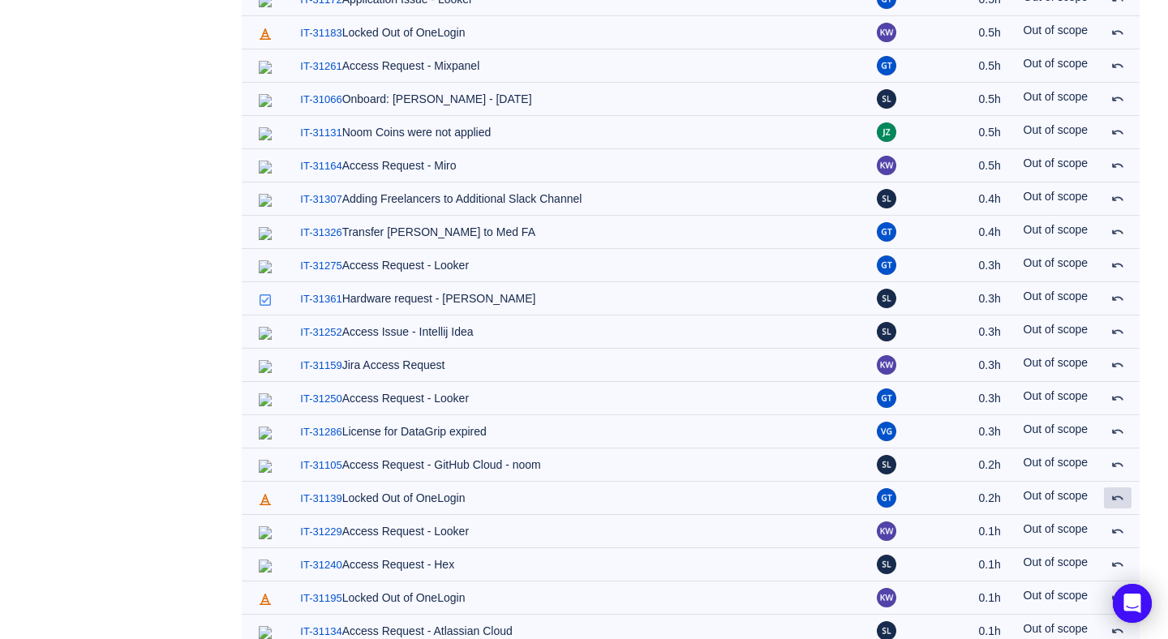
click at [1117, 492] on span at bounding box center [1118, 498] width 13 height 13
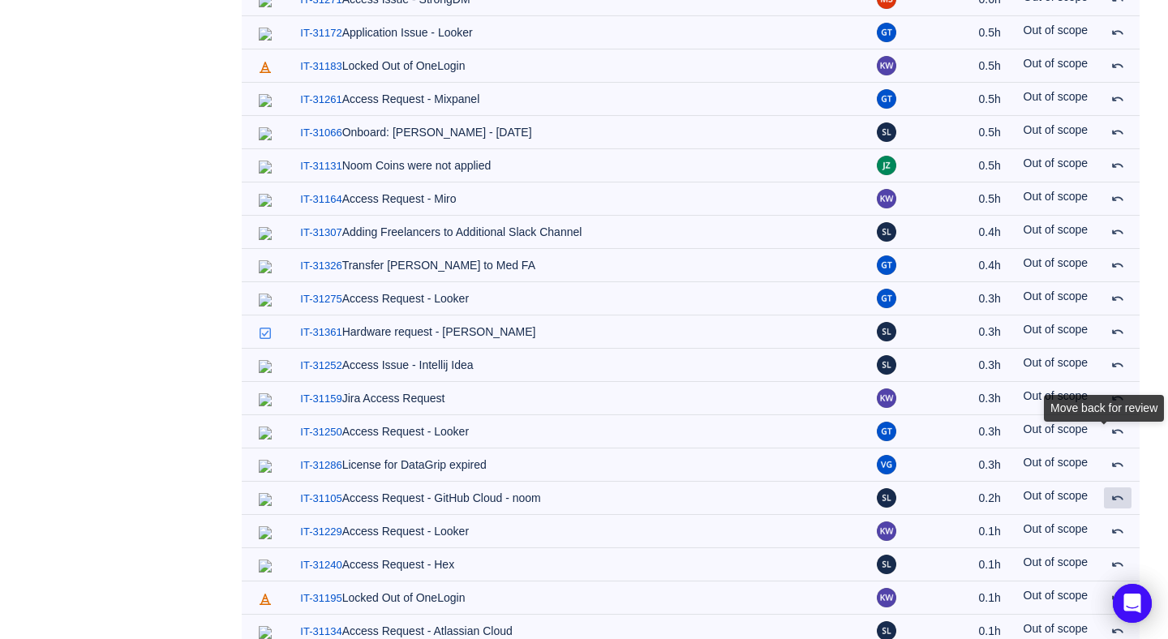
click at [1117, 492] on span at bounding box center [1118, 498] width 13 height 13
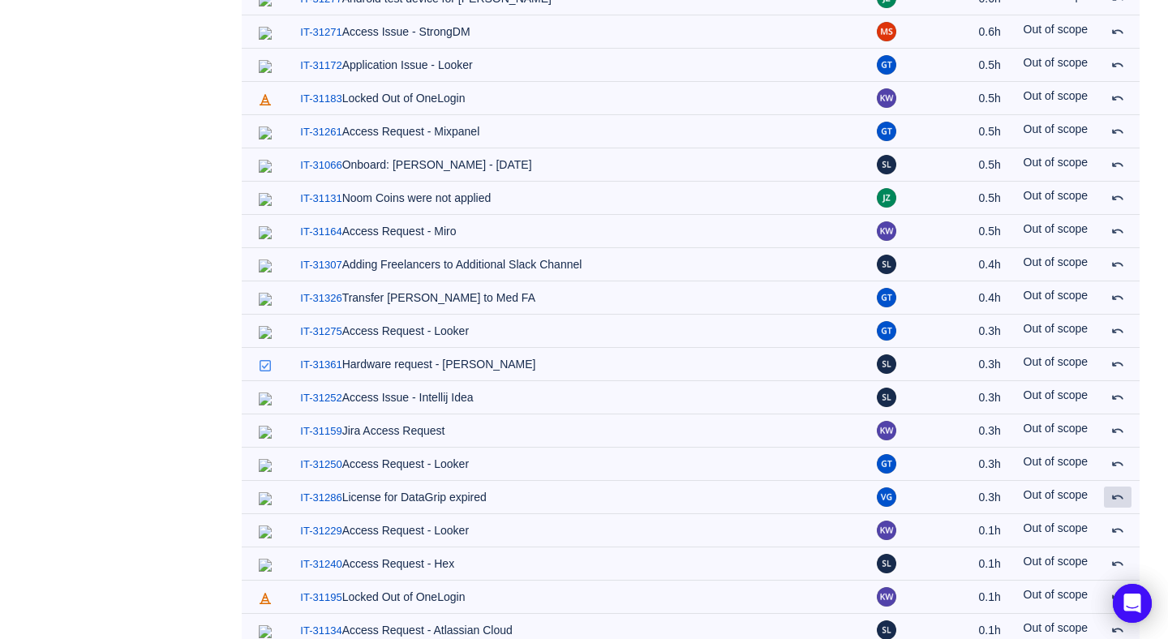
click at [1117, 491] on span at bounding box center [1118, 497] width 13 height 13
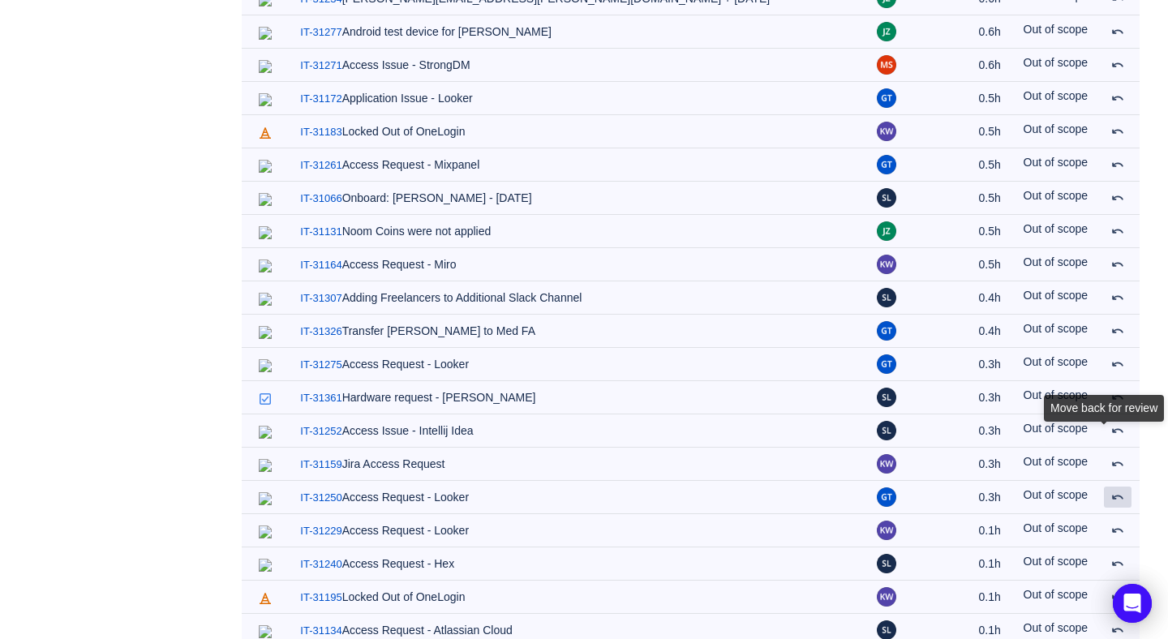
click at [1117, 491] on span at bounding box center [1118, 497] width 13 height 13
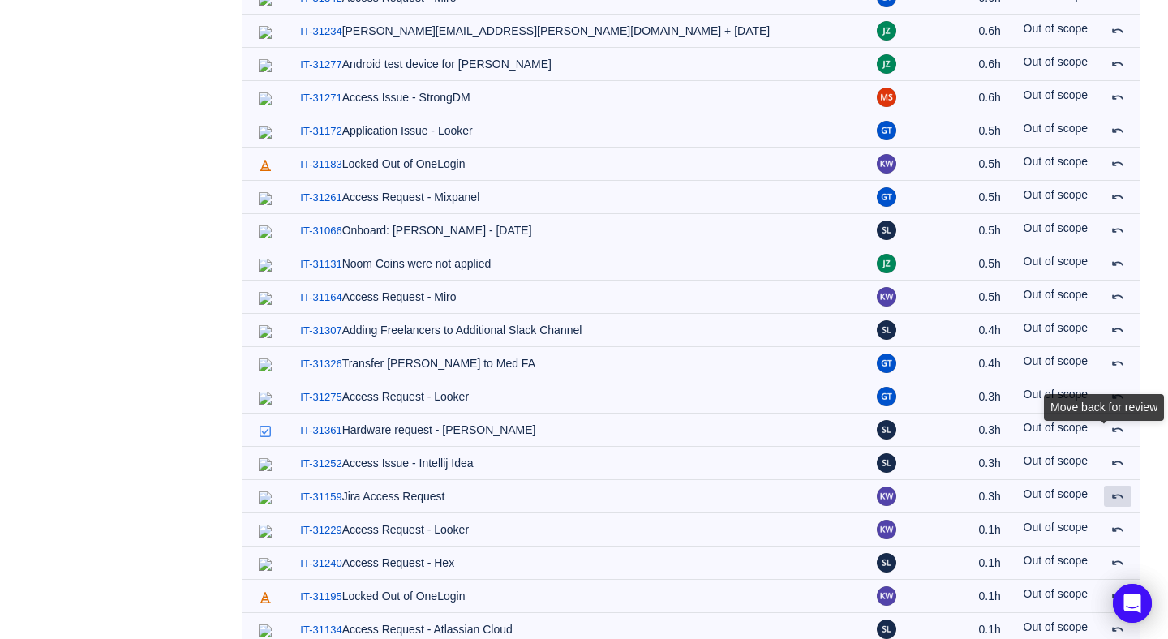
click at [1117, 490] on span at bounding box center [1118, 496] width 13 height 13
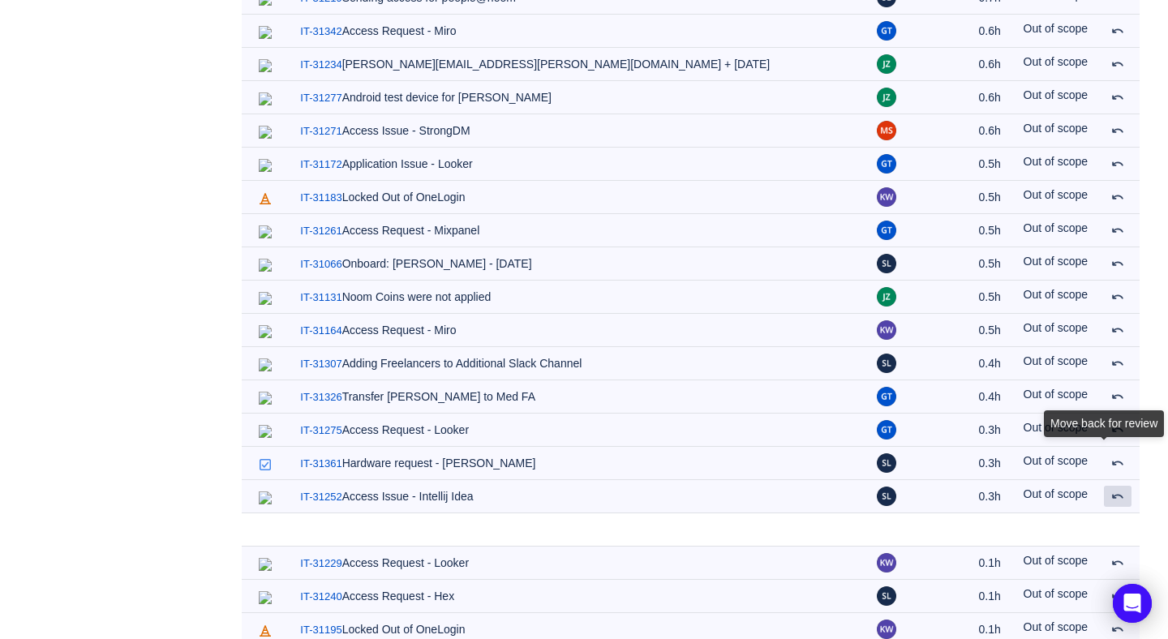
click at [1117, 490] on span at bounding box center [1118, 496] width 13 height 13
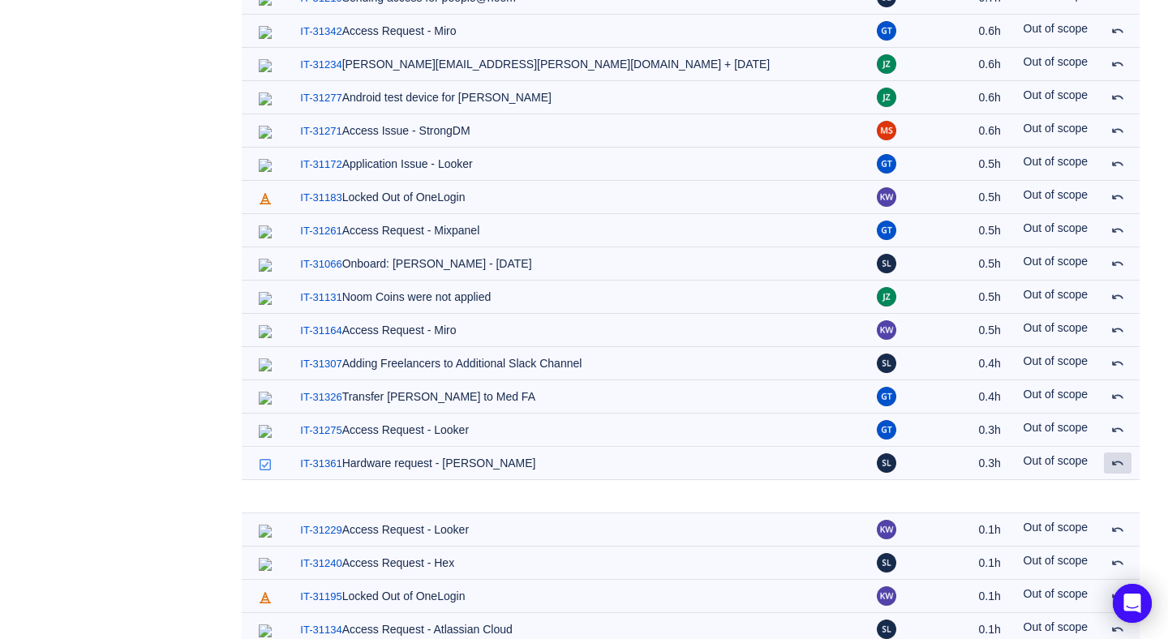
click at [1117, 457] on span at bounding box center [1118, 463] width 13 height 13
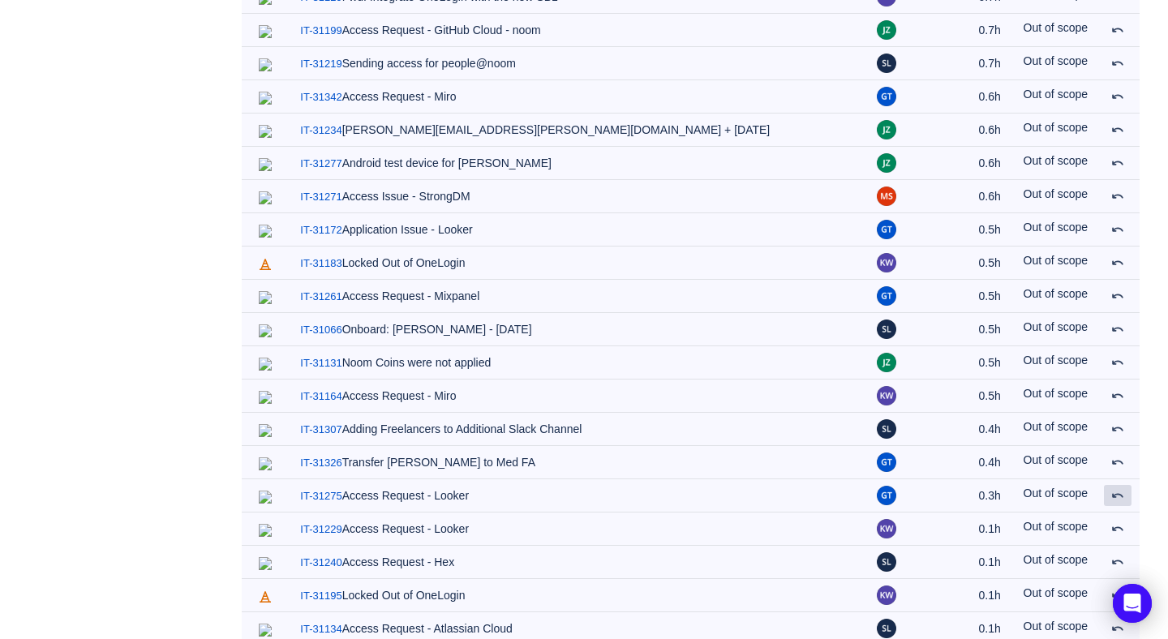
click at [1117, 489] on span at bounding box center [1118, 495] width 13 height 13
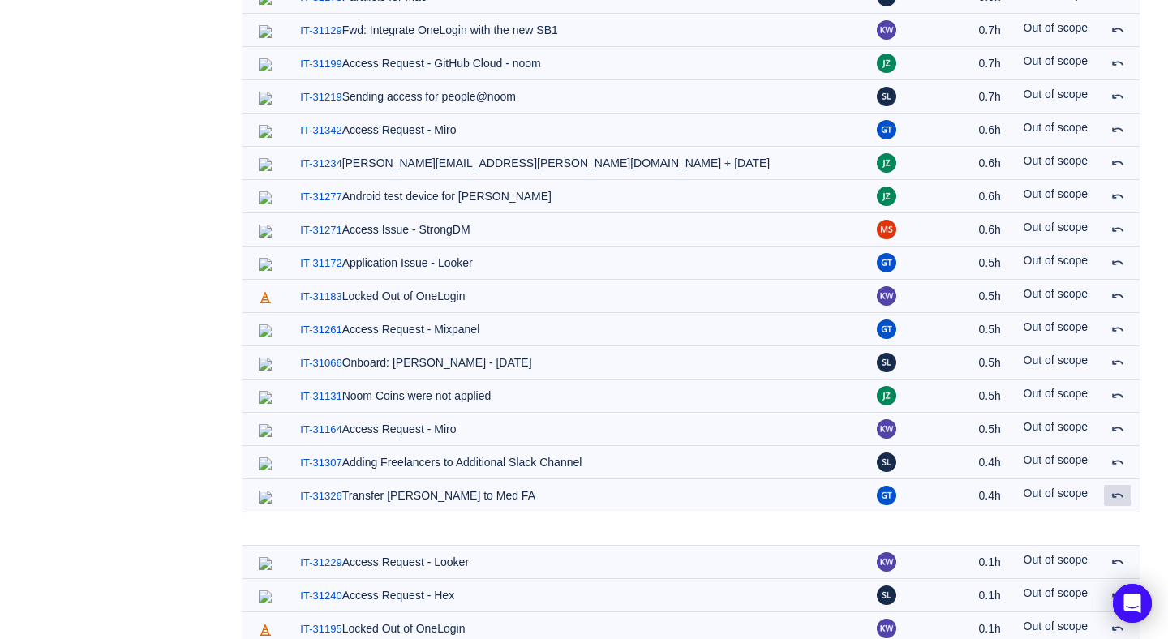
click at [1117, 489] on span at bounding box center [1118, 495] width 13 height 13
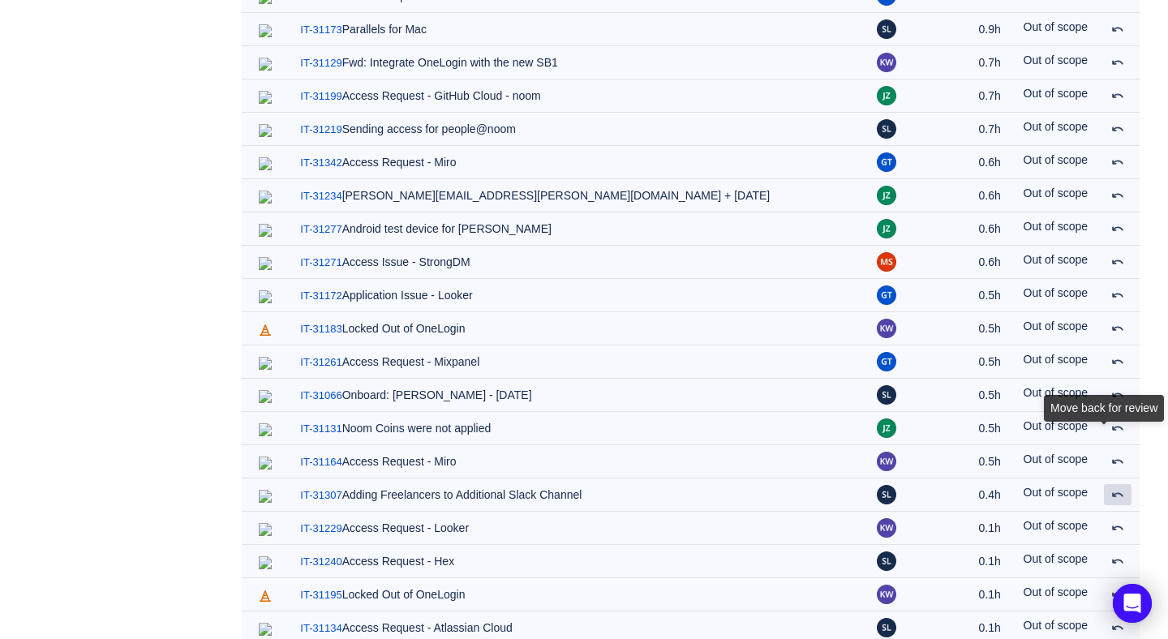
click at [1117, 488] on span at bounding box center [1118, 494] width 13 height 13
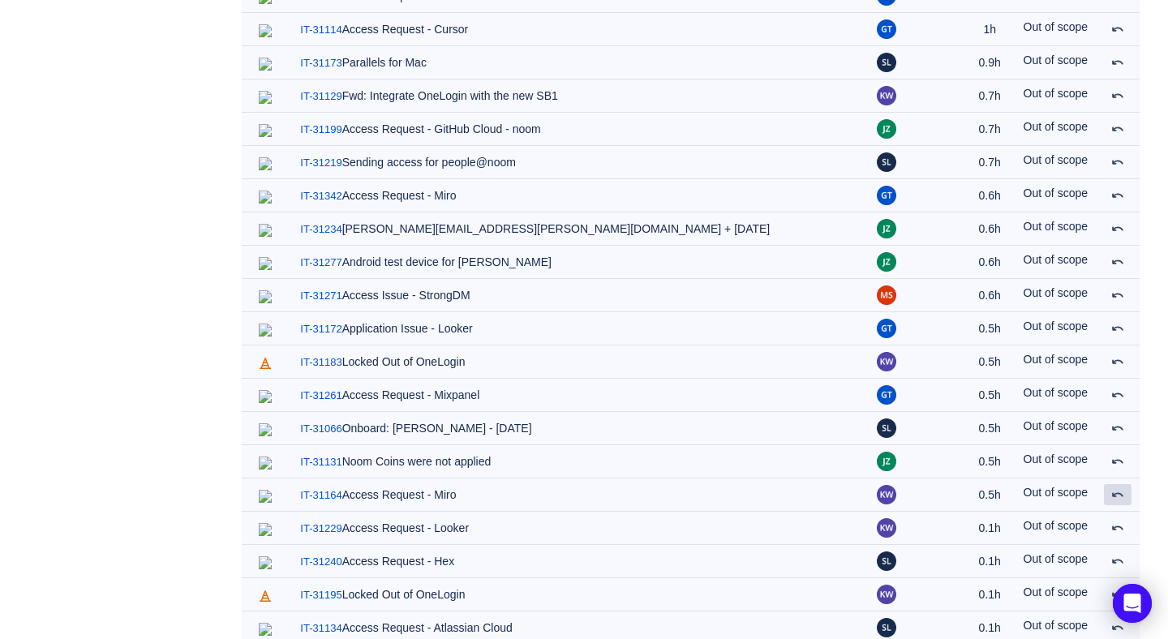
click at [1117, 488] on span at bounding box center [1118, 494] width 13 height 13
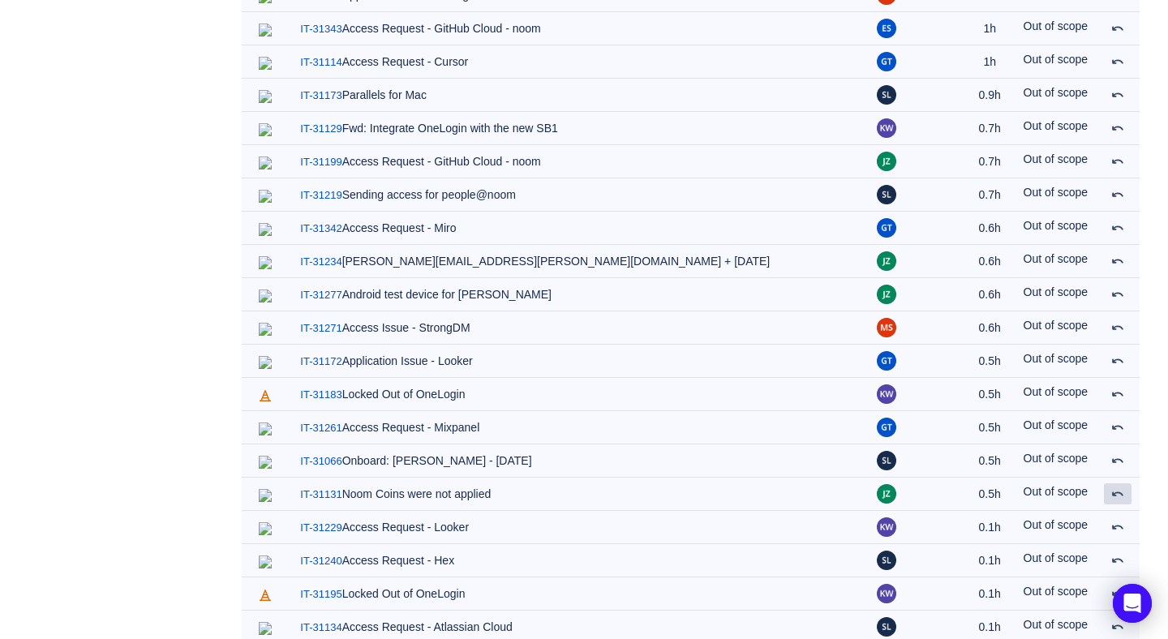
click at [1117, 488] on span at bounding box center [1118, 494] width 13 height 13
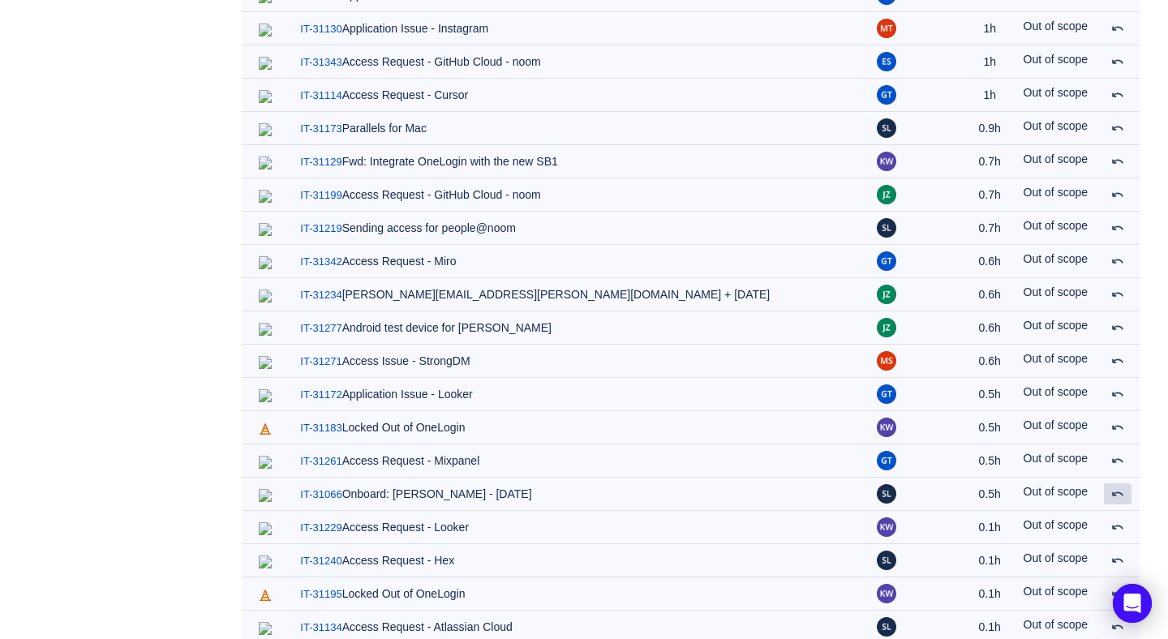
click at [1117, 488] on span at bounding box center [1118, 494] width 13 height 13
click at [1117, 454] on span at bounding box center [1118, 460] width 13 height 13
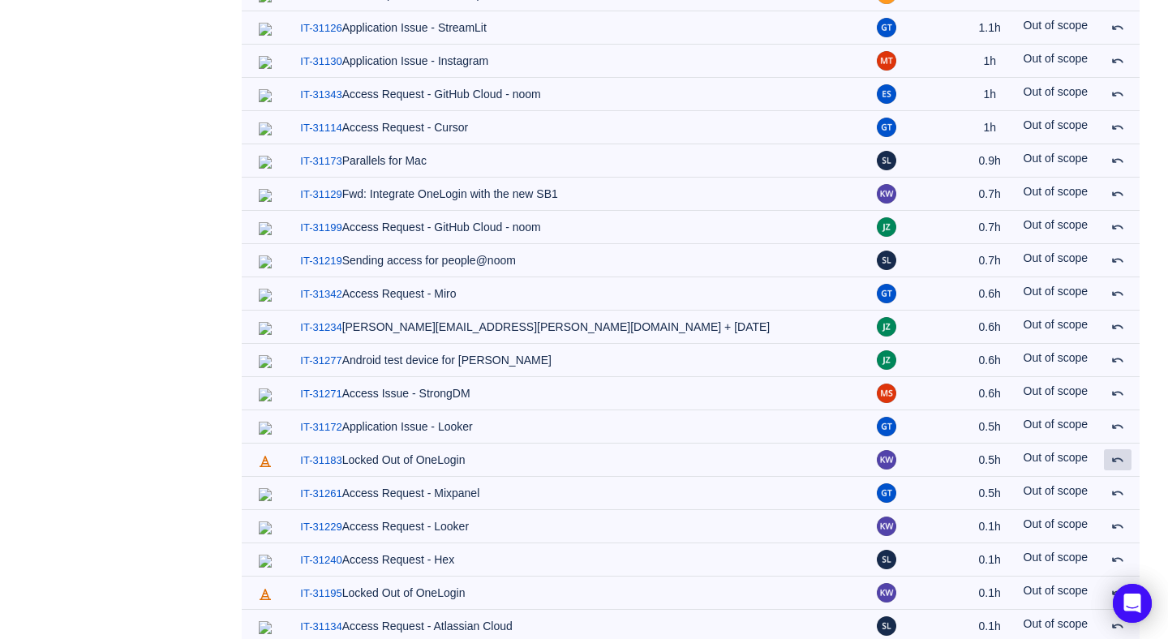
click at [1117, 454] on span at bounding box center [1118, 460] width 13 height 13
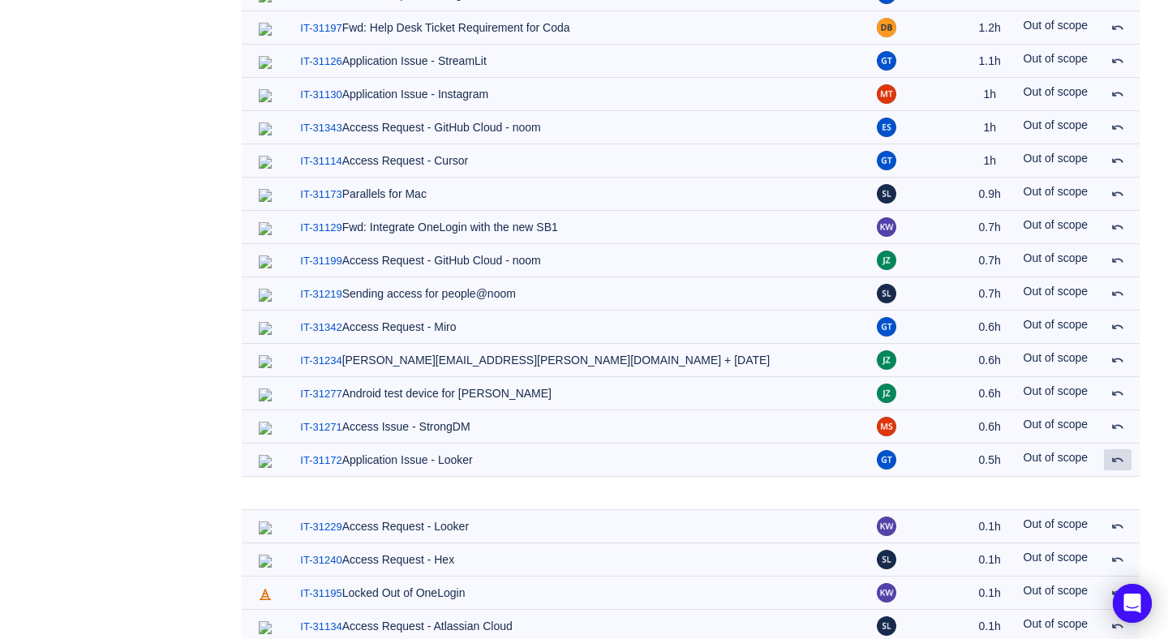
click at [1117, 454] on span at bounding box center [1118, 460] width 13 height 13
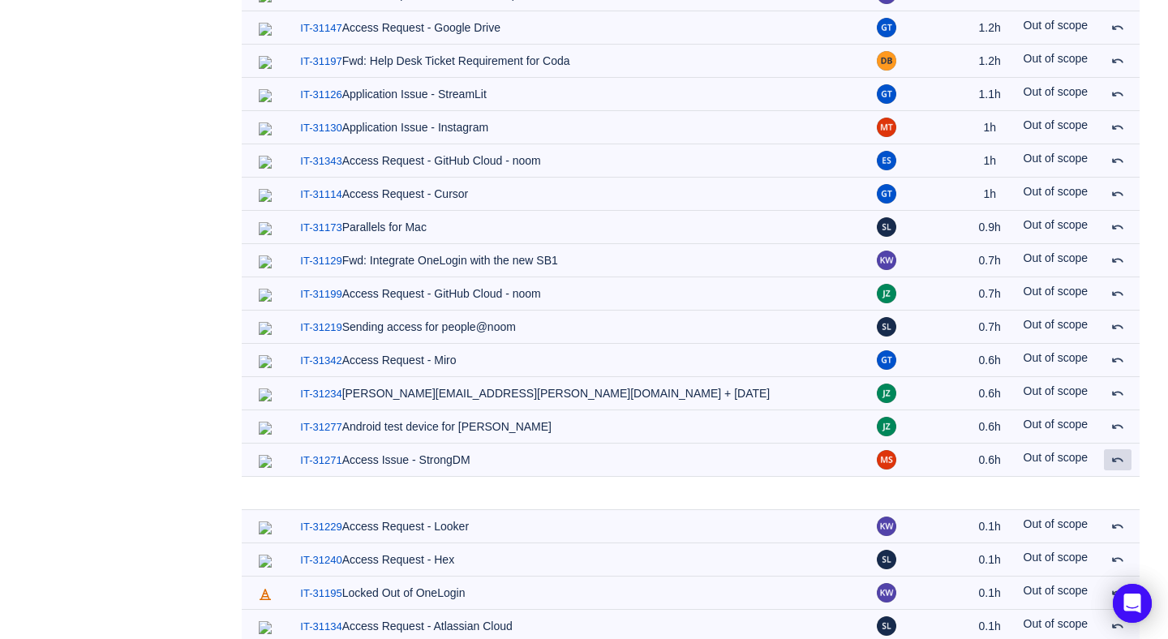
click at [1117, 454] on span at bounding box center [1118, 460] width 13 height 13
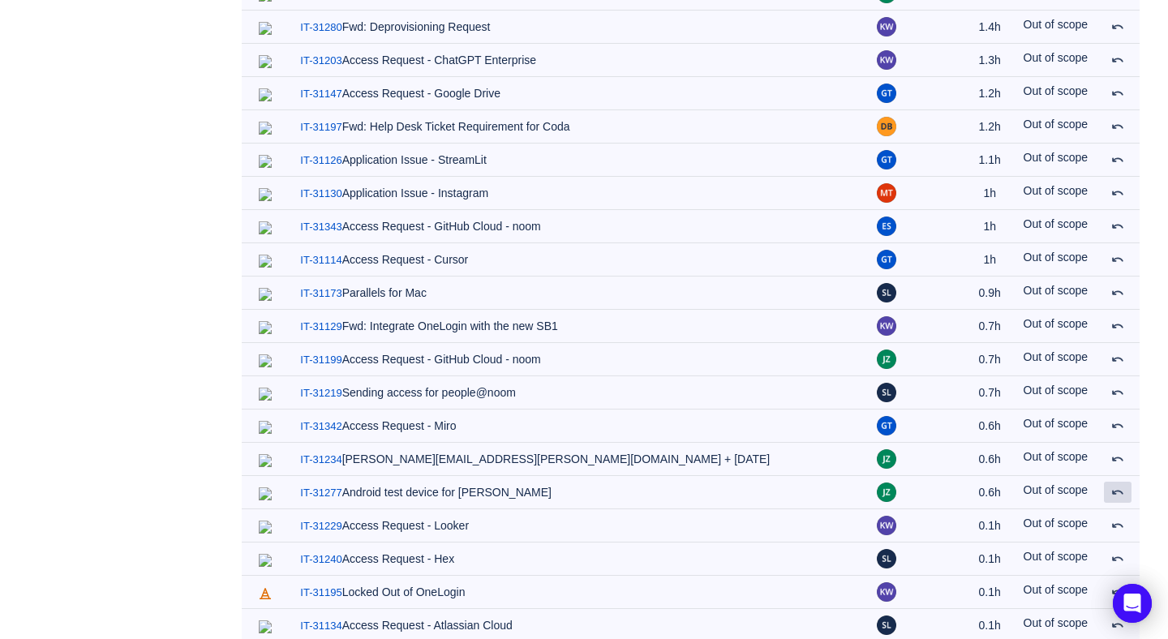
click at [1117, 486] on span at bounding box center [1118, 492] width 13 height 13
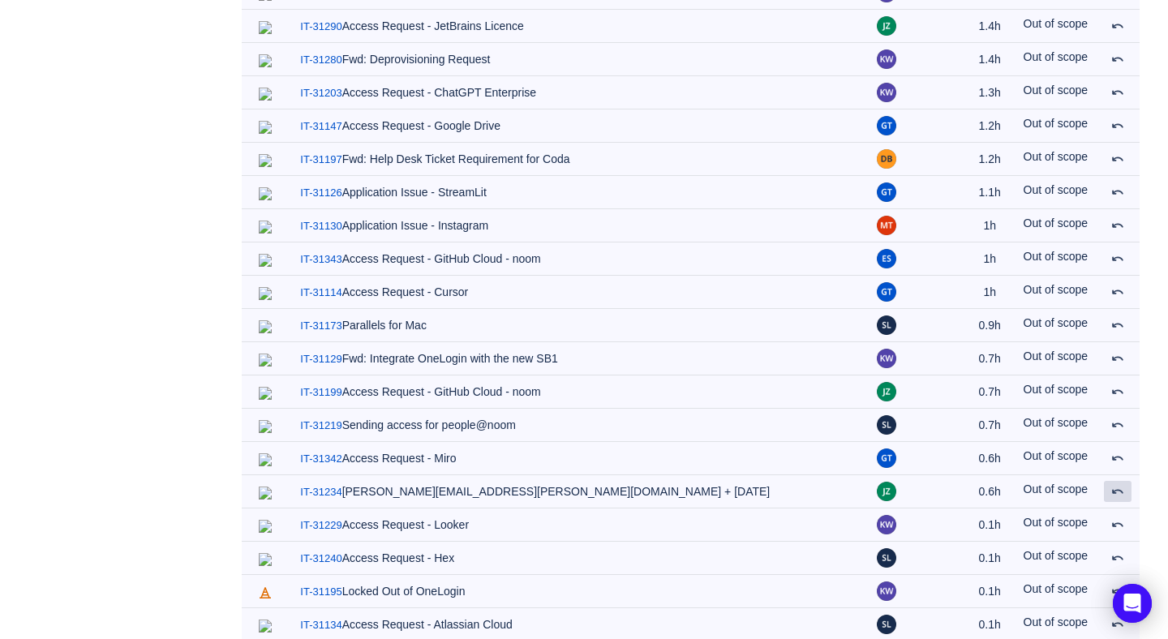
click at [1117, 485] on span at bounding box center [1118, 491] width 13 height 13
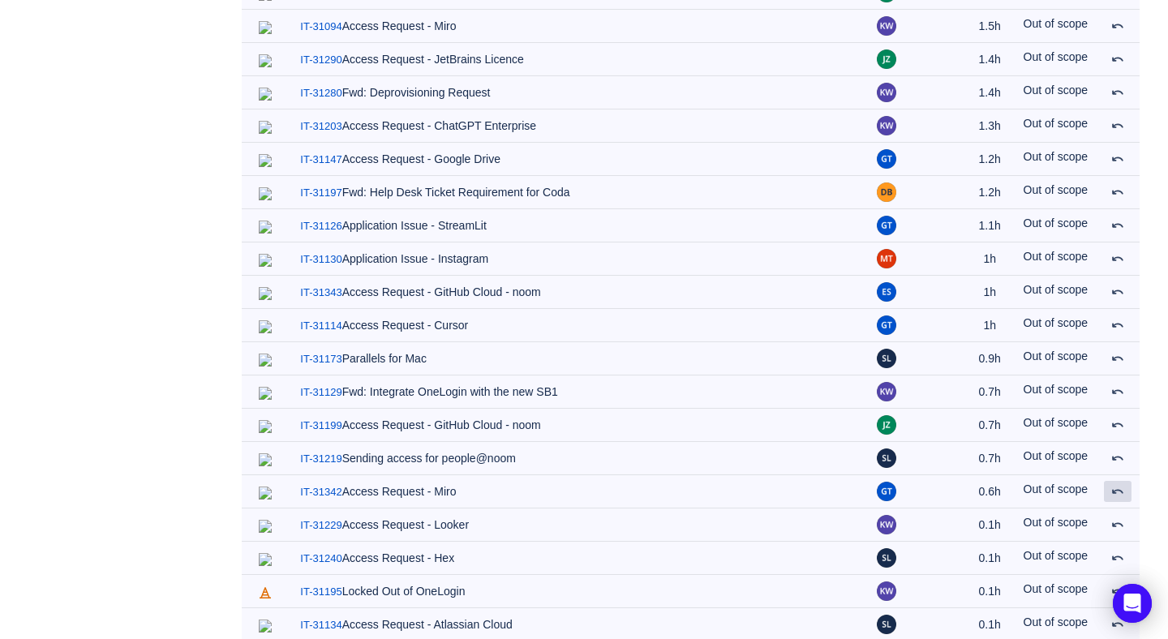
click at [1117, 485] on span at bounding box center [1118, 491] width 13 height 13
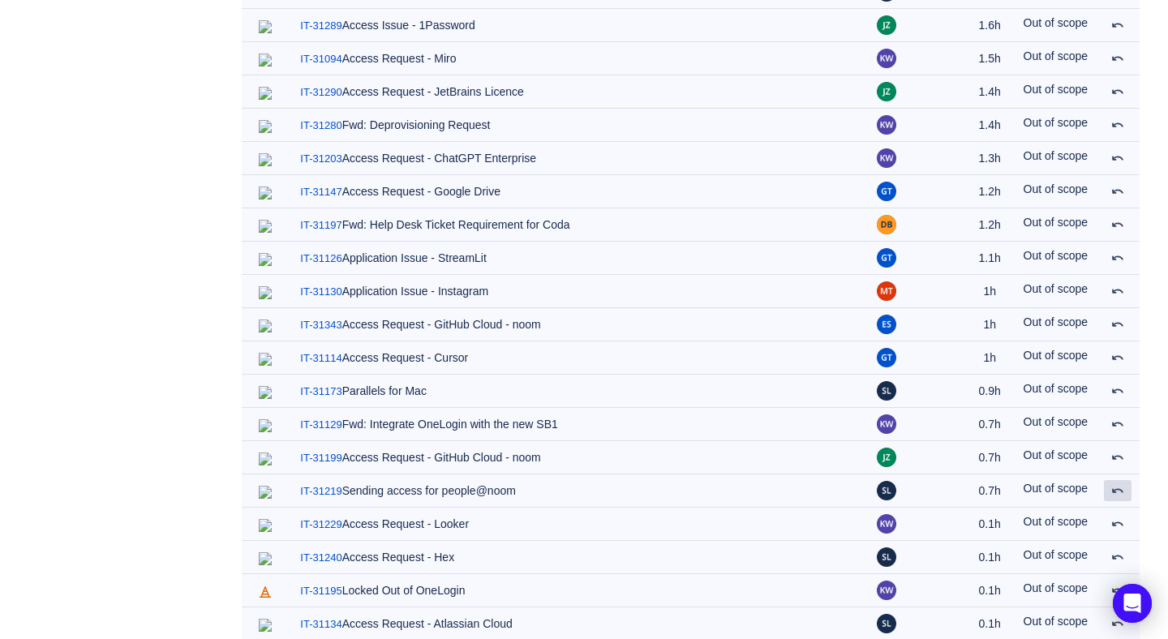
click at [1117, 484] on span at bounding box center [1118, 490] width 13 height 13
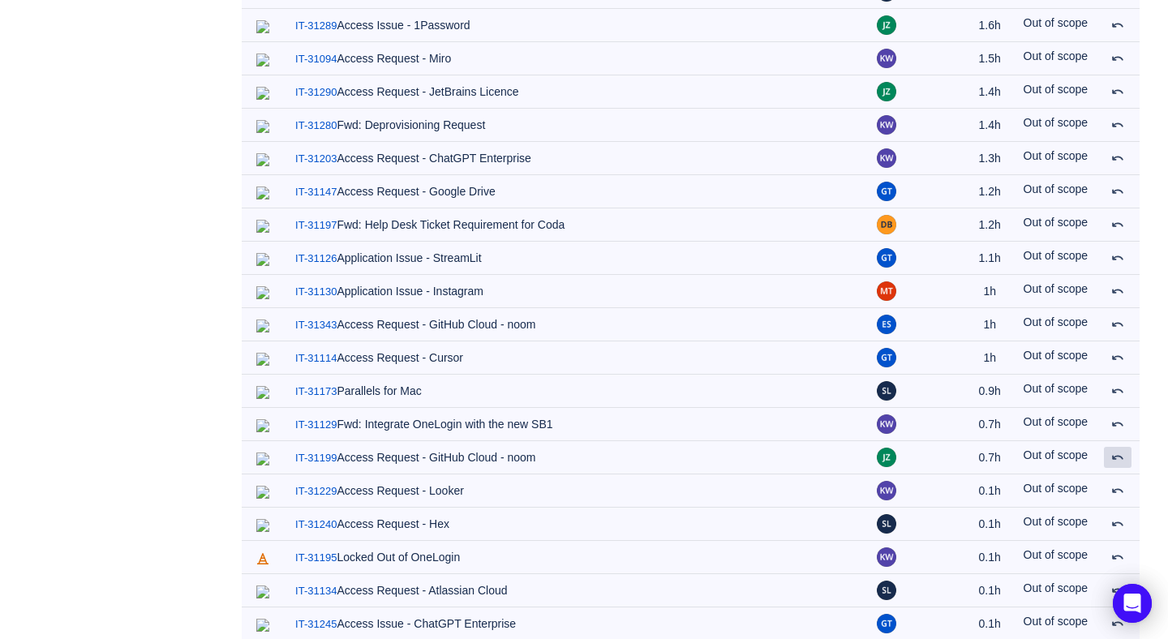
click at [1117, 451] on span at bounding box center [1118, 457] width 13 height 13
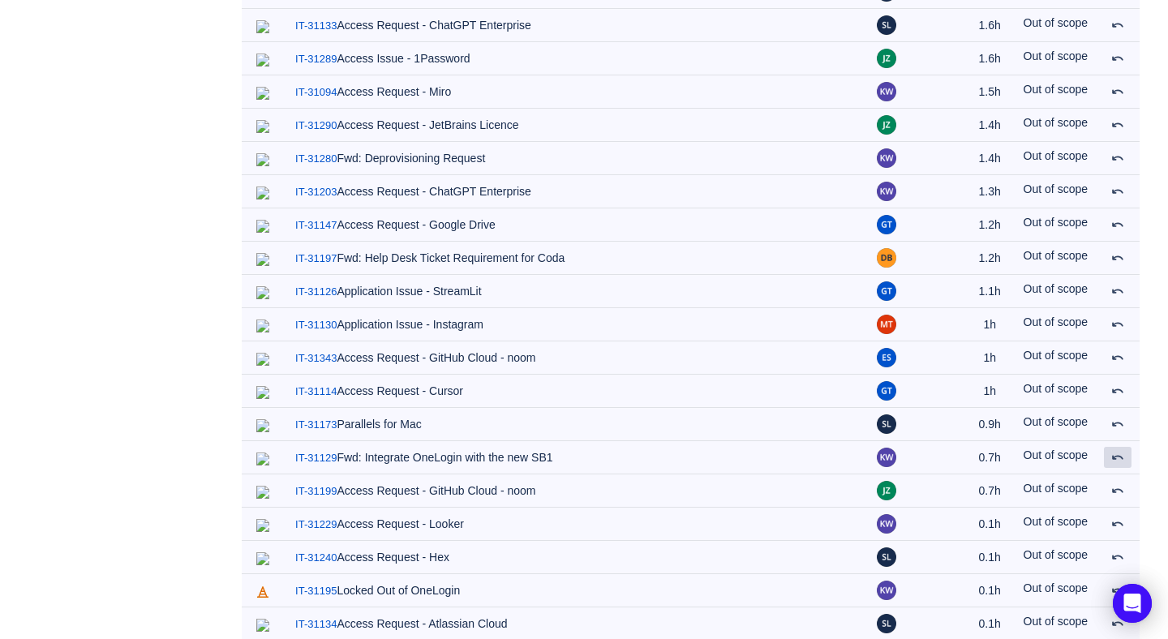
click at [1117, 451] on span at bounding box center [1118, 457] width 13 height 13
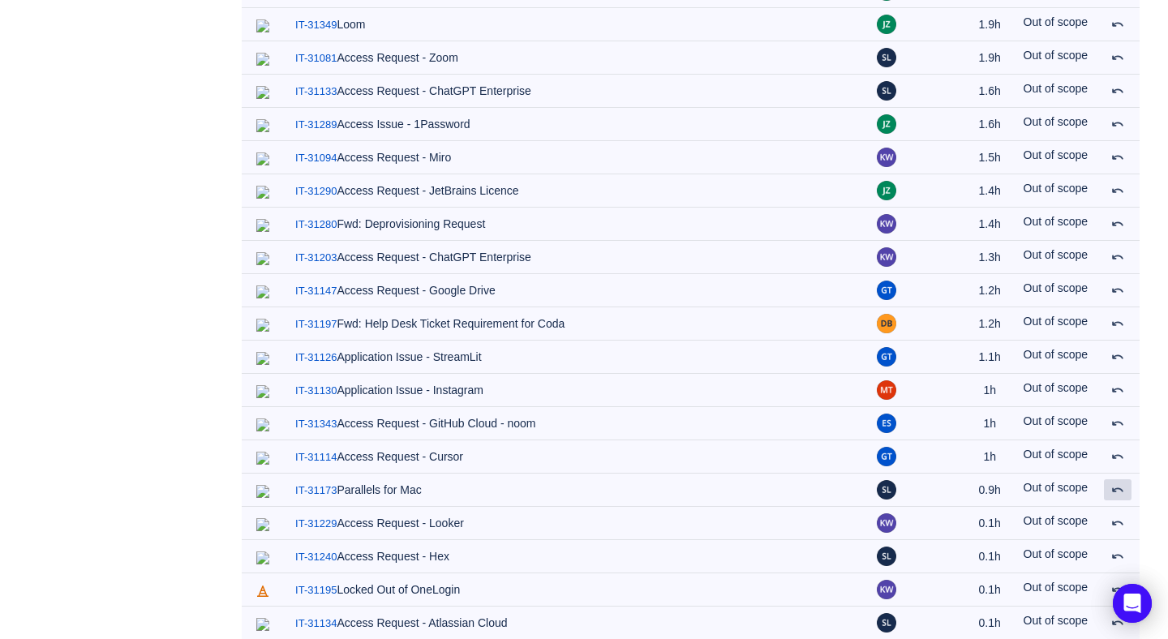
click at [1117, 484] on span at bounding box center [1118, 490] width 13 height 13
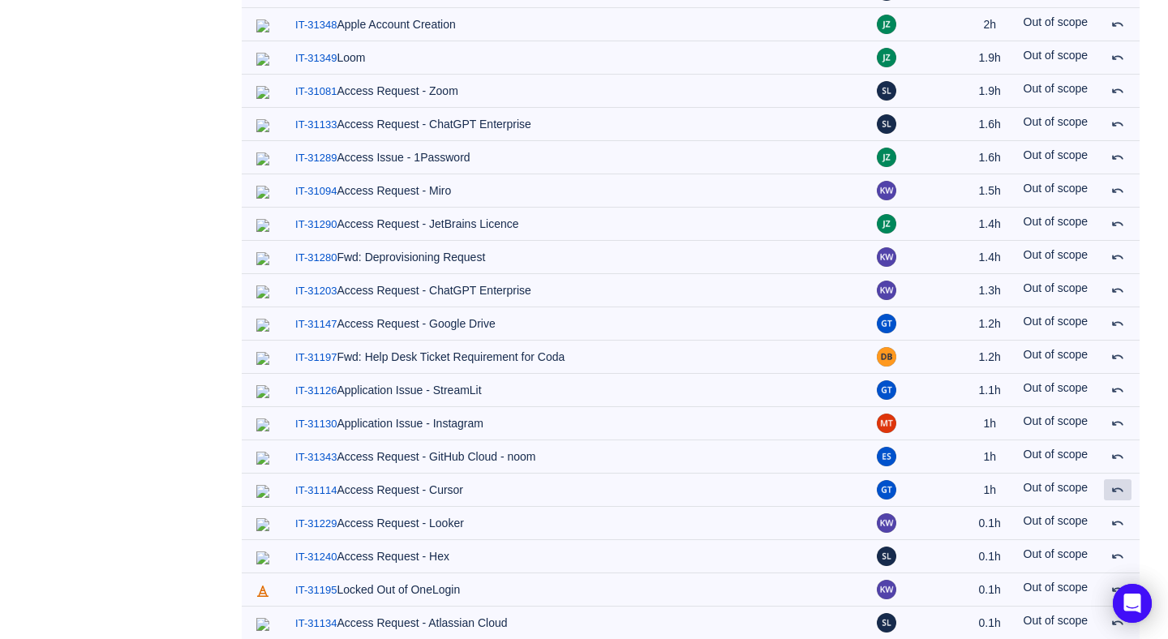
click at [1117, 484] on span at bounding box center [1118, 490] width 13 height 13
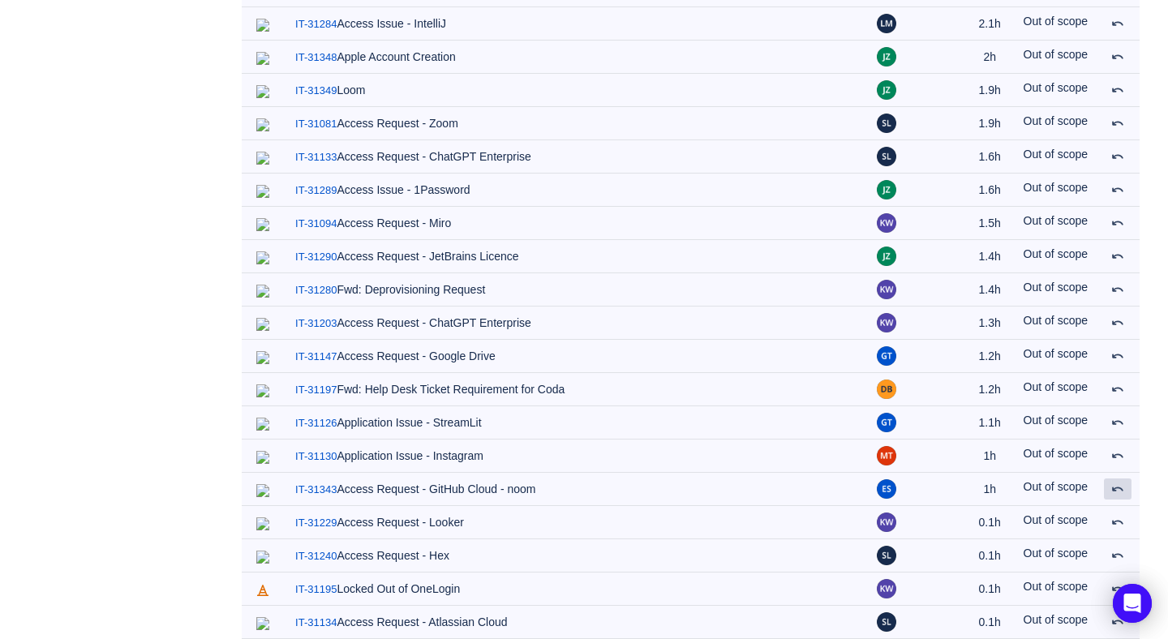
click at [1117, 483] on span at bounding box center [1118, 489] width 13 height 13
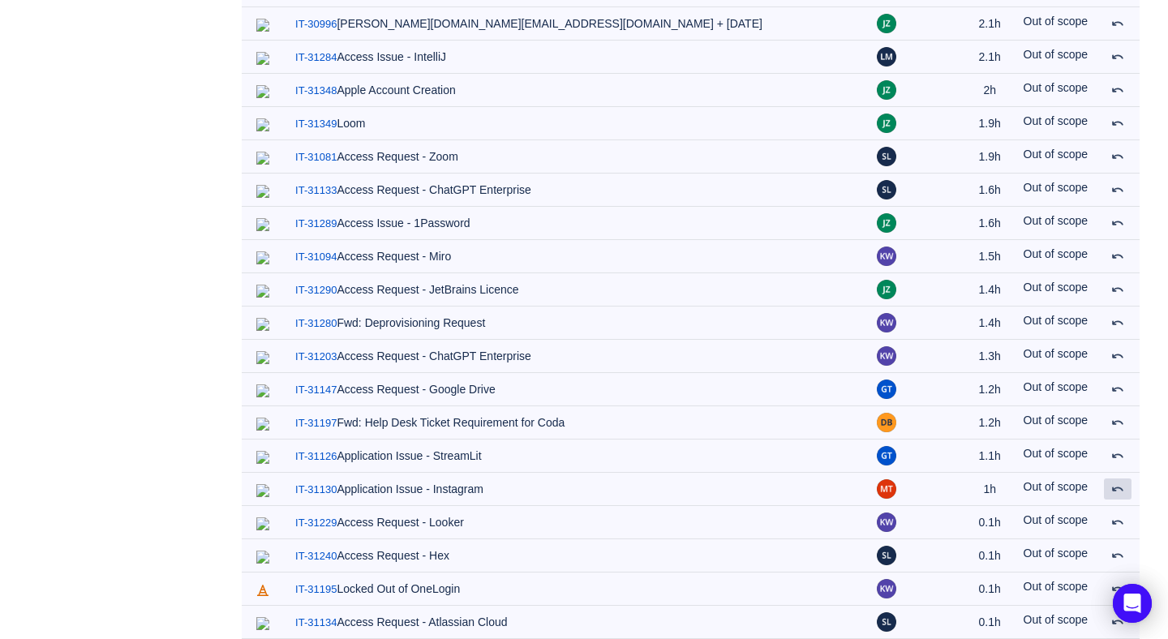
click at [1117, 483] on span at bounding box center [1118, 489] width 13 height 13
click at [1117, 449] on span at bounding box center [1118, 455] width 13 height 13
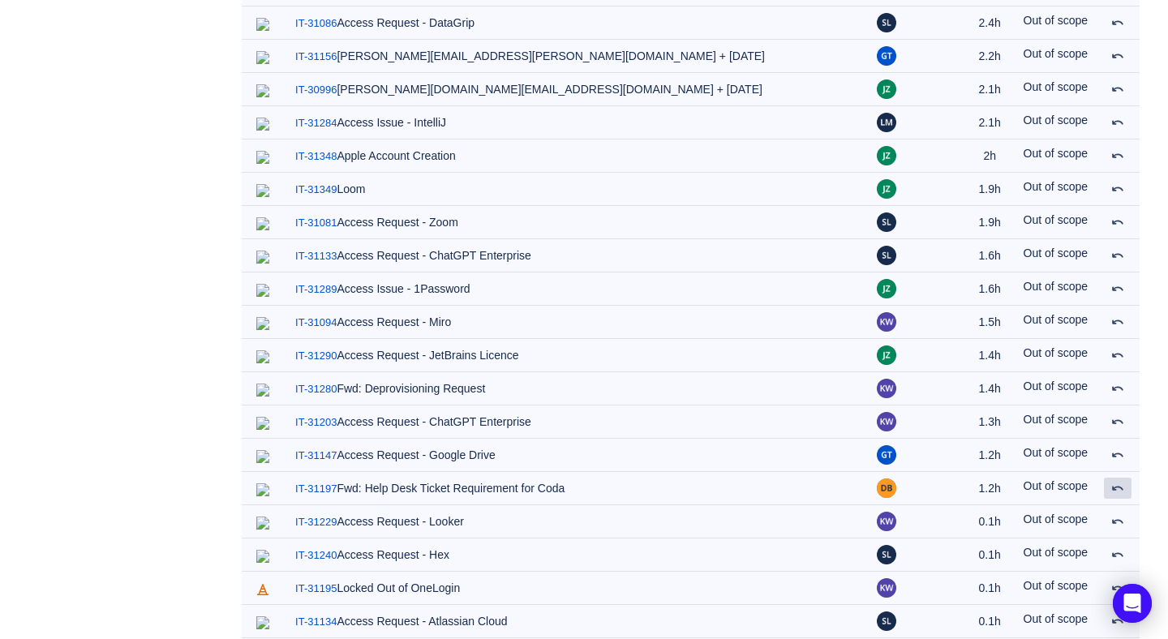
click at [1117, 482] on span at bounding box center [1118, 488] width 13 height 13
click at [1117, 449] on span at bounding box center [1118, 455] width 13 height 13
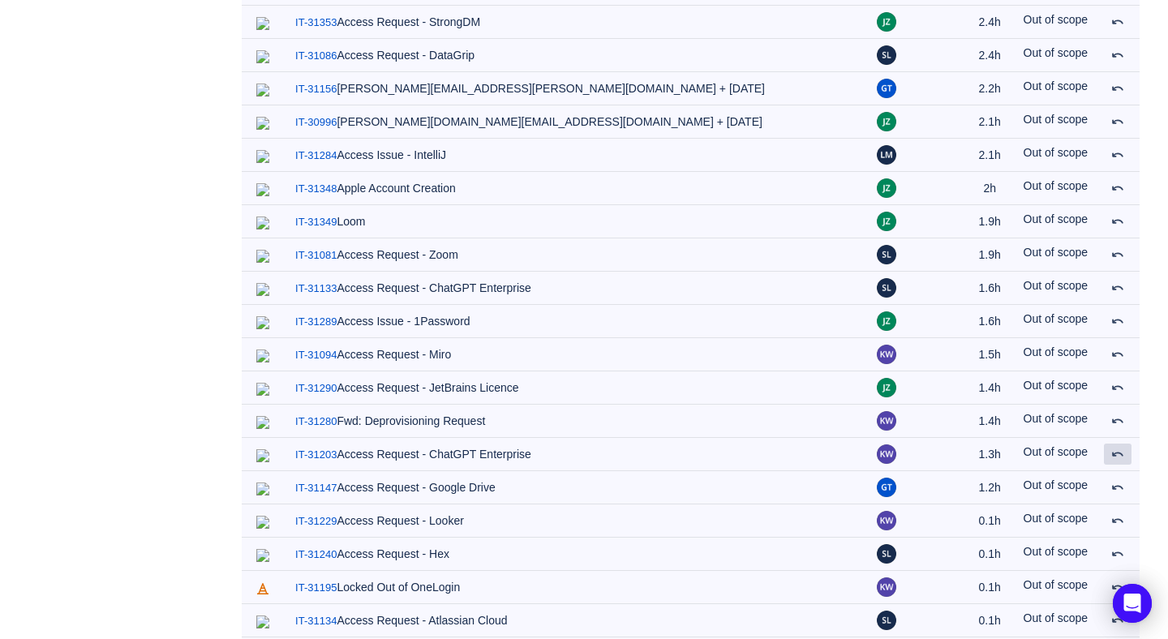
click at [1117, 448] on span at bounding box center [1118, 454] width 13 height 13
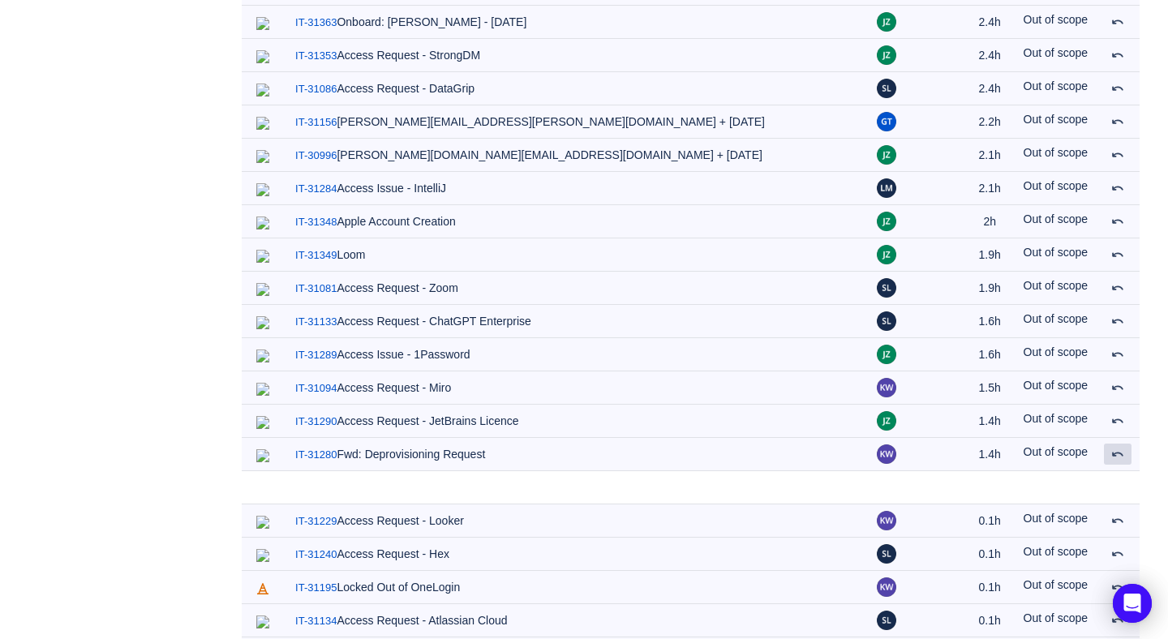
click at [1117, 448] on span at bounding box center [1118, 454] width 13 height 13
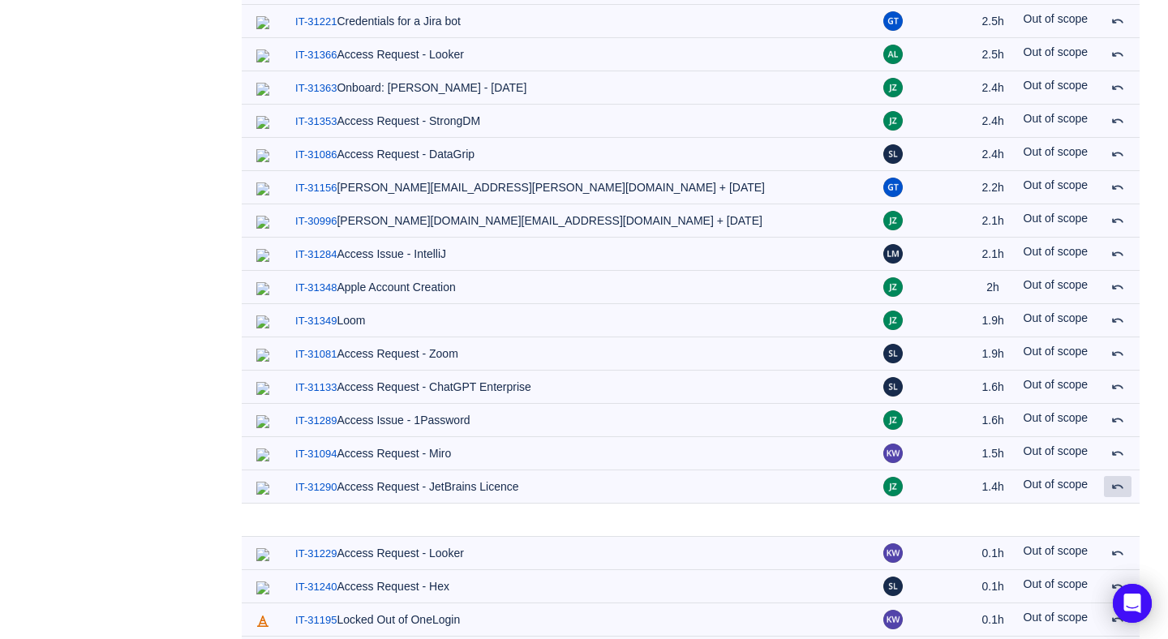
click at [1117, 480] on span at bounding box center [1118, 486] width 13 height 13
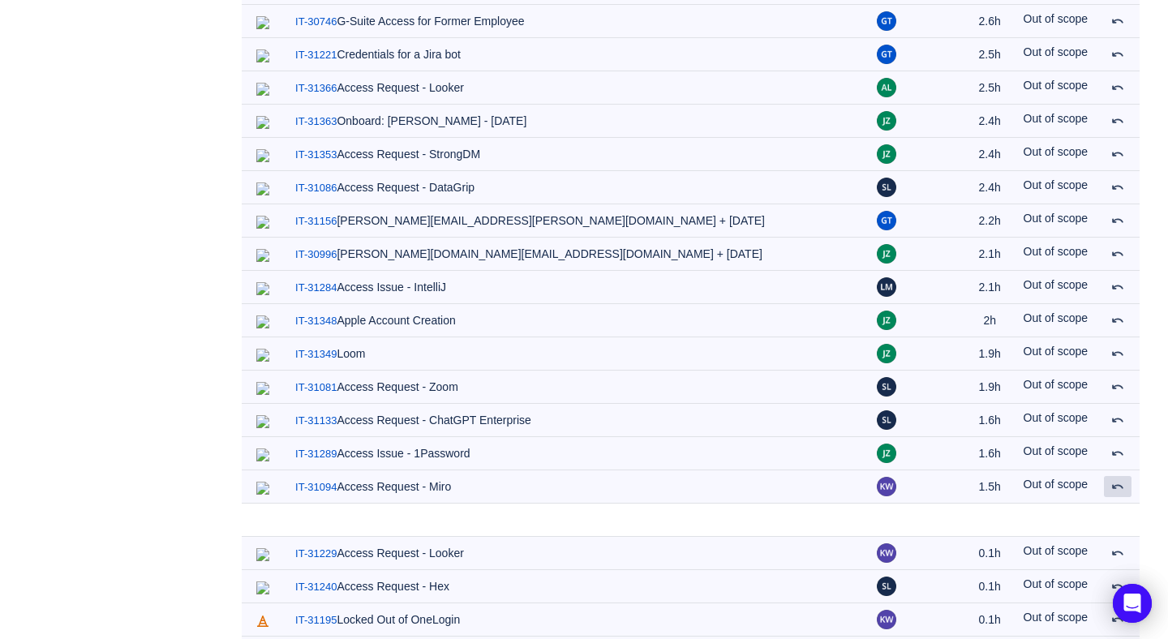
click at [1117, 480] on span at bounding box center [1118, 486] width 13 height 13
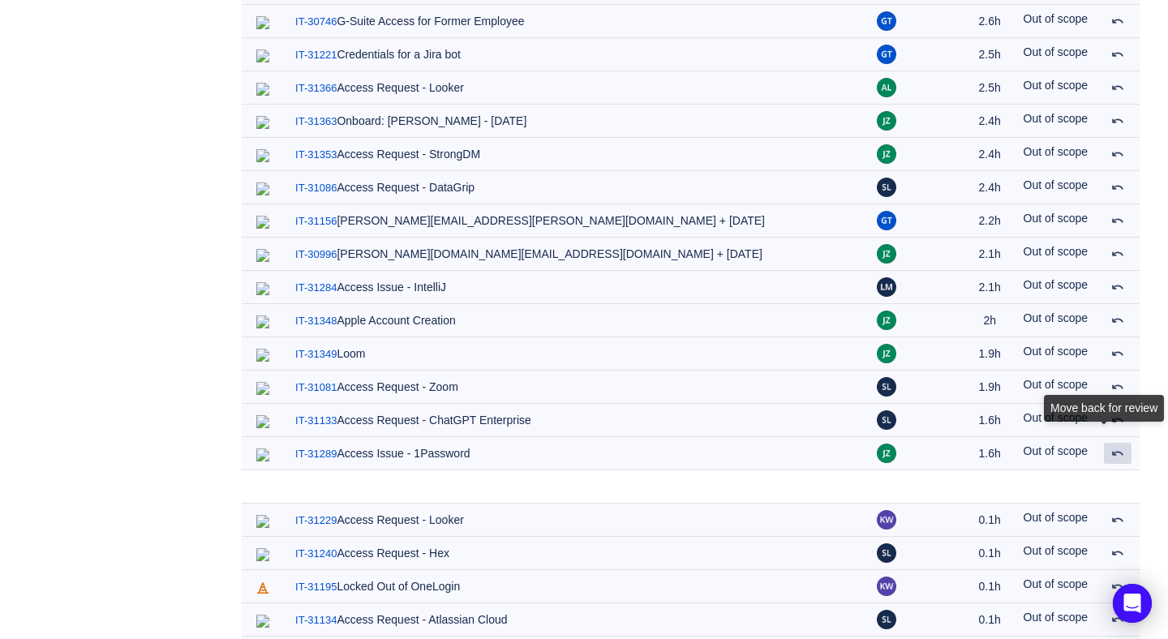
click at [1117, 447] on span at bounding box center [1118, 453] width 13 height 13
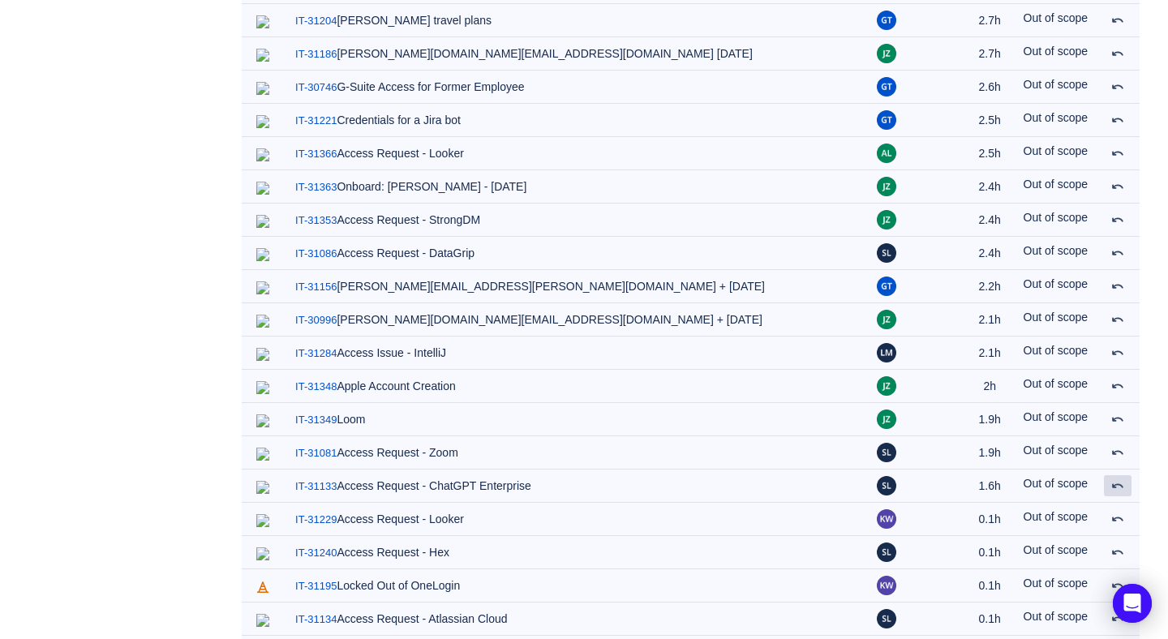
click at [1117, 479] on span at bounding box center [1118, 485] width 13 height 13
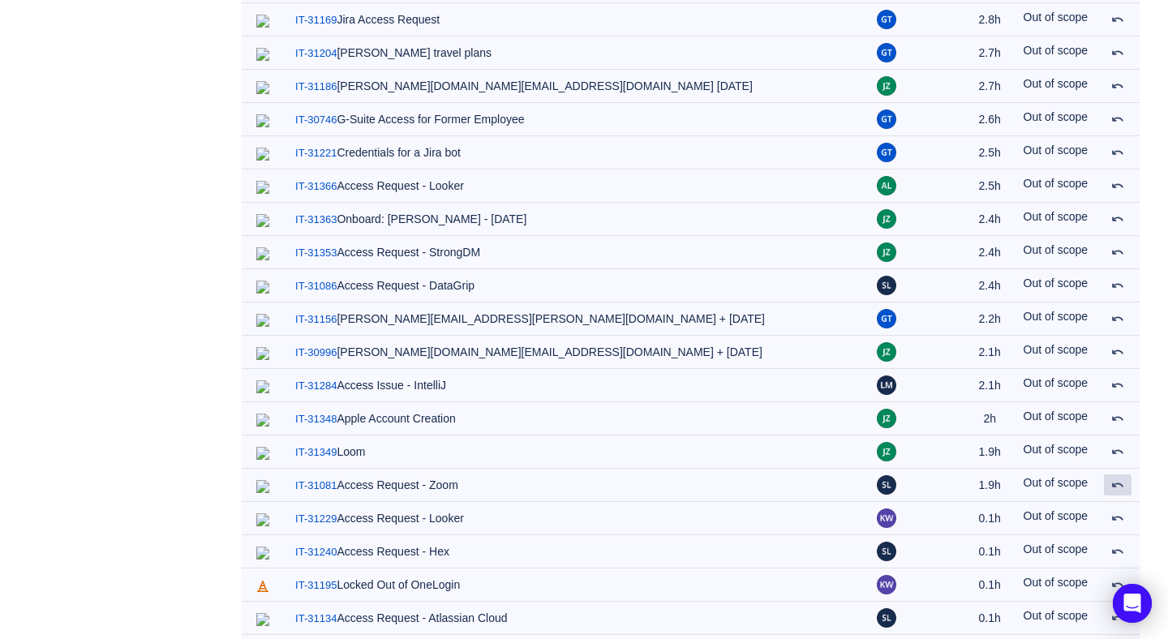
click at [1117, 479] on span at bounding box center [1118, 485] width 13 height 13
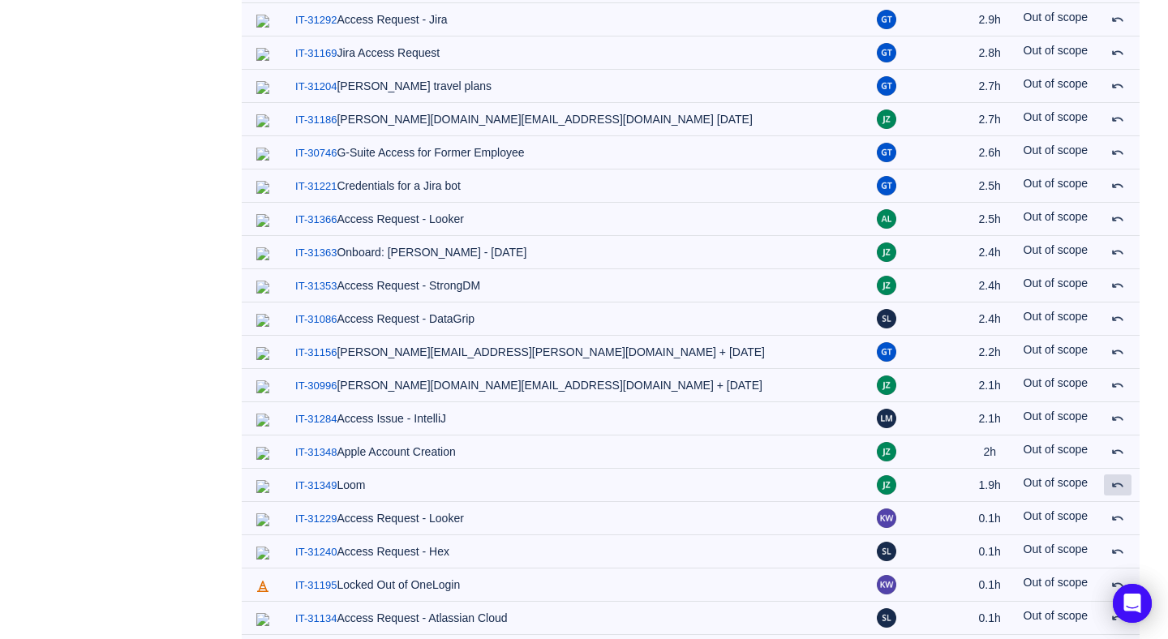
click at [1117, 479] on span at bounding box center [1118, 485] width 13 height 13
click at [1117, 445] on span at bounding box center [1118, 451] width 13 height 13
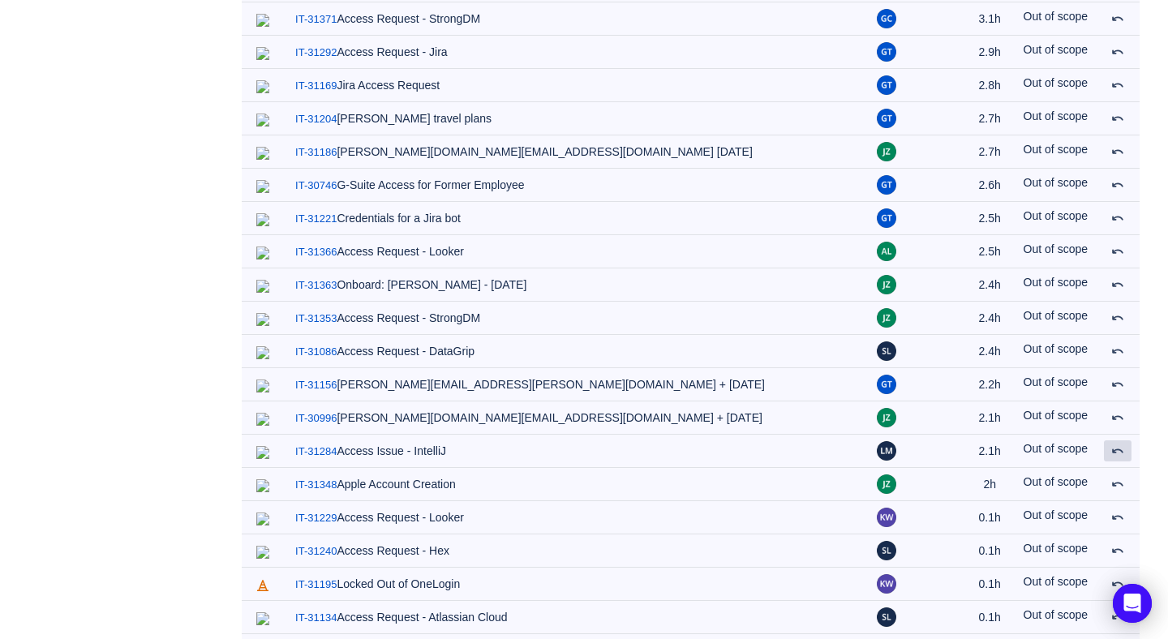
click at [1117, 445] on span at bounding box center [1118, 451] width 13 height 13
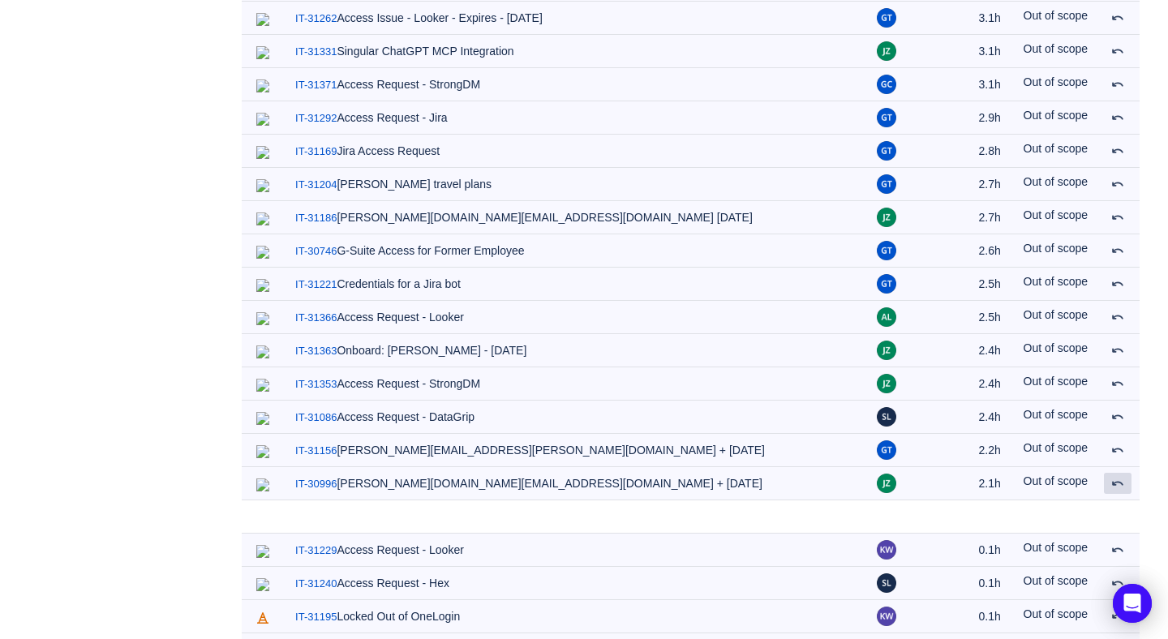
click at [1117, 477] on span at bounding box center [1118, 483] width 13 height 13
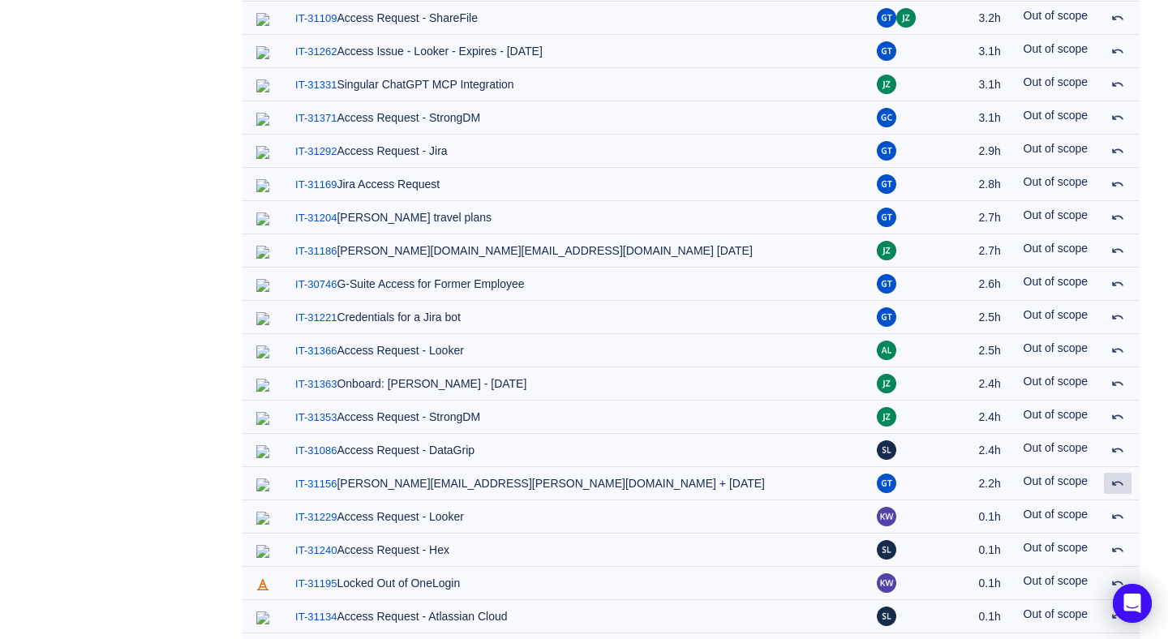
click at [1117, 477] on span at bounding box center [1118, 483] width 13 height 13
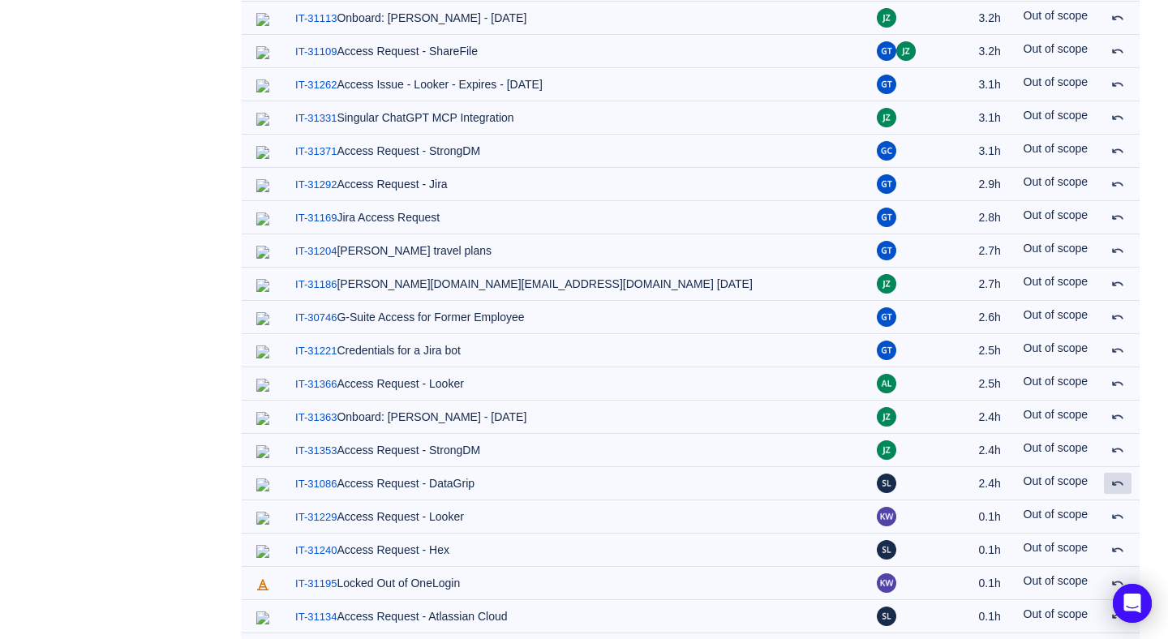
click at [1117, 477] on span at bounding box center [1118, 483] width 13 height 13
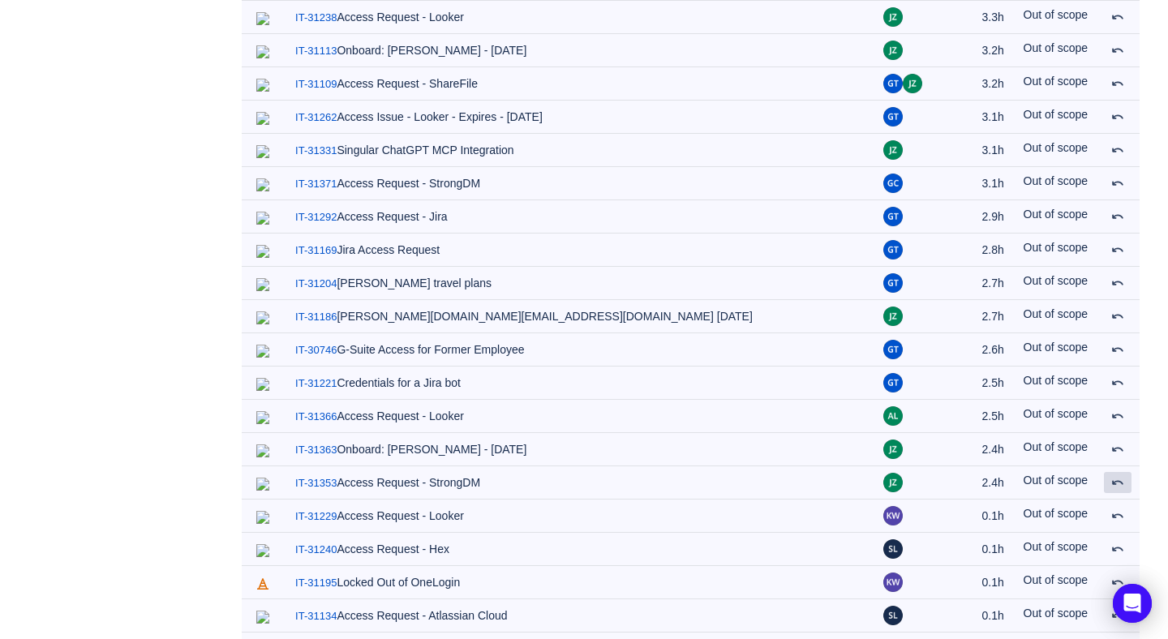
click at [1117, 476] on span at bounding box center [1118, 482] width 13 height 13
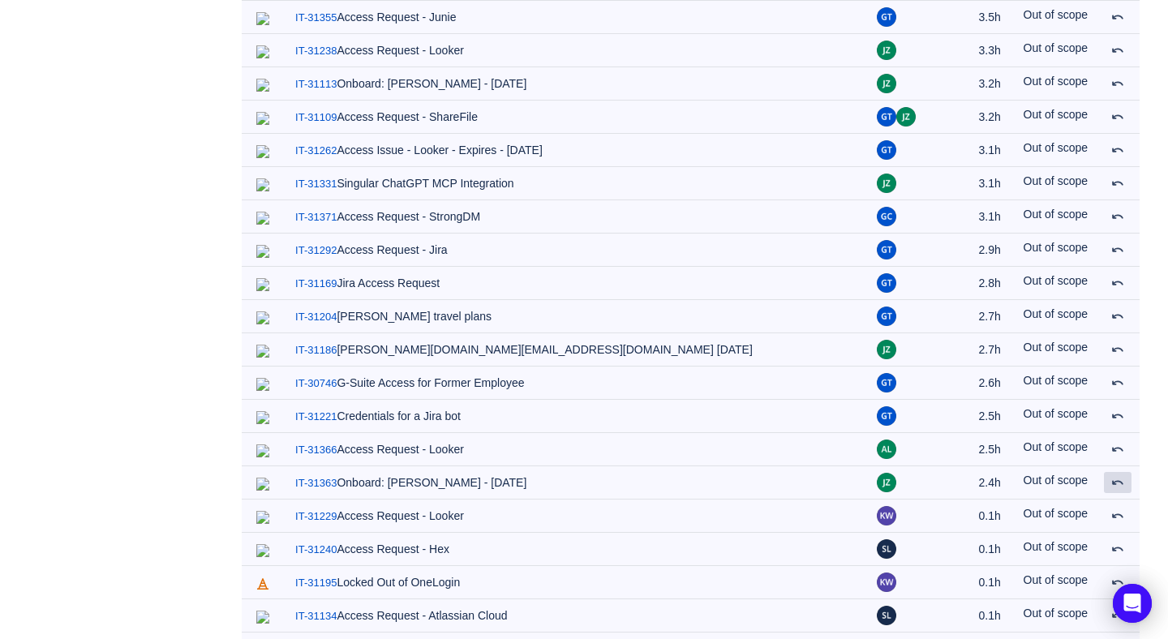
click at [1117, 476] on span at bounding box center [1118, 482] width 13 height 13
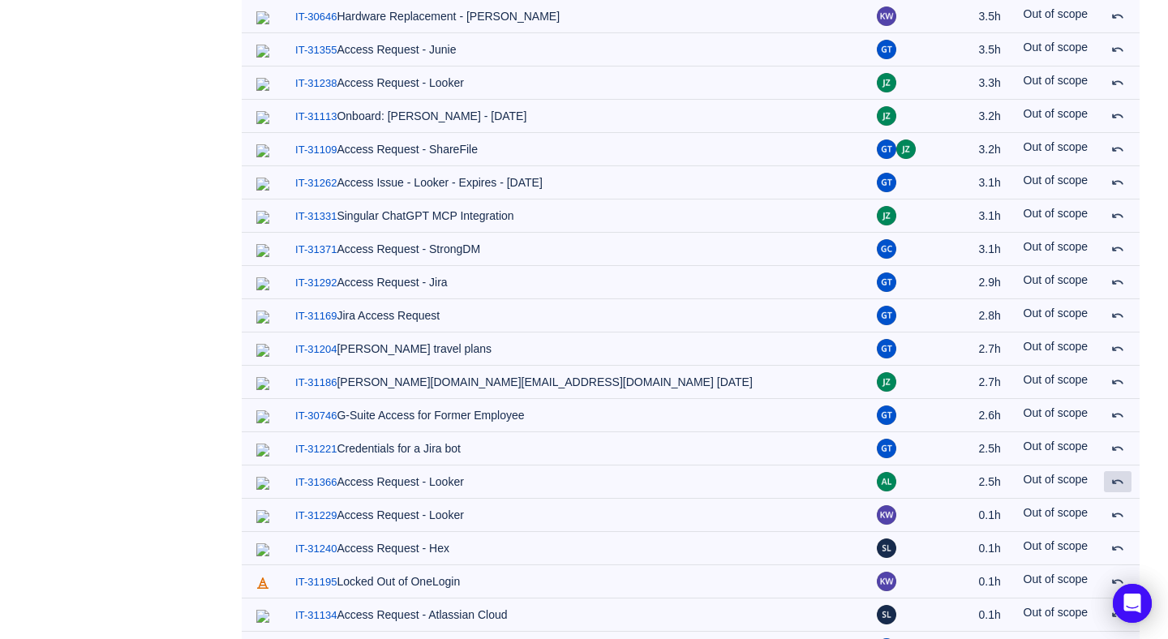
click at [1117, 475] on span at bounding box center [1118, 481] width 13 height 13
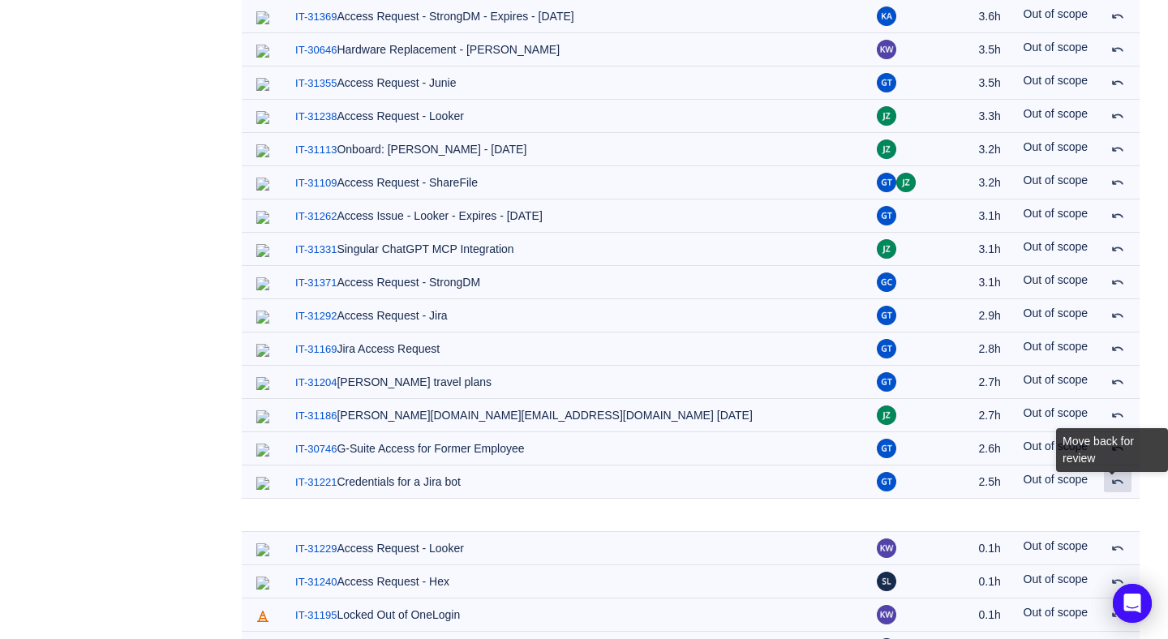
click at [1117, 475] on span at bounding box center [1118, 481] width 13 height 13
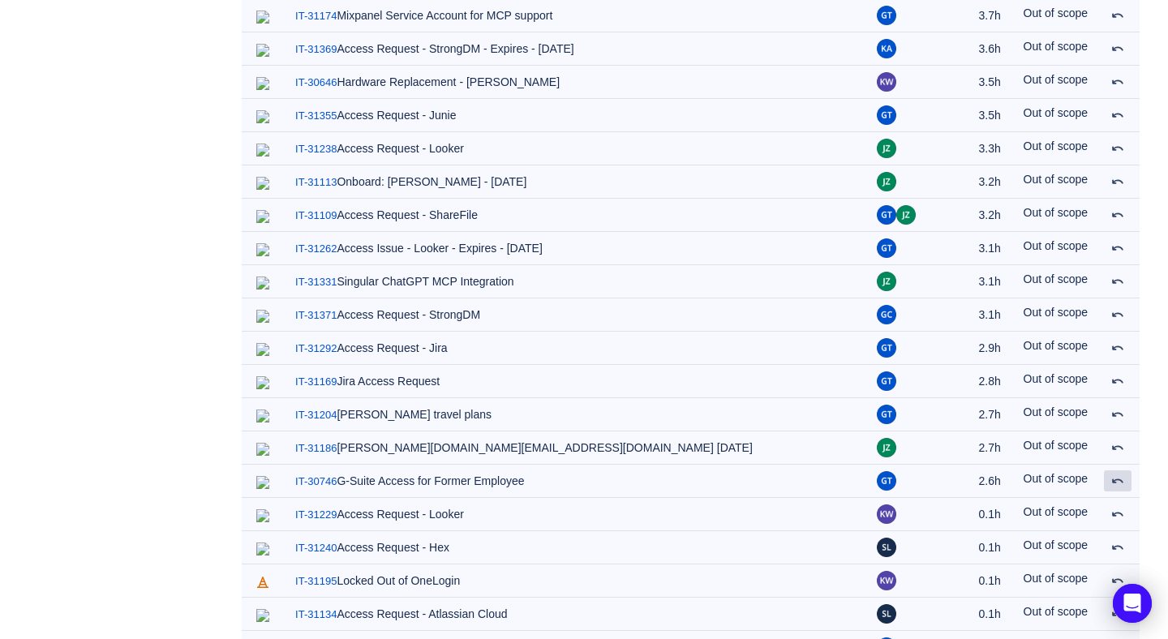
click at [1117, 475] on span at bounding box center [1118, 481] width 13 height 13
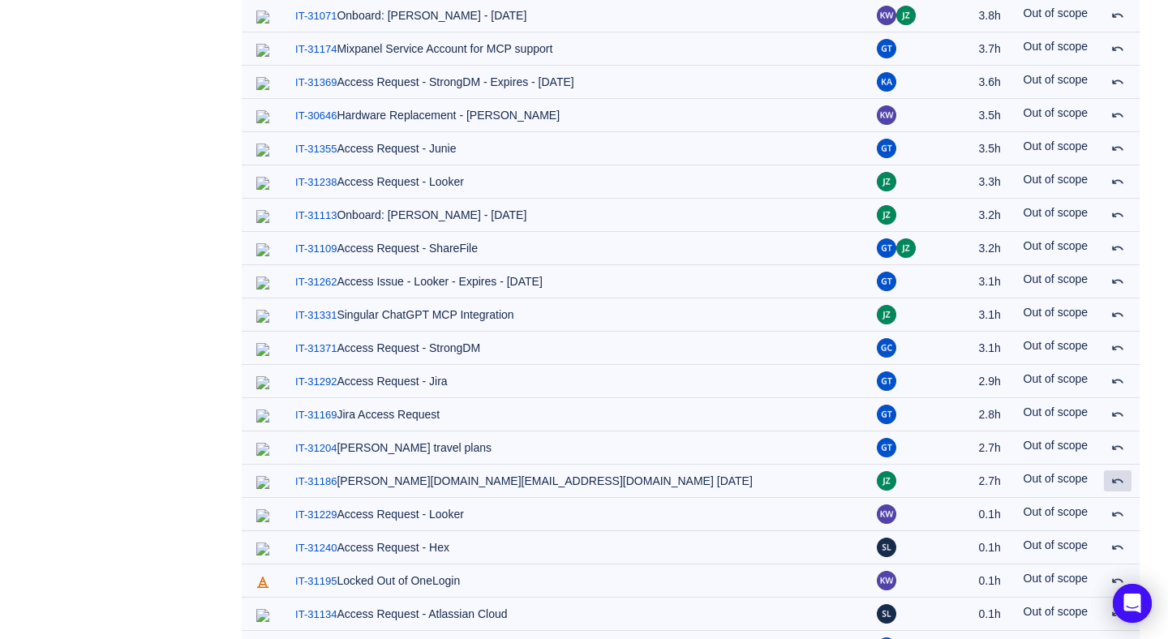
click at [1117, 475] on span at bounding box center [1118, 481] width 13 height 13
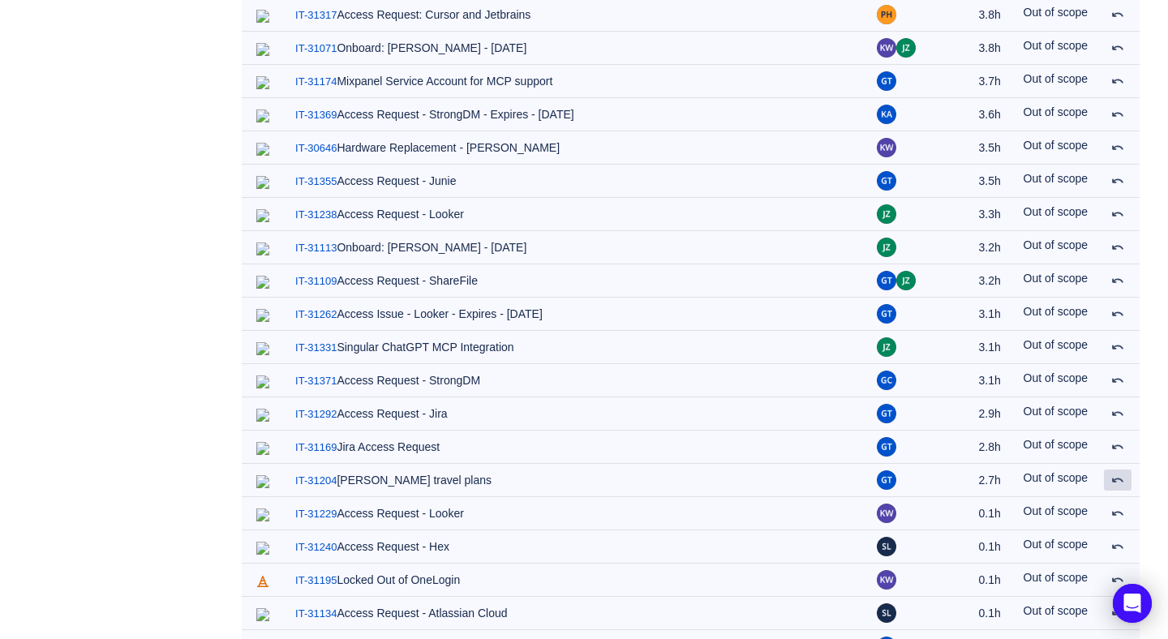
click at [1117, 474] on span at bounding box center [1118, 480] width 13 height 13
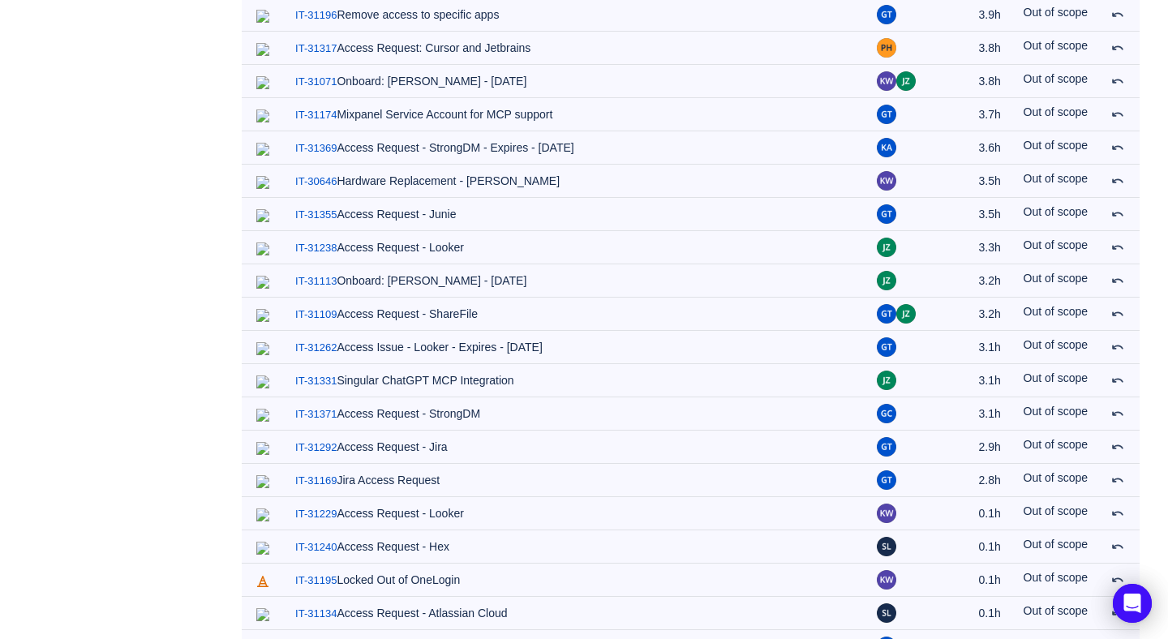
click at [1117, 474] on span at bounding box center [1118, 480] width 13 height 13
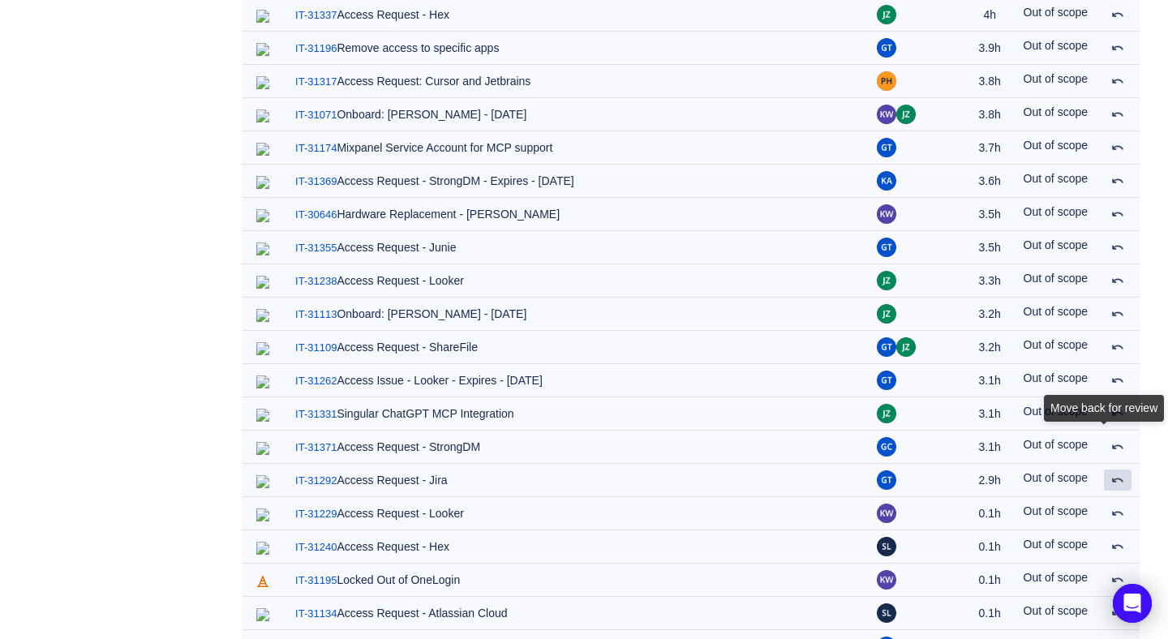
click at [1117, 474] on span at bounding box center [1118, 480] width 13 height 13
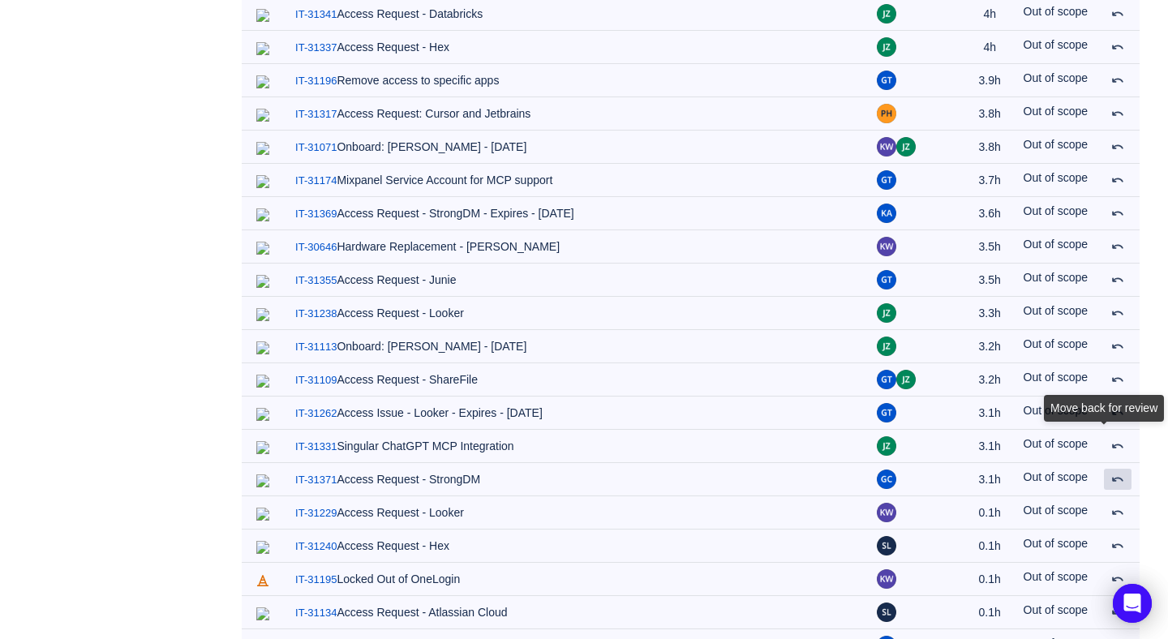
click at [1117, 473] on span at bounding box center [1118, 479] width 13 height 13
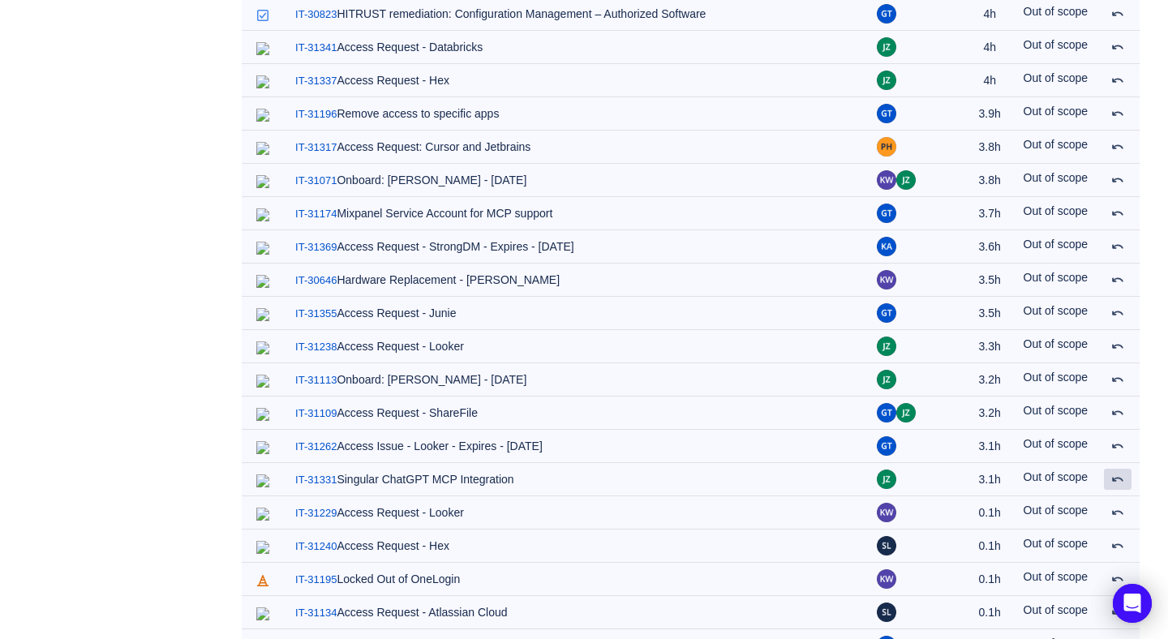
click at [1117, 473] on span at bounding box center [1118, 479] width 13 height 13
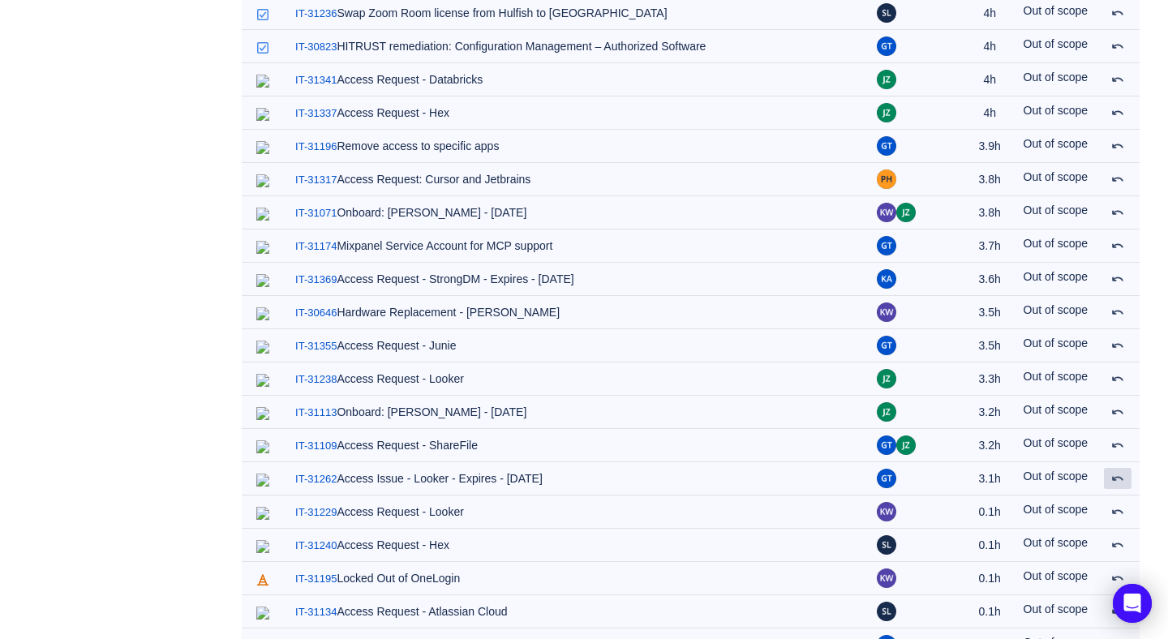
click at [1117, 472] on span at bounding box center [1118, 478] width 13 height 13
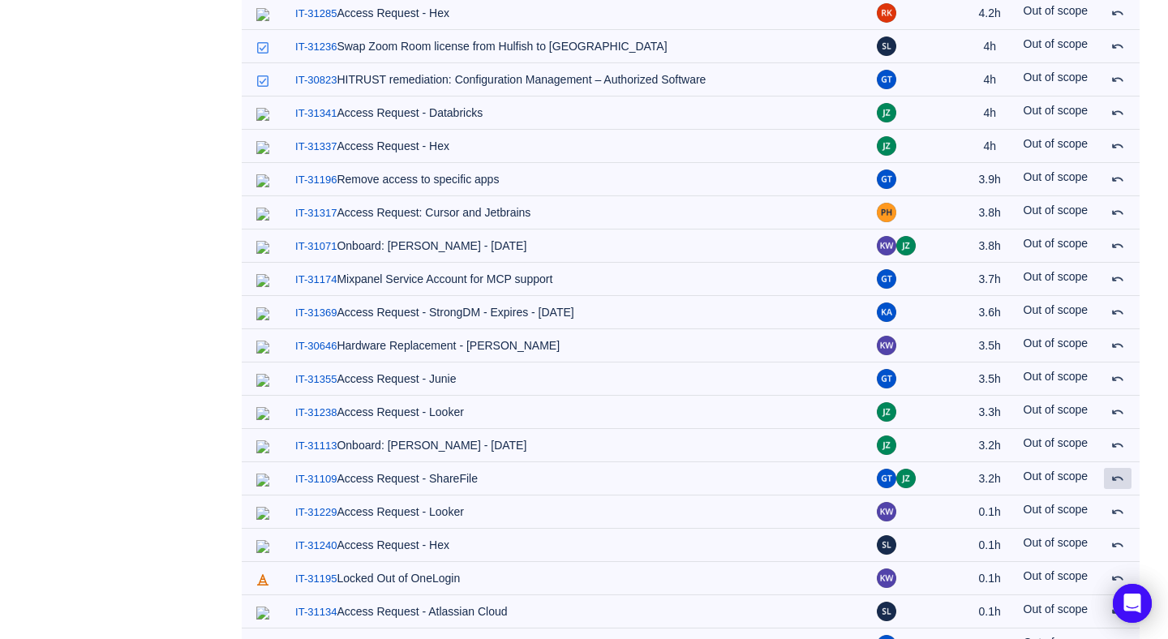
click at [1117, 472] on span at bounding box center [1118, 478] width 13 height 13
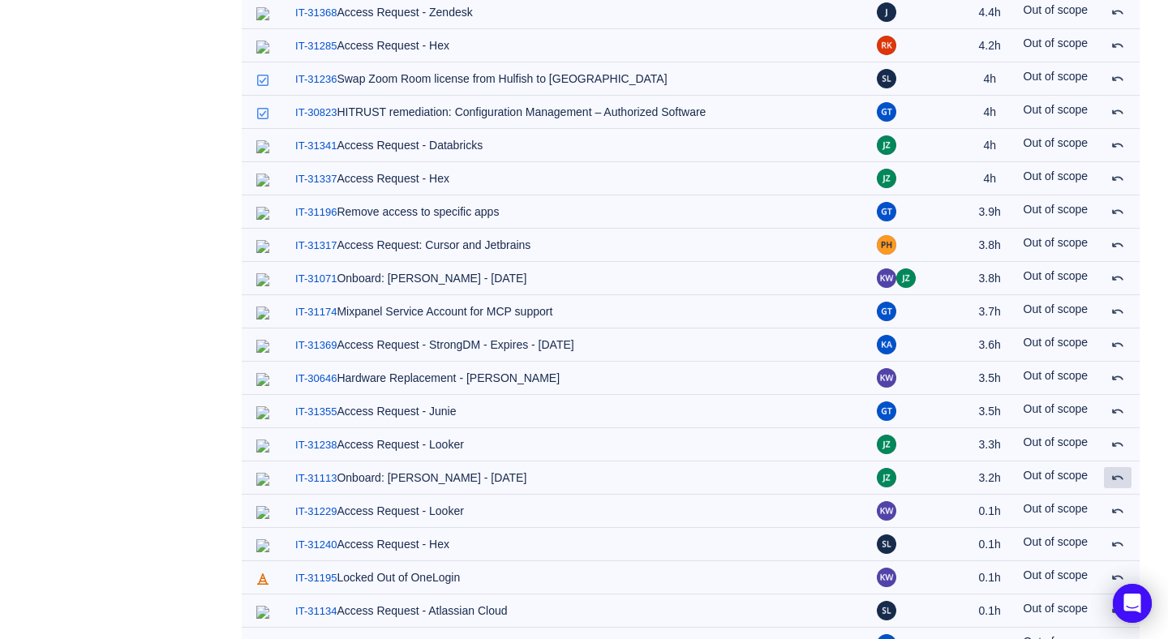
click at [1117, 471] on span at bounding box center [1118, 477] width 13 height 13
click at [1117, 445] on span at bounding box center [1118, 444] width 13 height 13
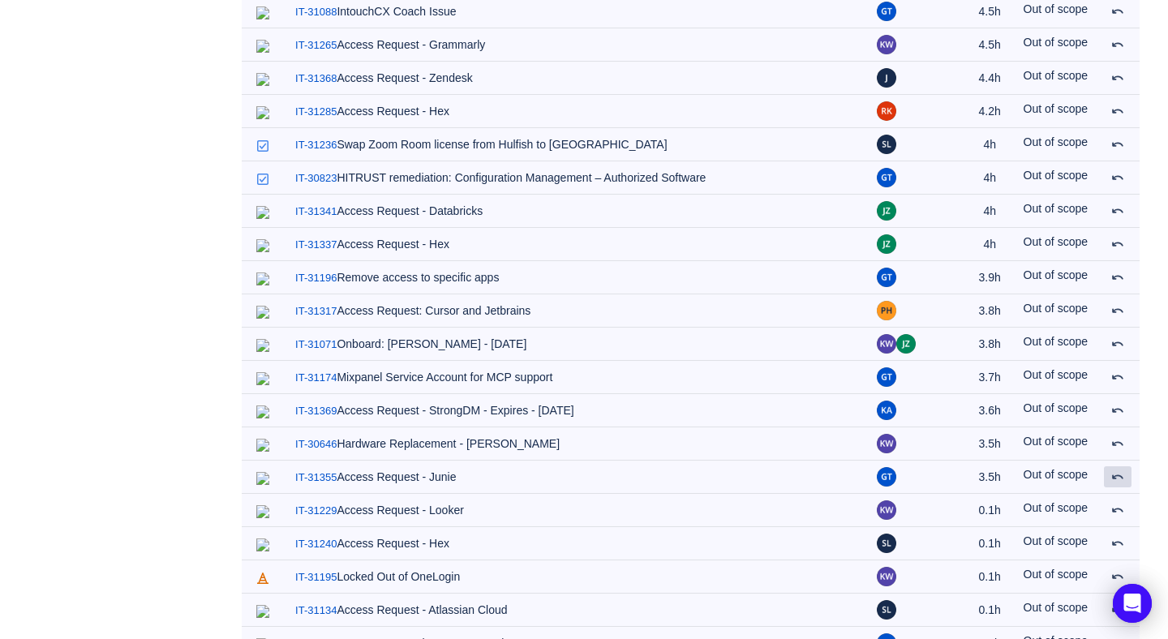
click at [1117, 471] on span at bounding box center [1118, 477] width 13 height 13
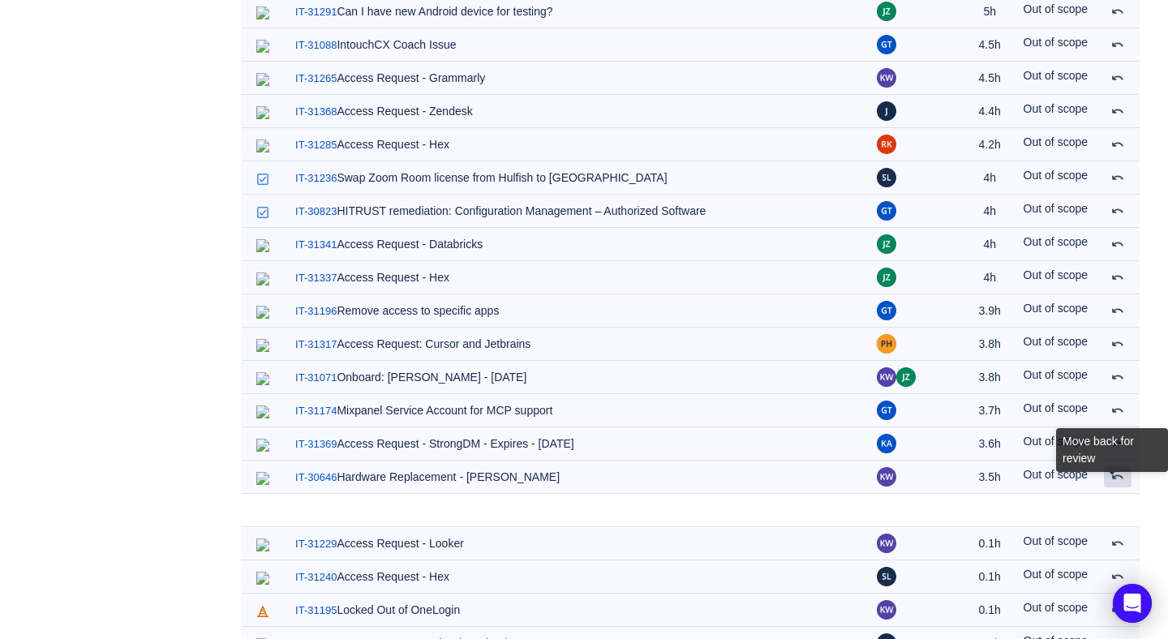
click at [1117, 471] on span at bounding box center [1118, 477] width 13 height 13
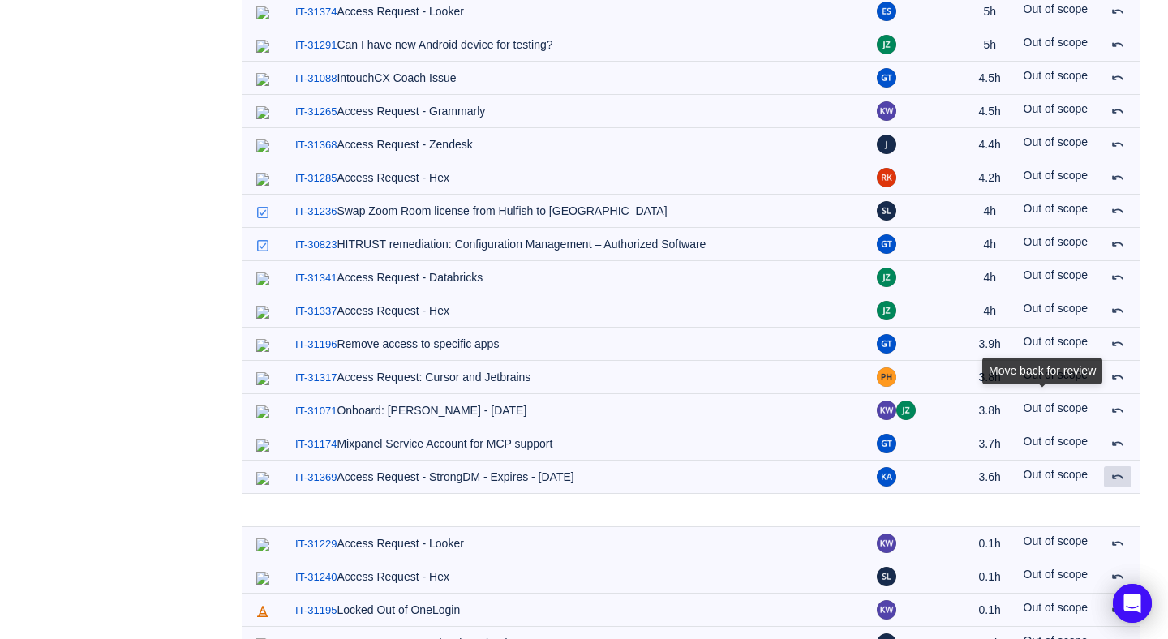
click at [1117, 471] on span at bounding box center [1118, 477] width 13 height 13
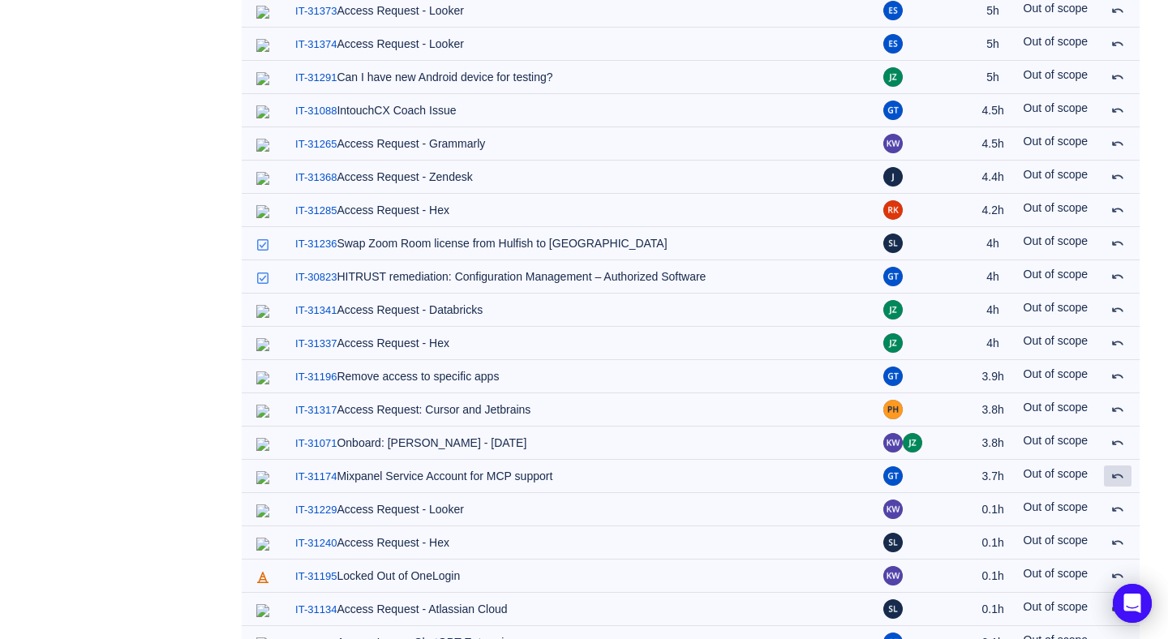
click at [1117, 470] on span at bounding box center [1118, 476] width 13 height 13
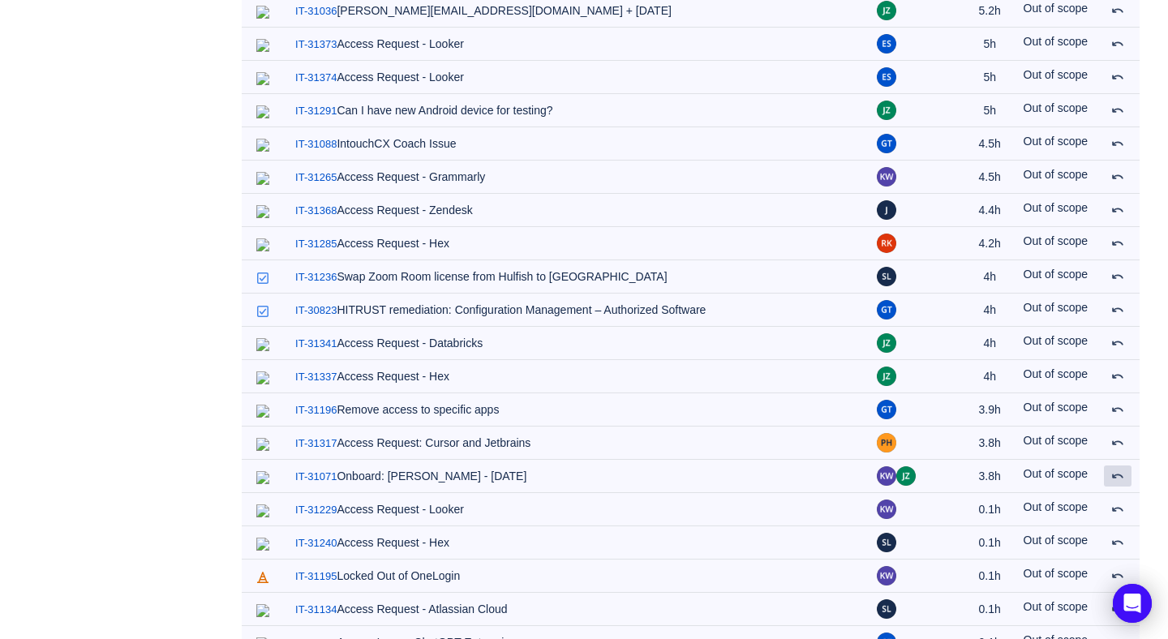
click at [1117, 470] on span at bounding box center [1118, 476] width 13 height 13
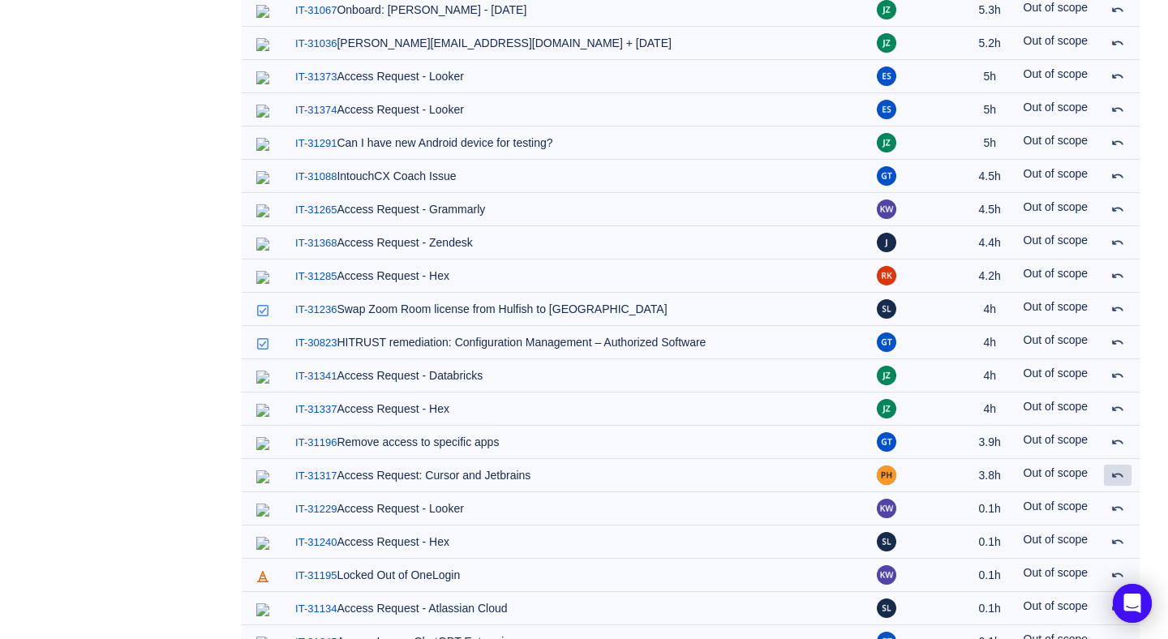
click at [1117, 469] on span at bounding box center [1118, 475] width 13 height 13
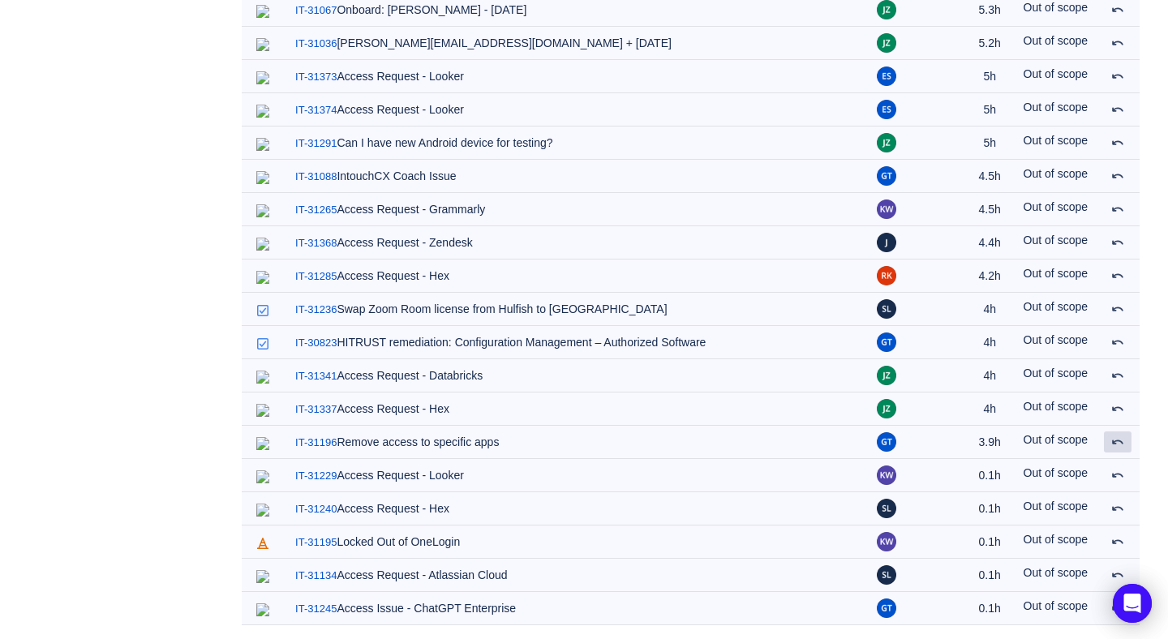
click at [1117, 445] on span at bounding box center [1118, 442] width 13 height 13
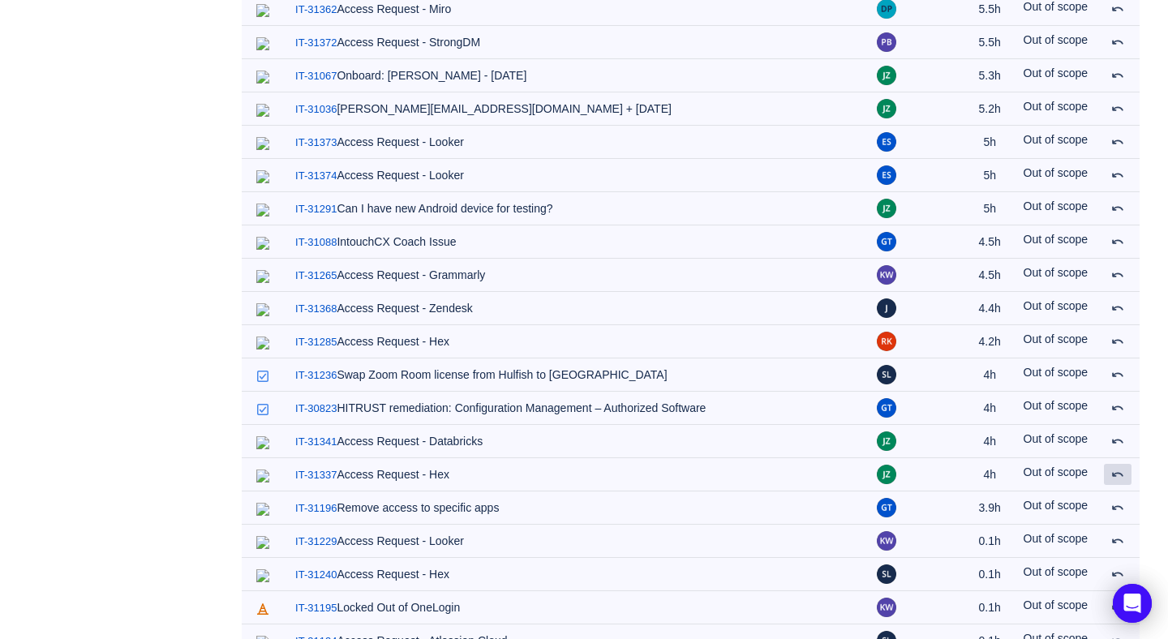
click at [1117, 468] on span at bounding box center [1118, 474] width 13 height 13
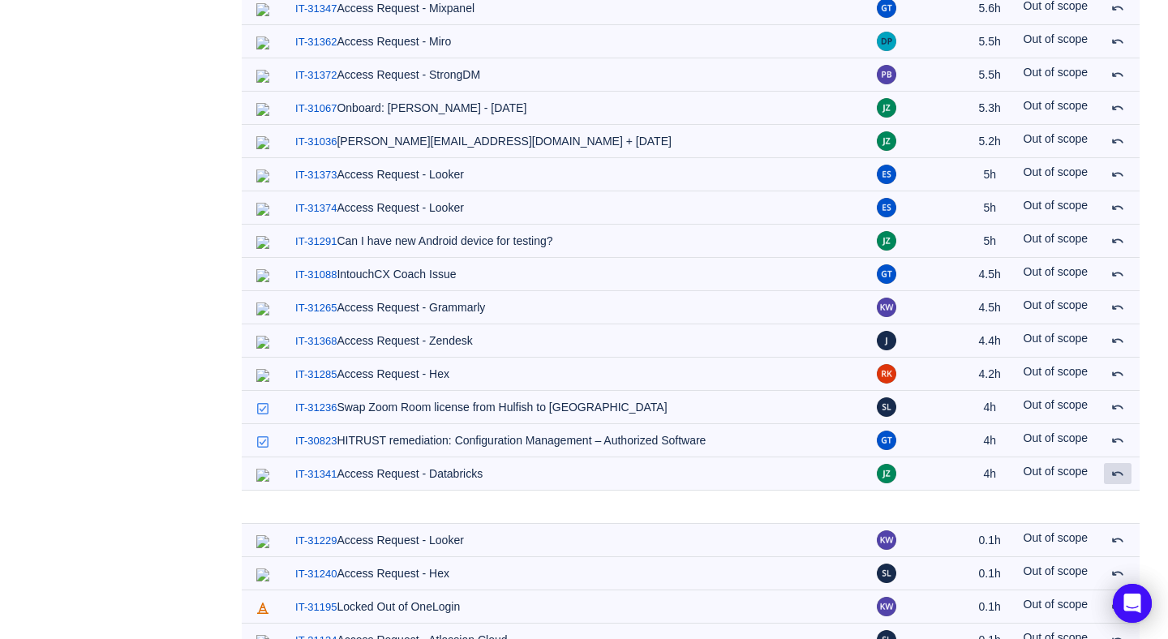
click at [1117, 467] on span at bounding box center [1118, 473] width 13 height 13
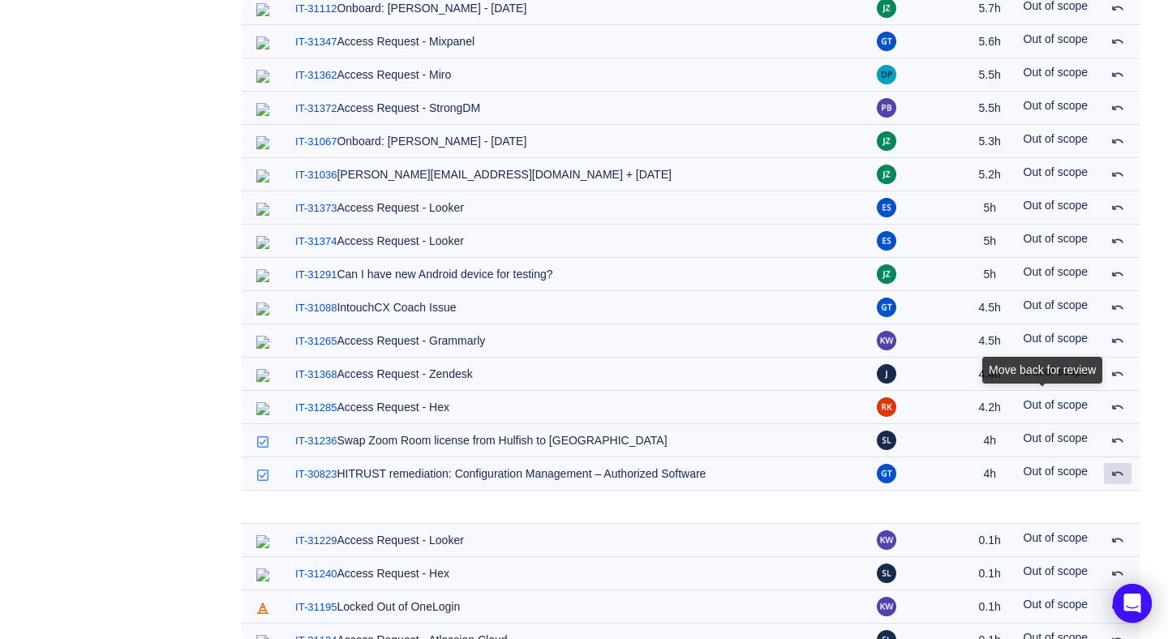
click at [1117, 467] on span at bounding box center [1118, 473] width 13 height 13
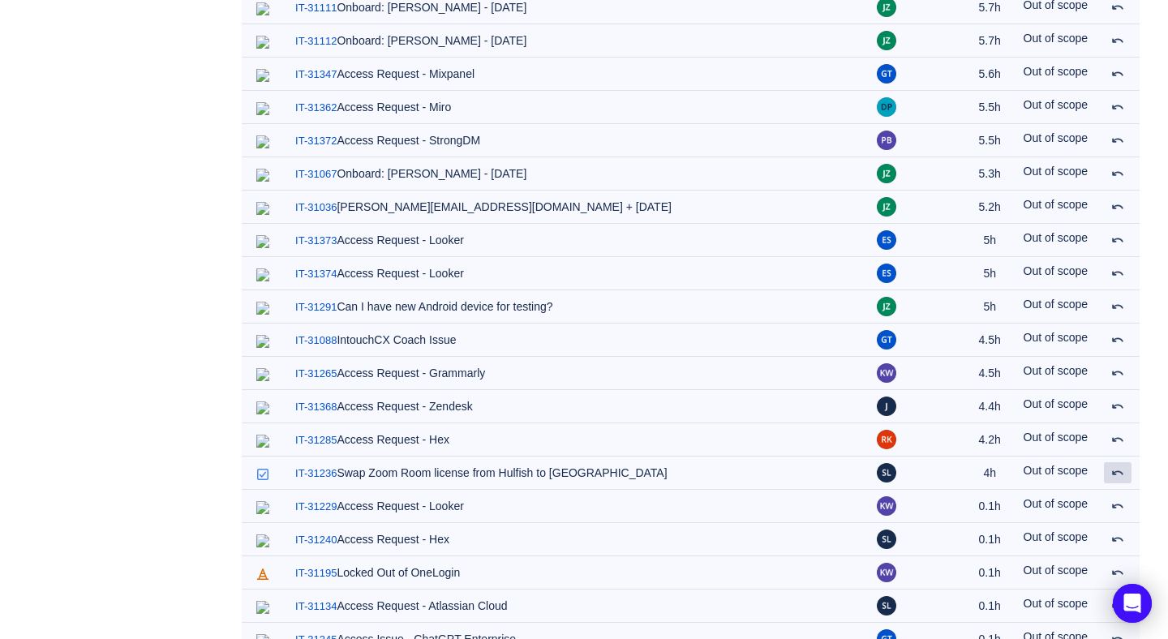
click at [1117, 467] on span at bounding box center [1118, 473] width 13 height 13
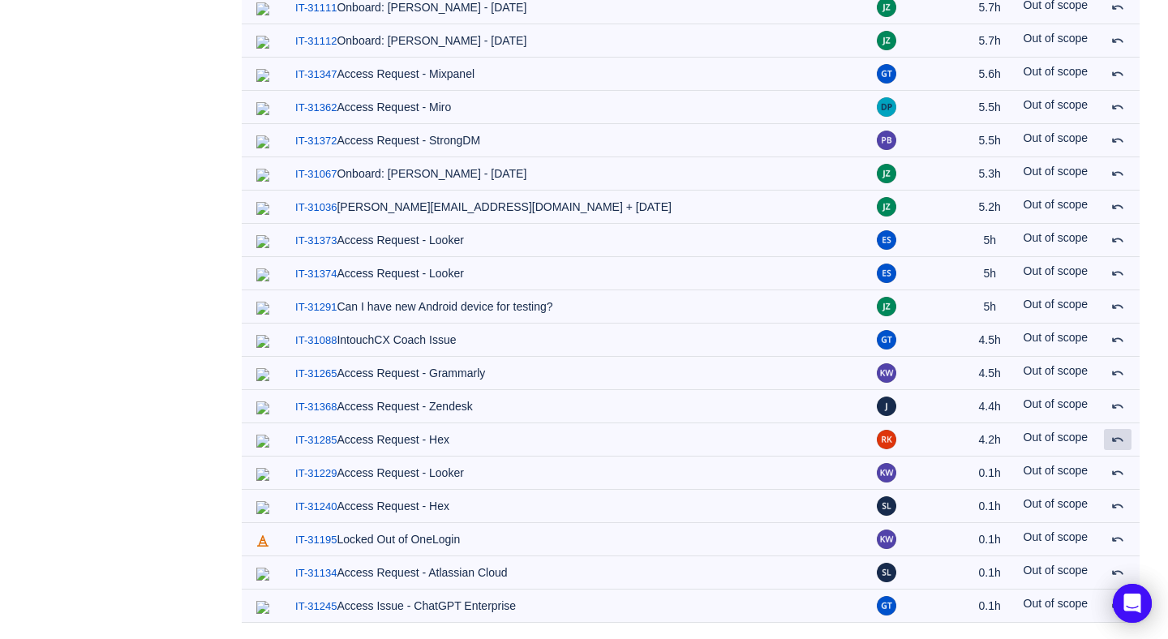
click at [1117, 445] on span at bounding box center [1118, 439] width 13 height 13
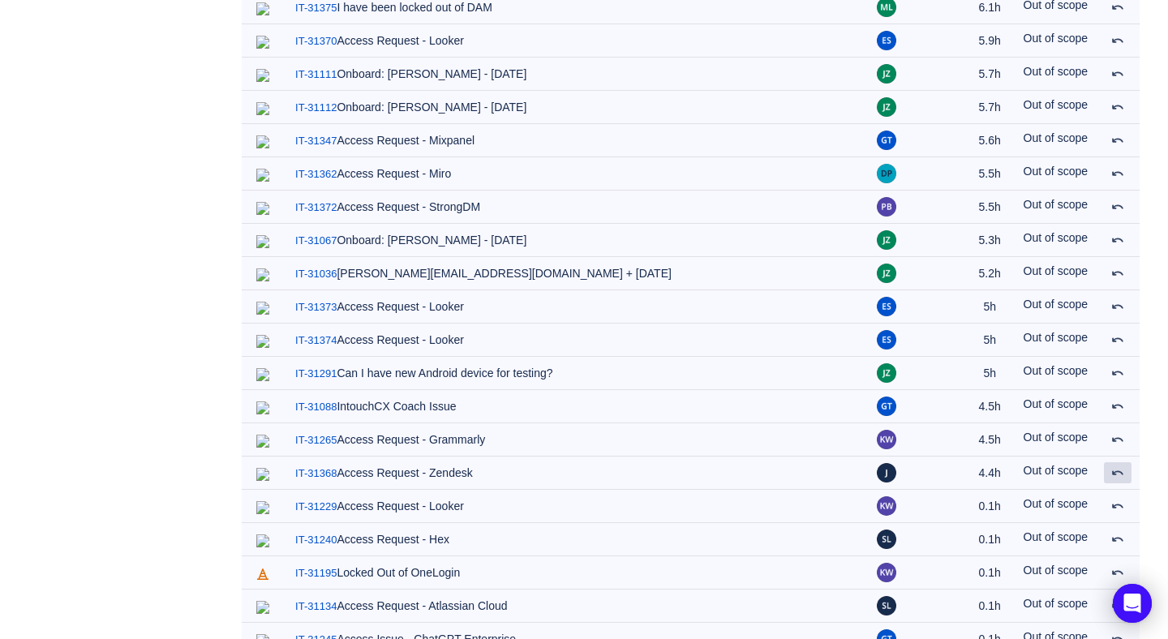
click at [1117, 467] on span at bounding box center [1118, 473] width 13 height 13
click at [1117, 445] on span at bounding box center [1118, 439] width 13 height 13
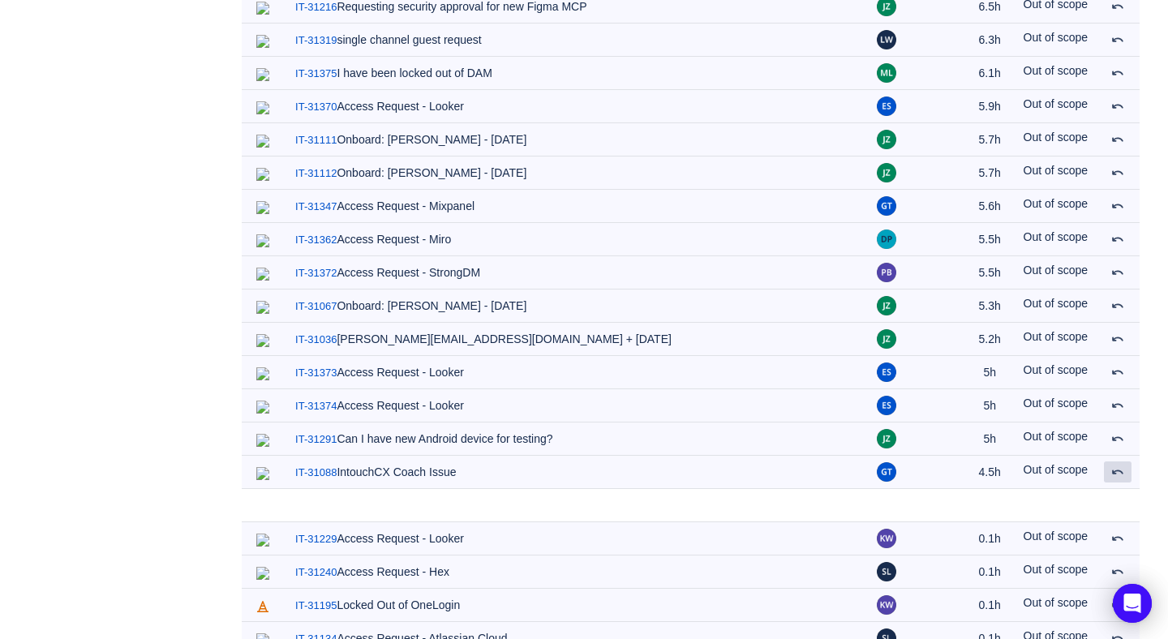
click at [1117, 466] on span at bounding box center [1118, 472] width 13 height 13
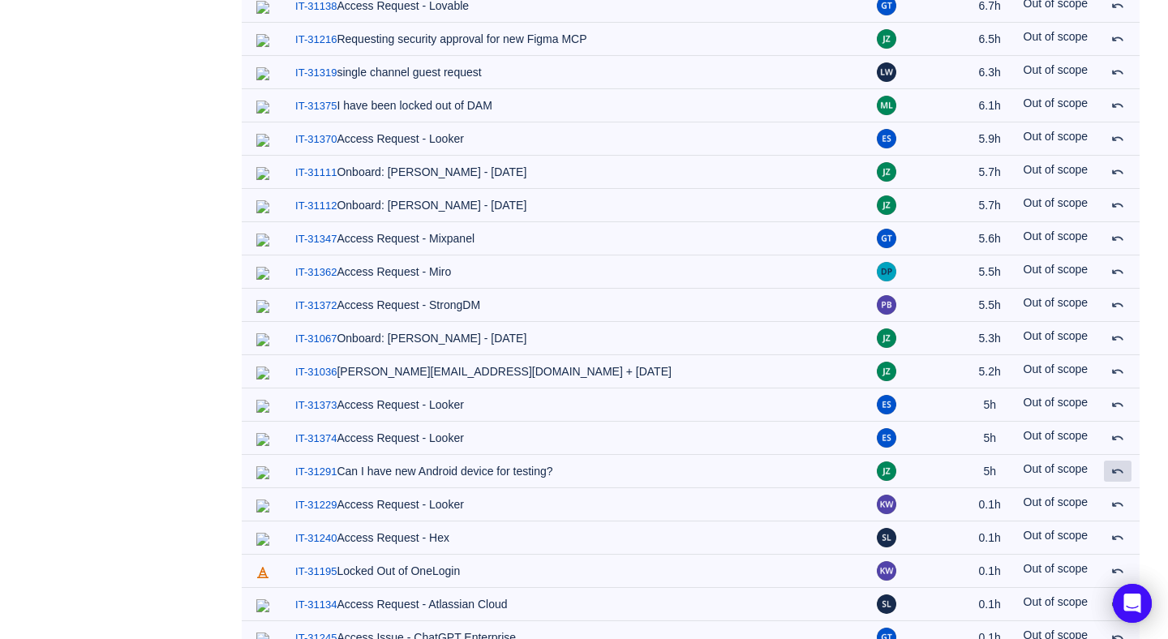
click at [1117, 465] on span at bounding box center [1118, 471] width 13 height 13
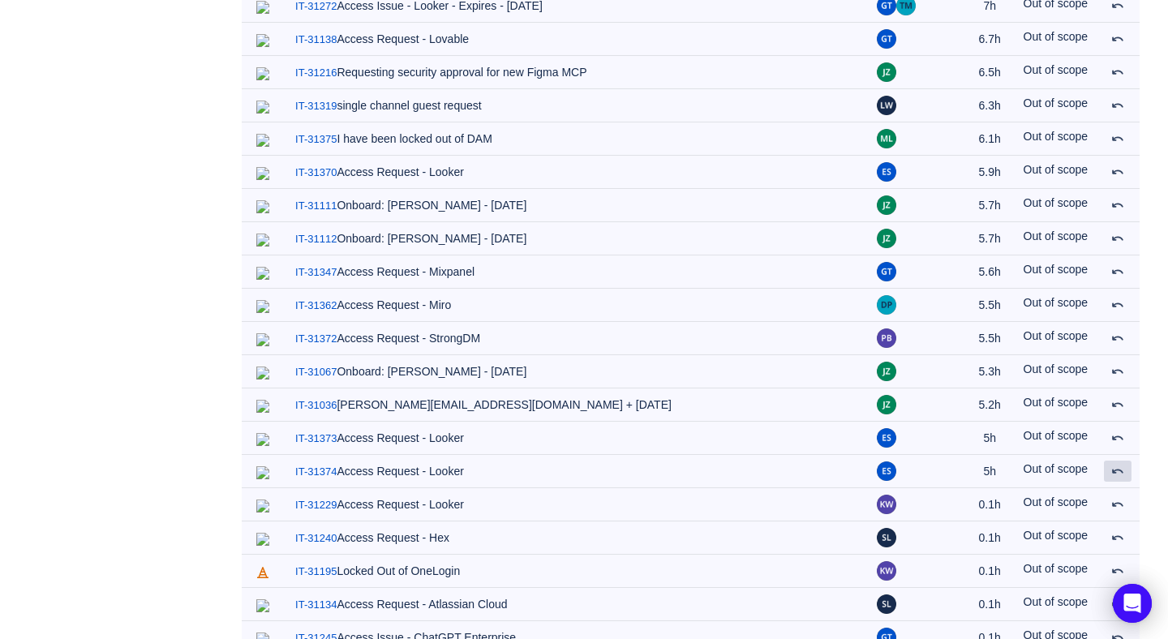
click at [1117, 465] on span at bounding box center [1118, 471] width 13 height 13
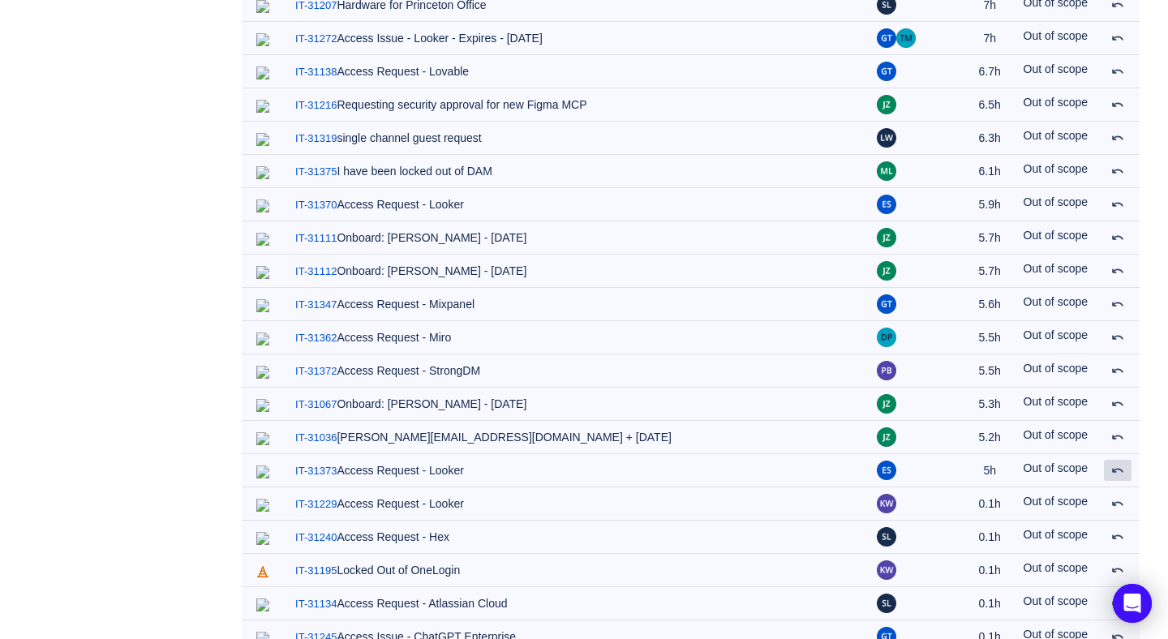
click at [1117, 464] on span at bounding box center [1118, 470] width 13 height 13
click at [1117, 444] on span at bounding box center [1118, 437] width 13 height 13
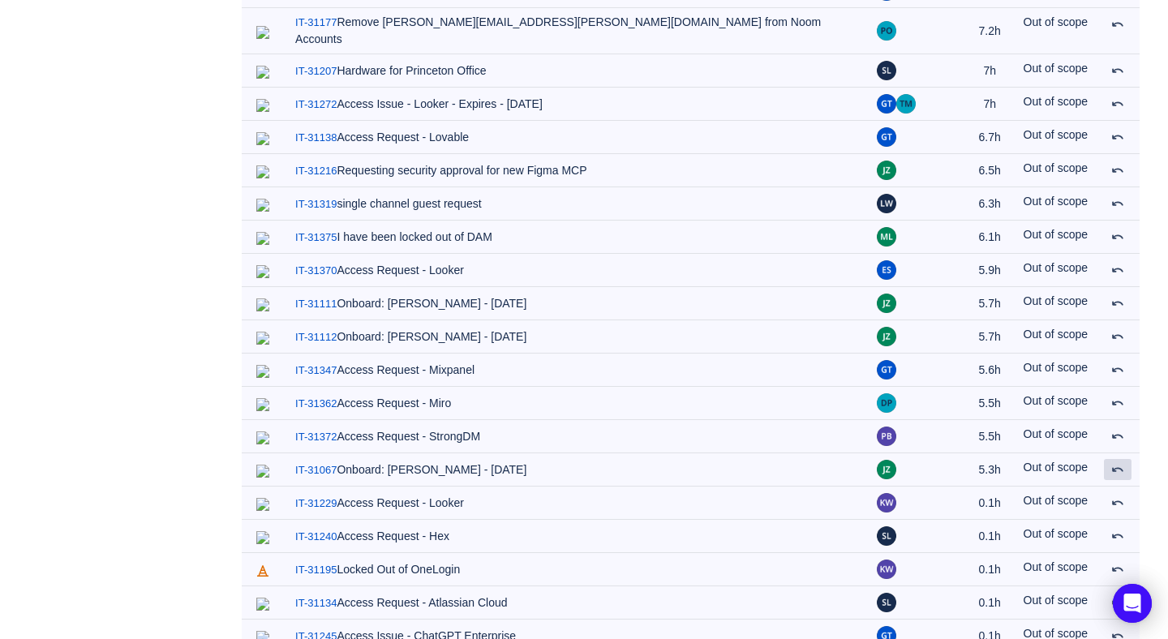
click at [1117, 463] on span at bounding box center [1118, 469] width 13 height 13
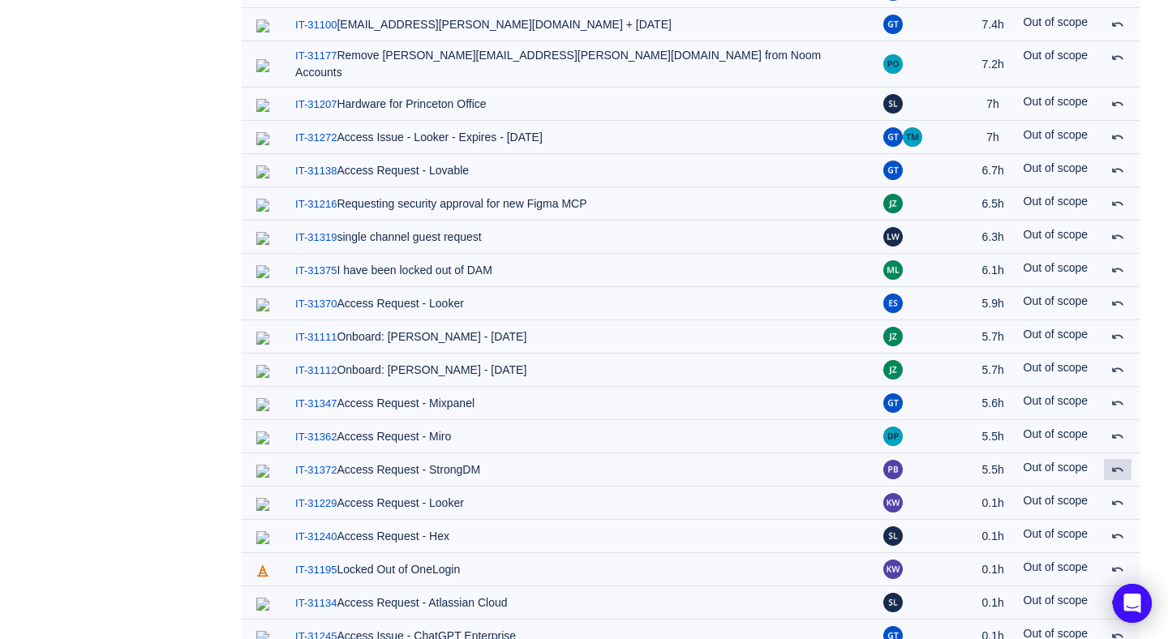
click at [1117, 463] on span at bounding box center [1118, 469] width 13 height 13
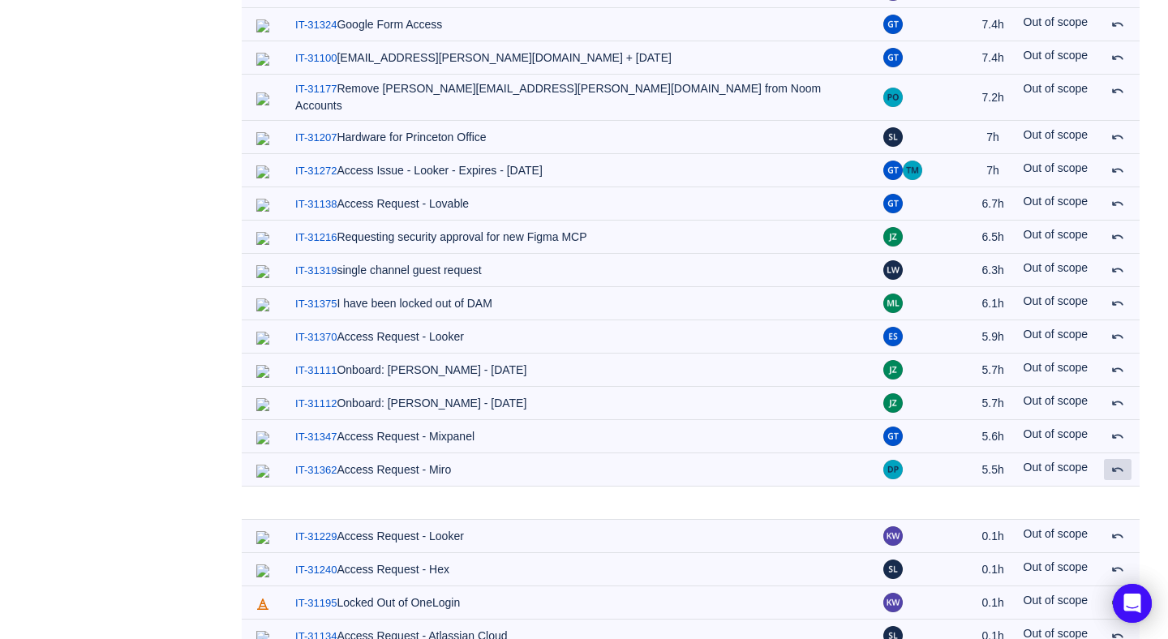
click at [1117, 463] on span at bounding box center [1118, 469] width 13 height 13
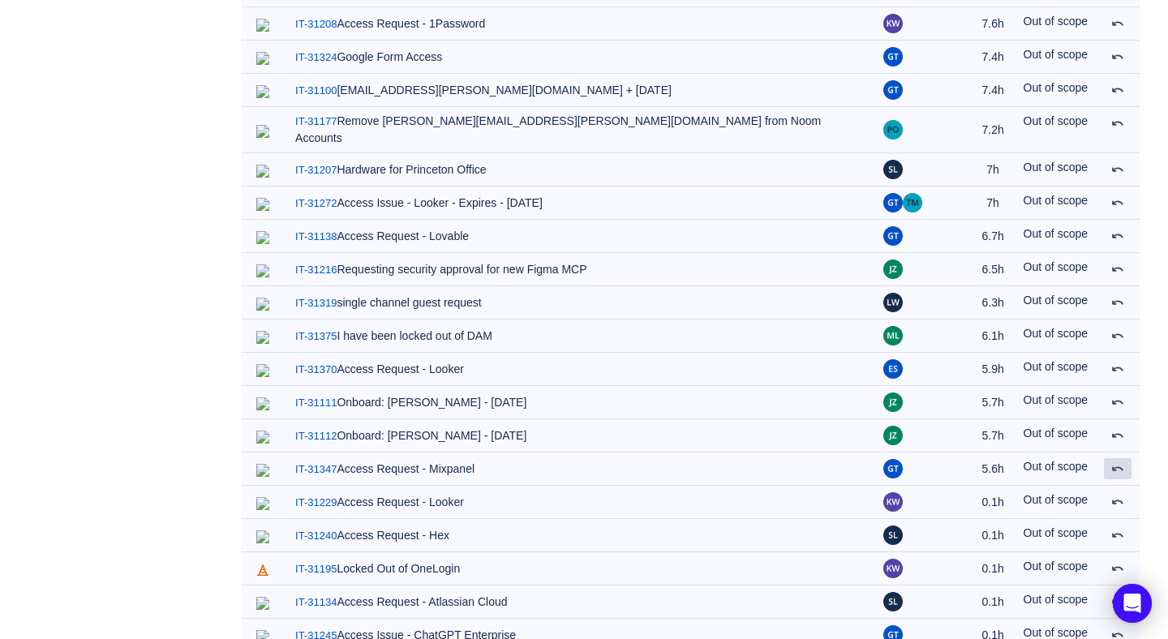
click at [1117, 462] on span at bounding box center [1118, 468] width 13 height 13
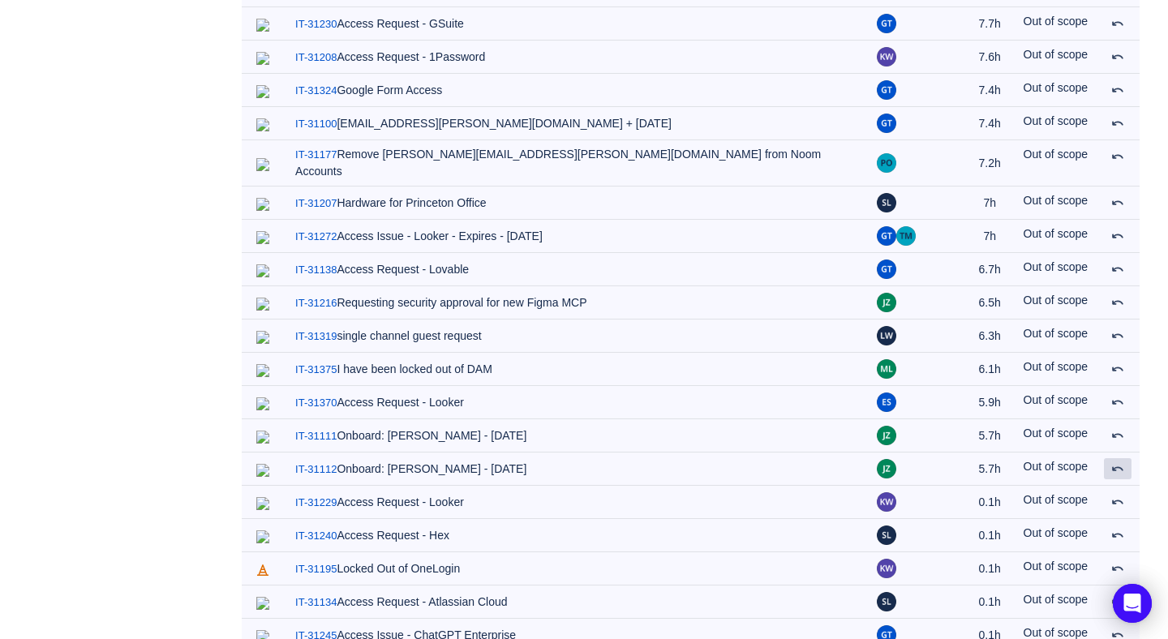
click at [1117, 462] on span at bounding box center [1118, 468] width 13 height 13
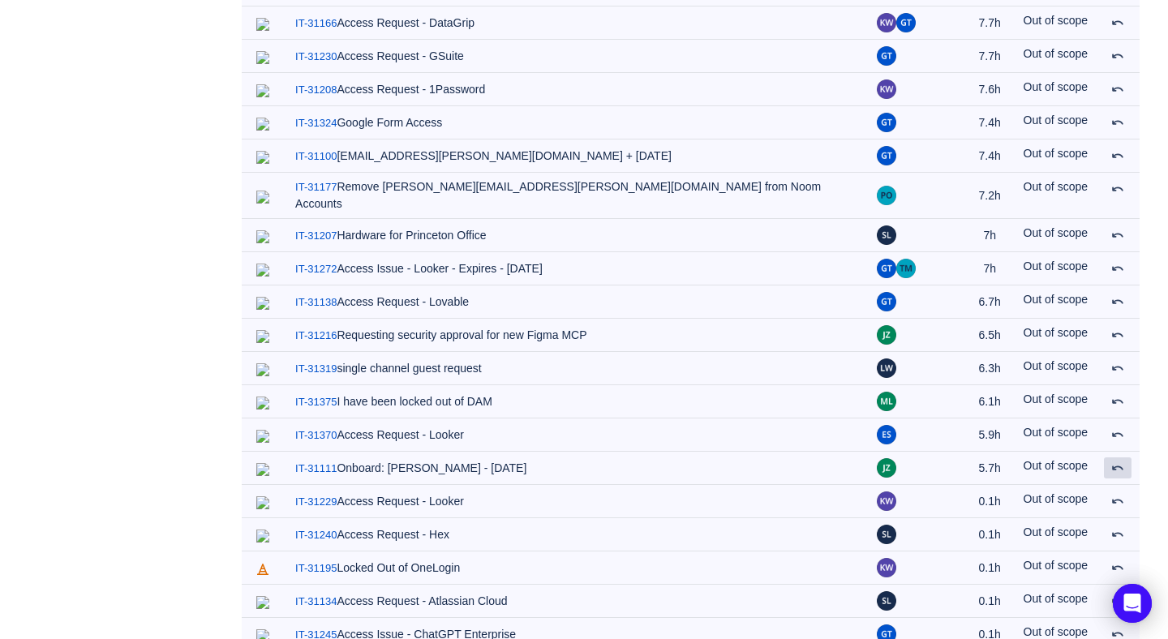
click at [1117, 462] on span at bounding box center [1118, 468] width 13 height 13
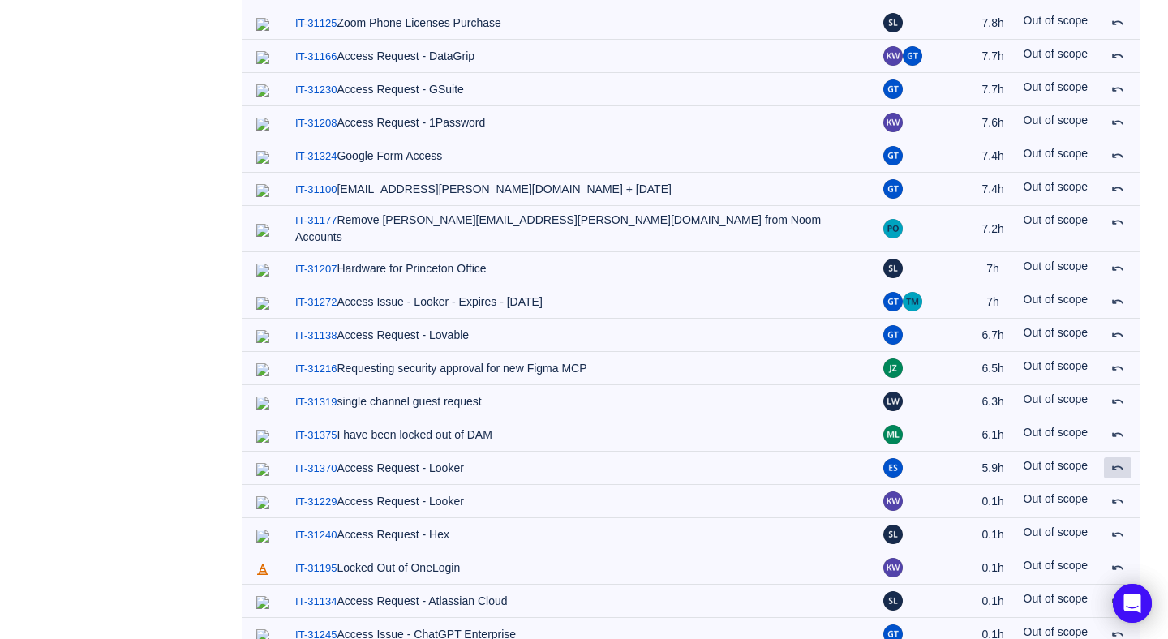
click at [1117, 462] on span at bounding box center [1118, 468] width 13 height 13
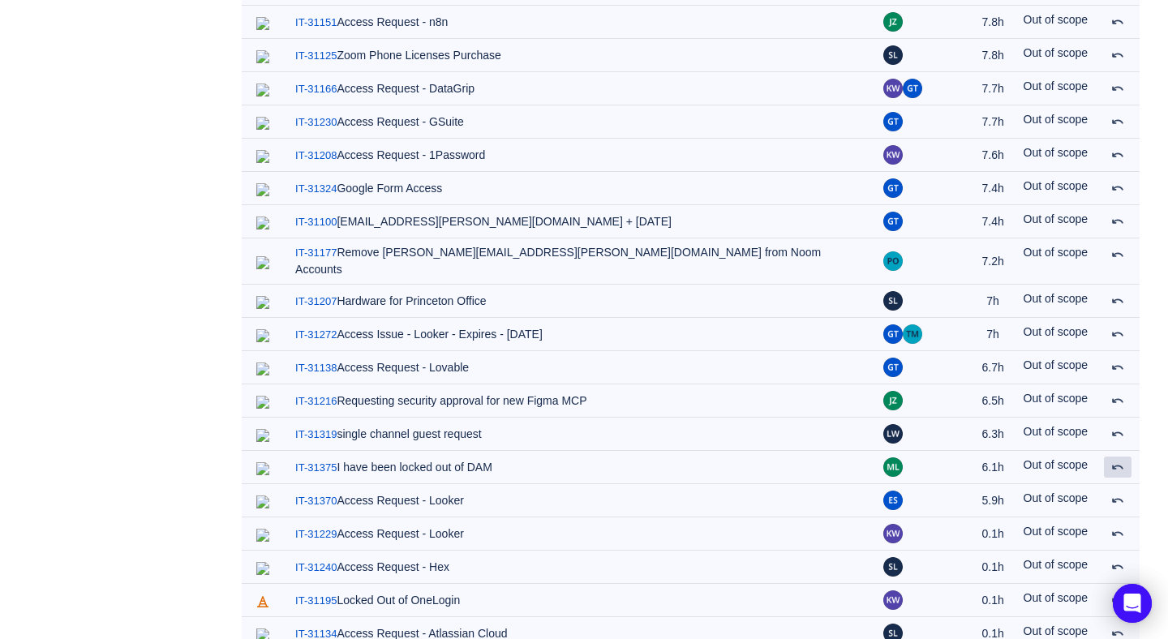
click at [1117, 461] on span at bounding box center [1118, 467] width 13 height 13
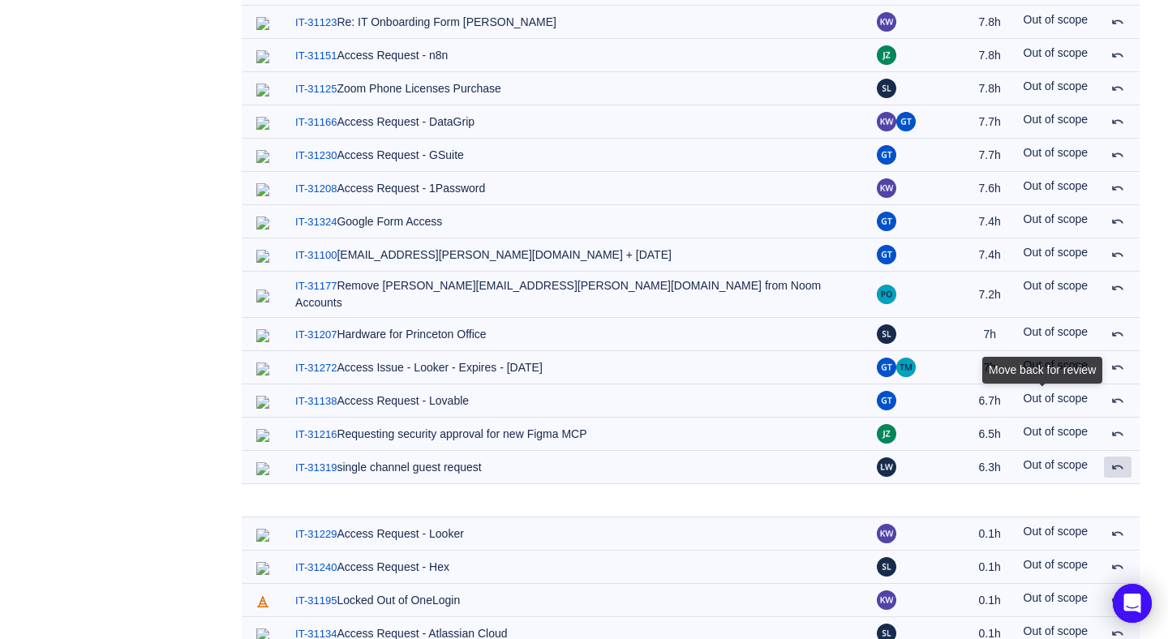
click at [1117, 461] on span at bounding box center [1118, 467] width 13 height 13
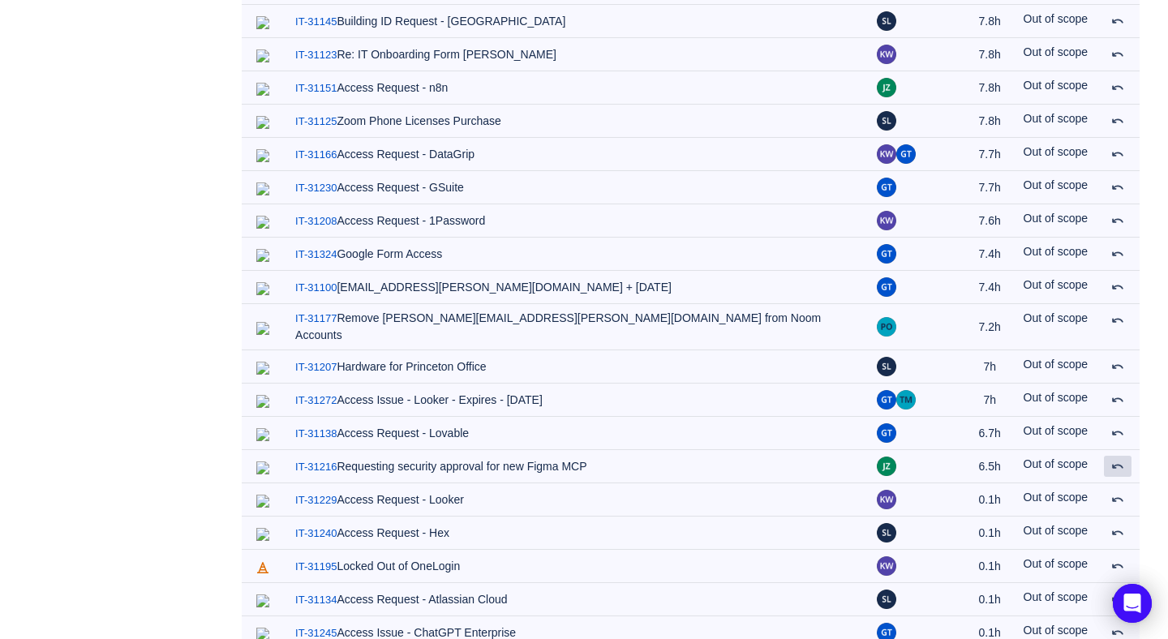
click at [1117, 460] on span at bounding box center [1118, 466] width 13 height 13
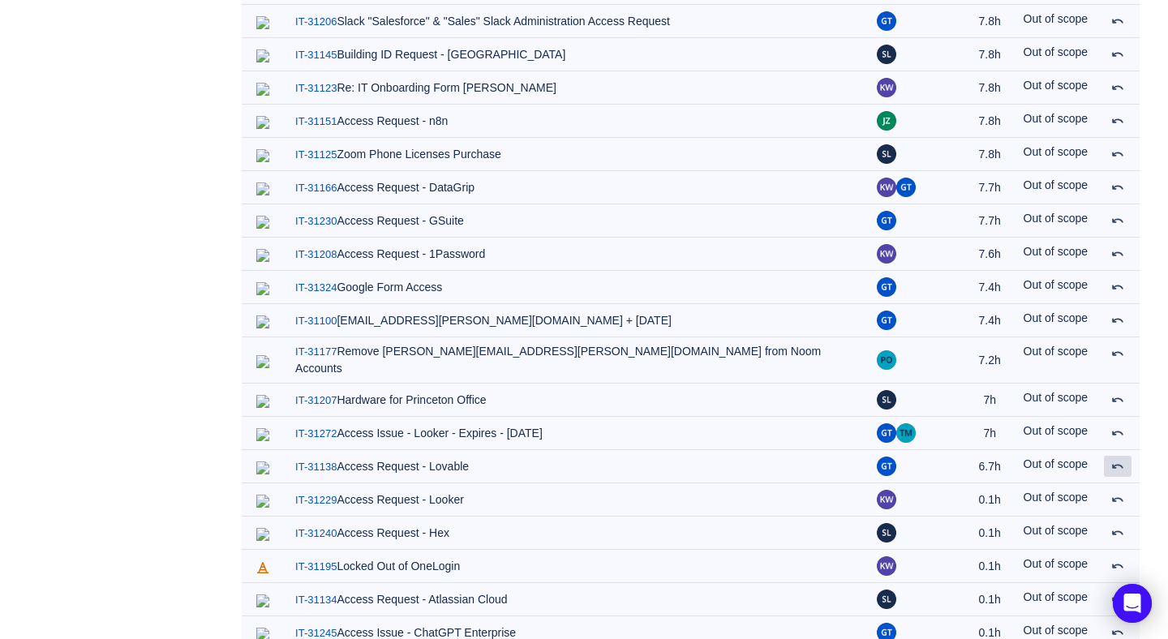
click at [1117, 460] on span at bounding box center [1118, 466] width 13 height 13
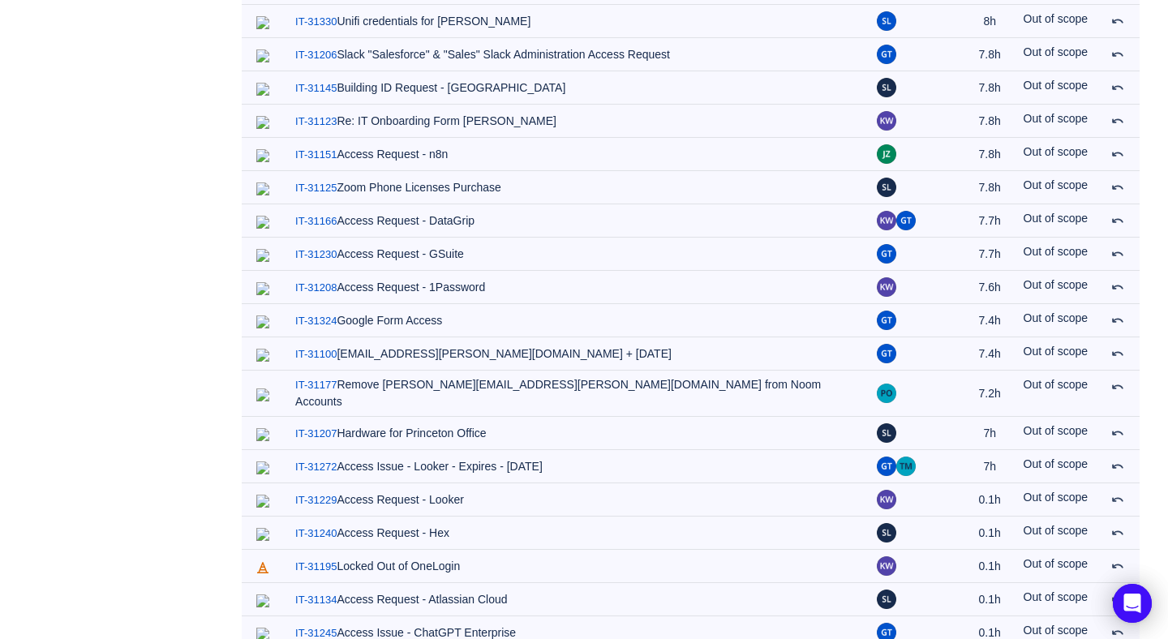
click at [1117, 445] on table "expand (32) IT. 289.5h Out of scope / IT-31256 Request for Budget to Purchase i…" at bounding box center [691, 88] width 898 height 1124
click at [1117, 460] on span at bounding box center [1118, 466] width 13 height 13
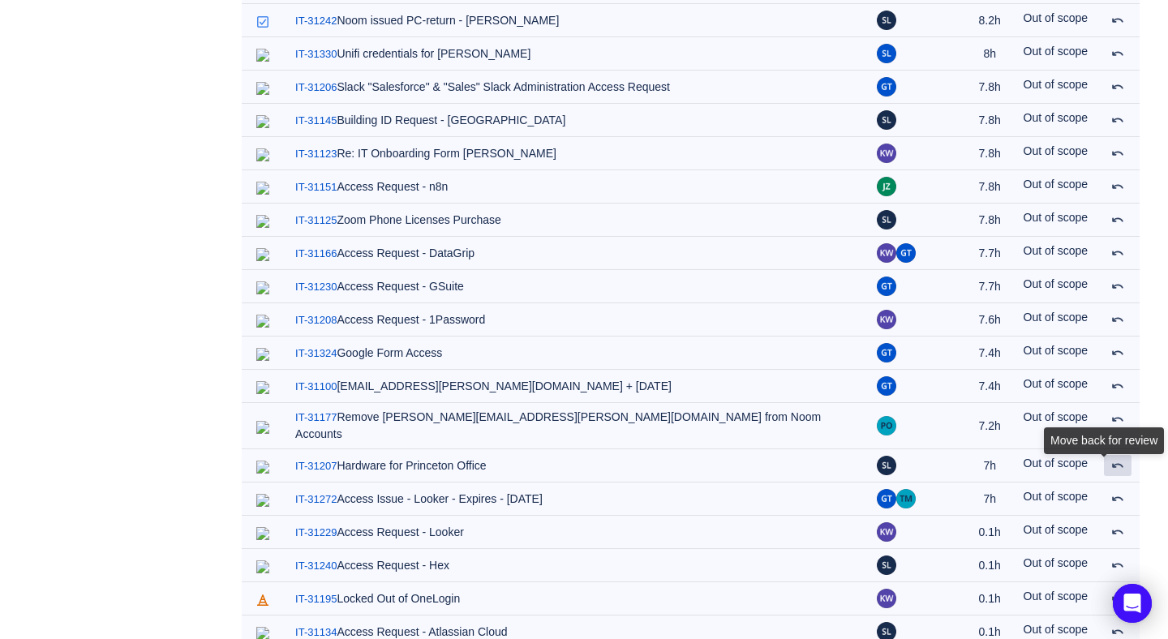
click at [1117, 459] on span at bounding box center [1118, 465] width 13 height 13
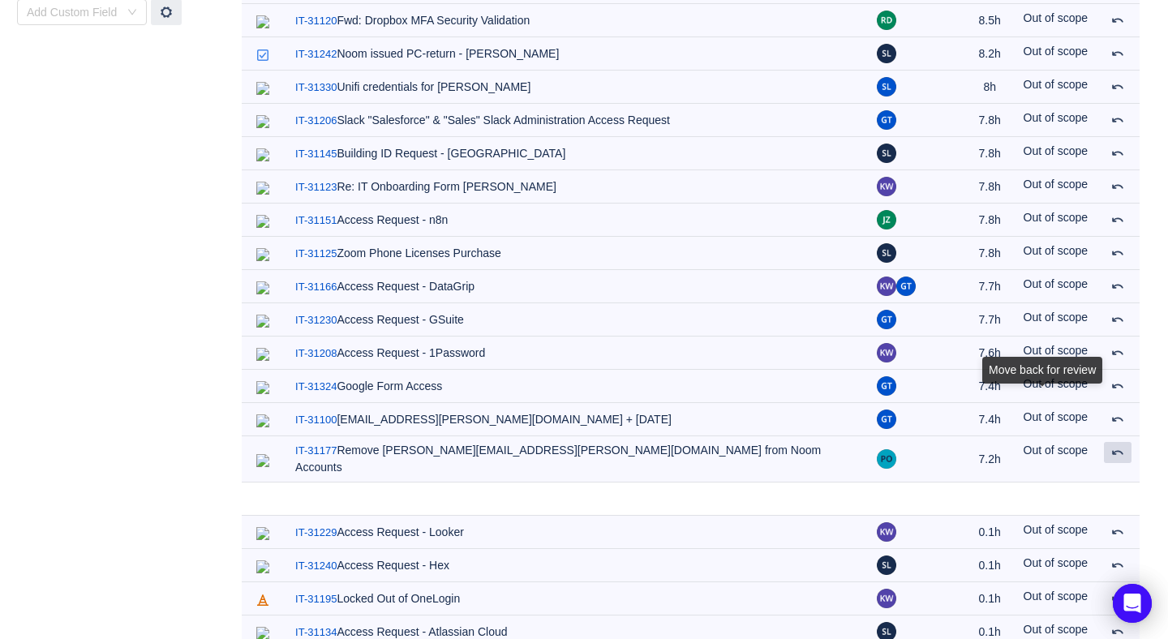
click at [1117, 446] on span at bounding box center [1118, 452] width 13 height 13
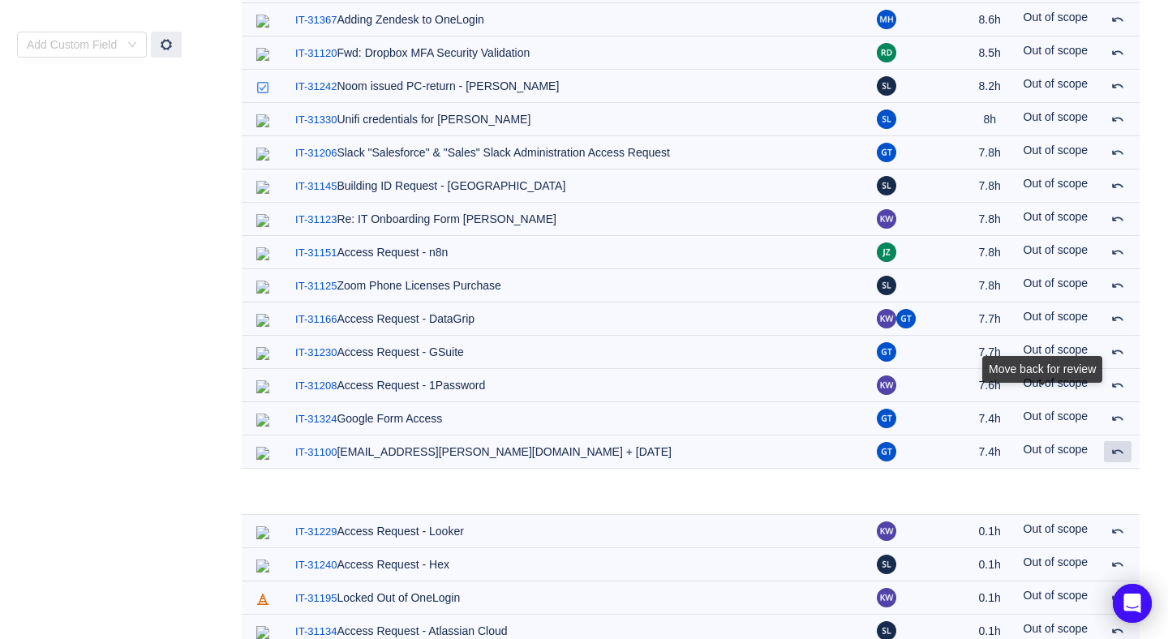
click at [1117, 445] on span at bounding box center [1118, 451] width 13 height 13
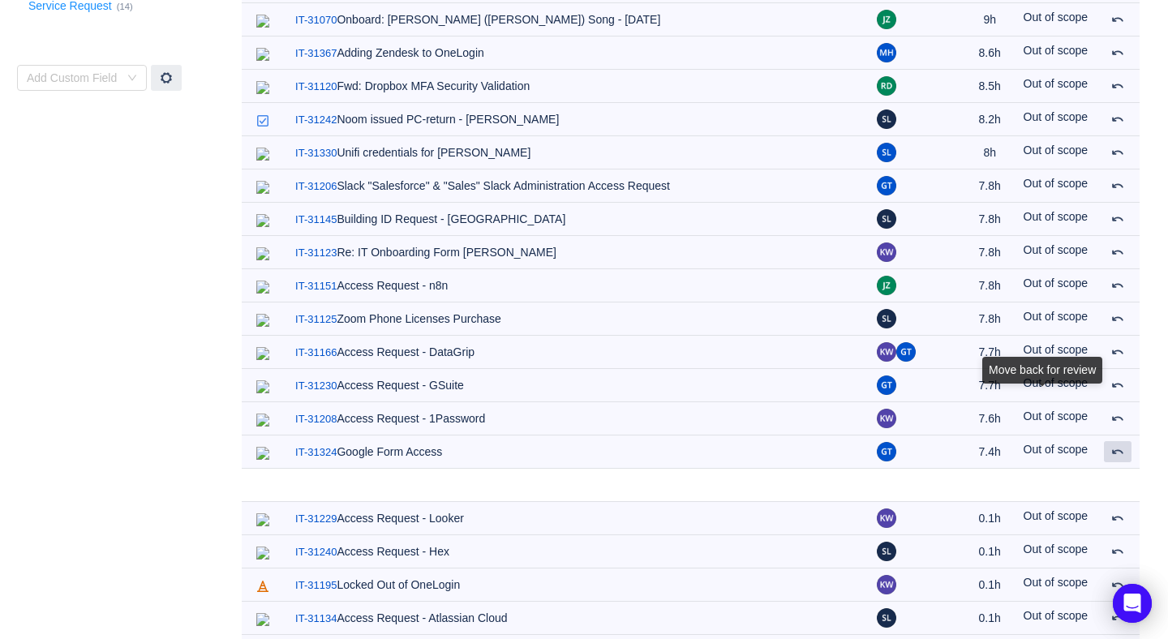
click at [1117, 445] on span at bounding box center [1118, 451] width 13 height 13
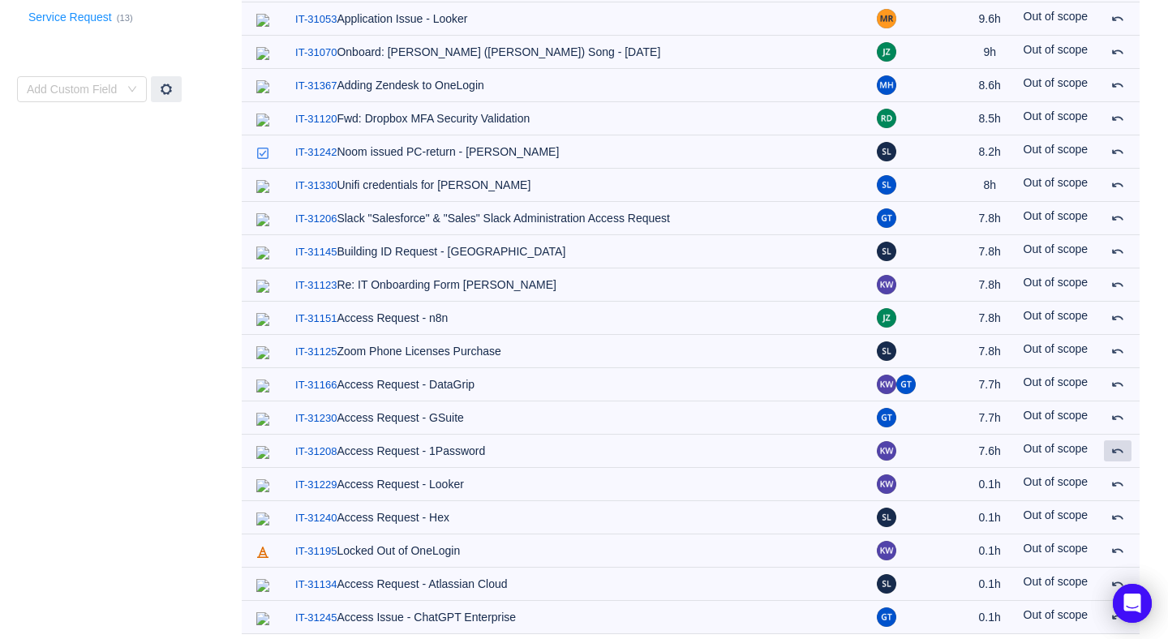
click at [1117, 445] on span at bounding box center [1118, 451] width 13 height 13
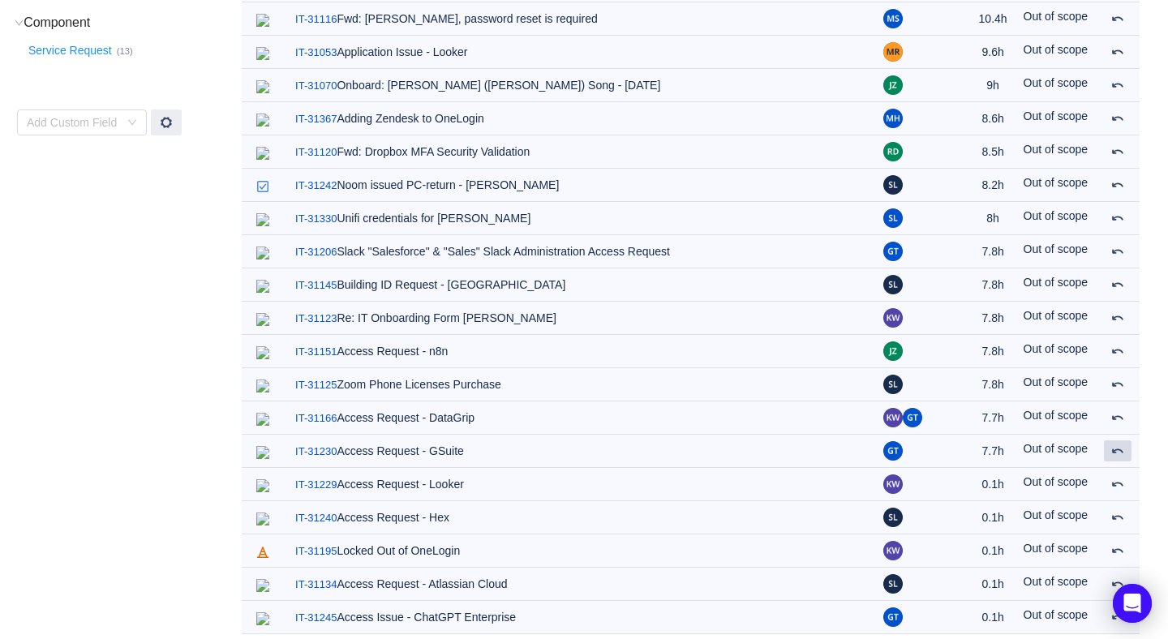
click at [1117, 445] on span at bounding box center [1118, 451] width 13 height 13
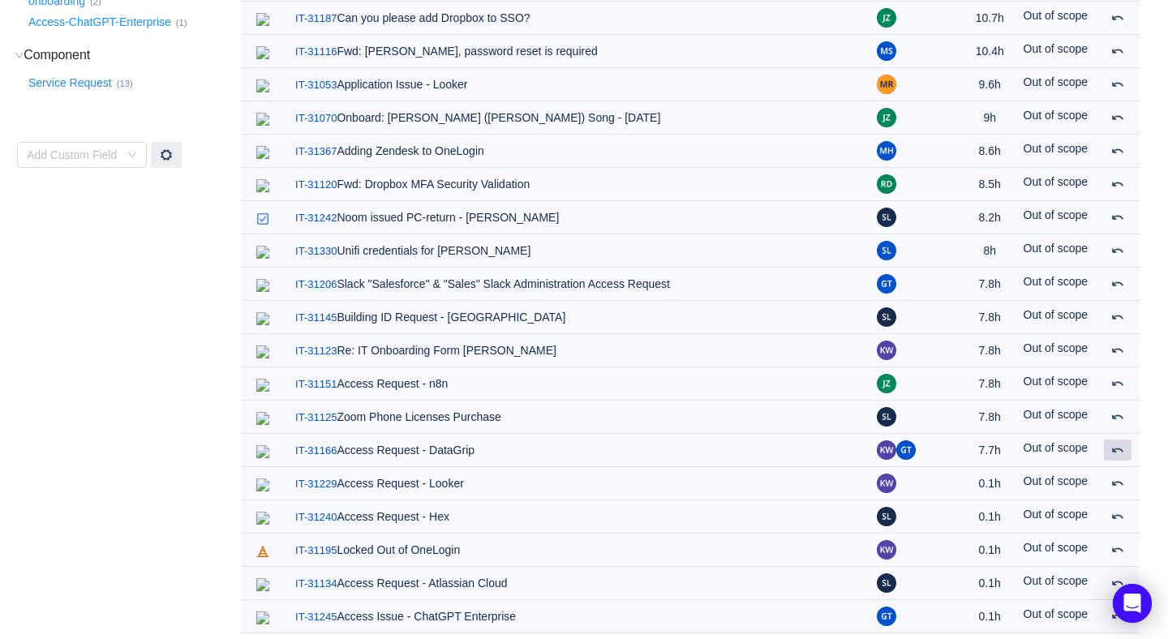
click at [1117, 445] on span at bounding box center [1118, 450] width 13 height 13
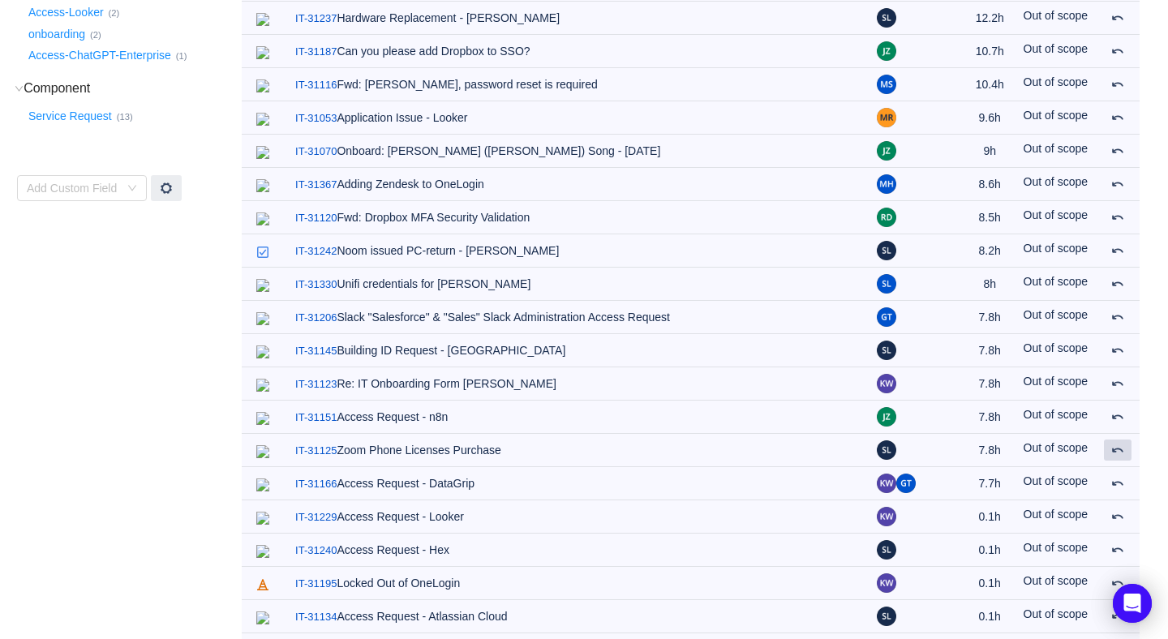
click at [1117, 445] on span at bounding box center [1118, 450] width 13 height 13
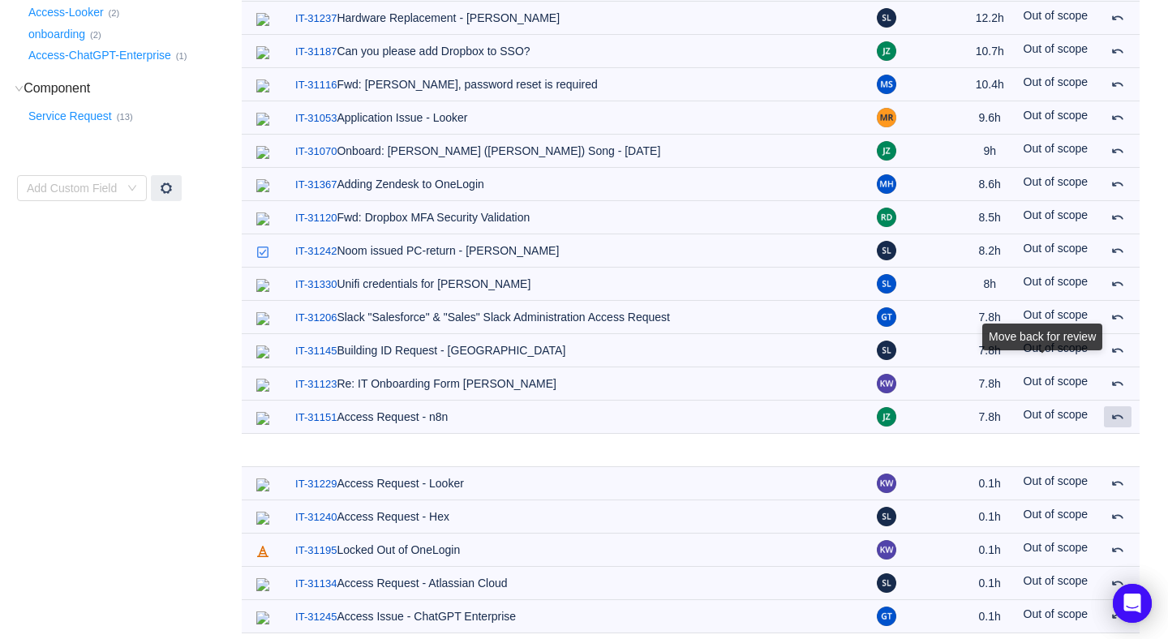
click at [1117, 424] on span at bounding box center [1118, 417] width 13 height 13
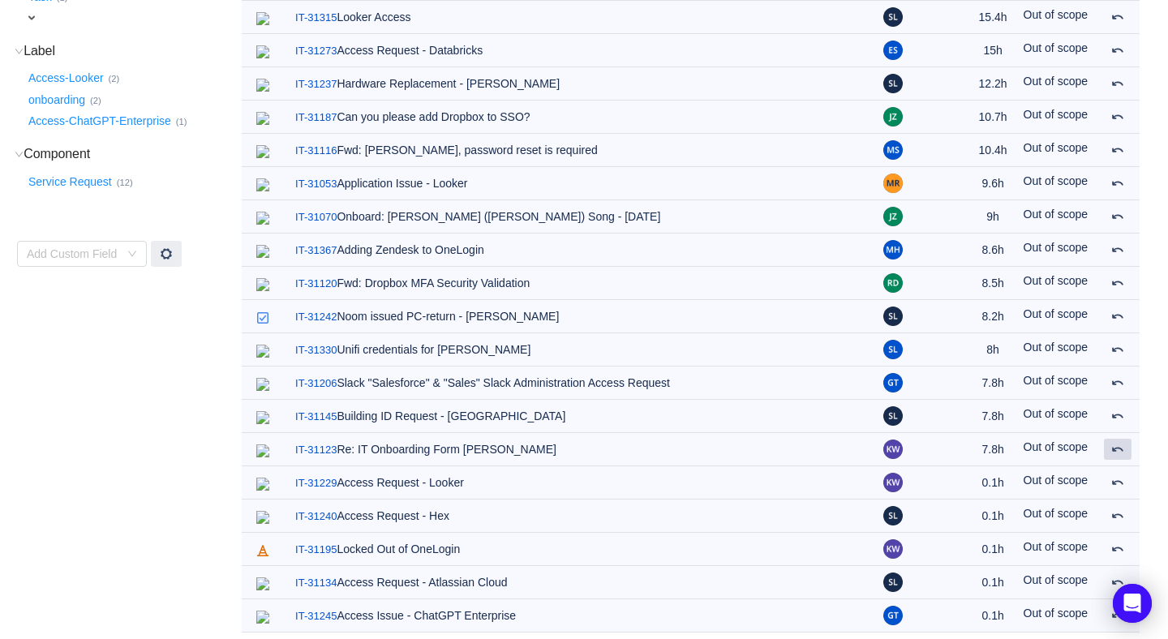
click at [1117, 445] on span at bounding box center [1118, 449] width 13 height 13
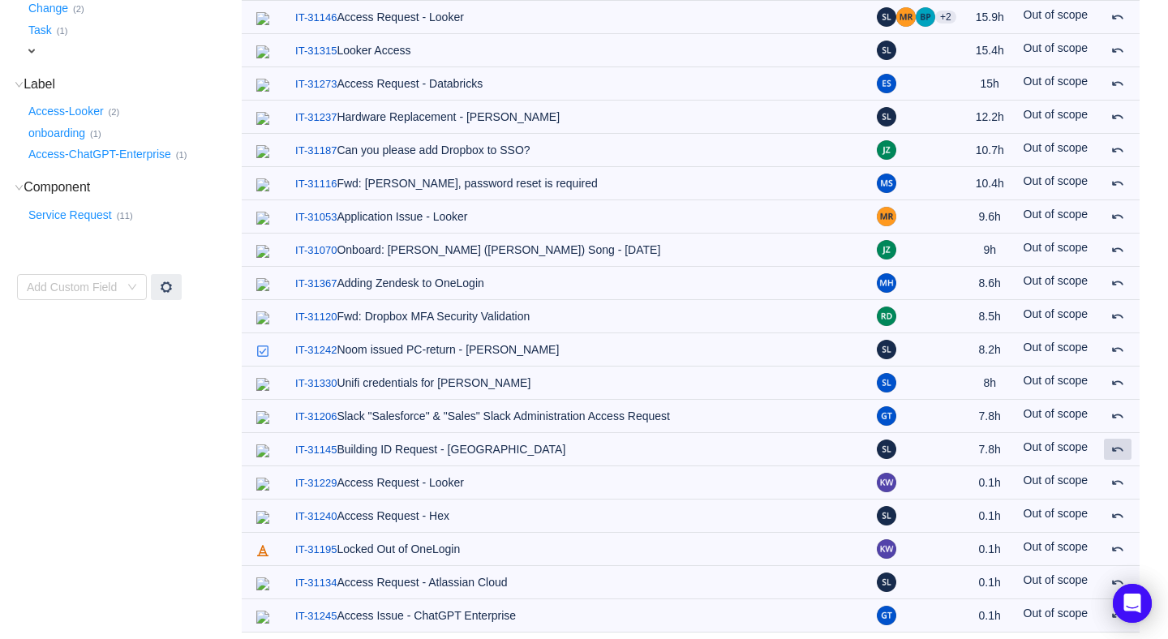
click at [1117, 445] on span at bounding box center [1118, 449] width 13 height 13
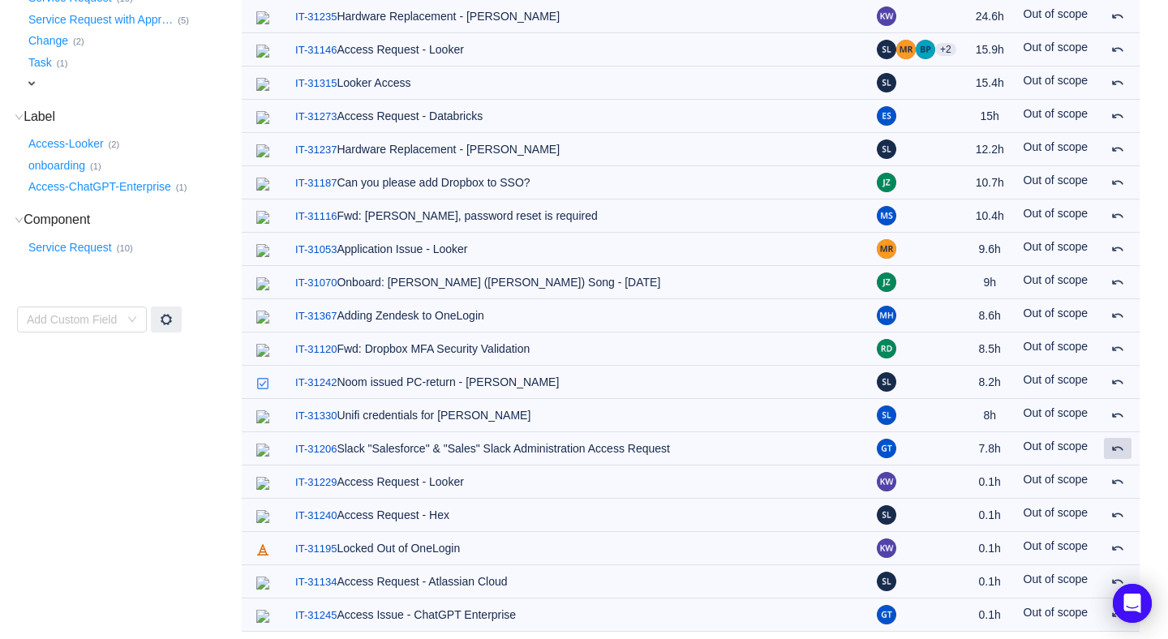
click at [1117, 445] on span at bounding box center [1118, 448] width 13 height 13
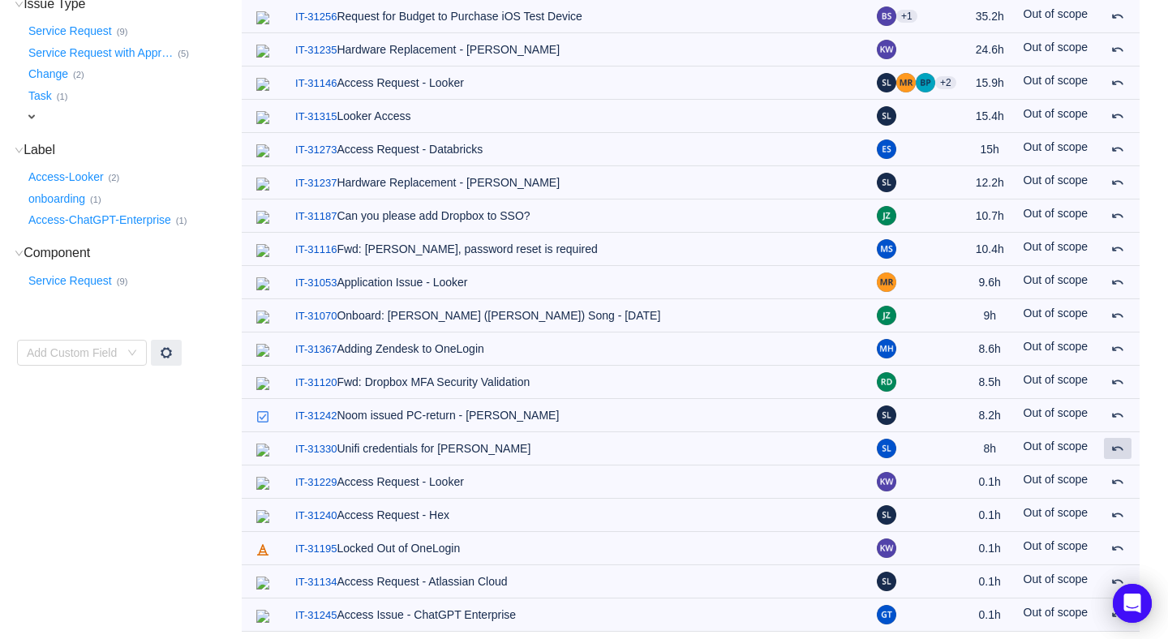
click at [1117, 445] on span at bounding box center [1118, 448] width 13 height 13
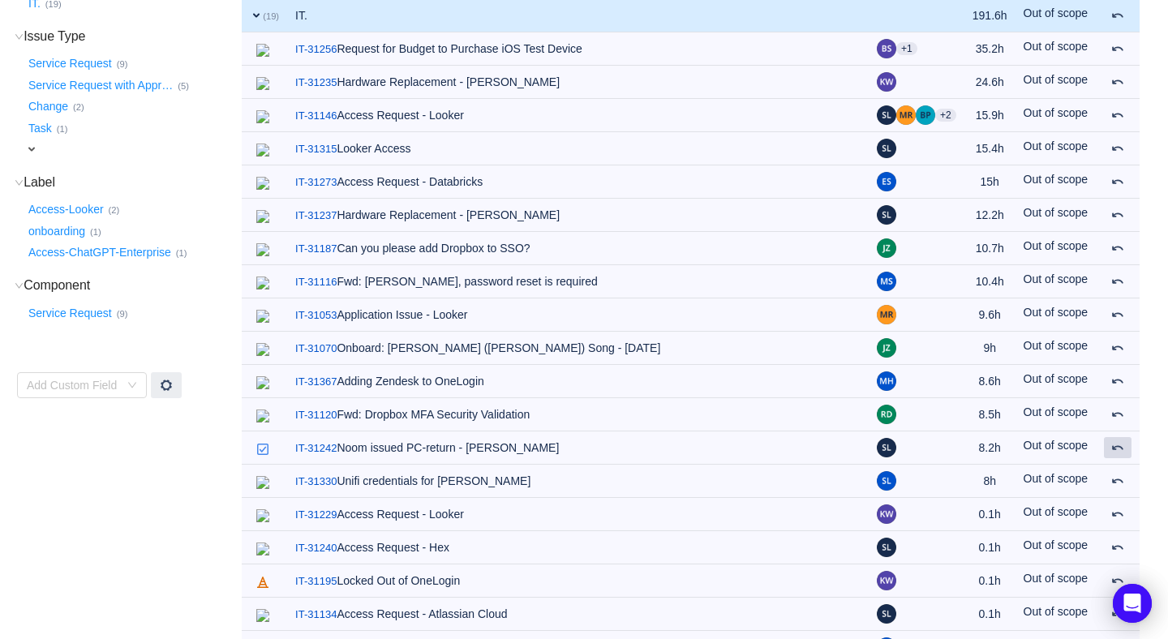
click at [1117, 445] on span at bounding box center [1118, 447] width 13 height 13
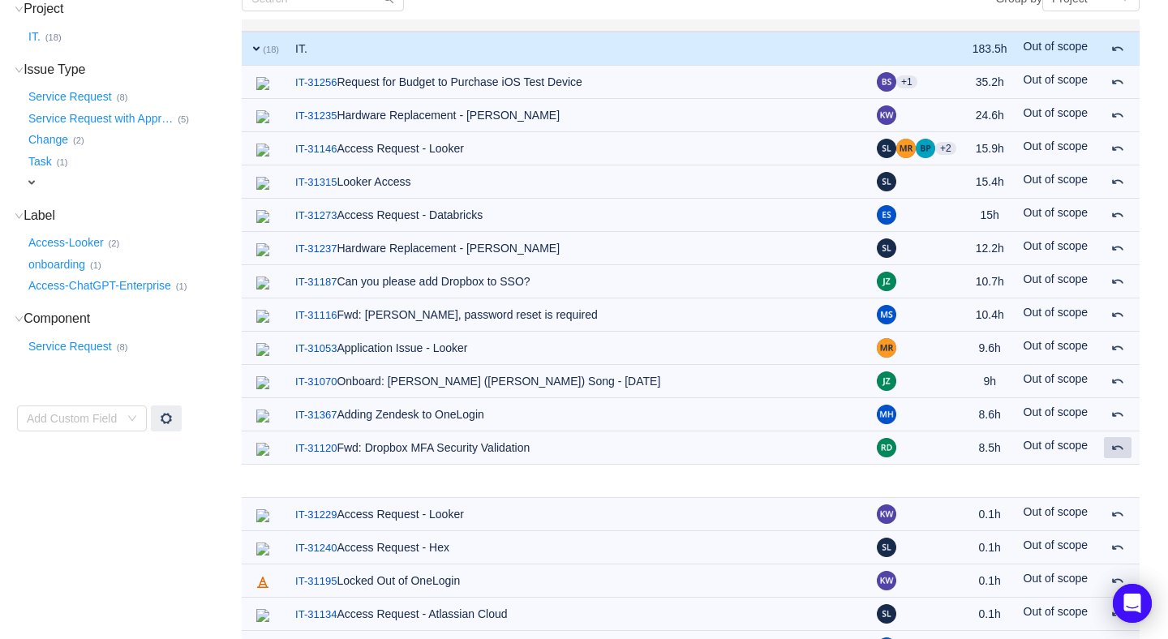
click at [1117, 445] on span at bounding box center [1118, 447] width 13 height 13
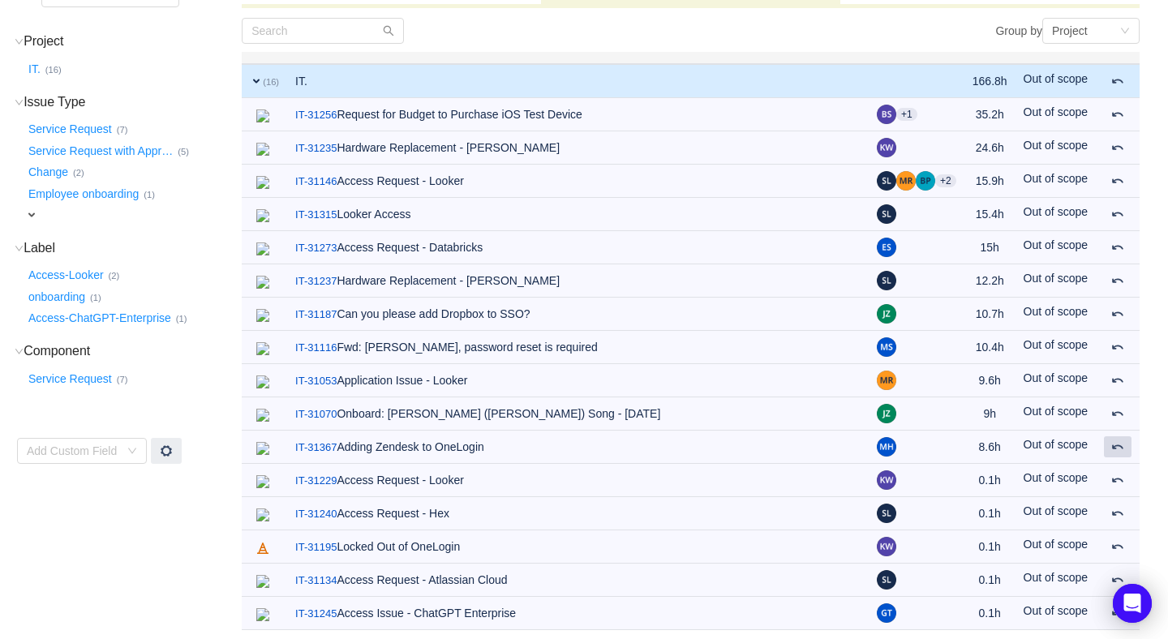
click at [1117, 445] on span at bounding box center [1118, 447] width 13 height 13
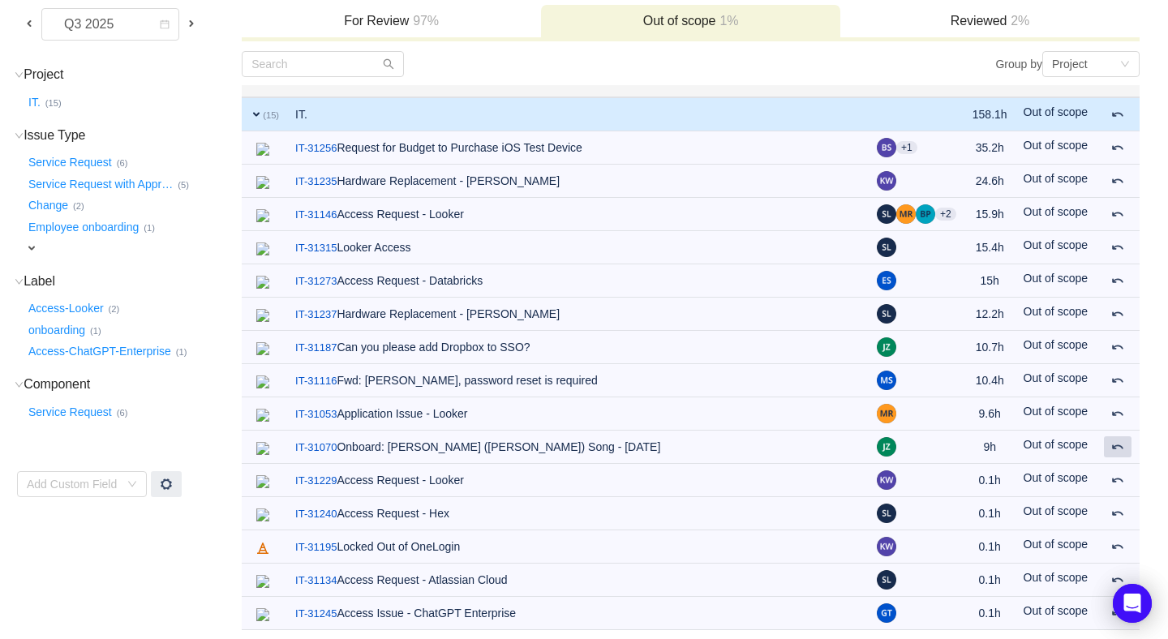
click at [1117, 445] on span at bounding box center [1118, 447] width 13 height 13
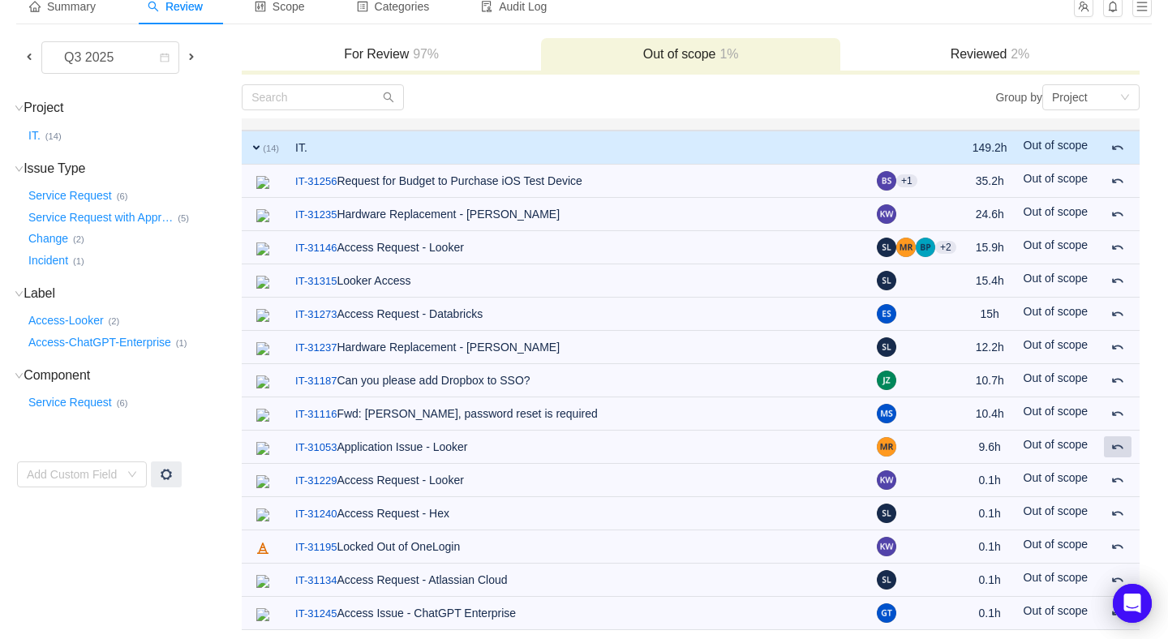
click at [1117, 445] on span at bounding box center [1118, 447] width 13 height 13
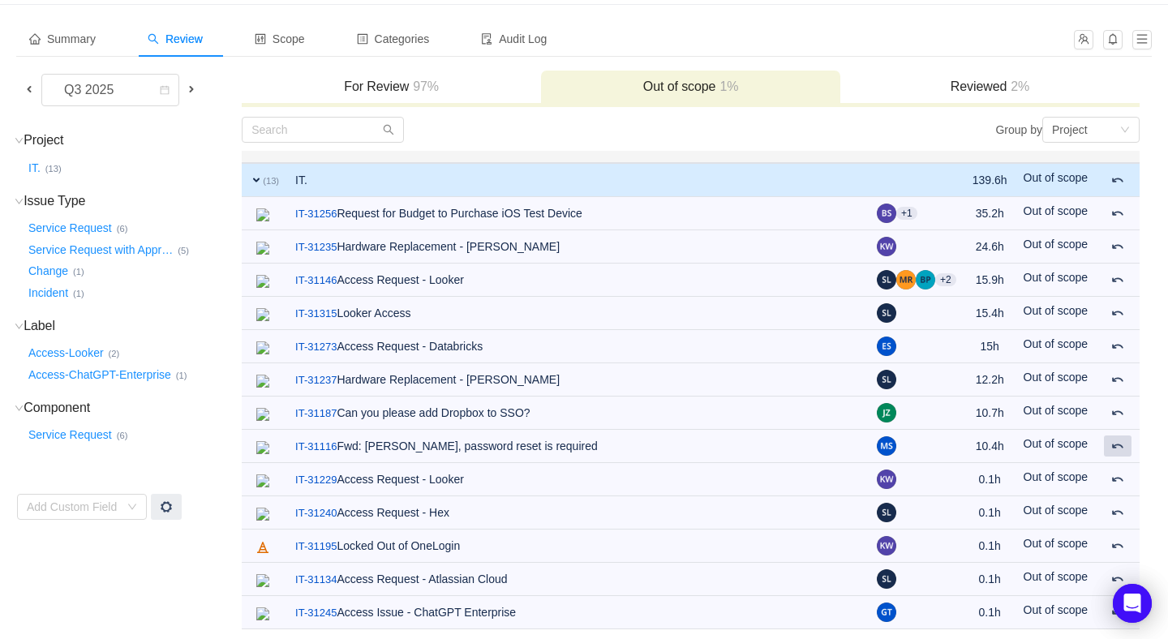
click at [1117, 445] on span at bounding box center [1118, 446] width 13 height 13
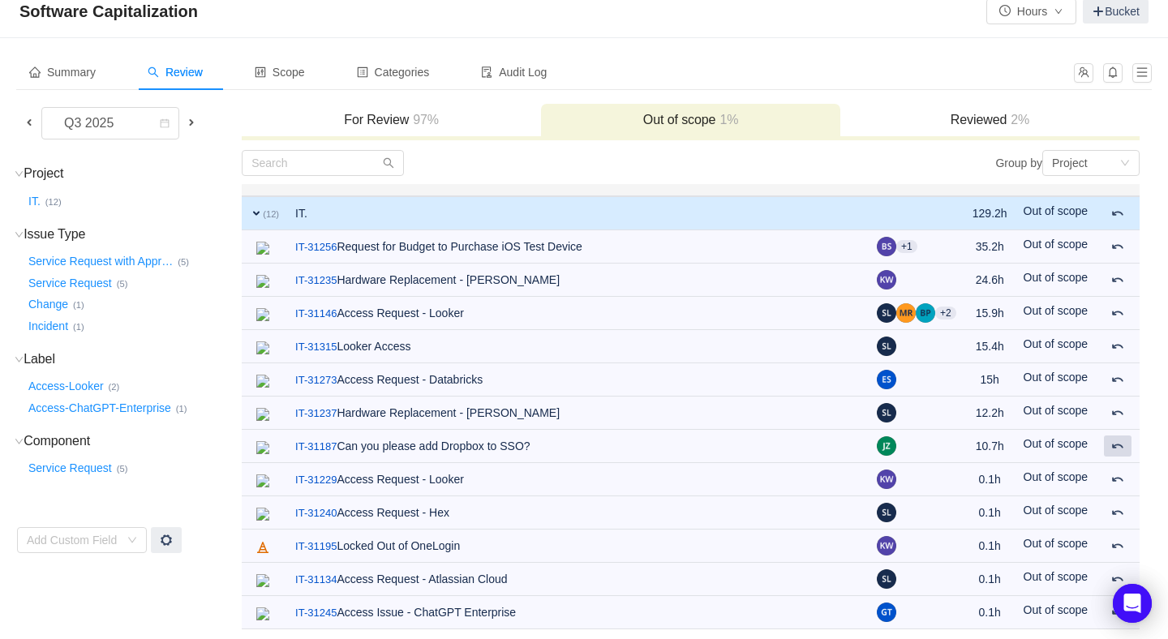
click at [1117, 445] on span at bounding box center [1118, 446] width 13 height 13
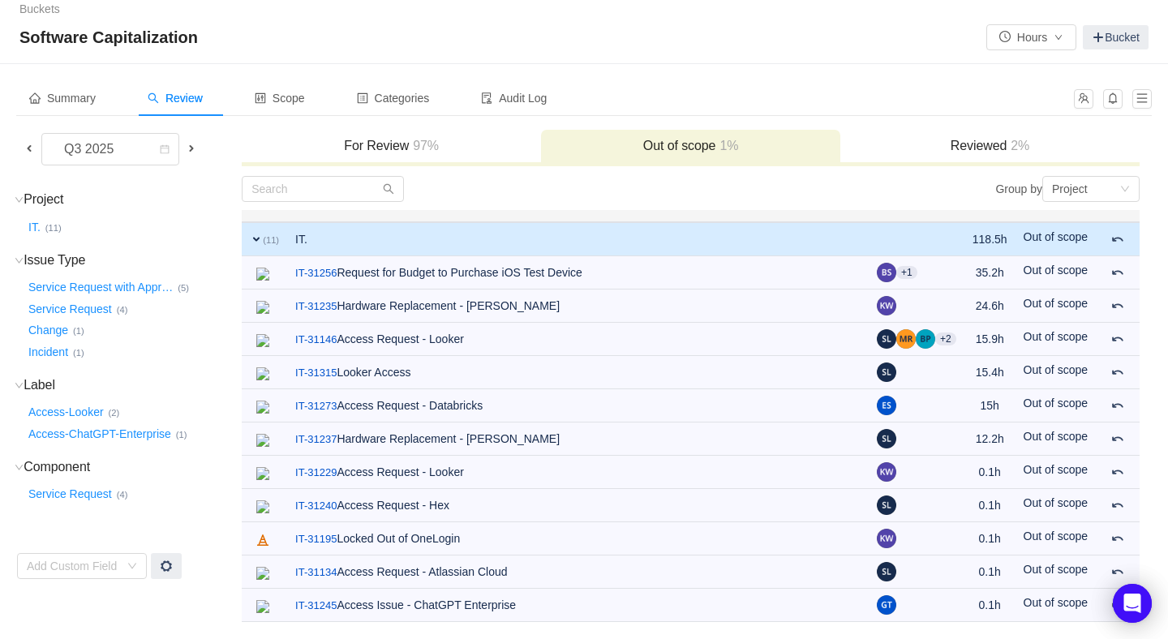
click at [1117, 445] on table "expand (11) IT. 118.5h Out of scope / IT-31256 Request for Budget to Purchase i…" at bounding box center [691, 416] width 898 height 412
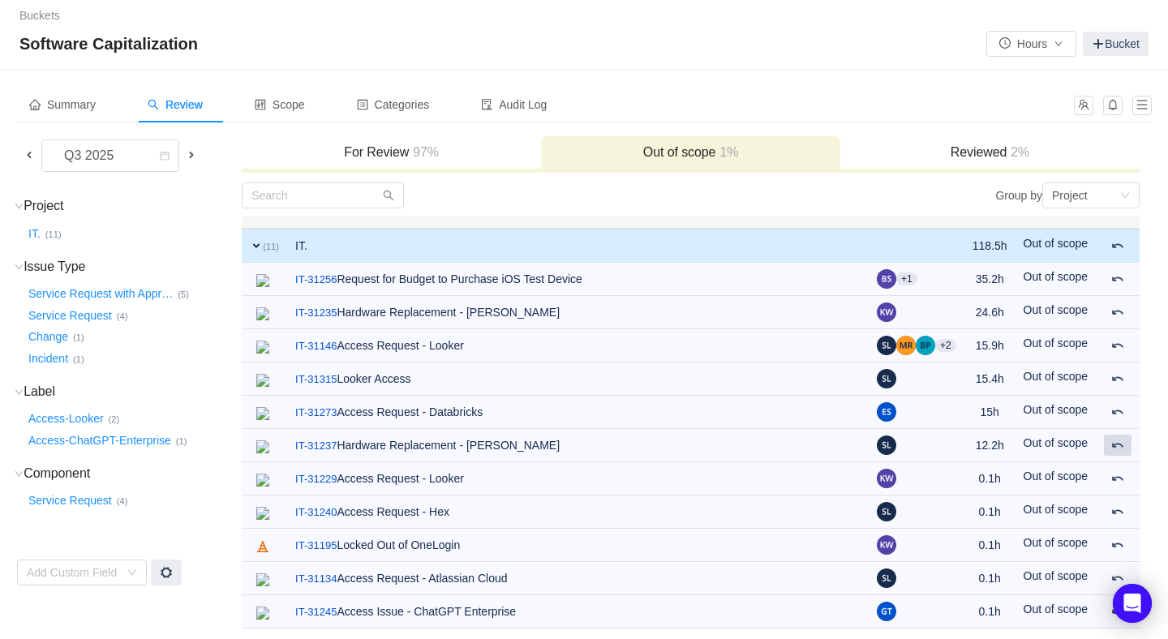
click at [1117, 445] on span at bounding box center [1118, 445] width 13 height 13
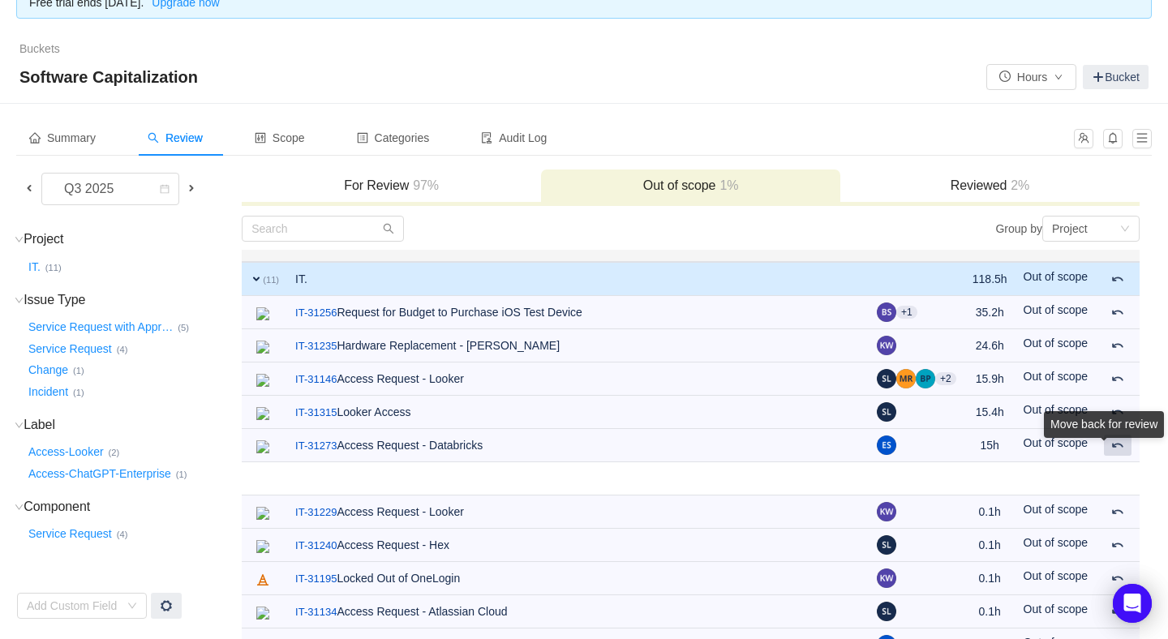
click at [1117, 445] on span at bounding box center [1118, 445] width 13 height 13
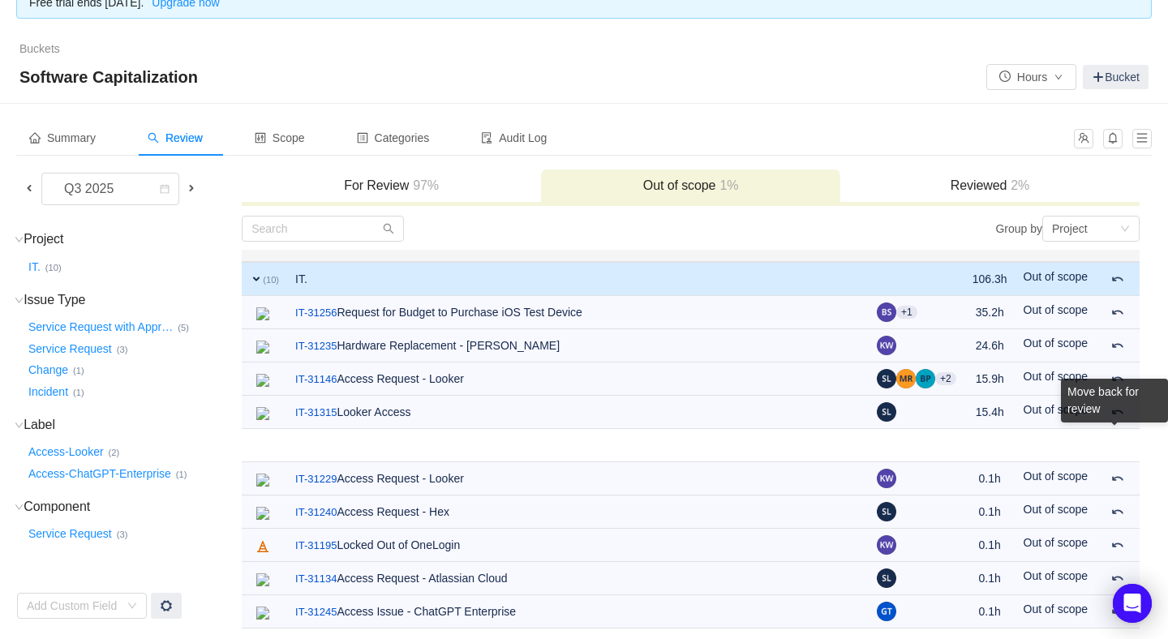
scroll to position [20, 0]
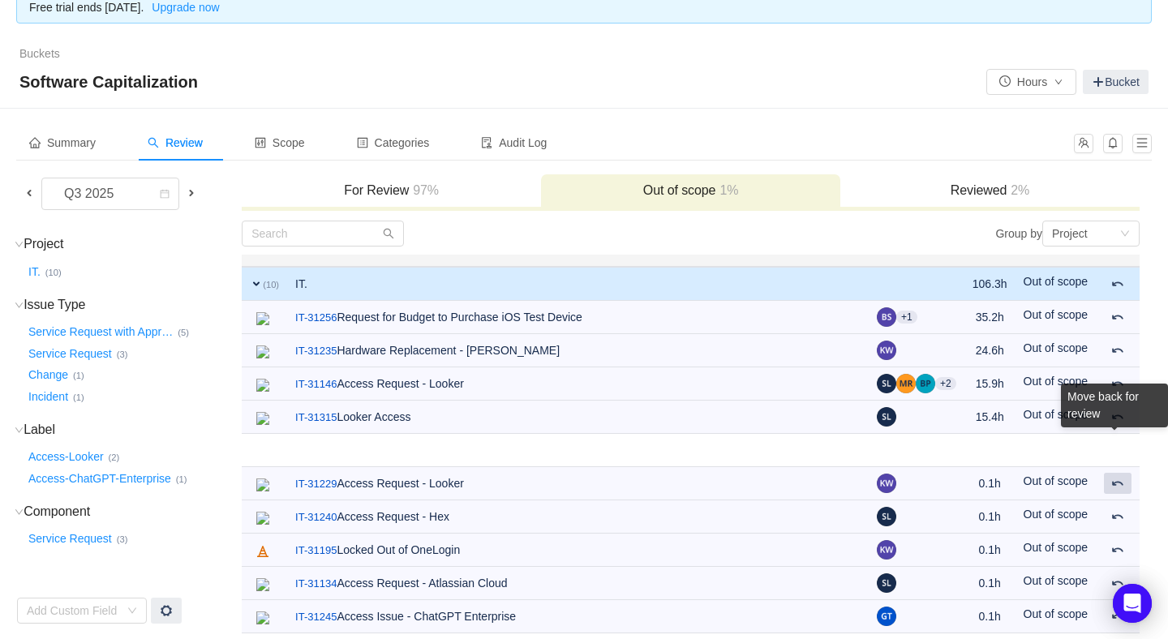
click at [1117, 445] on body "Free trial ends in 13 days. Upgrade now Buckets / / Software Capitalization Hou…" at bounding box center [584, 299] width 1168 height 639
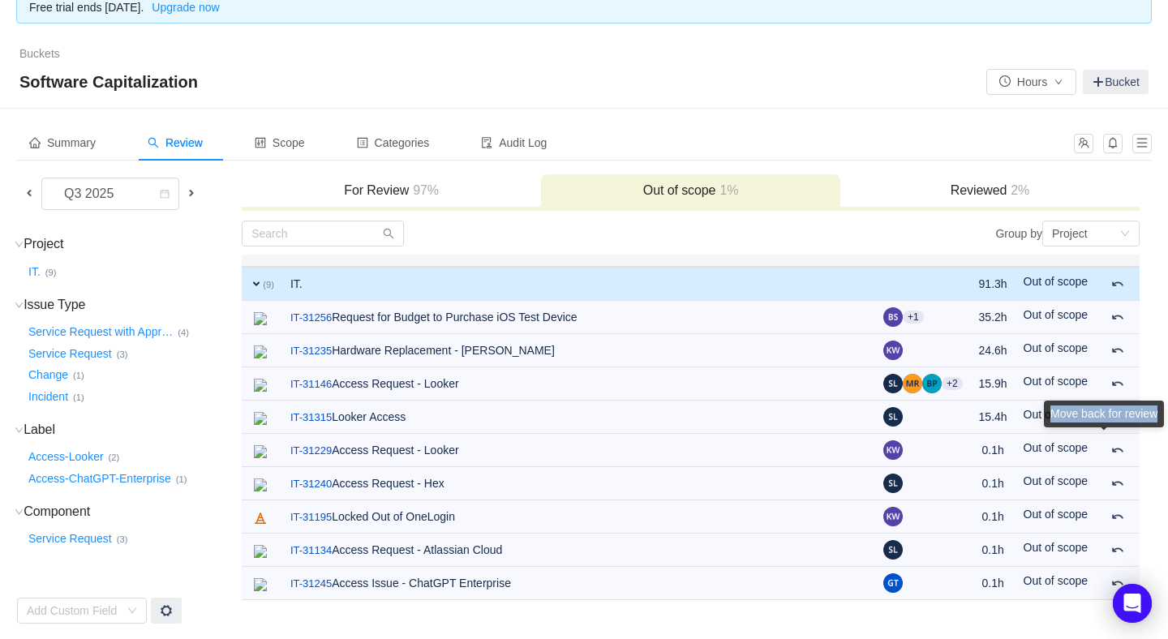
click at [1117, 434] on div "Move back for review" at bounding box center [1104, 417] width 120 height 33
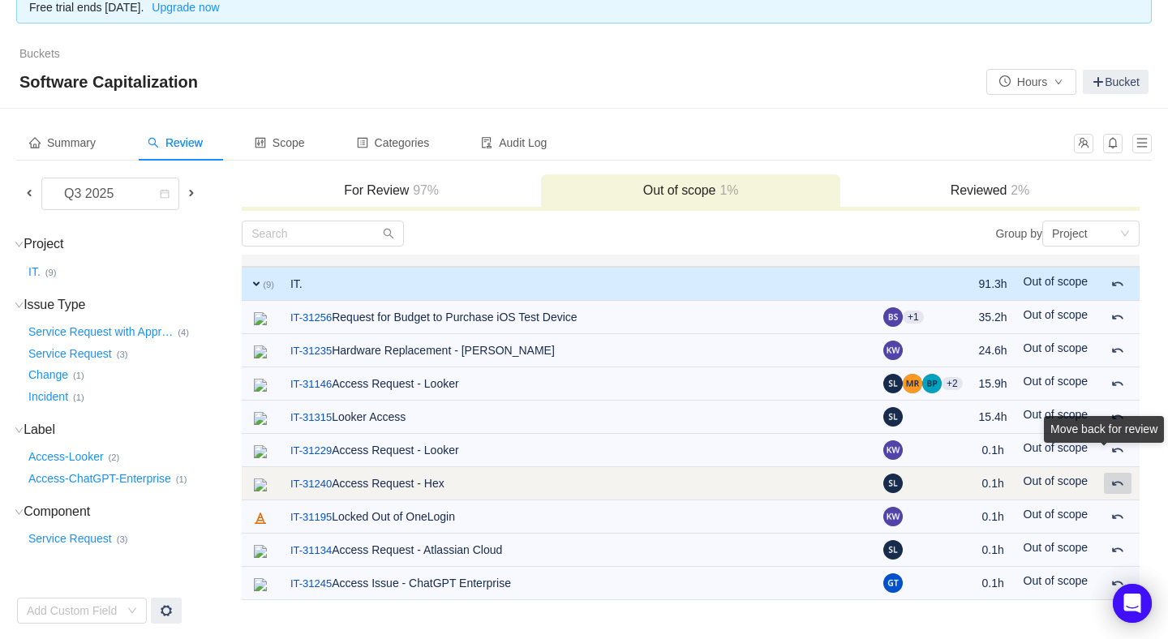
click at [1116, 479] on span at bounding box center [1118, 483] width 13 height 13
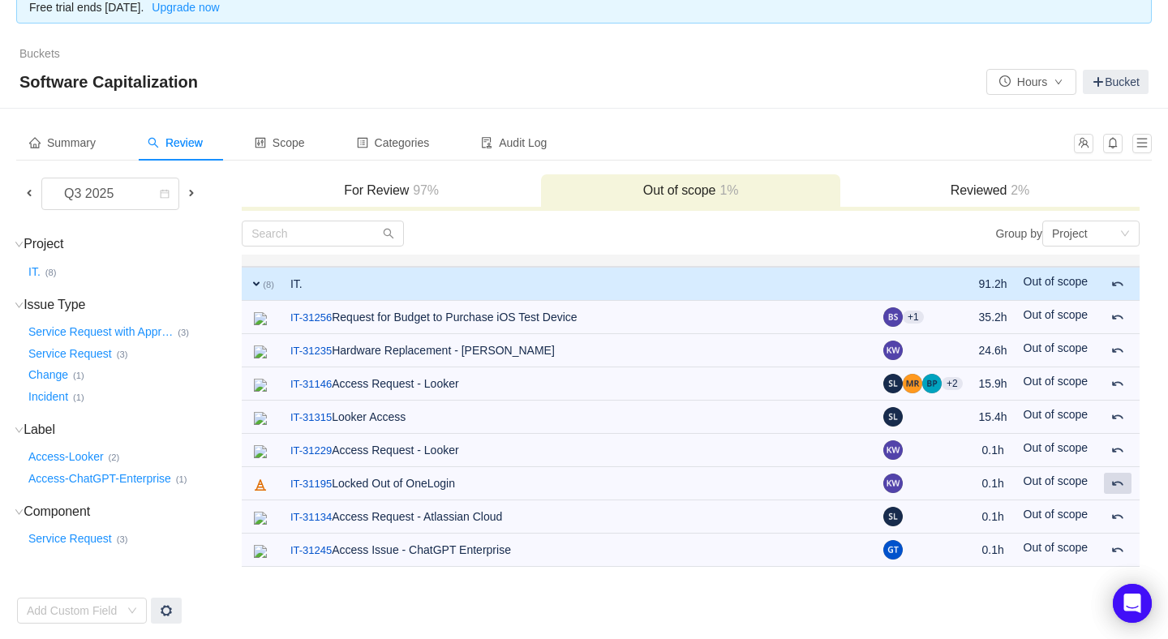
click at [1116, 479] on span at bounding box center [1118, 483] width 13 height 13
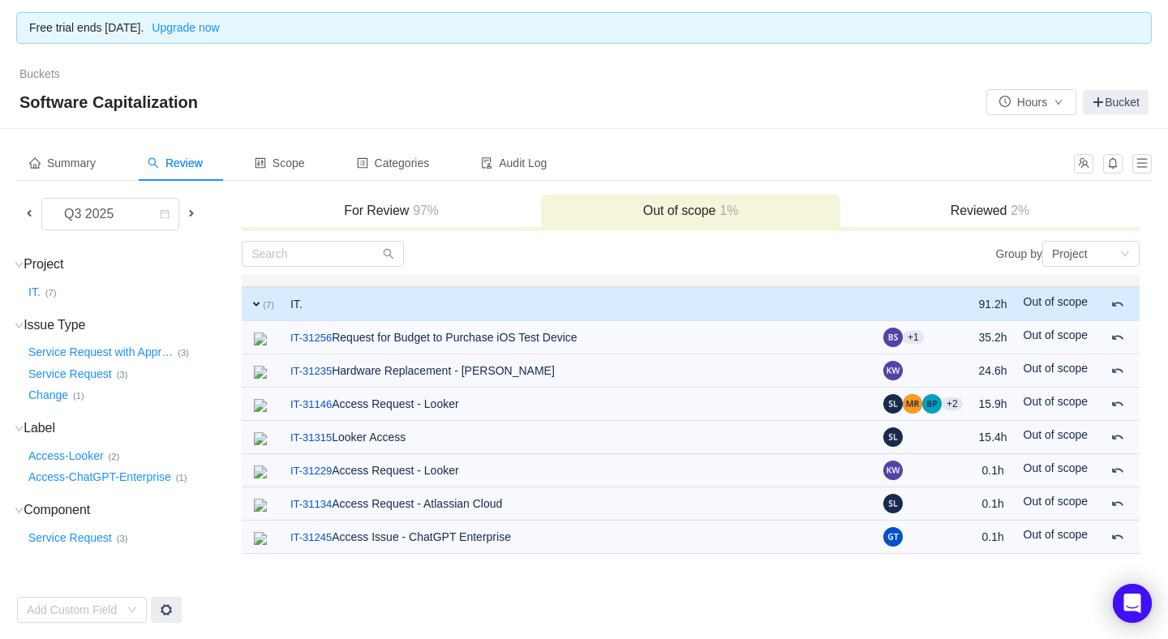
click at [1116, 479] on td at bounding box center [1118, 470] width 44 height 33
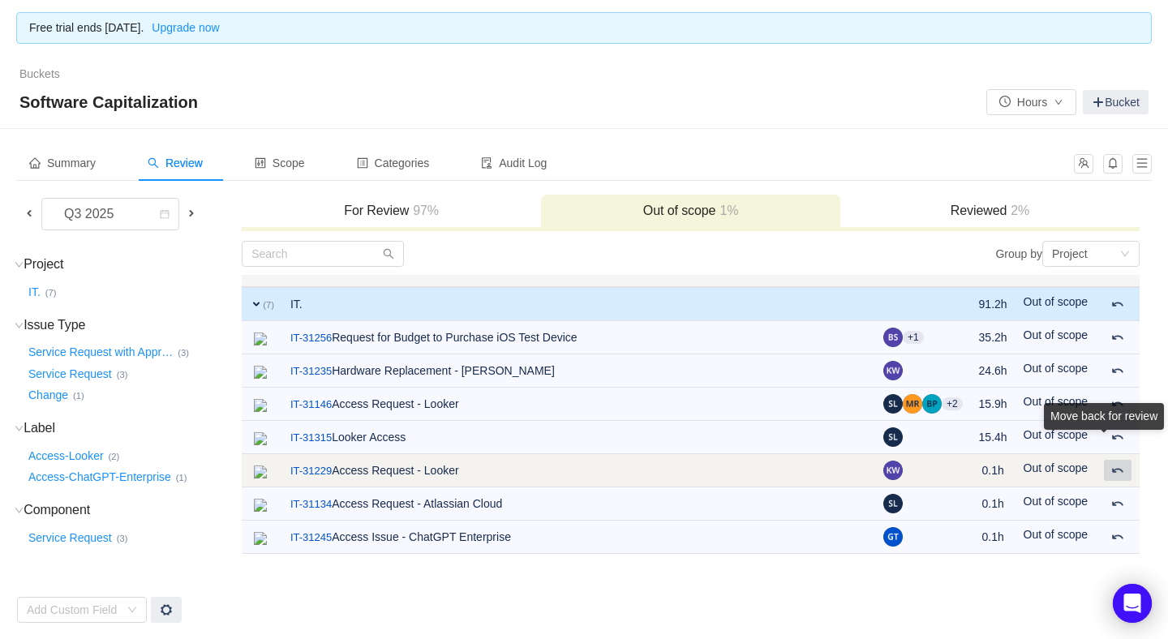
click at [1112, 466] on span at bounding box center [1118, 470] width 13 height 13
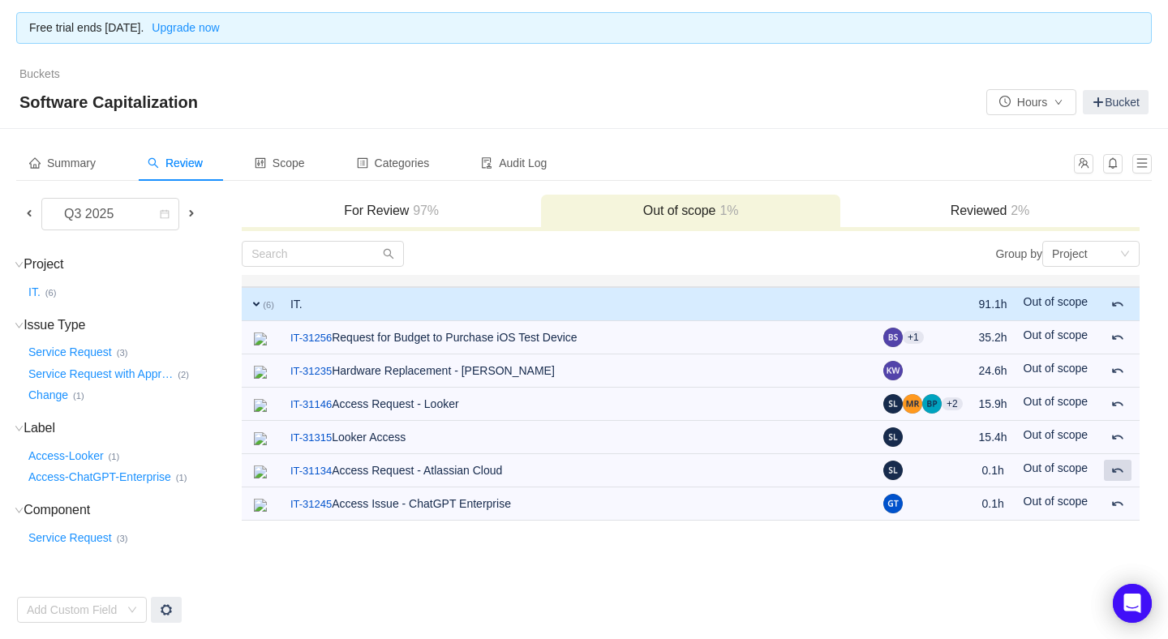
click at [1112, 466] on body "Free trial ends in 13 days. Upgrade now Buckets / / Software Capitalization Hou…" at bounding box center [584, 319] width 1168 height 639
click at [1112, 454] on div "Move back for review" at bounding box center [1104, 436] width 120 height 33
click at [1116, 454] on div "Move back for review" at bounding box center [1104, 436] width 120 height 33
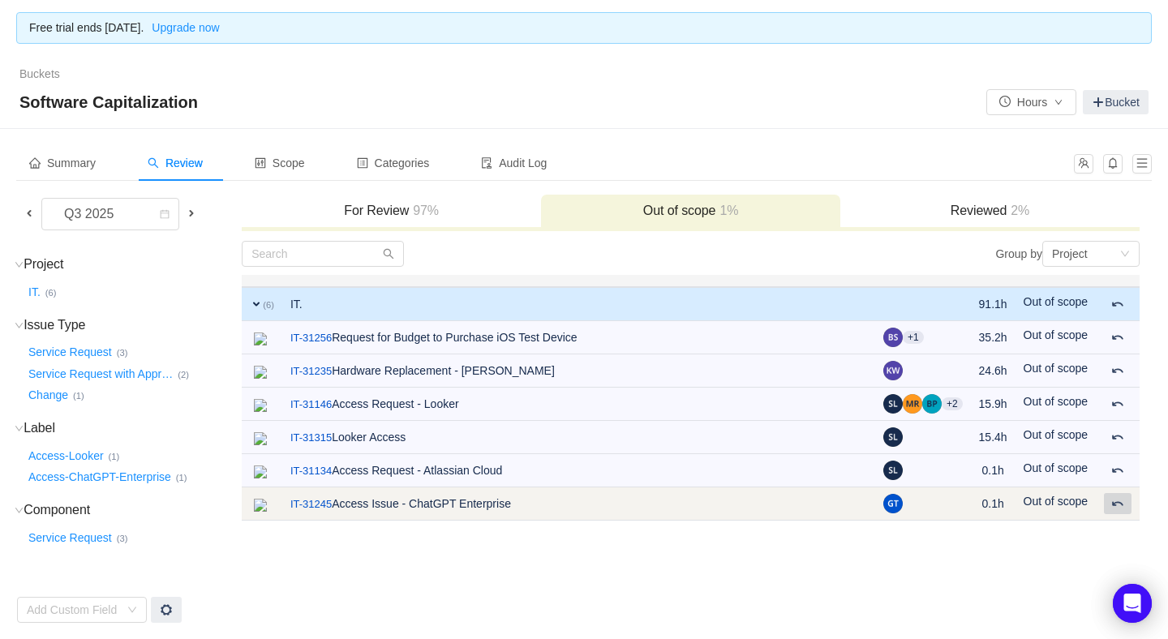
click at [1116, 497] on body "Free trial ends in 13 days. Upgrade now Buckets / / Software Capitalization Hou…" at bounding box center [584, 319] width 1168 height 639
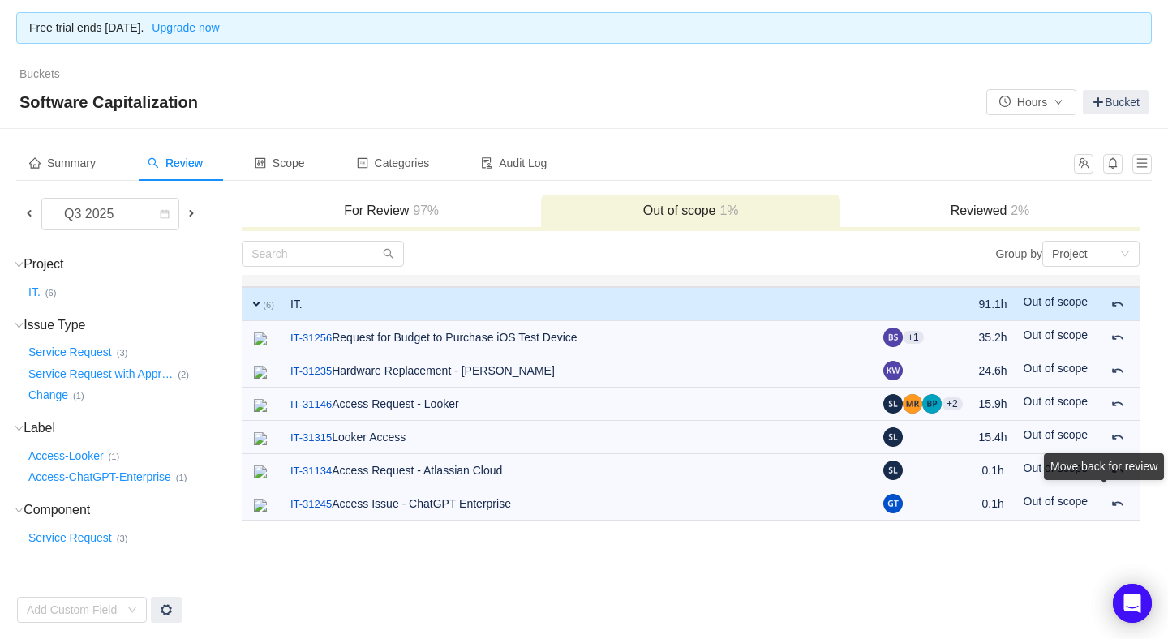
click at [1116, 487] on div "Move back for review" at bounding box center [1104, 470] width 120 height 33
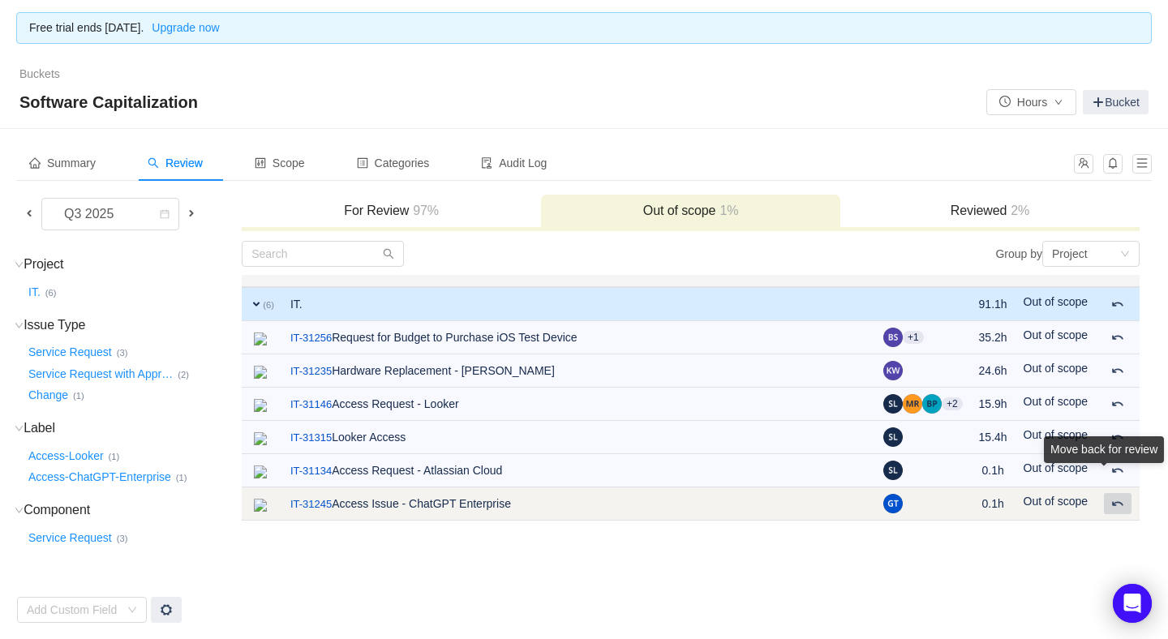
click at [1117, 497] on span at bounding box center [1118, 503] width 13 height 13
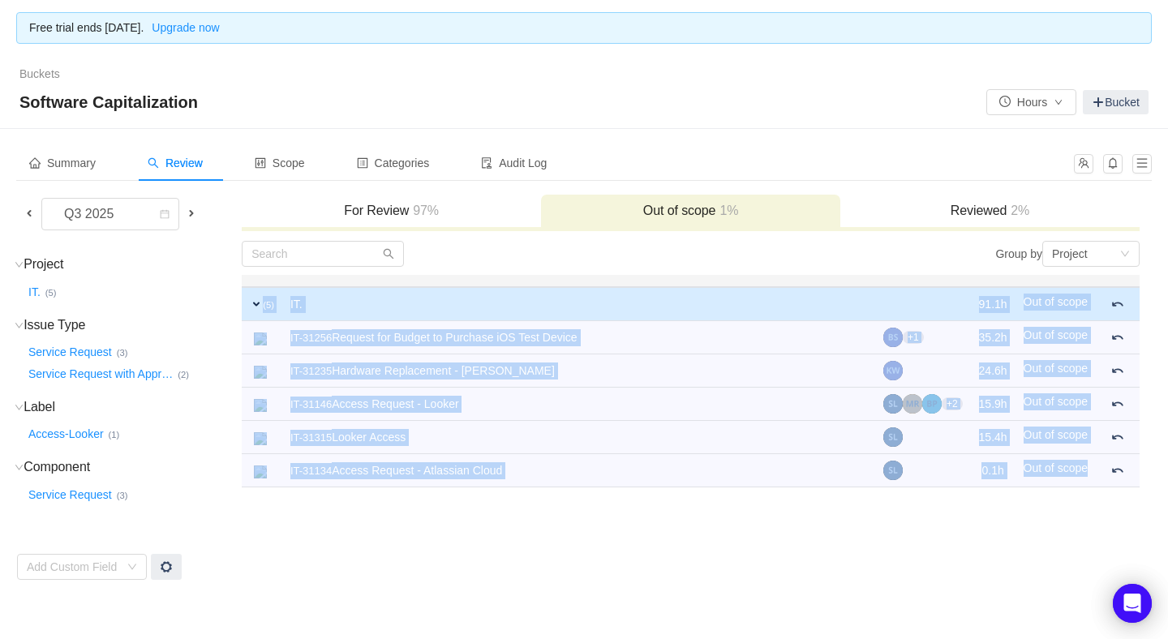
click at [1117, 493] on td "Group by Project You will see tickets here after they were marked as out of sco…" at bounding box center [691, 410] width 900 height 341
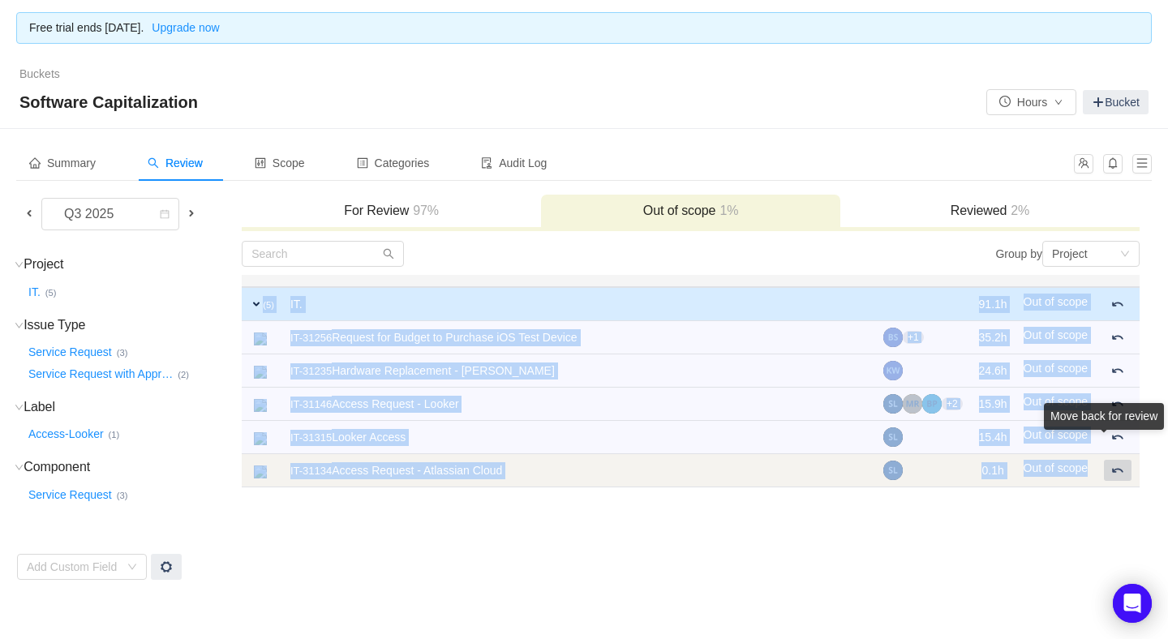
click at [1113, 464] on span at bounding box center [1118, 470] width 13 height 13
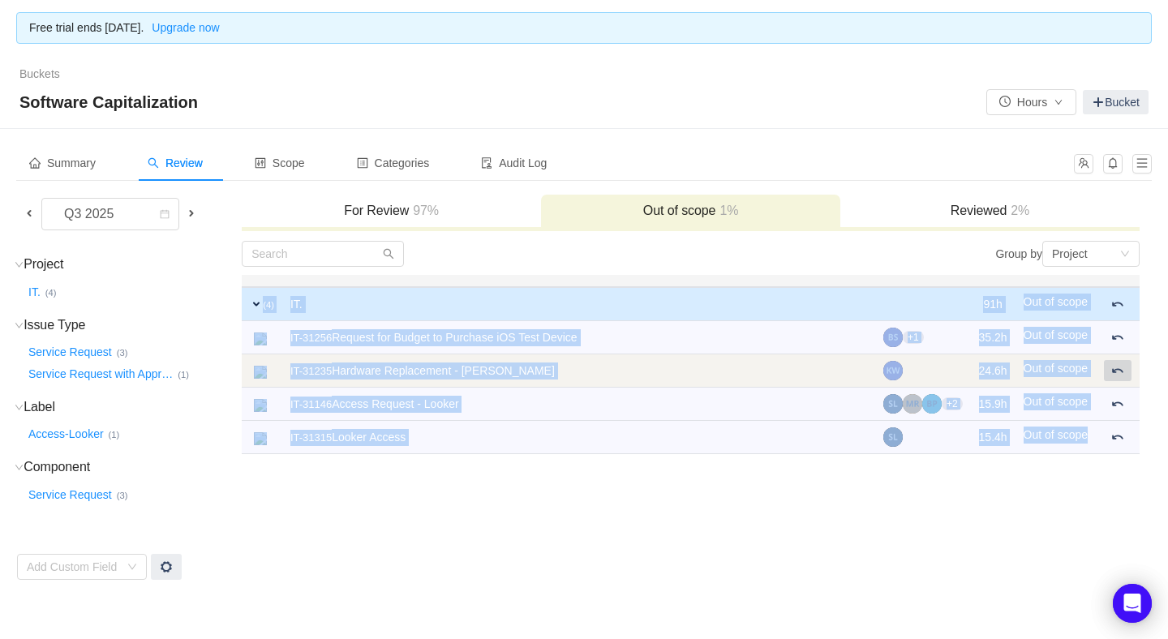
click at [1115, 365] on span at bounding box center [1118, 370] width 13 height 13
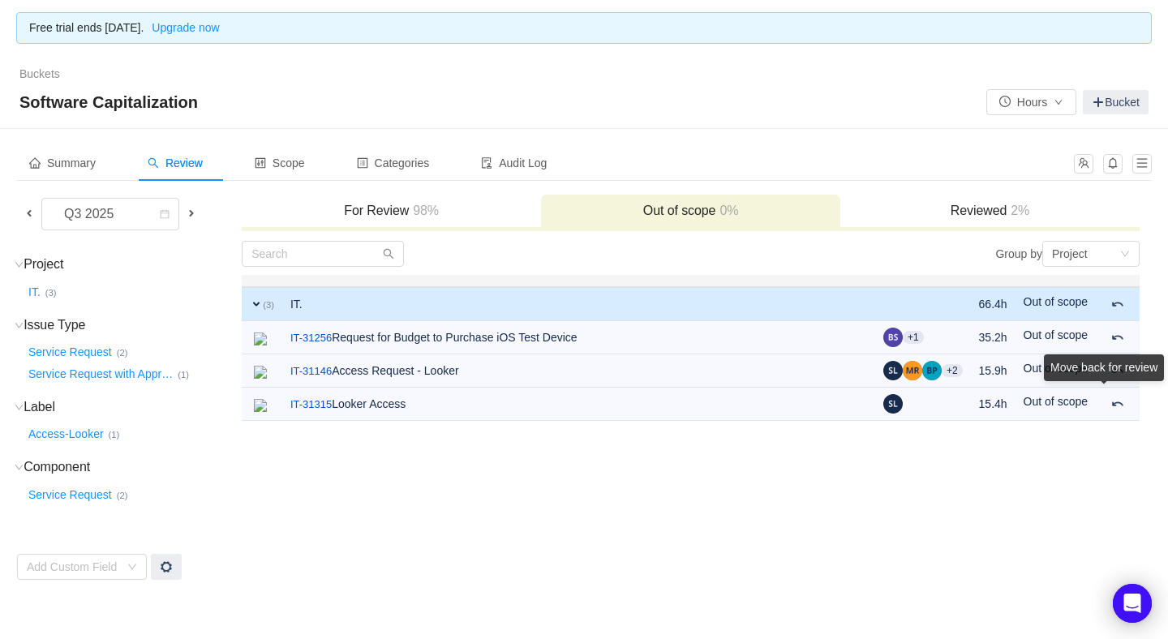
click at [1116, 381] on div "Move back for review" at bounding box center [1104, 368] width 120 height 27
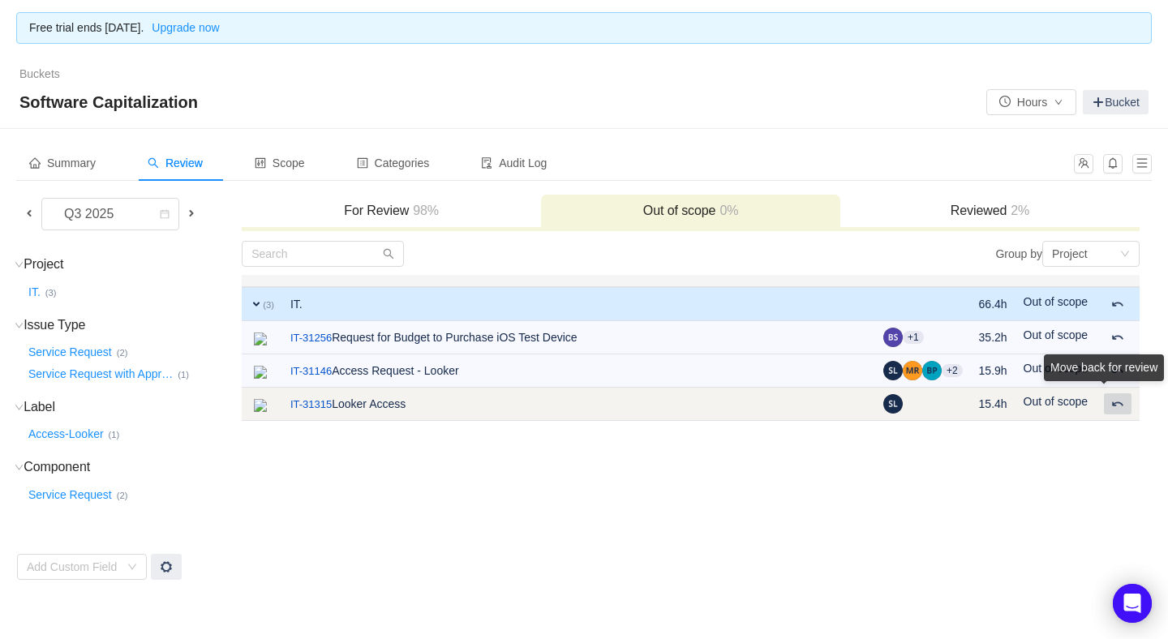
click at [1114, 406] on span at bounding box center [1118, 404] width 13 height 13
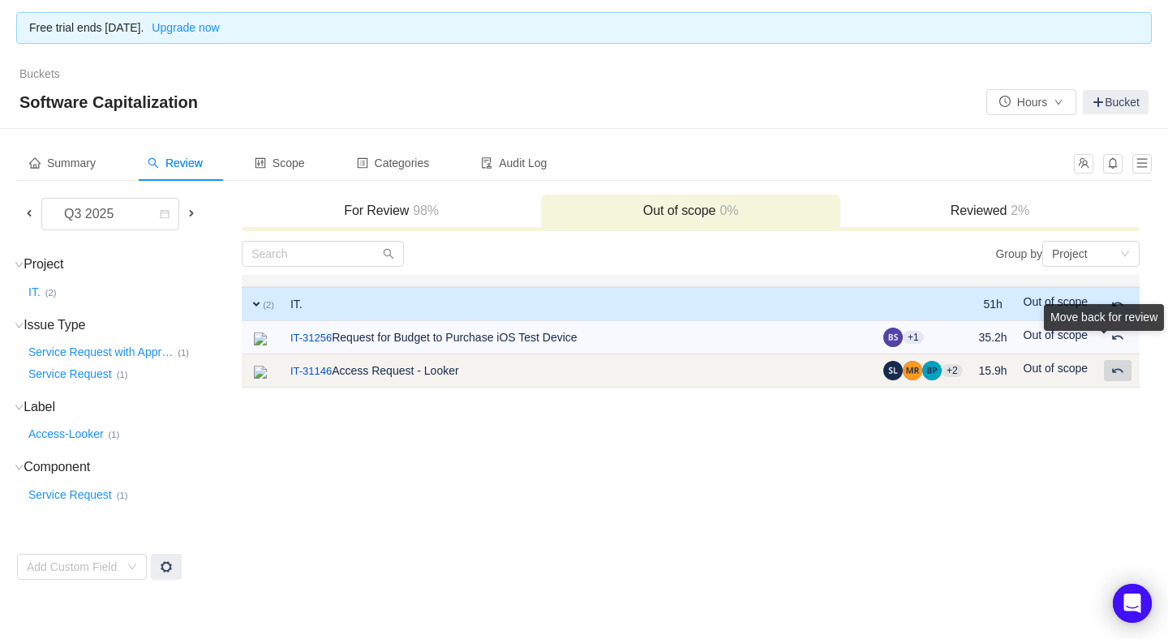
click at [1113, 369] on span at bounding box center [1118, 370] width 13 height 13
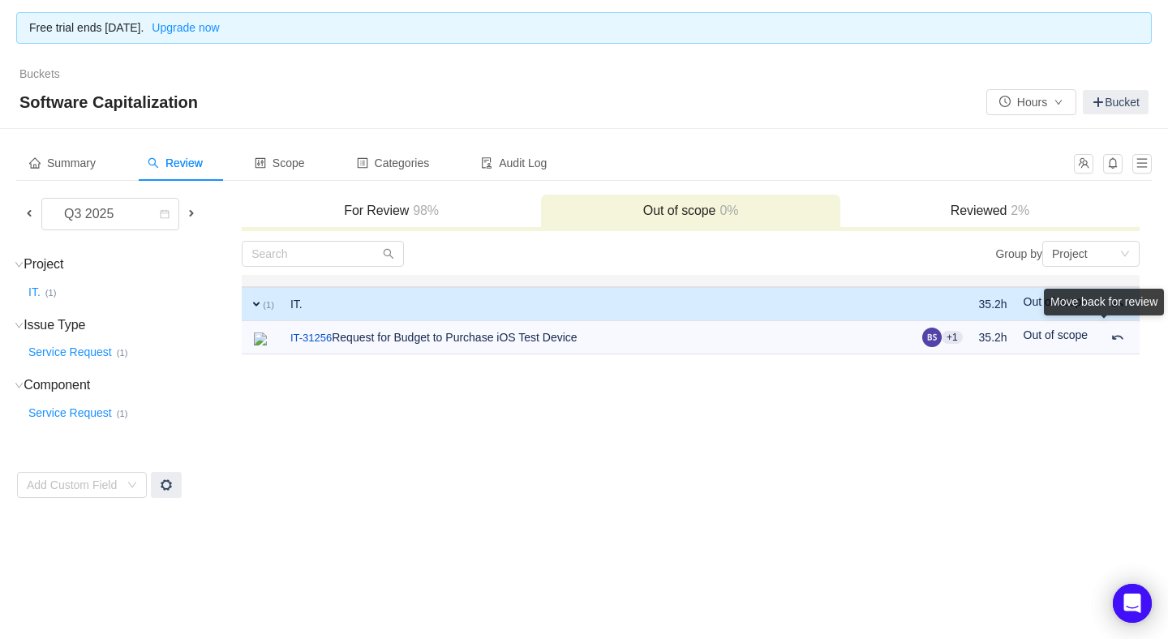
click at [1113, 322] on div "Move back for review" at bounding box center [1104, 305] width 120 height 33
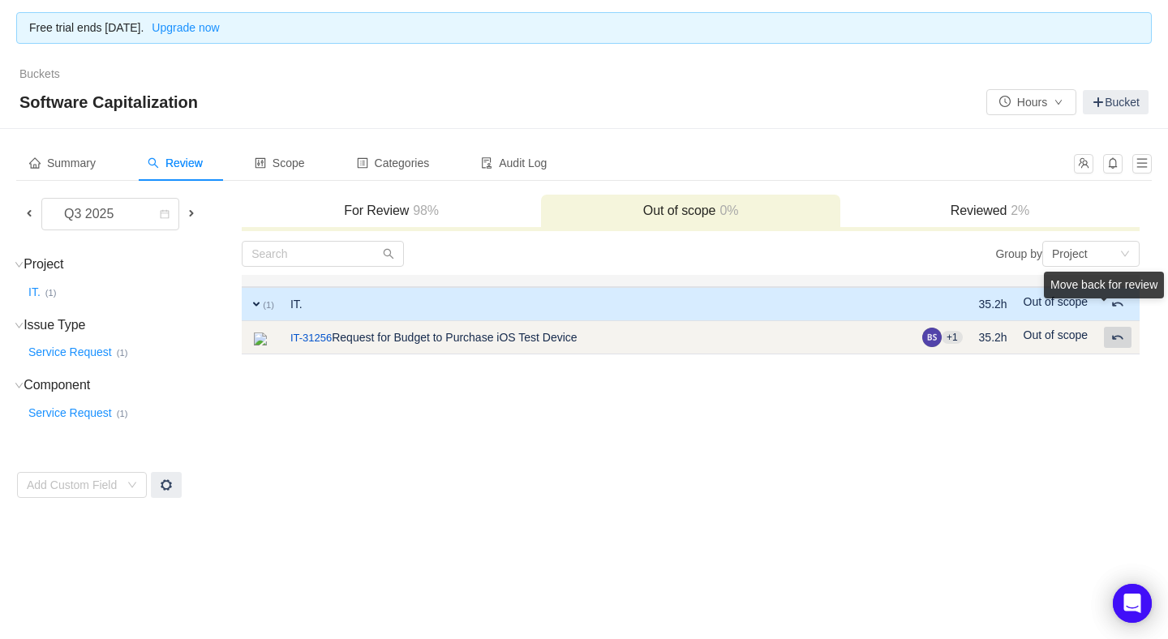
click at [1116, 334] on span at bounding box center [1118, 337] width 13 height 13
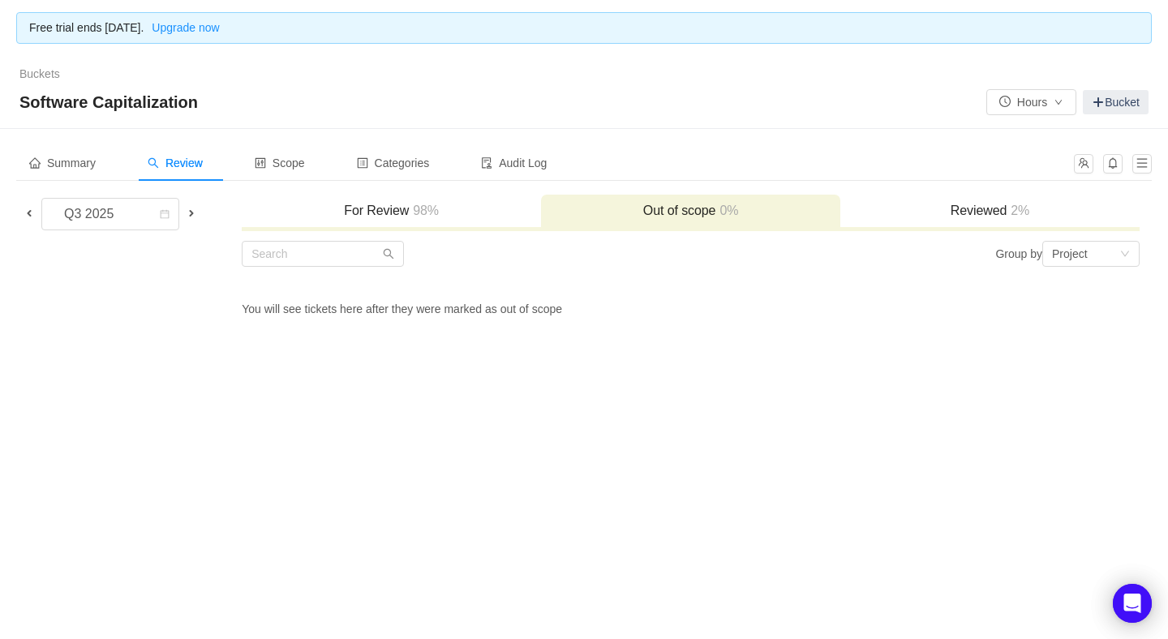
click at [423, 204] on span "98%" at bounding box center [424, 211] width 30 height 14
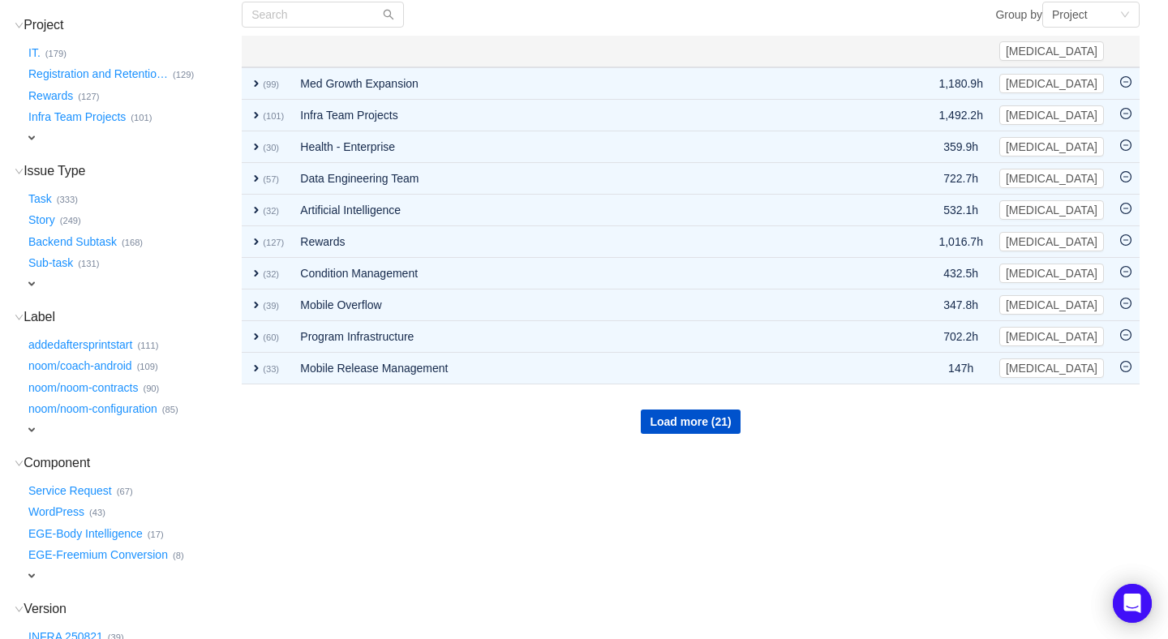
scroll to position [380, 0]
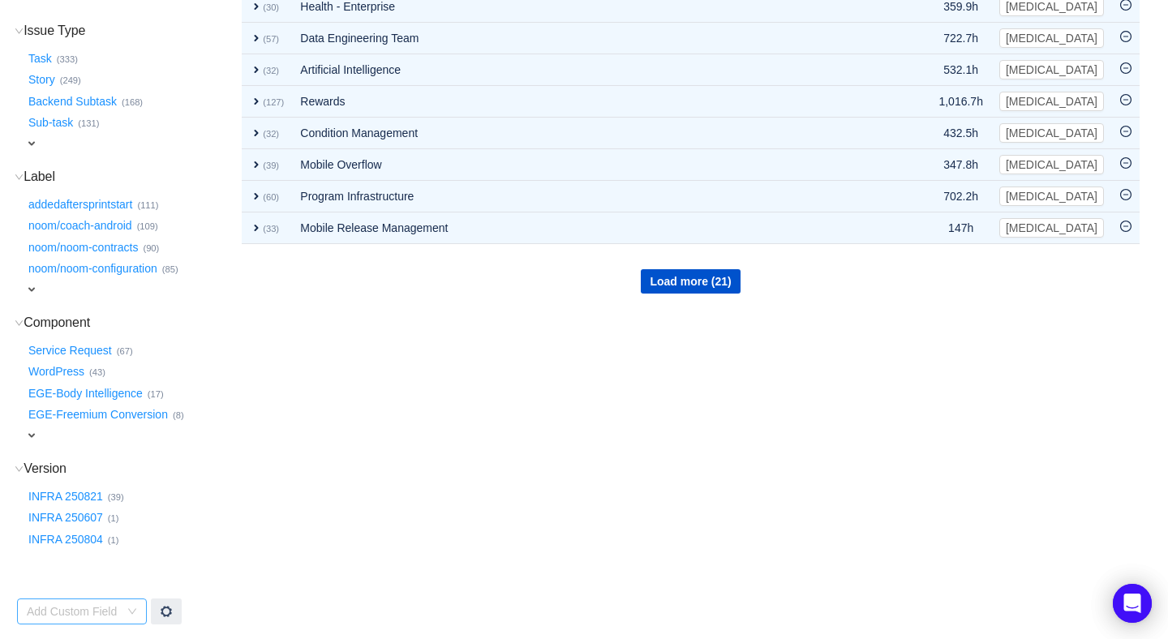
click at [87, 605] on div "Add Custom Field" at bounding box center [73, 612] width 92 height 16
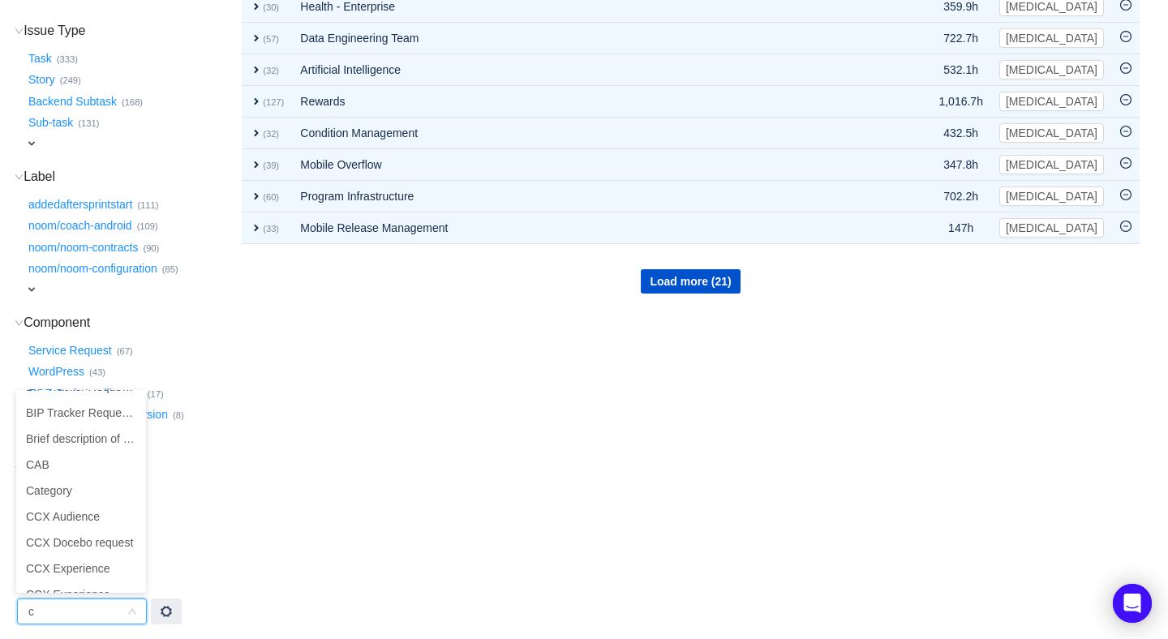
scroll to position [2, 0]
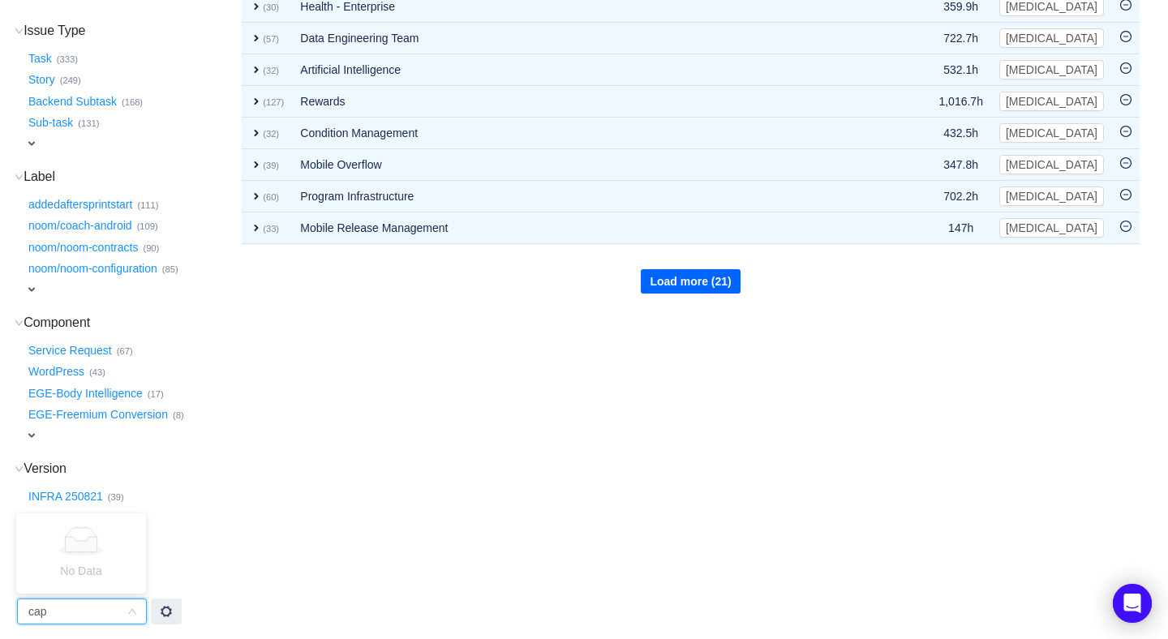
type input "cap"
click at [701, 269] on button "Load more (21)" at bounding box center [690, 281] width 99 height 24
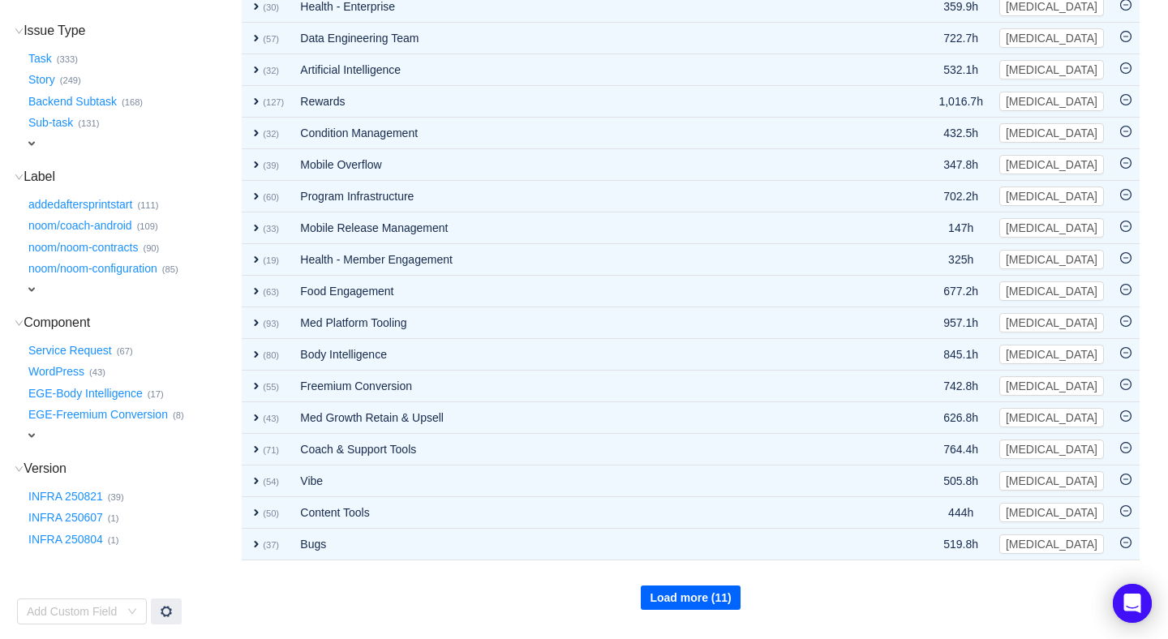
click at [668, 586] on button "Load more (11)" at bounding box center [690, 598] width 99 height 24
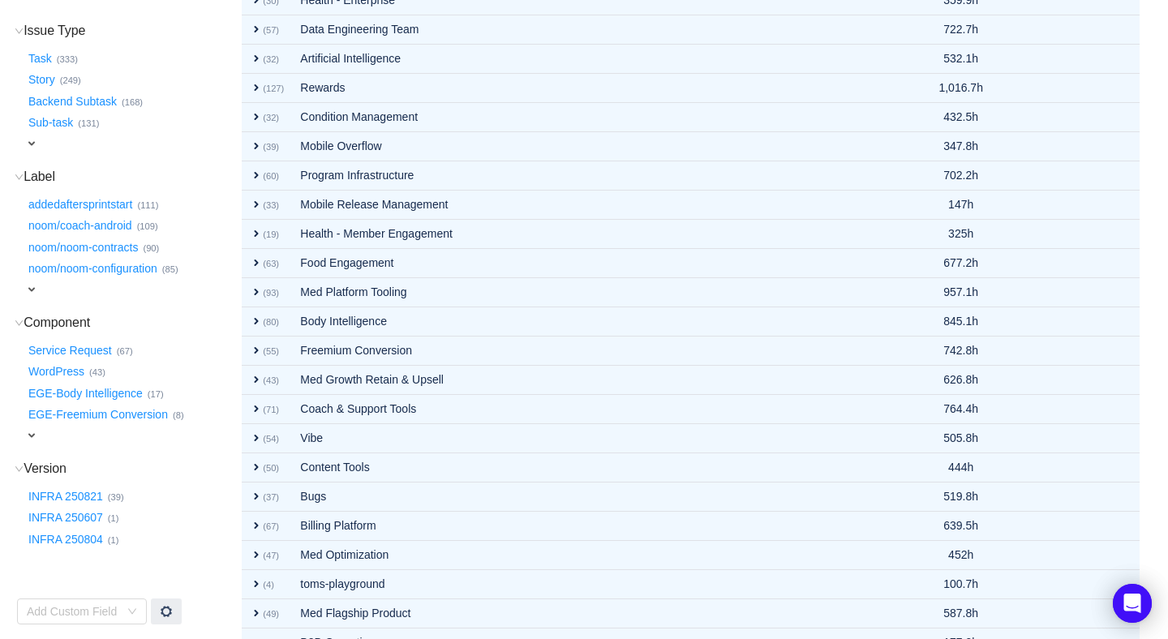
click at [19, 467] on icon "icon: down" at bounding box center [19, 469] width 9 height 9
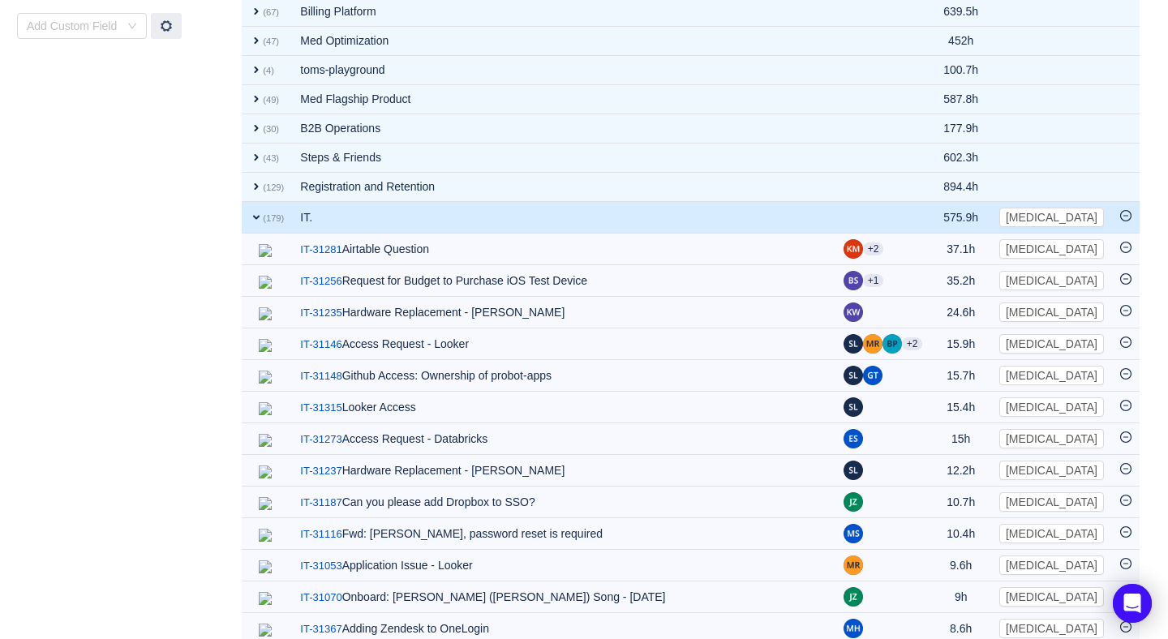
scroll to position [899, 0]
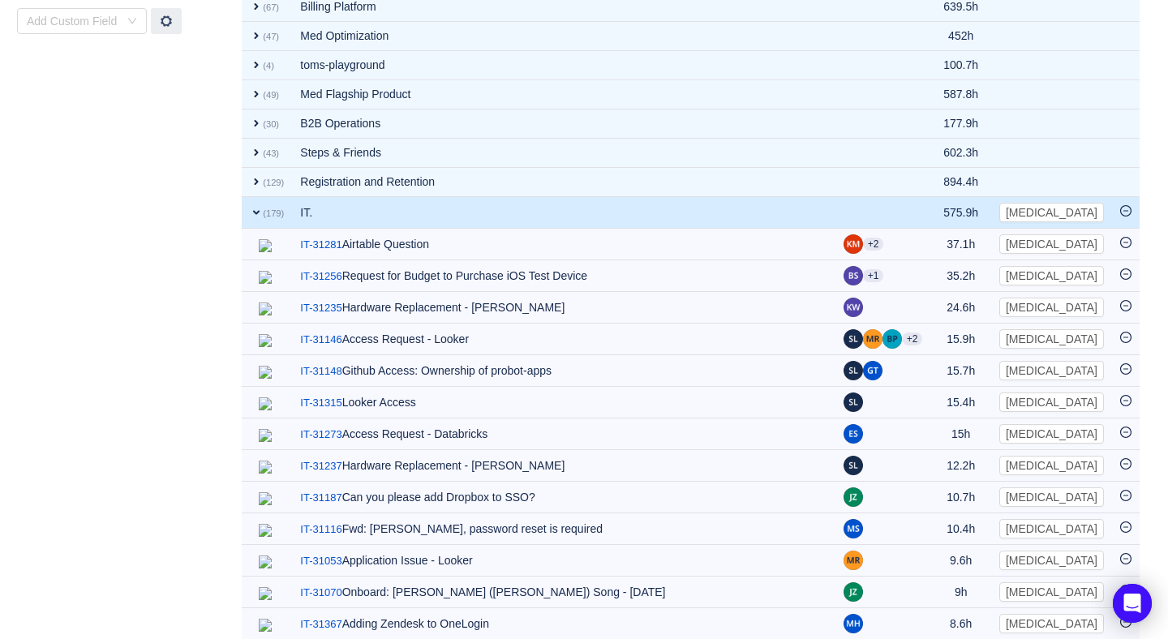
click at [256, 206] on span "expand" at bounding box center [256, 212] width 13 height 13
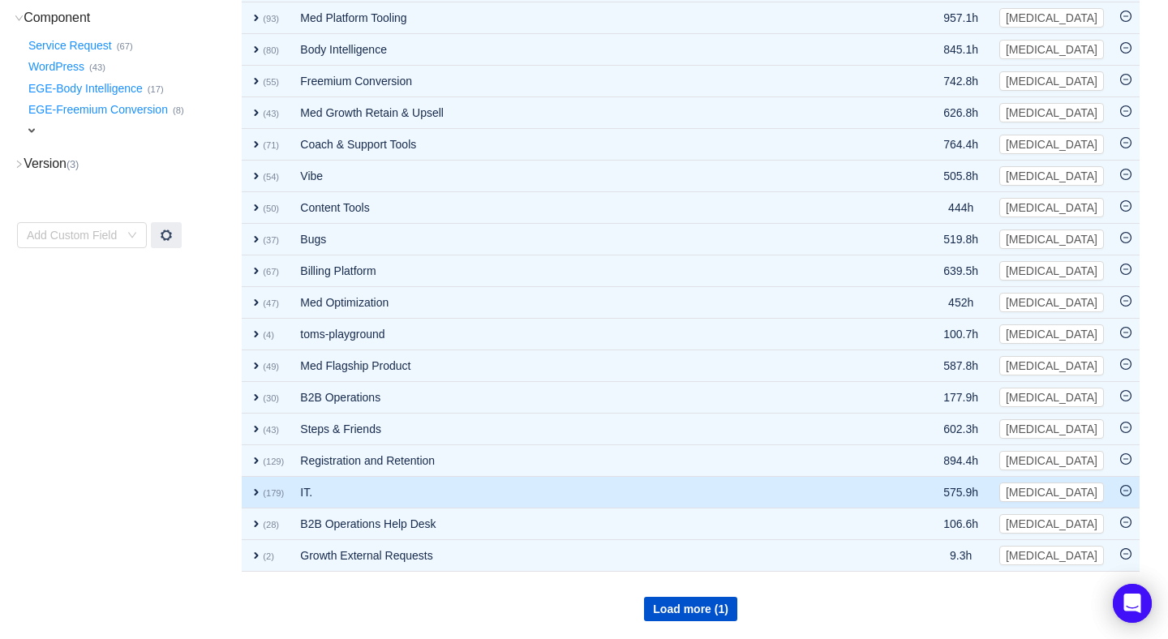
scroll to position [672, 0]
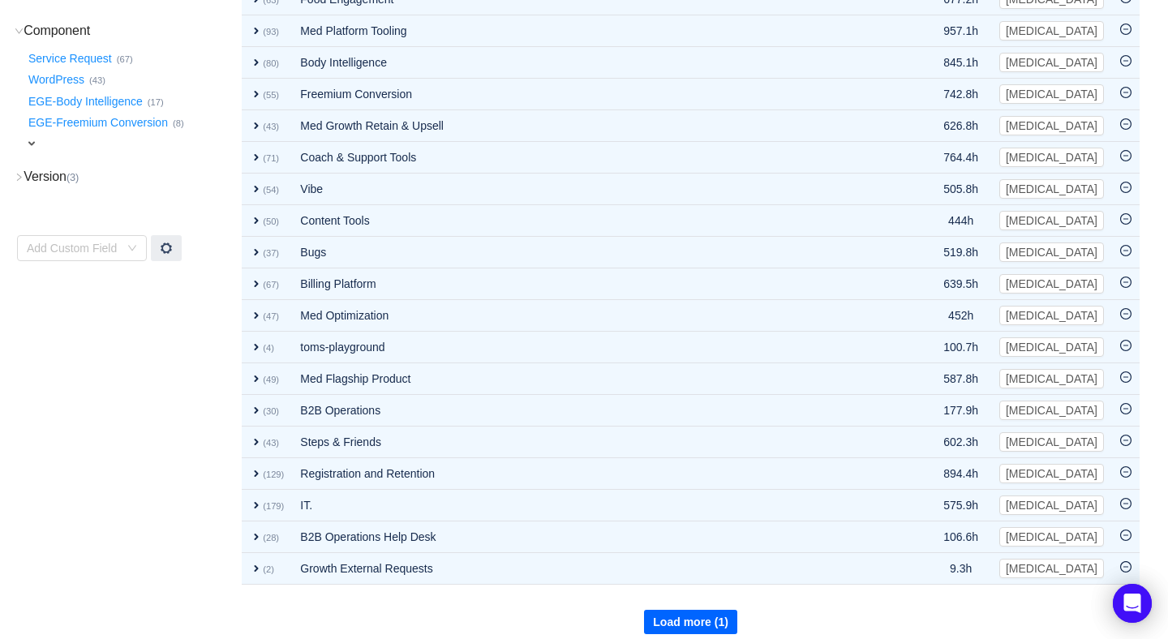
click at [692, 610] on button "Load more (1)" at bounding box center [690, 622] width 93 height 24
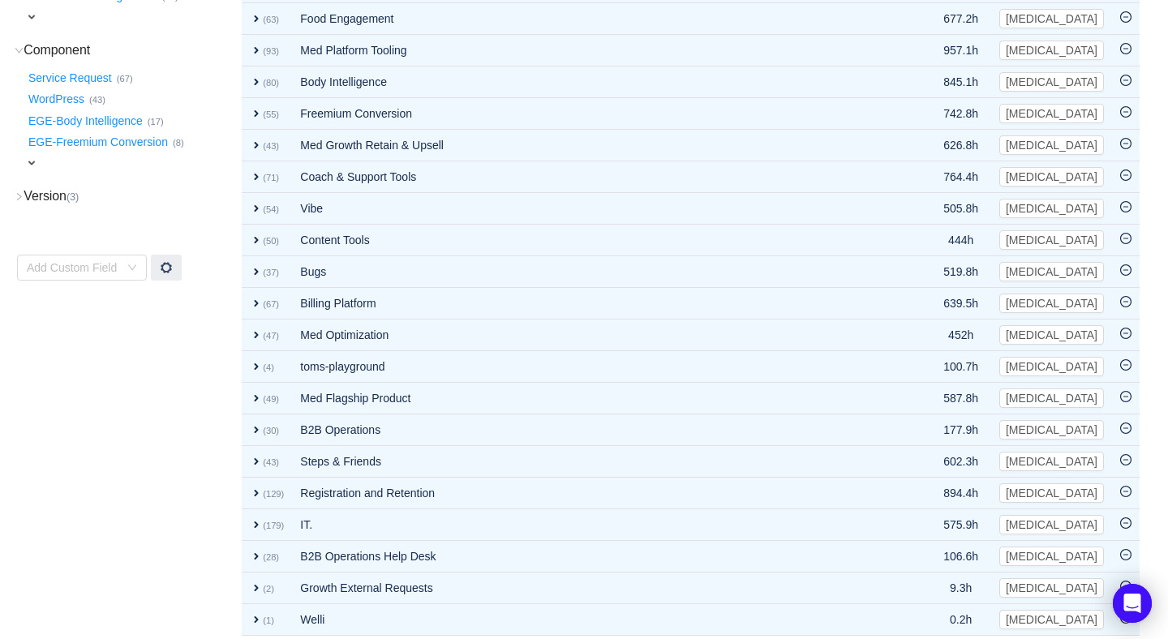
scroll to position [0, 0]
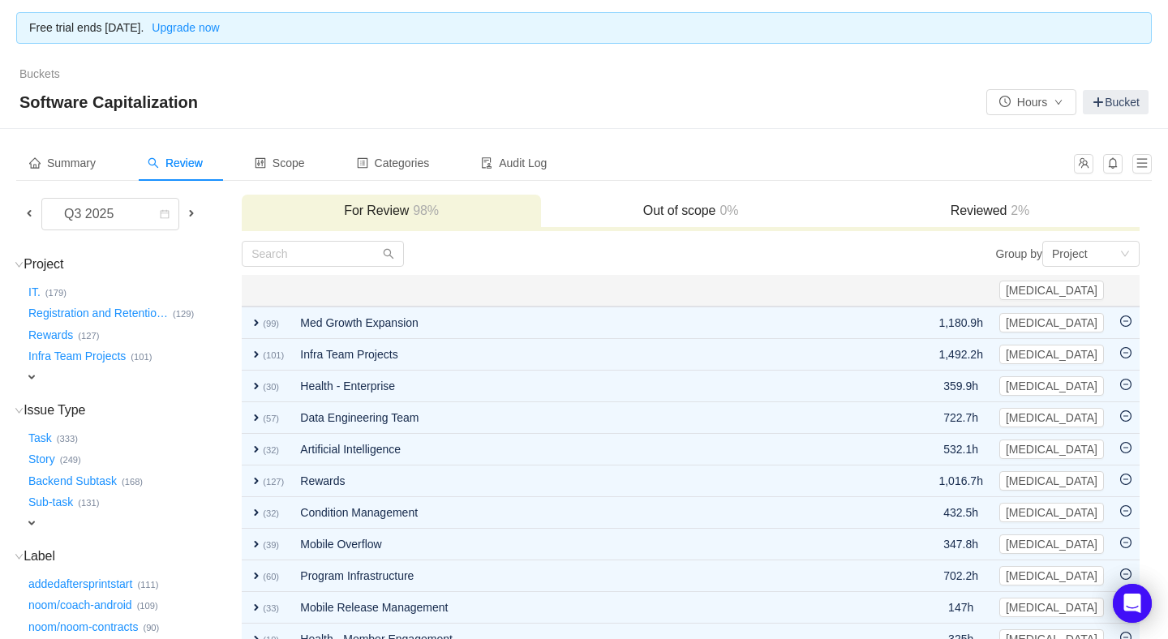
click at [997, 209] on h3 "Reviewed 2%" at bounding box center [990, 211] width 283 height 16
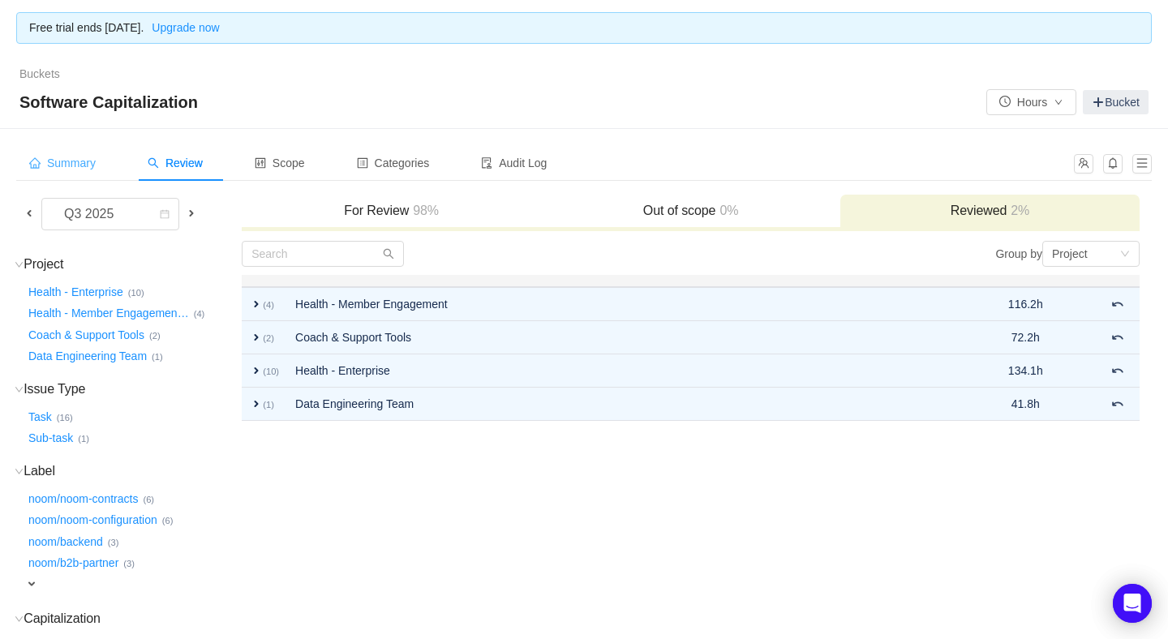
click at [72, 167] on span "Summary" at bounding box center [62, 163] width 67 height 13
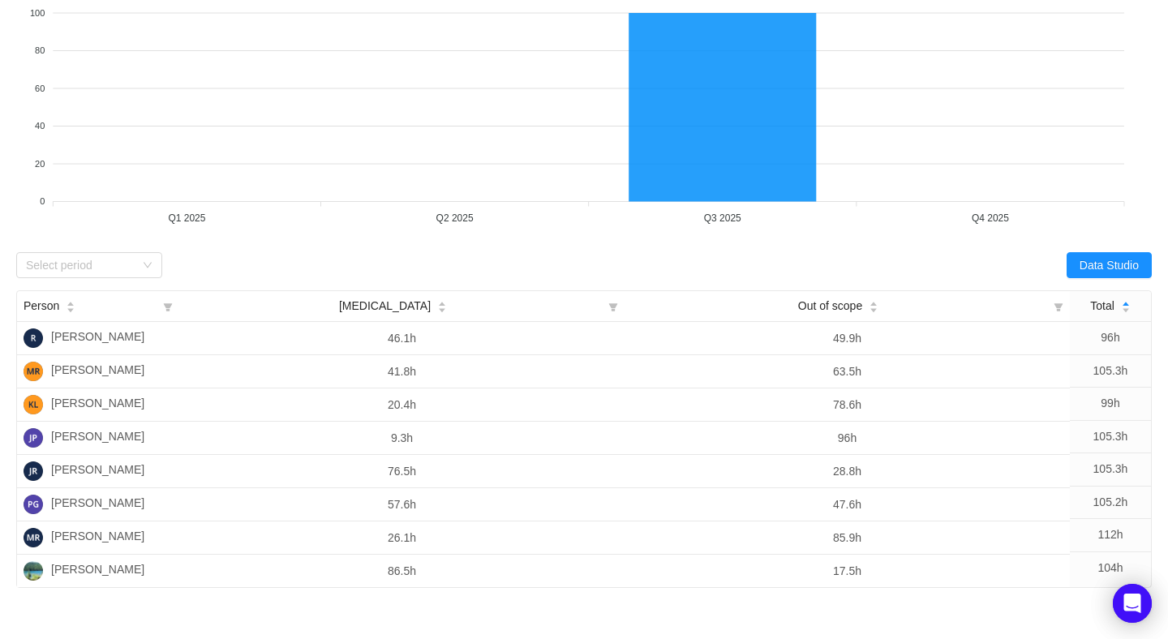
scroll to position [201, 0]
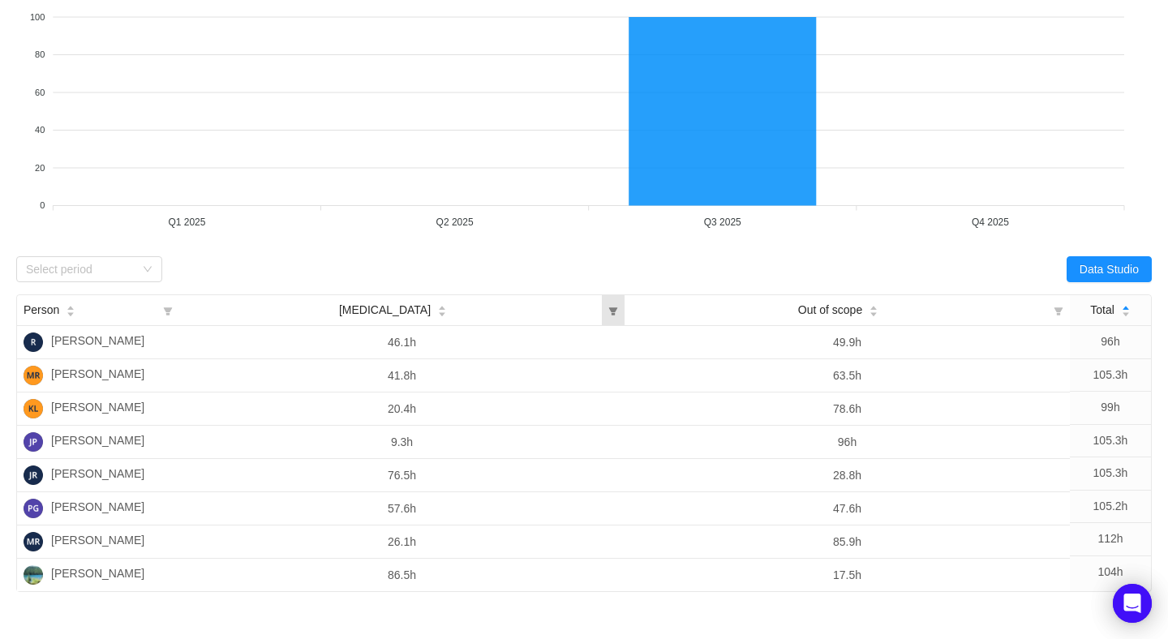
click at [613, 312] on icon "icon: filter" at bounding box center [613, 311] width 9 height 8
click at [166, 307] on icon "icon: filter" at bounding box center [168, 311] width 9 height 8
click at [612, 310] on icon "icon: filter" at bounding box center [613, 312] width 10 height 10
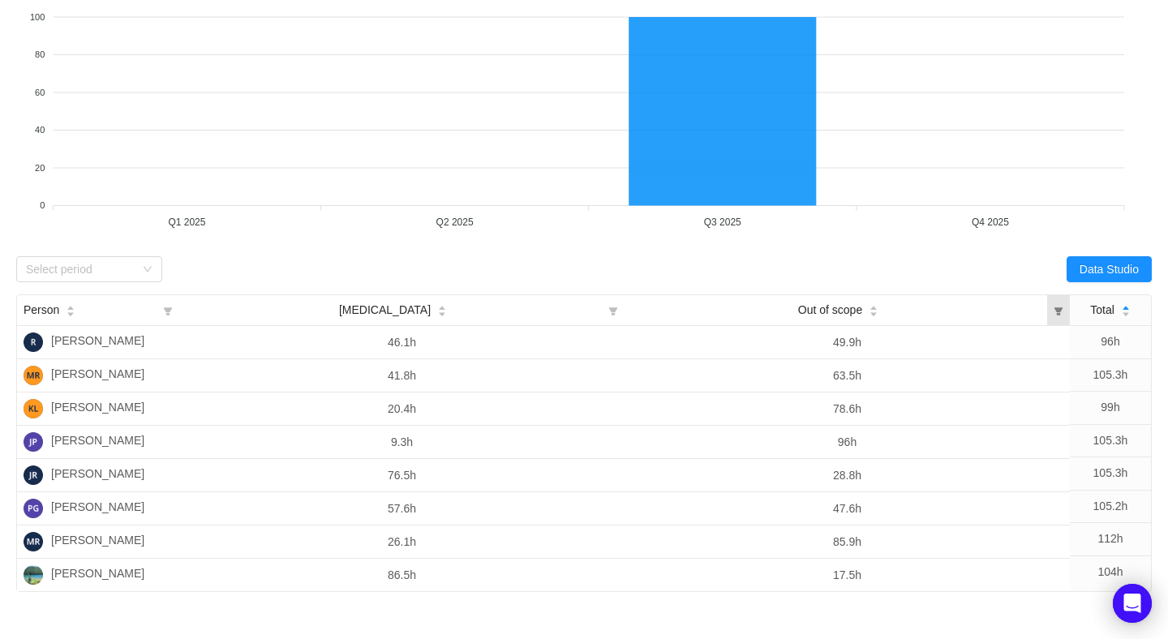
click at [1060, 310] on icon "icon: filter" at bounding box center [1059, 312] width 10 height 10
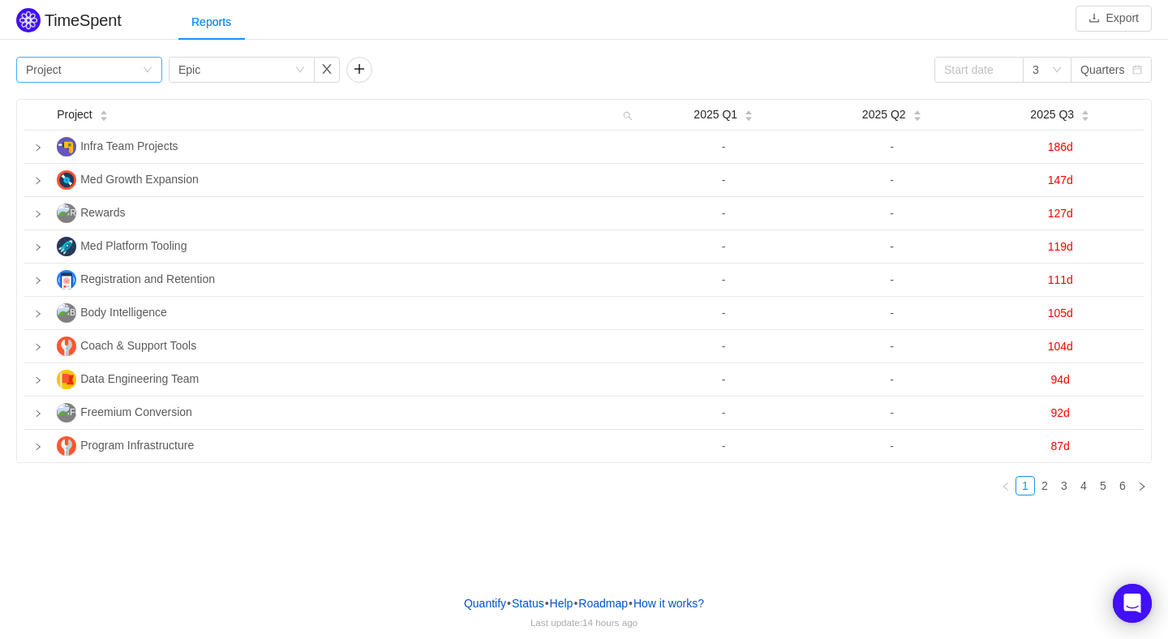
click at [146, 65] on icon "icon: down" at bounding box center [148, 70] width 10 height 10
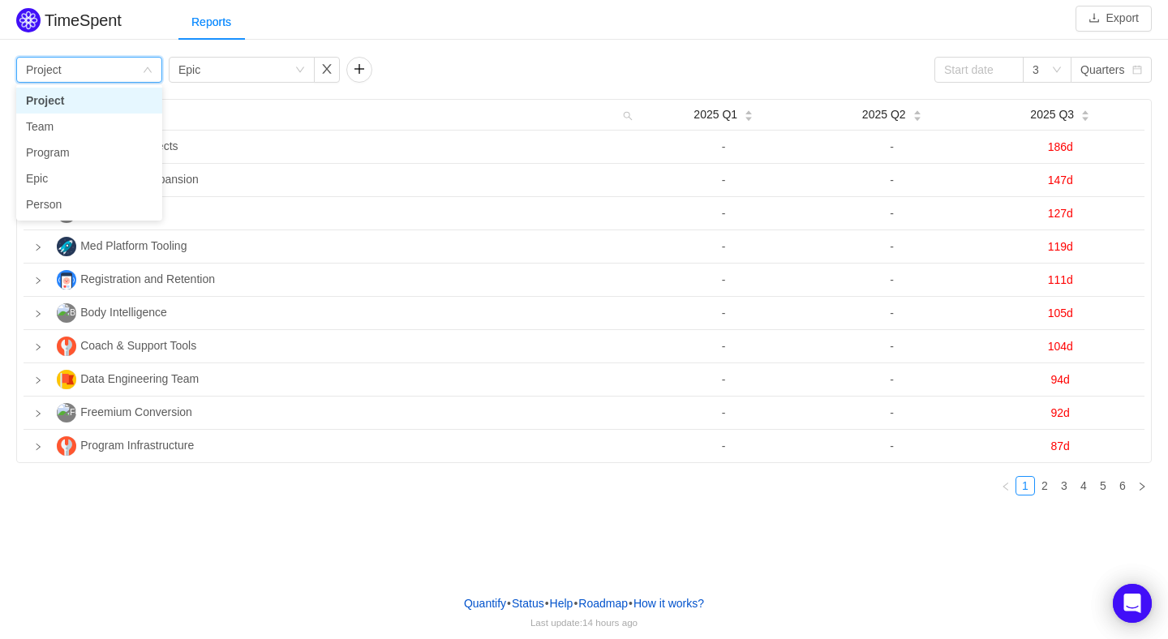
click at [146, 65] on icon "icon: down" at bounding box center [148, 70] width 10 height 10
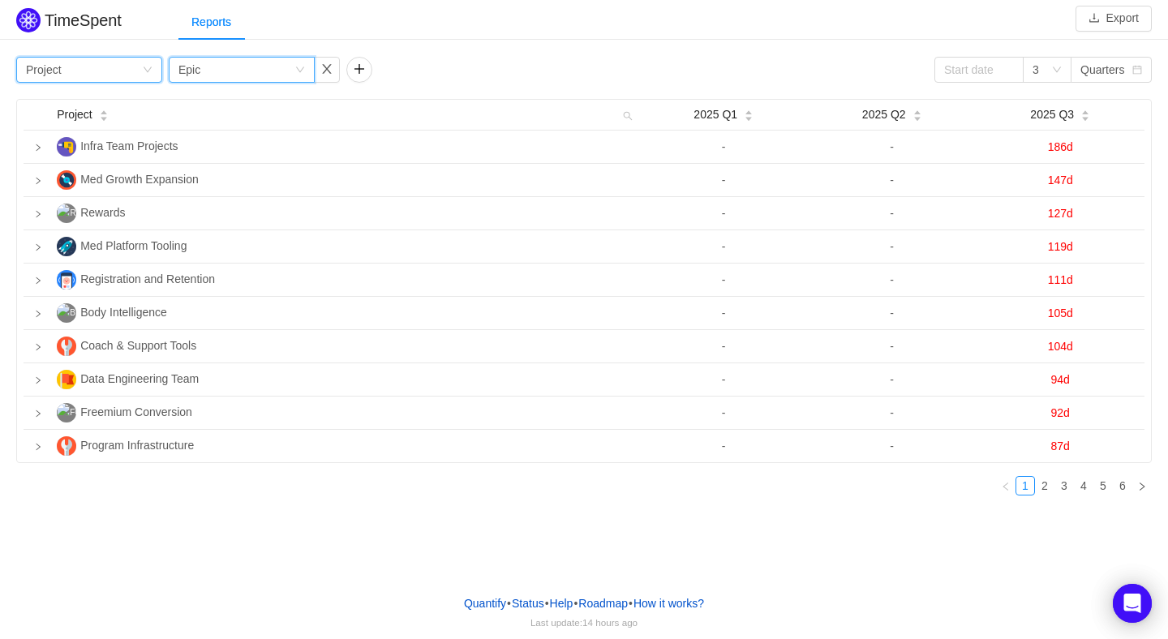
click at [298, 66] on icon "icon: down" at bounding box center [300, 70] width 10 height 10
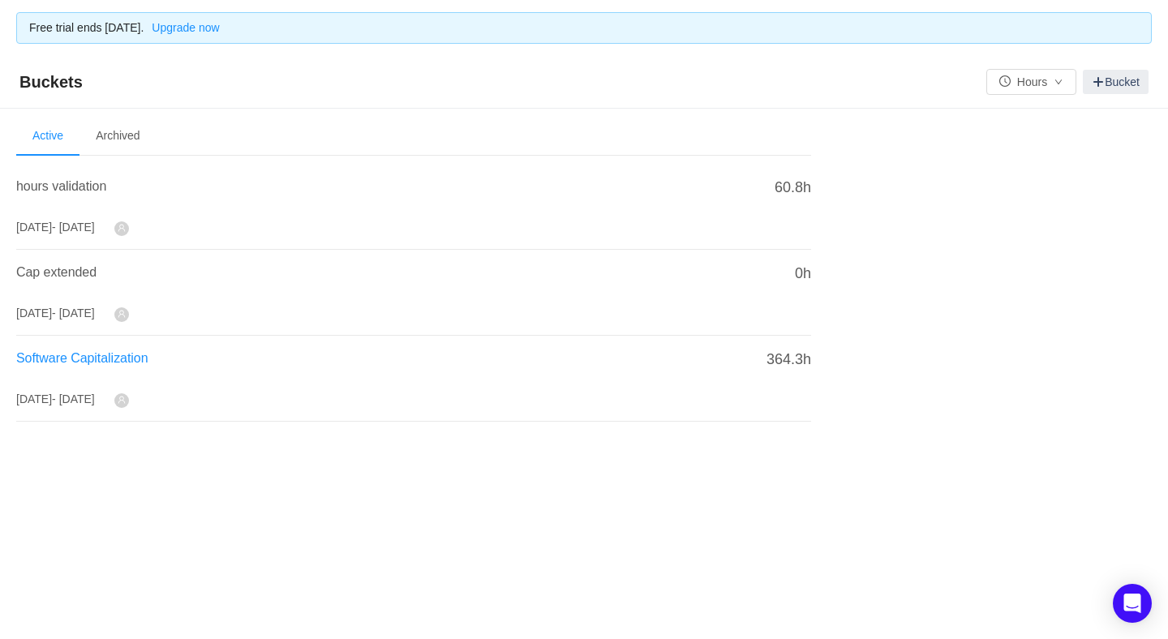
click at [91, 354] on span "Software Capitalization" at bounding box center [82, 358] width 132 height 14
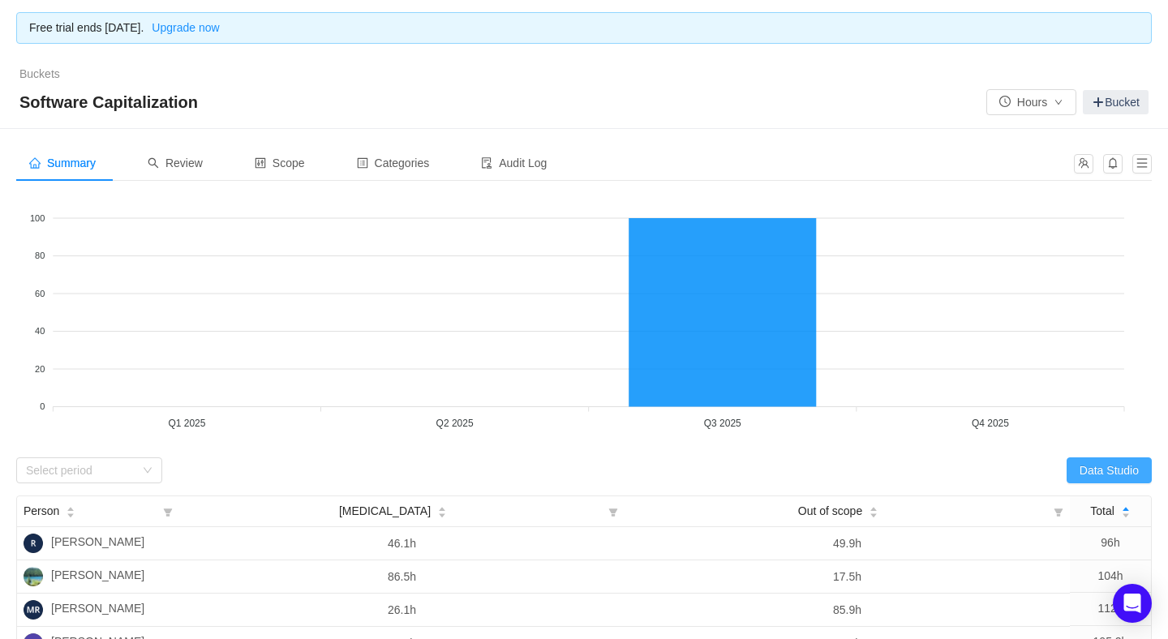
click at [1098, 475] on button "Data Studio" at bounding box center [1109, 471] width 85 height 26
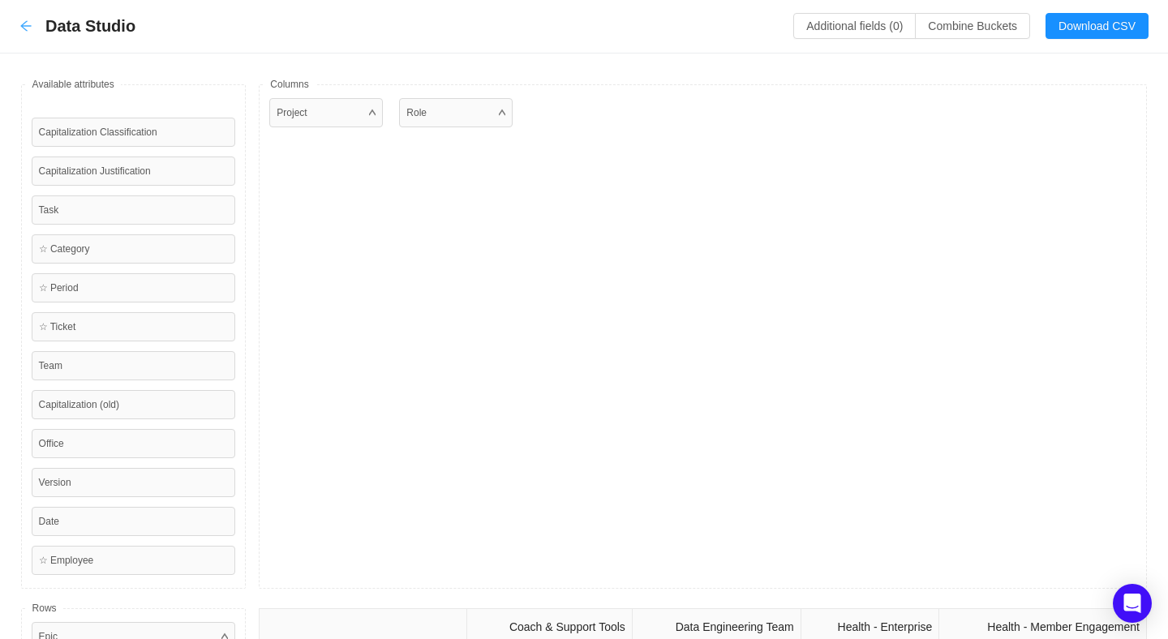
click at [23, 26] on icon "icon: arrow-left" at bounding box center [25, 26] width 11 height 11
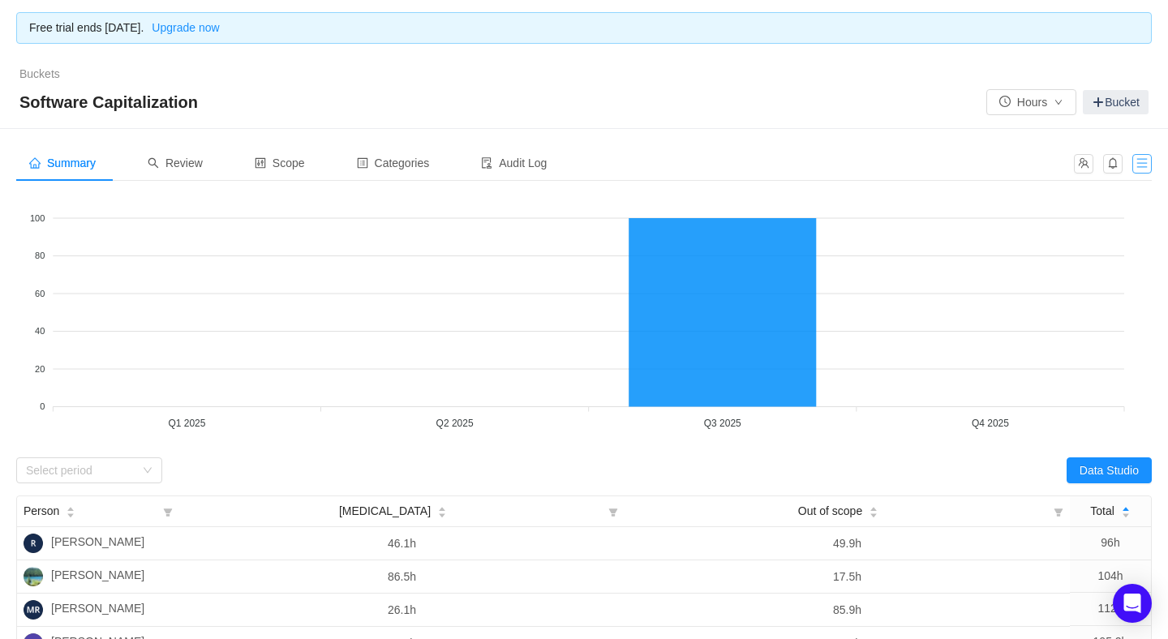
click at [1145, 164] on button "button" at bounding box center [1142, 163] width 19 height 19
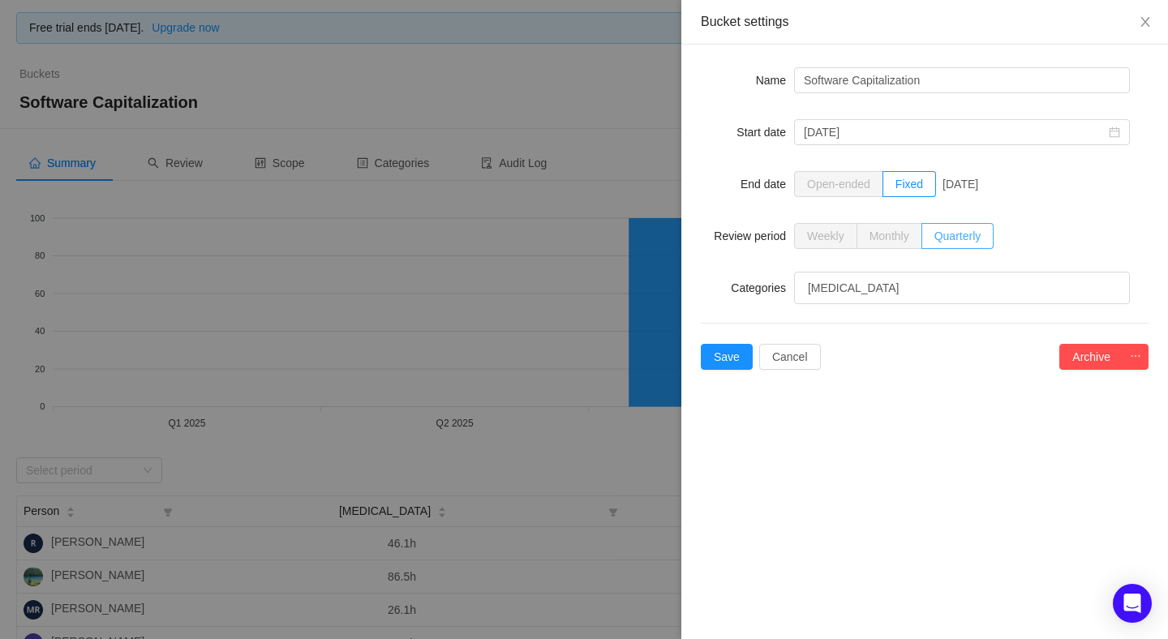
click at [958, 238] on span "Quarterly" at bounding box center [958, 236] width 47 height 13
click at [935, 240] on input "Quarterly" at bounding box center [935, 240] width 0 height 0
click at [796, 353] on button "Cancel" at bounding box center [790, 357] width 62 height 26
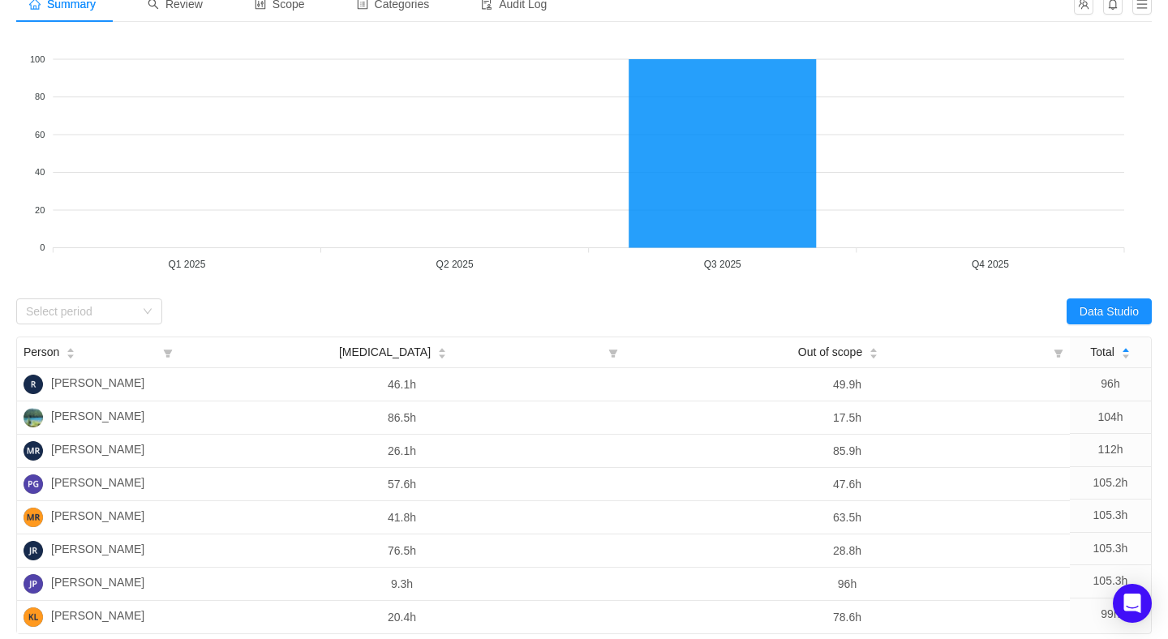
scroll to position [128, 0]
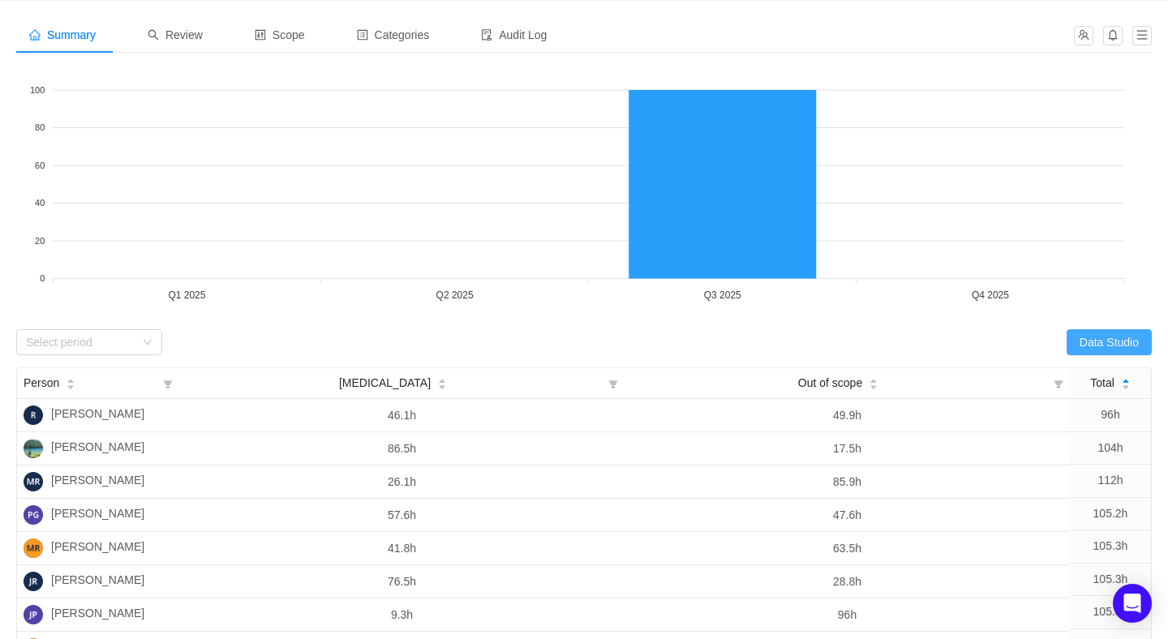
click at [1100, 339] on button "Data Studio" at bounding box center [1109, 342] width 85 height 26
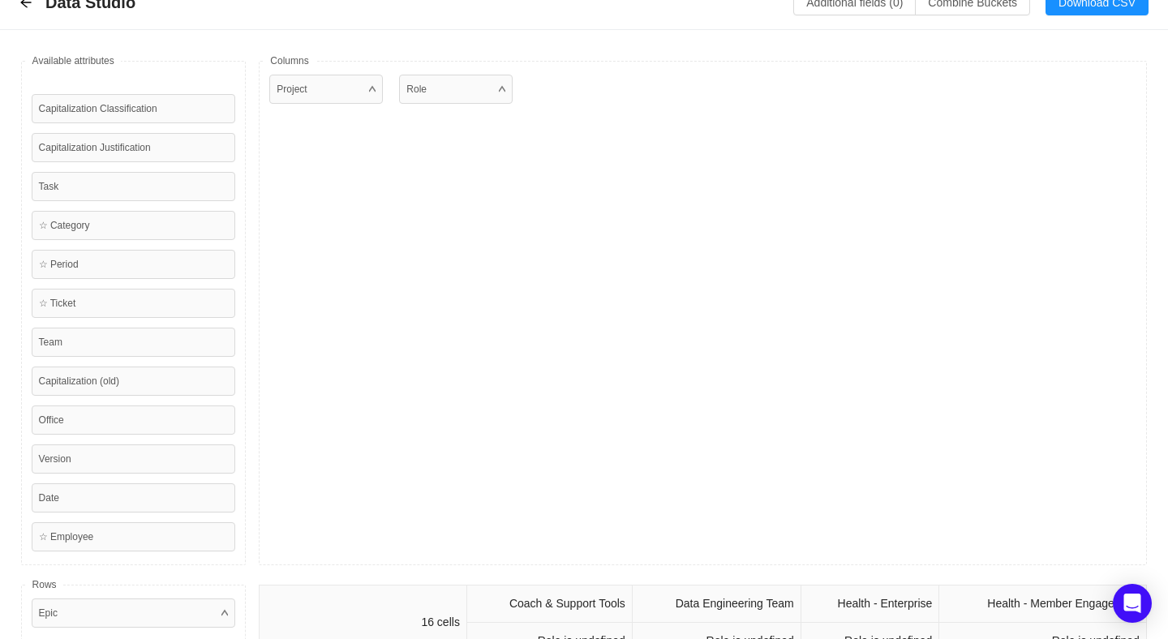
scroll to position [22, 0]
click at [21, 7] on icon "icon: arrow-left" at bounding box center [25, 4] width 13 height 13
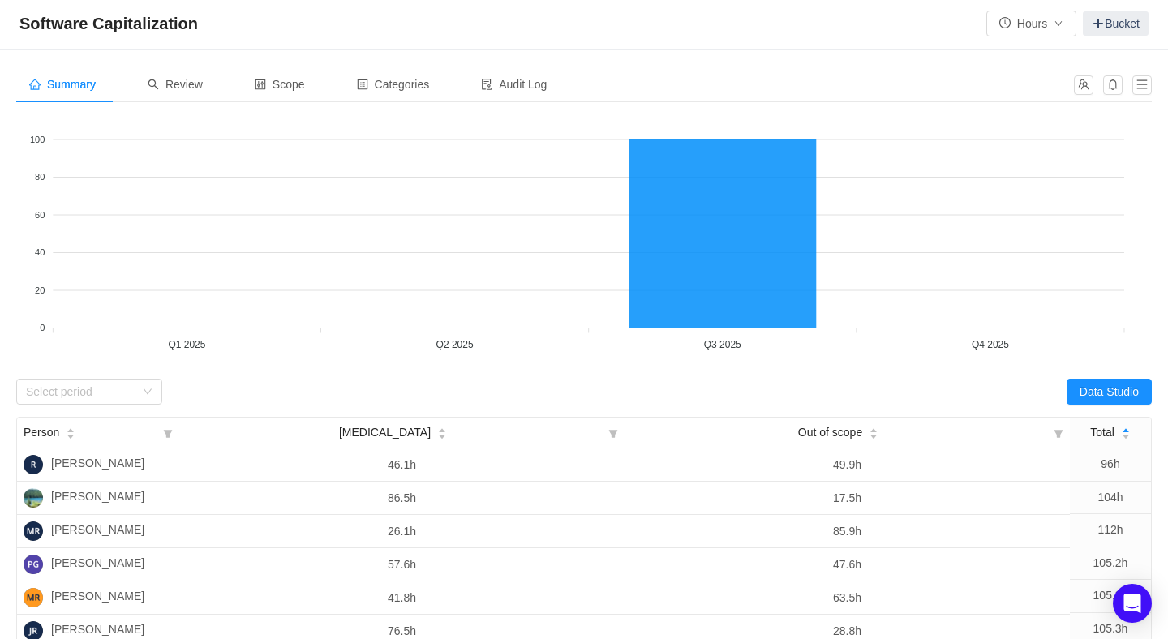
scroll to position [55, 0]
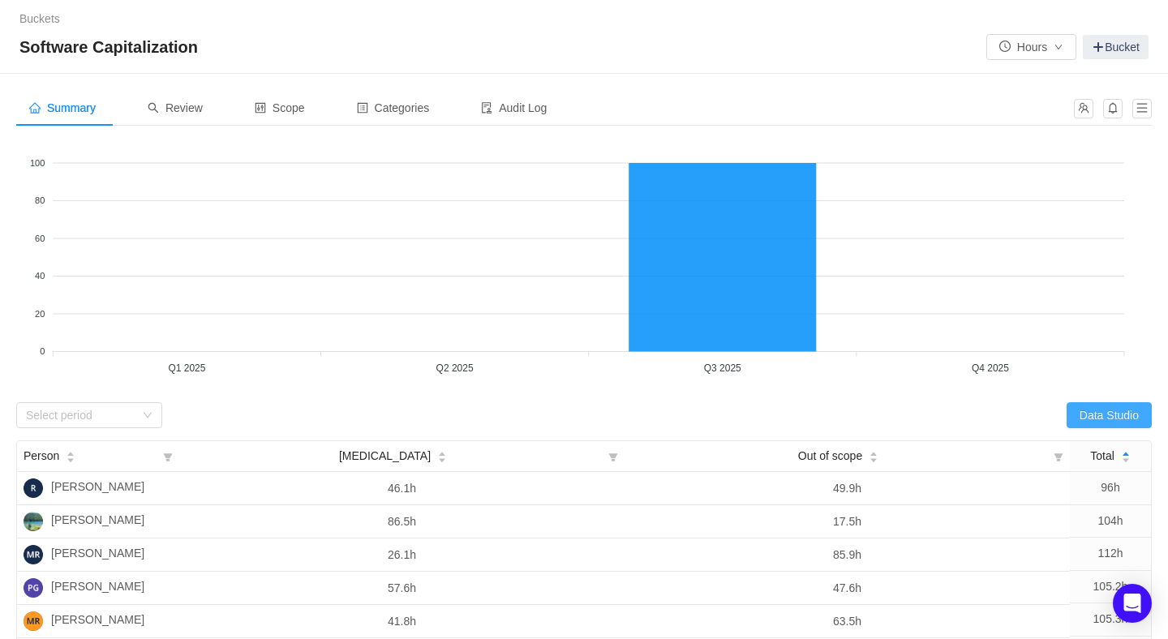
click at [1079, 415] on button "Data Studio" at bounding box center [1109, 415] width 85 height 26
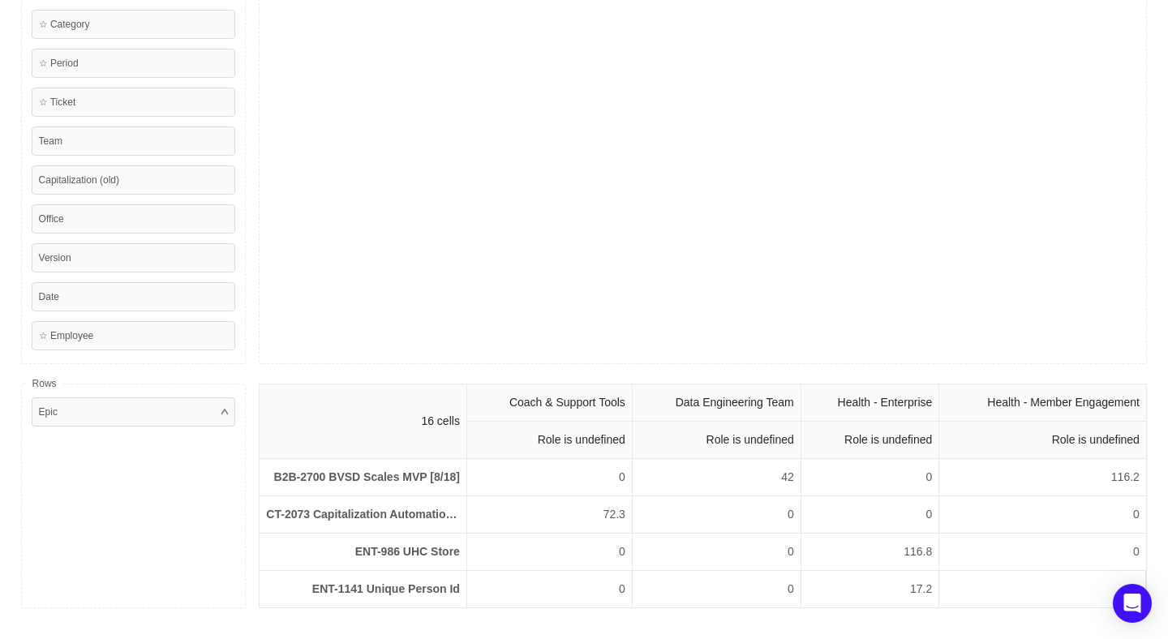
scroll to position [224, 0]
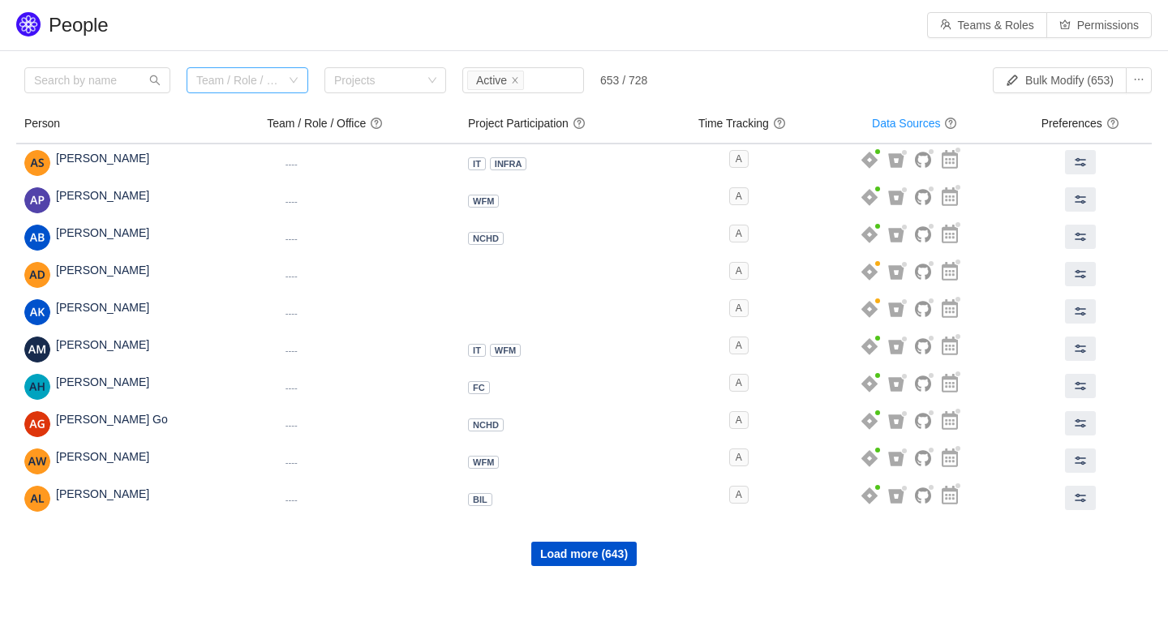
click at [256, 83] on div "Team / Role / Office" at bounding box center [238, 80] width 84 height 16
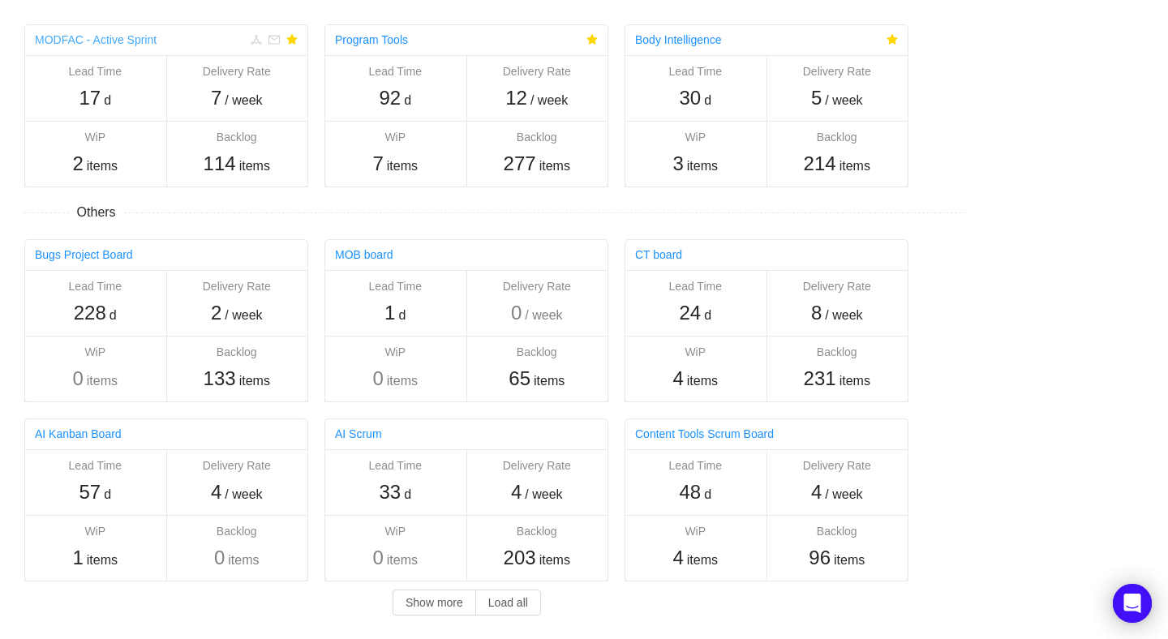
click at [145, 36] on link "MODFAC - Active Sprint" at bounding box center [96, 39] width 122 height 13
